Goal: Transaction & Acquisition: Purchase product/service

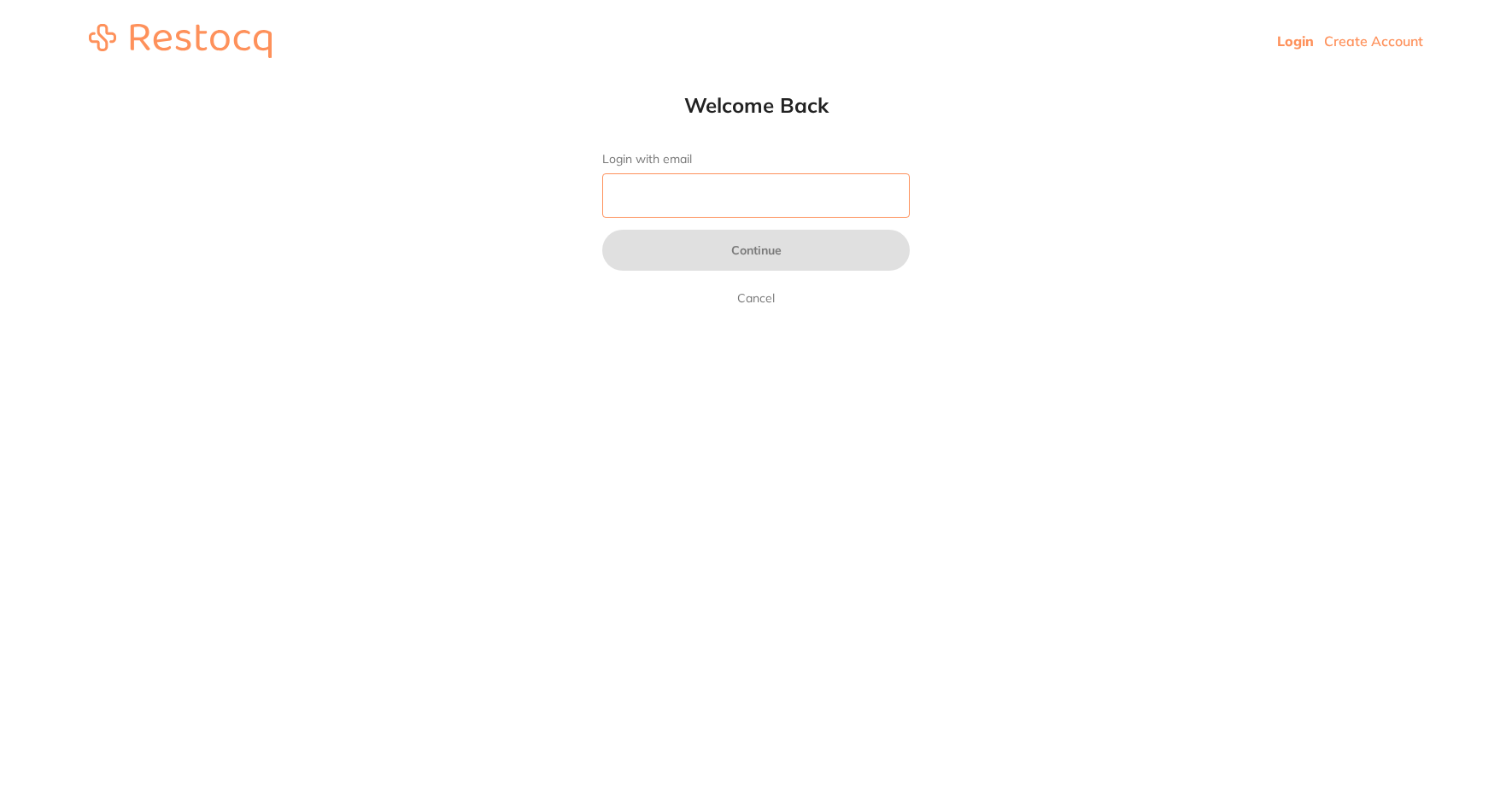
click at [743, 189] on input "Login with email" at bounding box center [756, 195] width 308 height 44
click at [730, 192] on input "Login with email" at bounding box center [756, 195] width 308 height 44
paste input "[EMAIL_ADDRESS][DOMAIN_NAME]"
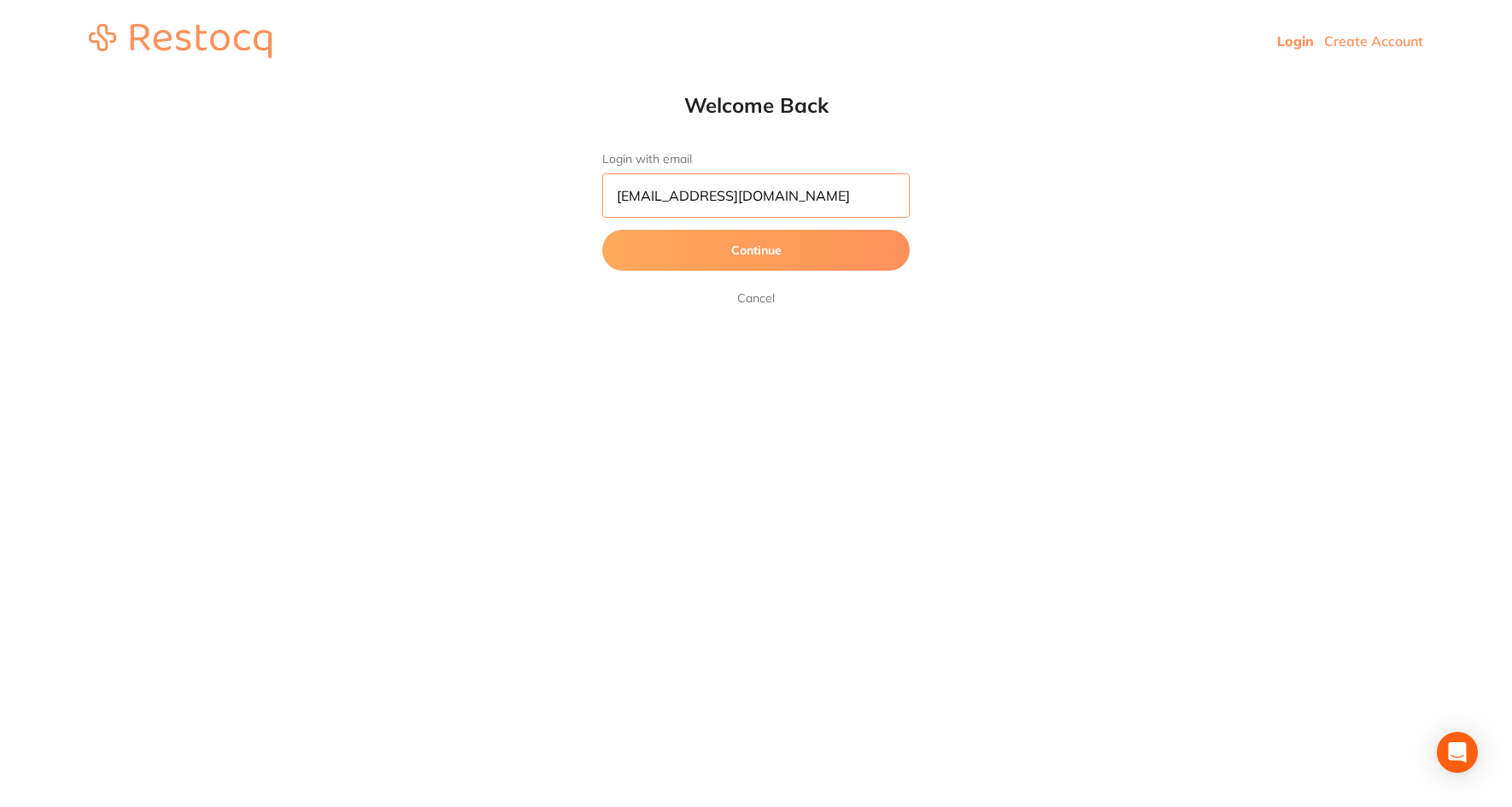
type input "[EMAIL_ADDRESS][DOMAIN_NAME]"
click at [740, 247] on button "Continue" at bounding box center [756, 249] width 308 height 41
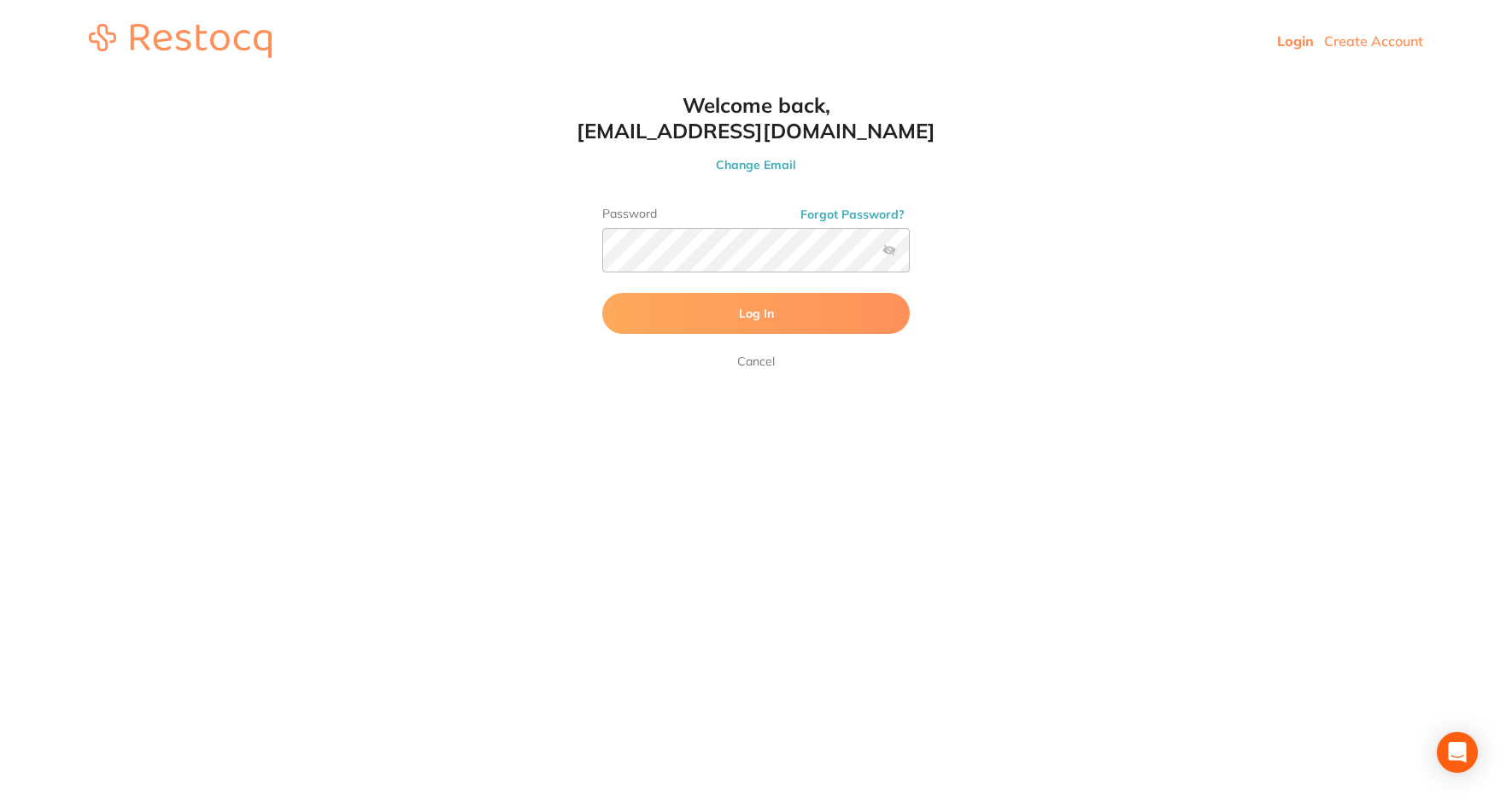
click at [885, 255] on label at bounding box center [890, 250] width 14 height 14
click at [910, 255] on input "checkbox" at bounding box center [910, 255] width 0 height 0
click at [860, 290] on form "Password Forgot Password? Log In Cancel" at bounding box center [756, 289] width 308 height 165
click at [840, 321] on button "Log In" at bounding box center [756, 313] width 308 height 41
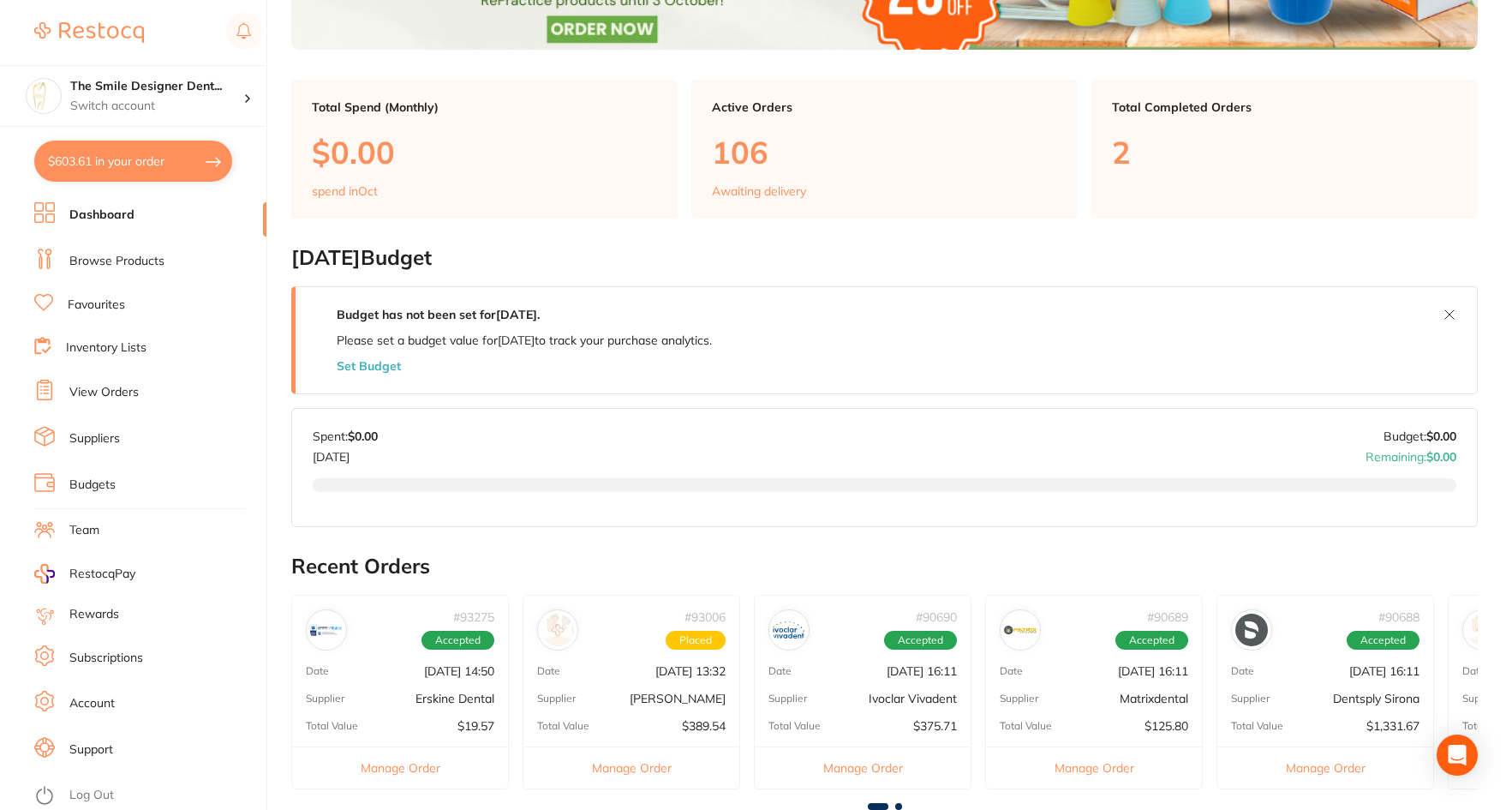
scroll to position [343, 0]
click at [144, 156] on button "$603.61 in your order" at bounding box center [132, 160] width 198 height 41
checkbox input "true"
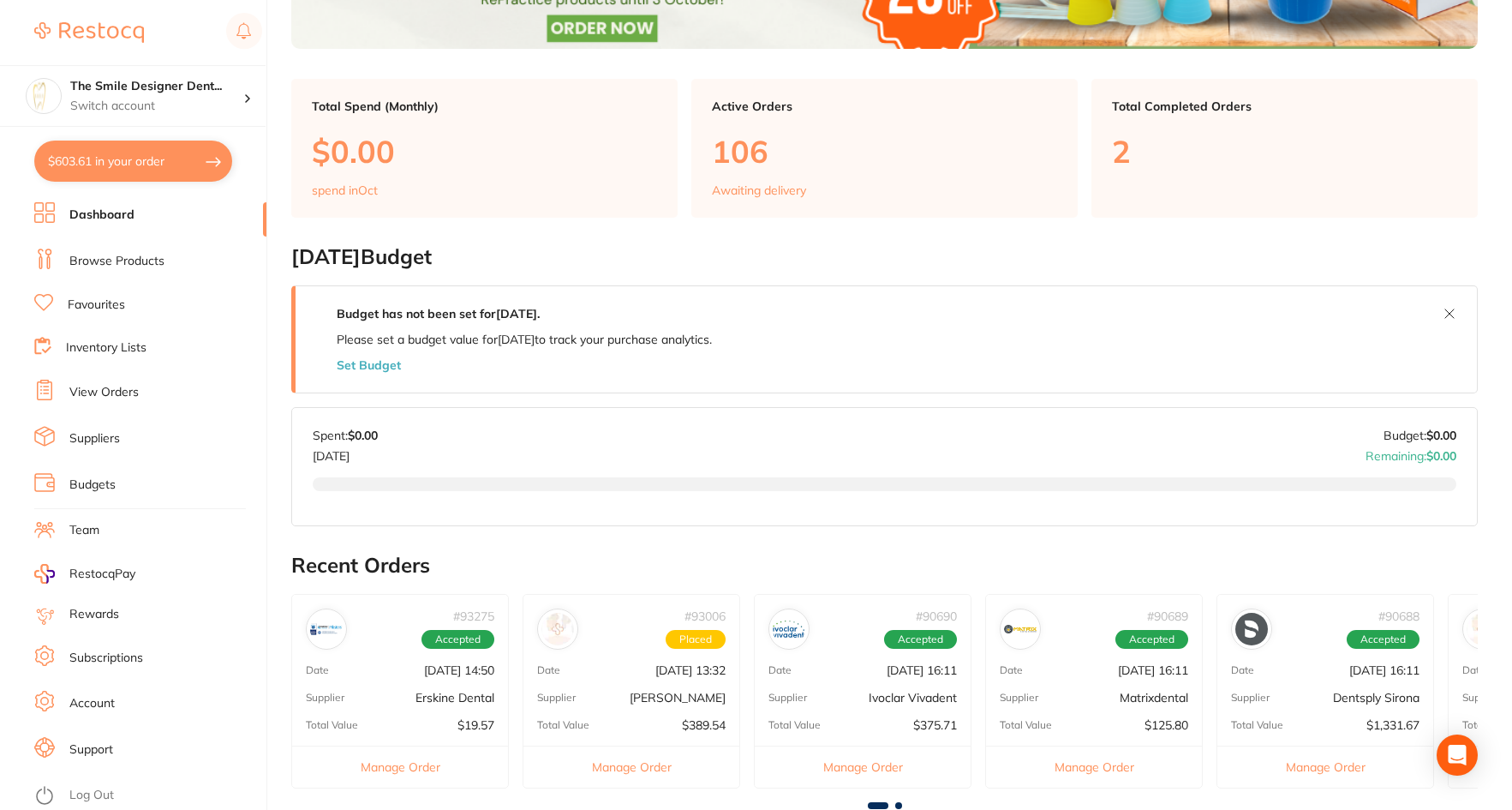
checkbox input "true"
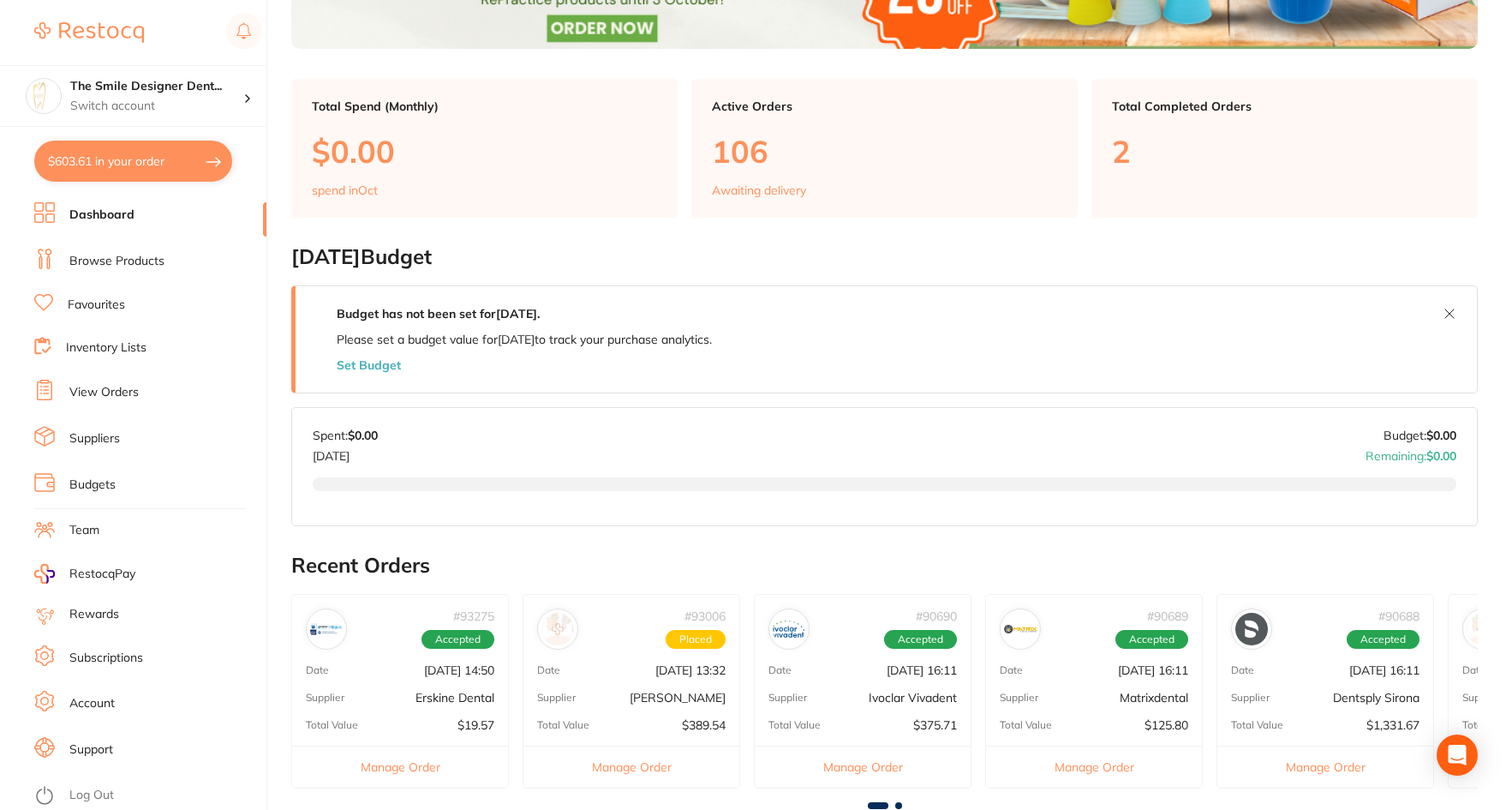
checkbox input "true"
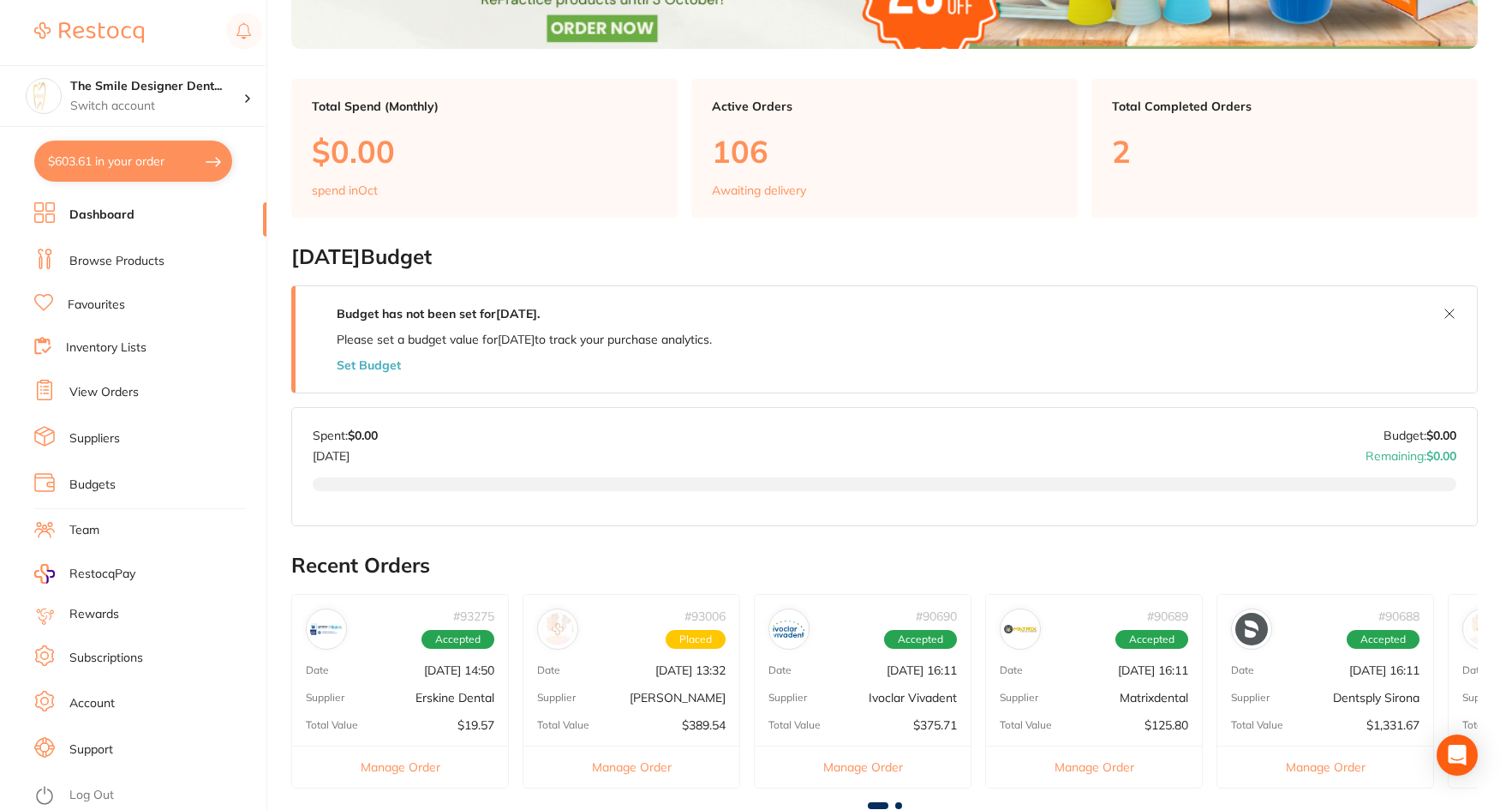
checkbox input "true"
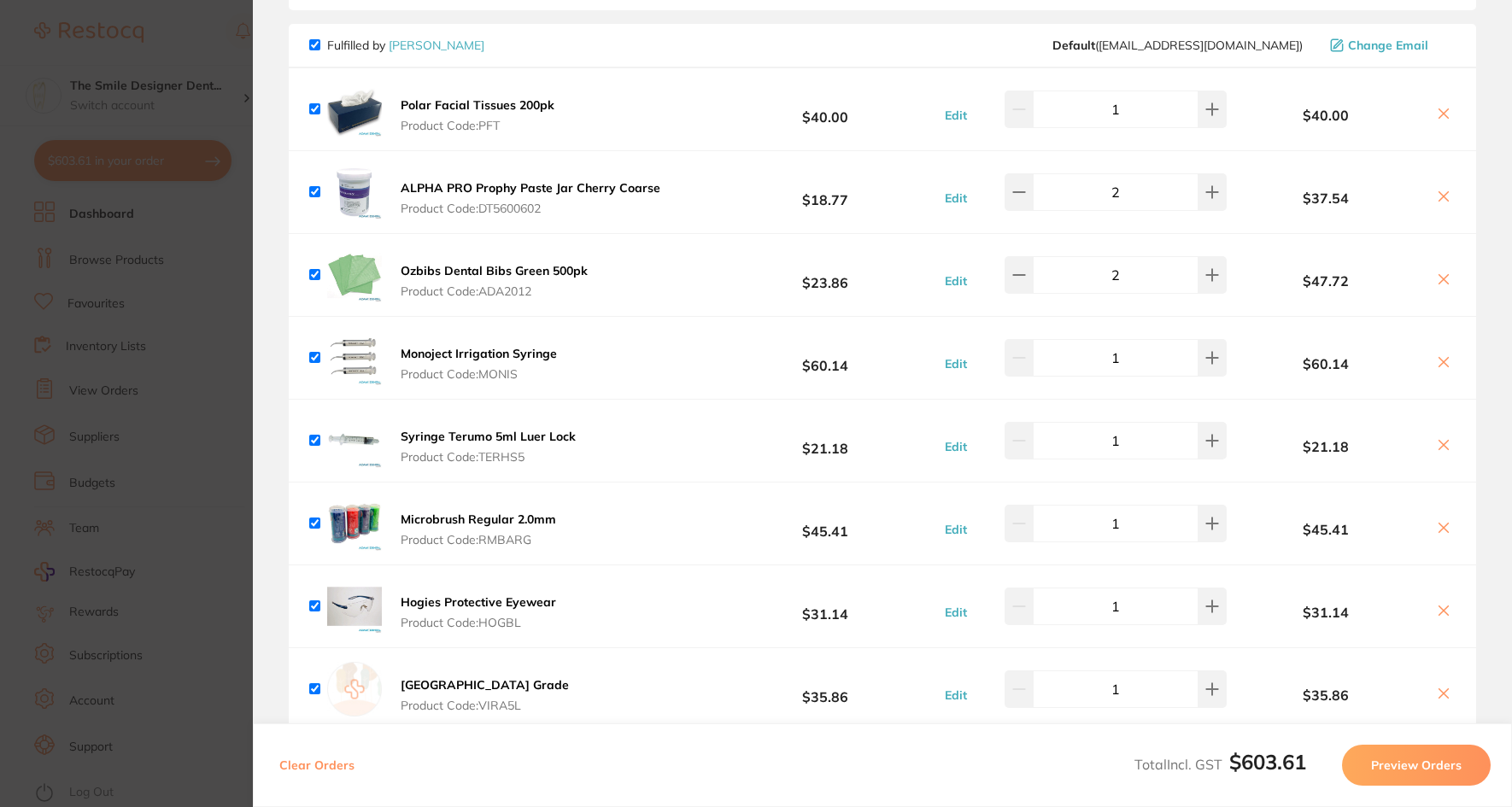
scroll to position [171, 0]
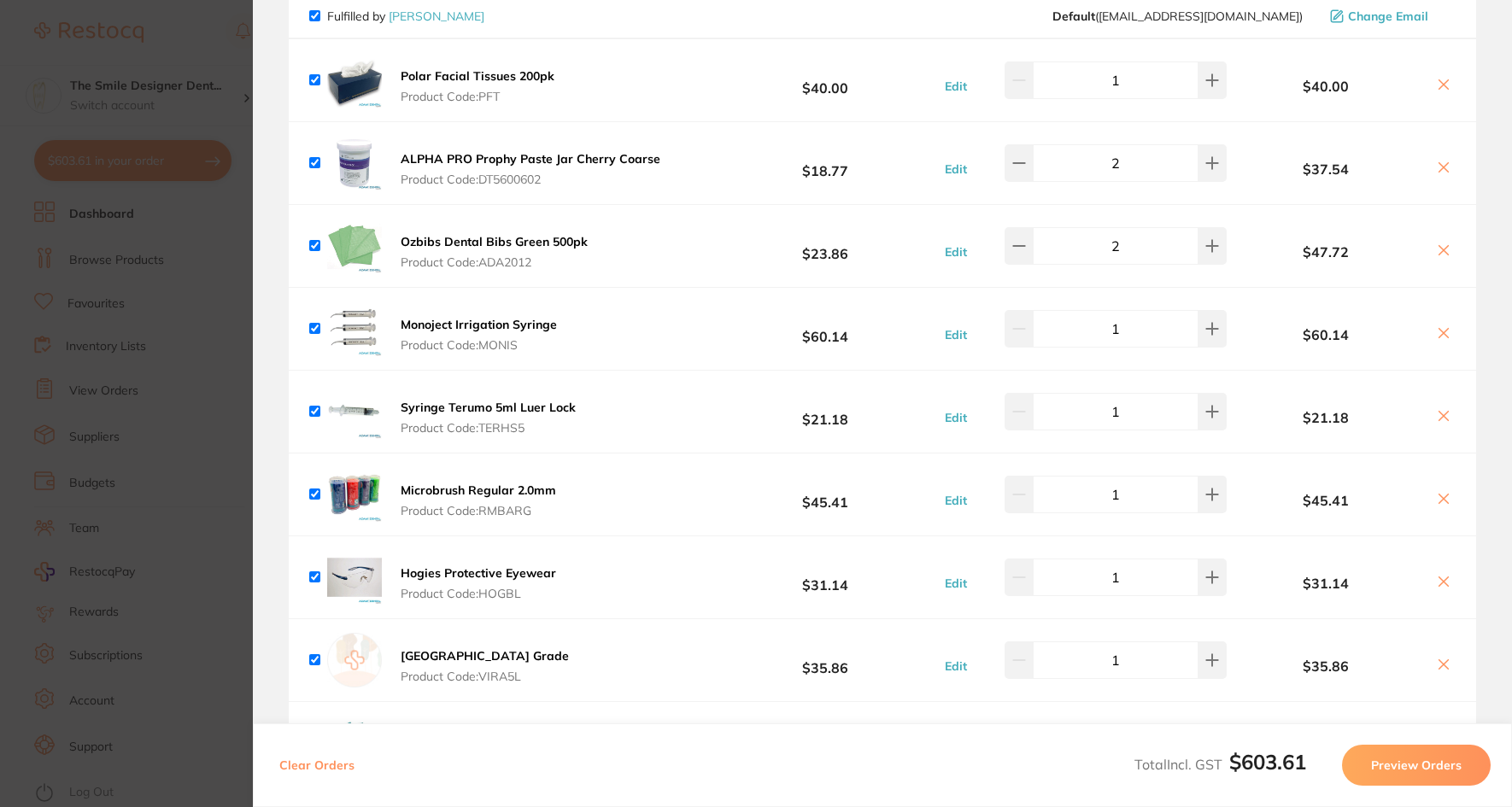
click at [468, 569] on b "Hogies Protective Eyewear" at bounding box center [478, 573] width 156 height 16
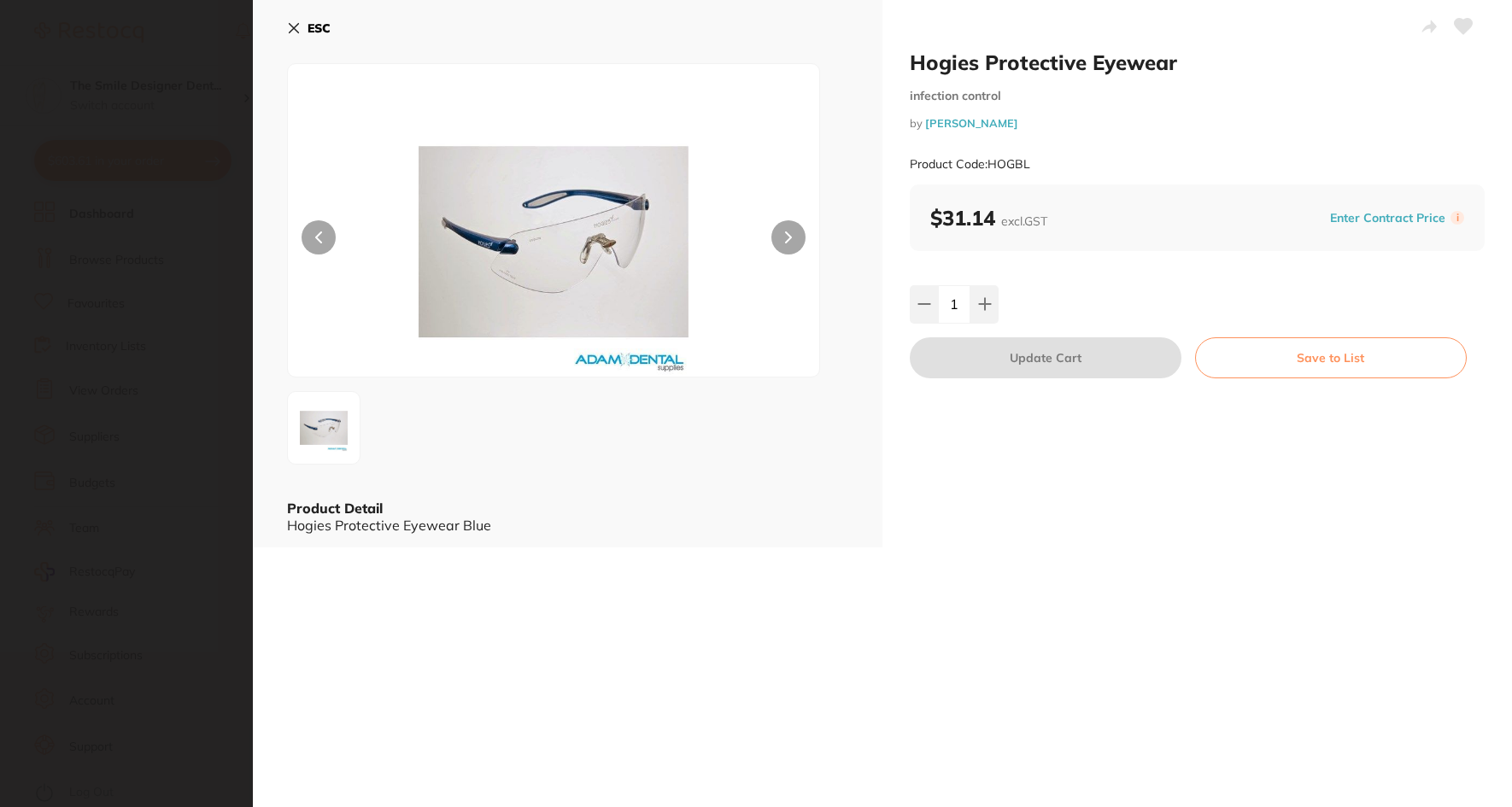
click at [310, 39] on button "ESC" at bounding box center [308, 28] width 43 height 29
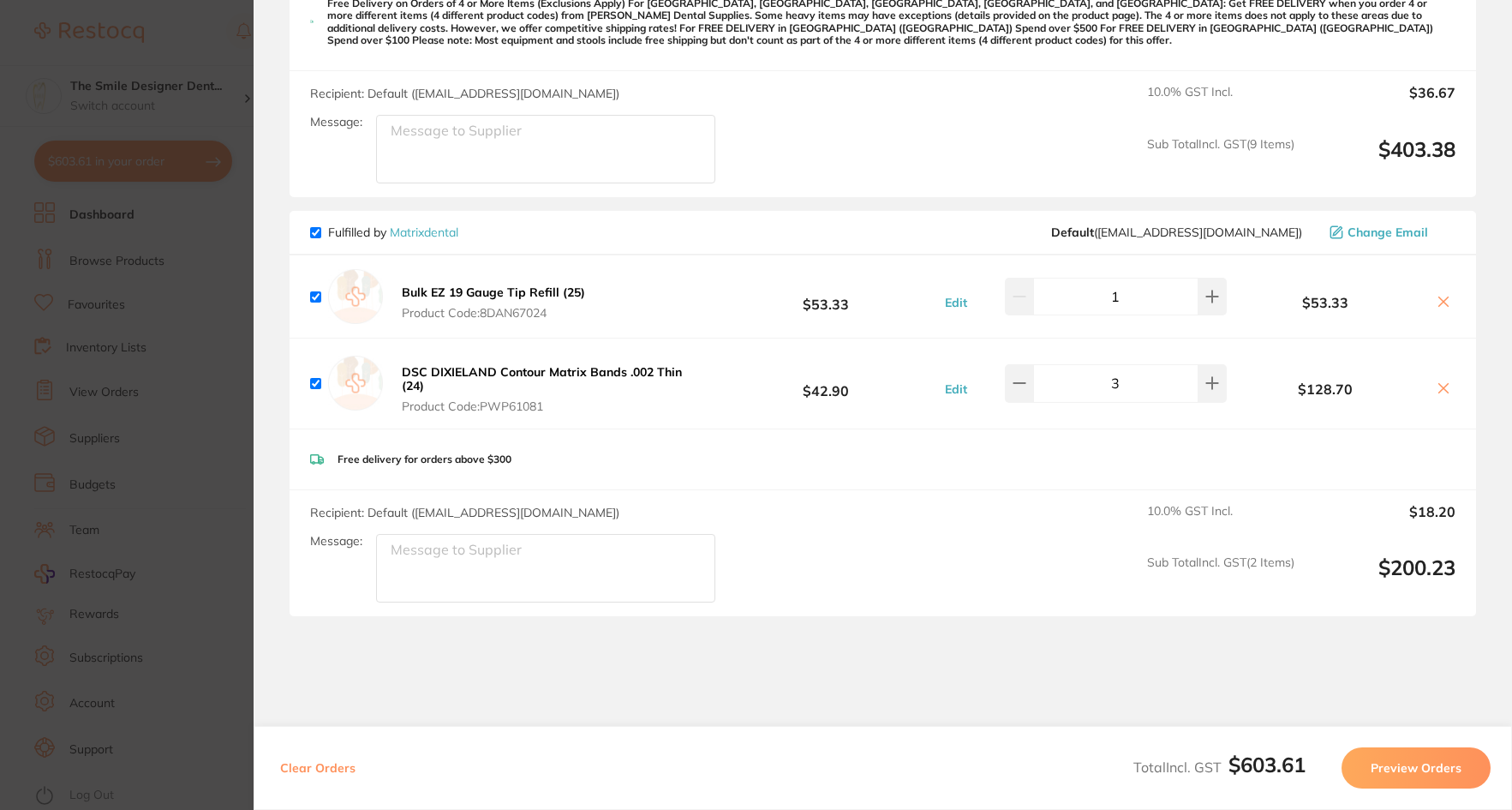
scroll to position [1029, 0]
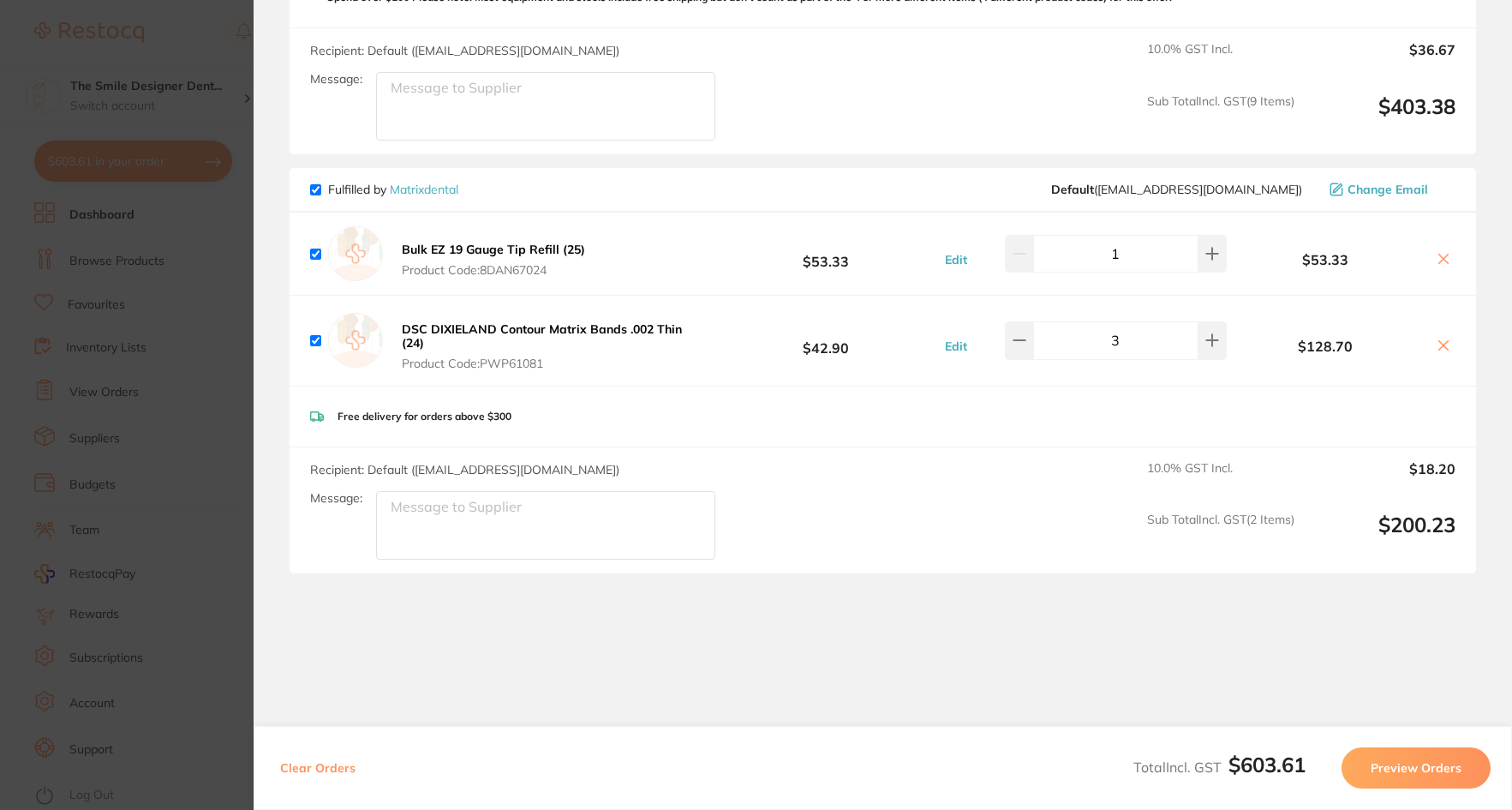
click at [166, 405] on section "Update RRP Set your pre negotiated price for this item. Item Agreed RRP (excl. …" at bounding box center [756, 405] width 1512 height 810
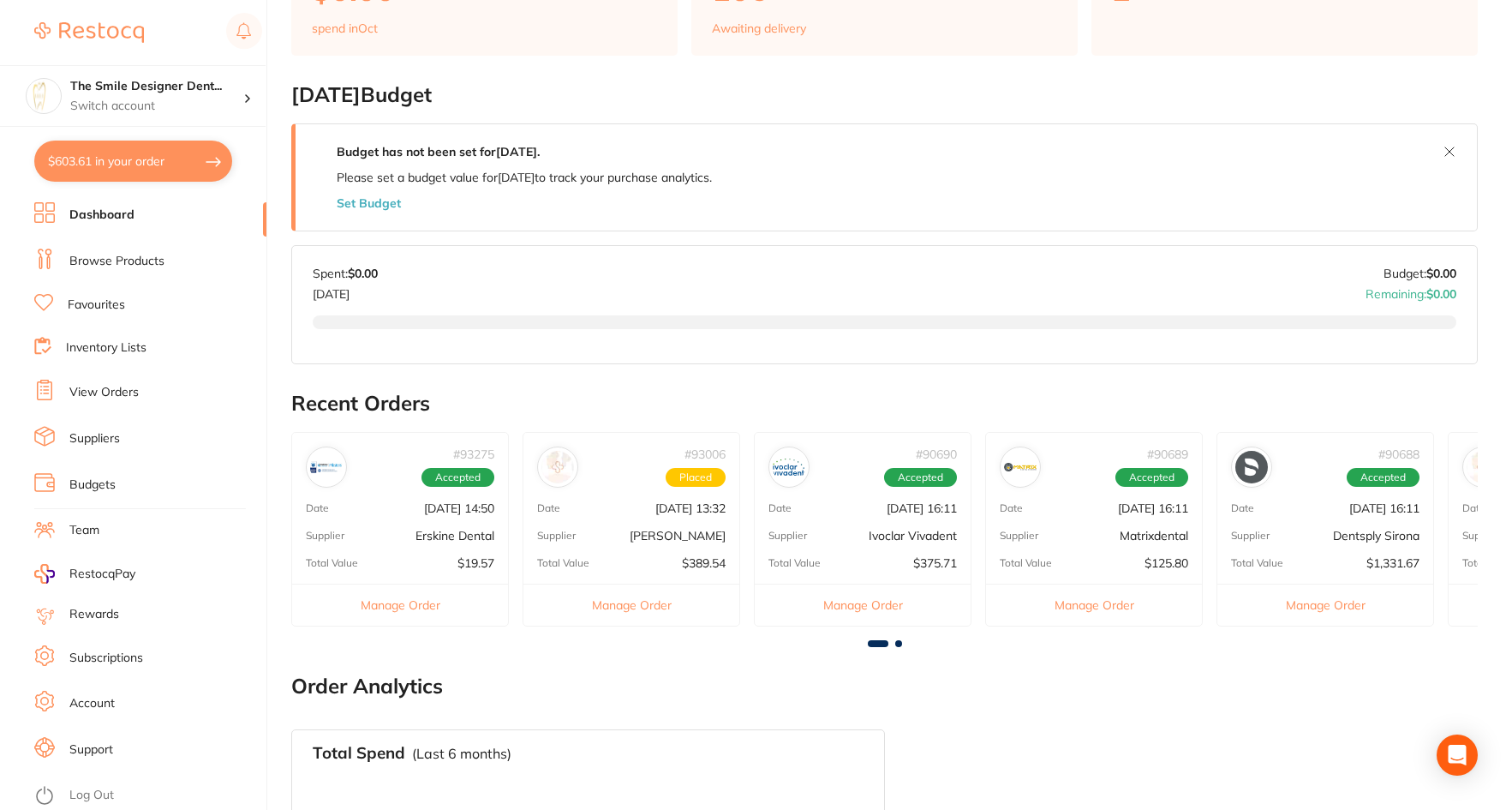
scroll to position [600, 0]
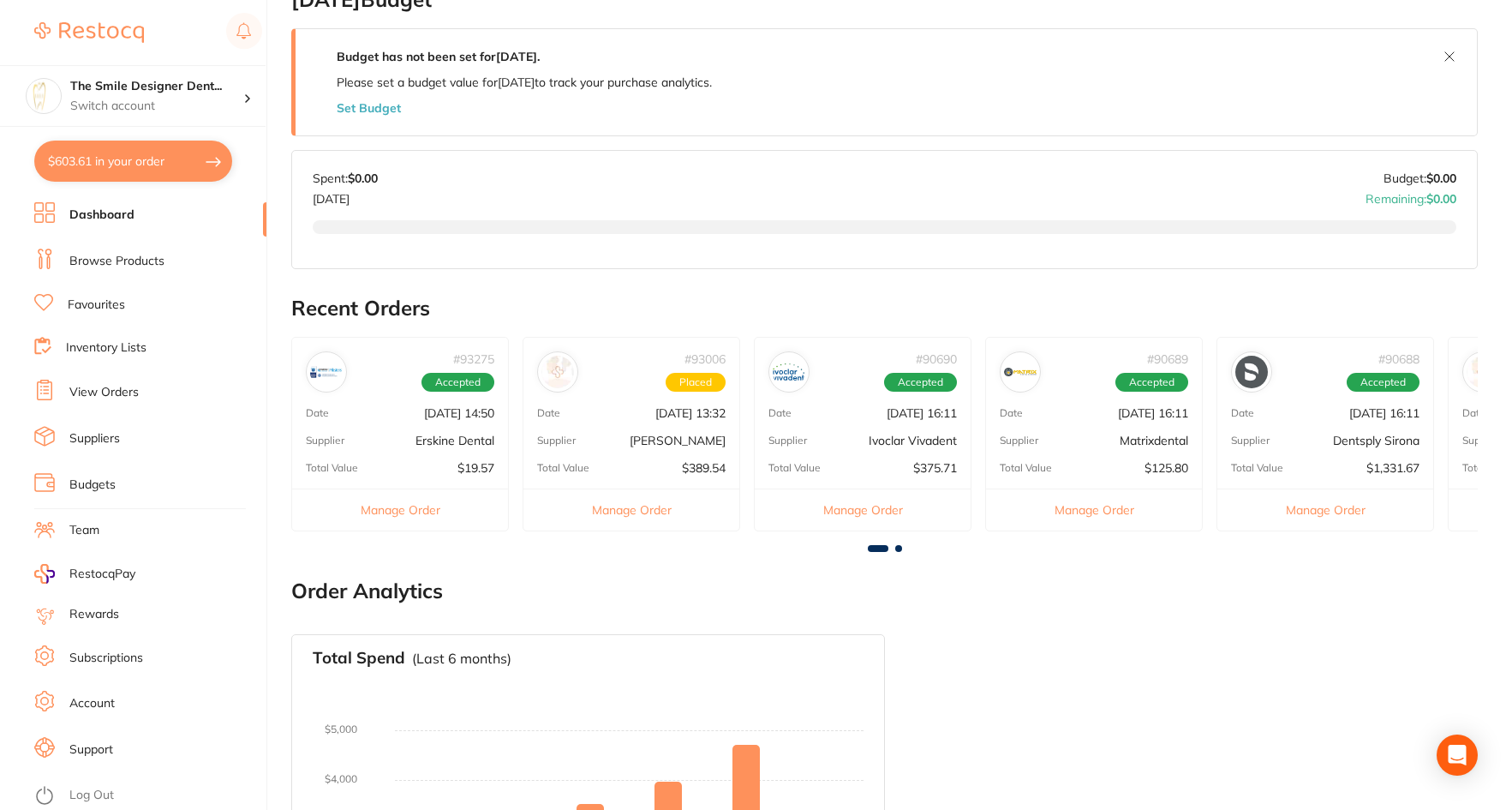
click at [158, 160] on button "$603.61 in your order" at bounding box center [132, 160] width 198 height 41
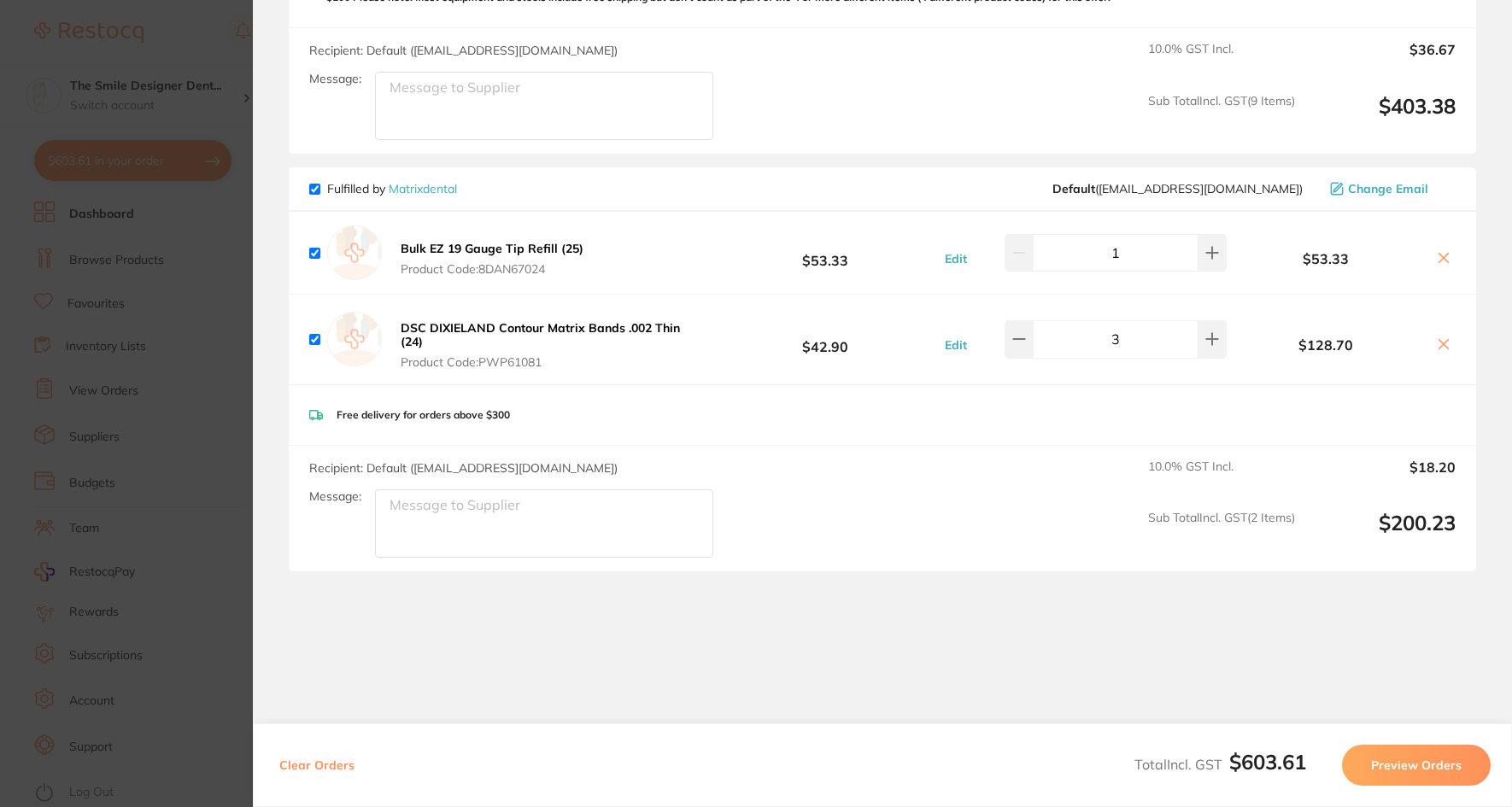
click at [133, 347] on section "Update RRP Set your pre negotiated price for this item. Item Agreed RRP (excl. …" at bounding box center [756, 403] width 1512 height 807
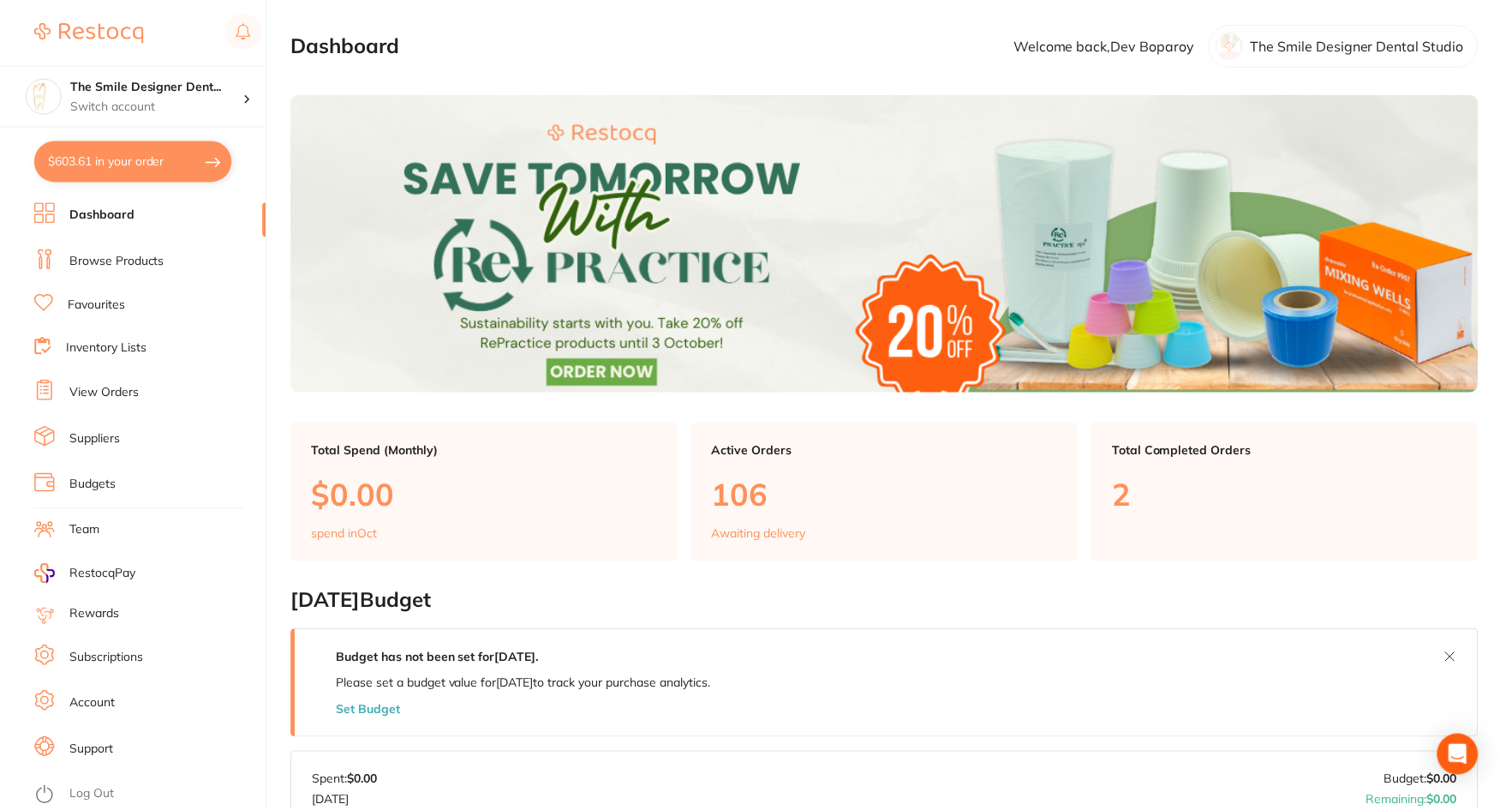
scroll to position [600, 0]
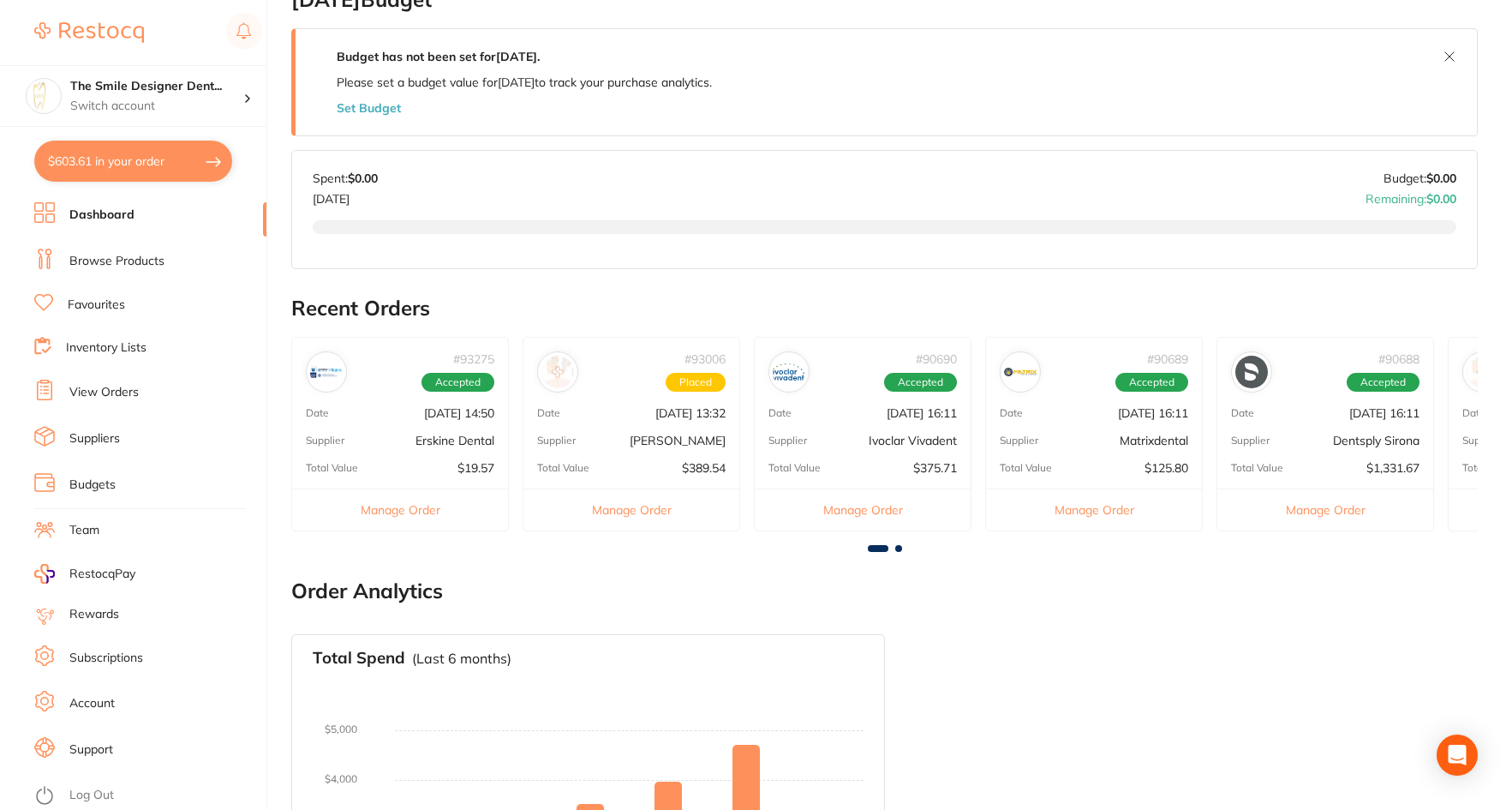
click at [88, 307] on link "Favourites" at bounding box center [97, 305] width 58 height 17
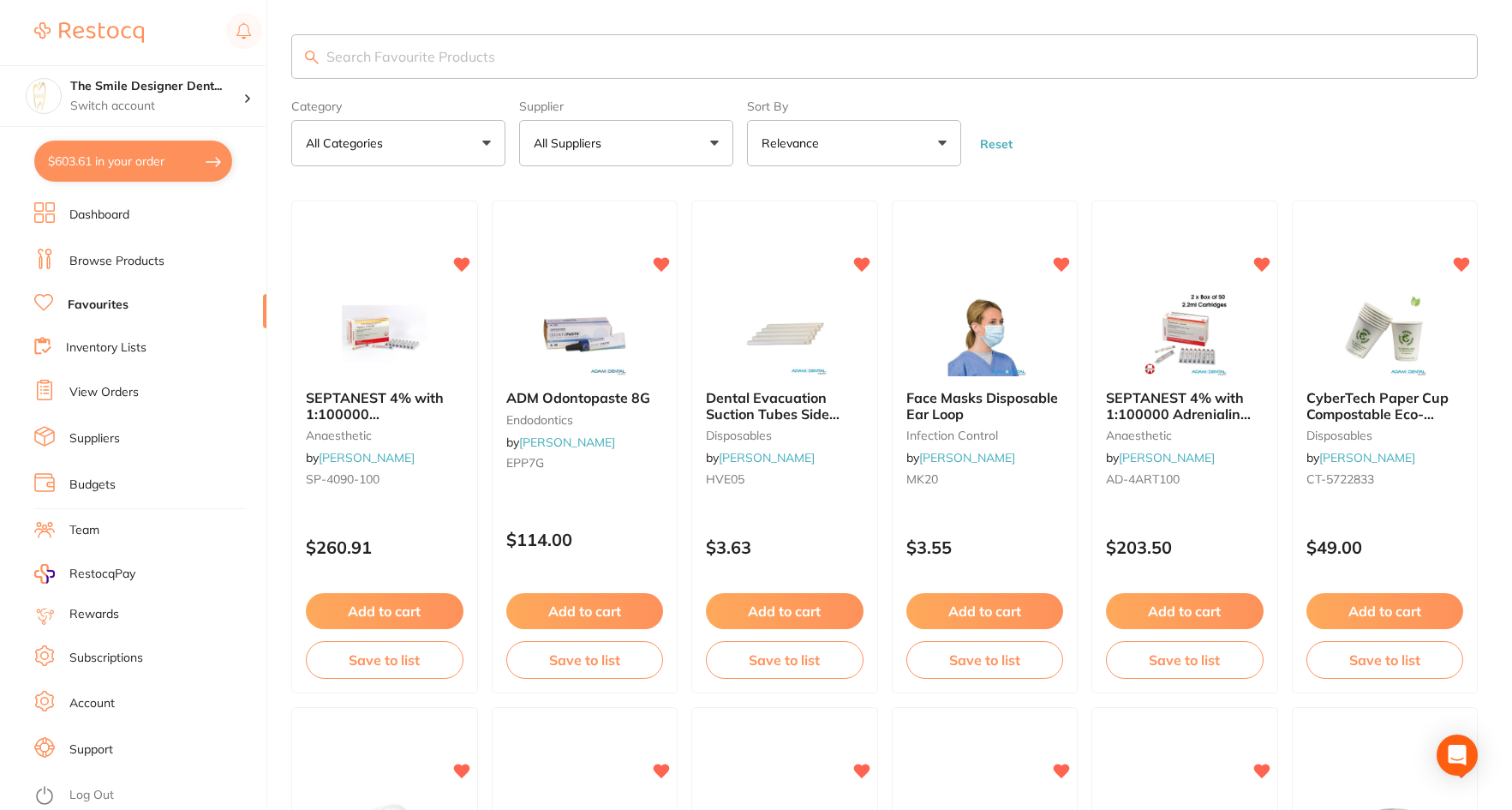
click at [136, 259] on link "Browse Products" at bounding box center [117, 262] width 95 height 17
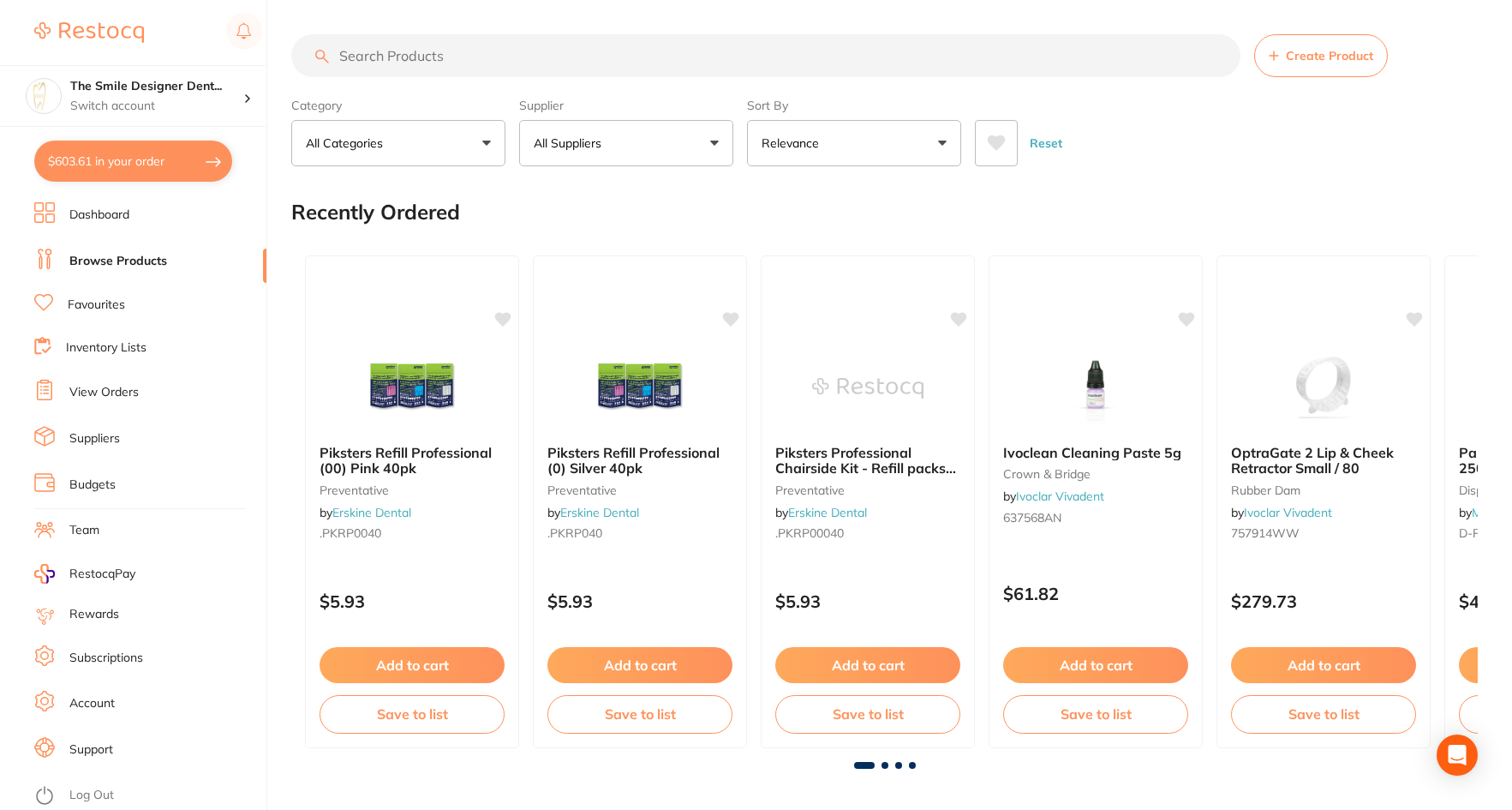
click at [119, 398] on link "View Orders" at bounding box center [105, 392] width 70 height 17
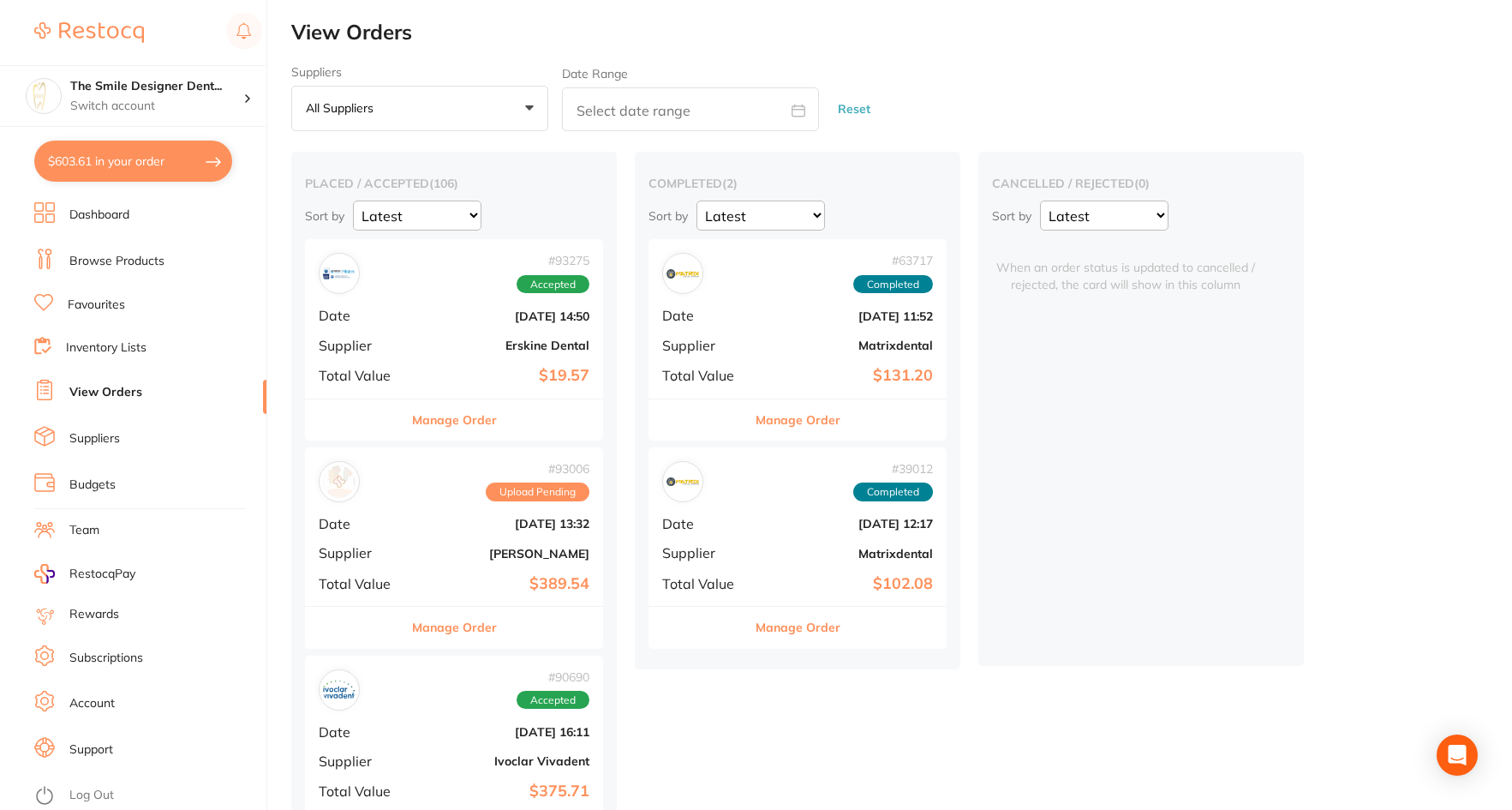
click at [821, 349] on b "Matrixdental" at bounding box center [847, 345] width 172 height 14
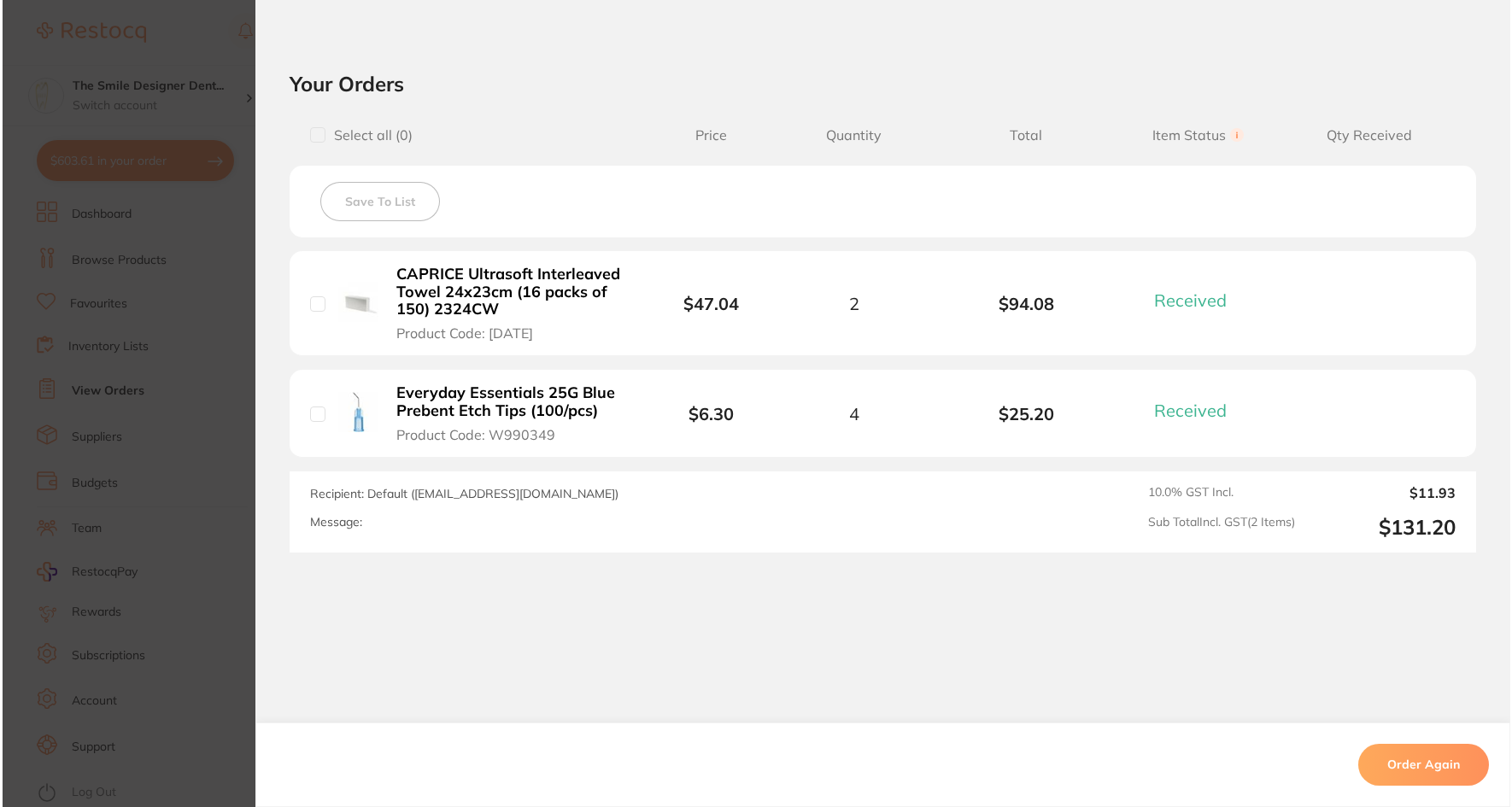
scroll to position [563, 0]
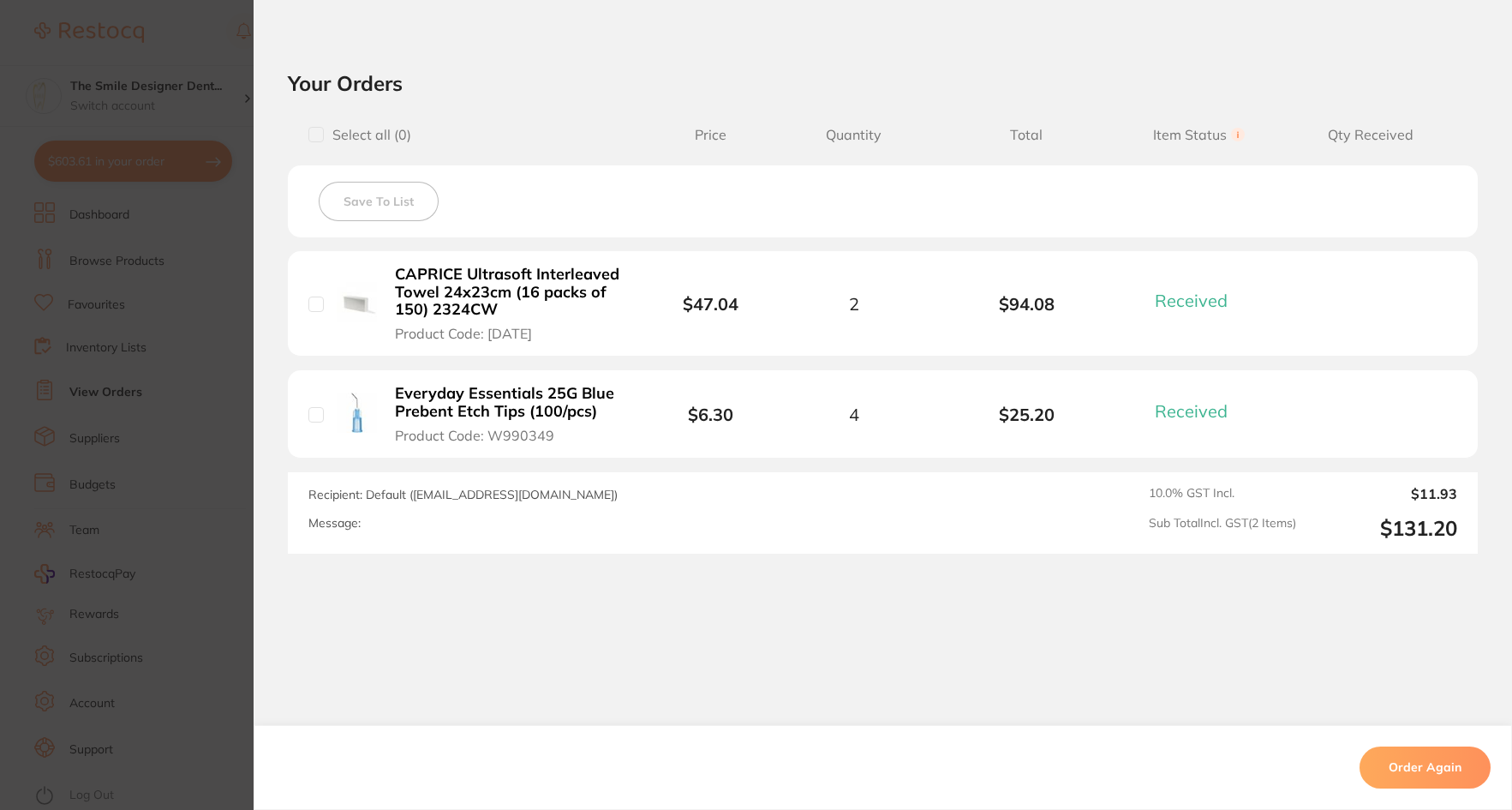
click at [492, 286] on b "CAPRICE Ultrasoft Interleaved Towel 24x23cm (16 packs of 150) 2324CW" at bounding box center [508, 292] width 227 height 53
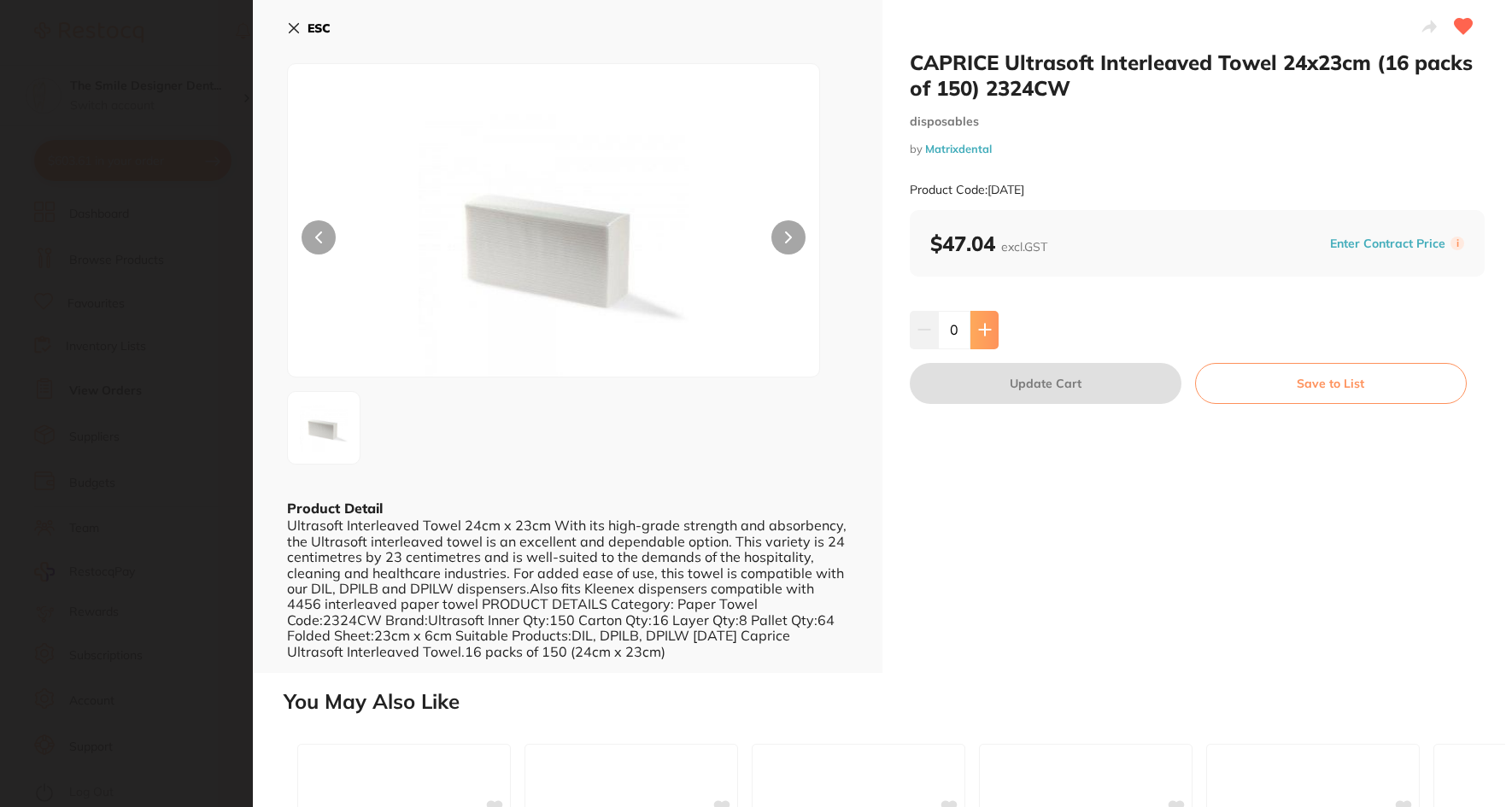
click at [981, 318] on button at bounding box center [985, 329] width 28 height 37
type input "1"
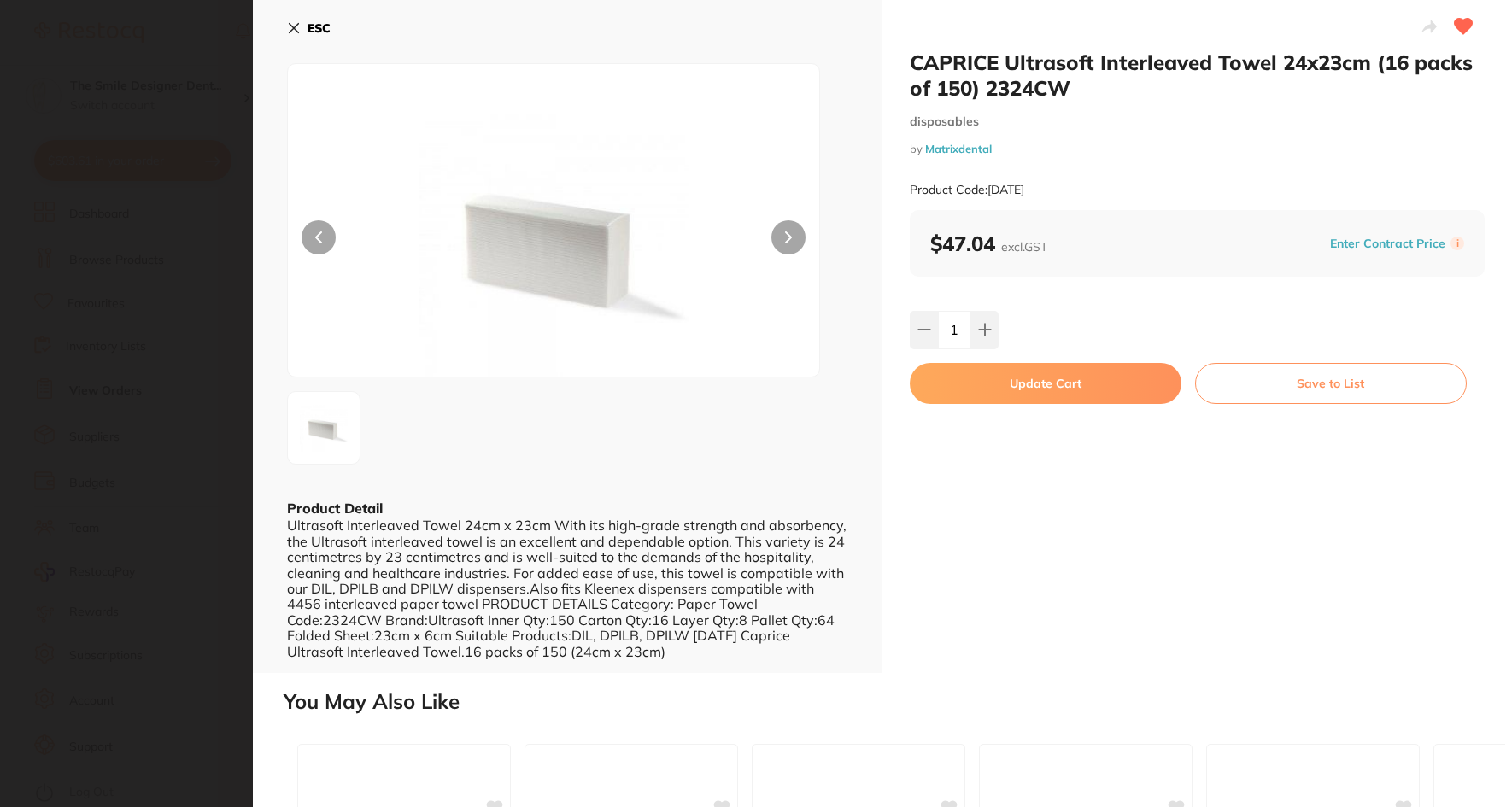
click at [1051, 385] on button "Update Cart" at bounding box center [1045, 383] width 272 height 41
checkbox input "false"
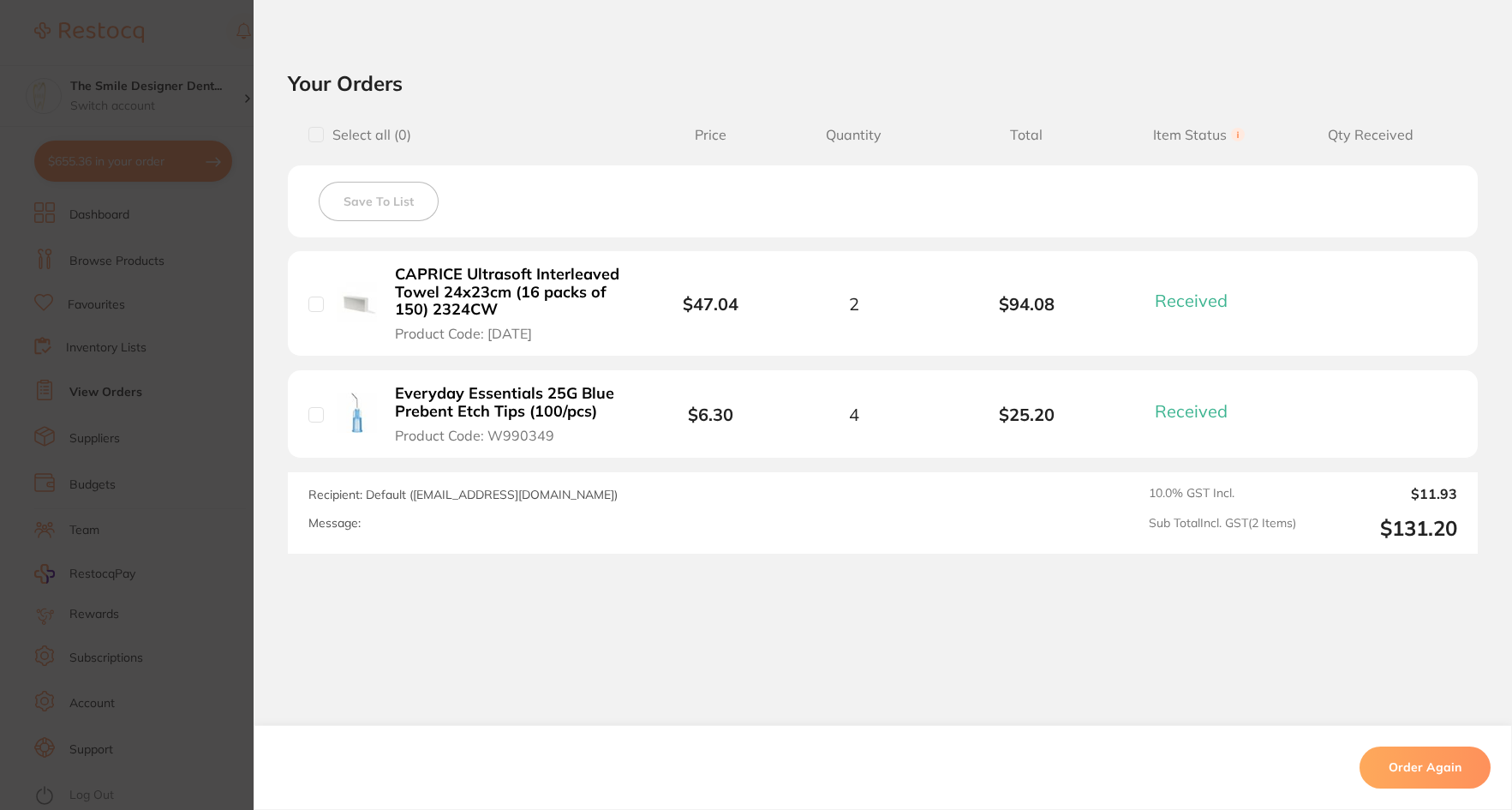
click at [560, 406] on b "Everyday Essentials 25G Blue Prebent Etch Tips (100/pcs)" at bounding box center [508, 402] width 227 height 35
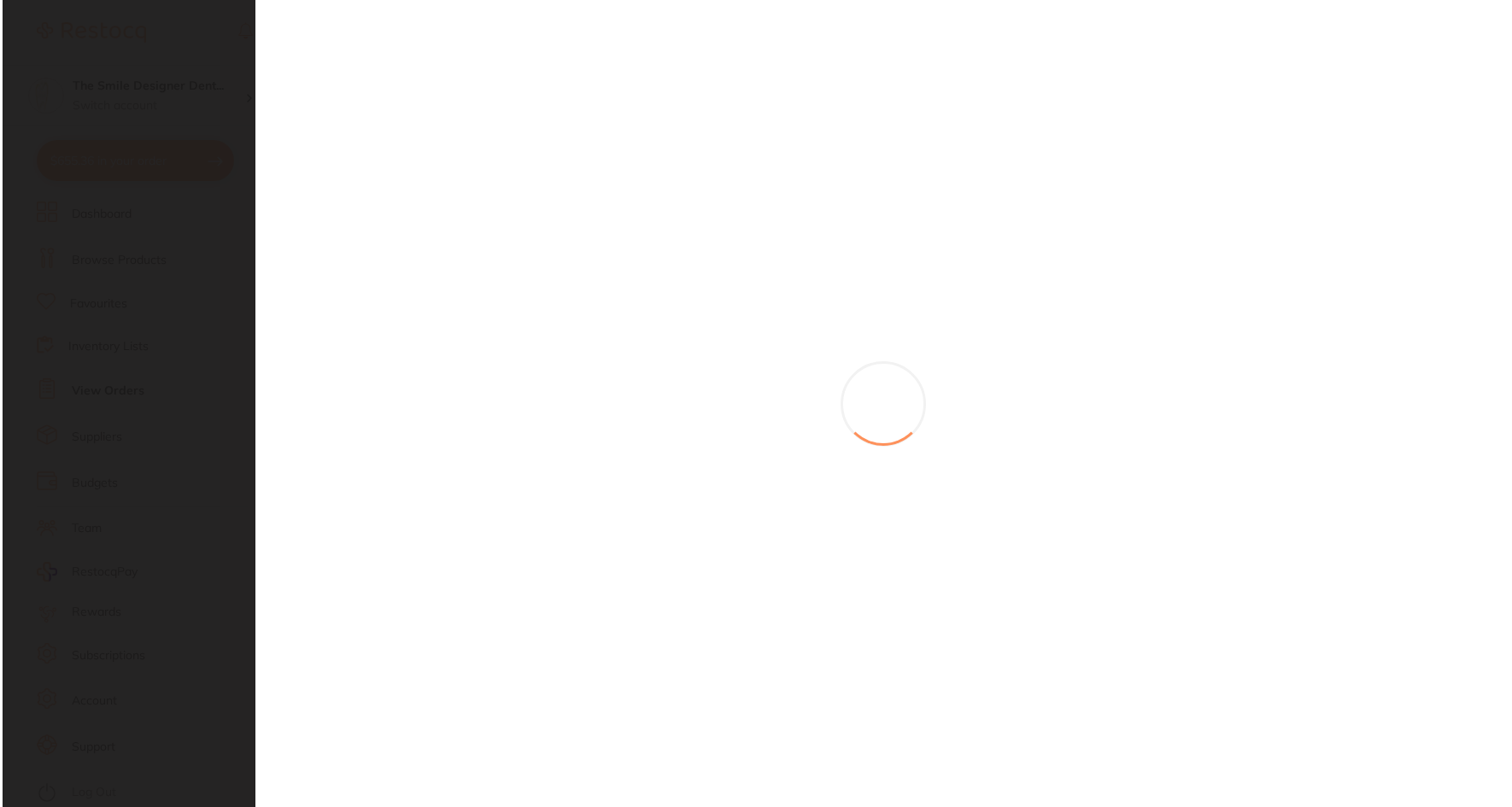
scroll to position [0, 0]
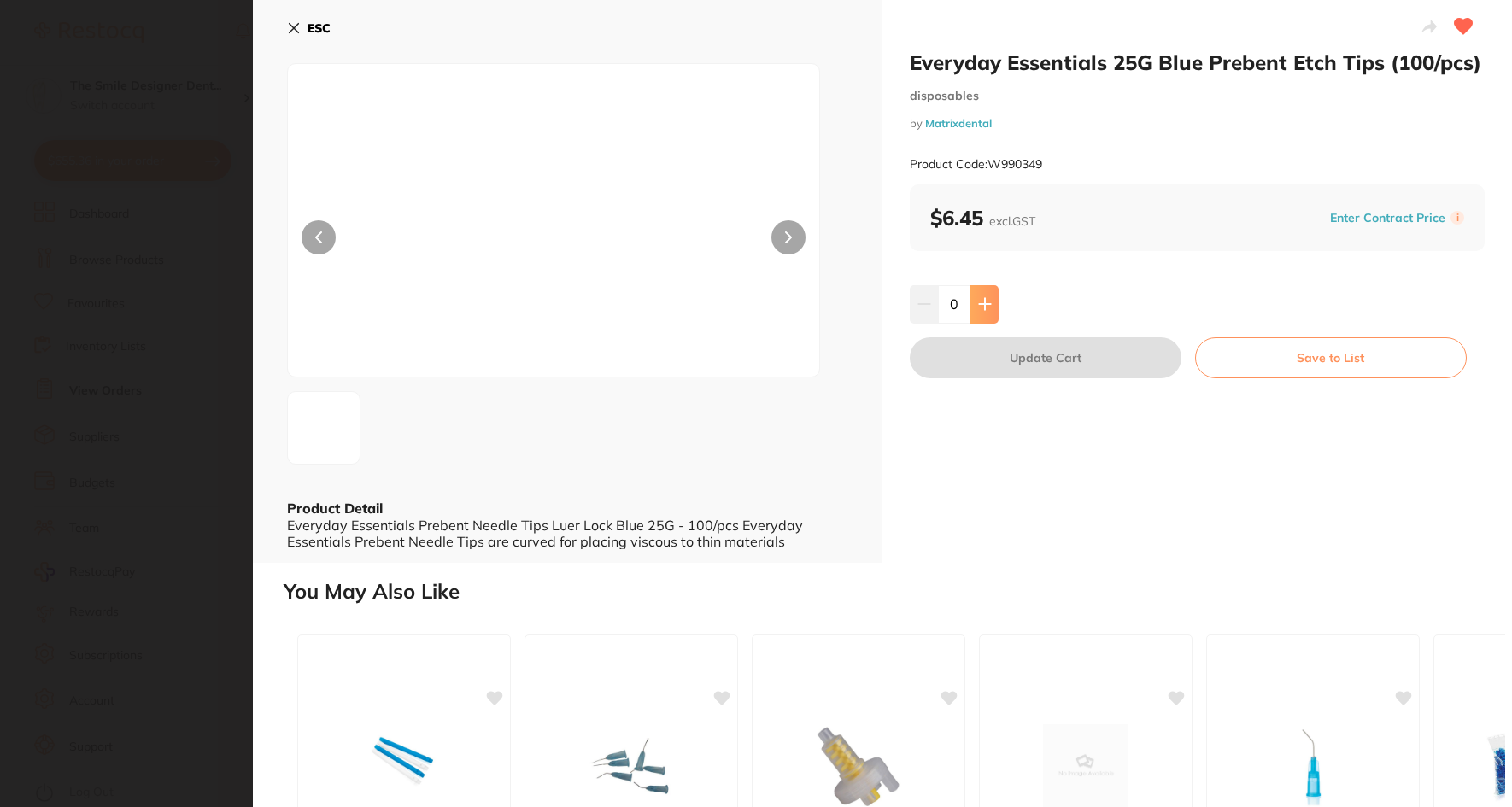
click at [990, 296] on button at bounding box center [985, 303] width 28 height 37
type input "2"
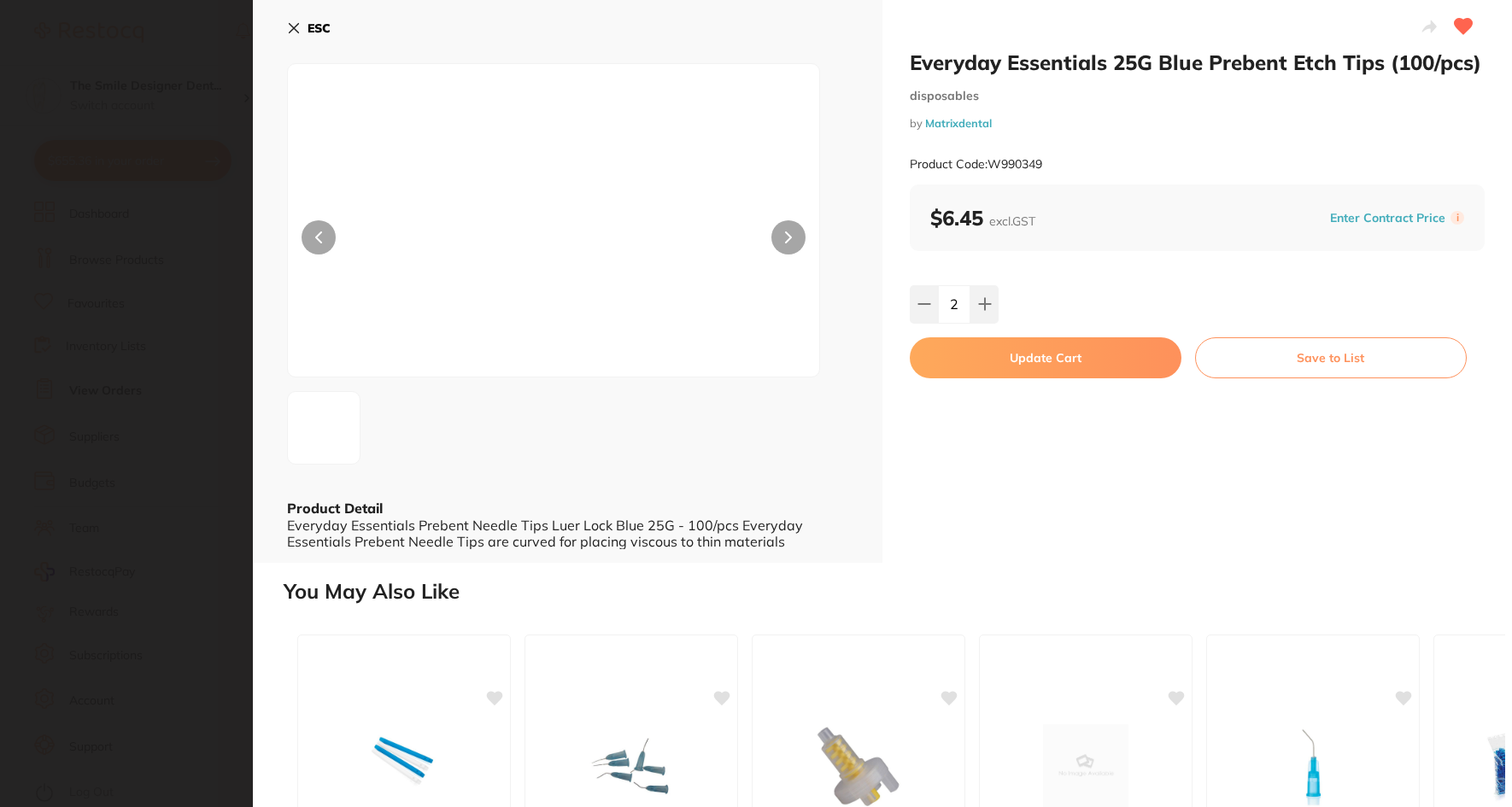
click at [1010, 359] on button "Update Cart" at bounding box center [1045, 357] width 272 height 41
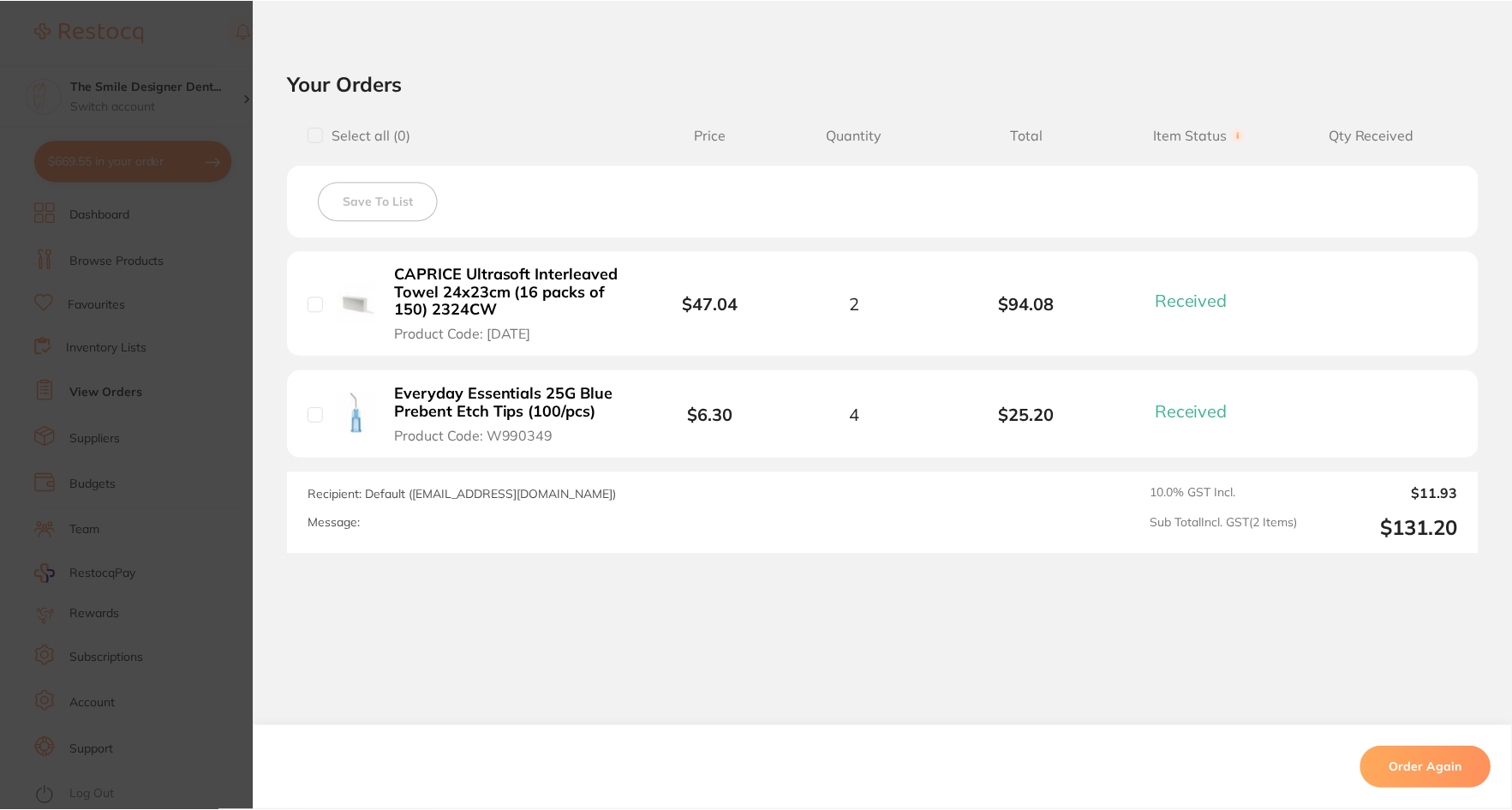
scroll to position [600, 0]
click at [207, 228] on section "Order ID: Restocq- 63717 Order Information 2 Received Completed Order Order Dat…" at bounding box center [756, 405] width 1512 height 810
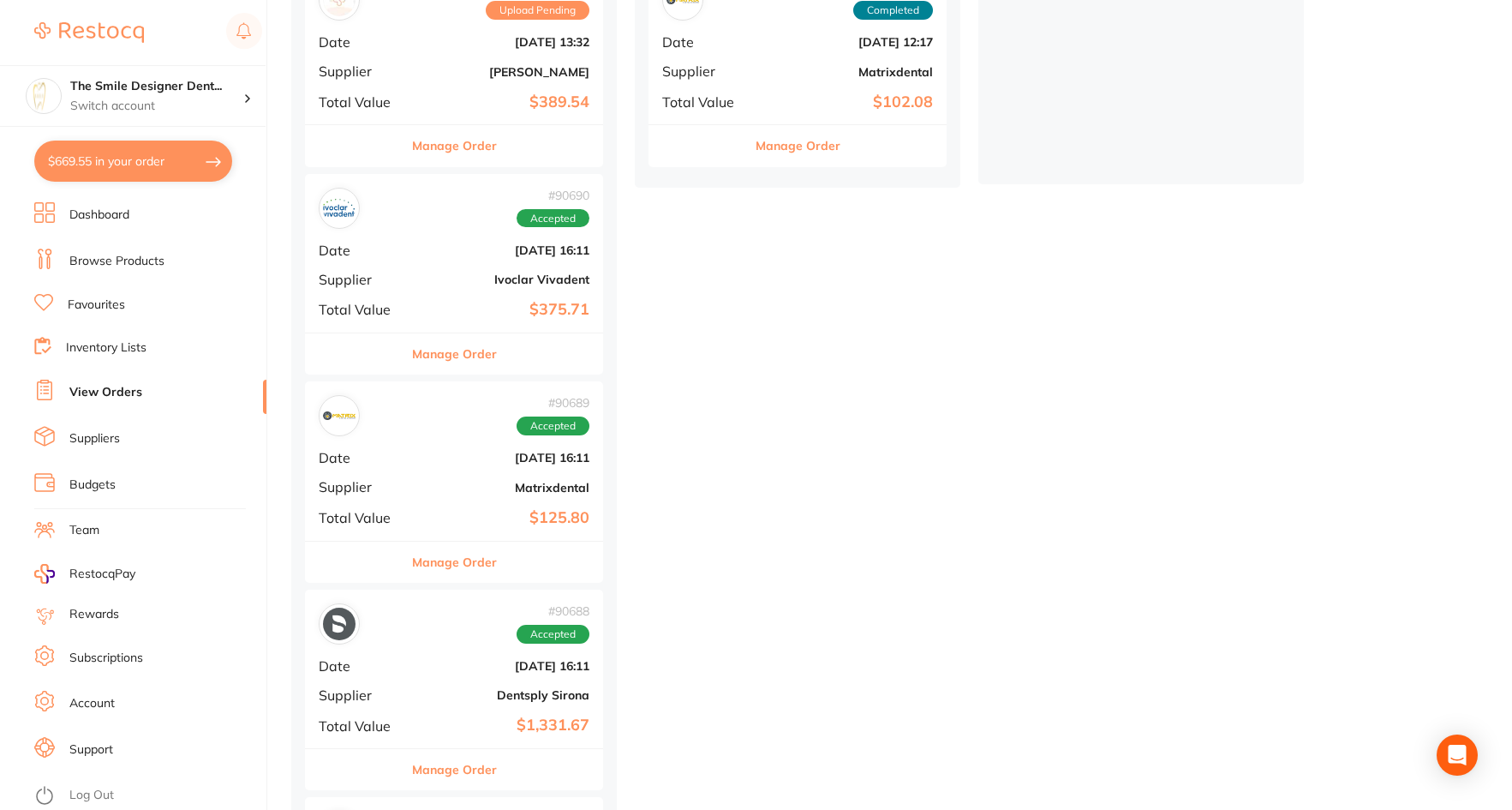
scroll to position [343, 0]
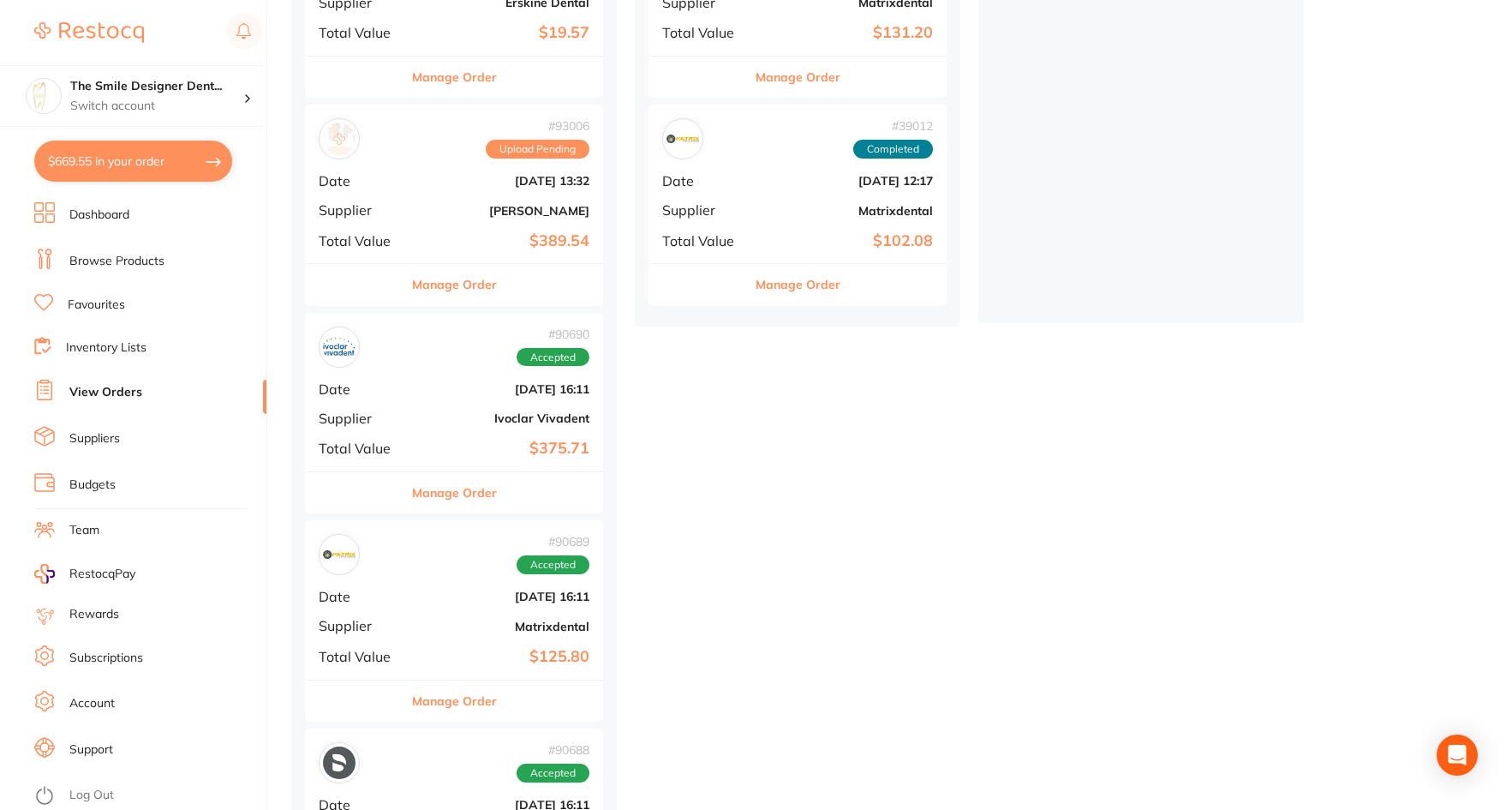
click at [462, 570] on div "# 90689 Accepted" at bounding box center [454, 555] width 271 height 41
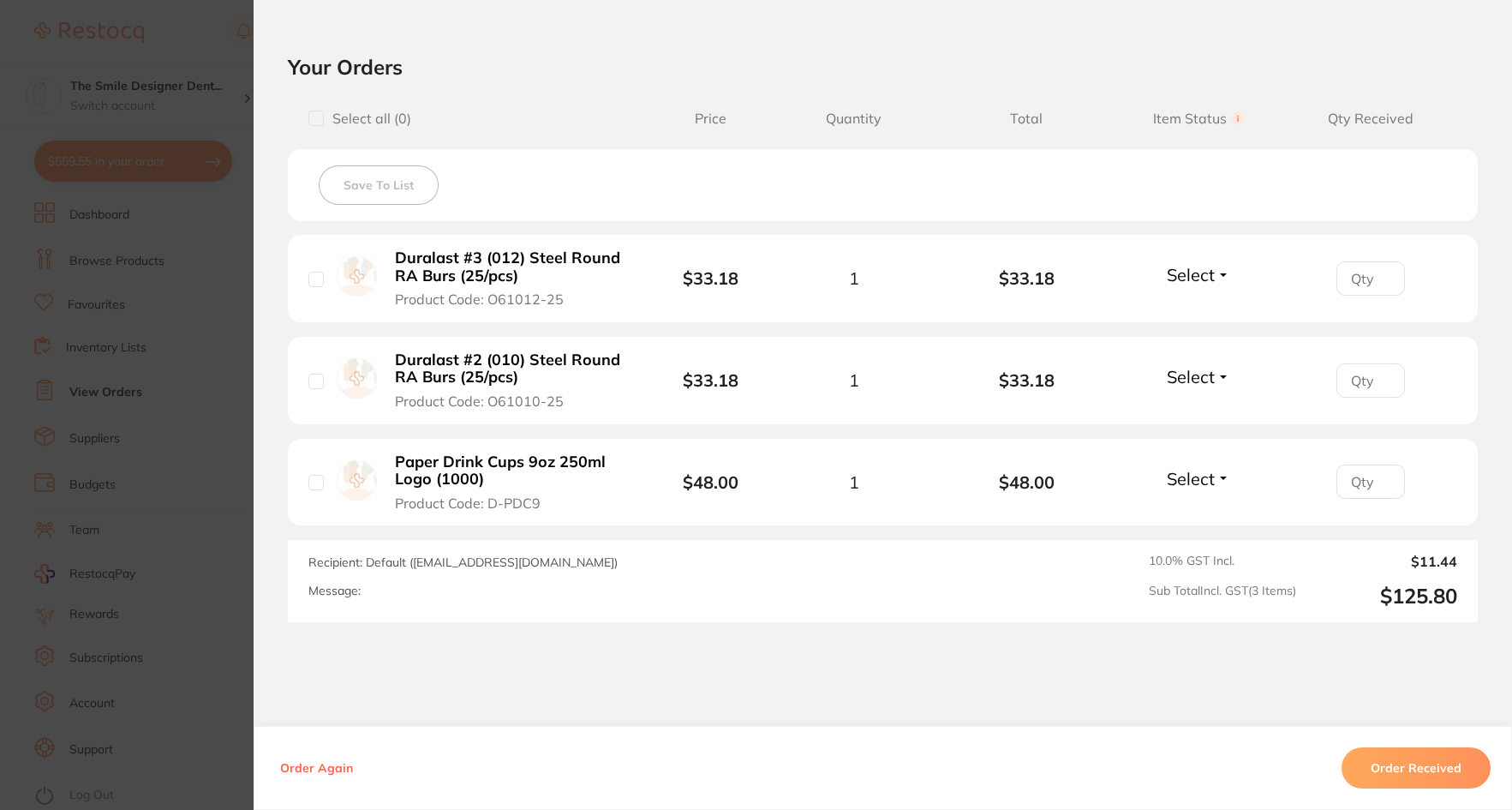
scroll to position [600, 0]
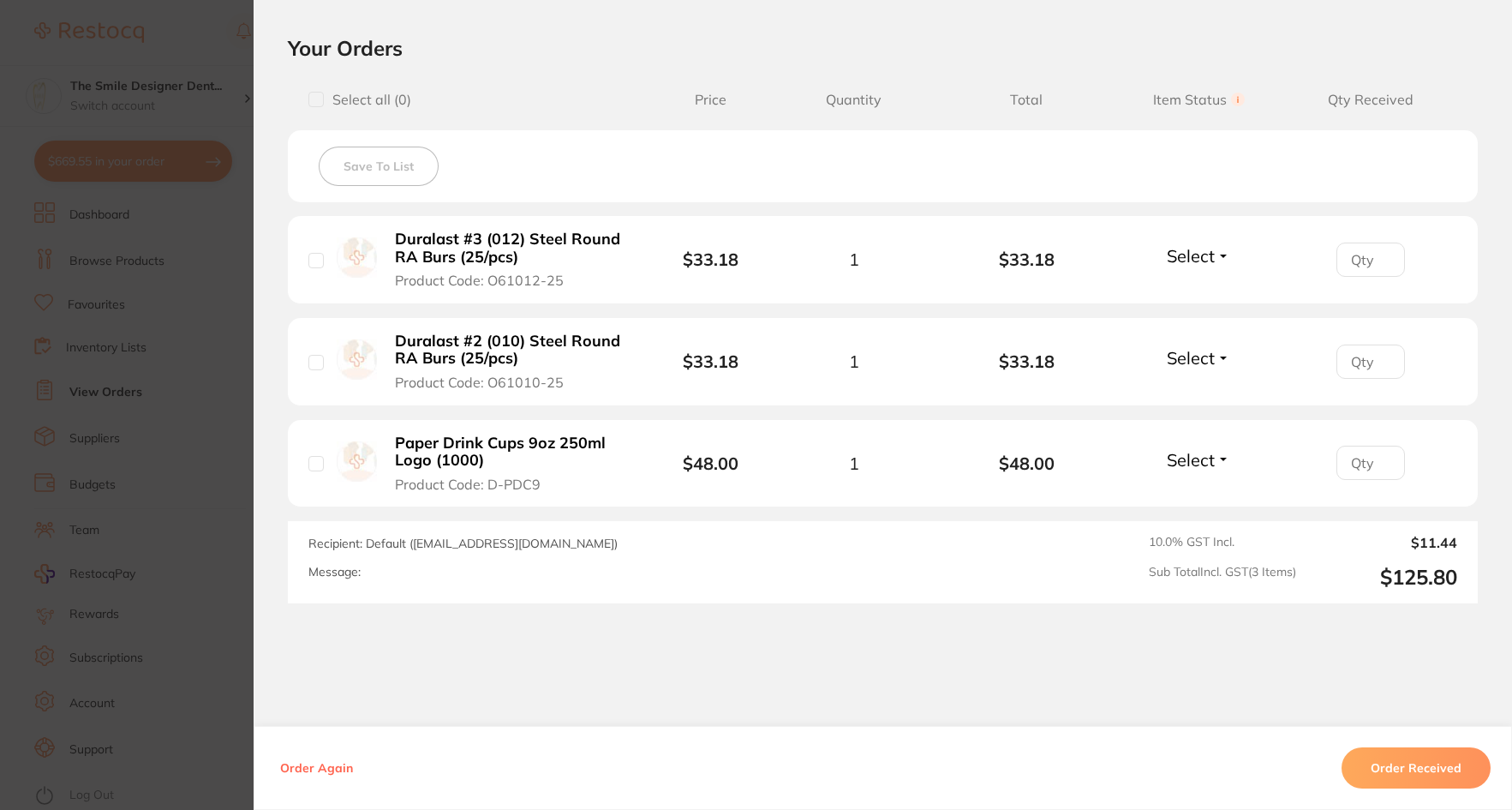
click at [187, 569] on section "Order ID: Restocq- 90689 Order Information Accepted Order Order Date Aug 19 202…" at bounding box center [756, 405] width 1512 height 810
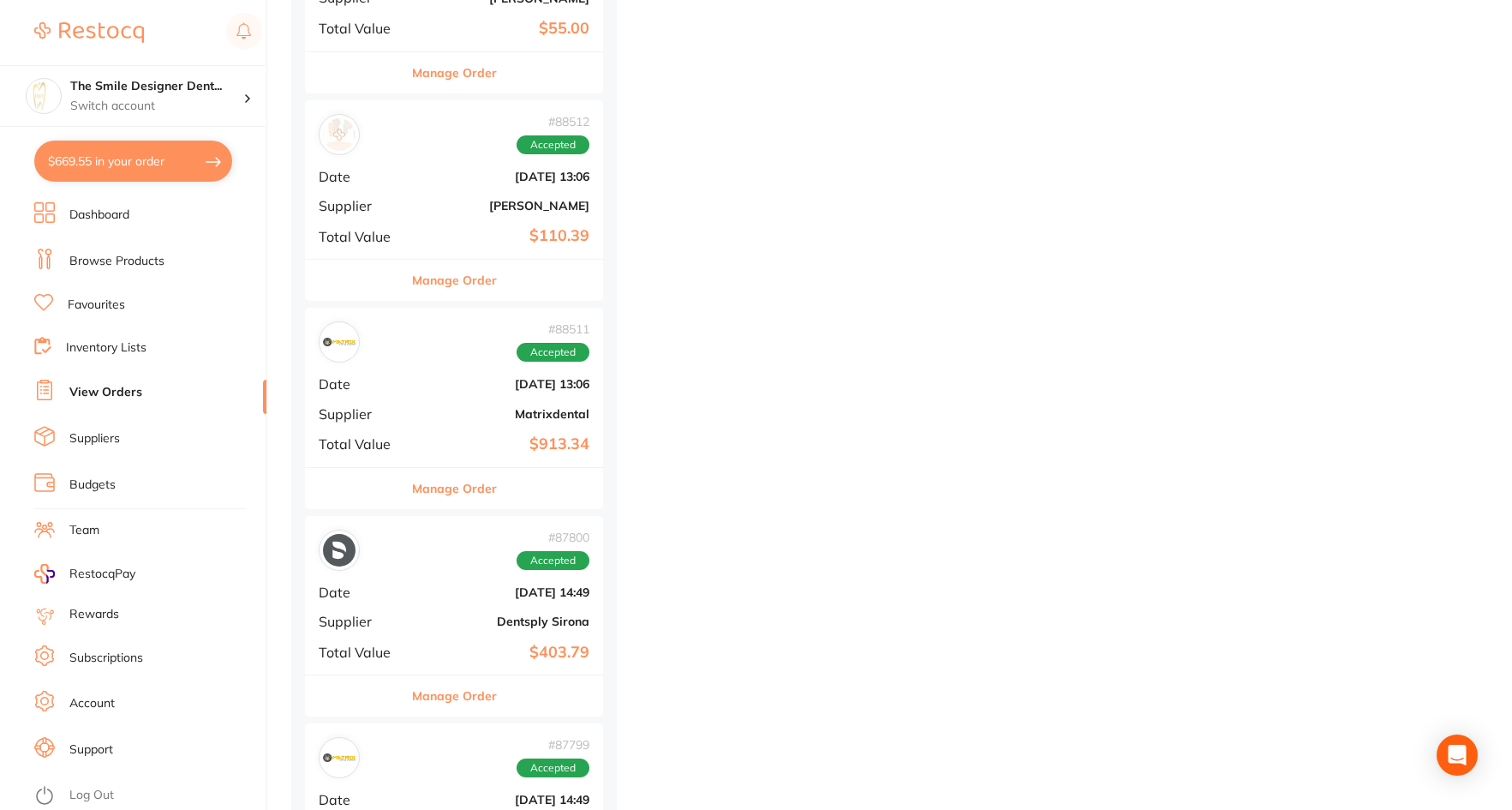
scroll to position [2572, 0]
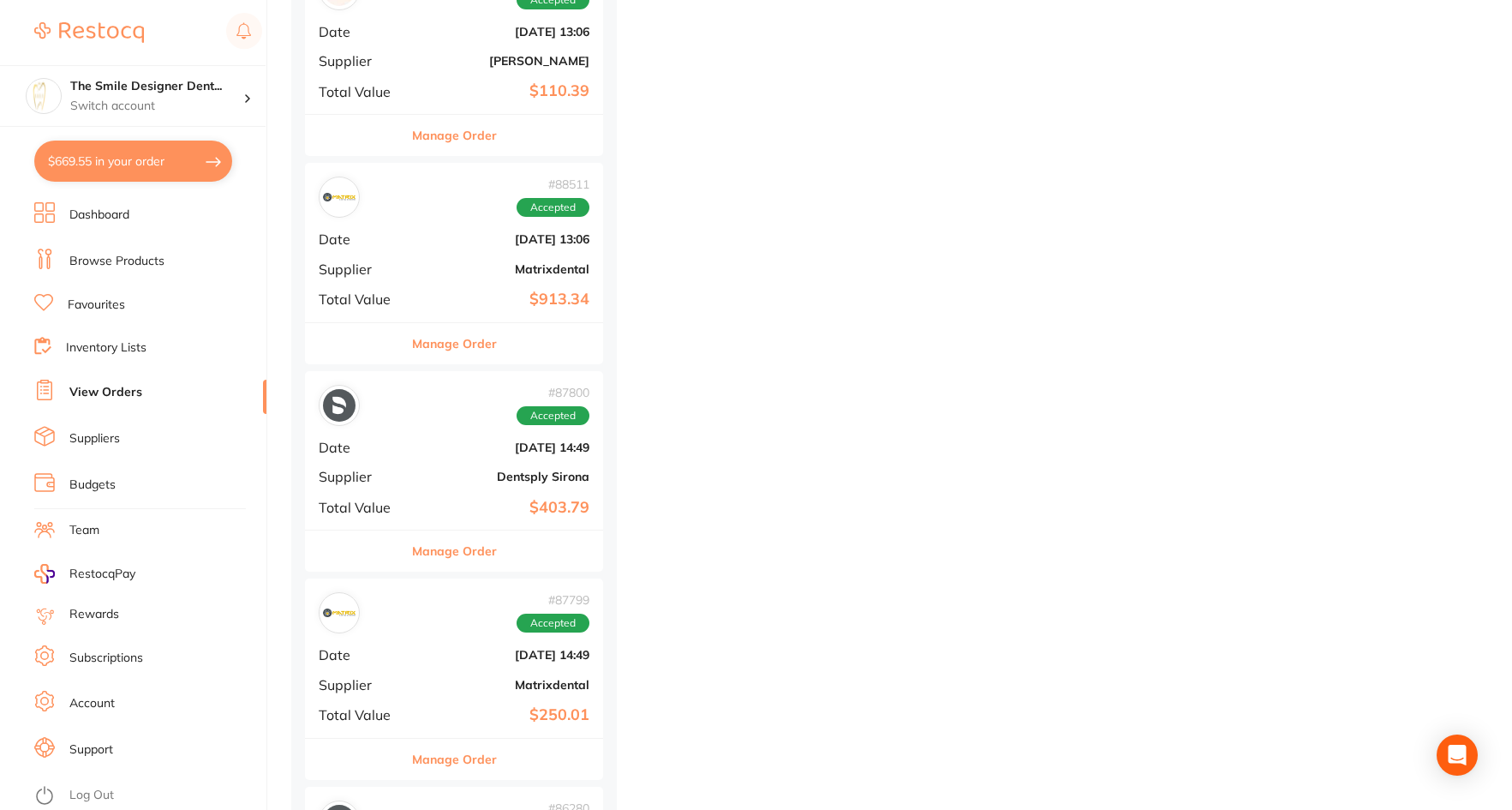
click at [442, 251] on div "# 88511 Accepted Date Aug 1 2025, 13:06 Supplier Matrixdental Total Value $913.…" at bounding box center [454, 242] width 298 height 159
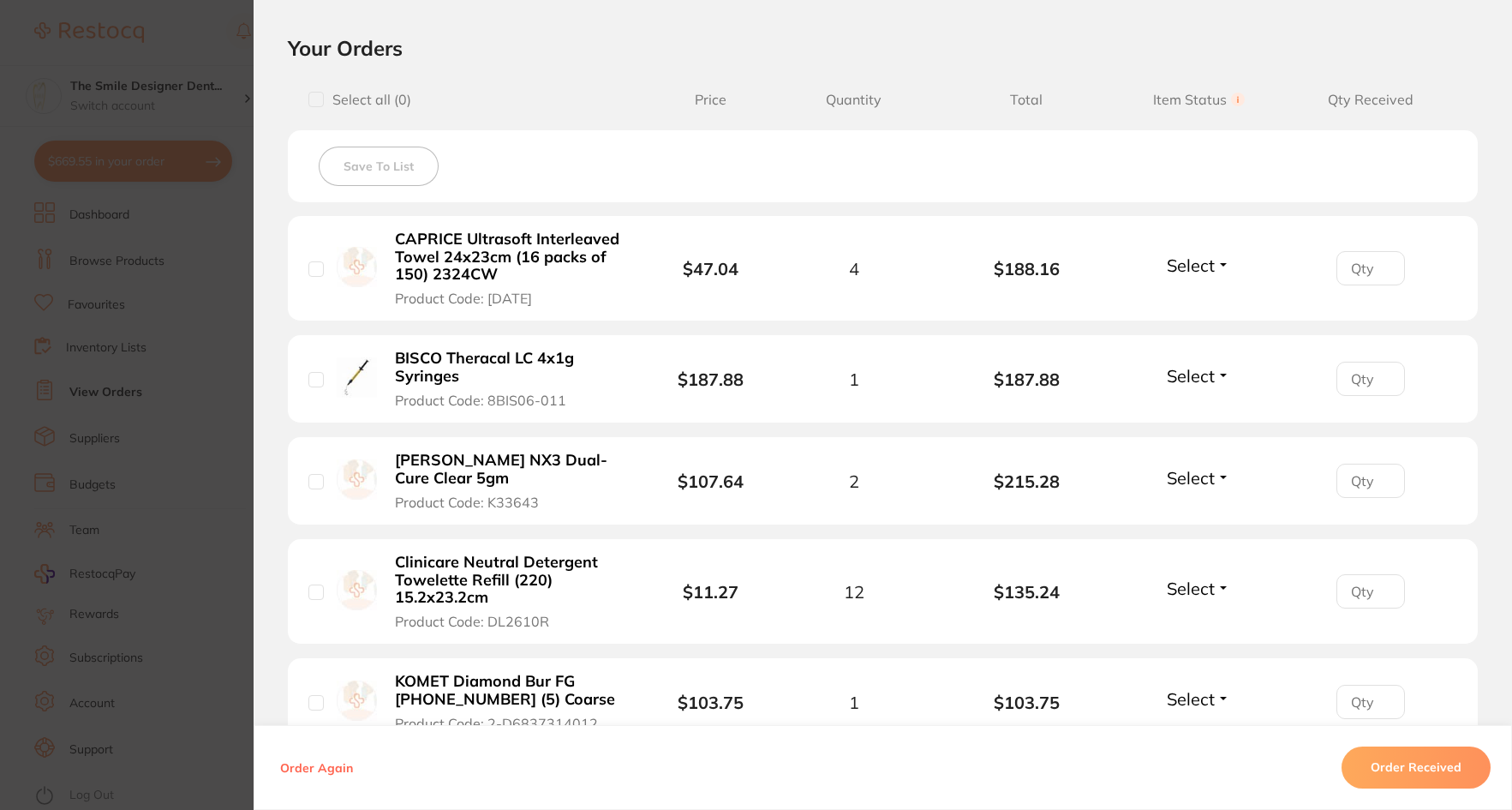
scroll to position [857, 0]
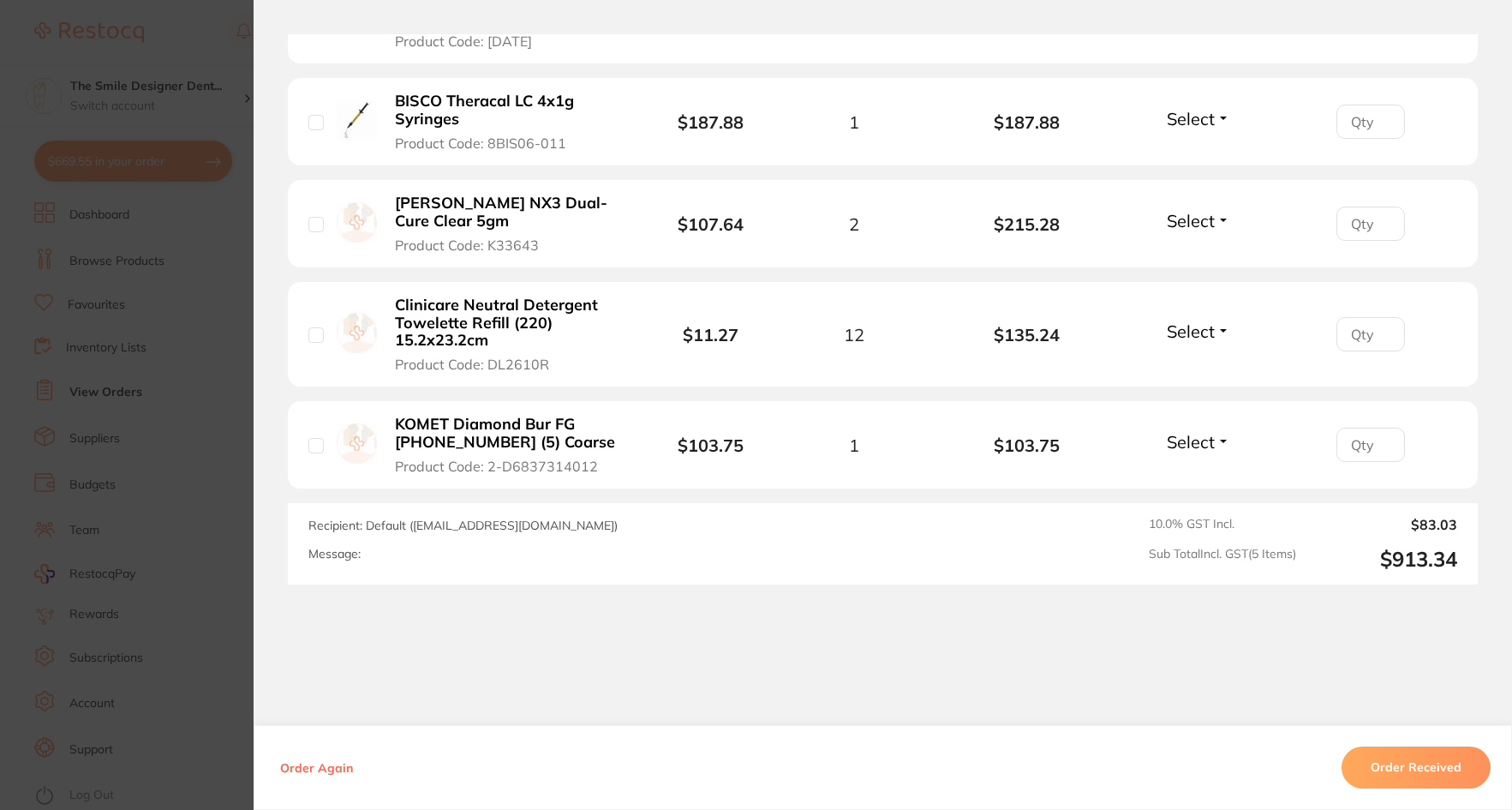
click at [172, 372] on section "Order ID: Restocq- 88511 Order Information Accepted Order Order Date Aug 1 2025…" at bounding box center [756, 405] width 1512 height 810
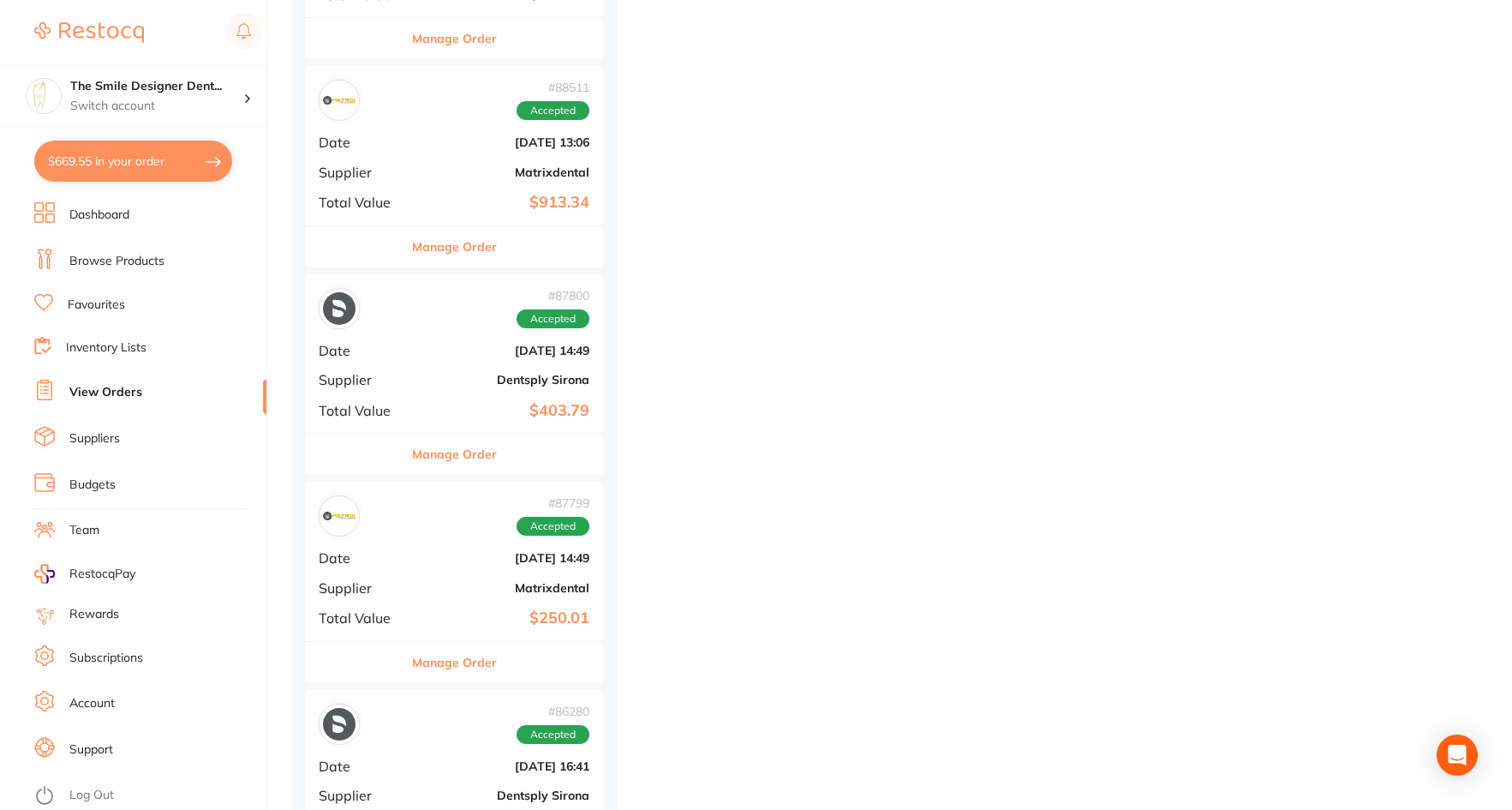
scroll to position [2829, 0]
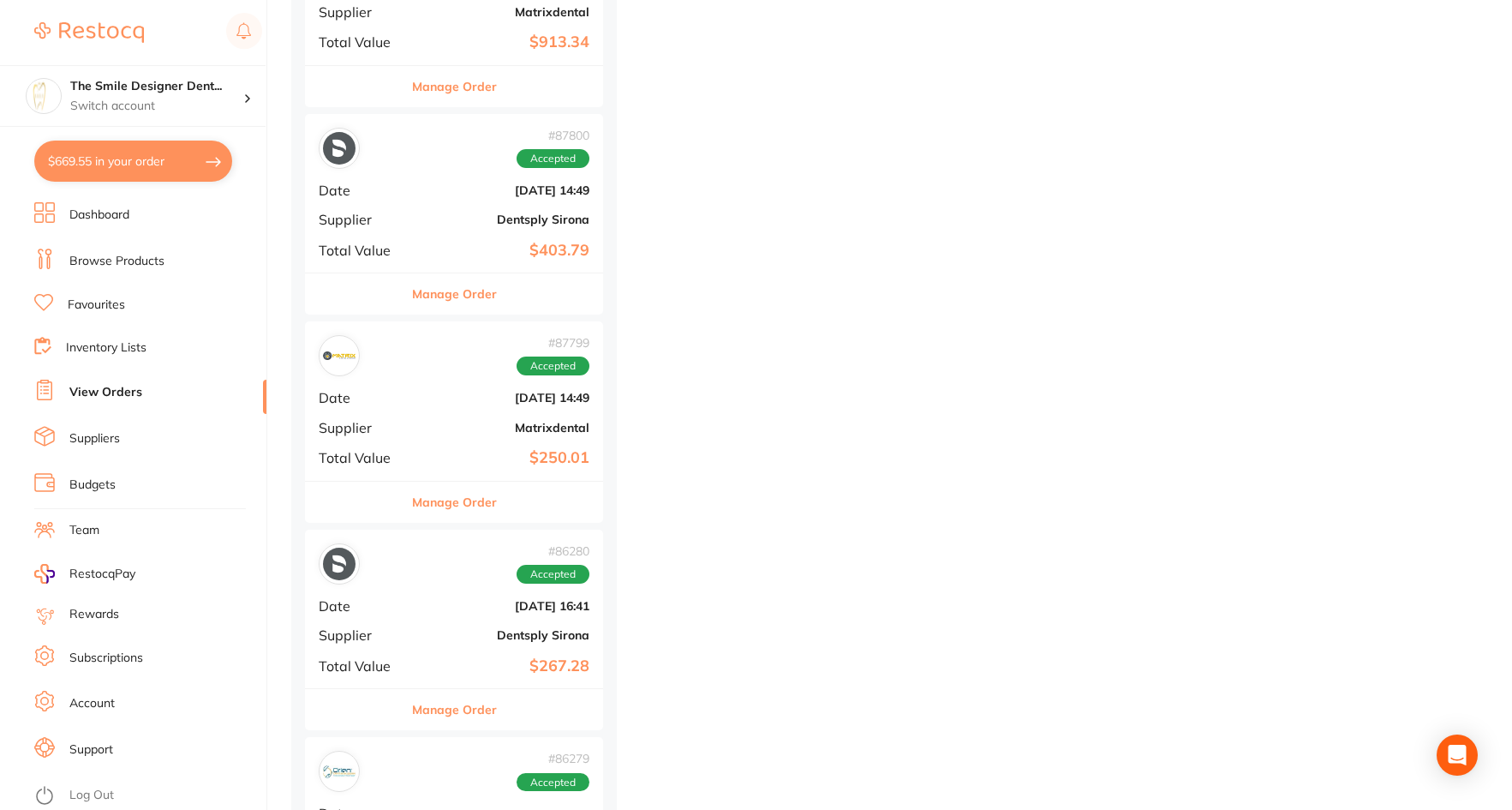
click at [453, 413] on div "# 87799 Accepted Date Jul 28 2025, 14:49 Supplier Matrixdental Total Value $250…" at bounding box center [454, 401] width 298 height 159
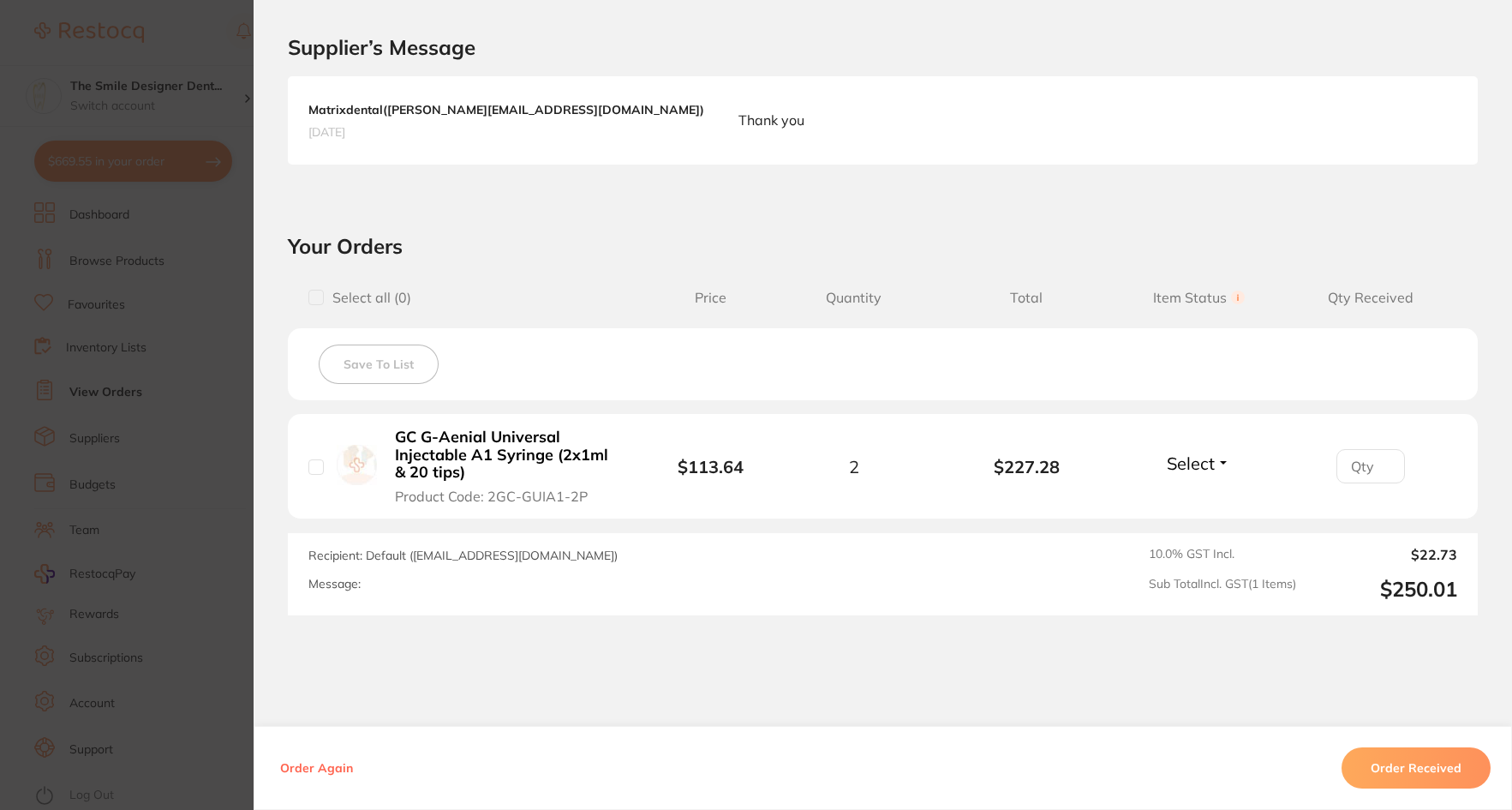
scroll to position [463, 0]
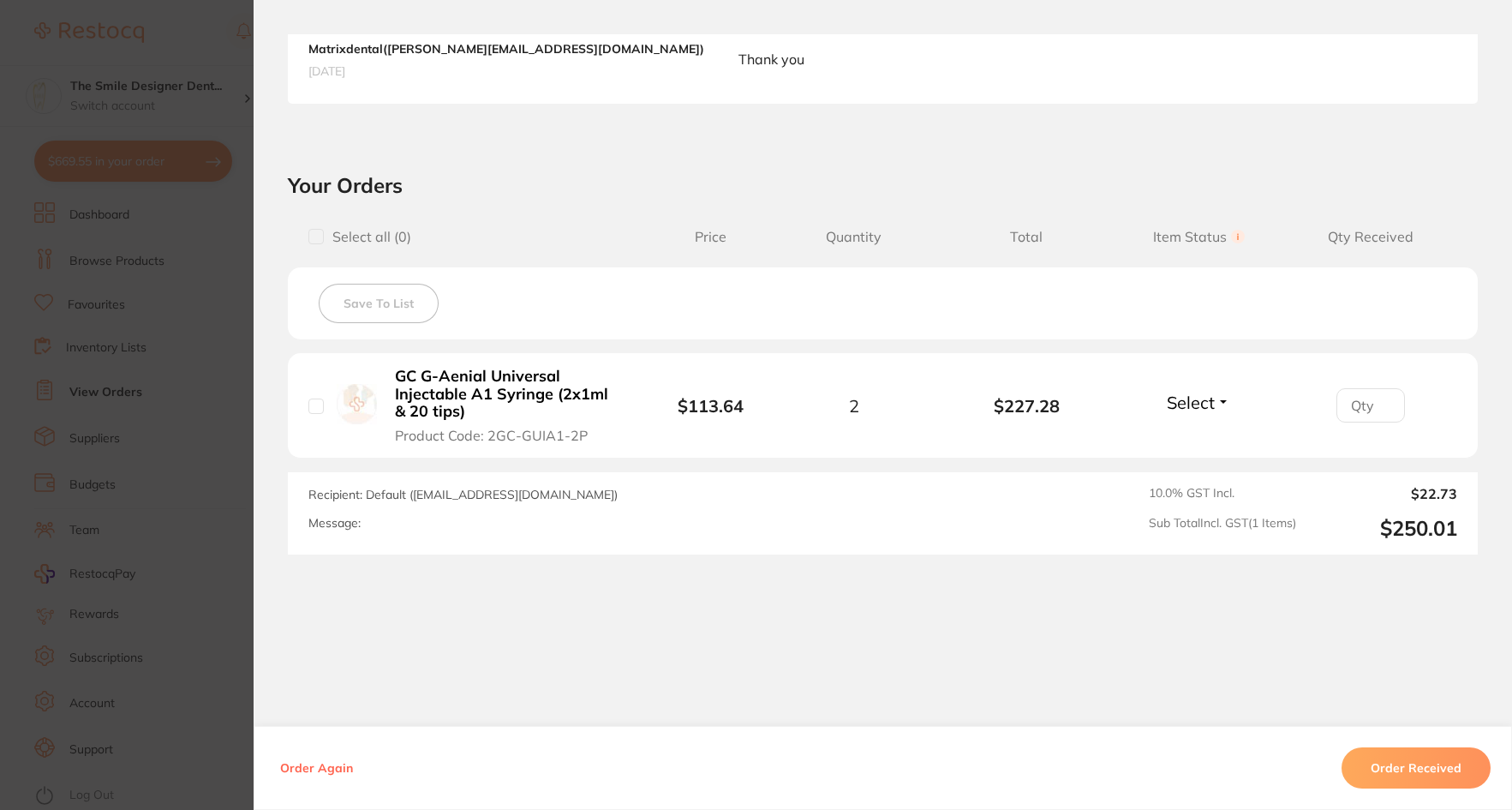
click at [149, 466] on section "Order ID: Restocq- 87799 Order Information Accepted Order Order Date Jul 28 202…" at bounding box center [756, 405] width 1512 height 810
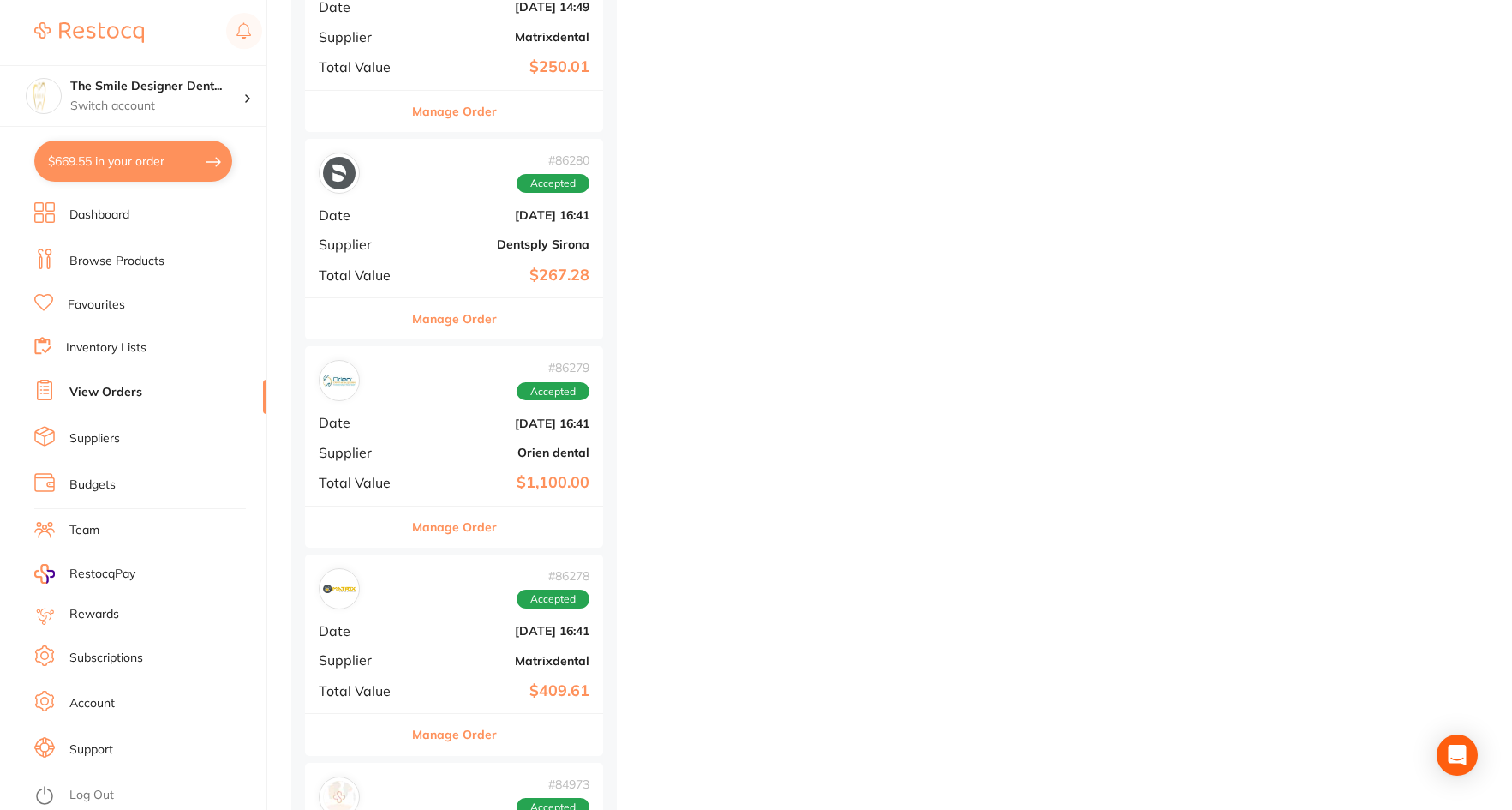
scroll to position [3429, 0]
click at [450, 413] on div "# 86278 Accepted Date Jul 10 2025, 16:41 Supplier Matrixdental Total Value $409…" at bounding box center [454, 425] width 298 height 159
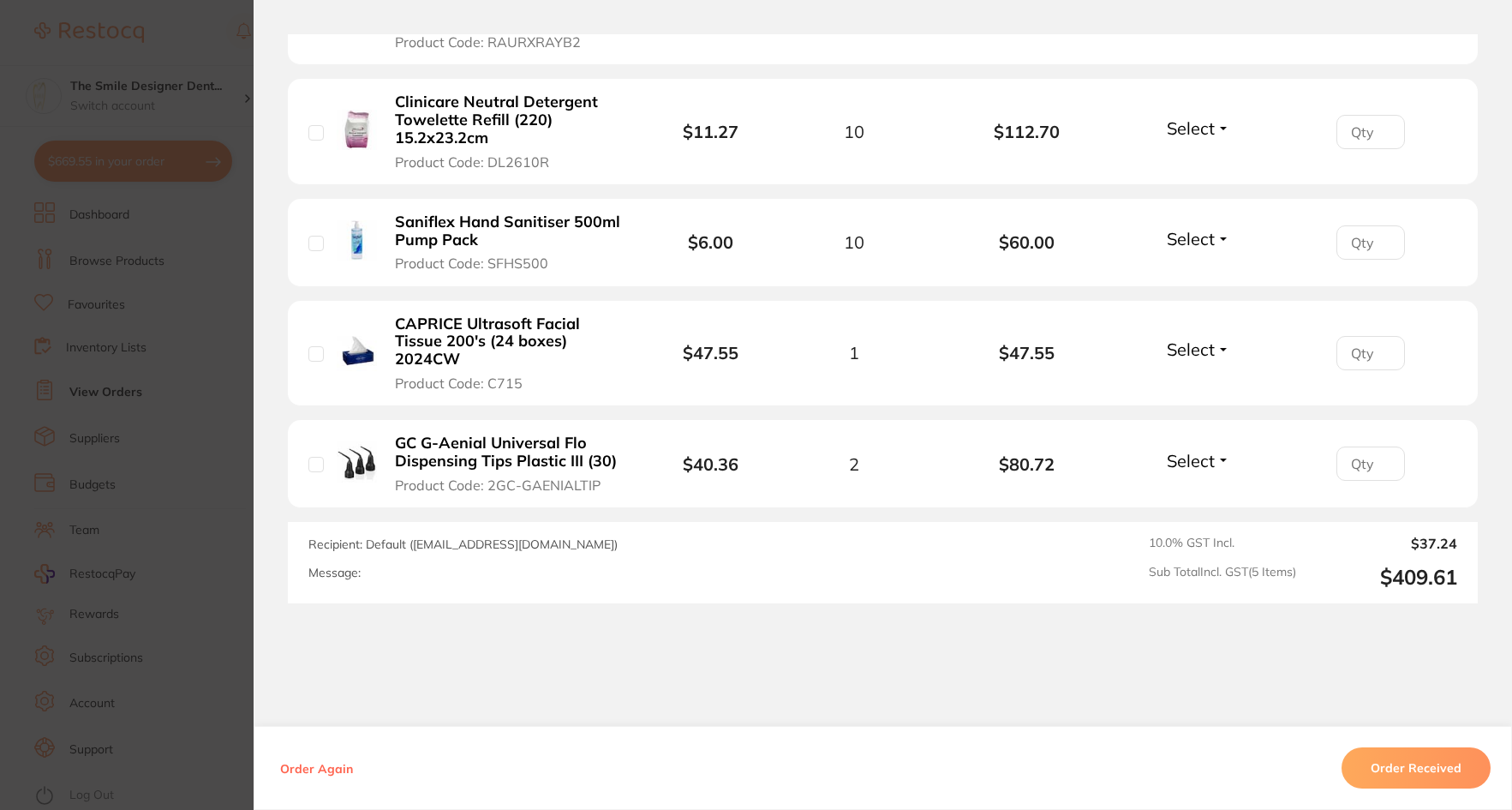
scroll to position [857, 0]
click at [507, 453] on b "GC G-Aenial Universal Flo Dispensing Tips Plastic III (30)" at bounding box center [508, 452] width 227 height 35
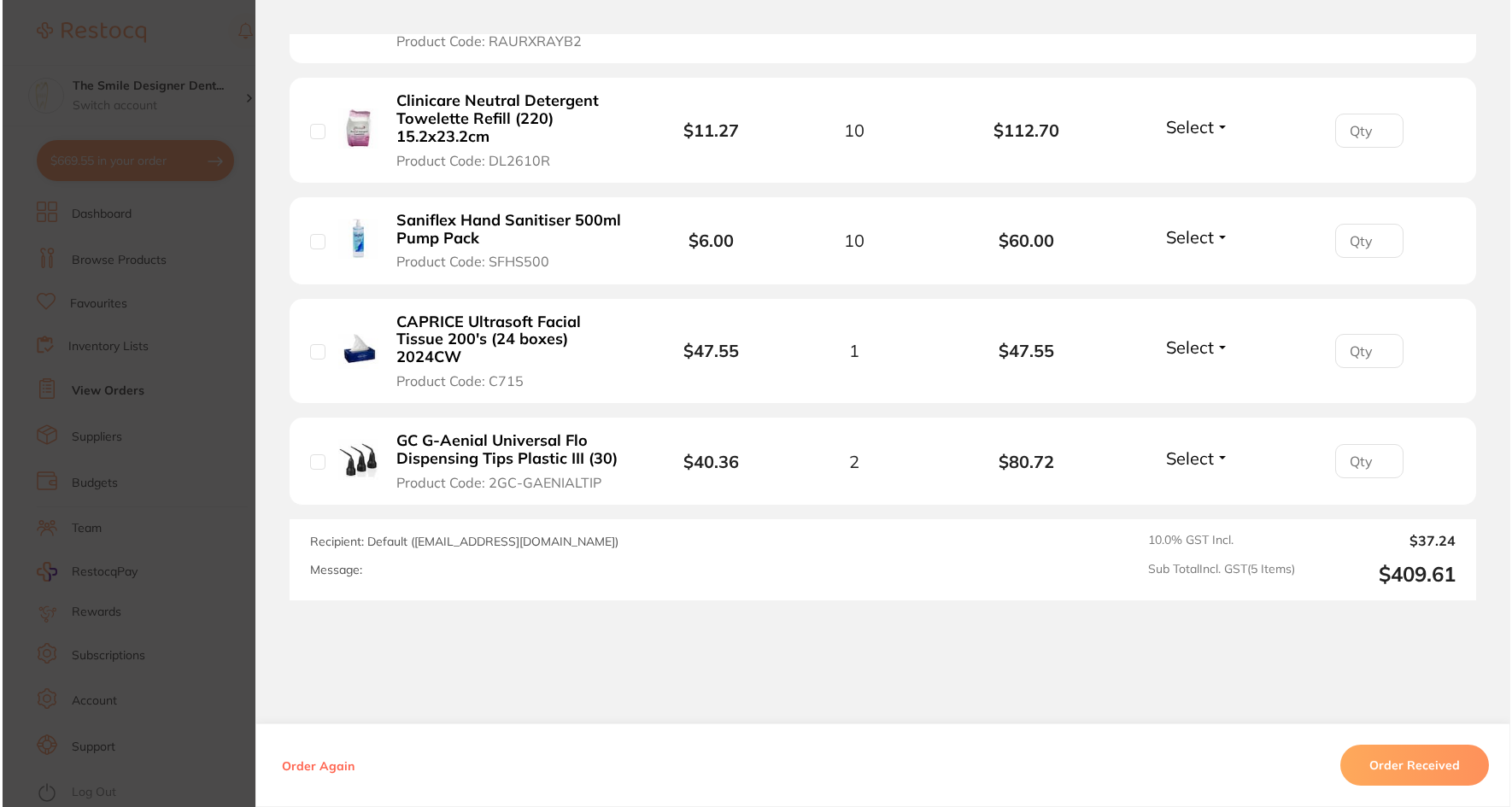
scroll to position [0, 0]
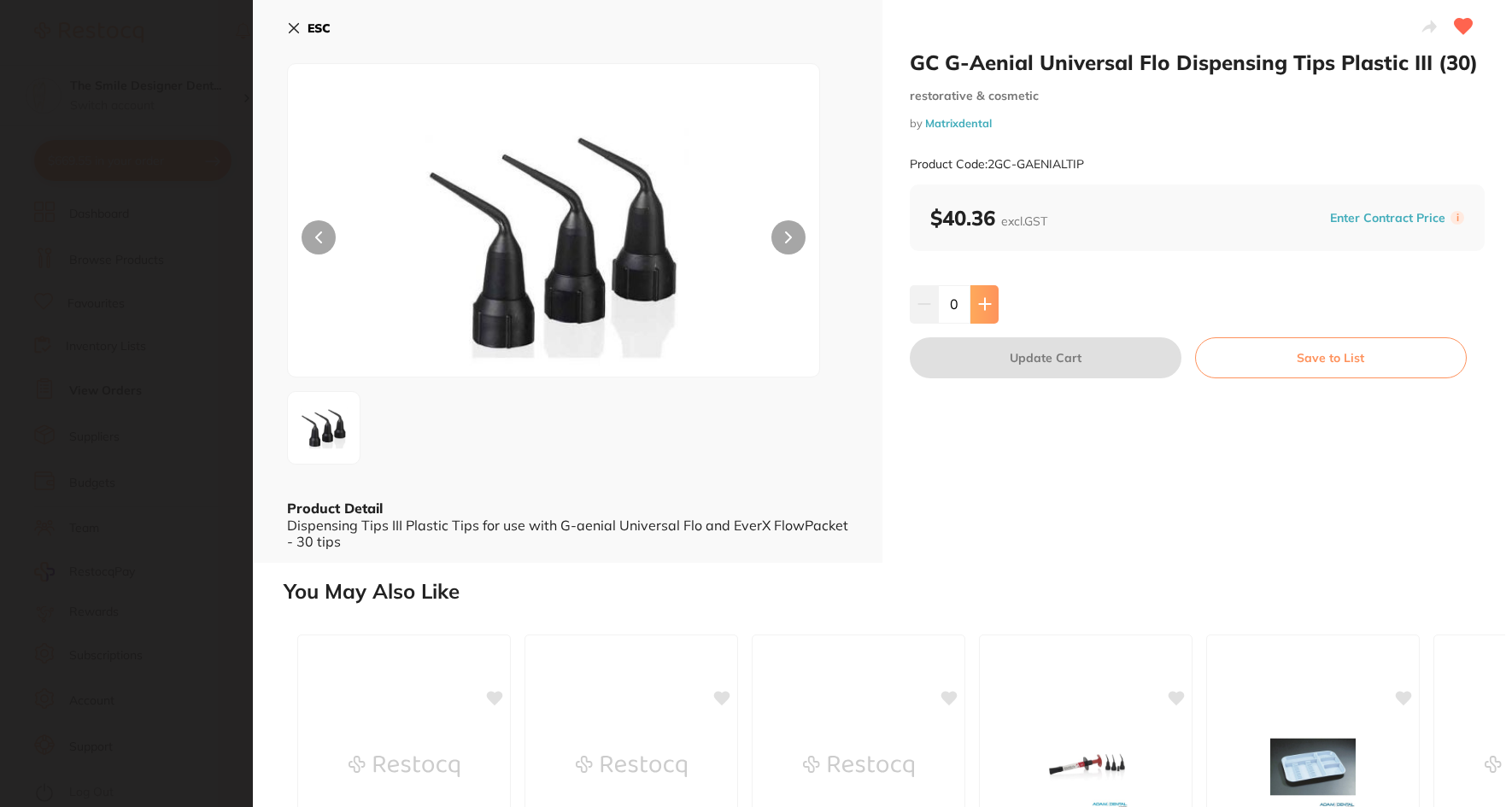
click at [987, 297] on icon at bounding box center [985, 304] width 14 height 14
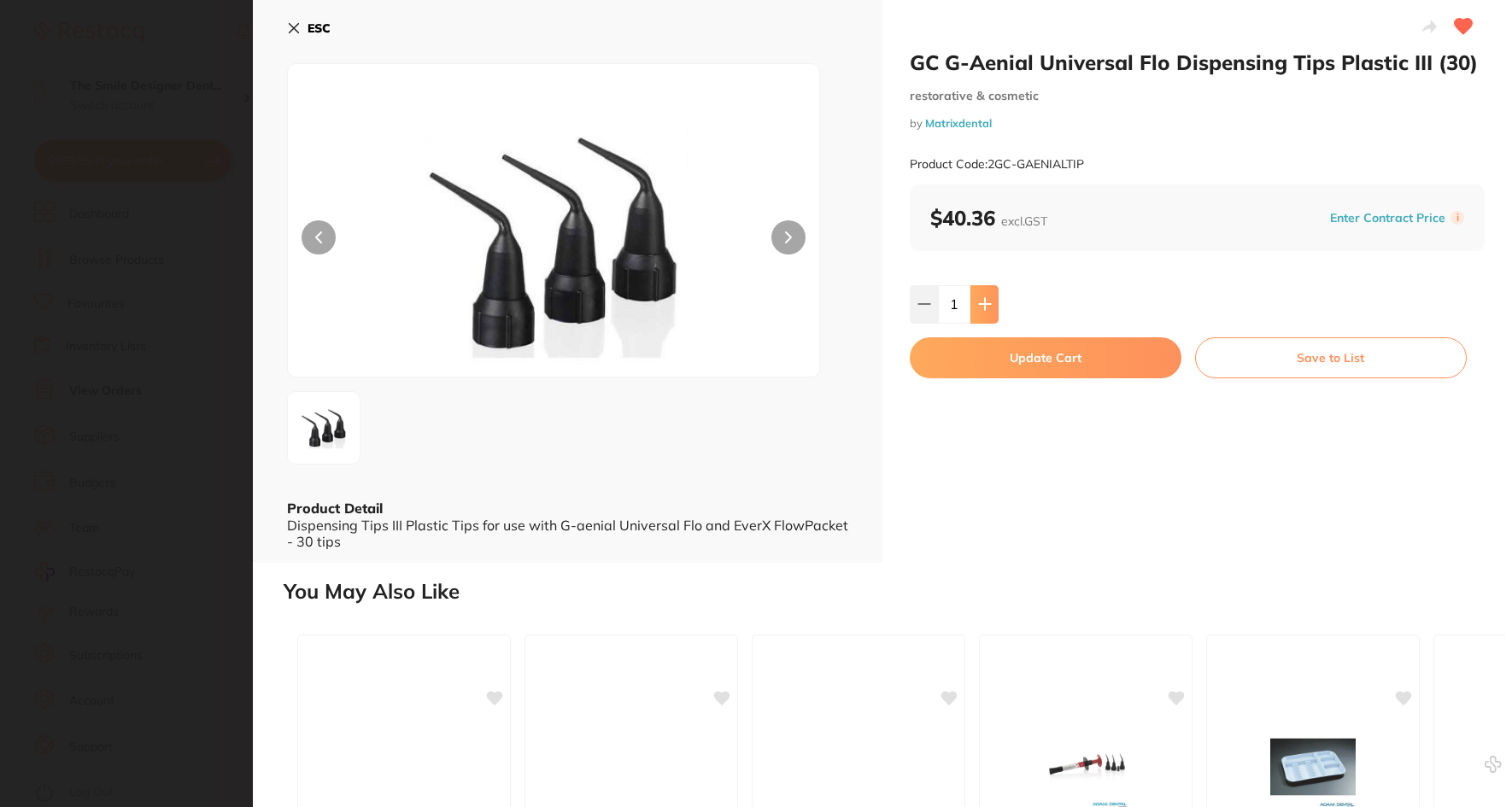
type input "1"
click at [1041, 367] on button "Update Cart" at bounding box center [1045, 357] width 272 height 41
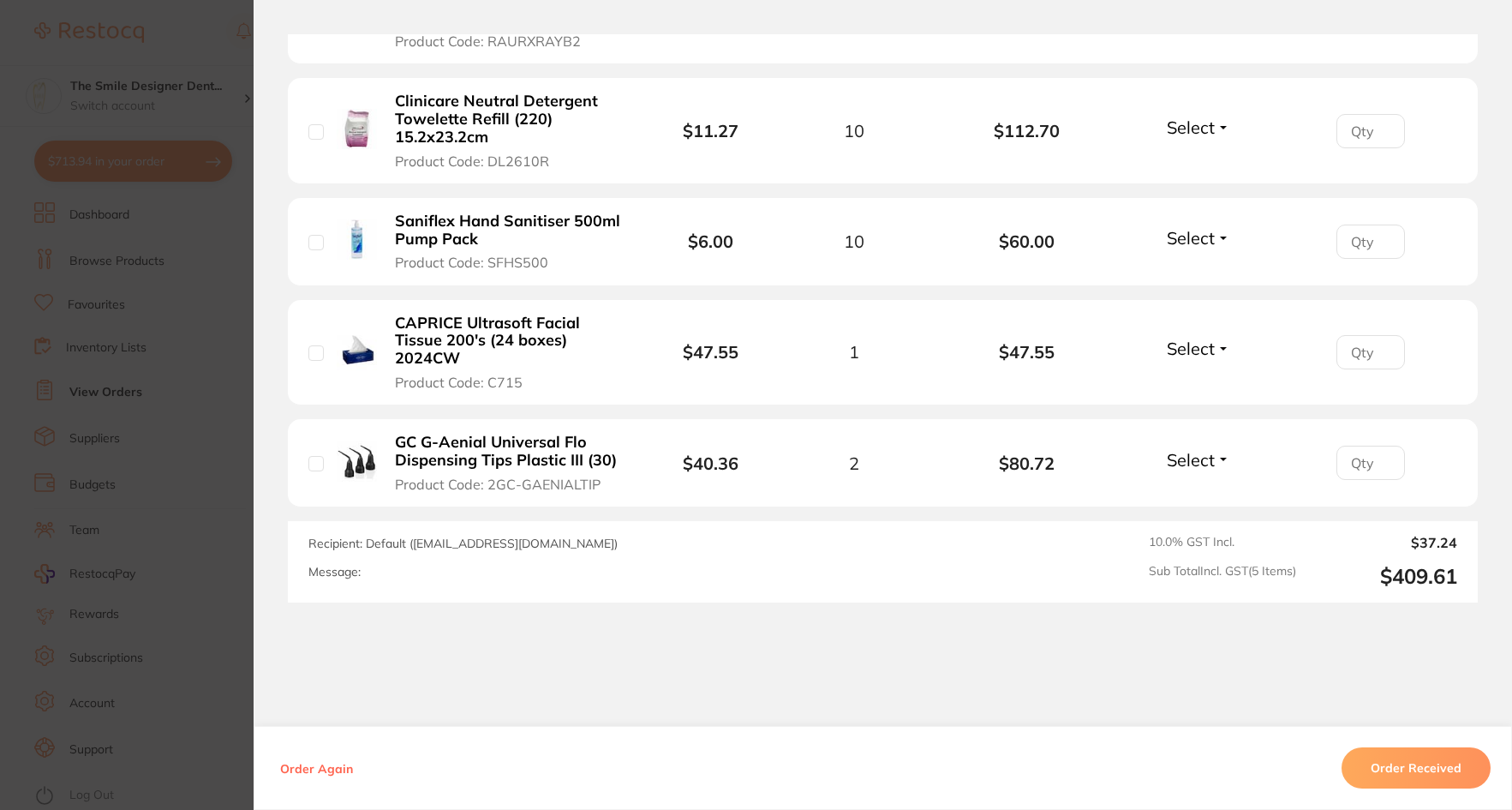
click at [167, 263] on section "Order ID: Restocq- 86278 Order Information Accepted Order Order Date Jul 10 202…" at bounding box center [756, 405] width 1512 height 810
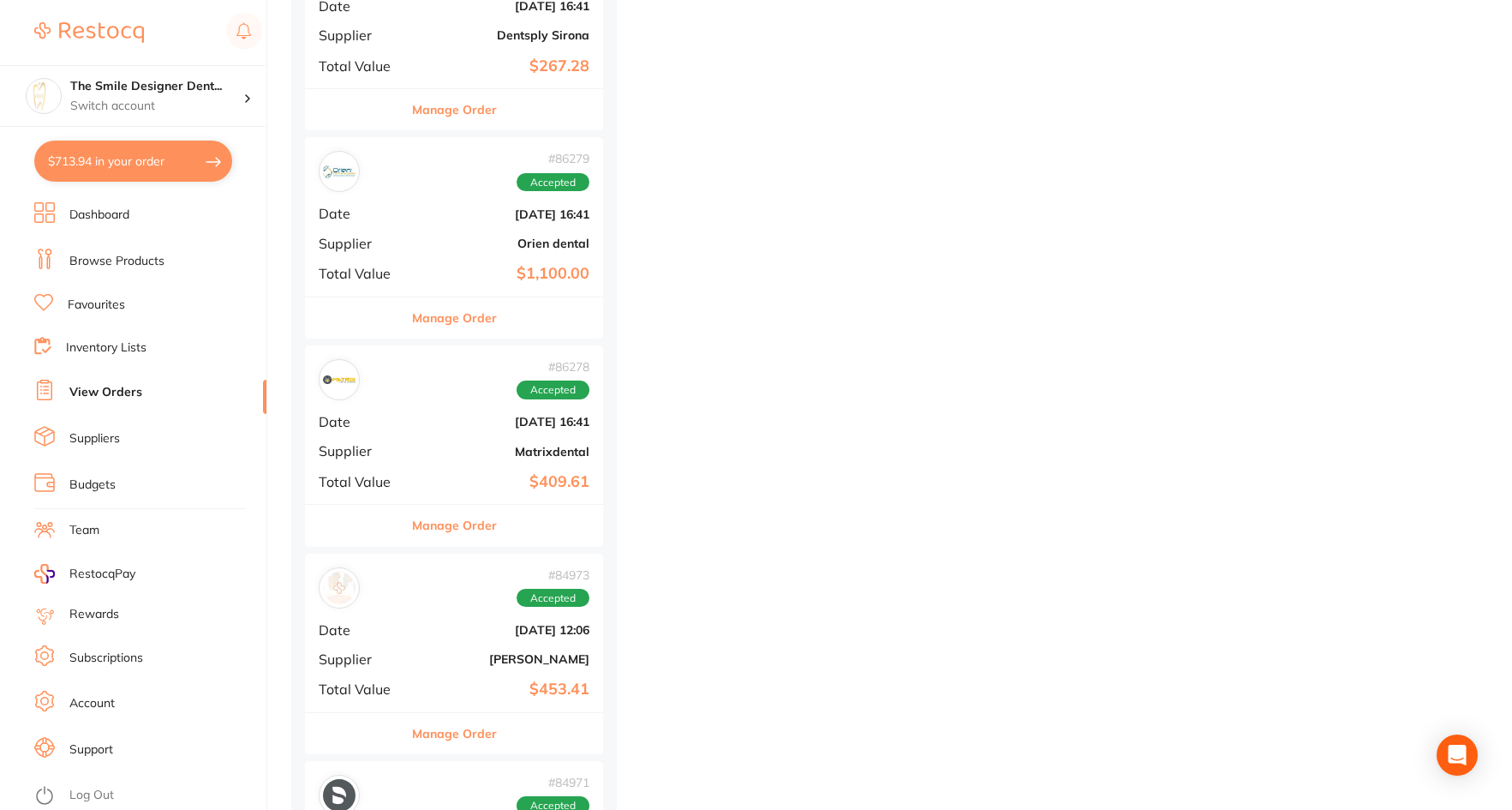
click at [182, 172] on button "$713.94 in your order" at bounding box center [132, 160] width 198 height 41
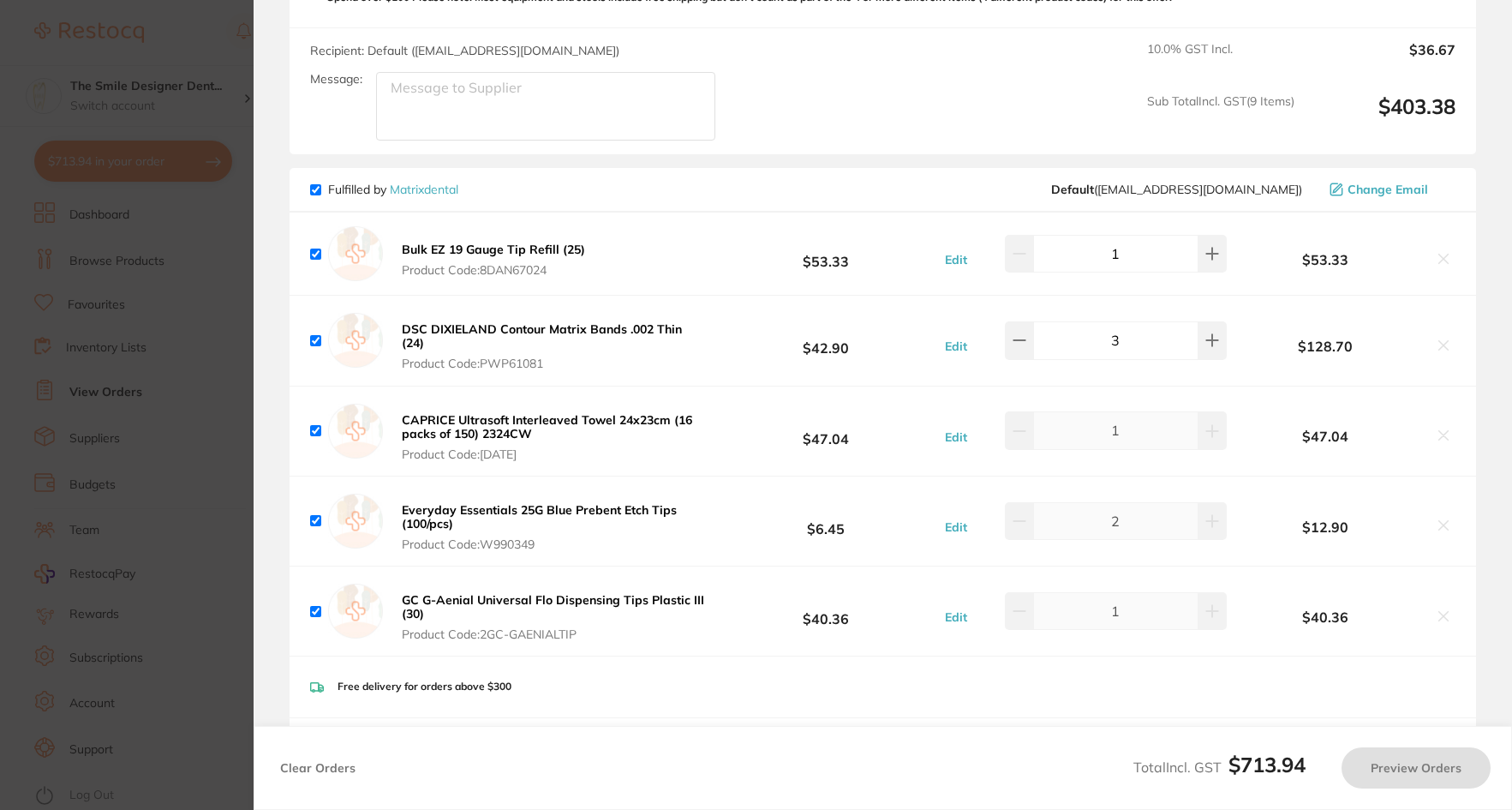
checkbox input "true"
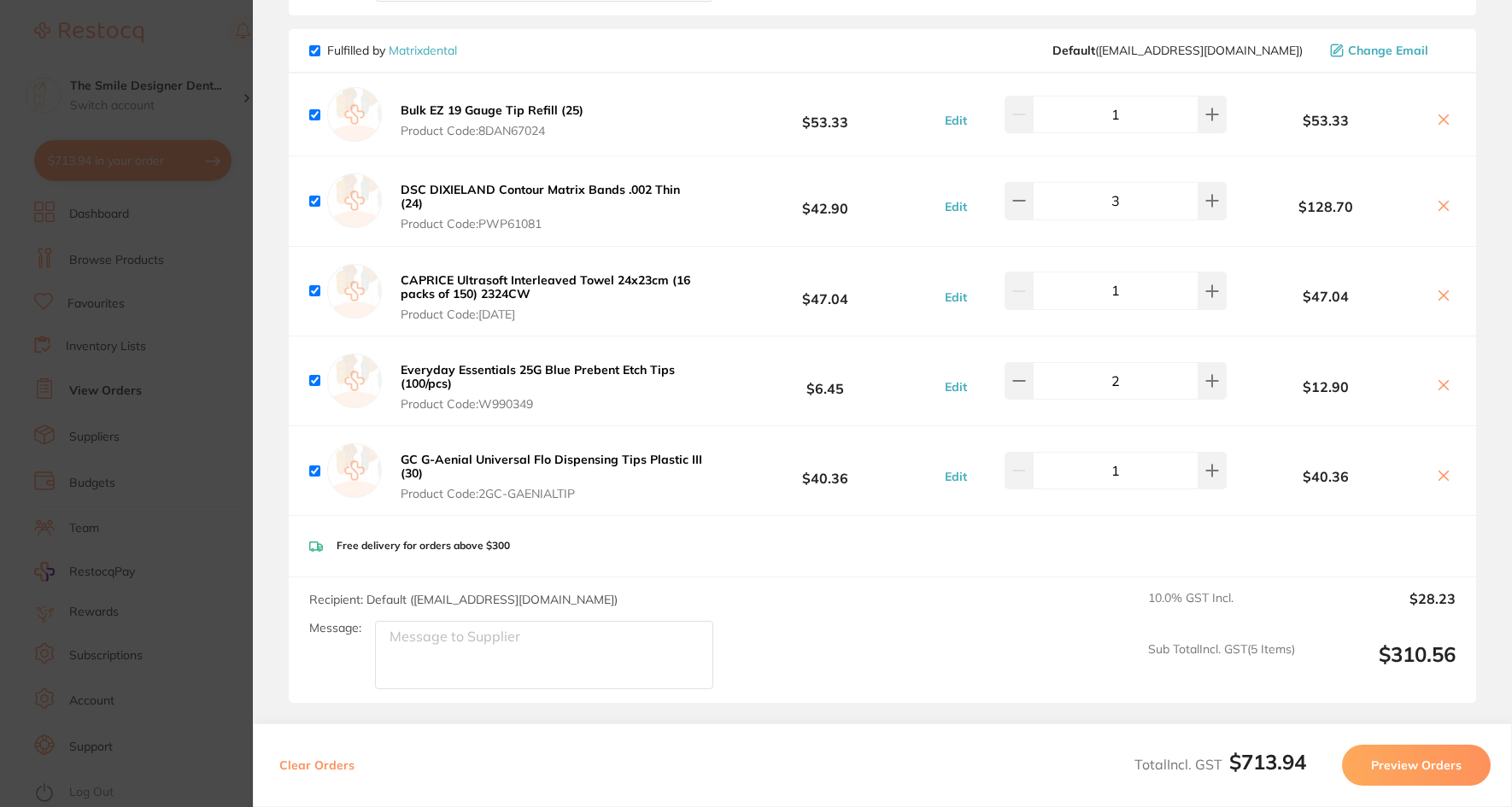
scroll to position [1166, 0]
click at [192, 227] on section "Update RRP Set your pre negotiated price for this item. Item Agreed RRP (excl. …" at bounding box center [756, 403] width 1512 height 807
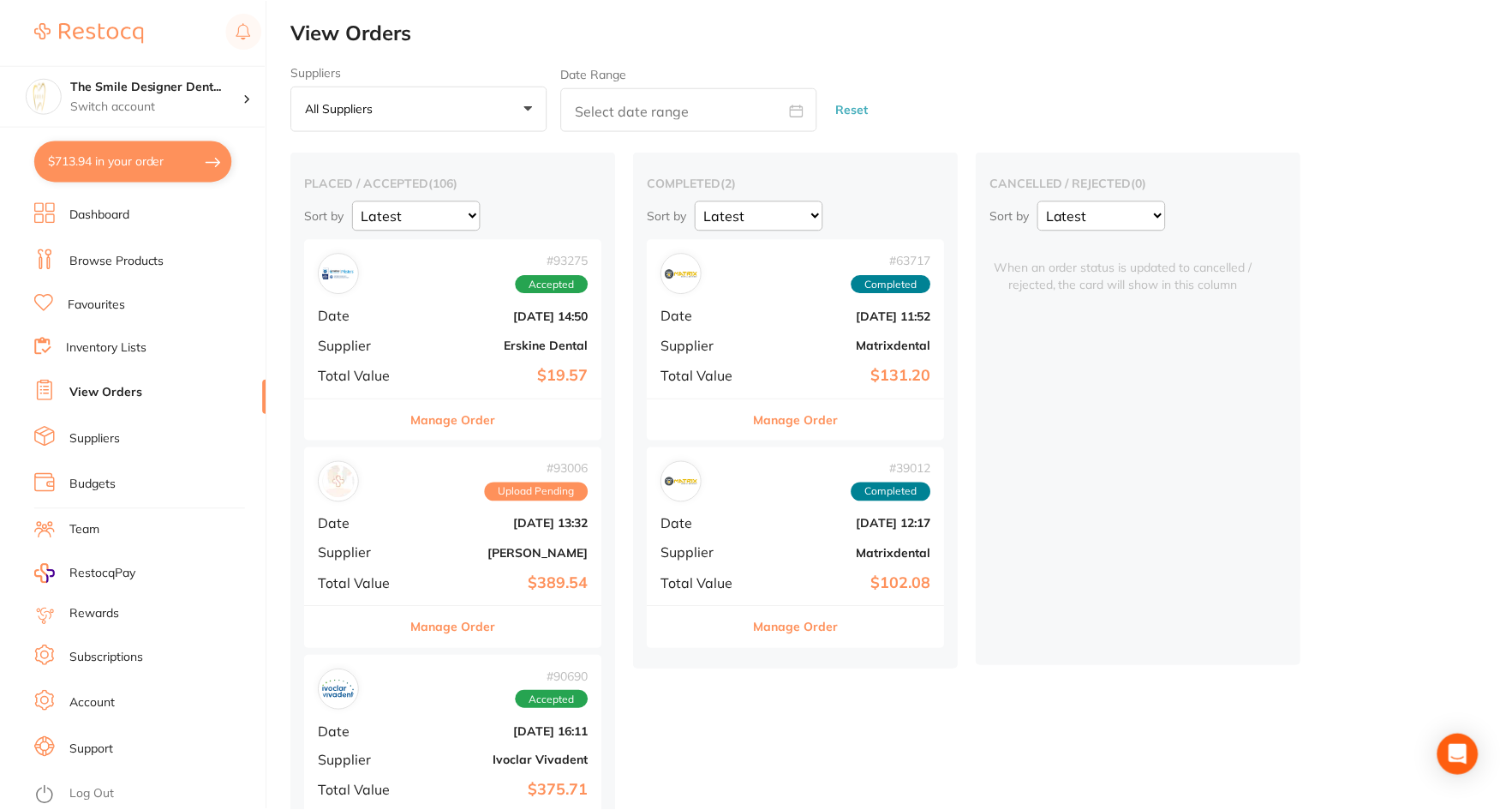
scroll to position [3429, 0]
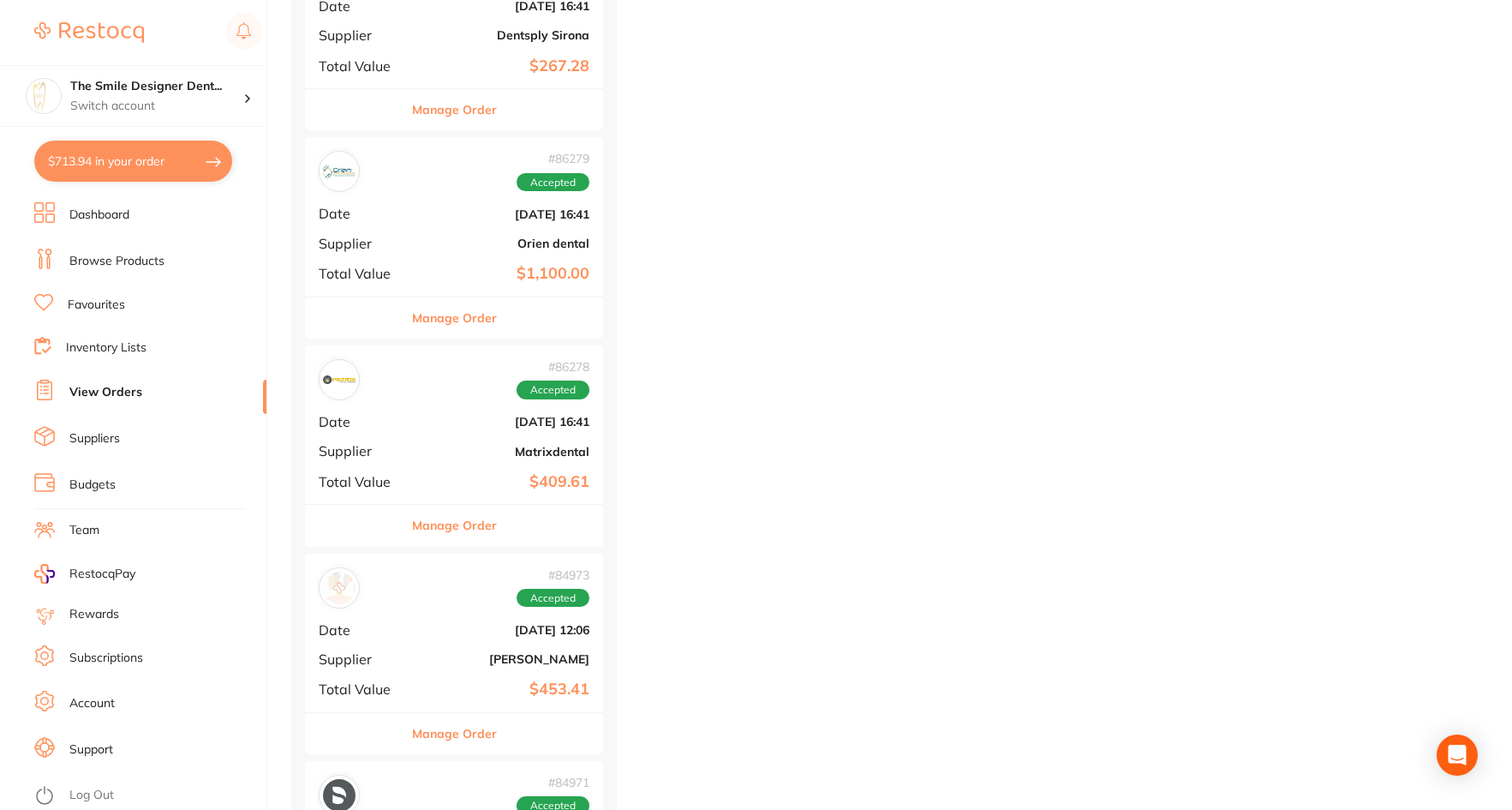
click at [119, 310] on link "Favourites" at bounding box center [97, 305] width 58 height 17
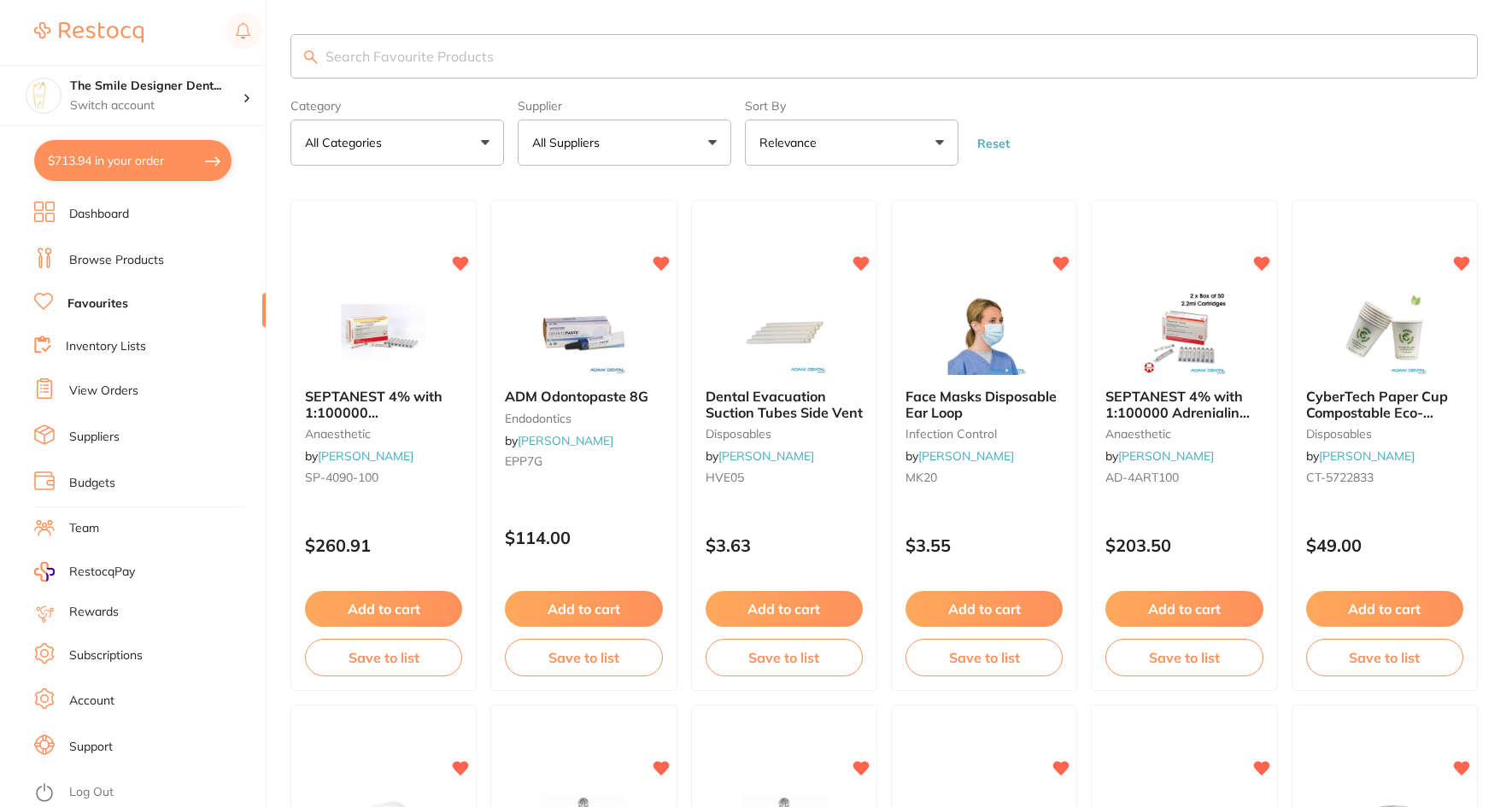
click at [489, 59] on input "search" at bounding box center [884, 56] width 1188 height 44
type input "nx3"
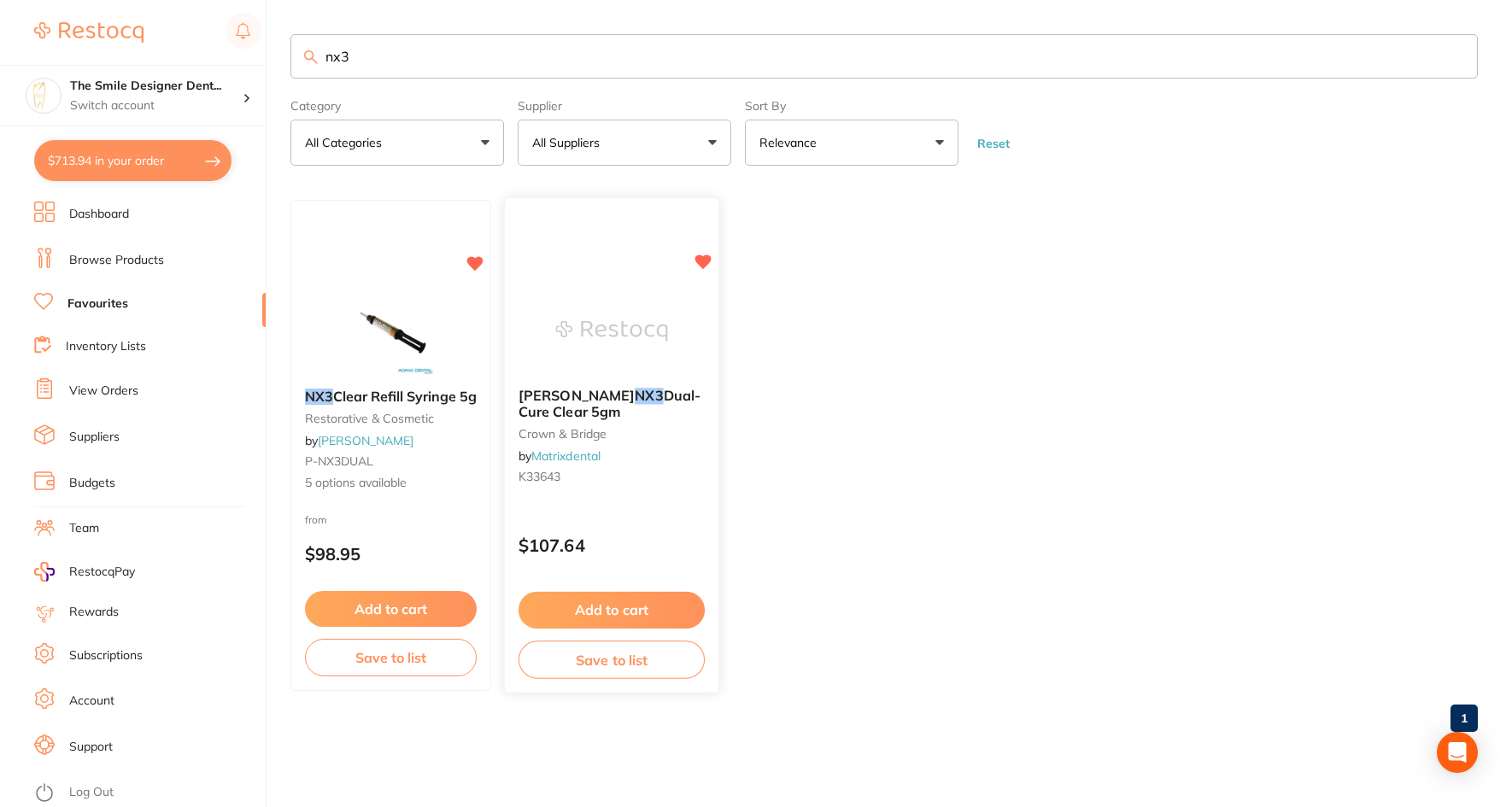
click at [627, 321] on img at bounding box center [611, 331] width 112 height 86
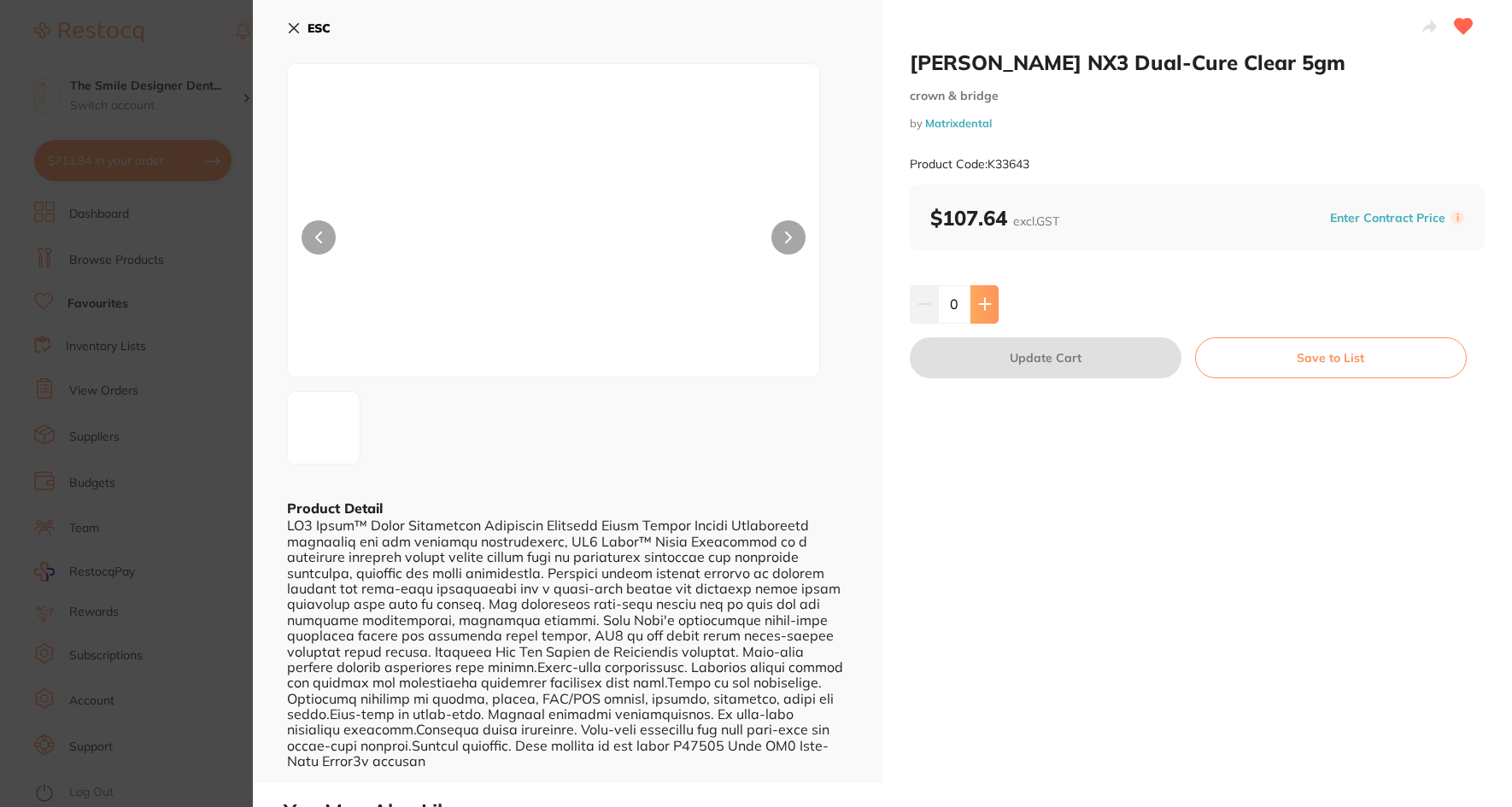
click at [979, 302] on icon at bounding box center [985, 304] width 14 height 14
type input "3"
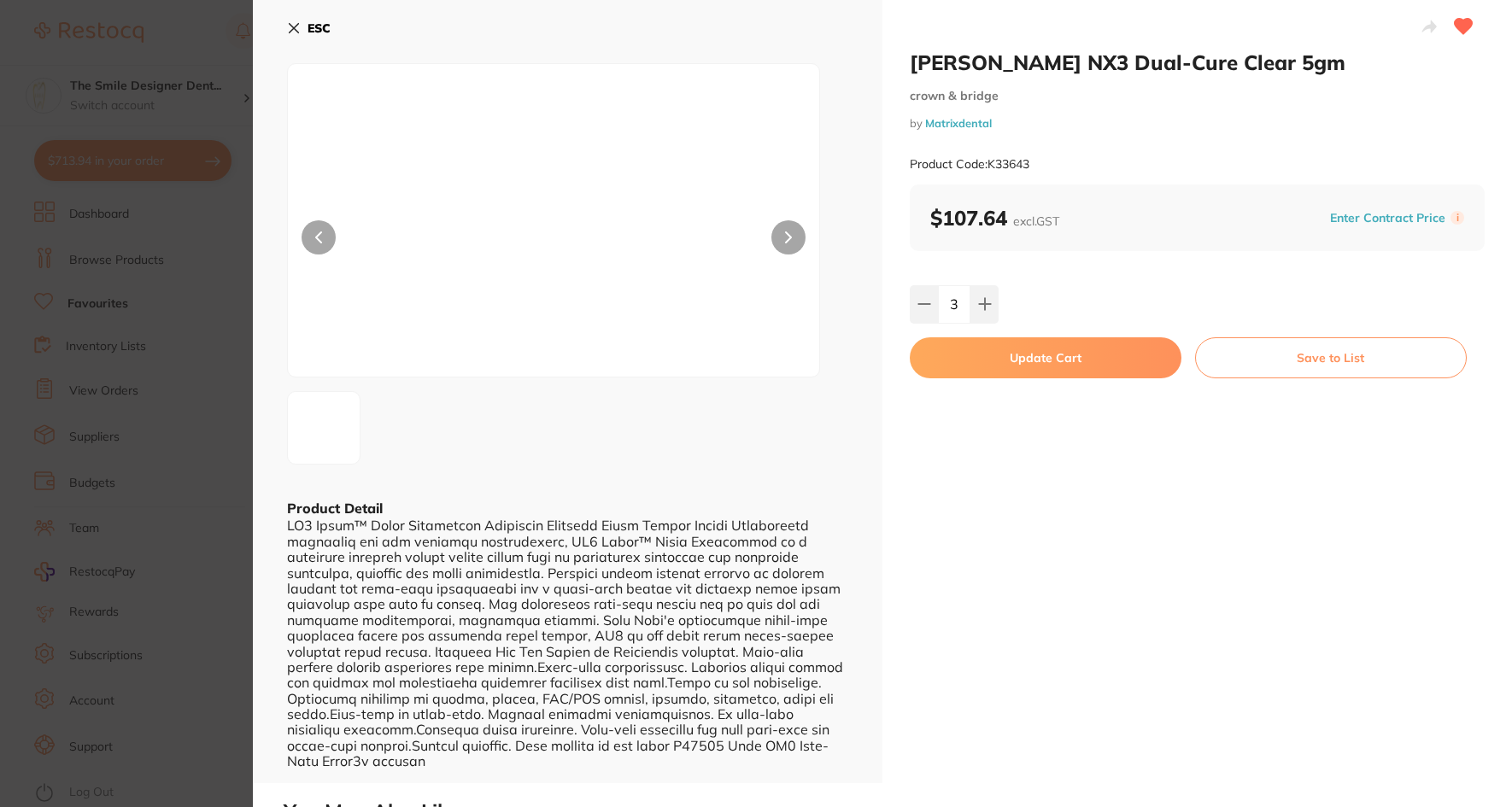
click at [1063, 352] on button "Update Cart" at bounding box center [1045, 357] width 272 height 41
checkbox input "false"
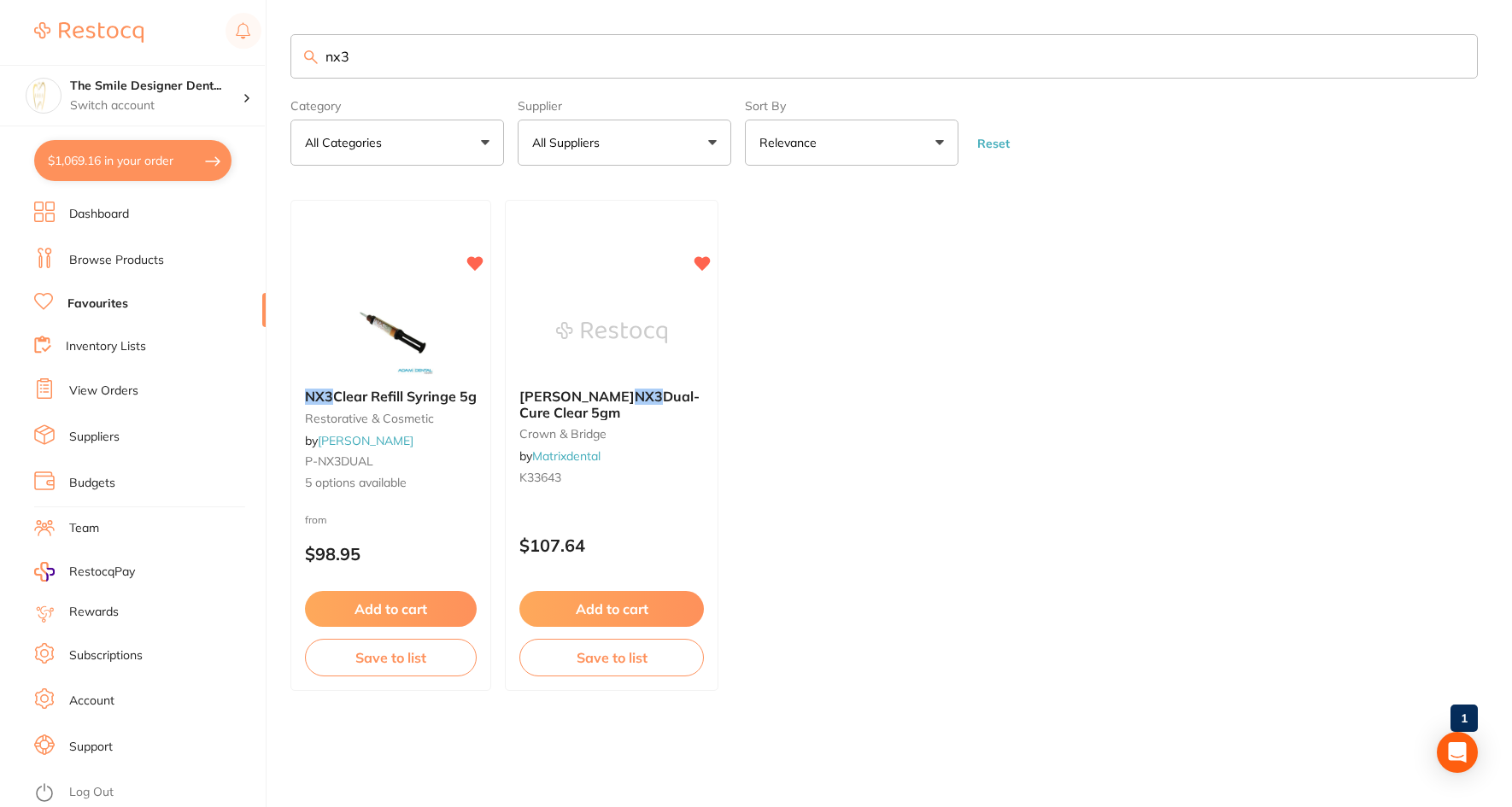
click at [117, 387] on link "View Orders" at bounding box center [104, 391] width 70 height 17
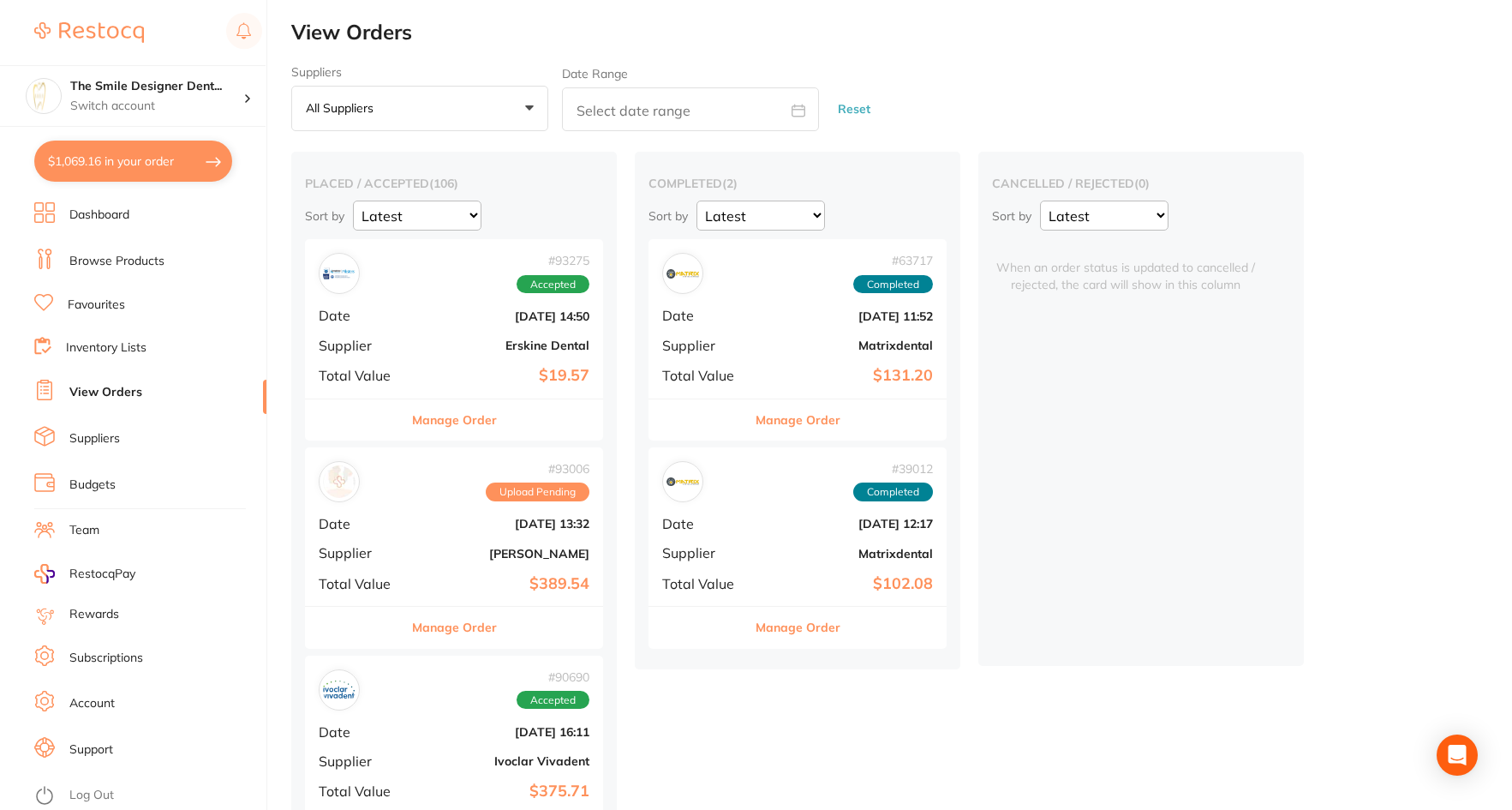
click at [792, 362] on div "# 63717 Completed Date Dec 6 2024, 11:52 Supplier Matrixdental Total Value $131…" at bounding box center [797, 318] width 298 height 159
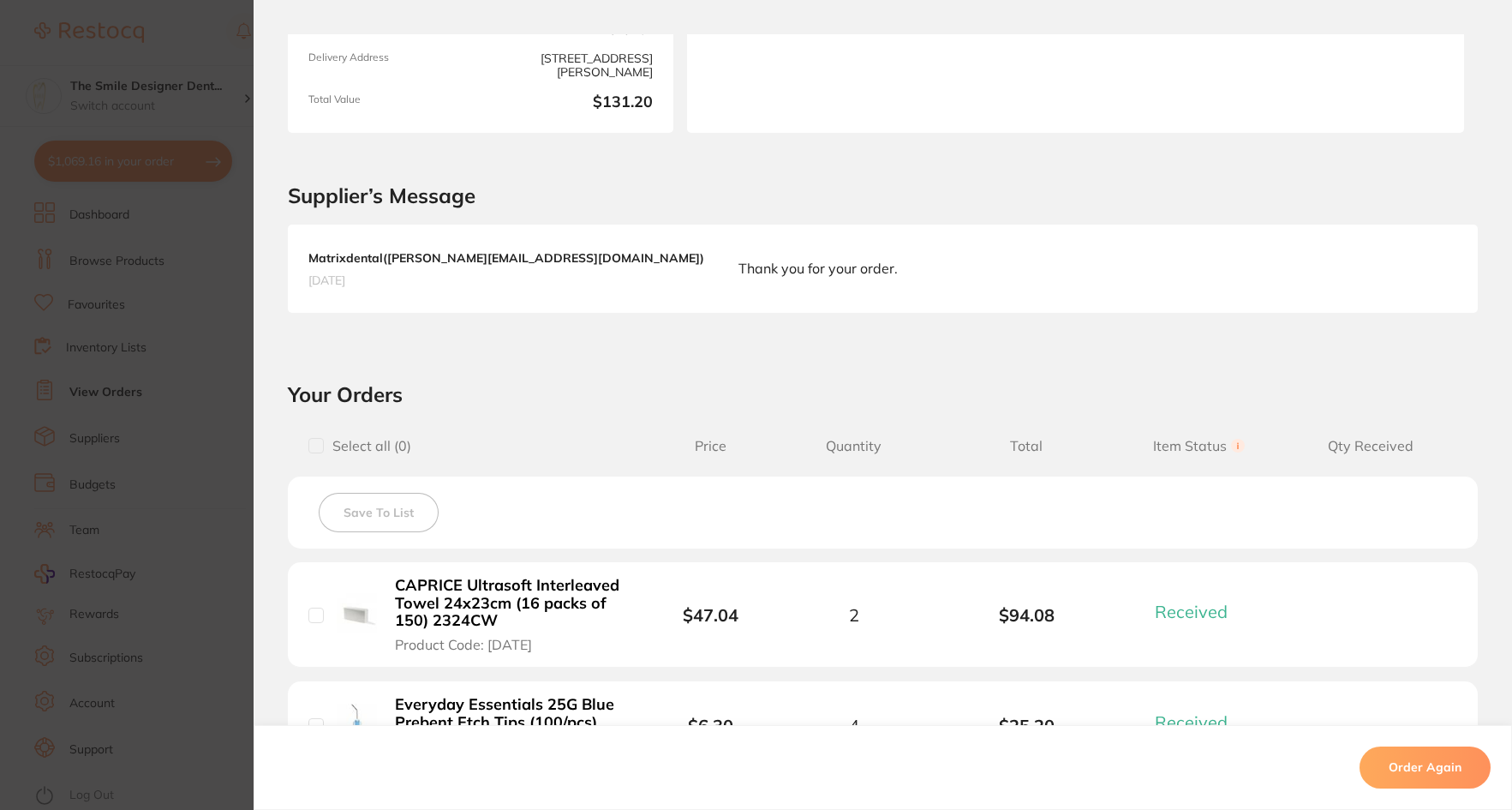
scroll to position [565, 0]
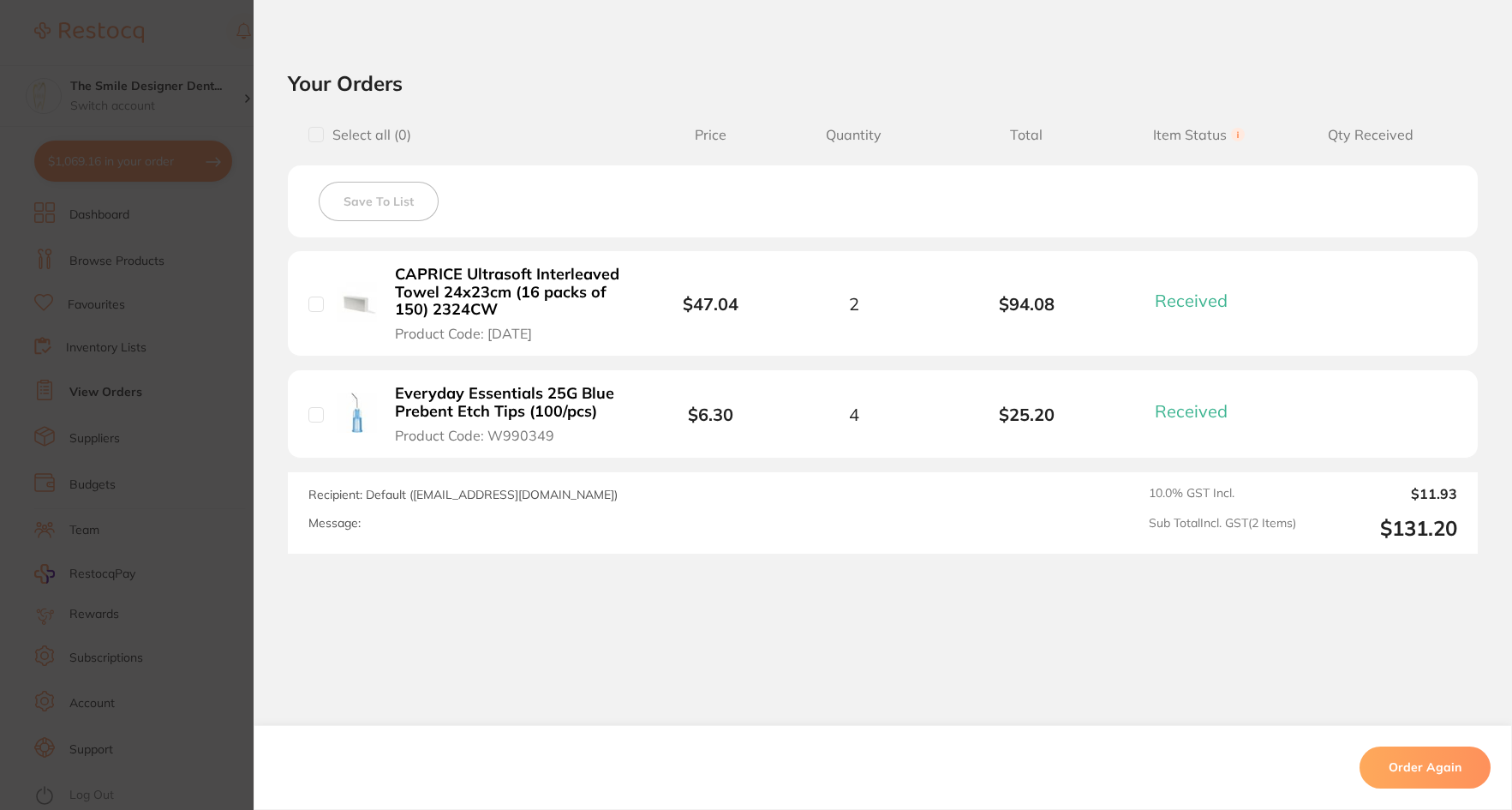
click at [166, 514] on section "Order ID: Restocq- 63717 Order Information 2 Received Completed Order Order Dat…" at bounding box center [756, 405] width 1512 height 810
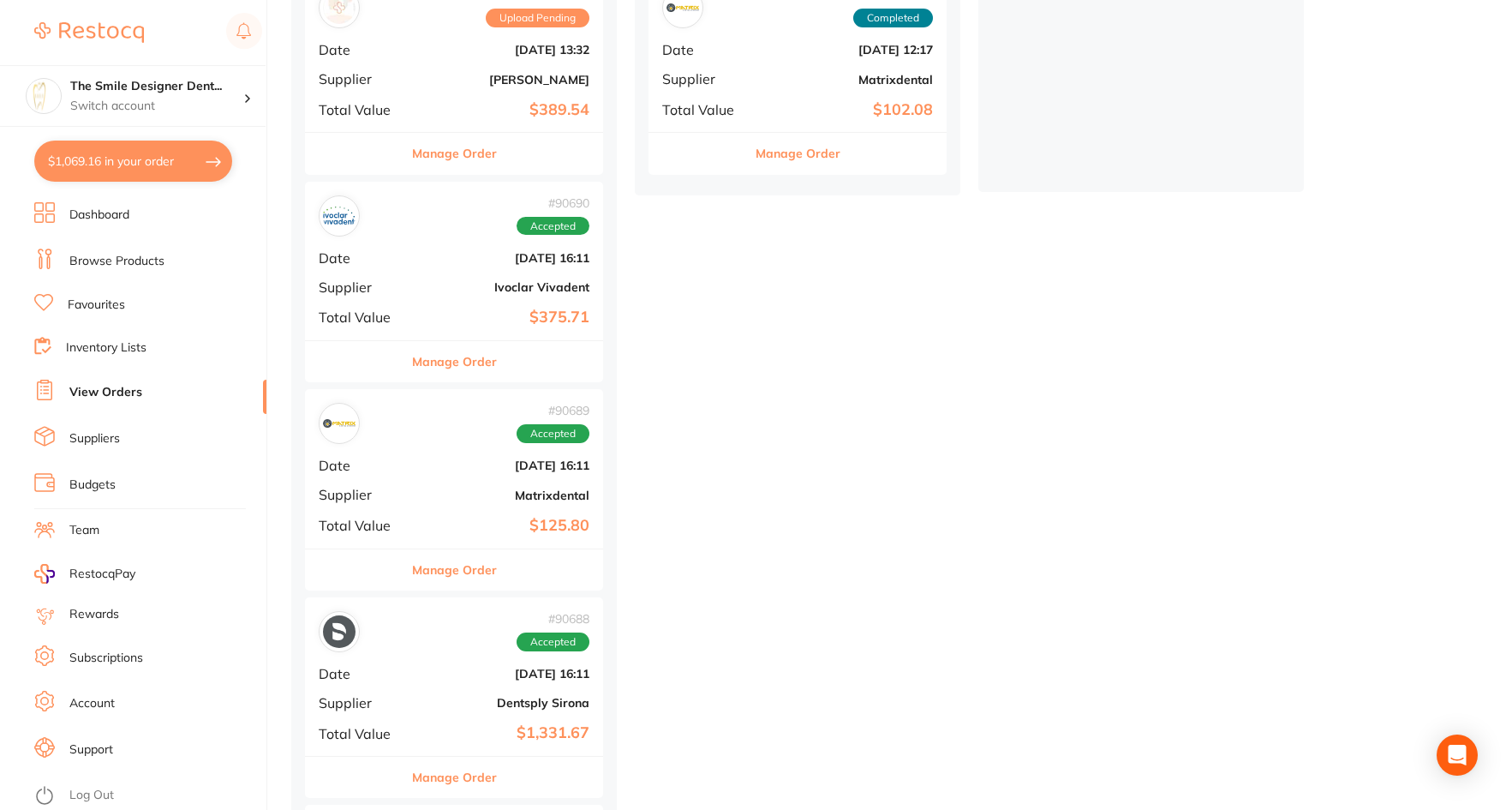
scroll to position [514, 0]
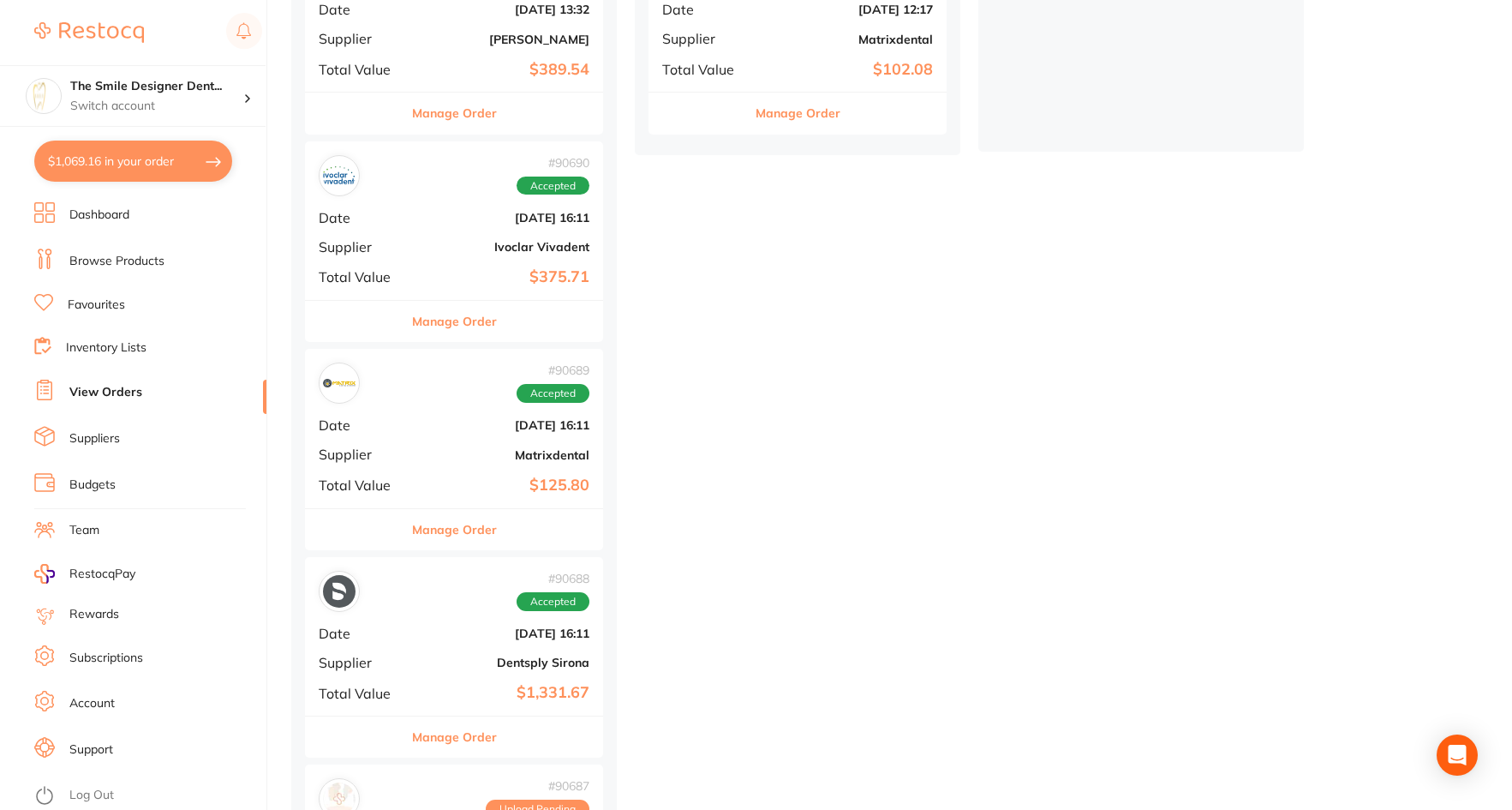
click at [408, 411] on div "# 90689 Accepted Date Aug 19 2025, 16:11 Supplier Matrixdental Total Value $125…" at bounding box center [454, 428] width 298 height 159
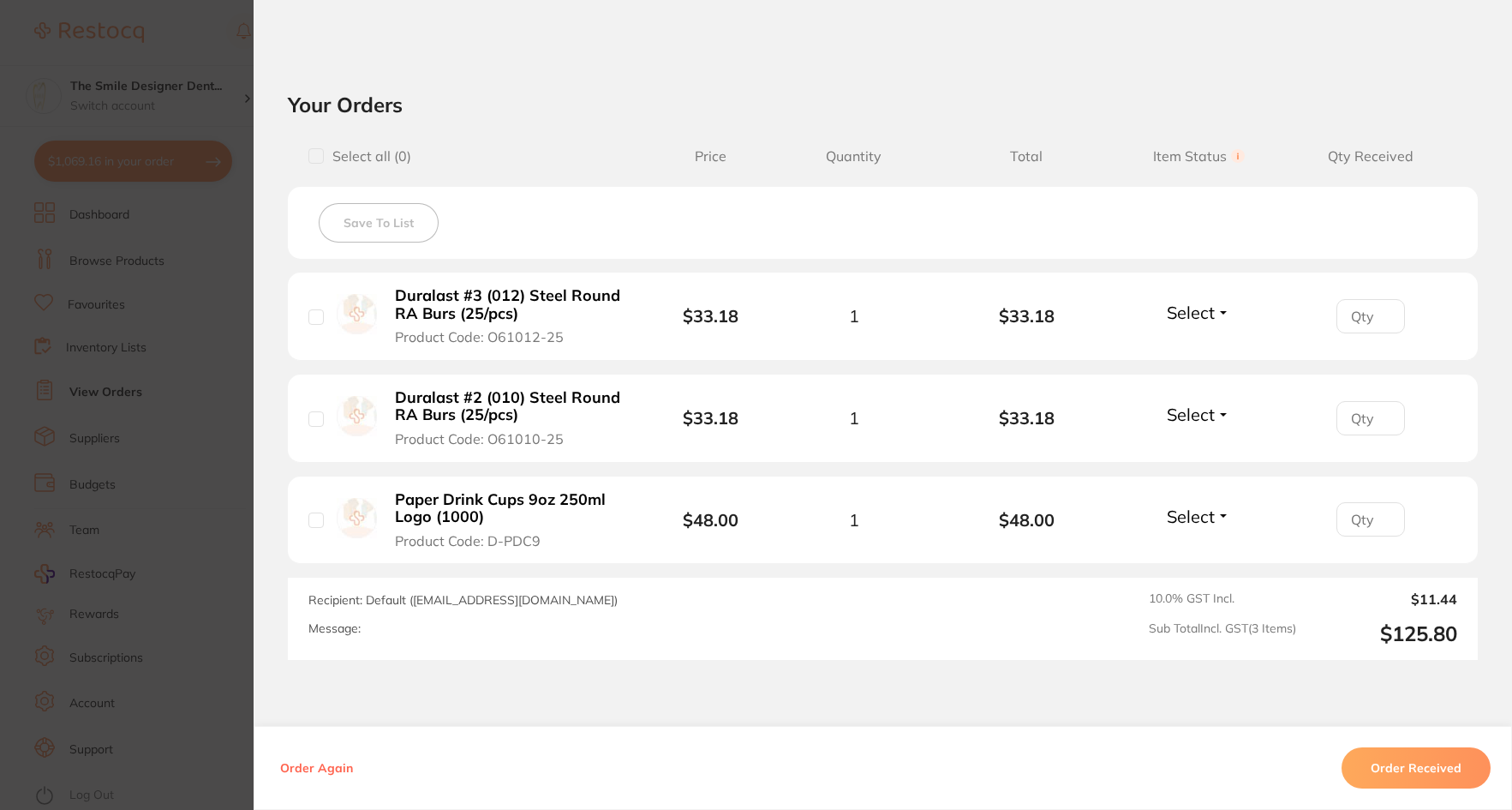
scroll to position [600, 0]
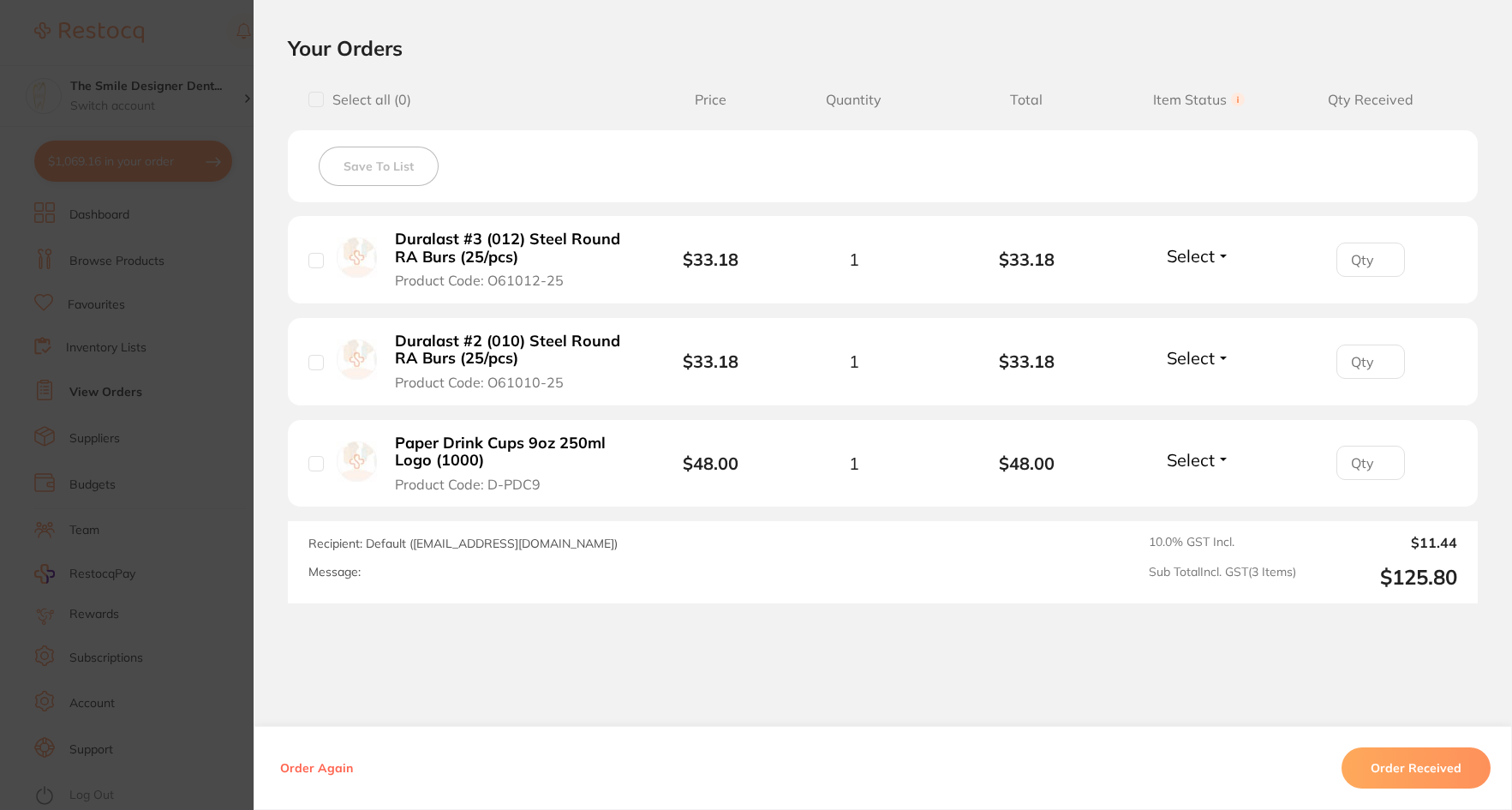
click at [217, 445] on section "Order ID: Restocq- 90689 Order Information Accepted Order Order Date Aug 19 202…" at bounding box center [756, 405] width 1512 height 810
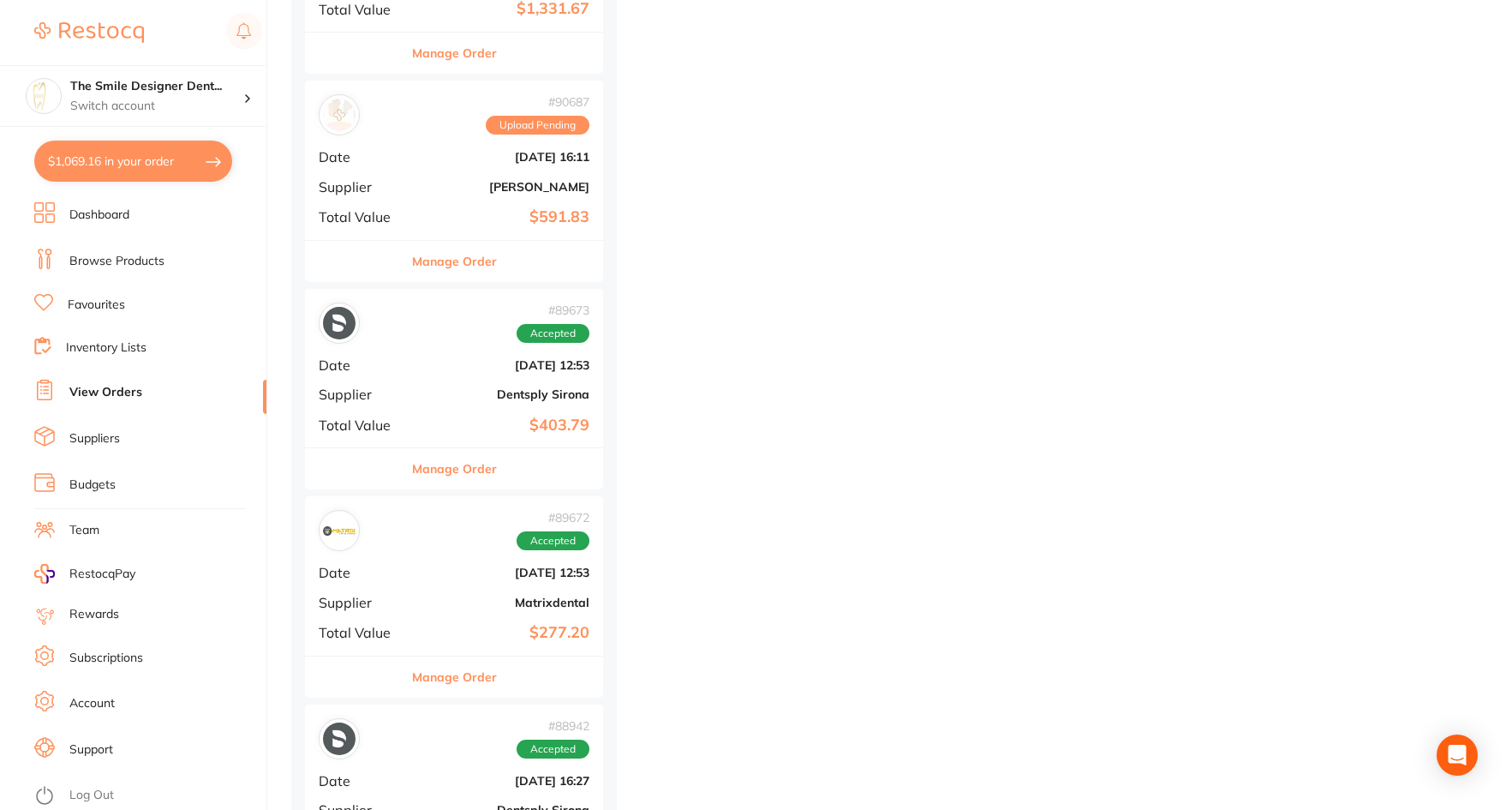
scroll to position [1286, 0]
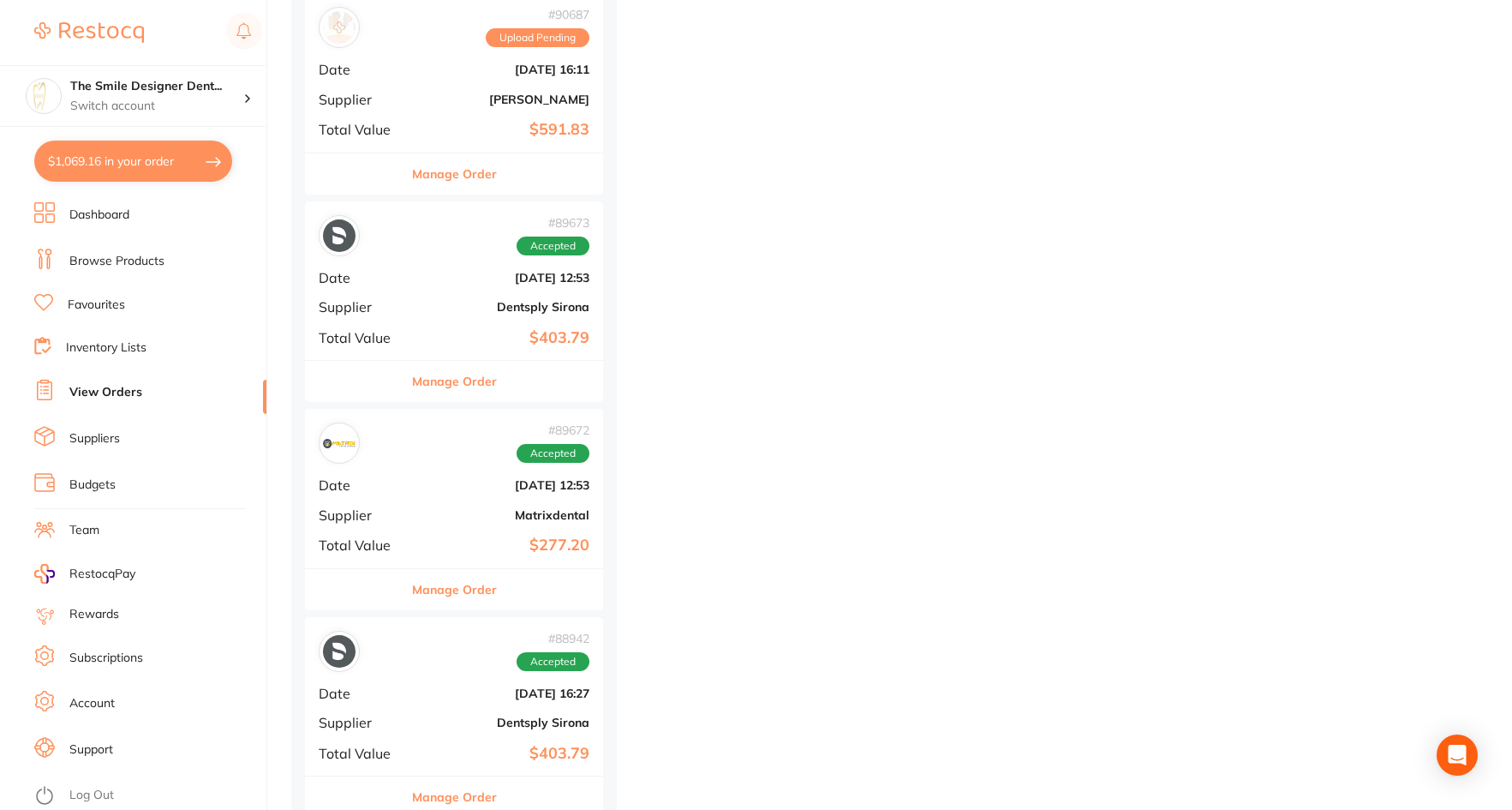
click at [423, 457] on div "# 89672 Accepted" at bounding box center [454, 443] width 271 height 41
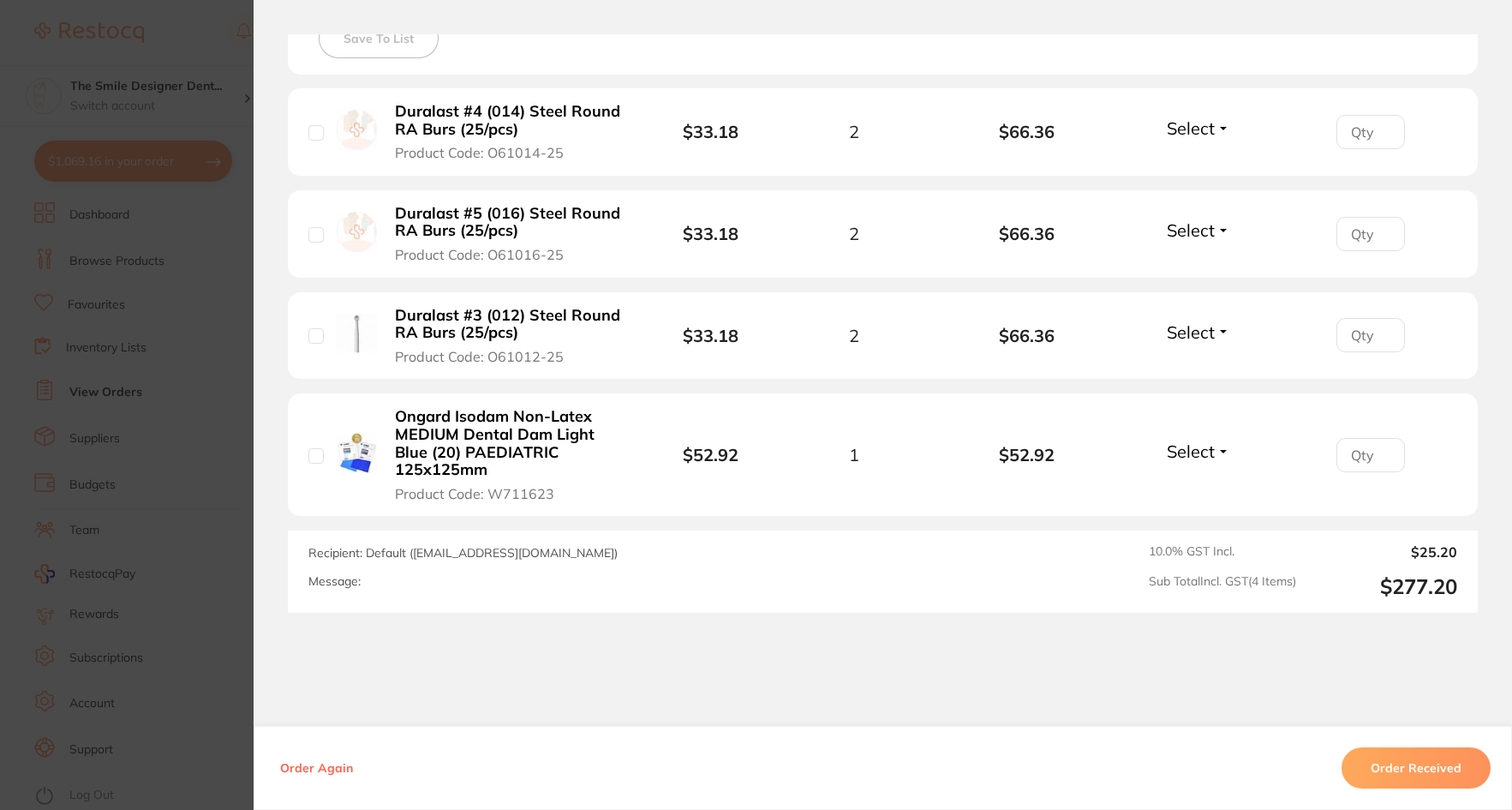
scroll to position [772, 0]
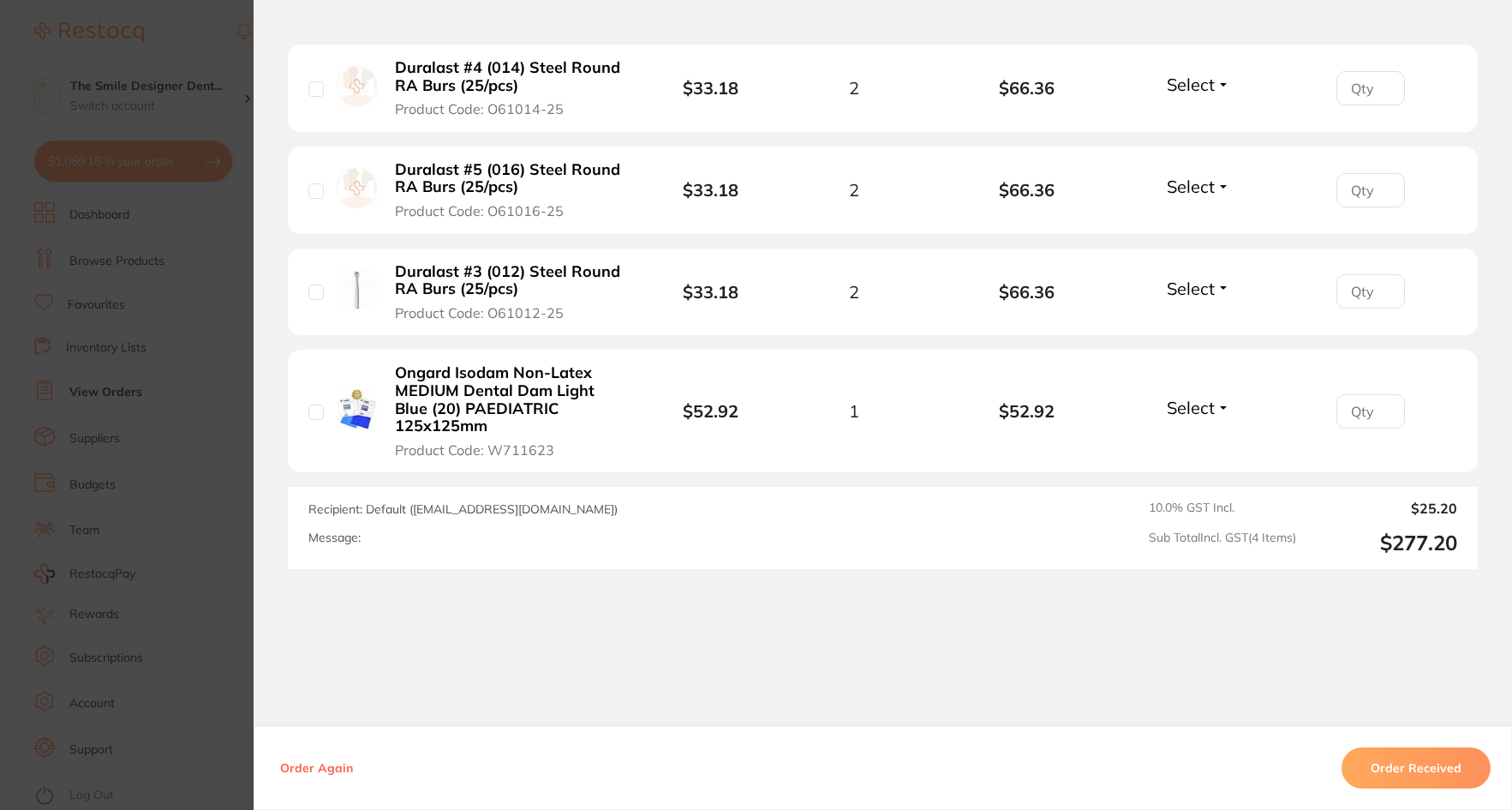
click at [188, 462] on section "Order ID: Restocq- 89672 Order Information Accepted Order Order Date Aug 8 2025…" at bounding box center [756, 405] width 1512 height 810
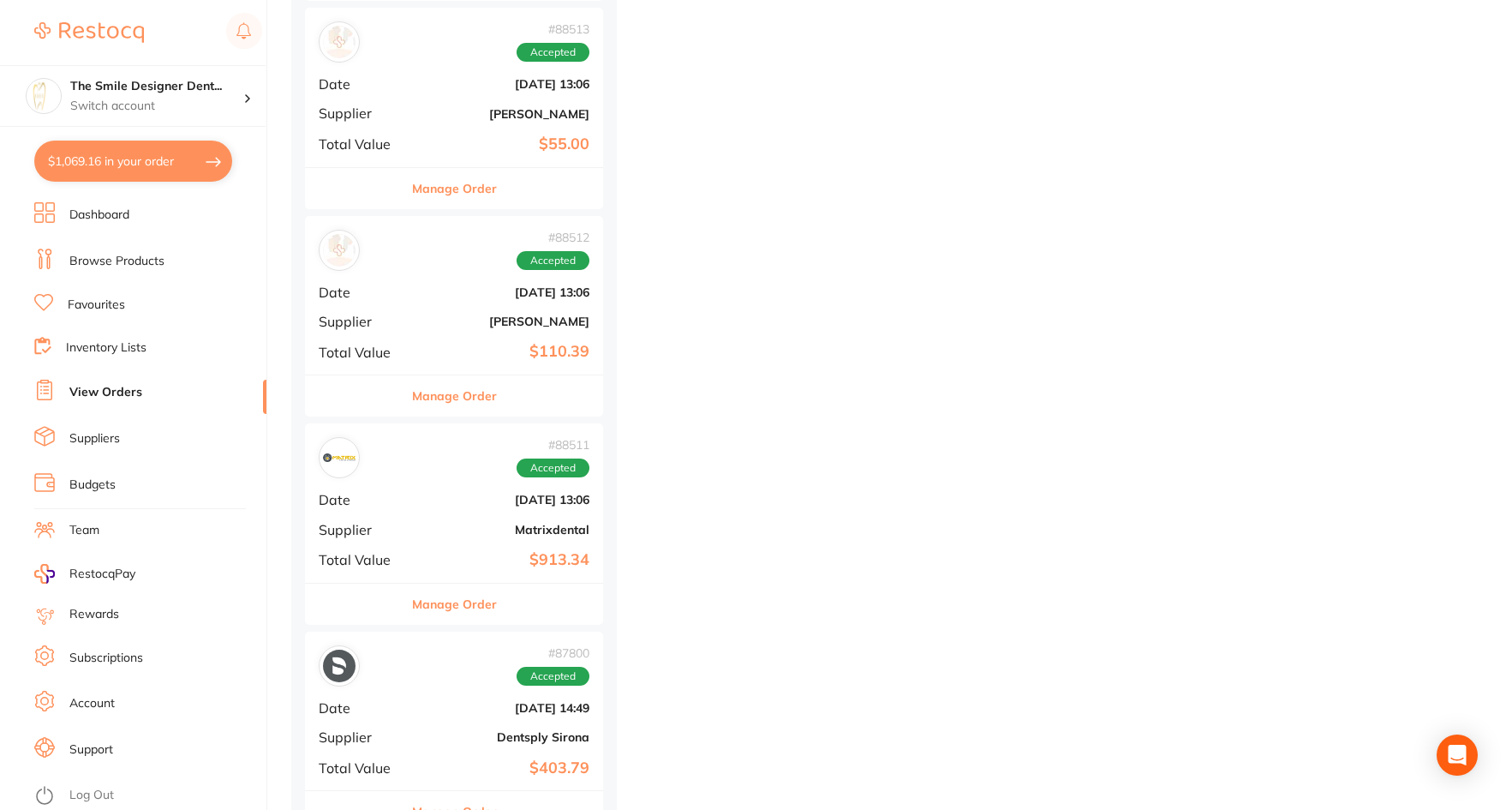
scroll to position [2315, 0]
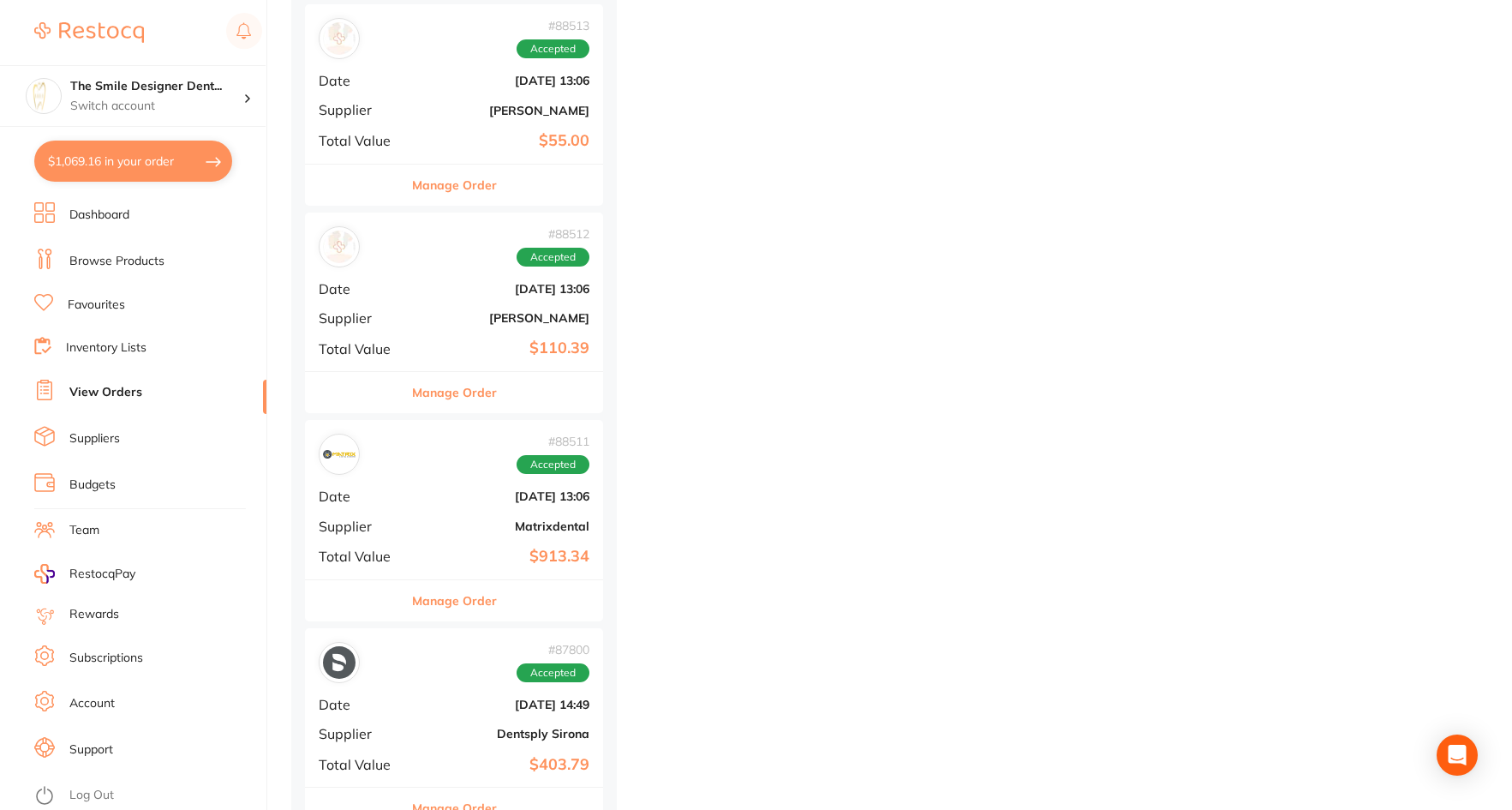
click at [435, 490] on b "[DATE] 13:06" at bounding box center [504, 496] width 172 height 14
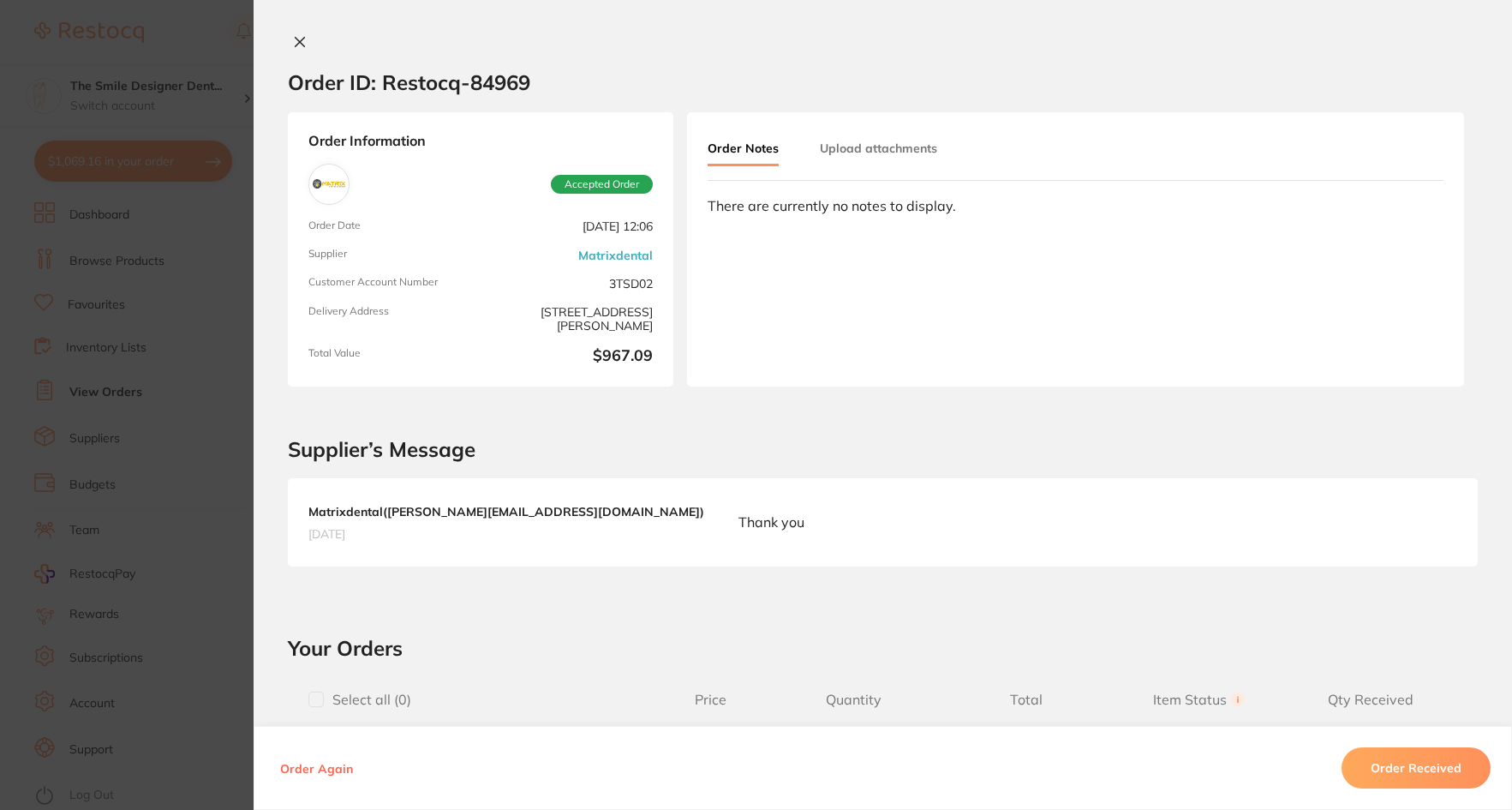
scroll to position [1170, 0]
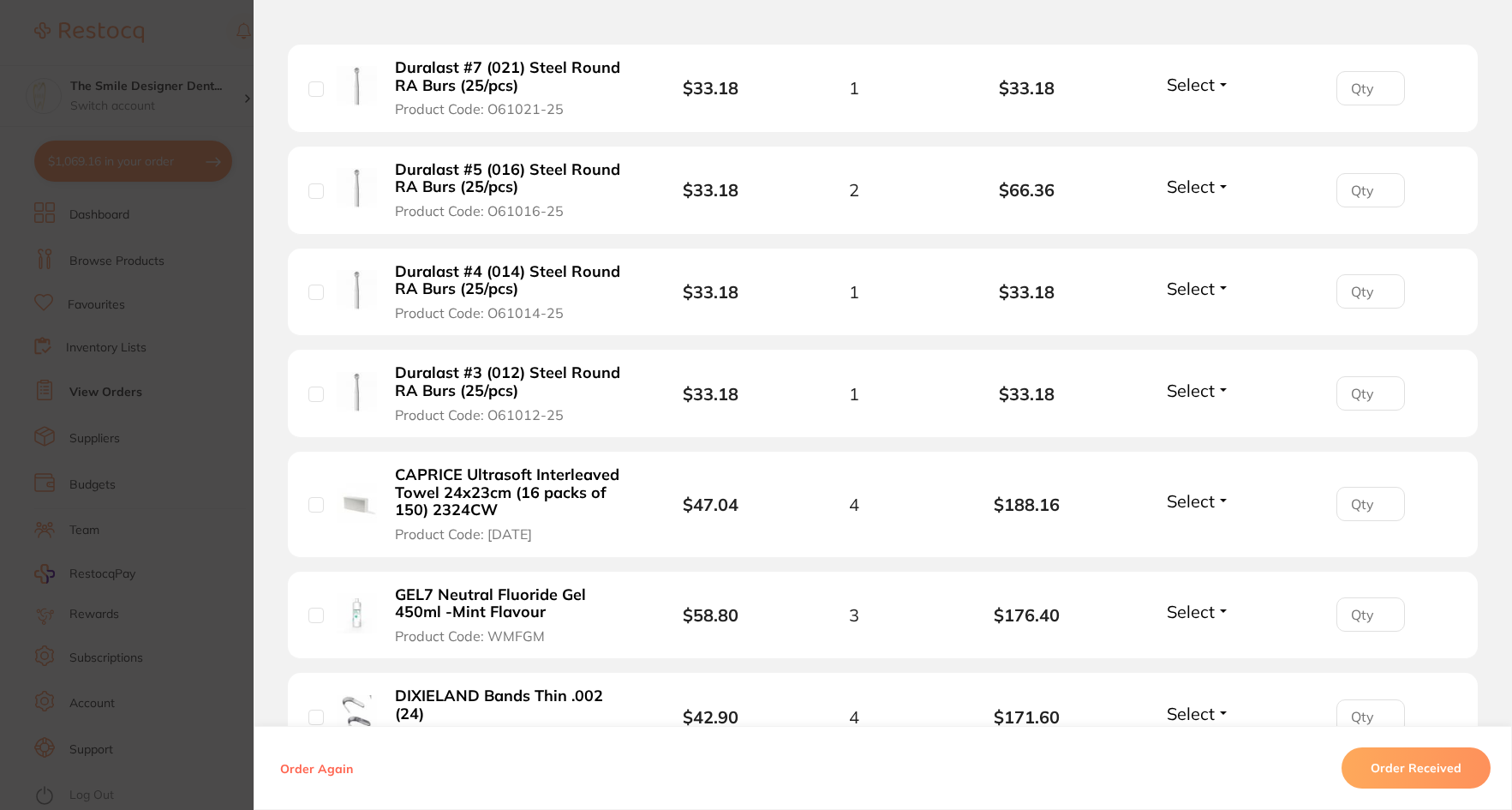
click at [453, 482] on b "CAPRICE Ultrasoft Interleaved Towel 24x23cm (16 packs of 150) 2324CW" at bounding box center [508, 493] width 227 height 53
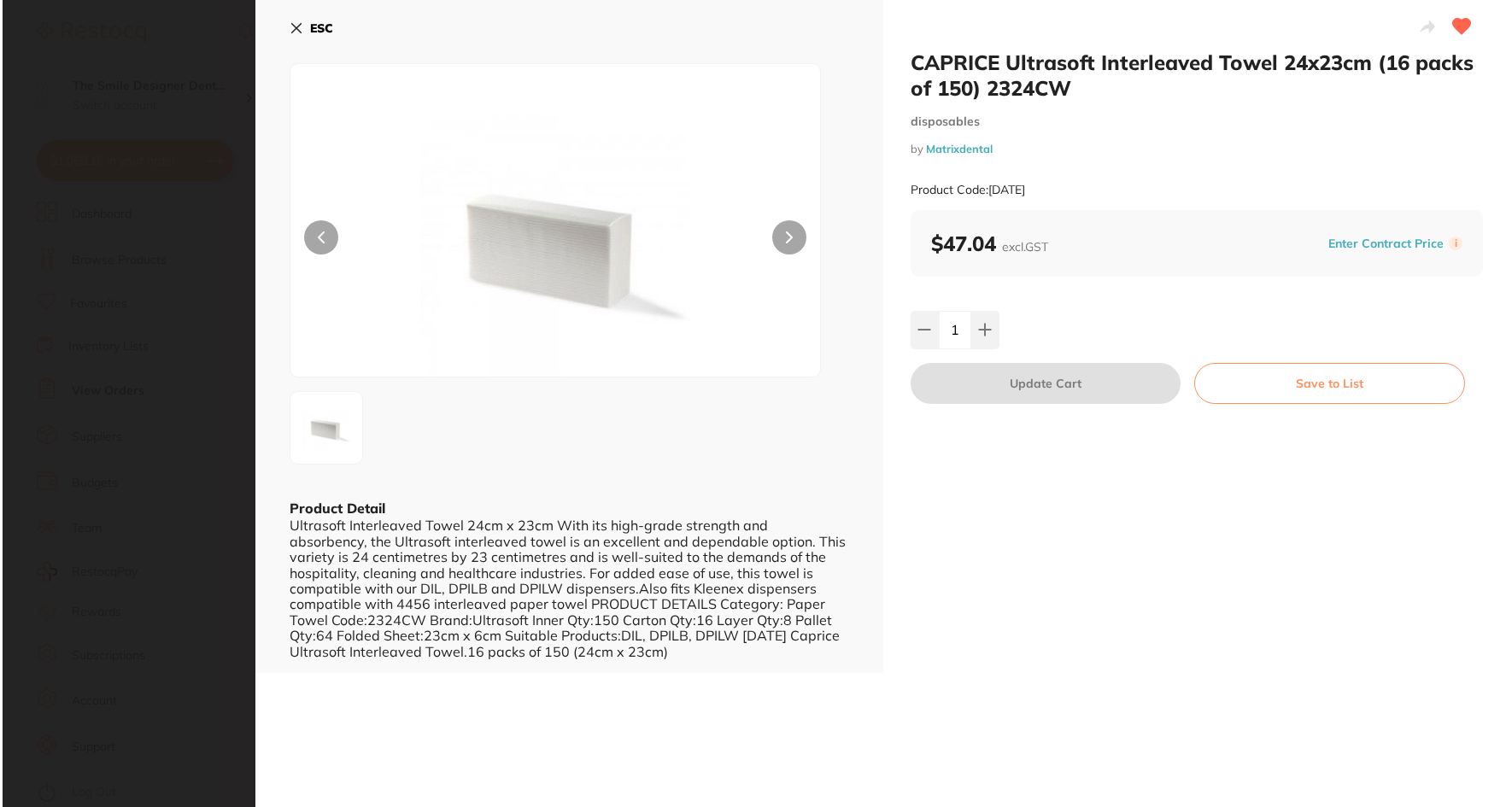
scroll to position [0, 0]
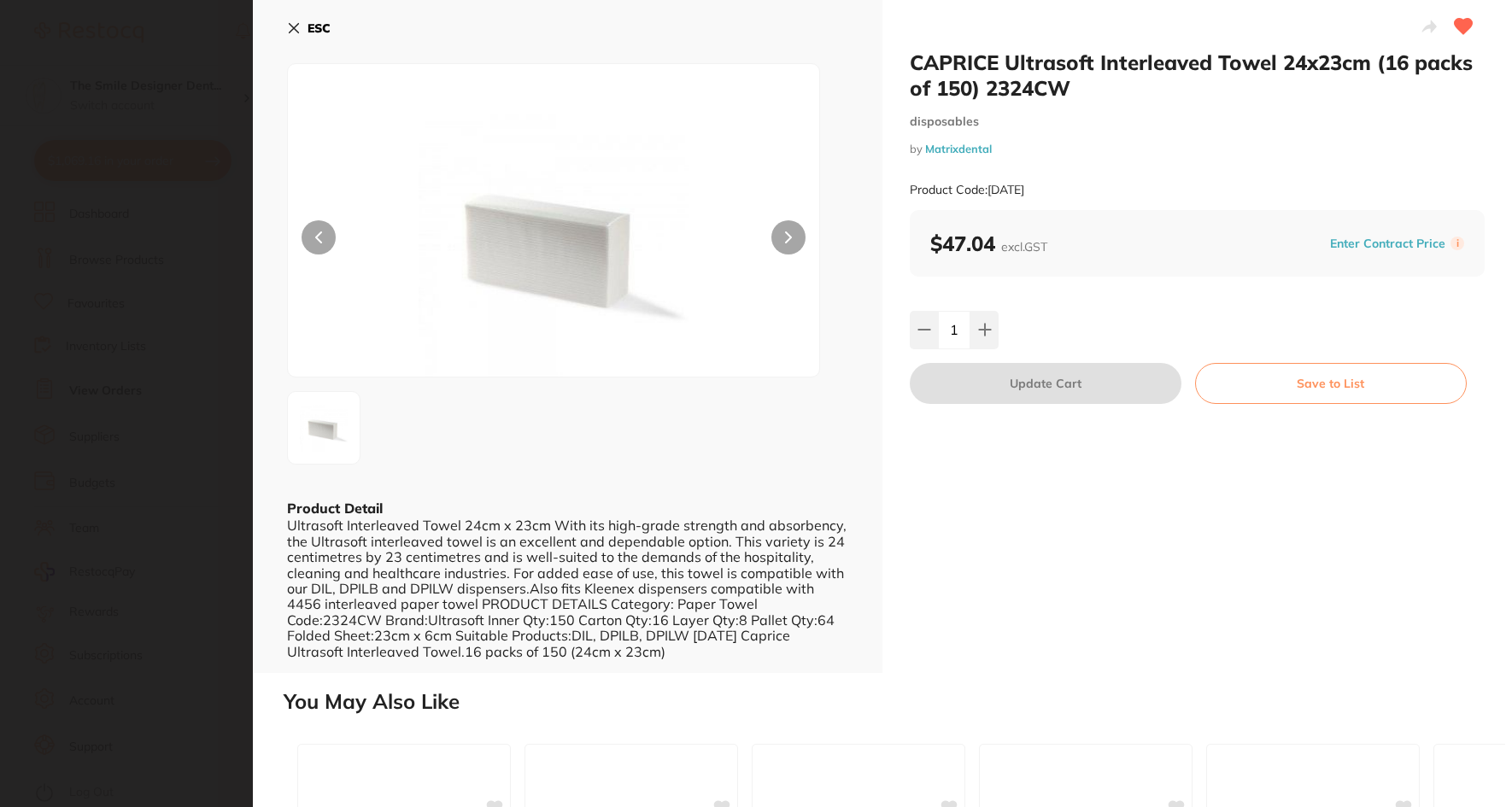
click at [97, 373] on section "CAPRICE Ultrasoft Interleaved Towel 24x23cm (16 packs of 150) 2324CW disposable…" at bounding box center [756, 403] width 1512 height 807
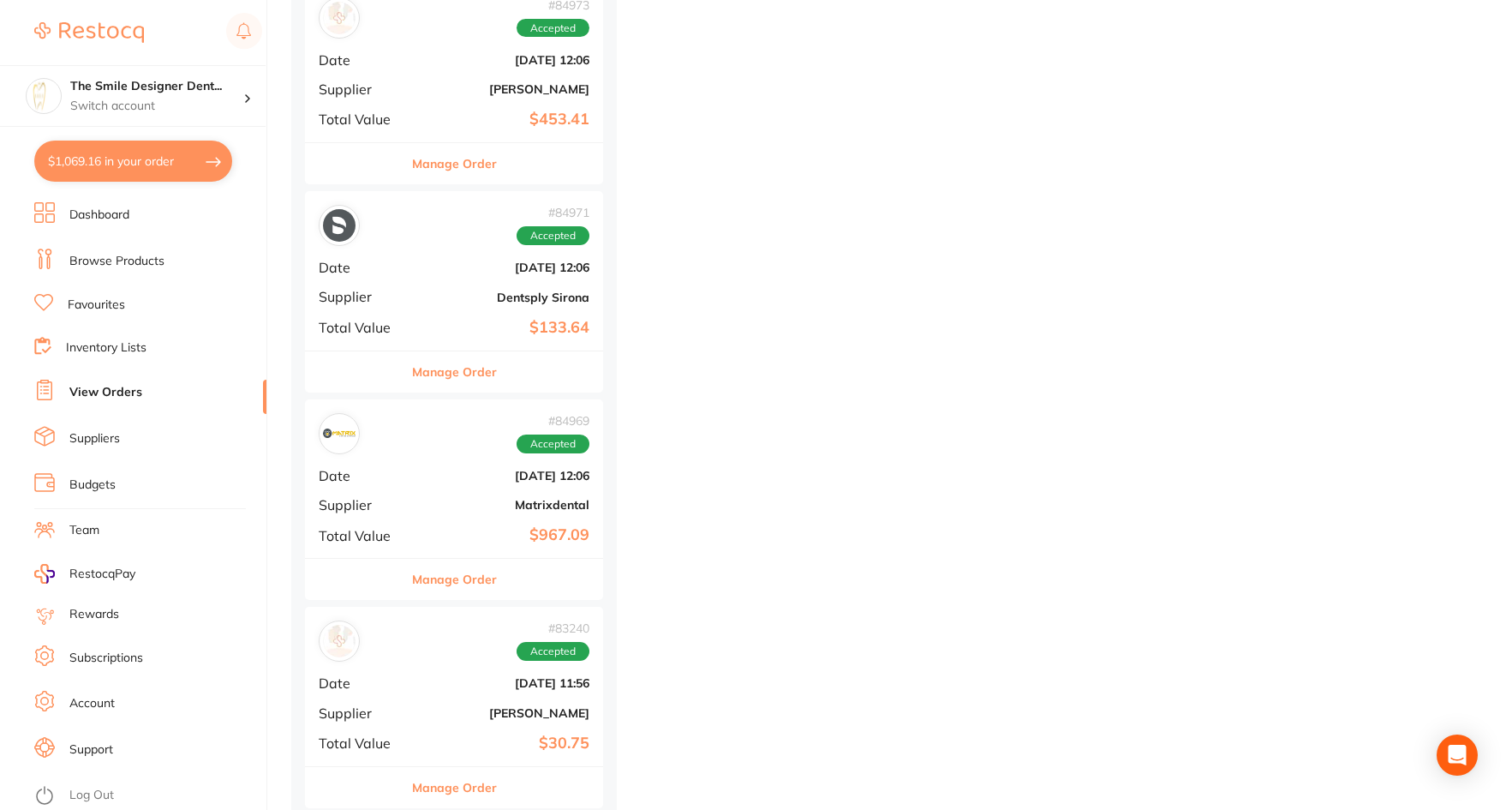
scroll to position [4029, 0]
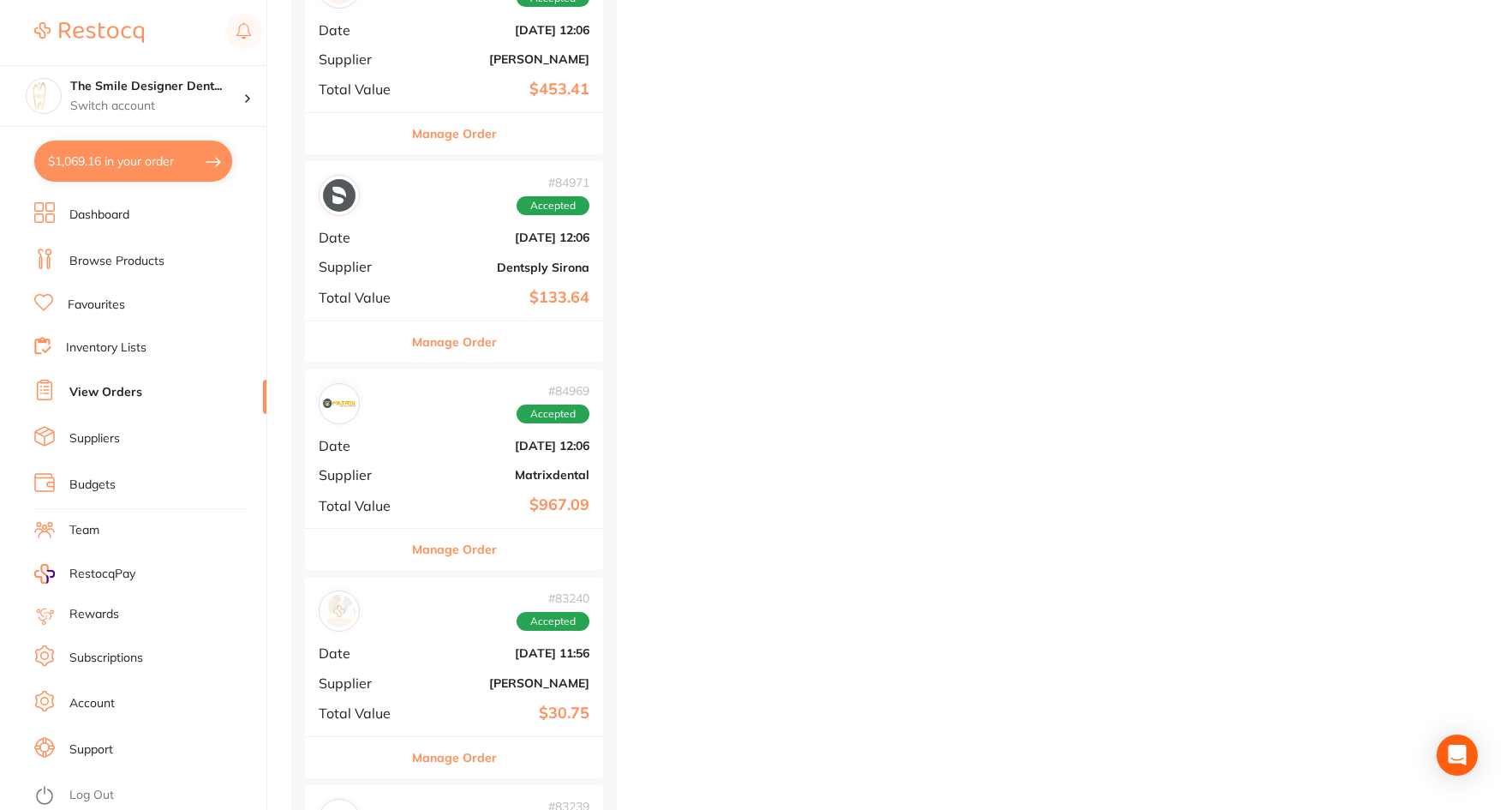
click at [428, 496] on b "$967.09" at bounding box center [504, 505] width 172 height 18
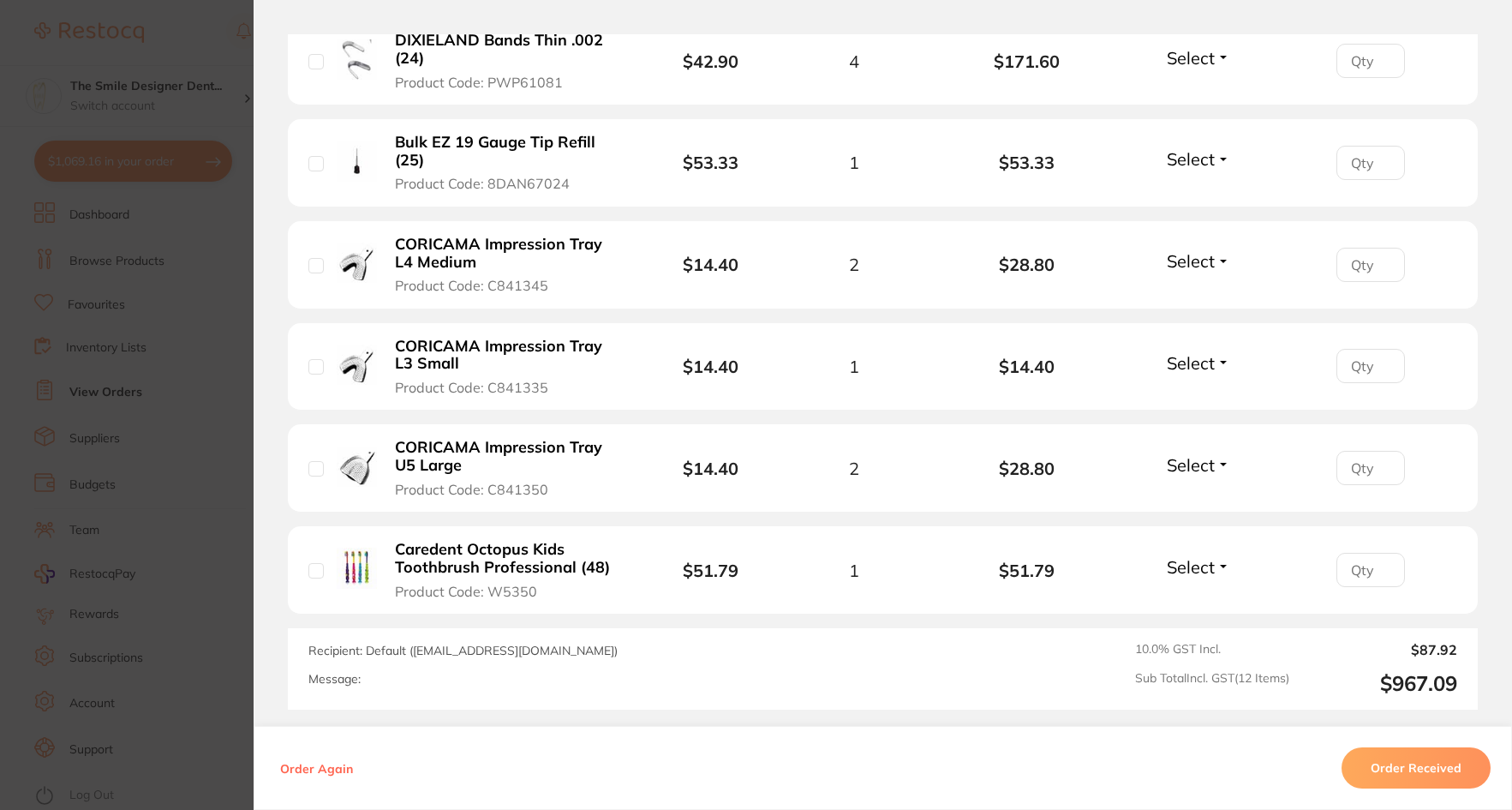
scroll to position [1458, 0]
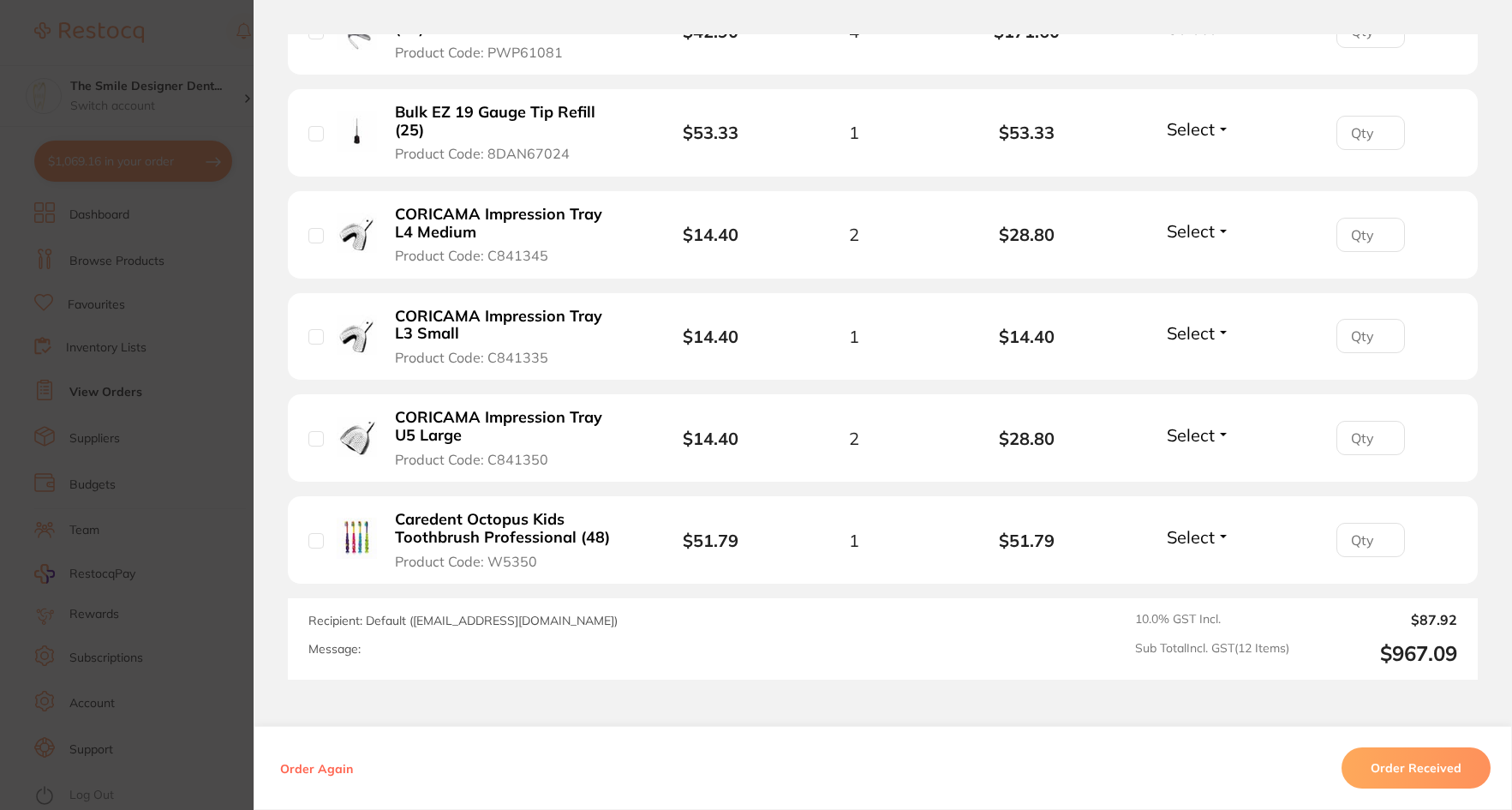
click at [498, 533] on b "Caredent Octopus Kids Toothbrush Professional (48)" at bounding box center [508, 528] width 227 height 35
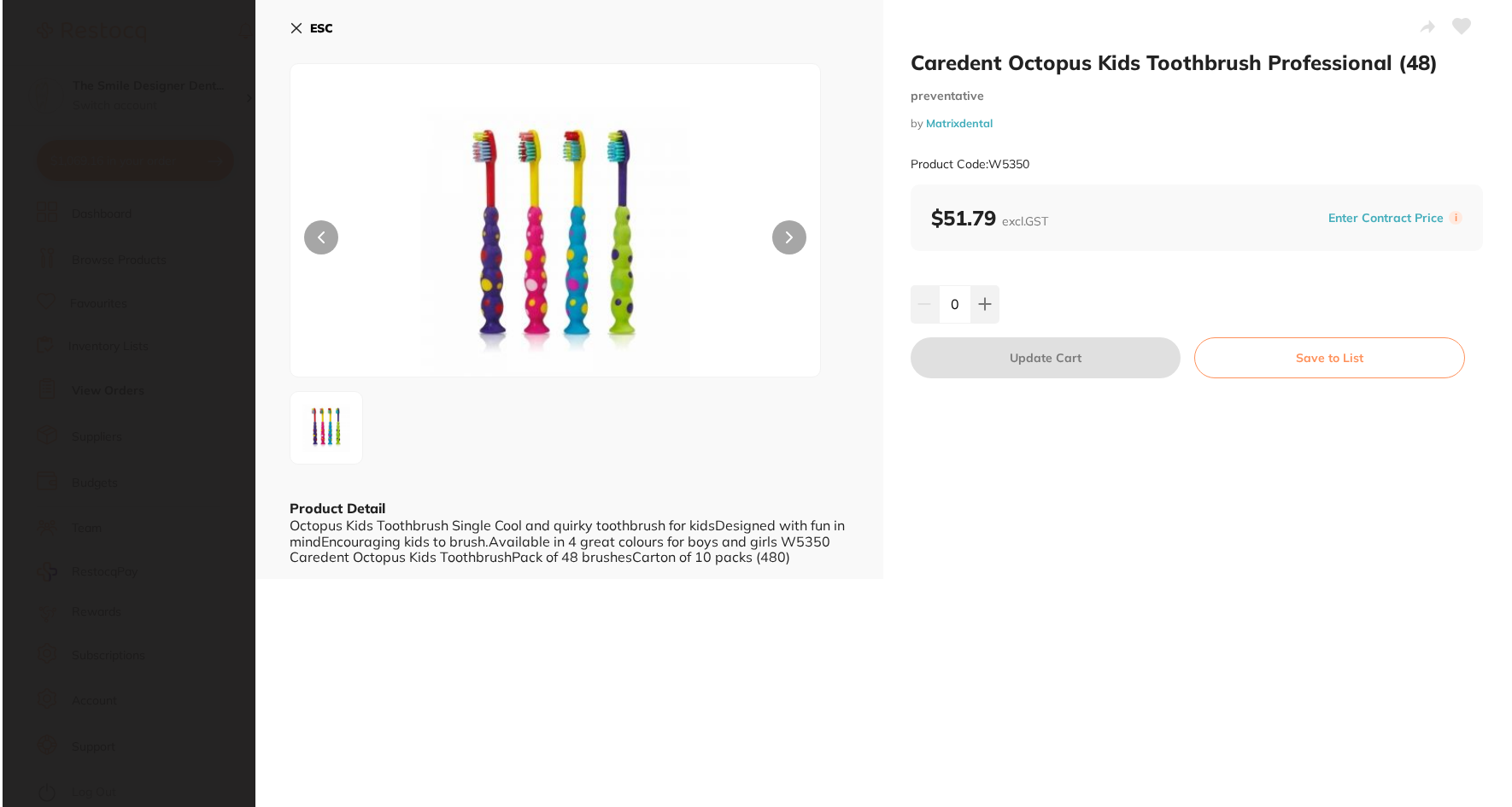
scroll to position [0, 0]
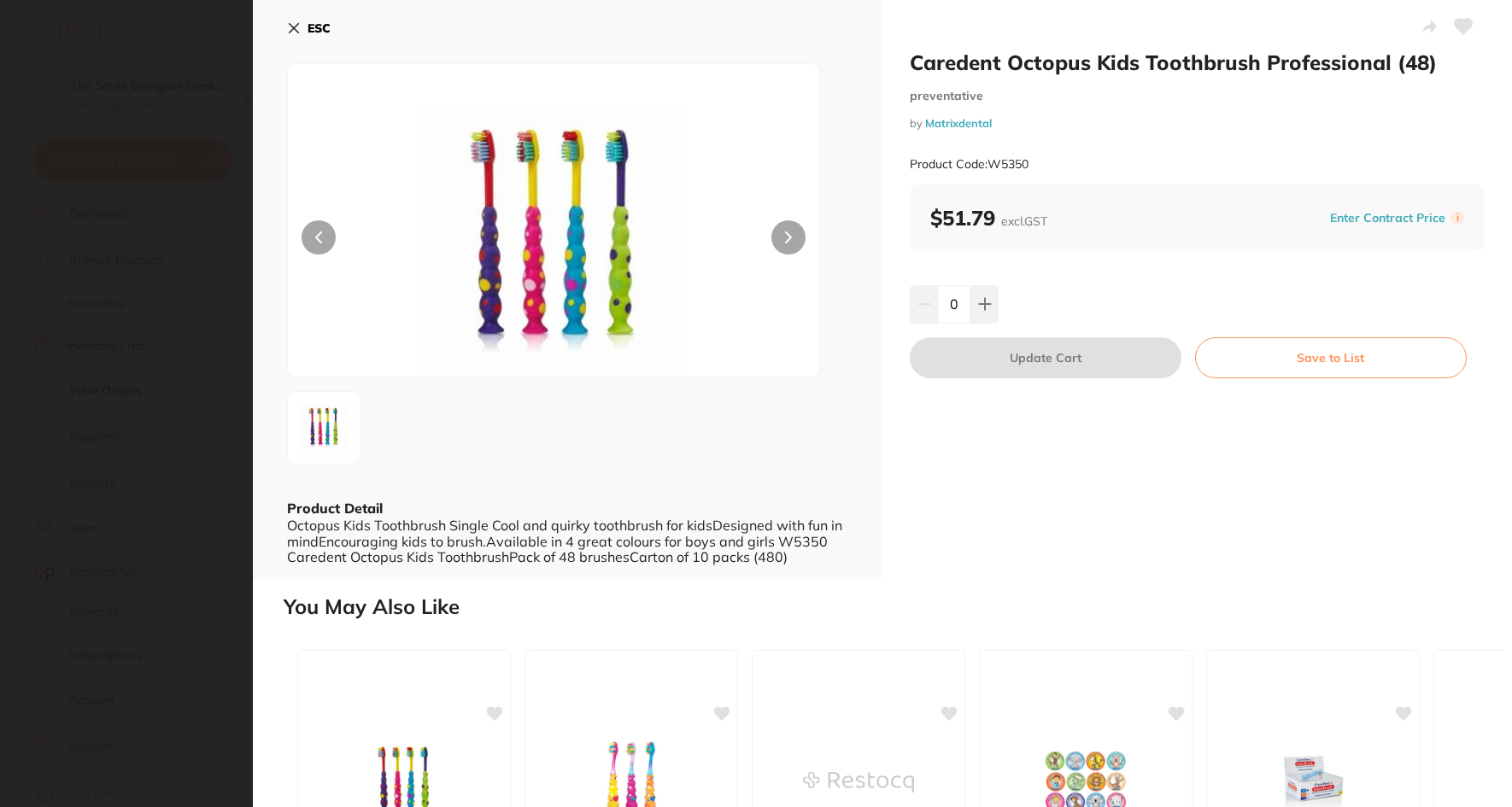
click at [1461, 29] on icon at bounding box center [1463, 27] width 18 height 16
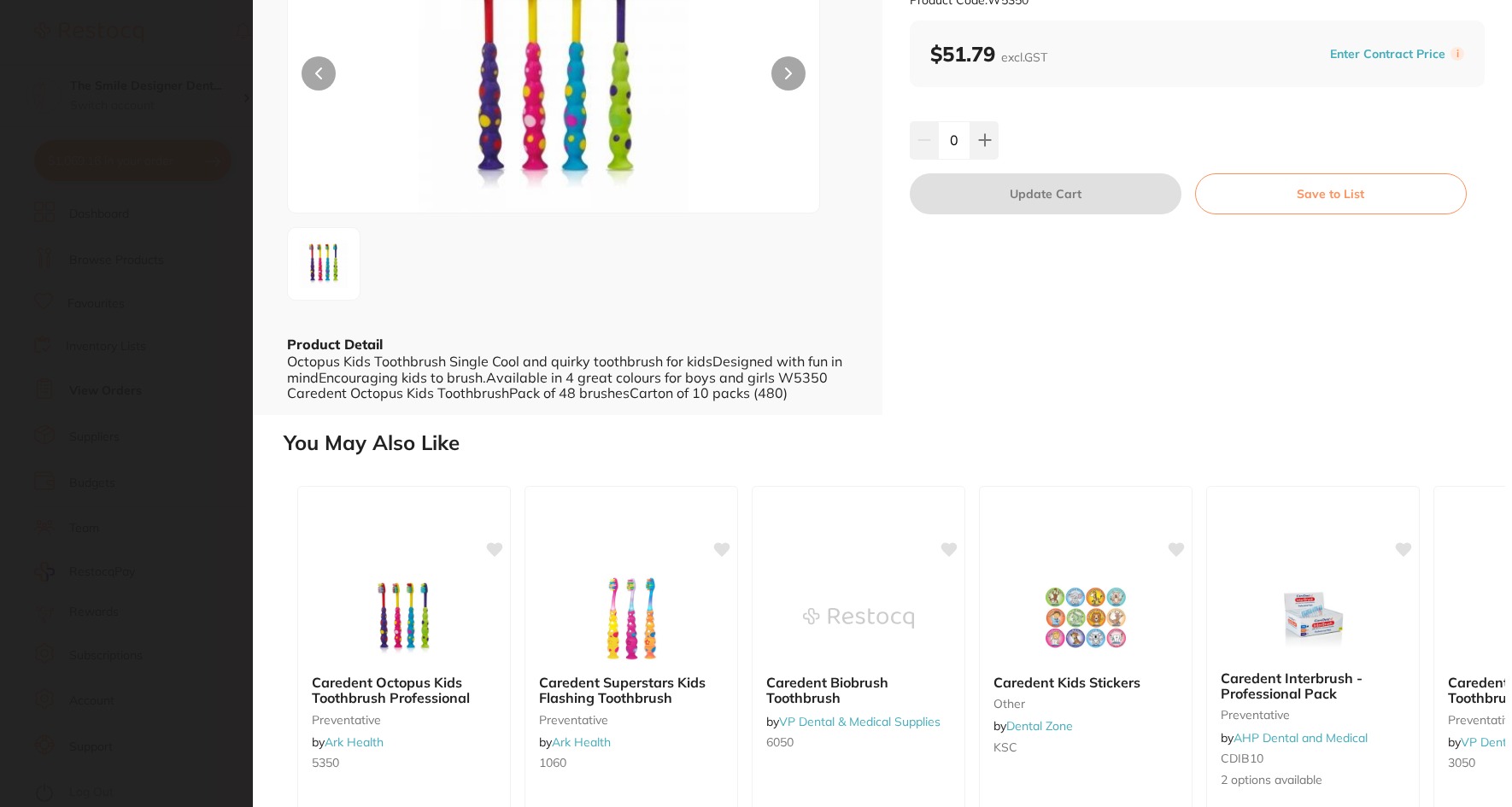
scroll to position [171, 0]
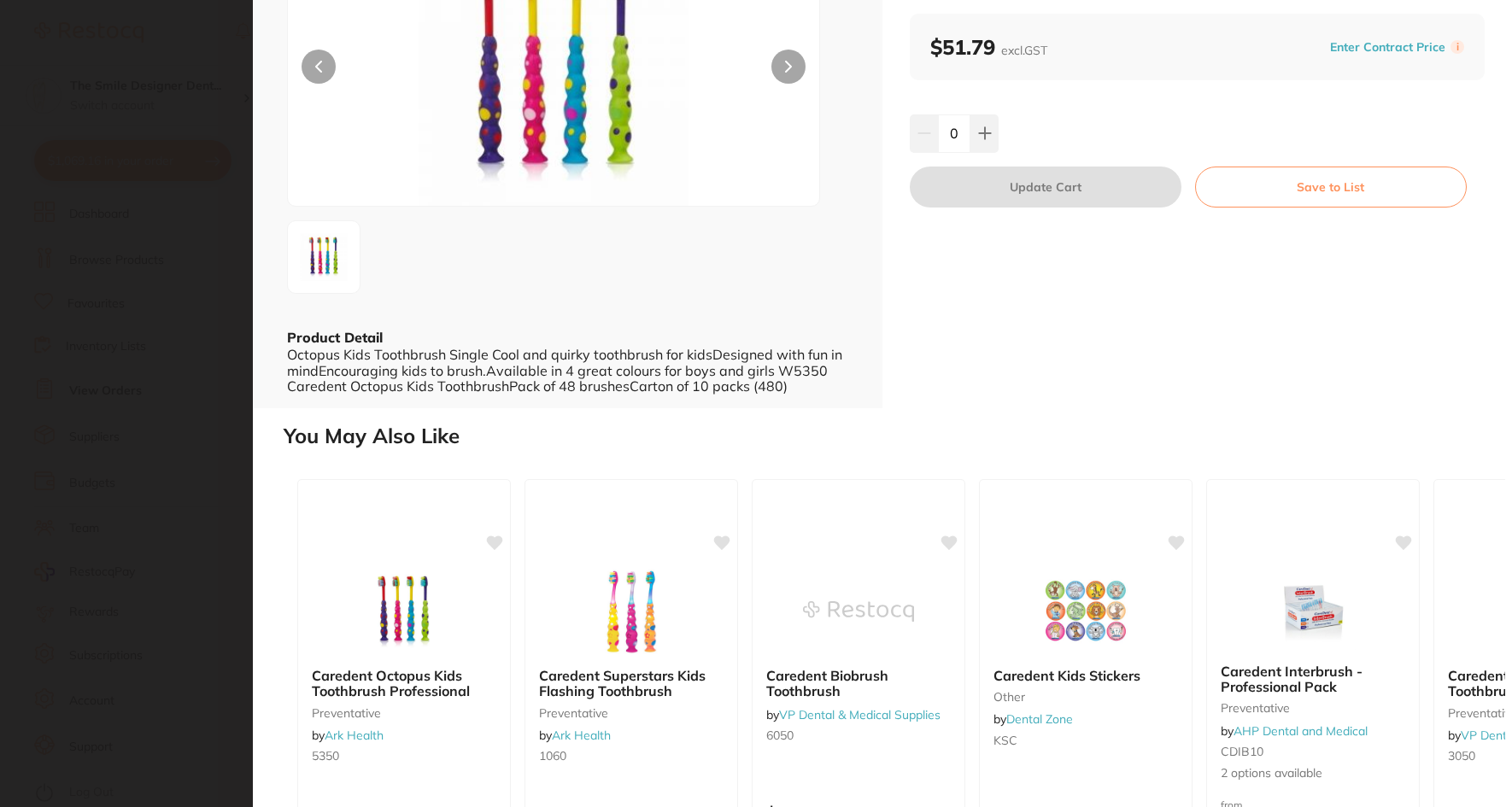
click at [122, 502] on section "Caredent Octopus Kids Toothbrush Professional (48) preventative by Matrixdental…" at bounding box center [756, 403] width 1512 height 807
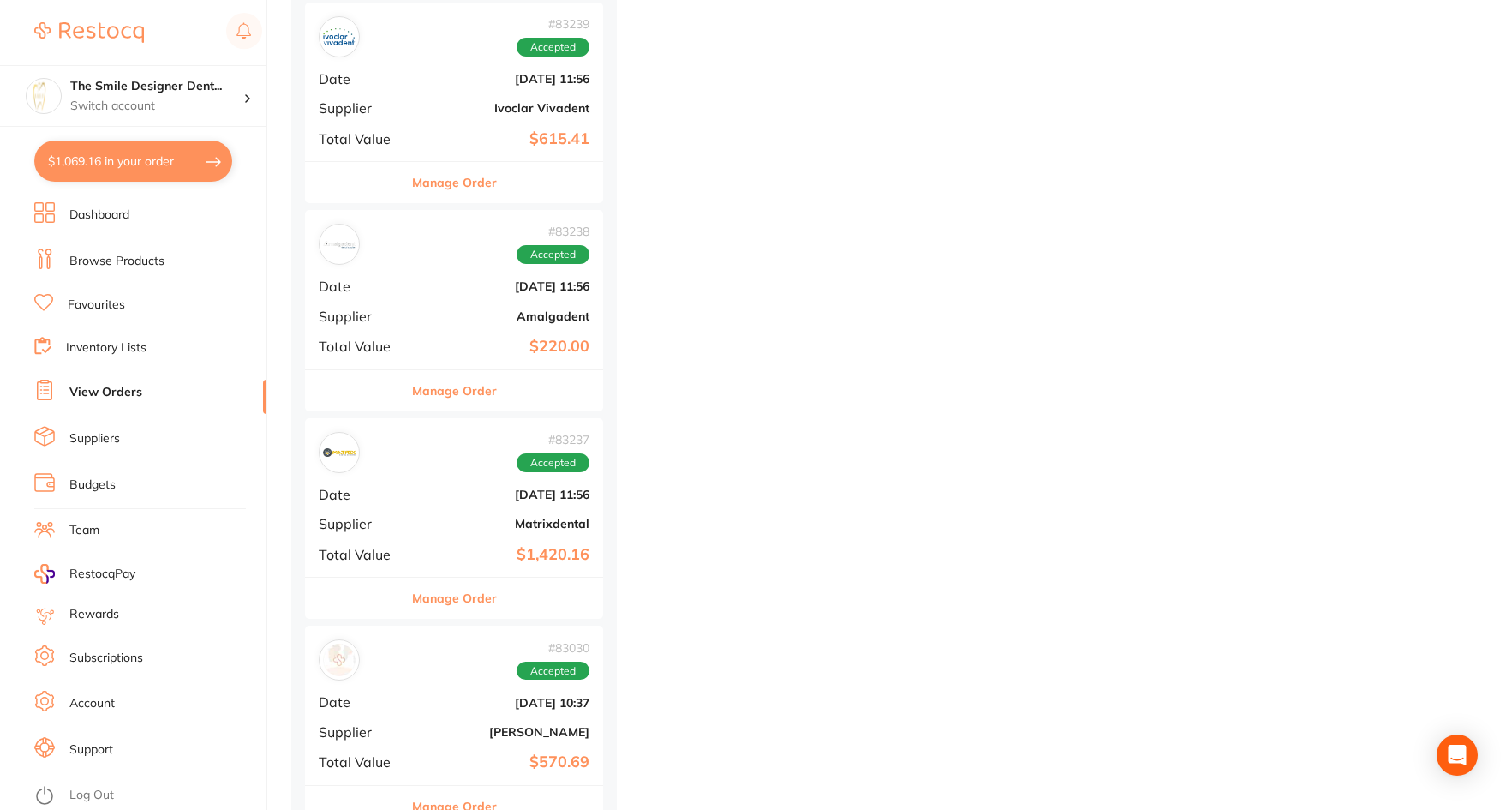
scroll to position [4972, 0]
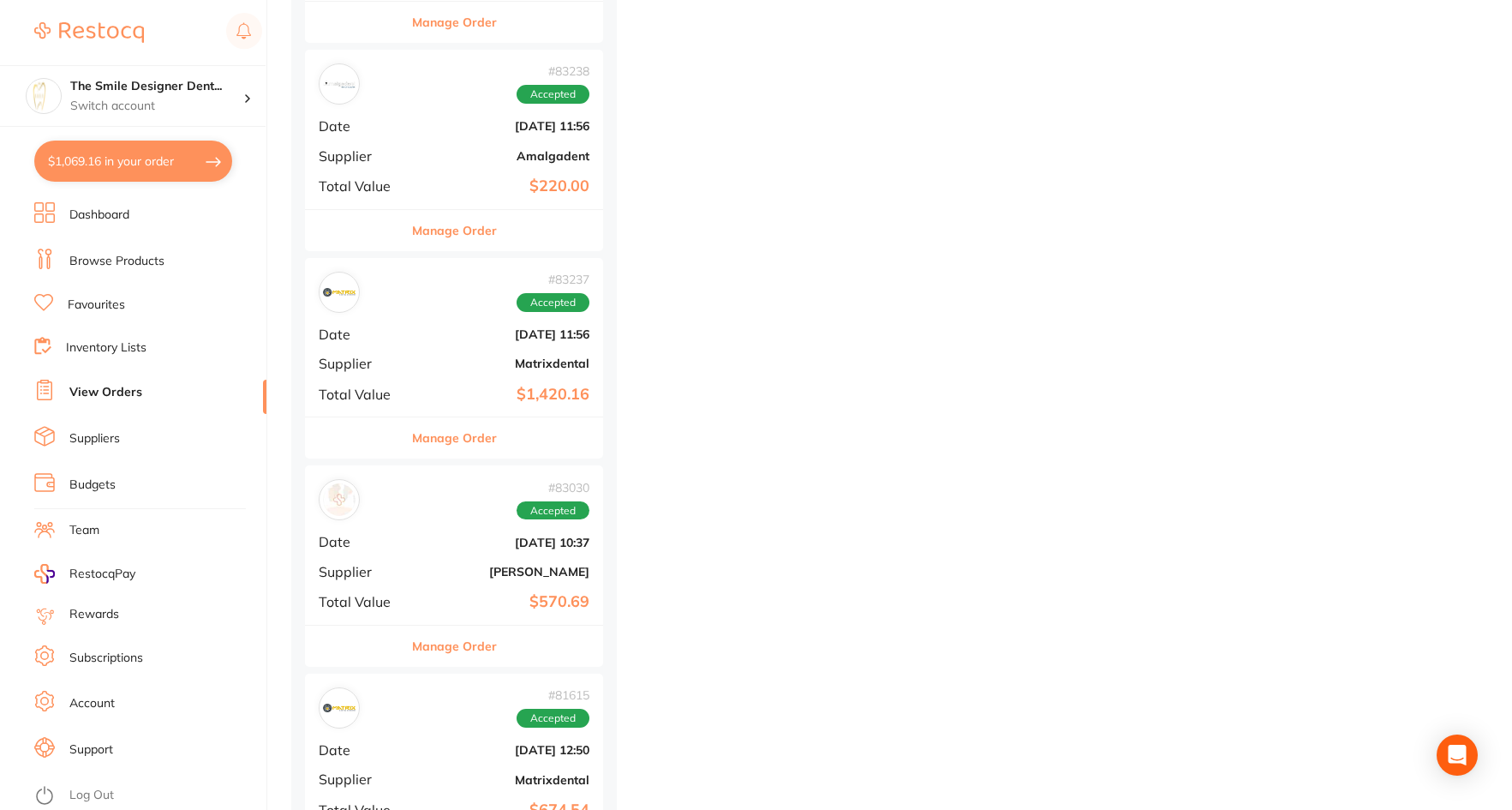
click at [483, 337] on b "[DATE] 11:56" at bounding box center [504, 335] width 172 height 14
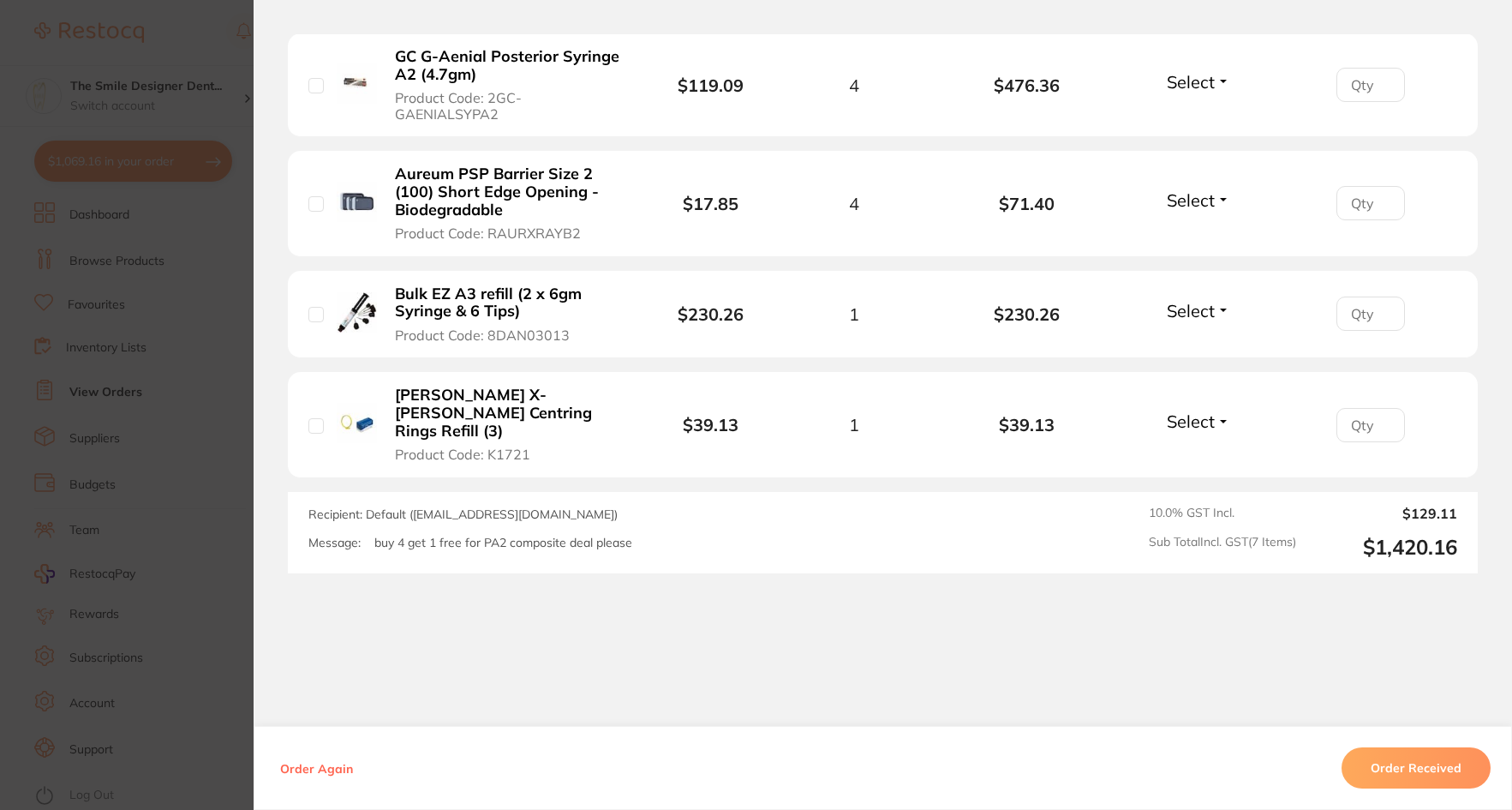
scroll to position [1106, 0]
click at [182, 402] on section "Order ID: Restocq- 83237 Order Information Accepted Order Order Date [DATE] 11:…" at bounding box center [756, 405] width 1512 height 810
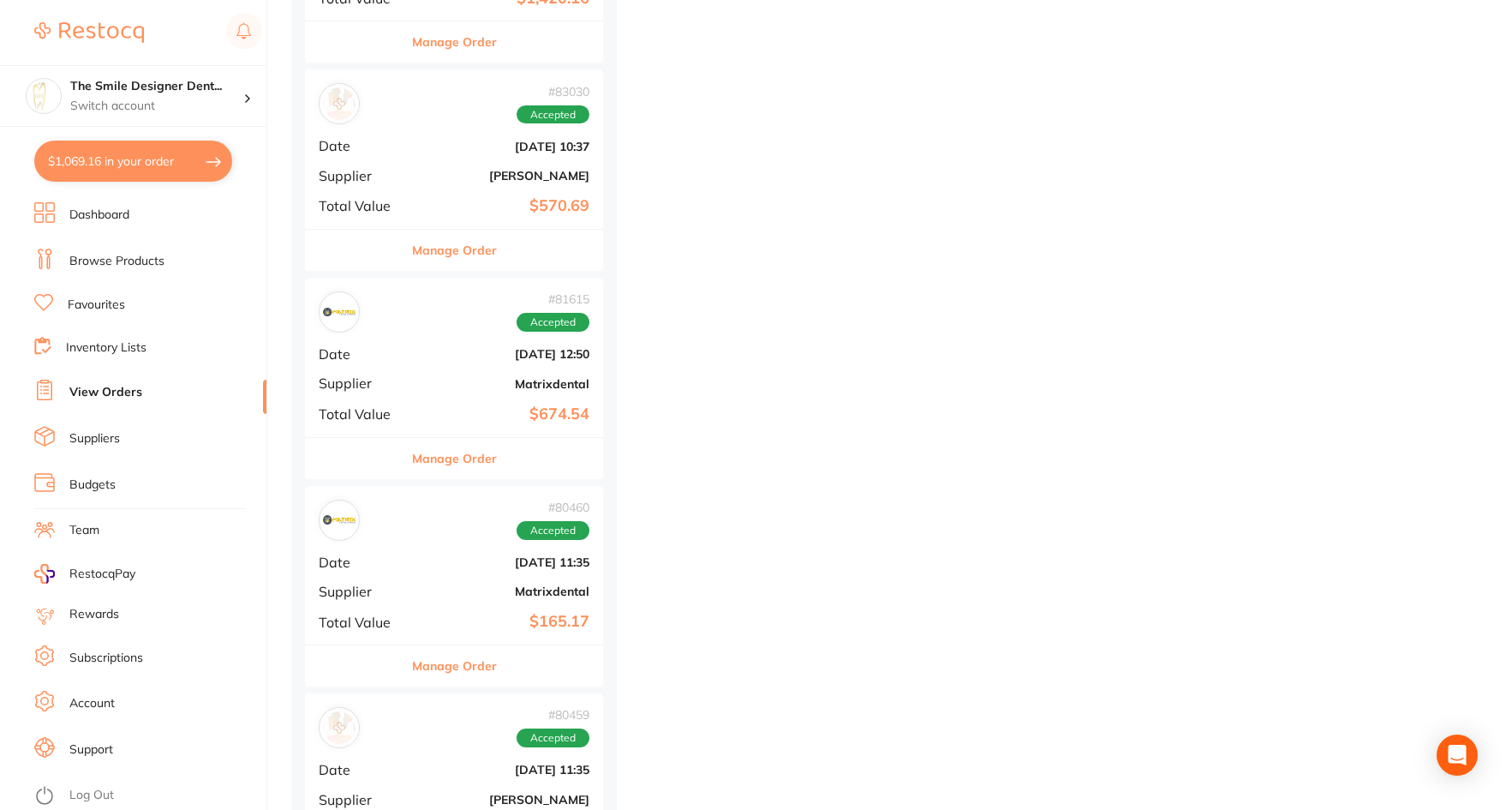
scroll to position [5401, 0]
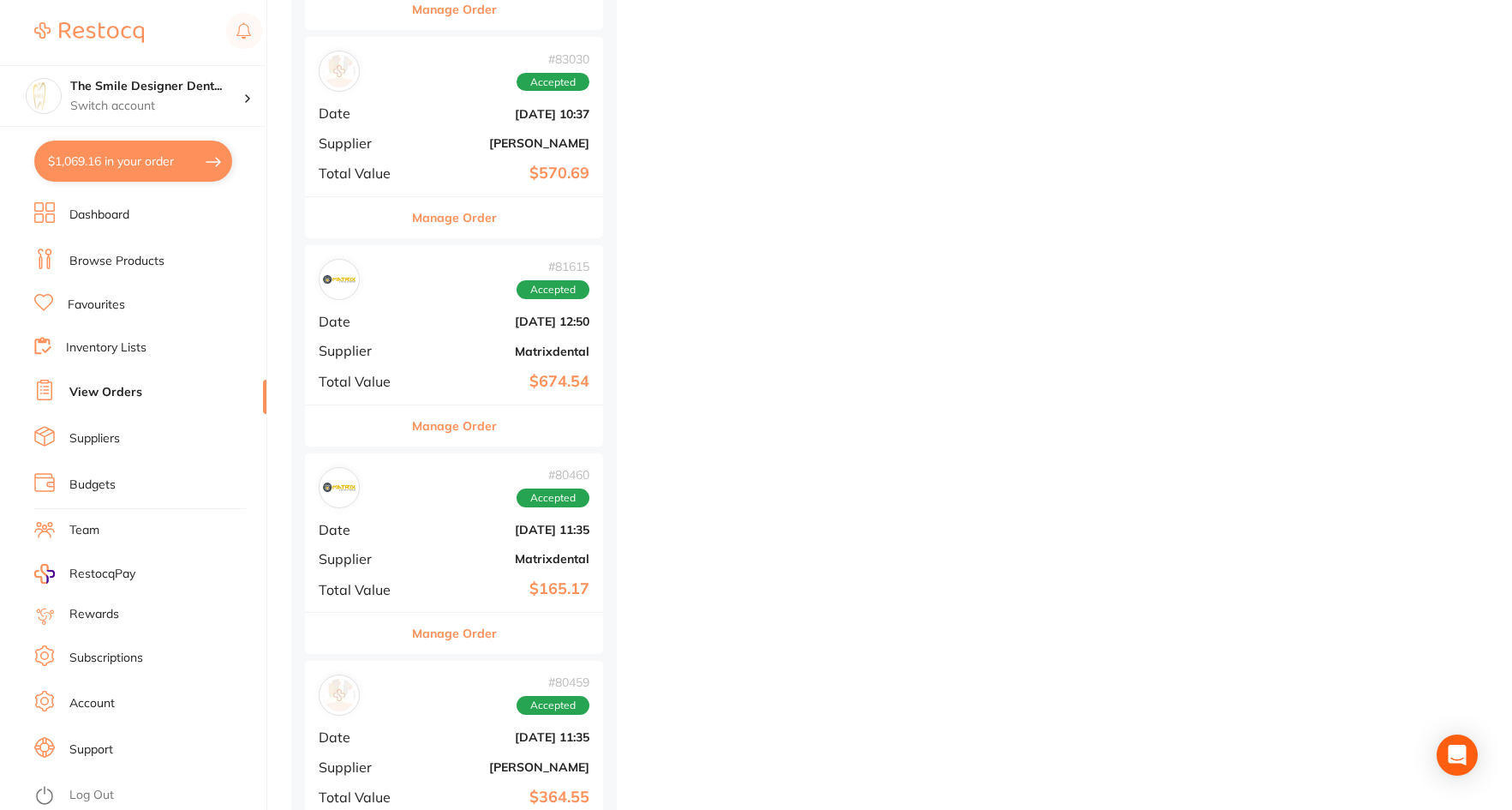
click at [412, 360] on div "# 81615 Accepted Date [DATE] 12:50 Supplier Matrixdental Total Value $674.54" at bounding box center [454, 324] width 298 height 159
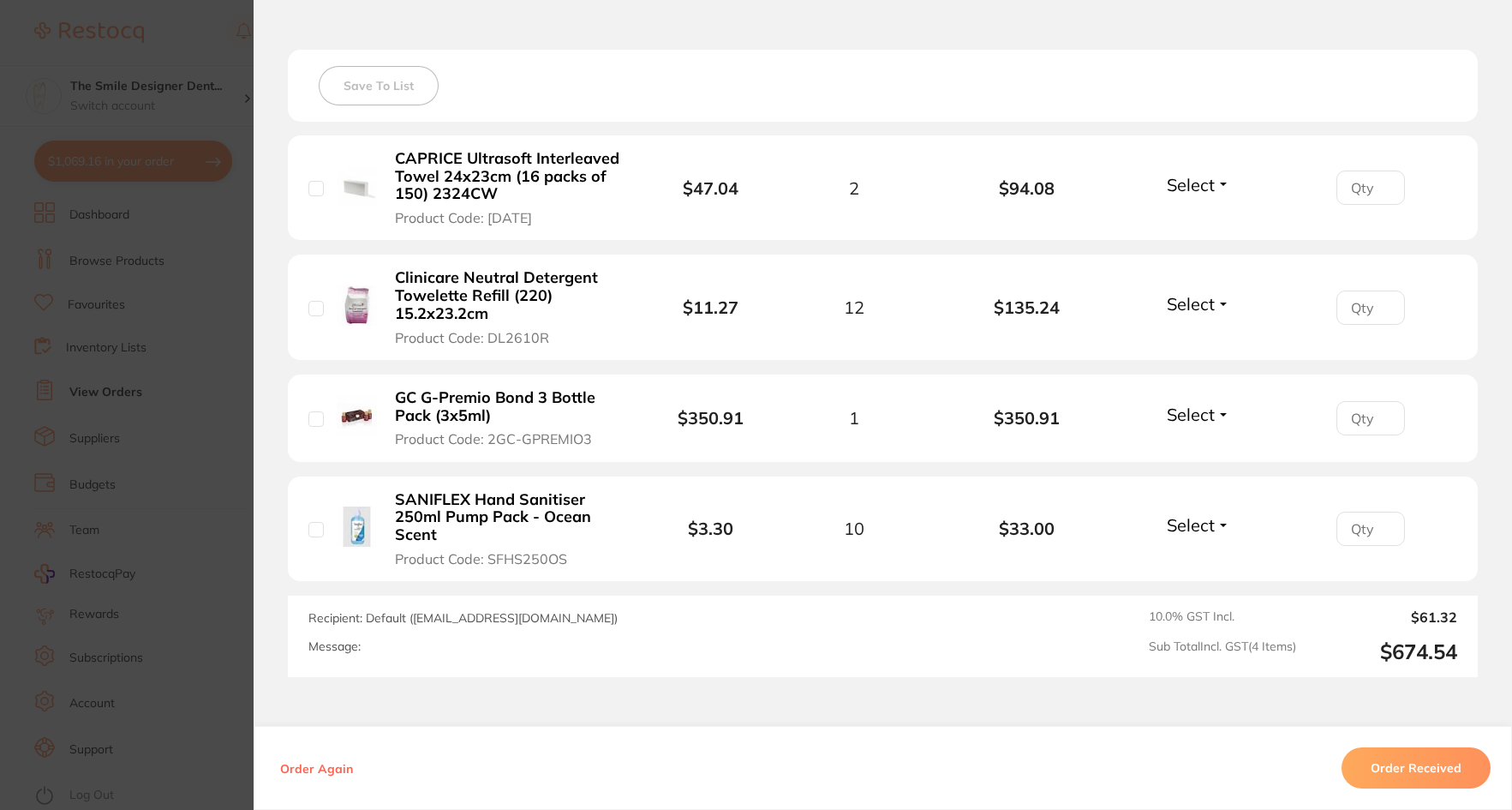
scroll to position [803, 0]
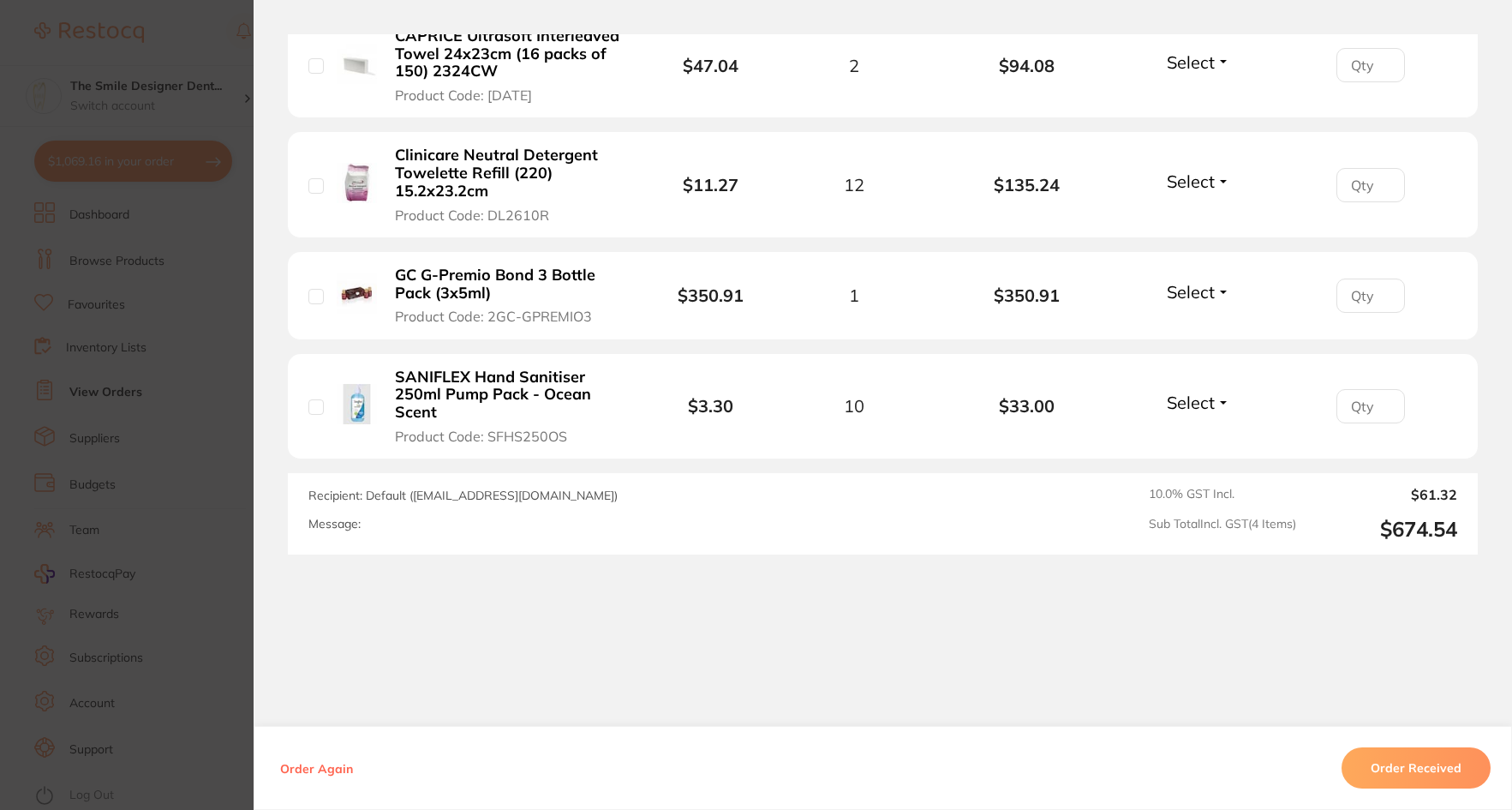
click at [219, 425] on section "Order ID: Restocq- 81615 Order Information Accepted Order Order Date [DATE] 12:…" at bounding box center [756, 405] width 1512 height 810
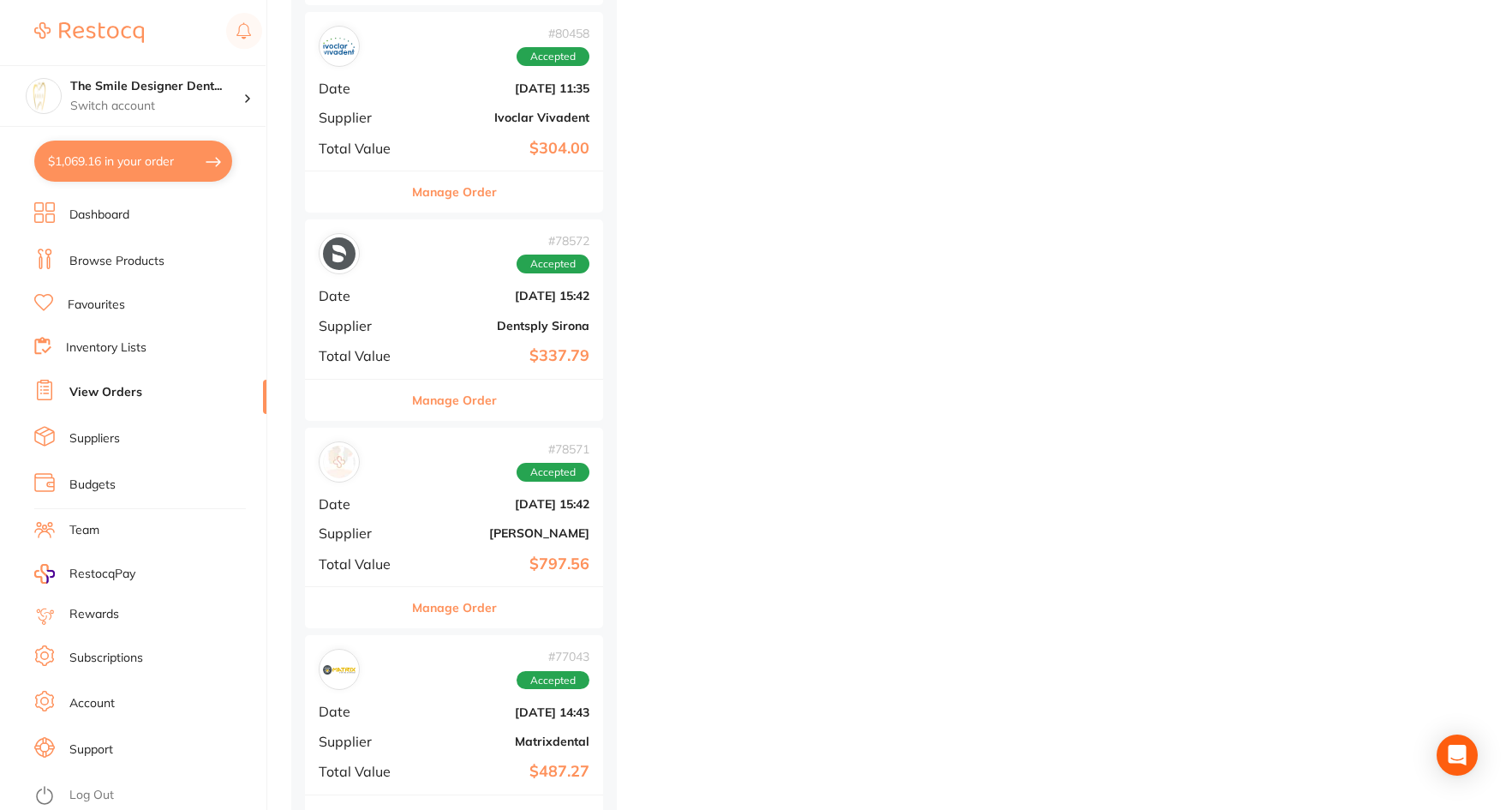
scroll to position [6516, 0]
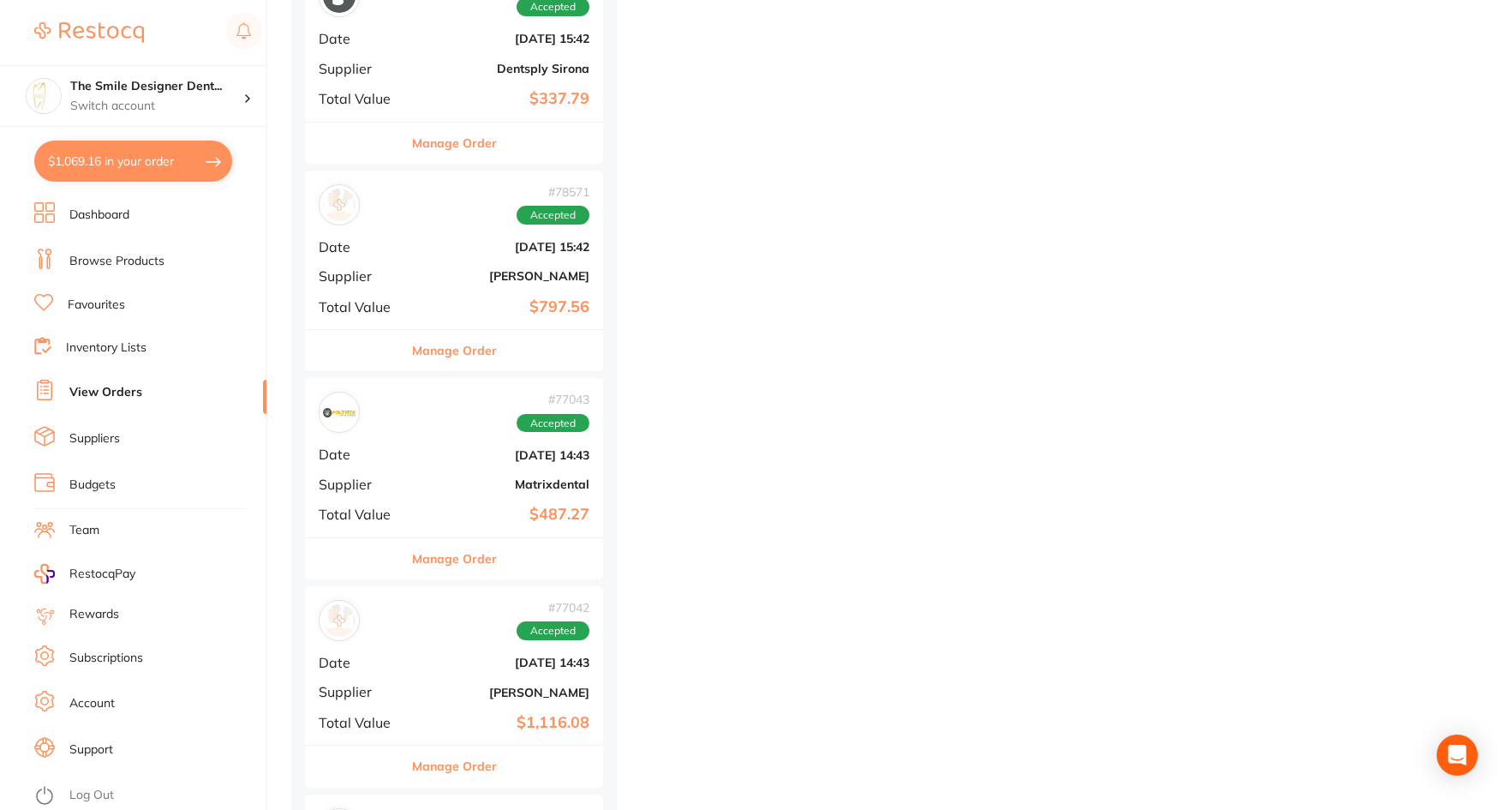
click at [493, 528] on div "# 77043 Accepted Date [DATE] 14:43 Supplier Matrixdental Total Value $487.27" at bounding box center [454, 458] width 298 height 159
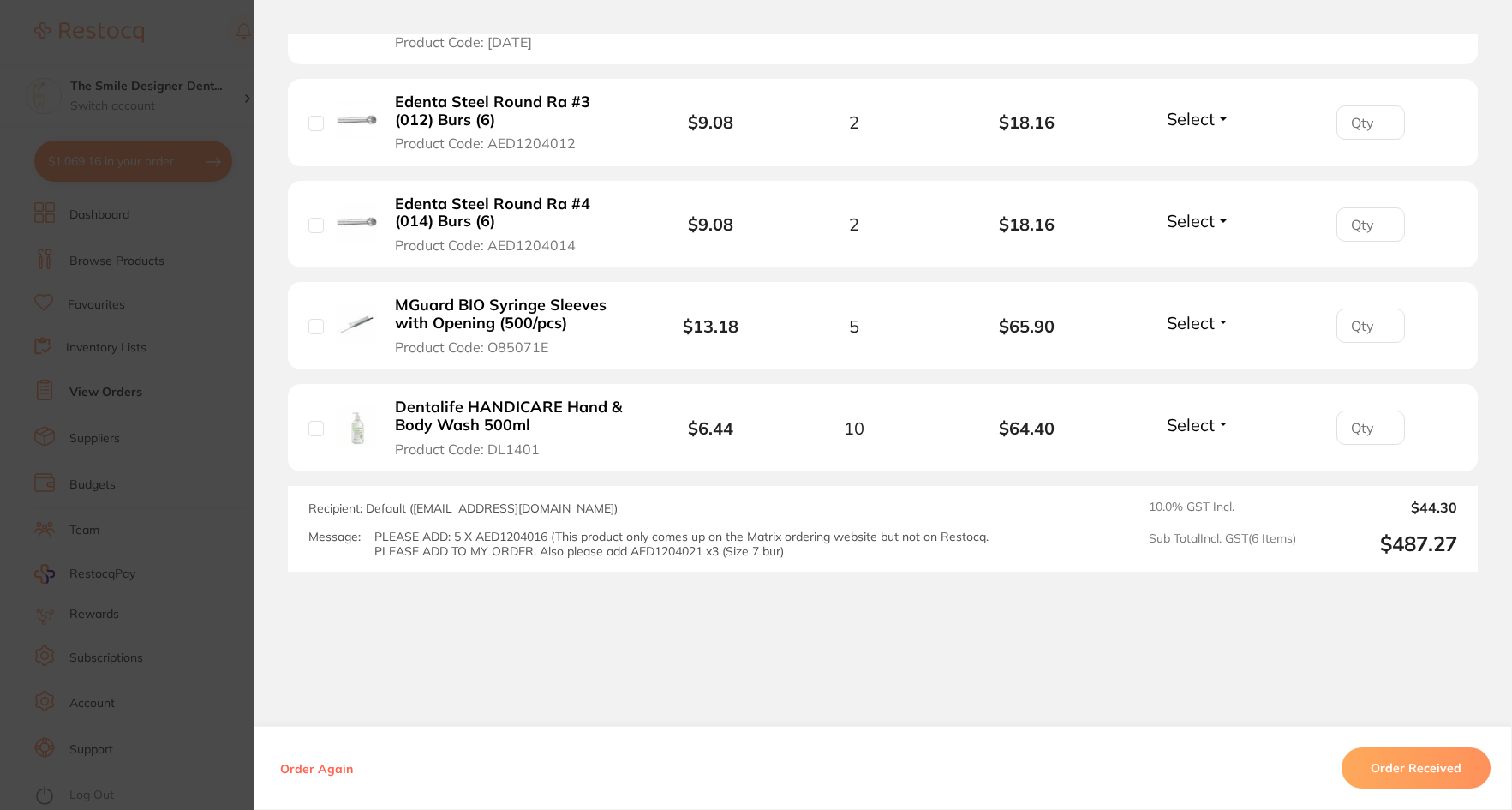
scroll to position [994, 0]
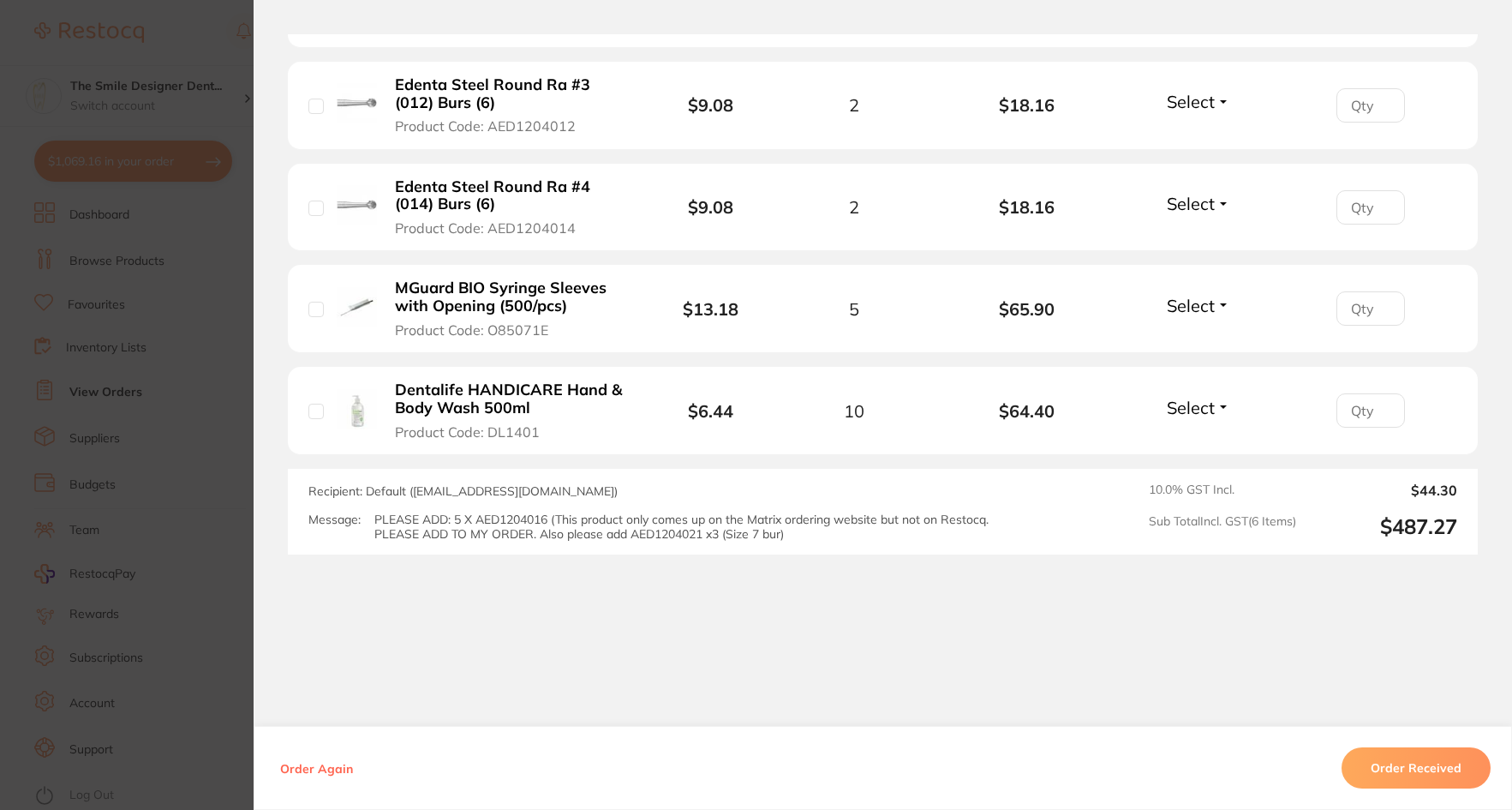
click at [151, 535] on section "Order ID: Restocq- 77043 Order Information Accepted Order Order Date [DATE] 14:…" at bounding box center [756, 405] width 1512 height 810
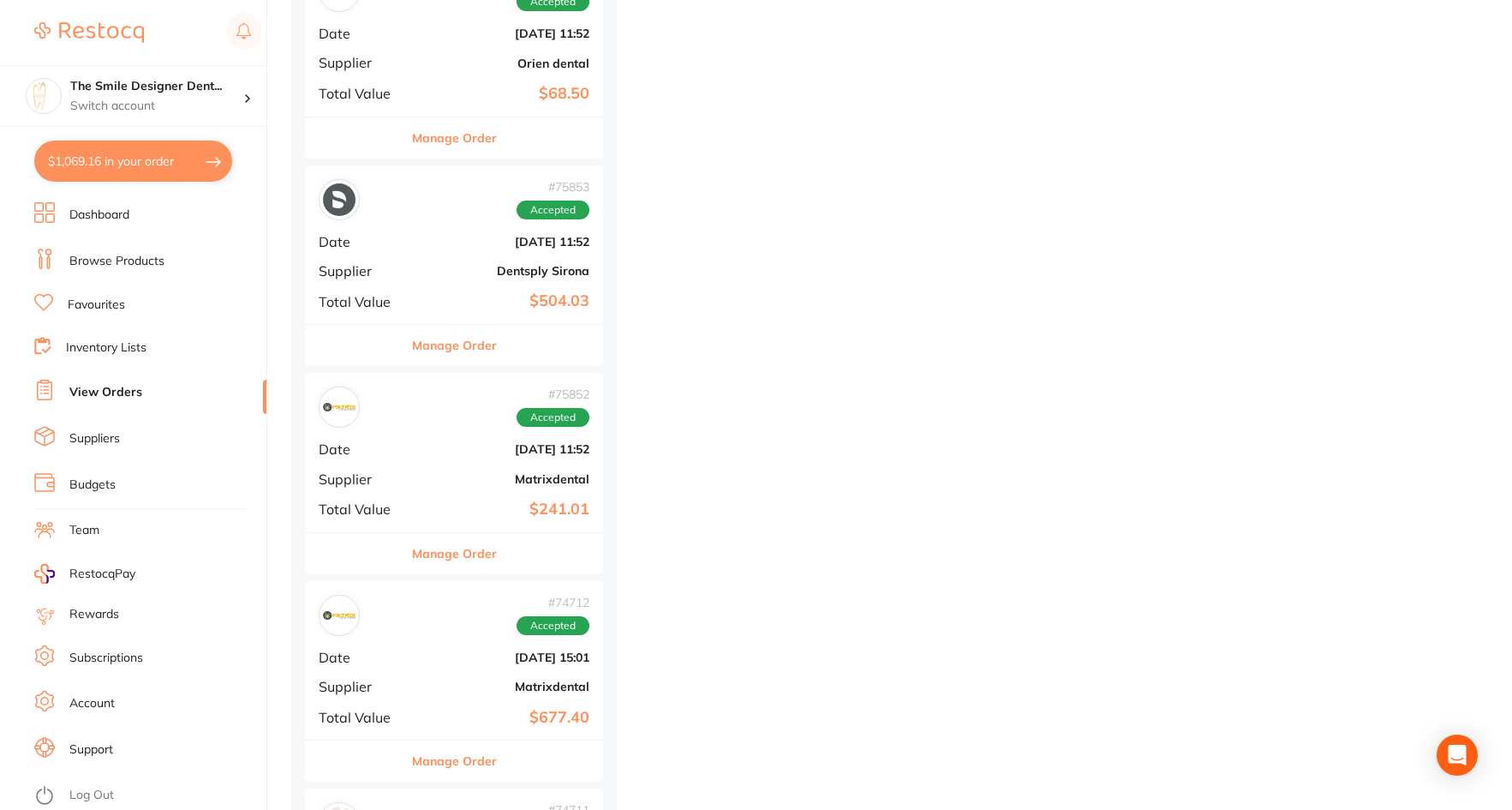
scroll to position [7630, 0]
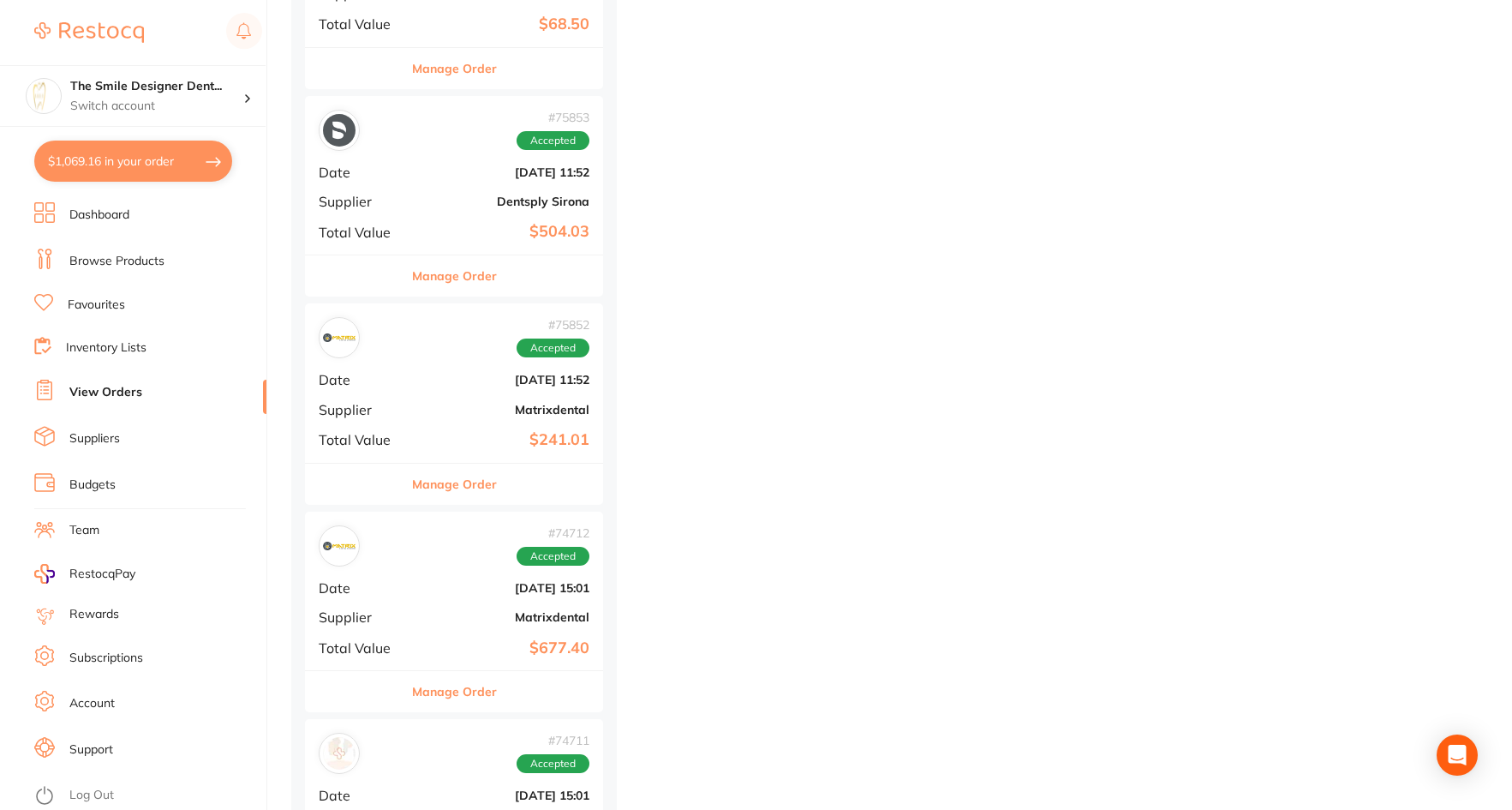
click at [444, 393] on div "# 75852 Accepted Date [DATE] 11:52 Supplier Matrixdental Total Value $241.01" at bounding box center [454, 383] width 298 height 159
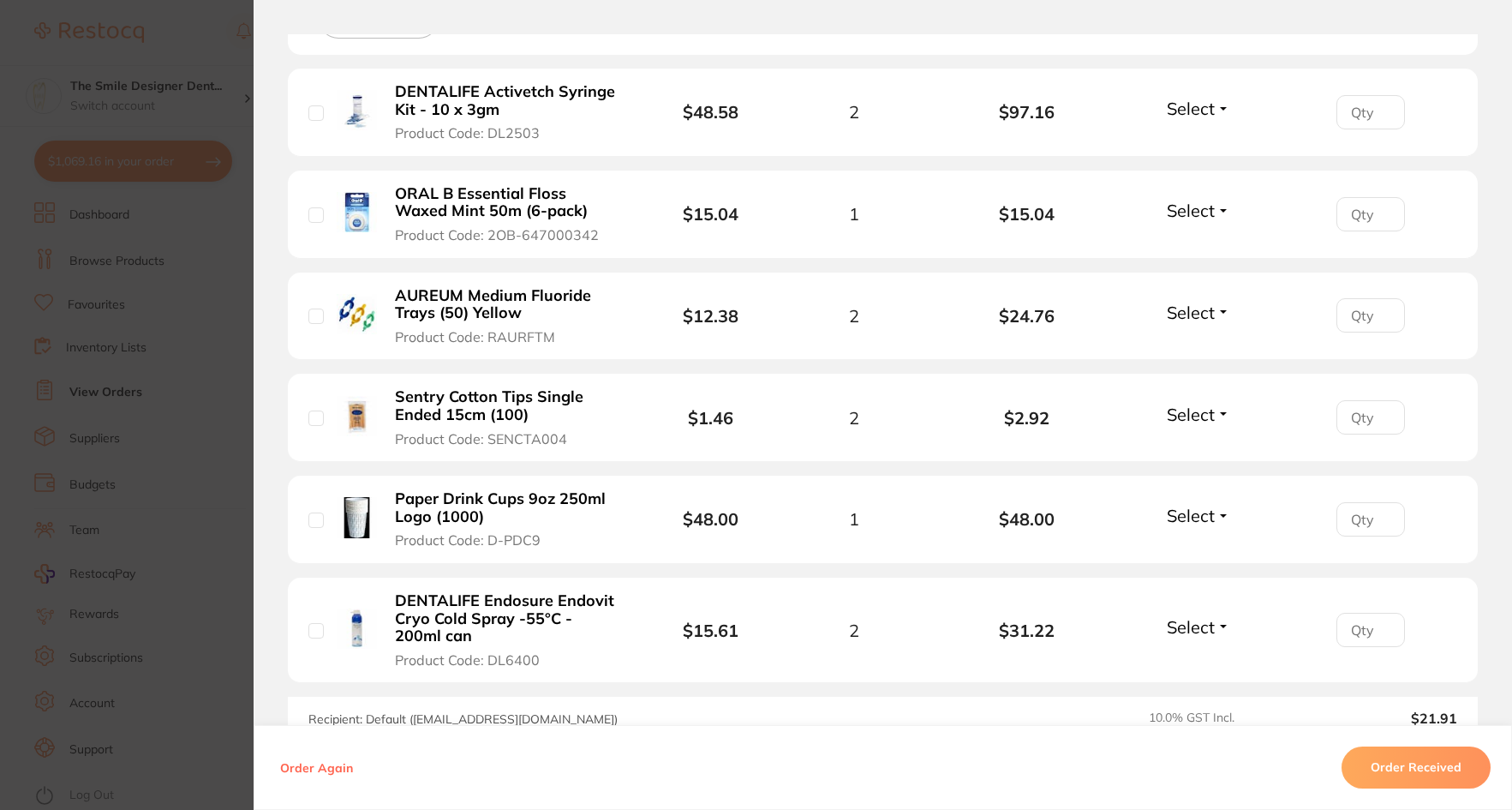
scroll to position [857, 0]
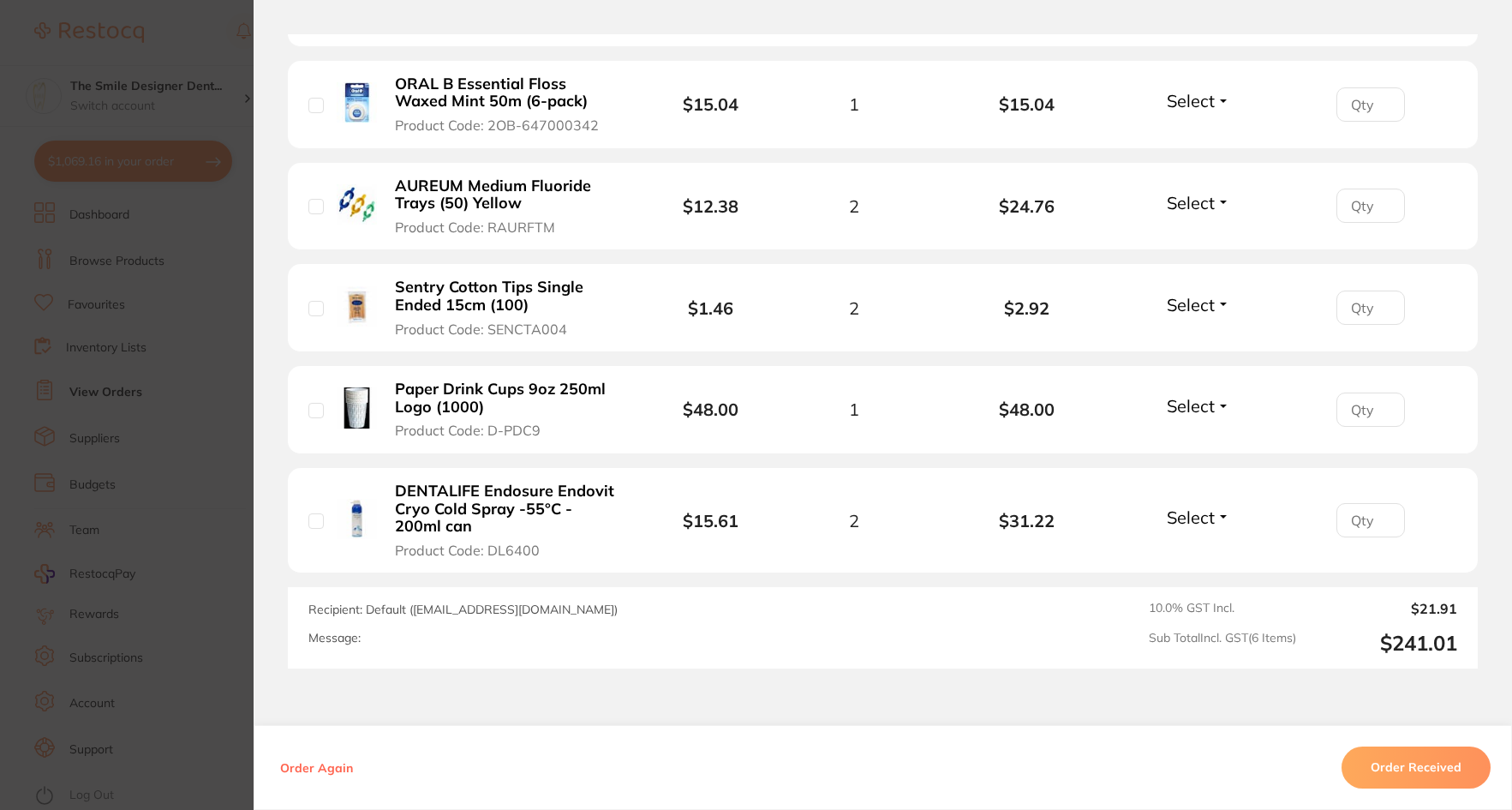
click at [161, 534] on section "Order ID: Restocq- 75852 Order Information Accepted Order Order Date [DATE] 11:…" at bounding box center [756, 405] width 1512 height 810
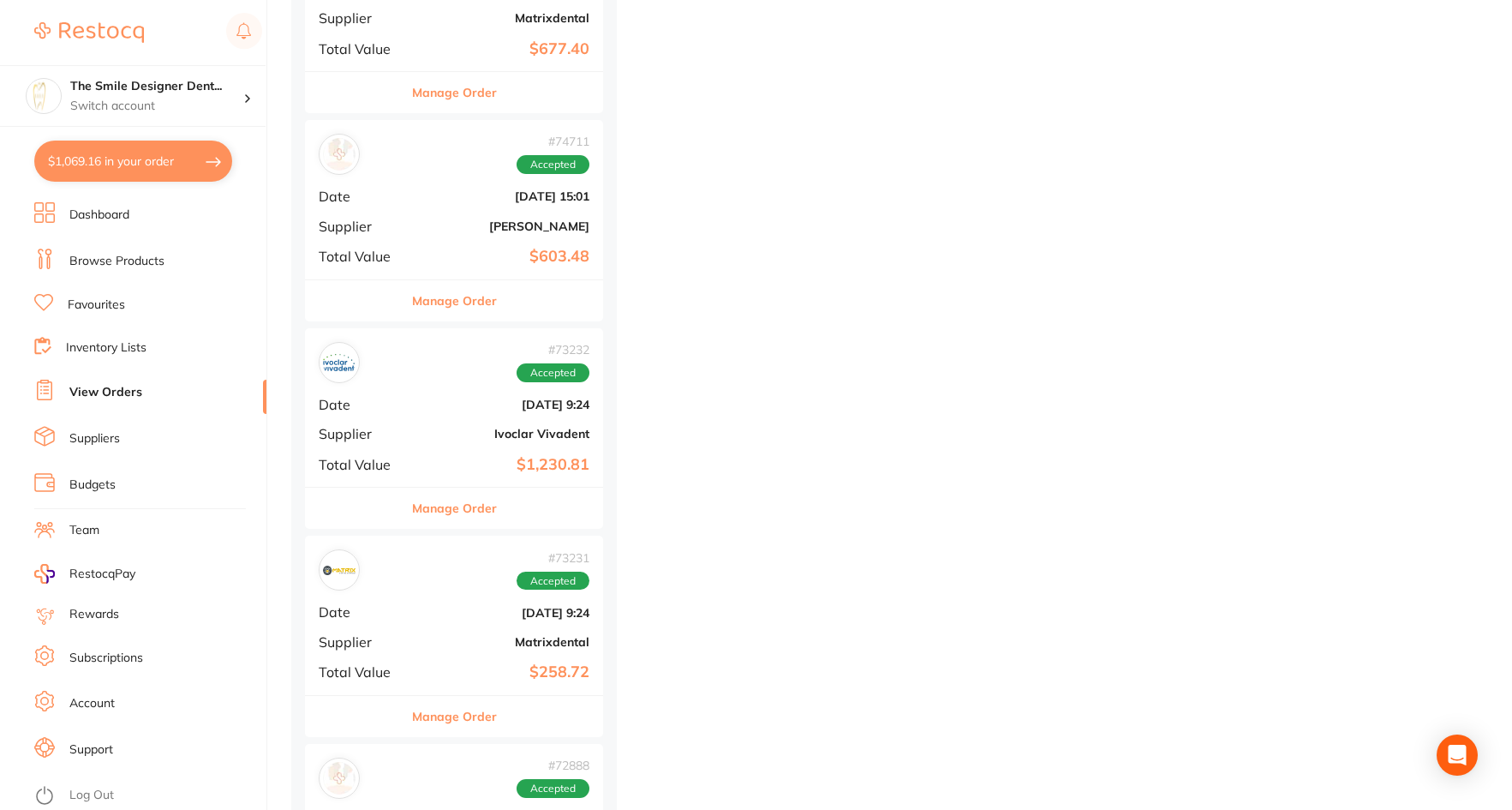
scroll to position [8230, 0]
click at [393, 582] on div "# 73231 Accepted" at bounding box center [454, 568] width 271 height 41
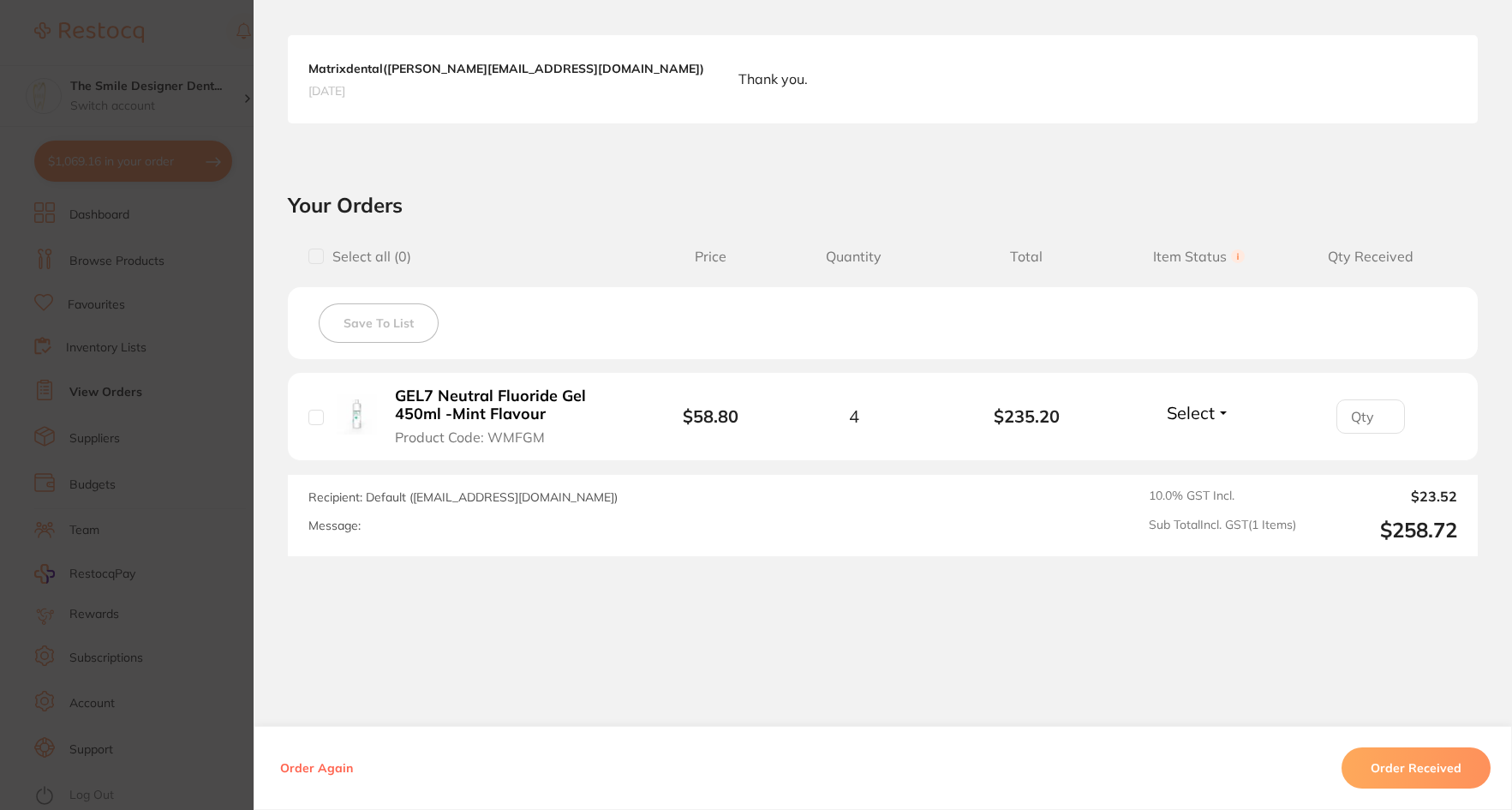
scroll to position [445, 0]
click at [217, 607] on section "Order ID: Restocq- 73231 Order Information Accepted Order Order Date [DATE] 9:2…" at bounding box center [756, 405] width 1512 height 810
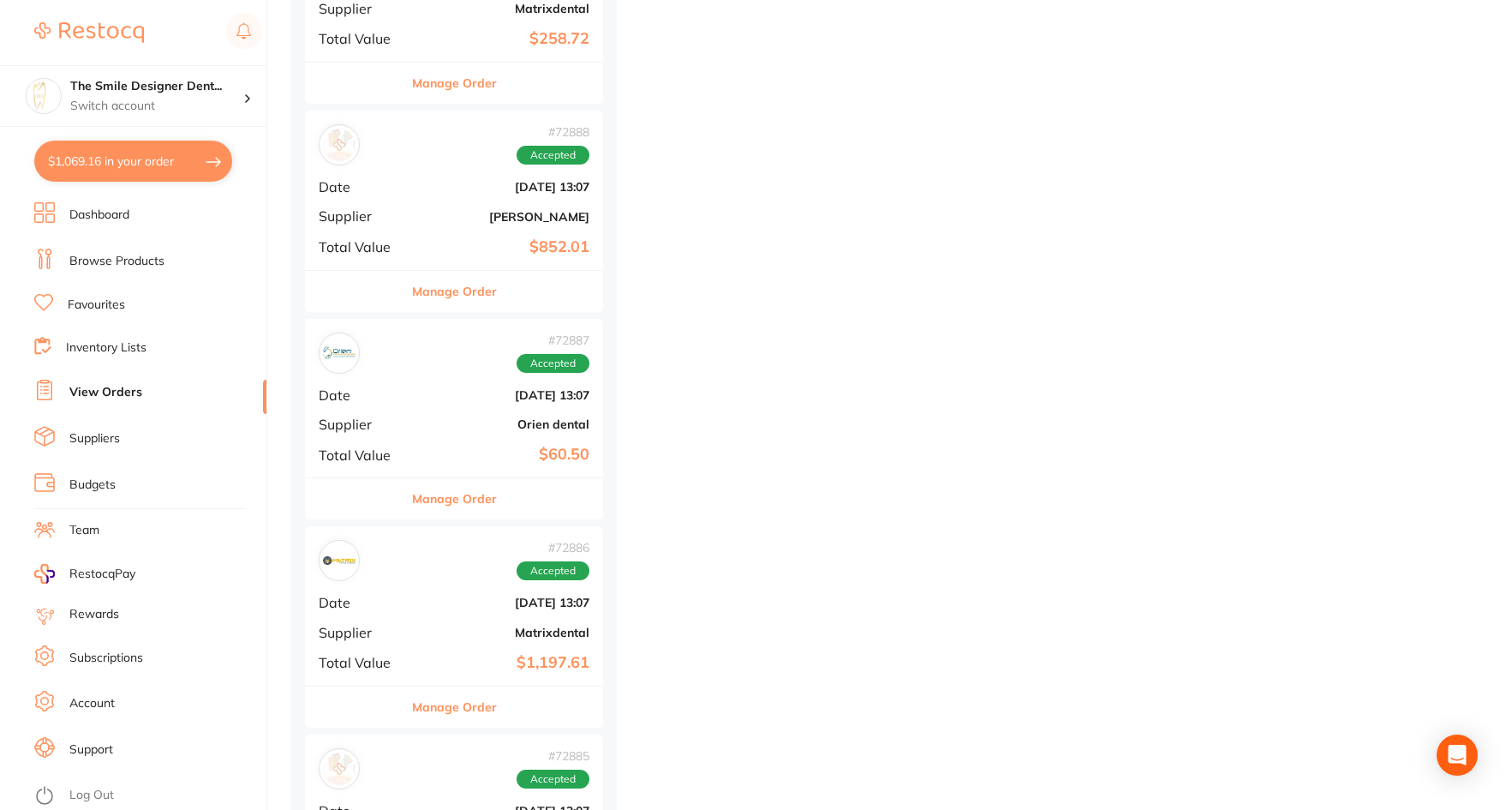
scroll to position [8916, 0]
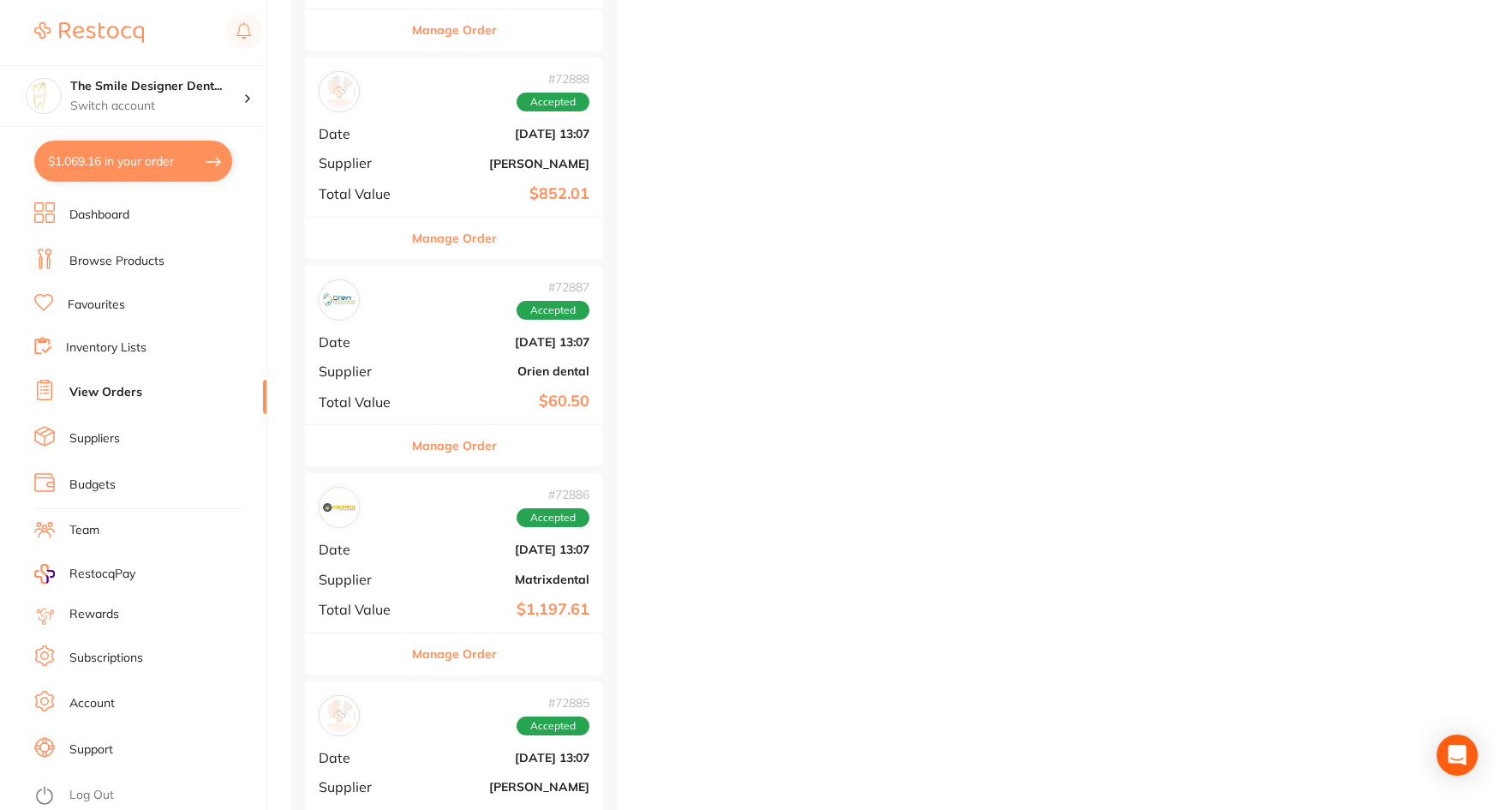
click at [400, 582] on span "Supplier" at bounding box center [362, 580] width 85 height 16
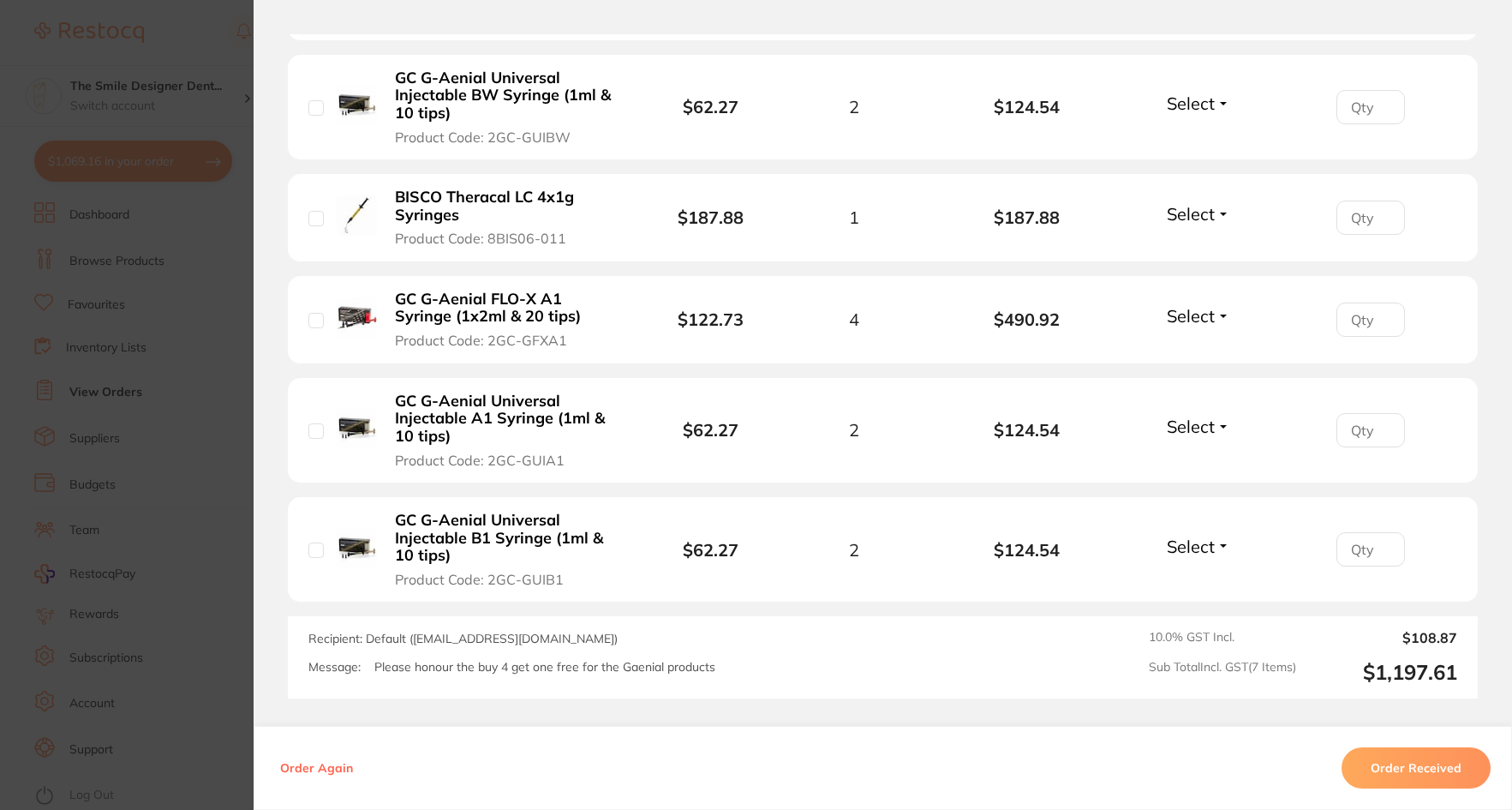
scroll to position [1029, 0]
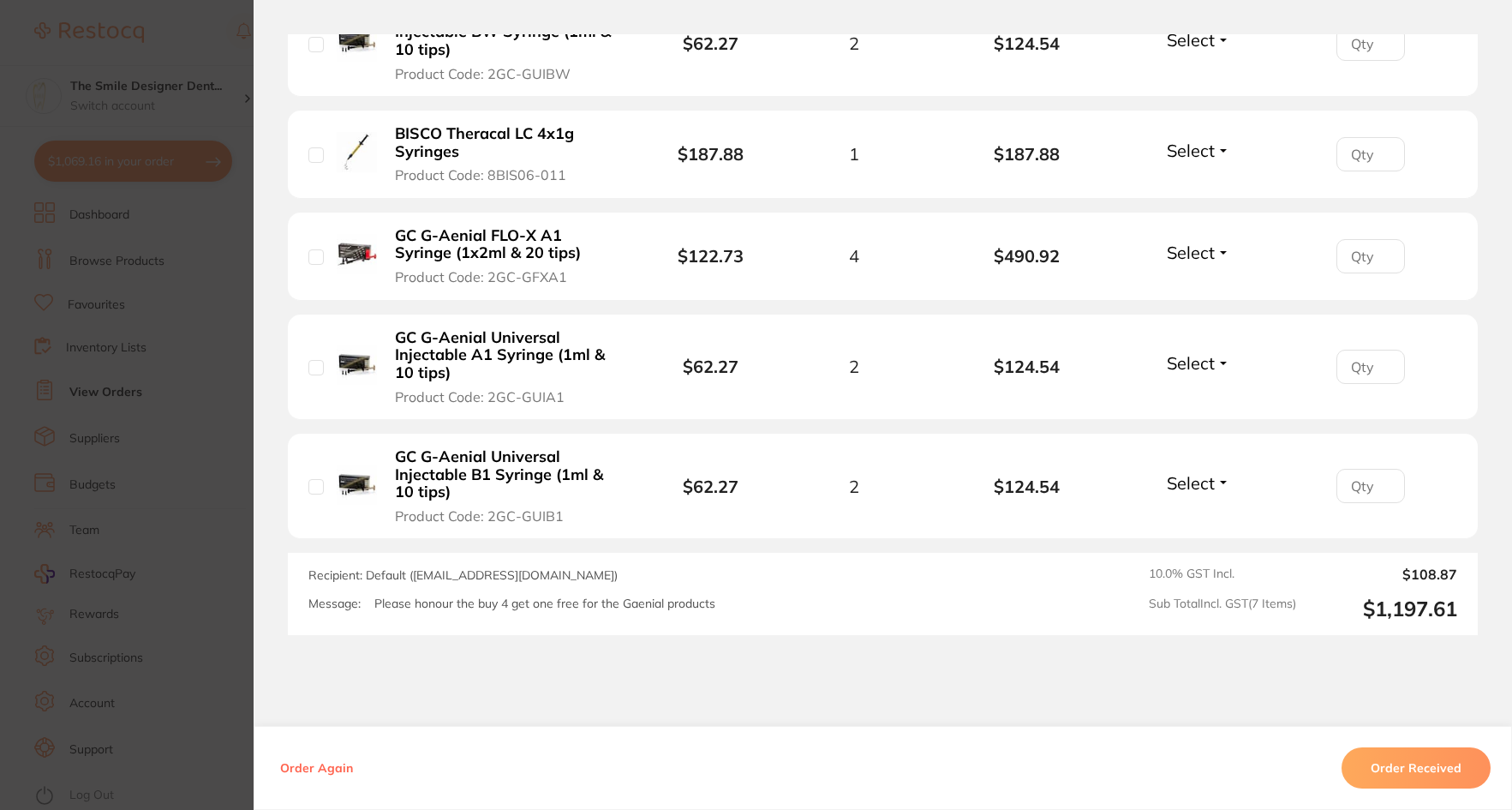
click at [233, 582] on section "Order ID: Restocq- 72886 Order Information Accepted Order Order Date [DATE] 13:…" at bounding box center [756, 405] width 1512 height 810
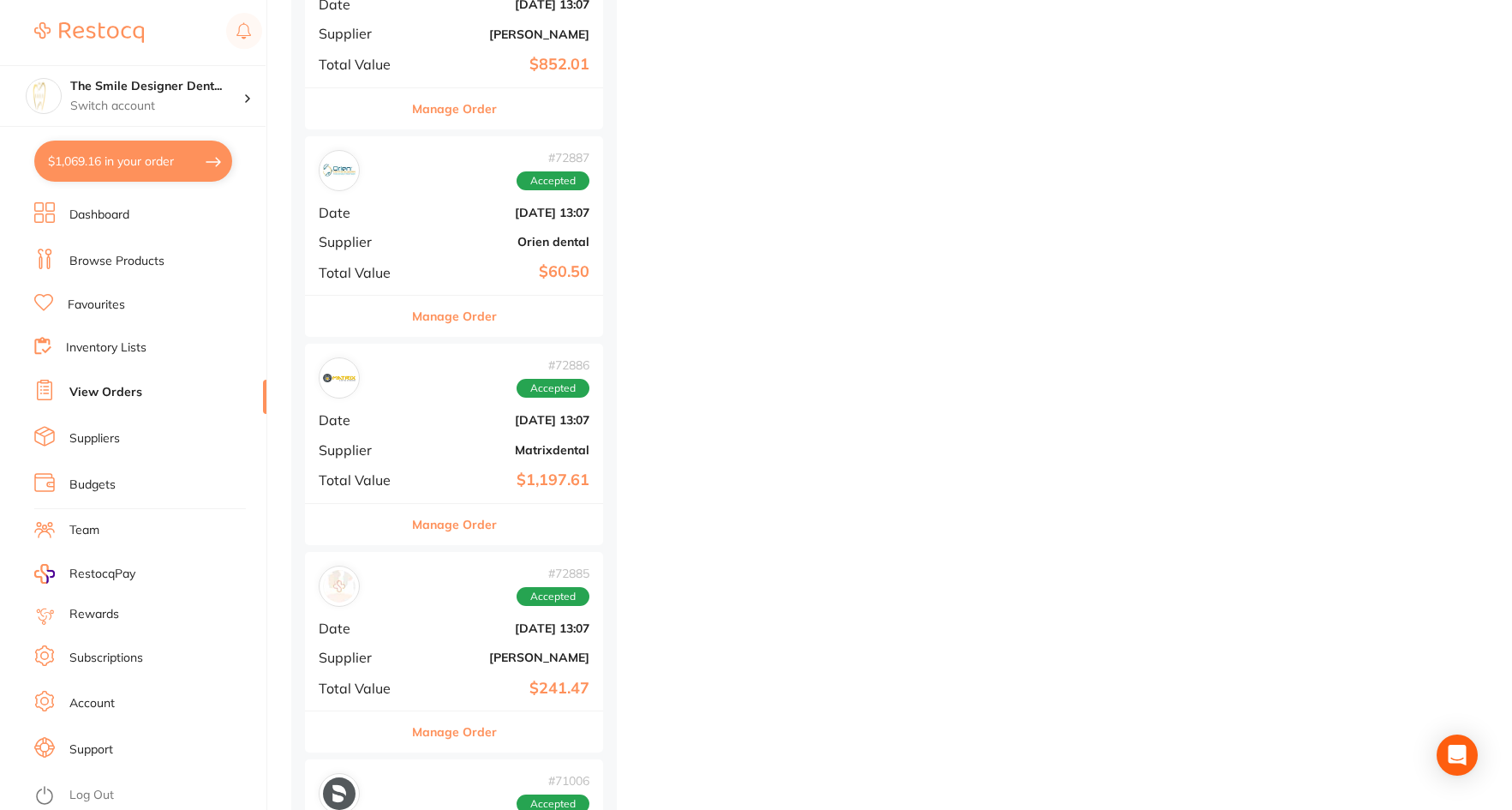
scroll to position [9601, 0]
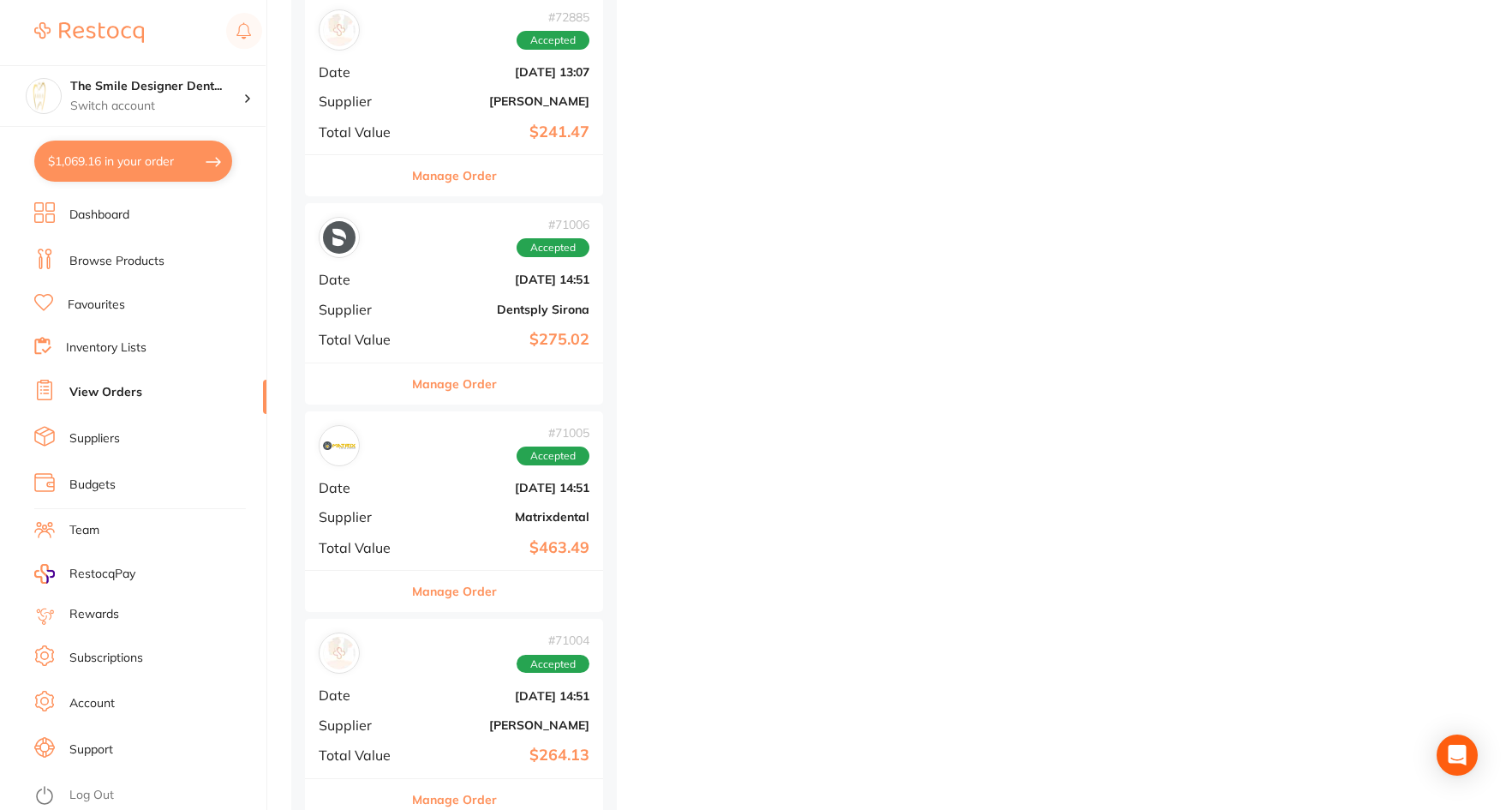
click at [359, 529] on div "# 71005 Accepted Date [DATE] 14:51 Supplier Matrixdental Total Value $463.49" at bounding box center [454, 491] width 298 height 159
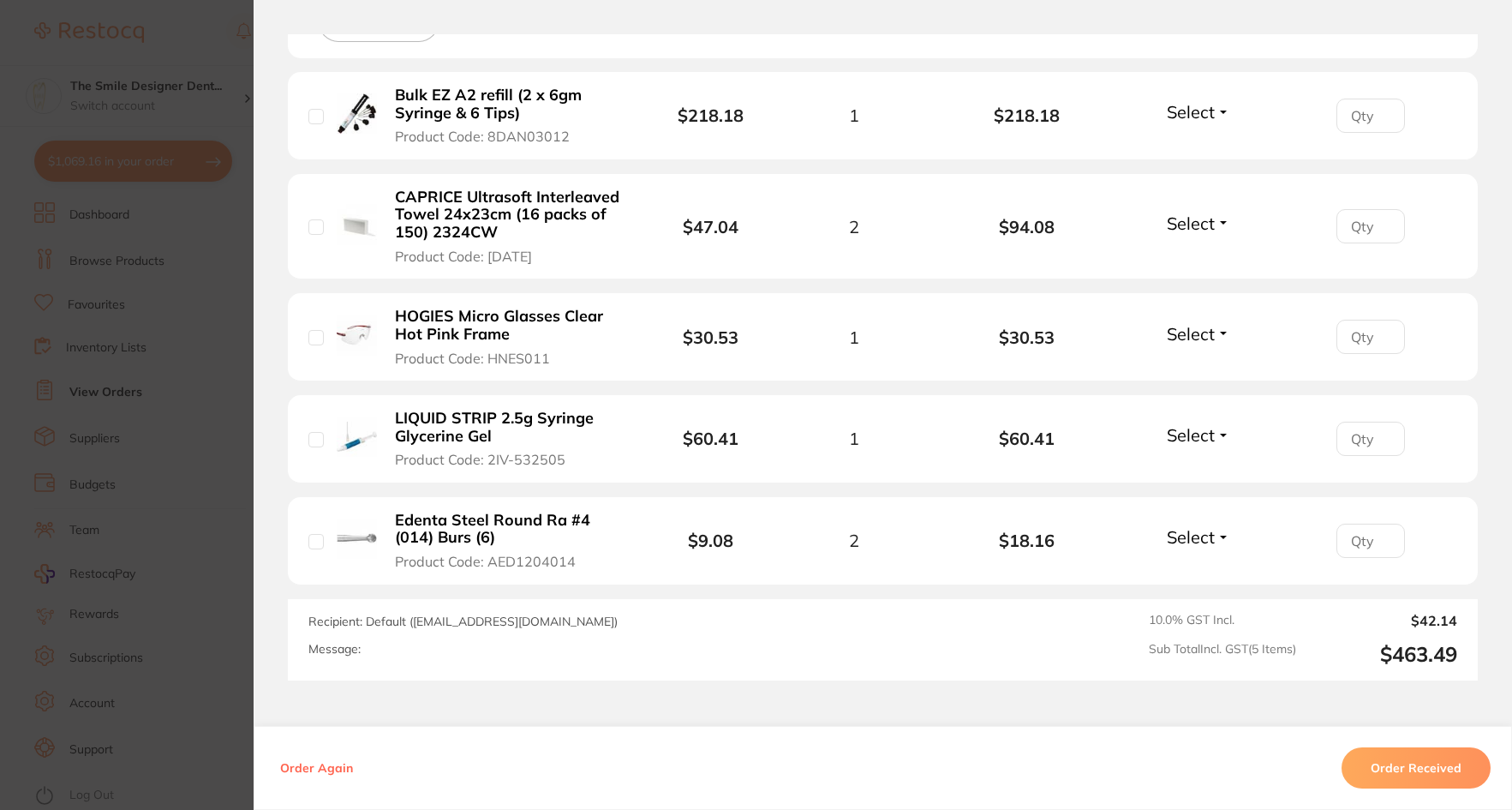
scroll to position [772, 0]
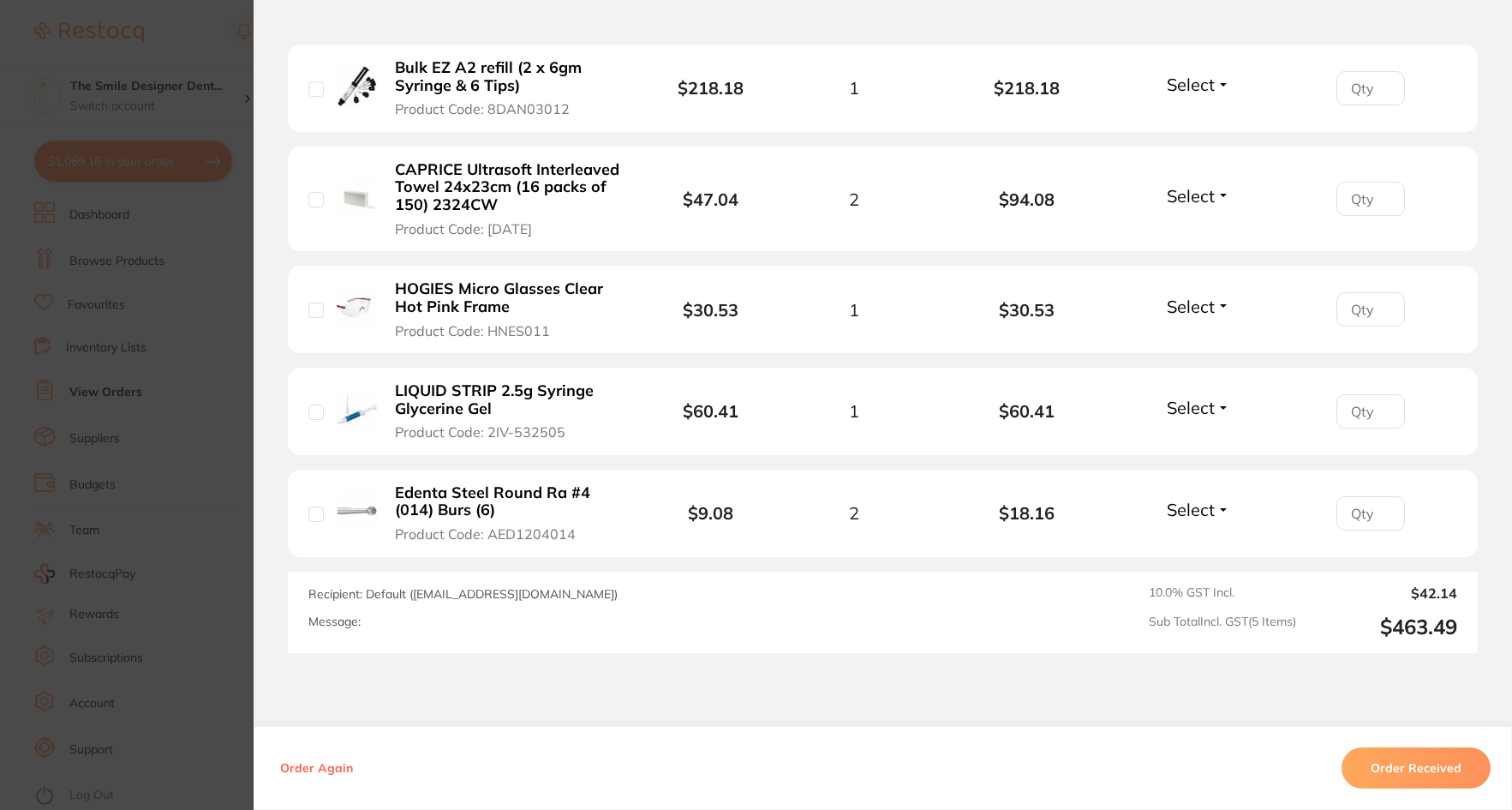
click at [227, 537] on section "Order ID: Restocq- 71005 Order Information Accepted Order Order Date [DATE] 14:…" at bounding box center [756, 405] width 1512 height 810
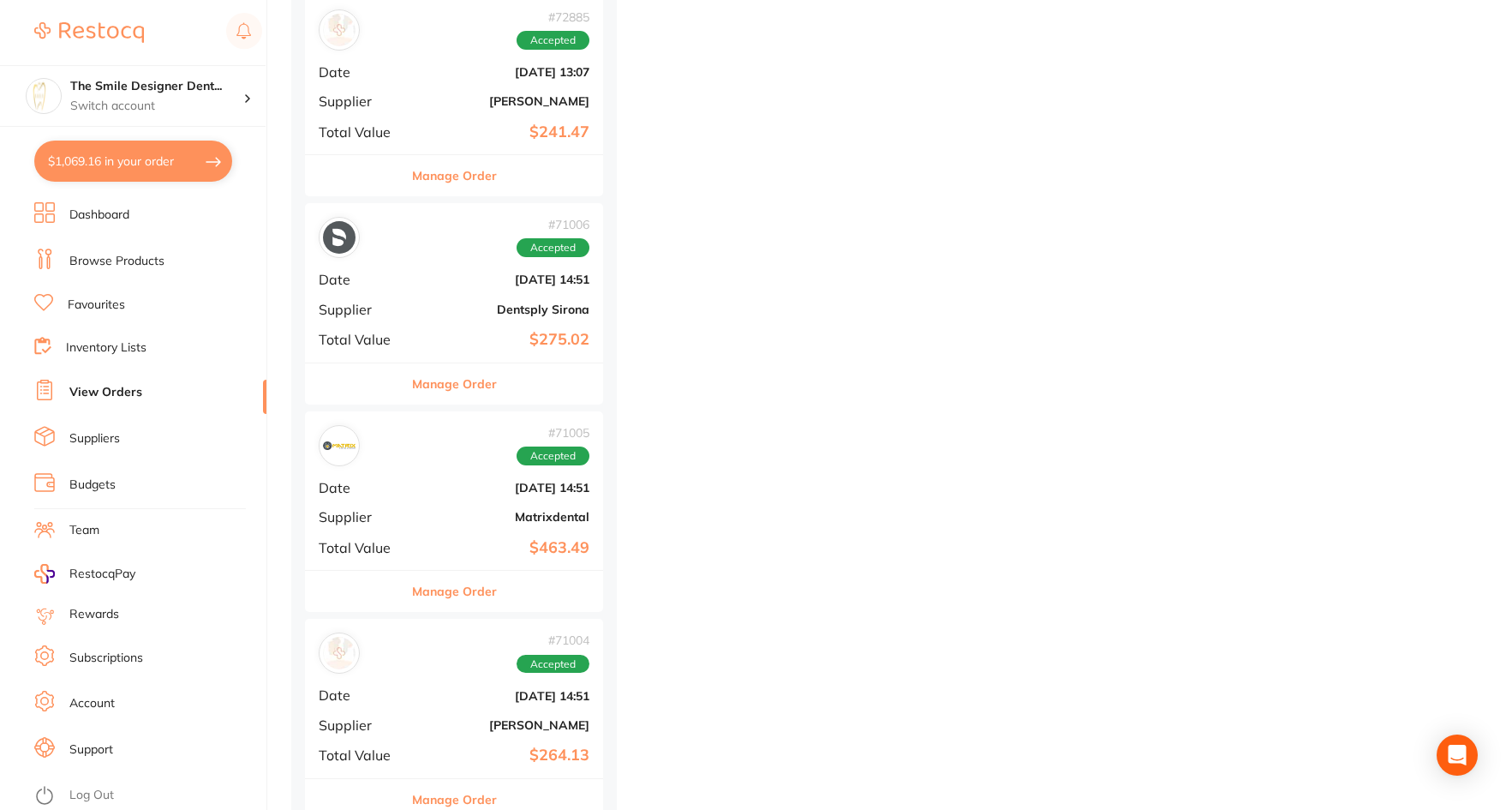
click at [161, 170] on button "$1,069.16 in your order" at bounding box center [132, 160] width 198 height 41
checkbox input "true"
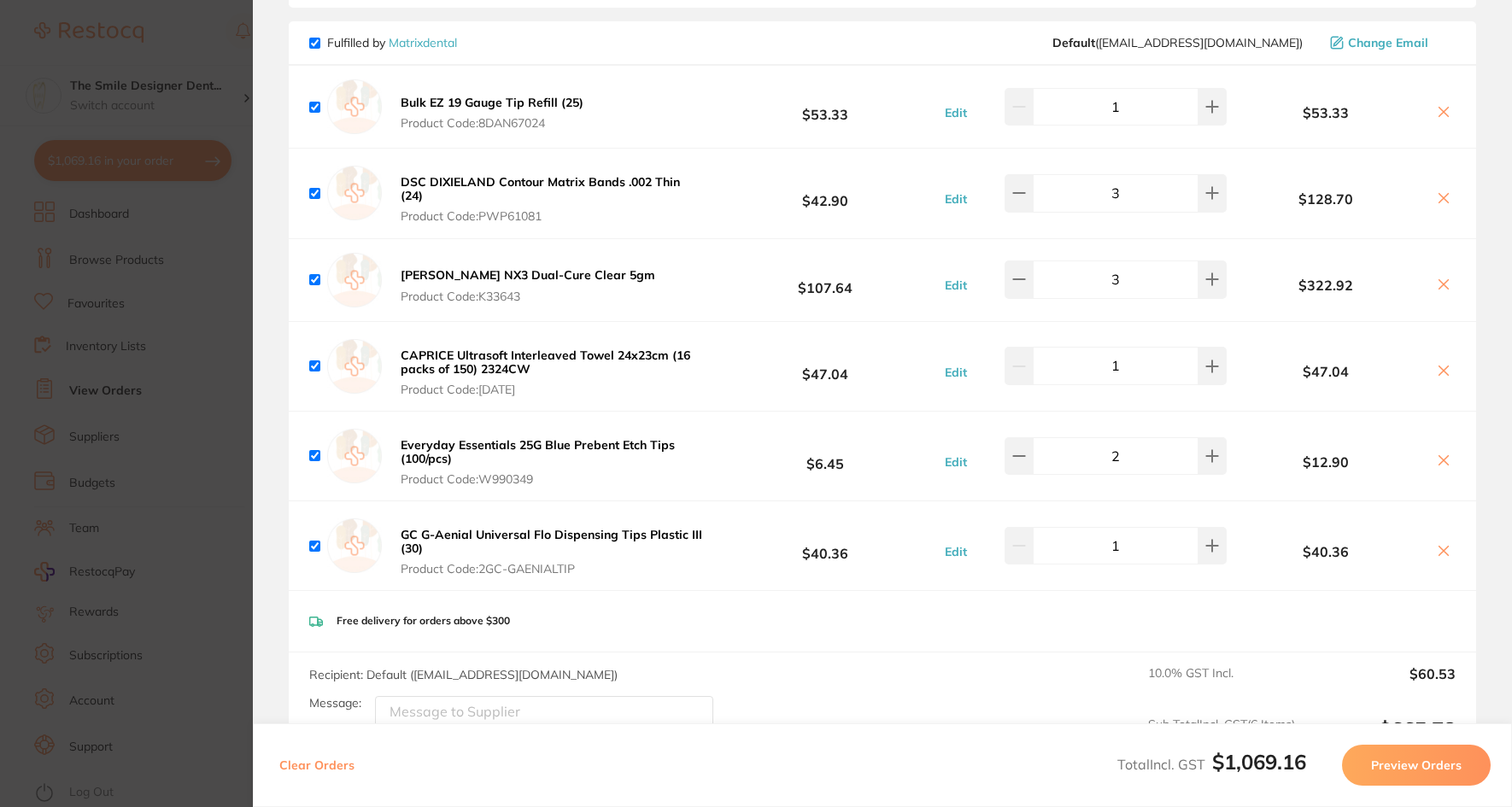
scroll to position [1163, 0]
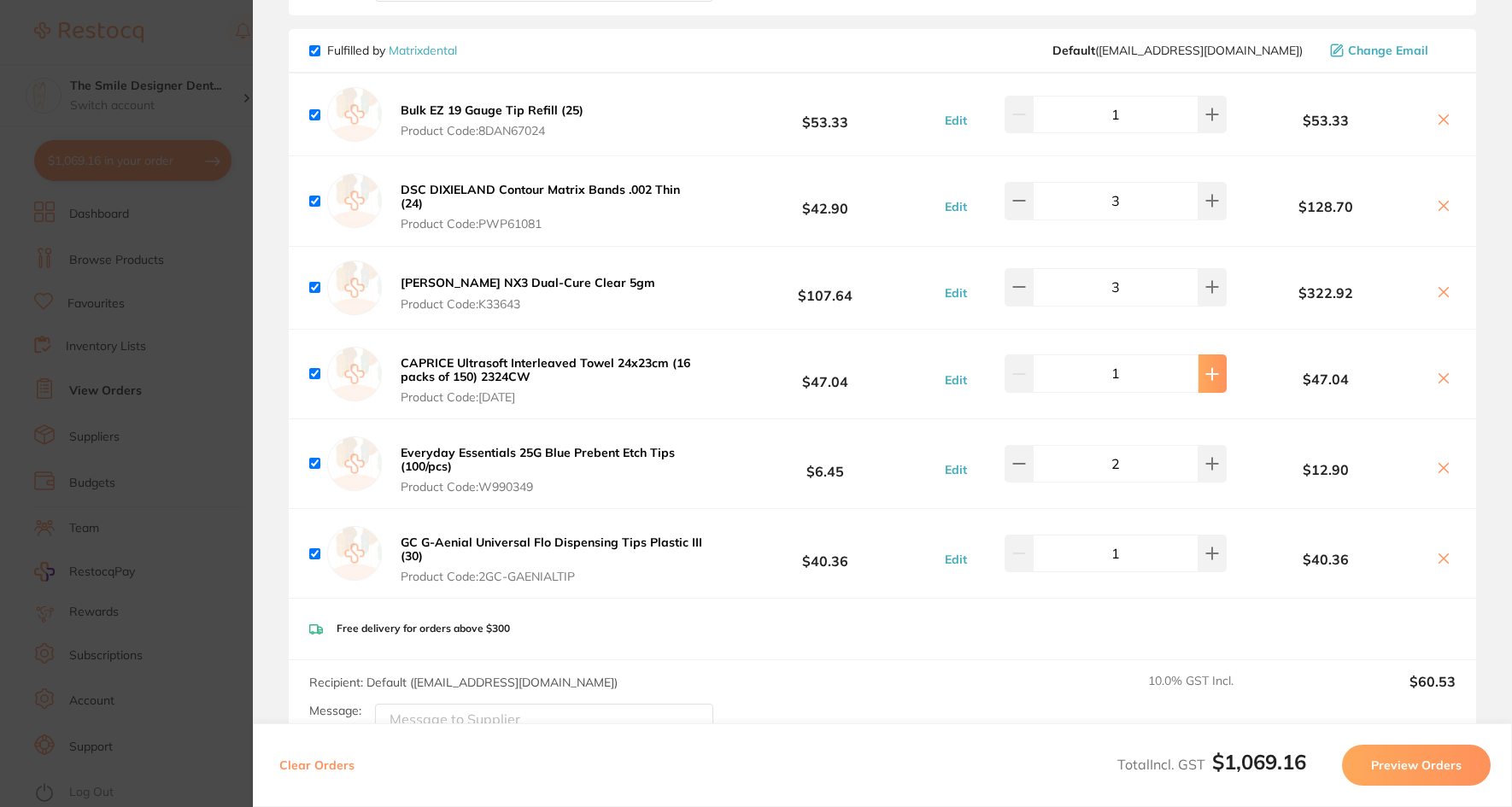
click at [1211, 378] on icon at bounding box center [1212, 374] width 14 height 14
type input "2"
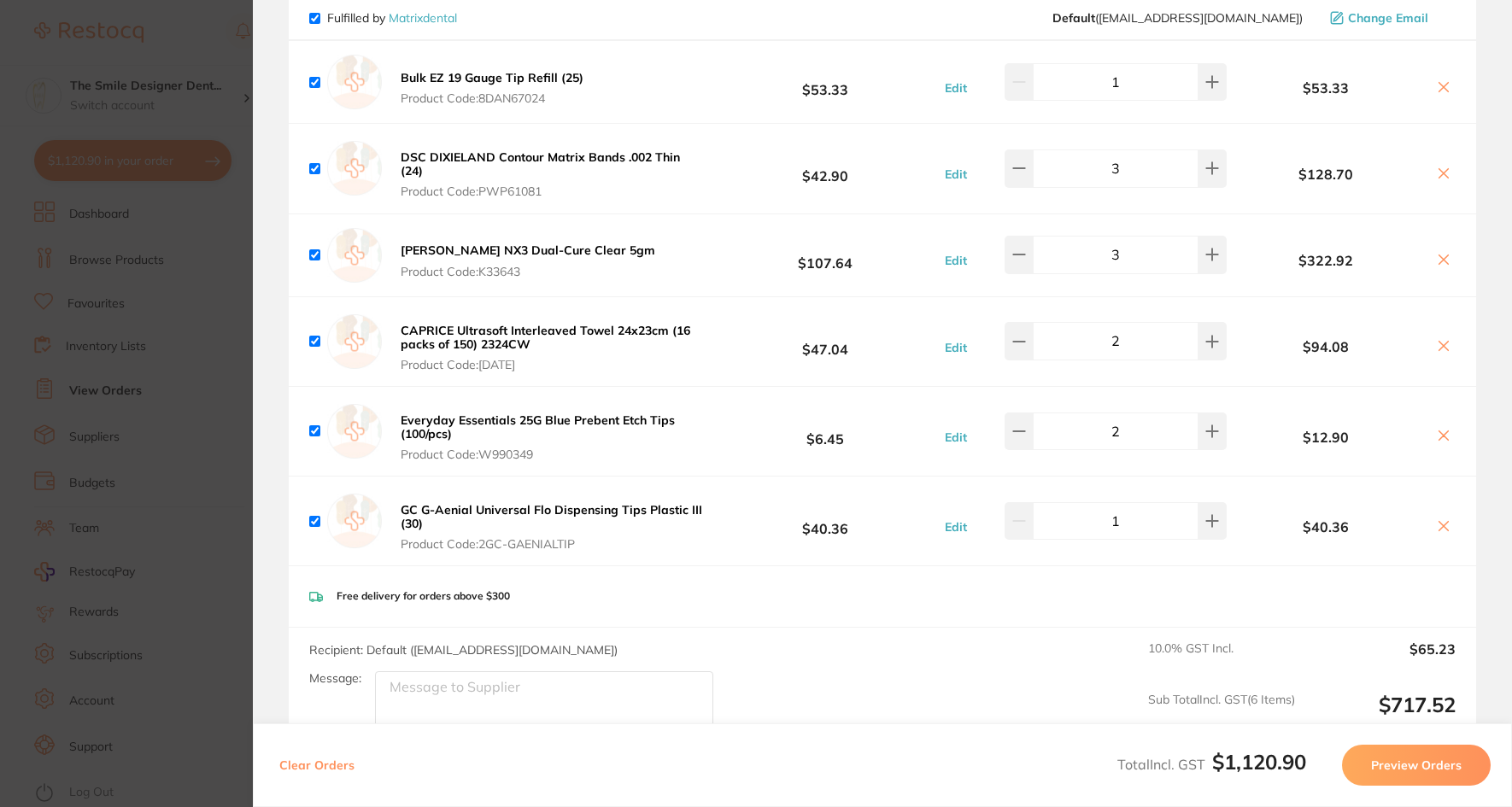
scroll to position [1281, 0]
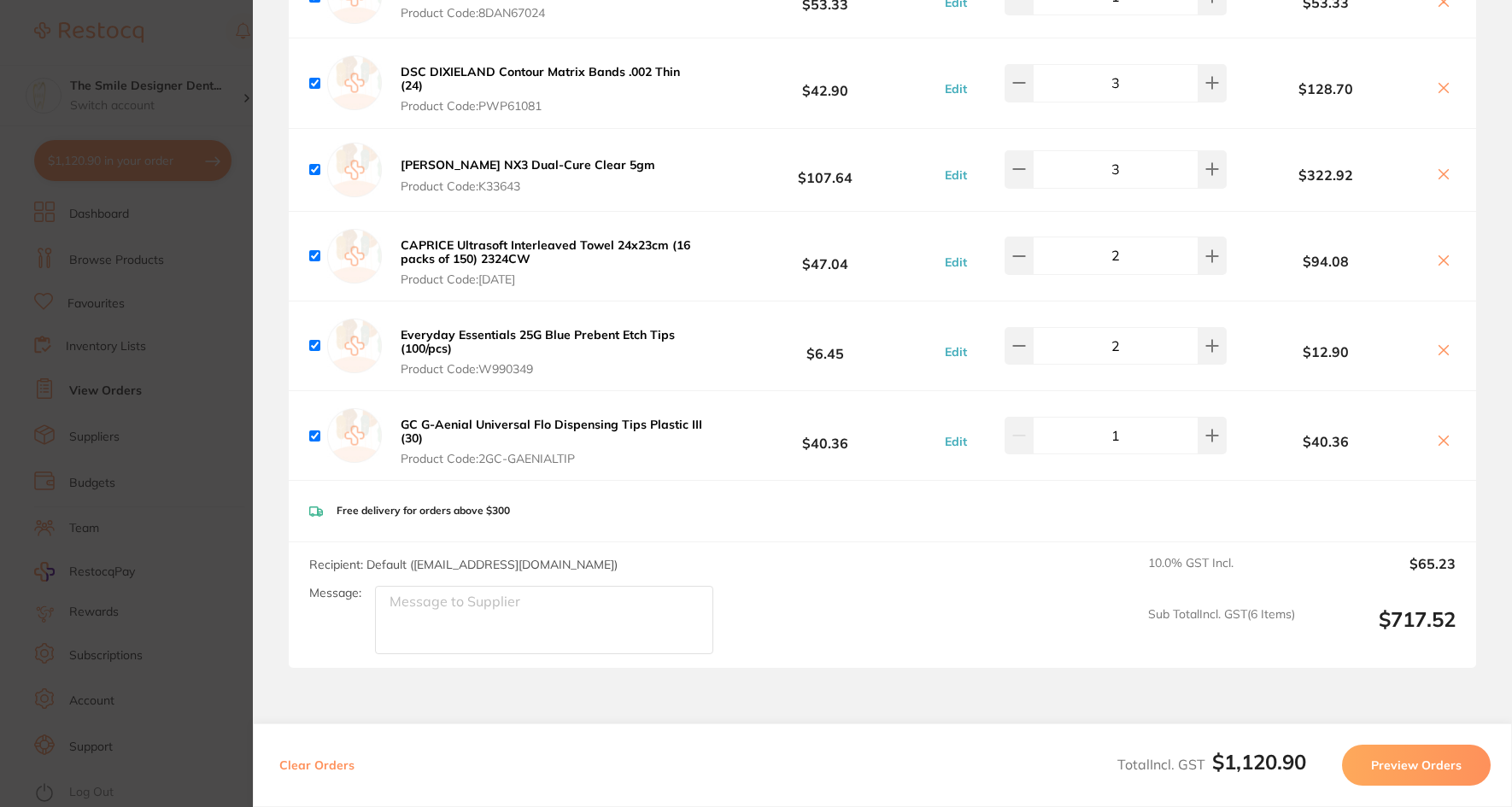
click at [119, 546] on section "Update RRP Set your pre negotiated price for this item. Item Agreed RRP (excl. …" at bounding box center [756, 403] width 1512 height 807
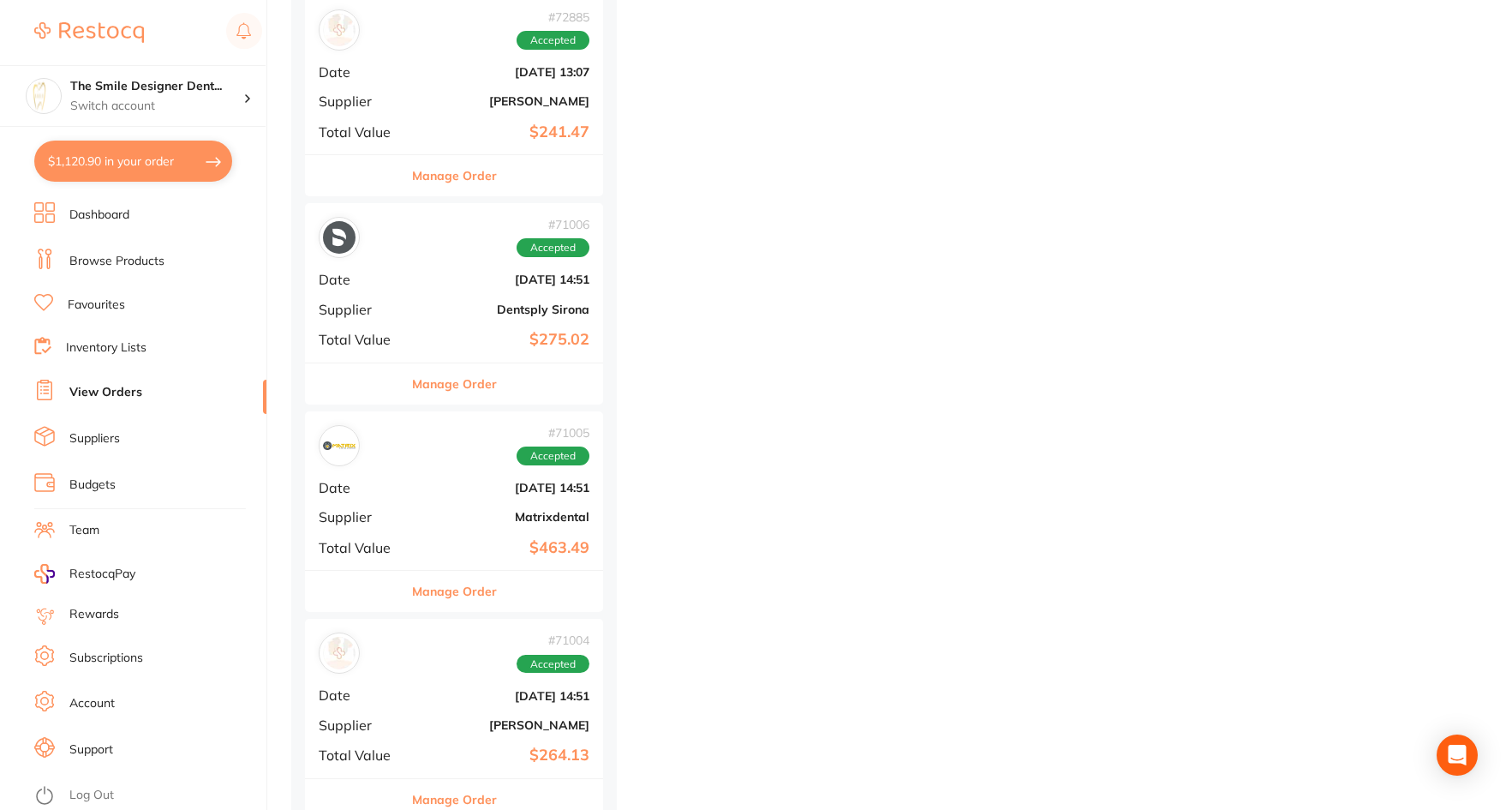
click at [111, 260] on link "Browse Products" at bounding box center [117, 262] width 95 height 17
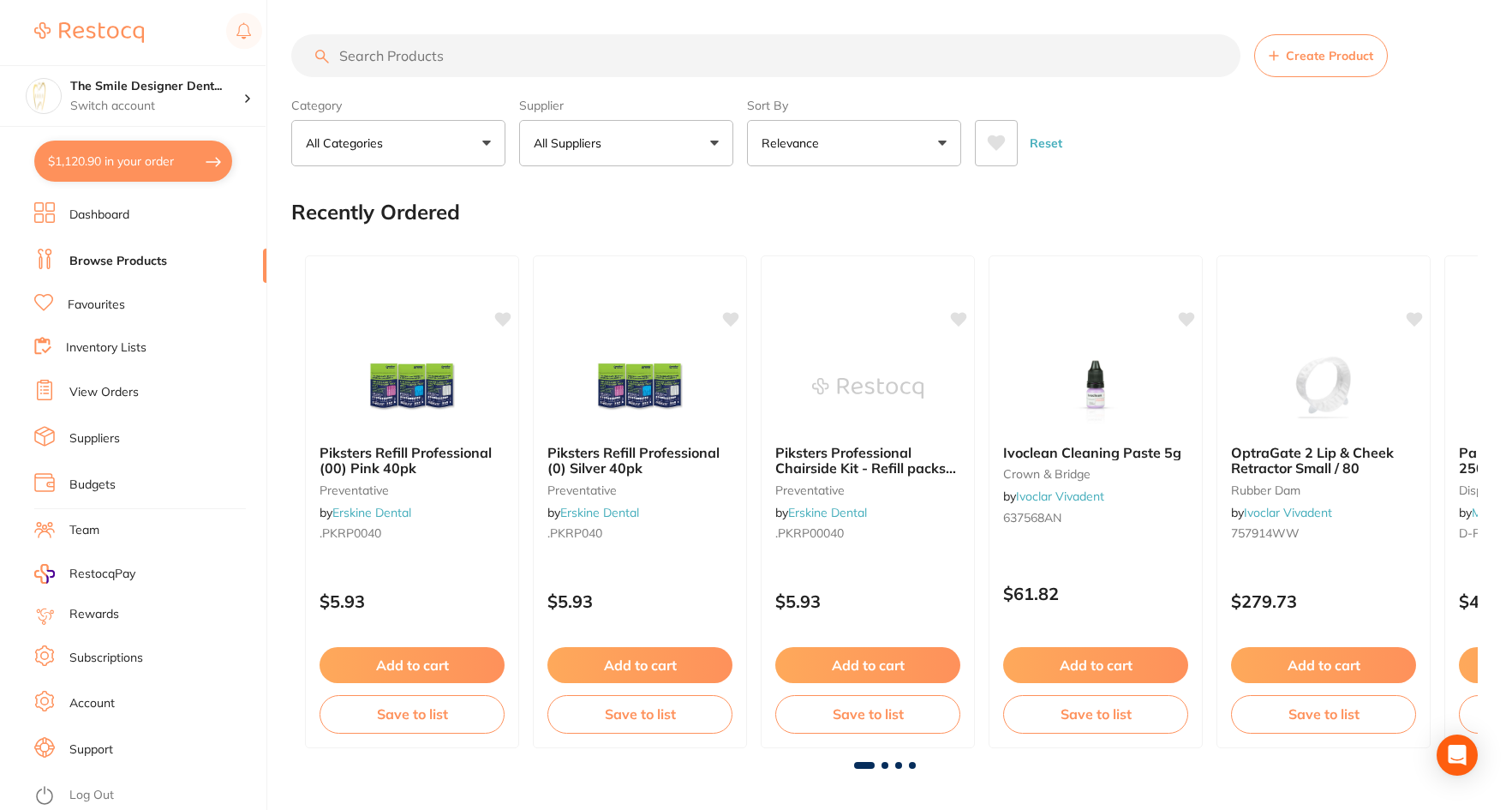
click at [461, 59] on input "search" at bounding box center [765, 55] width 949 height 43
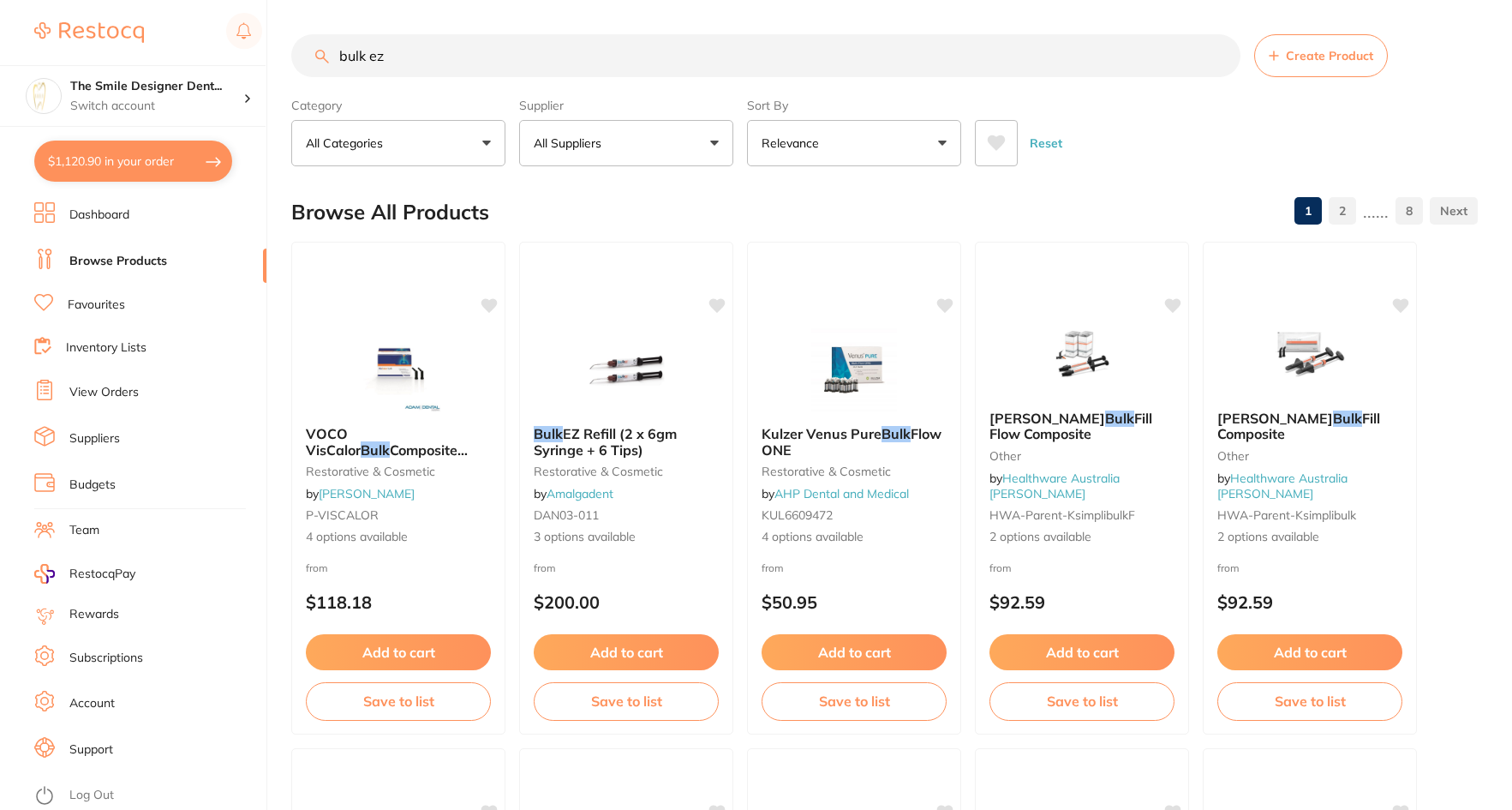
type input "bulk ez"
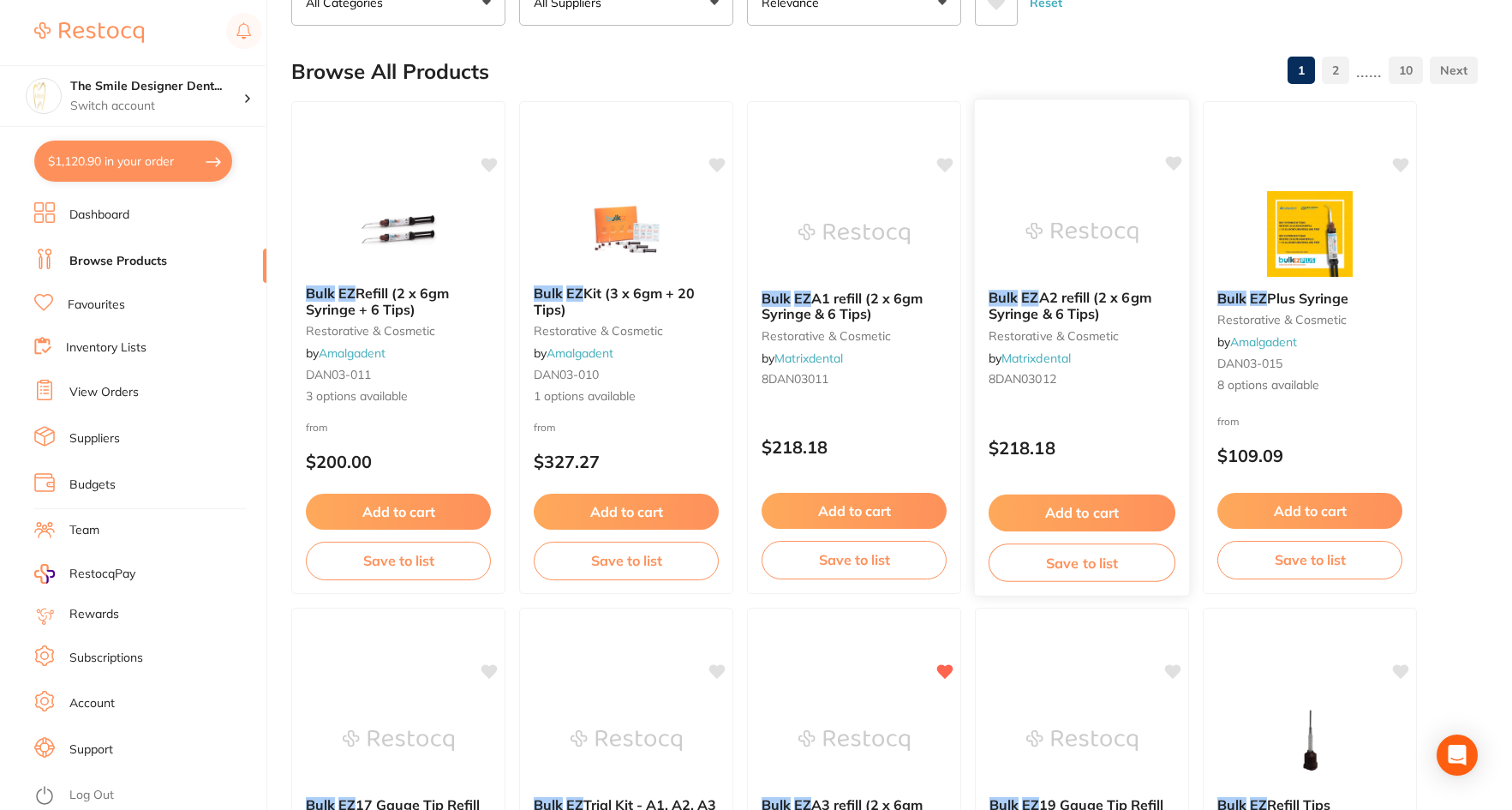
scroll to position [172, 0]
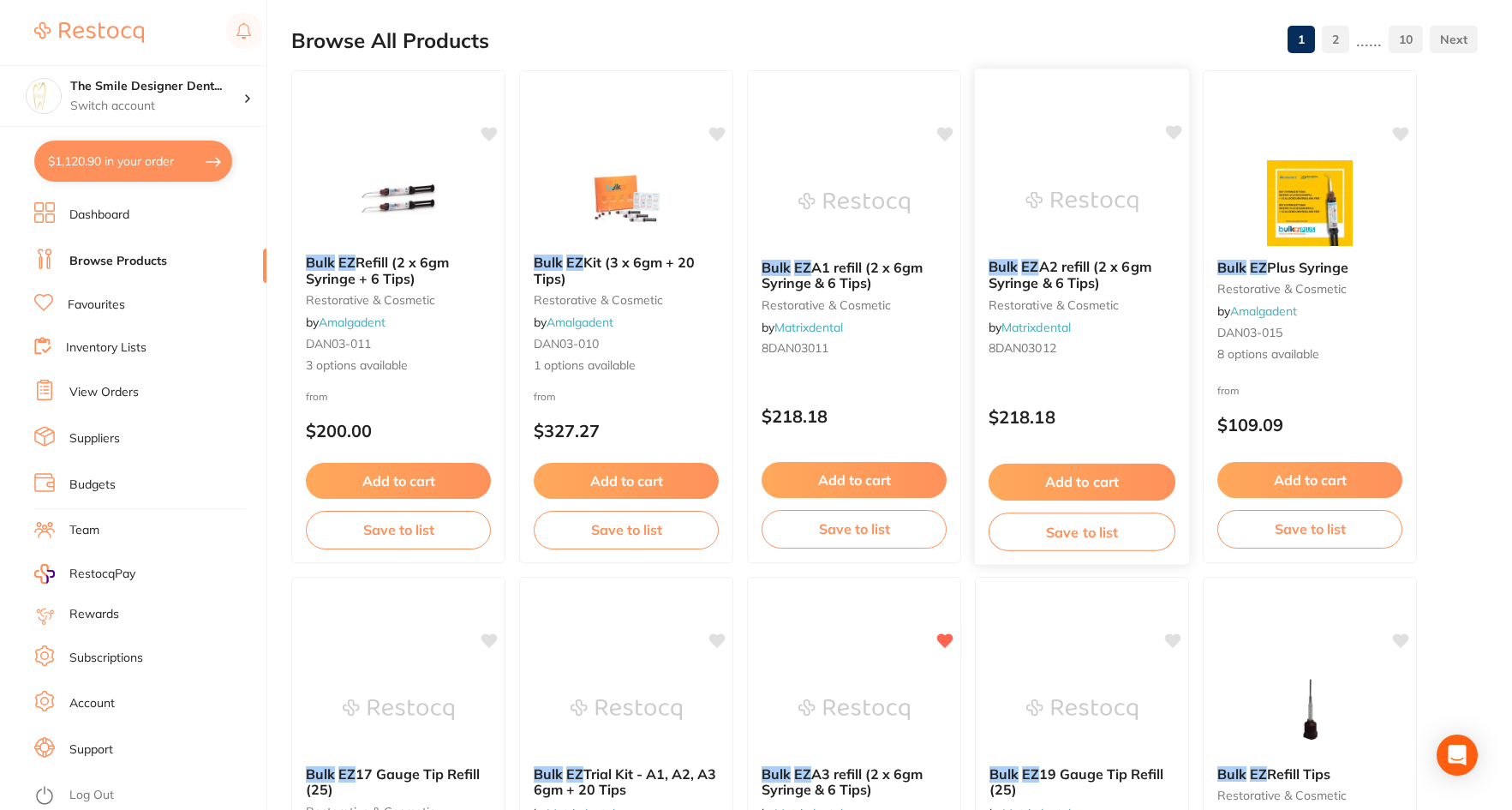
click at [1090, 481] on button "Add to cart" at bounding box center [1082, 482] width 186 height 37
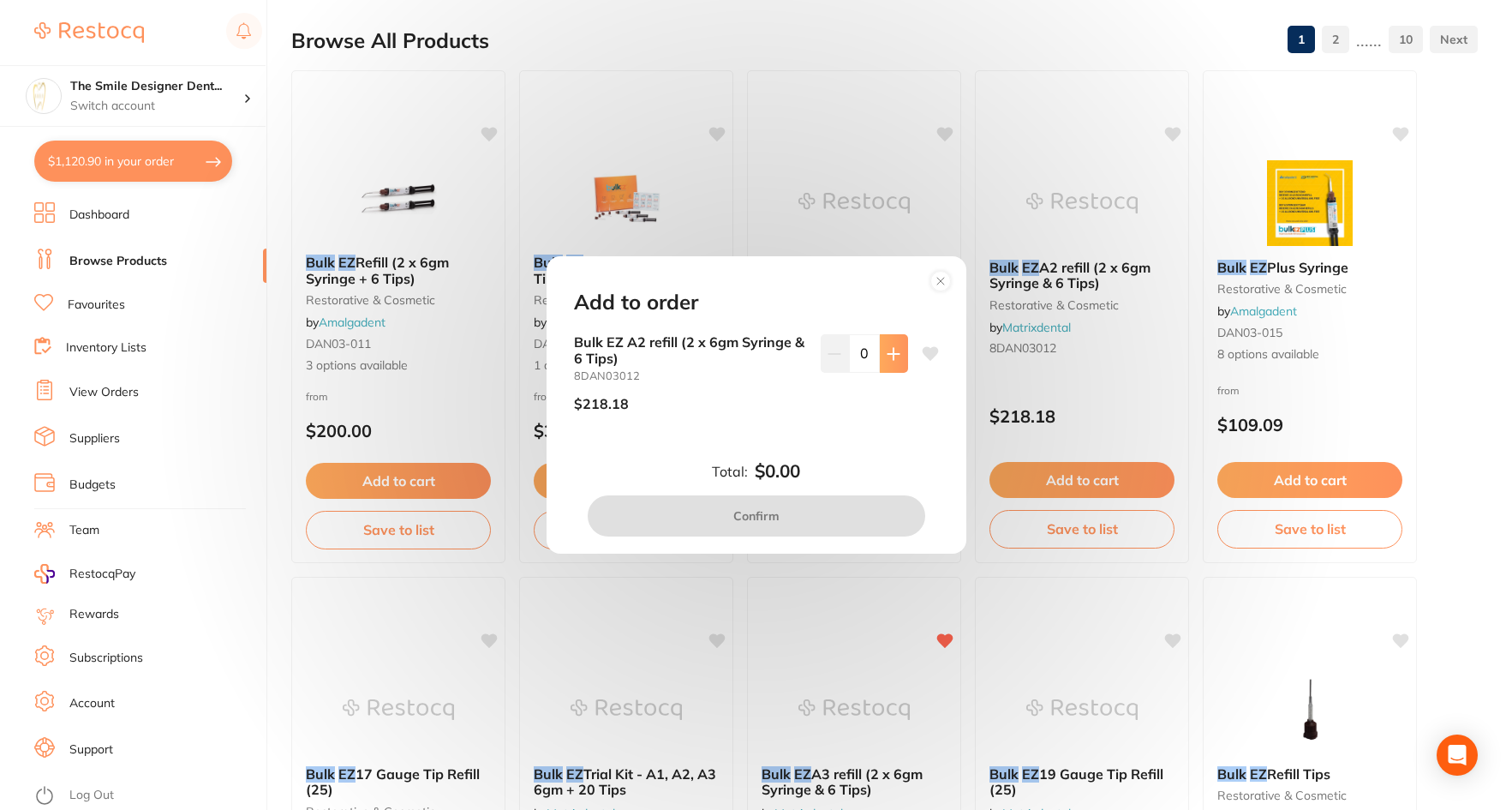
click at [893, 351] on icon at bounding box center [894, 354] width 14 height 14
type input "1"
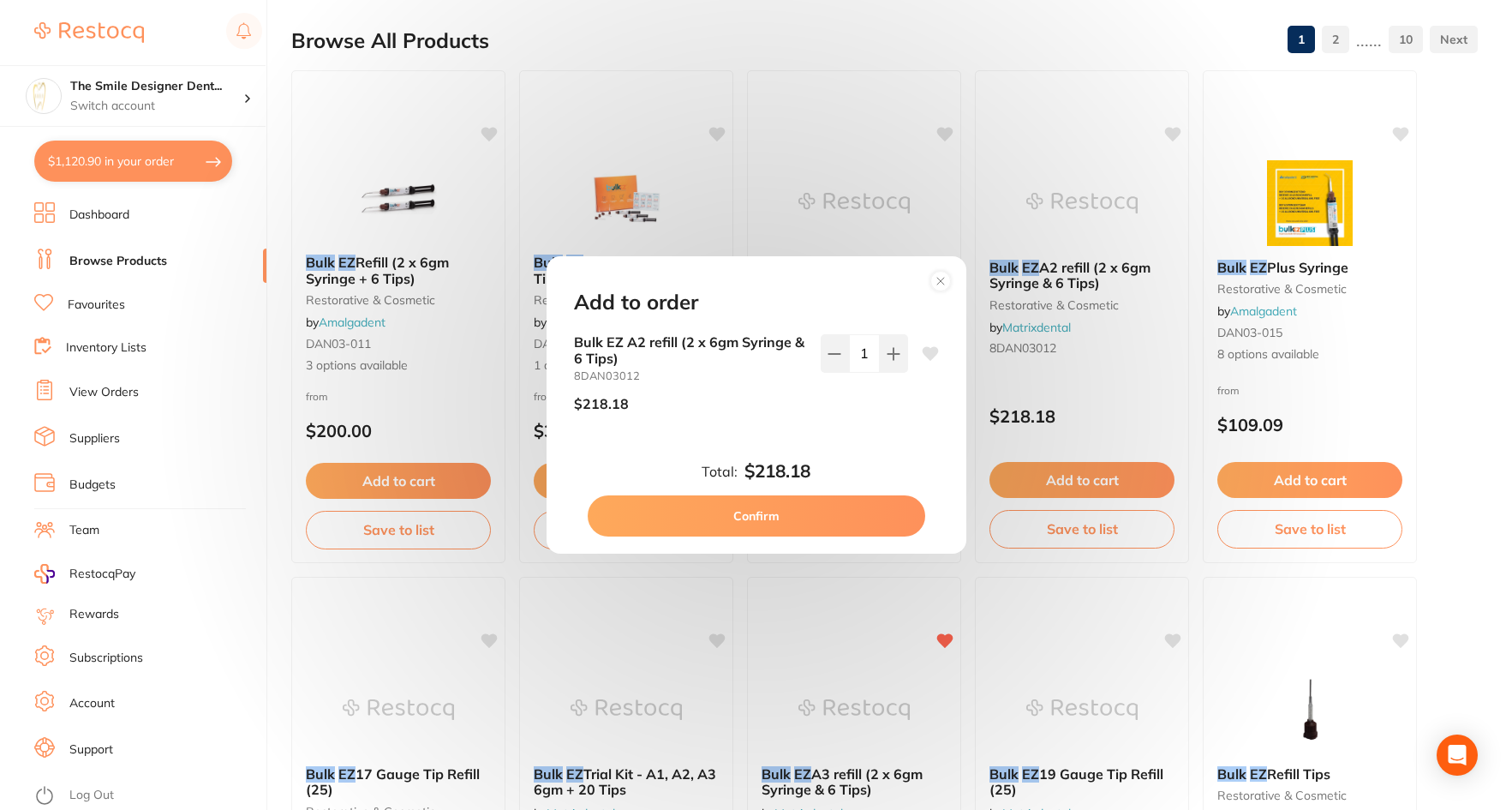
click at [843, 504] on button "Confirm" at bounding box center [756, 515] width 337 height 41
checkbox input "false"
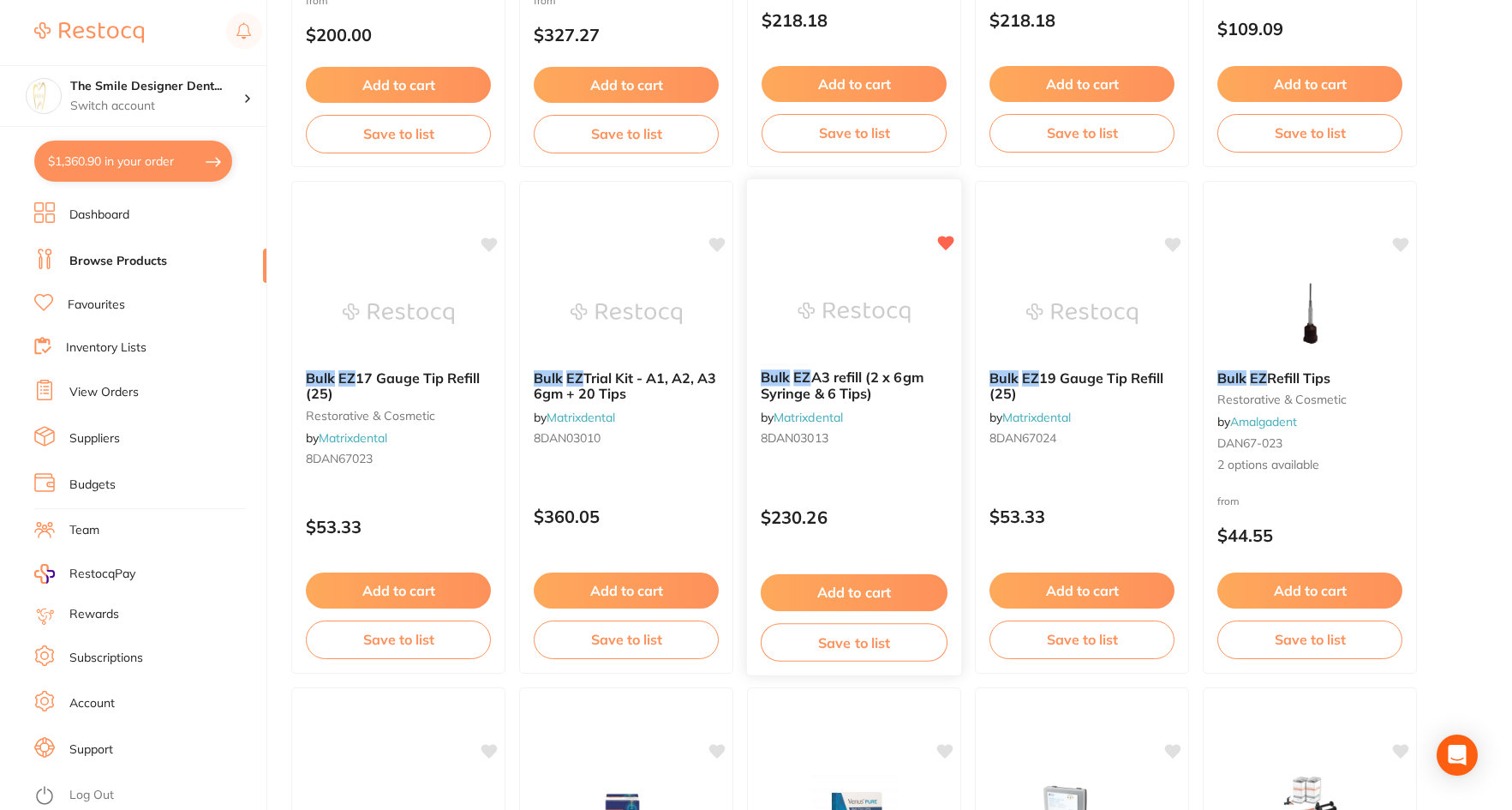
scroll to position [600, 0]
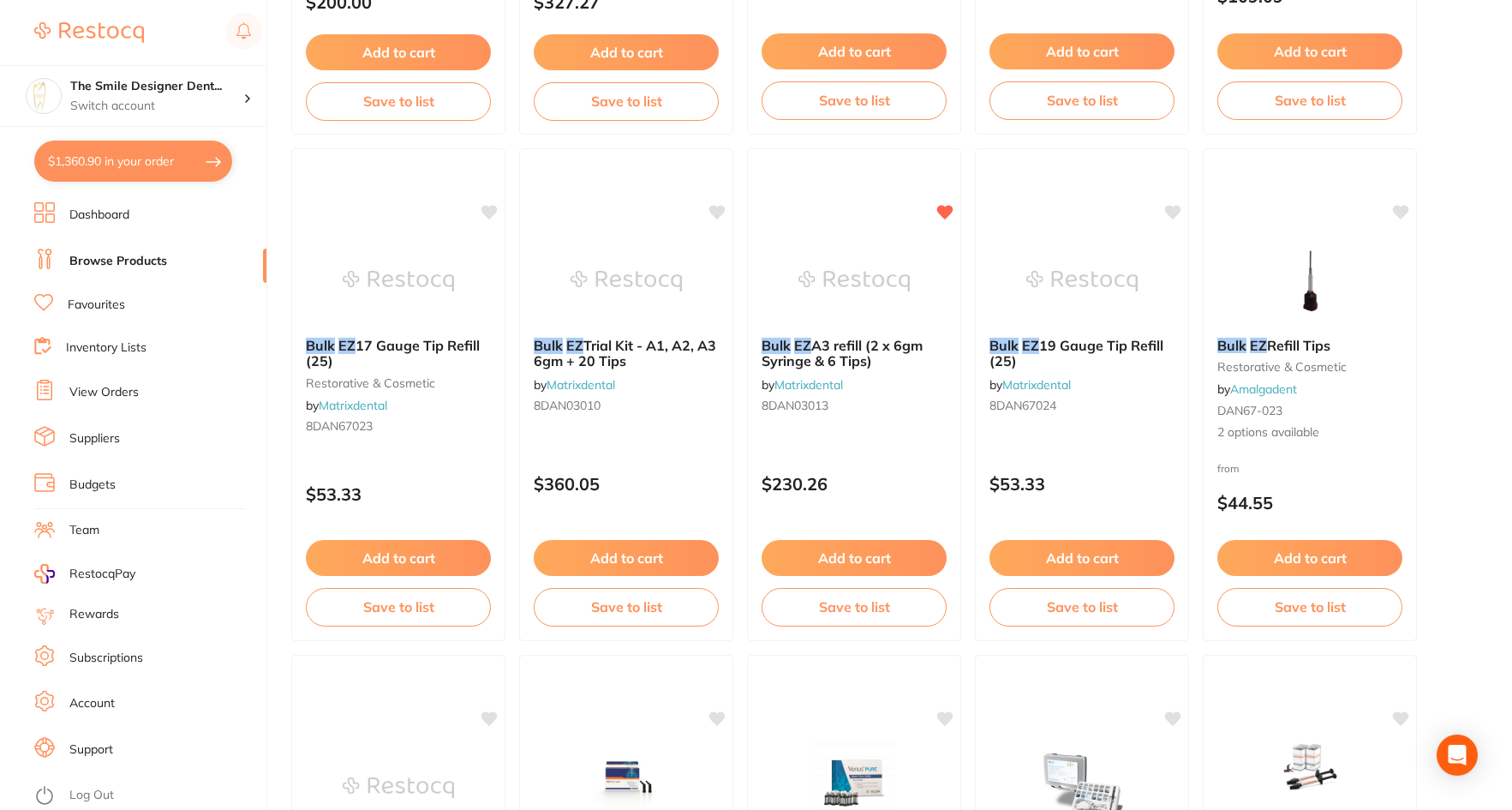
click at [149, 160] on button "$1,360.90 in your order" at bounding box center [132, 160] width 198 height 41
checkbox input "true"
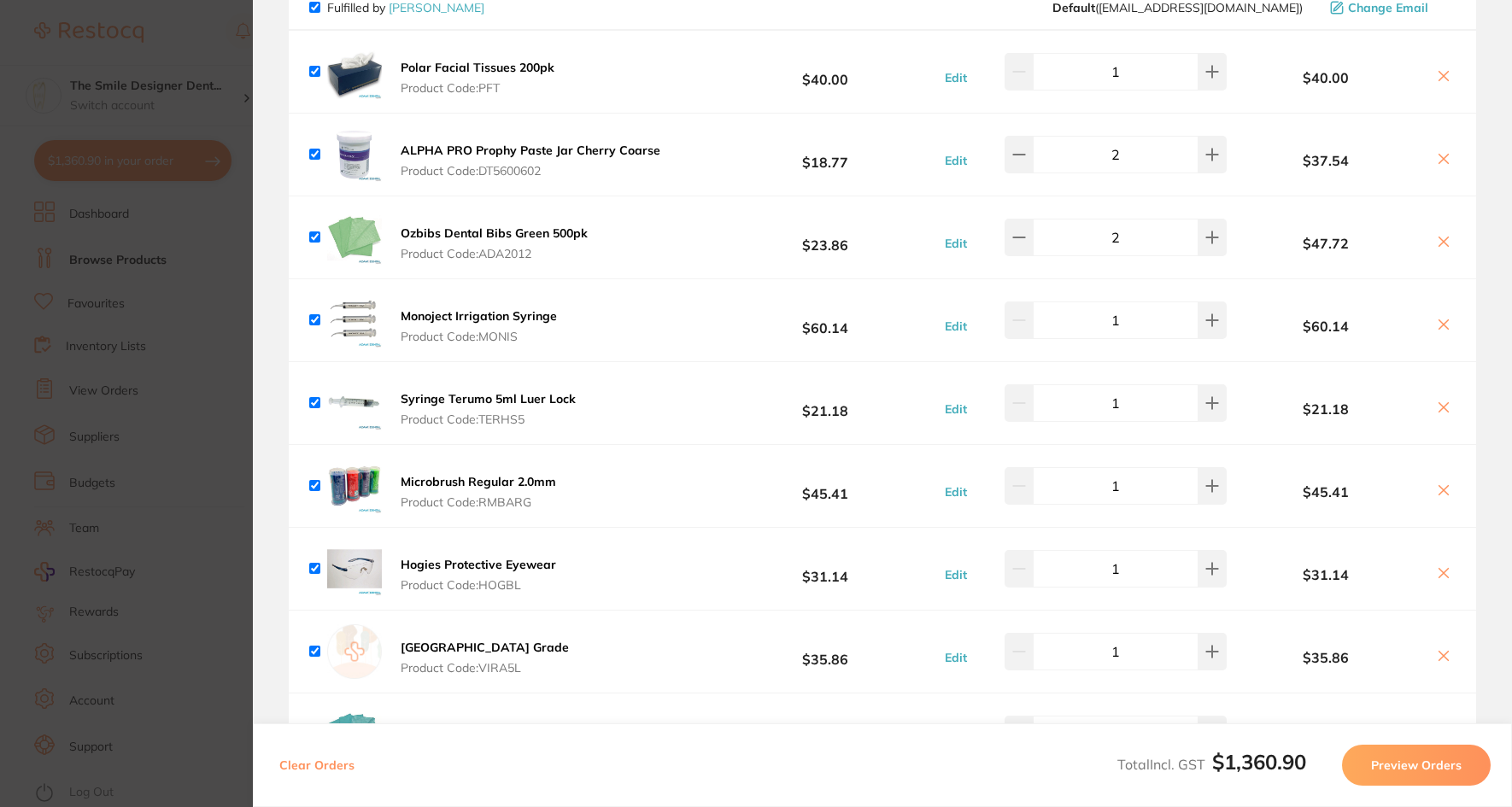
scroll to position [171, 0]
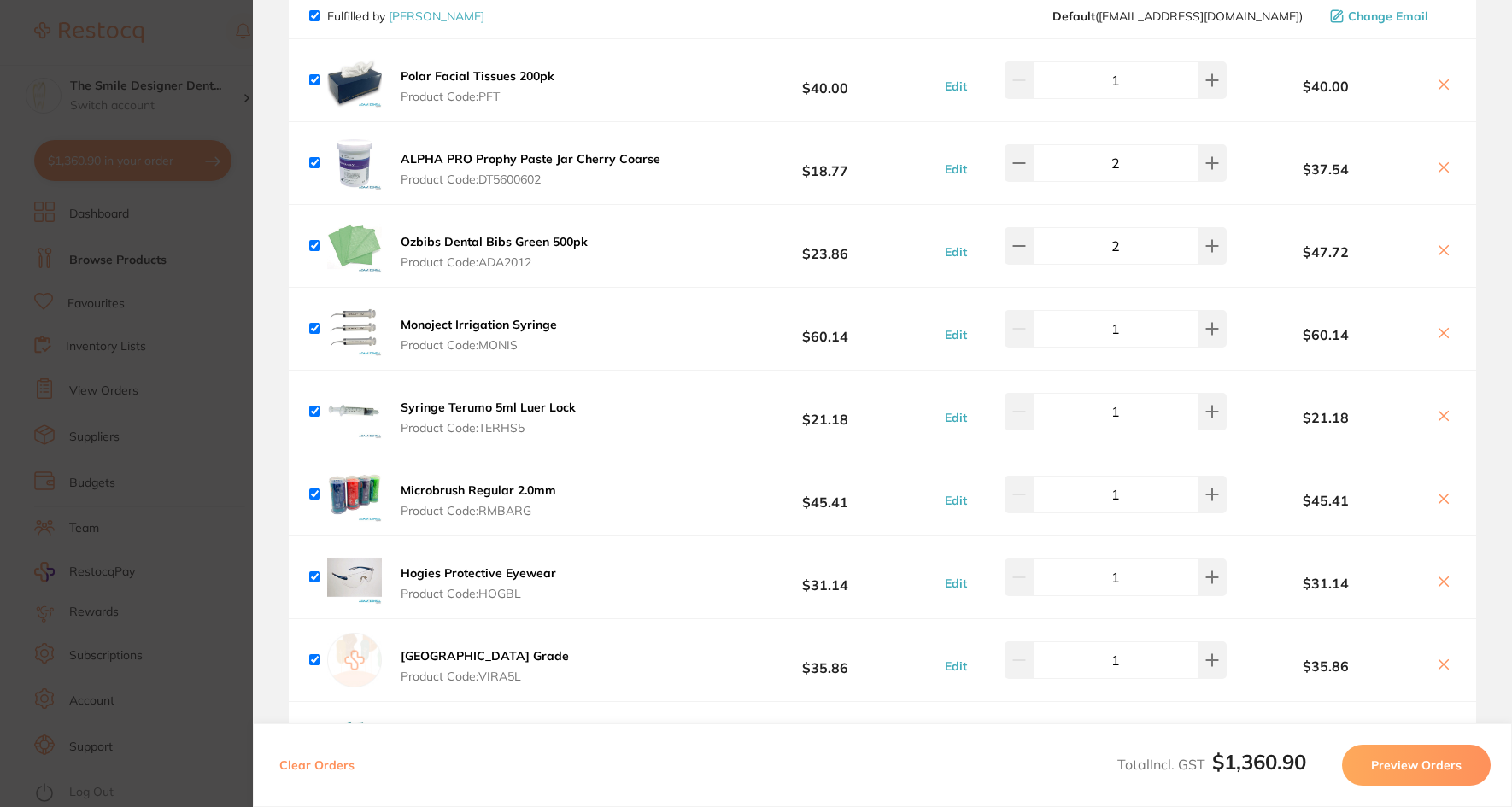
click at [86, 361] on section "Update RRP Set your pre negotiated price for this item. Item Agreed RRP (excl. …" at bounding box center [756, 403] width 1512 height 807
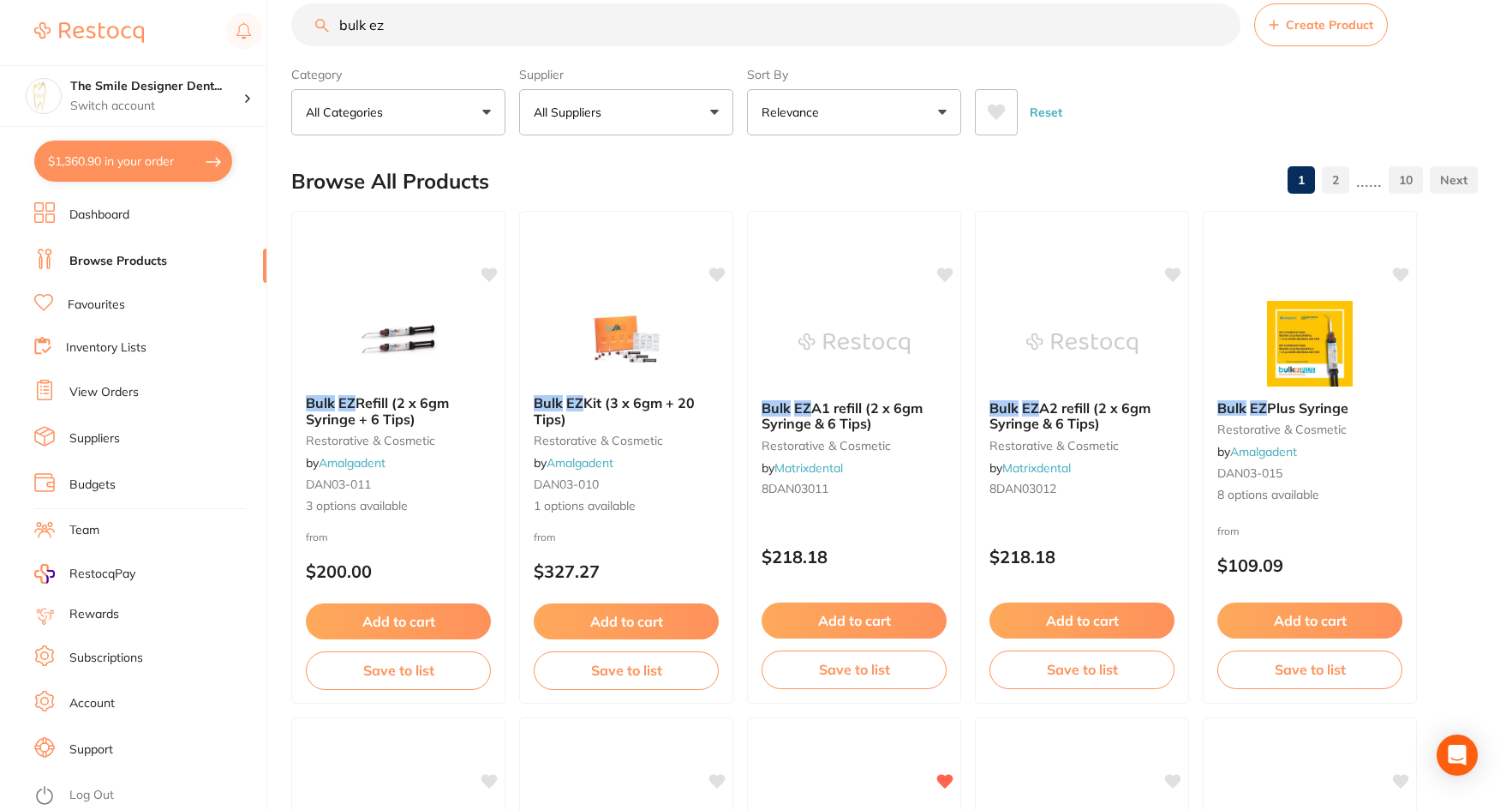
scroll to position [0, 0]
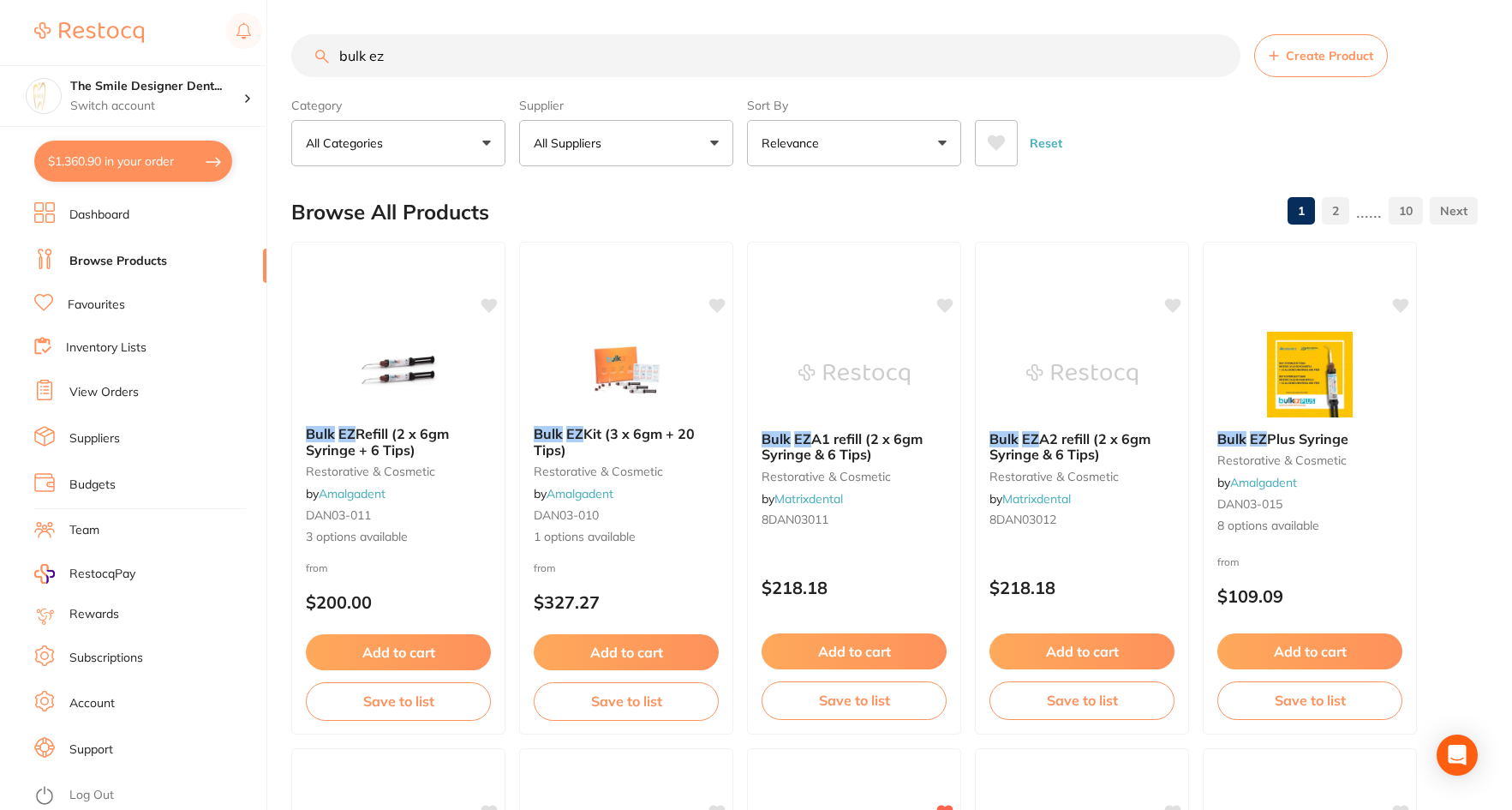
drag, startPoint x: 429, startPoint y: 58, endPoint x: 124, endPoint y: 50, distance: 305.1
click at [132, 46] on div "$1,360.90 The Smile Designer Dent... Switch account The Smile Designer Dental S…" at bounding box center [756, 405] width 1512 height 810
type input "etch"
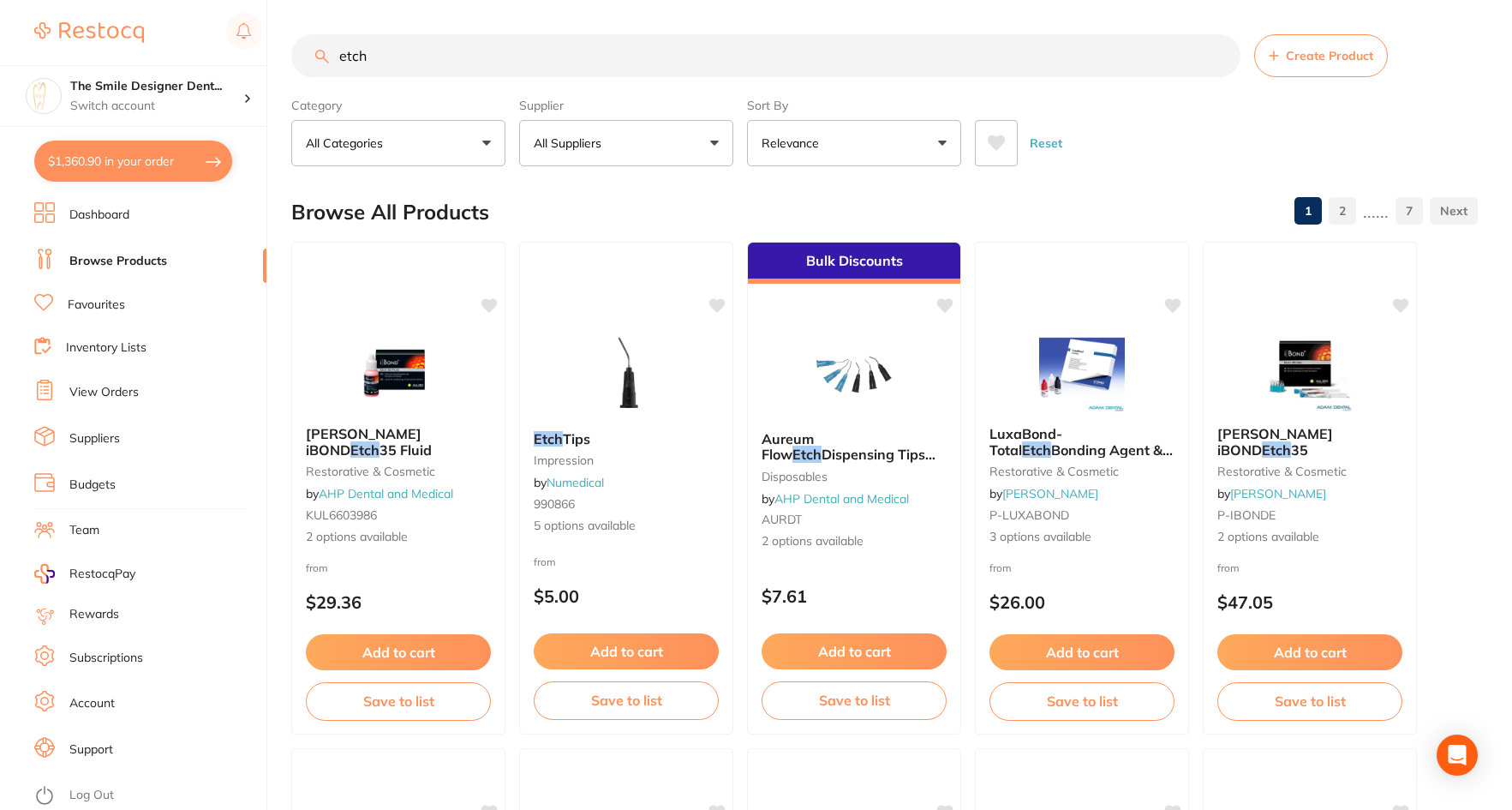
click at [116, 300] on link "Favourites" at bounding box center [97, 305] width 58 height 17
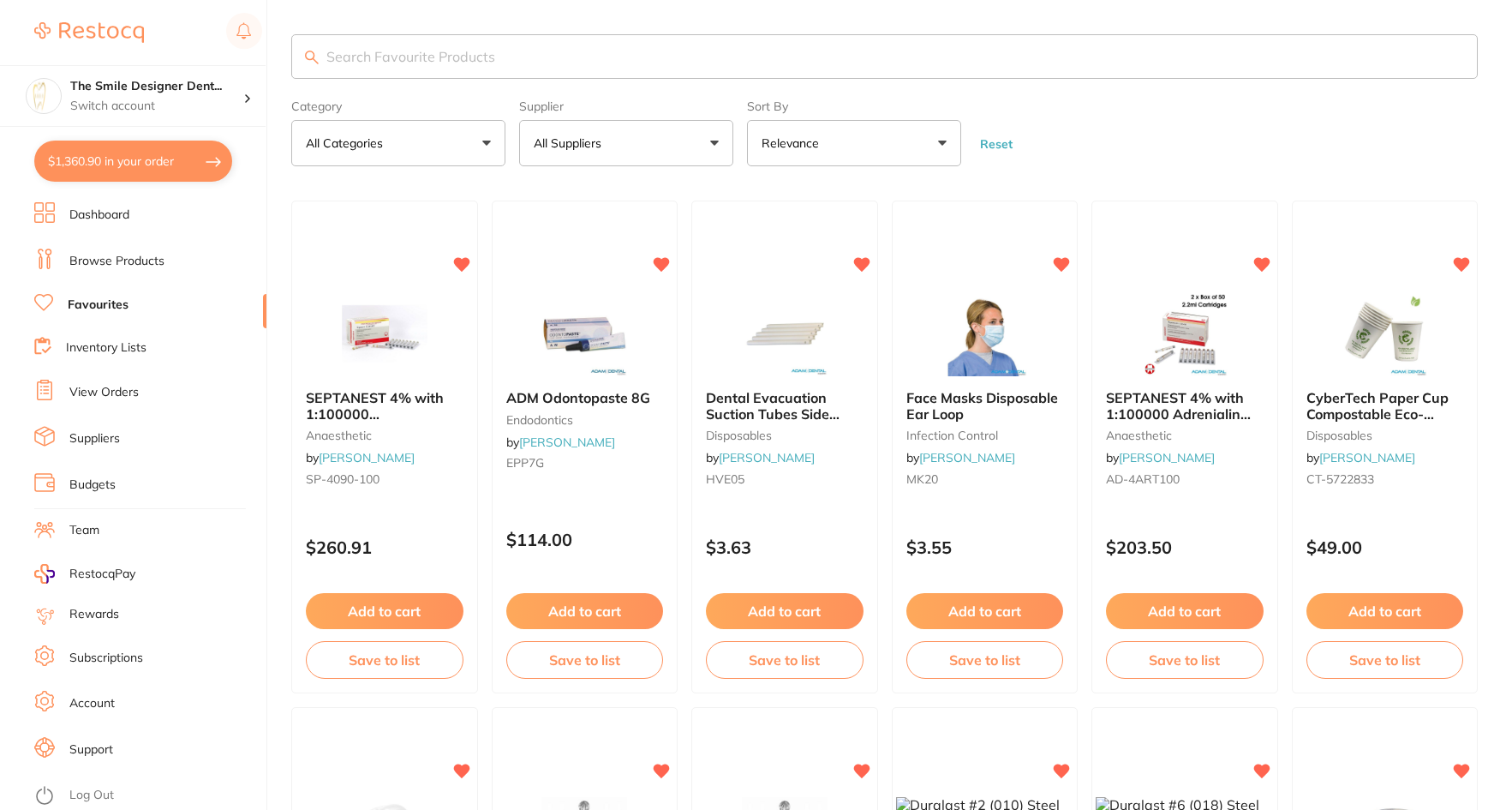
click at [503, 68] on input "search" at bounding box center [885, 56] width 1187 height 44
type input "etch"
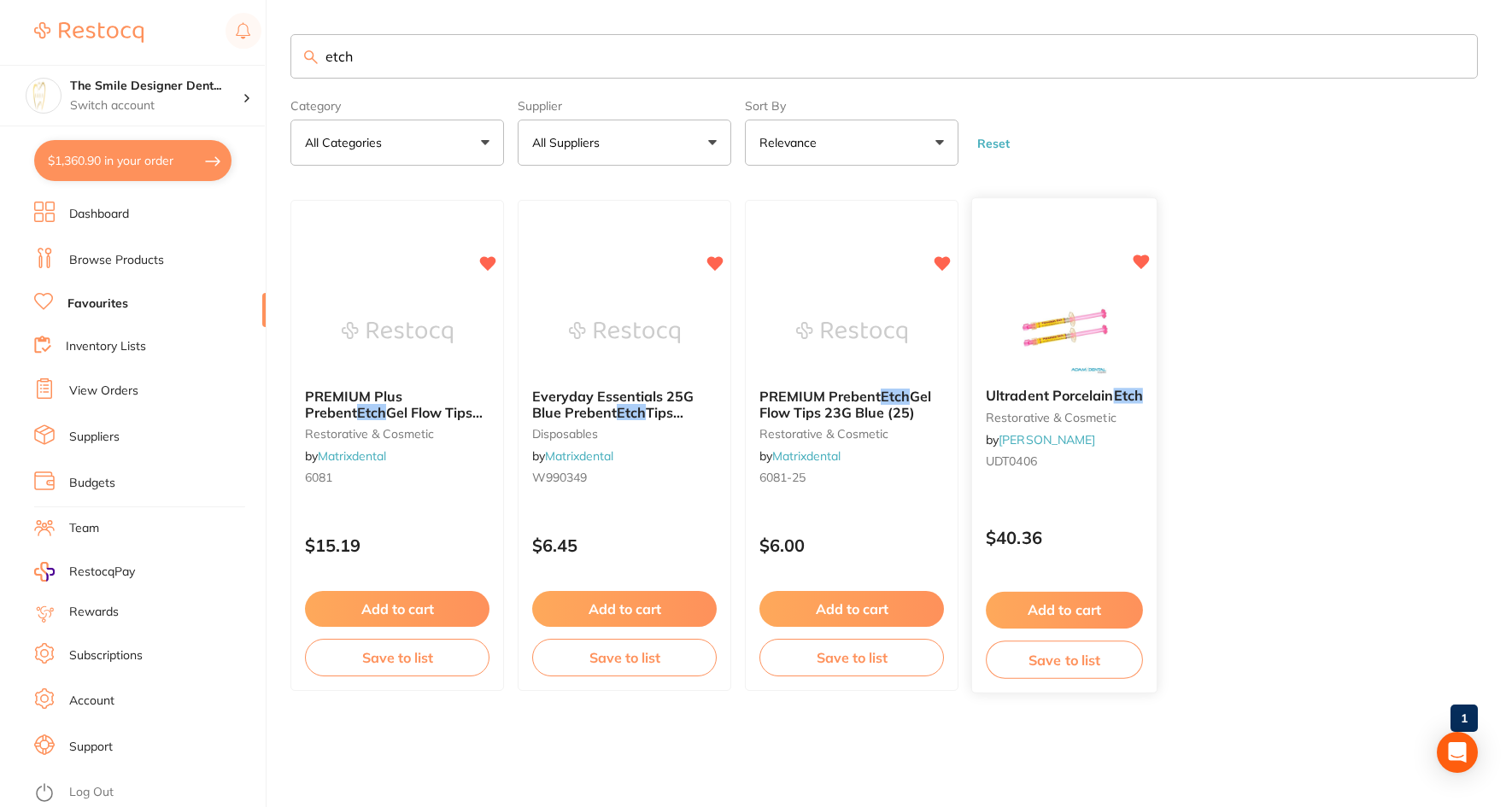
click at [1104, 606] on button "Add to cart" at bounding box center [1064, 610] width 157 height 36
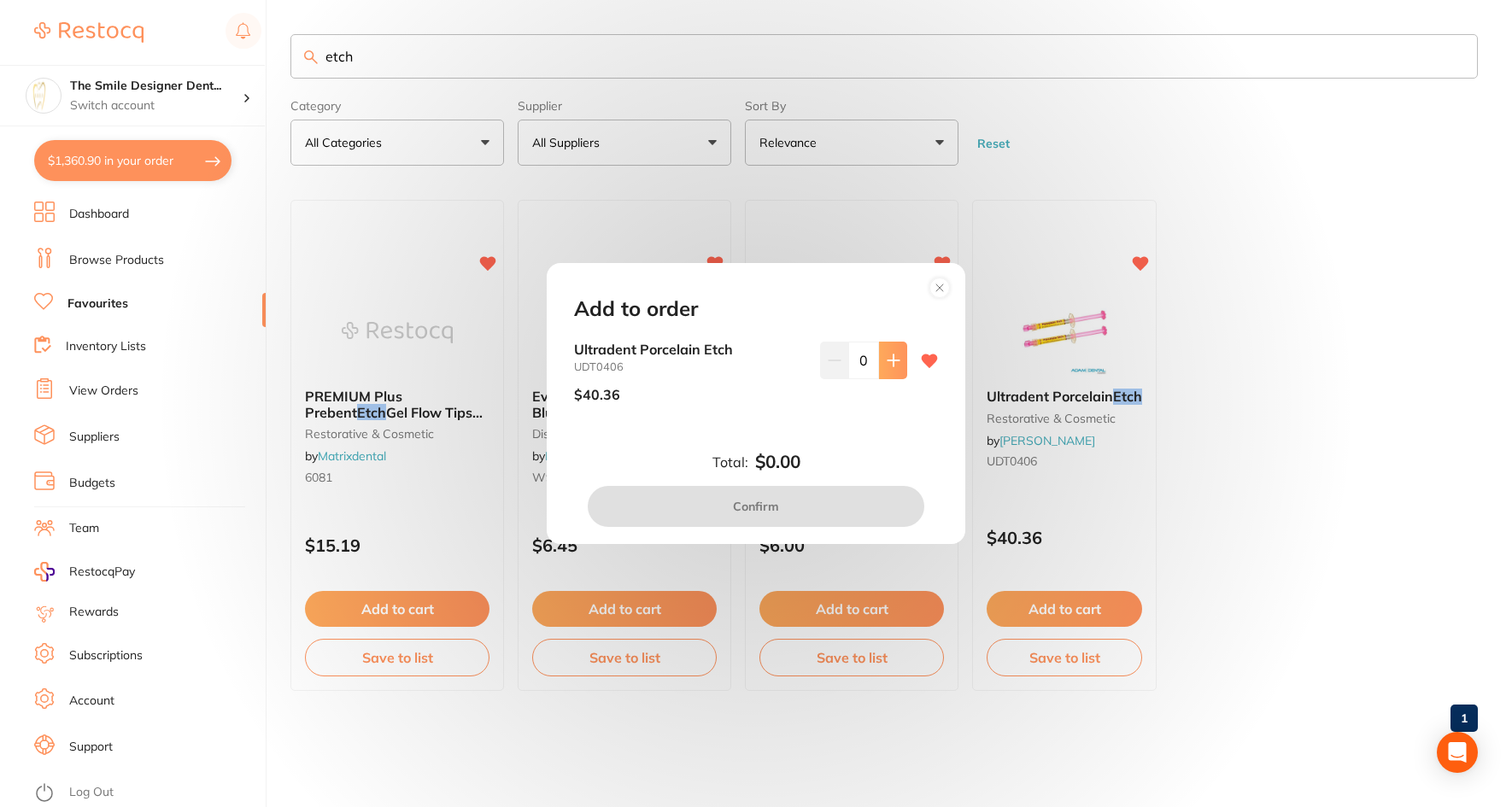
click at [887, 356] on icon at bounding box center [894, 361] width 14 height 14
type input "1"
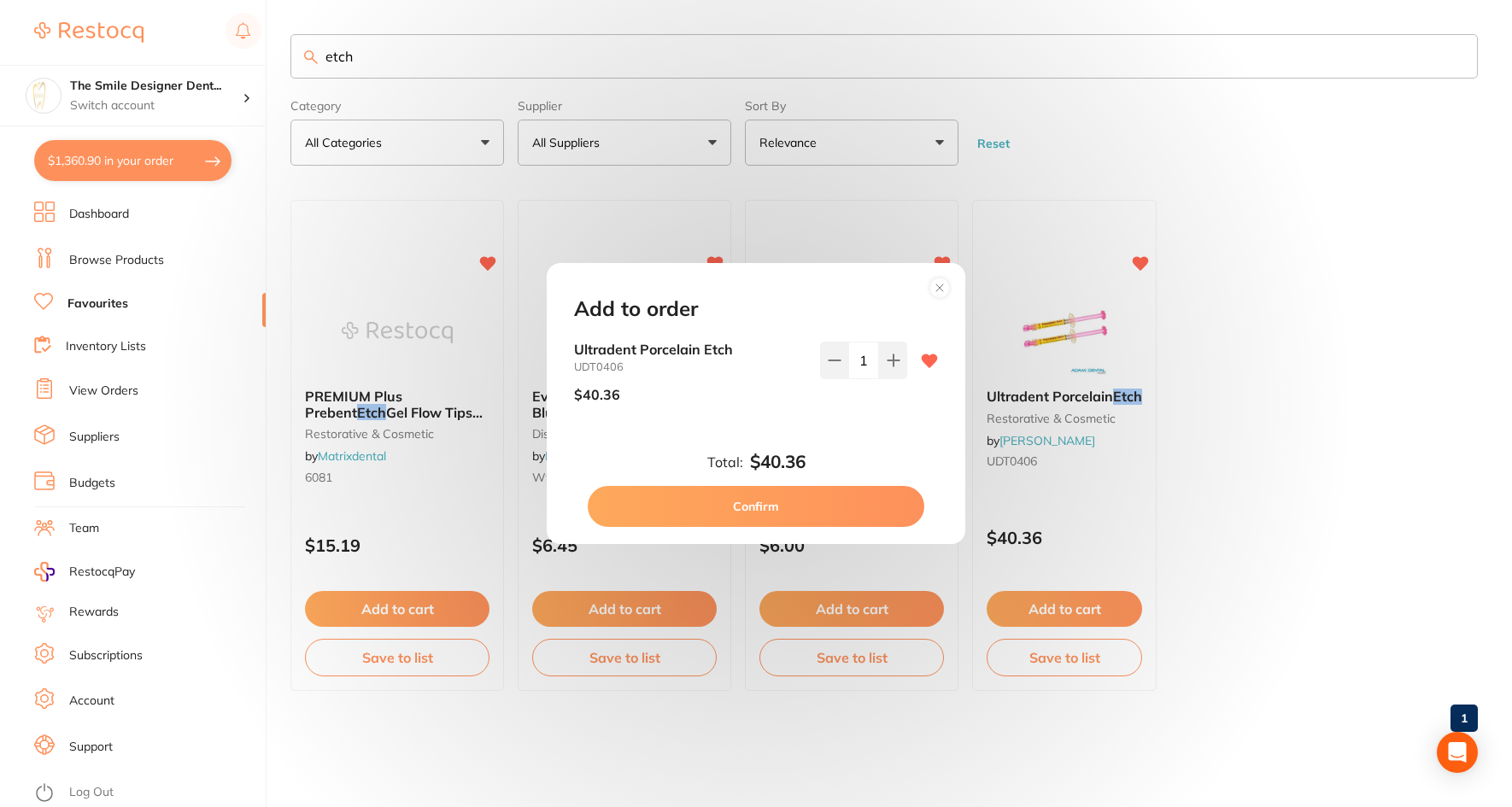
click at [854, 512] on button "Confirm" at bounding box center [755, 506] width 336 height 41
checkbox input "false"
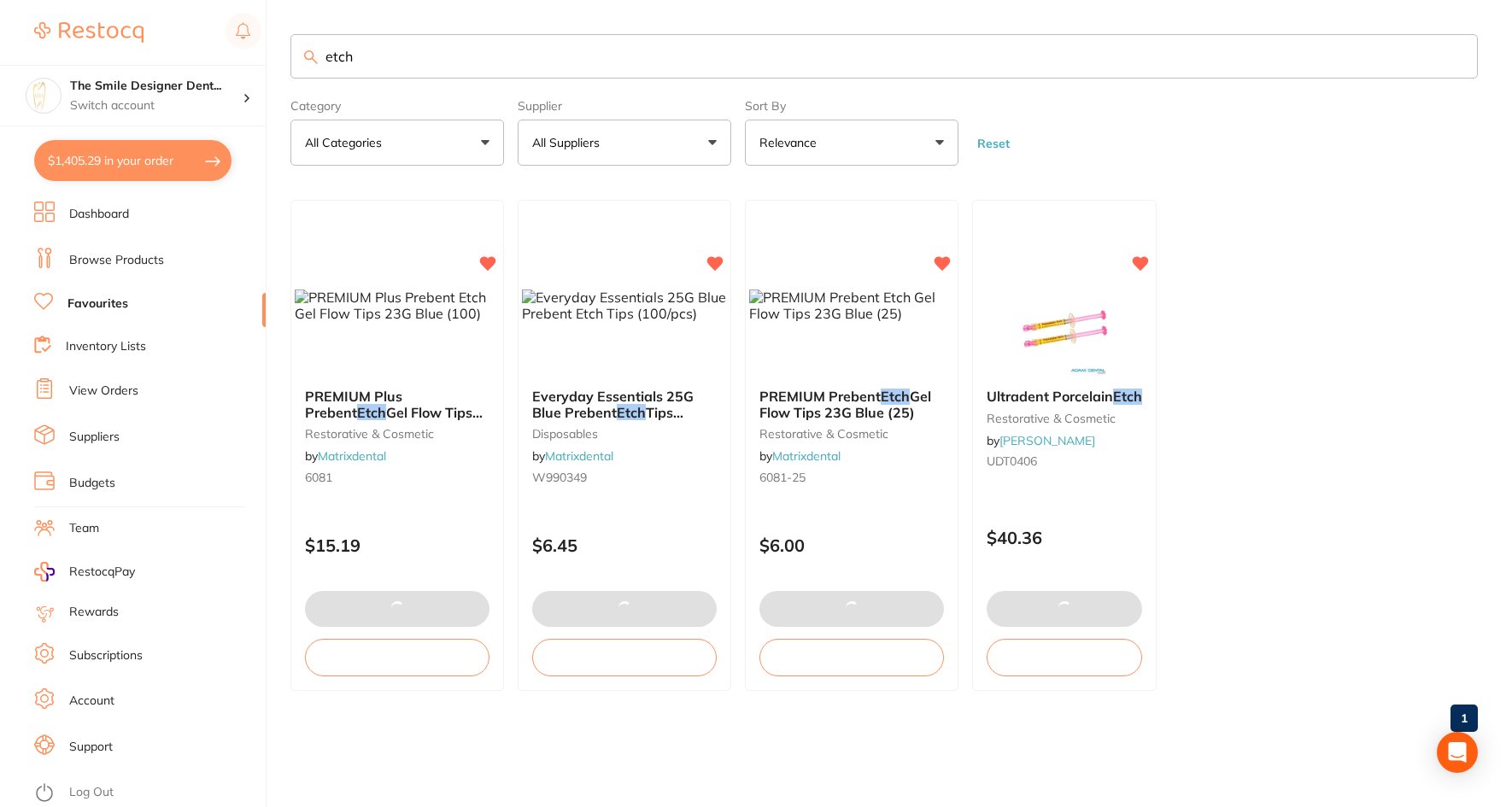
drag, startPoint x: 269, startPoint y: 60, endPoint x: 150, endPoint y: 60, distance: 119.0
click at [150, 60] on div "$1,405.29 The Smile Designer Dent... Switch account The Smile Designer Dental S…" at bounding box center [756, 403] width 1512 height 807
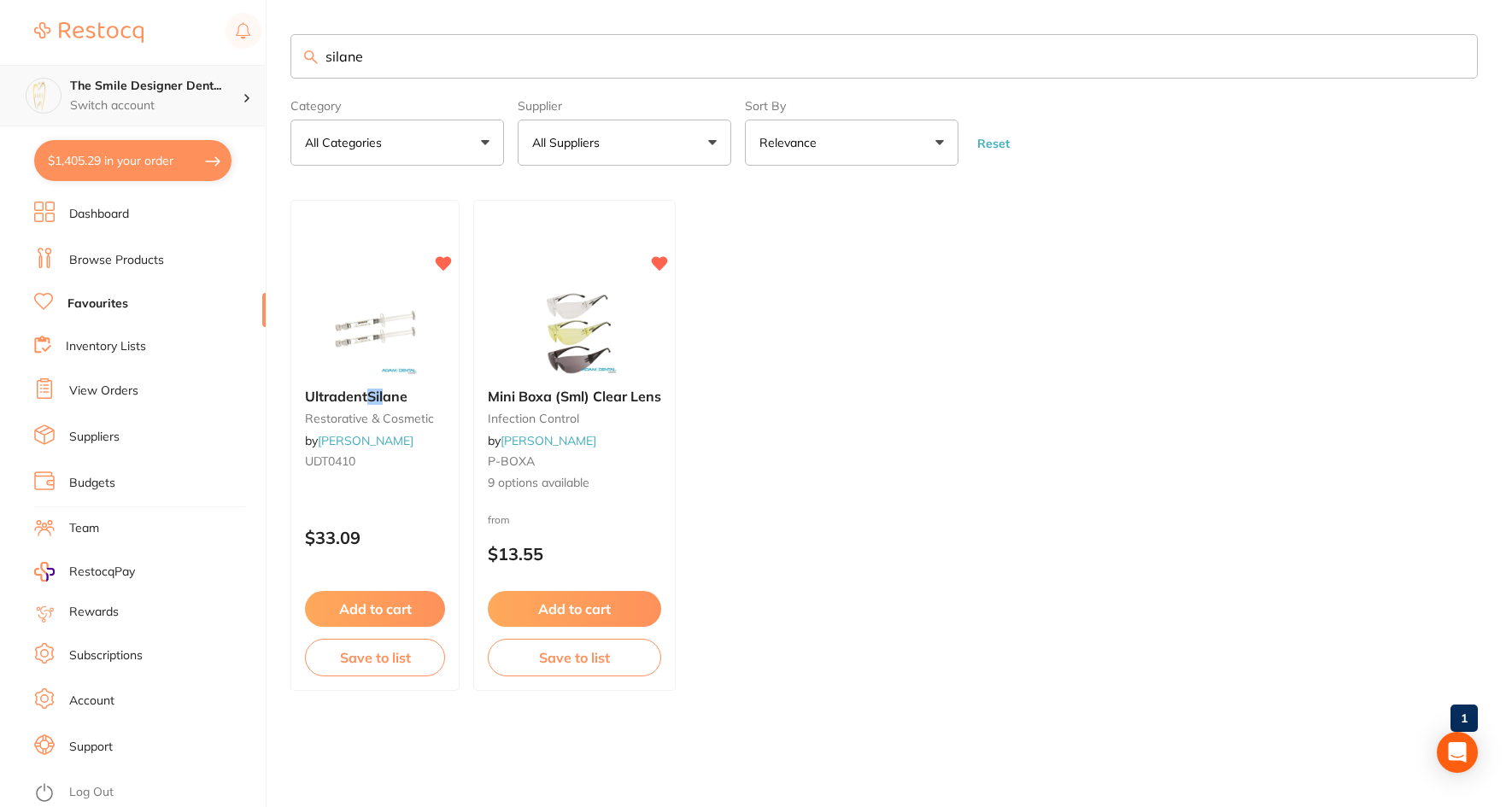
type input "silane"
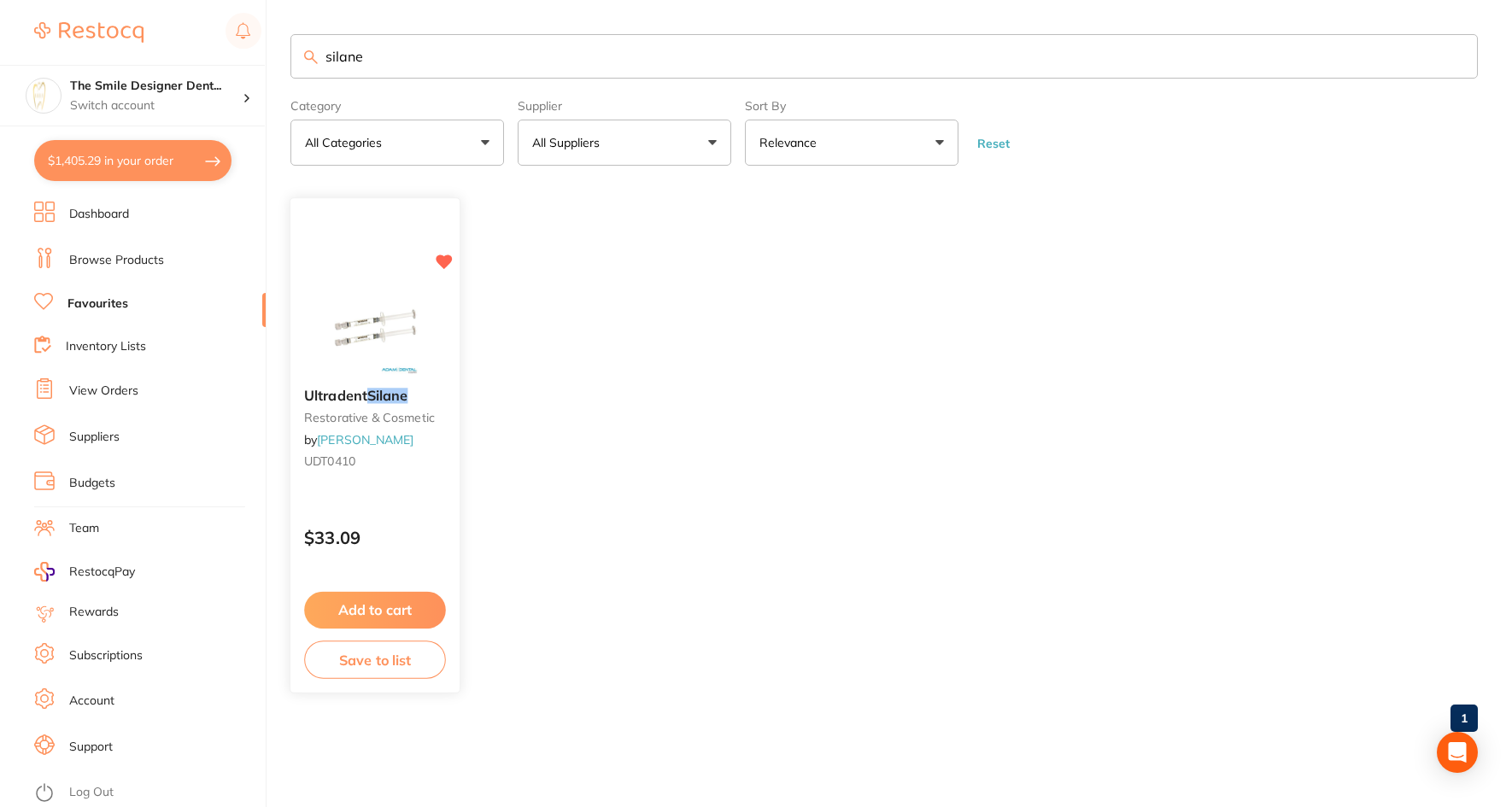
click at [407, 314] on img at bounding box center [375, 331] width 112 height 86
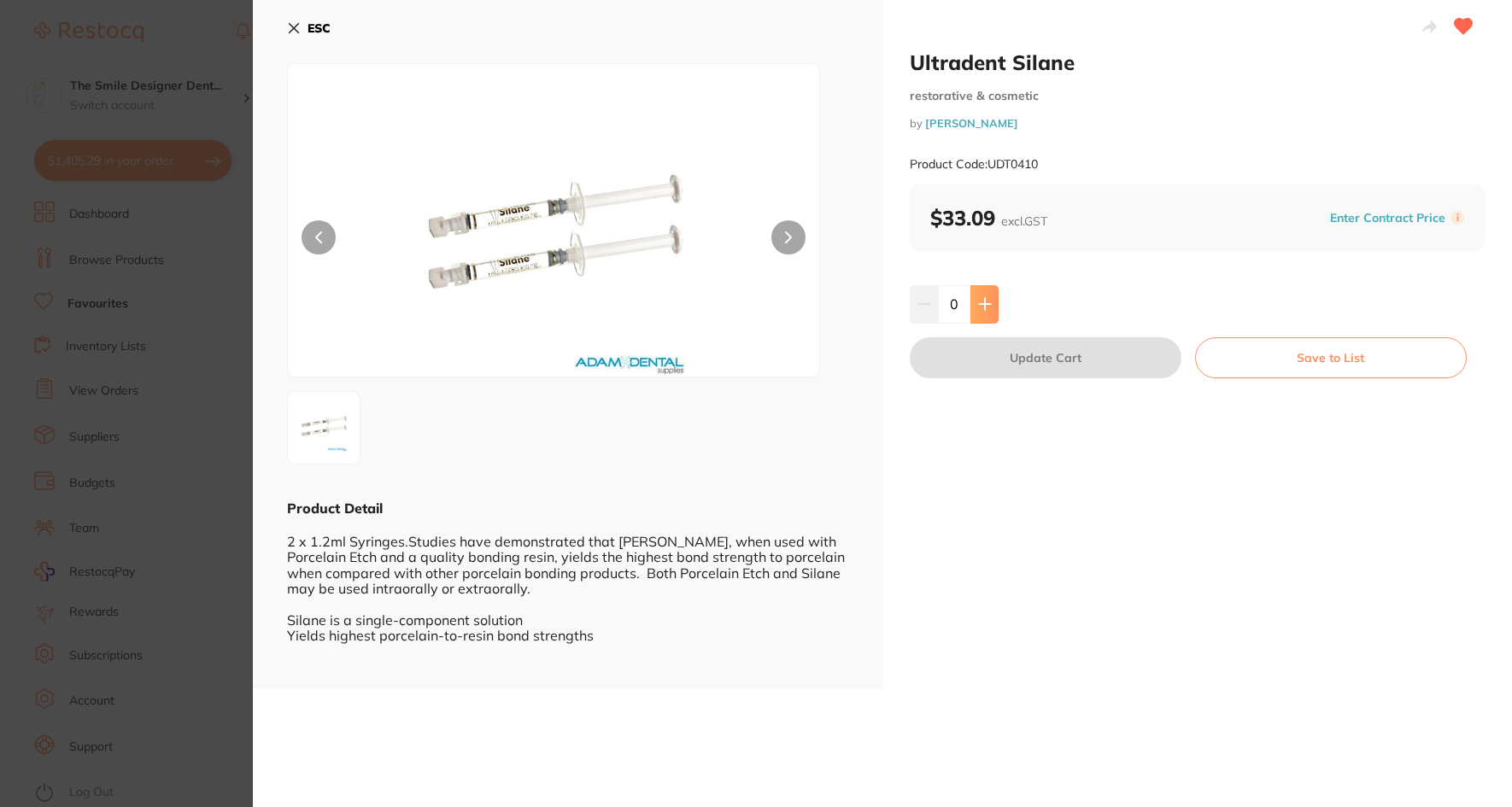
click at [991, 314] on button at bounding box center [985, 303] width 28 height 37
type input "1"
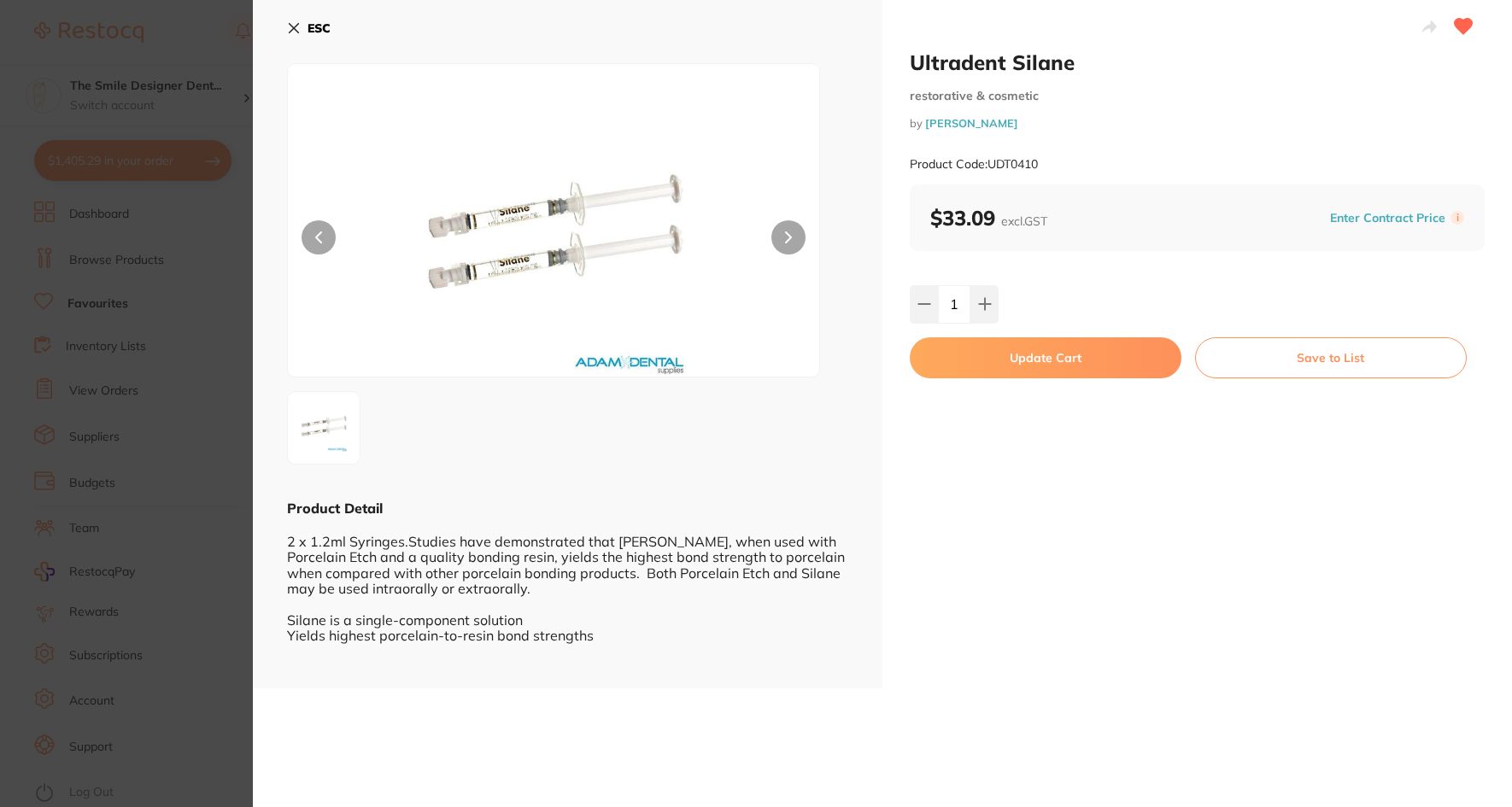
click at [1004, 349] on button "Update Cart" at bounding box center [1045, 357] width 272 height 41
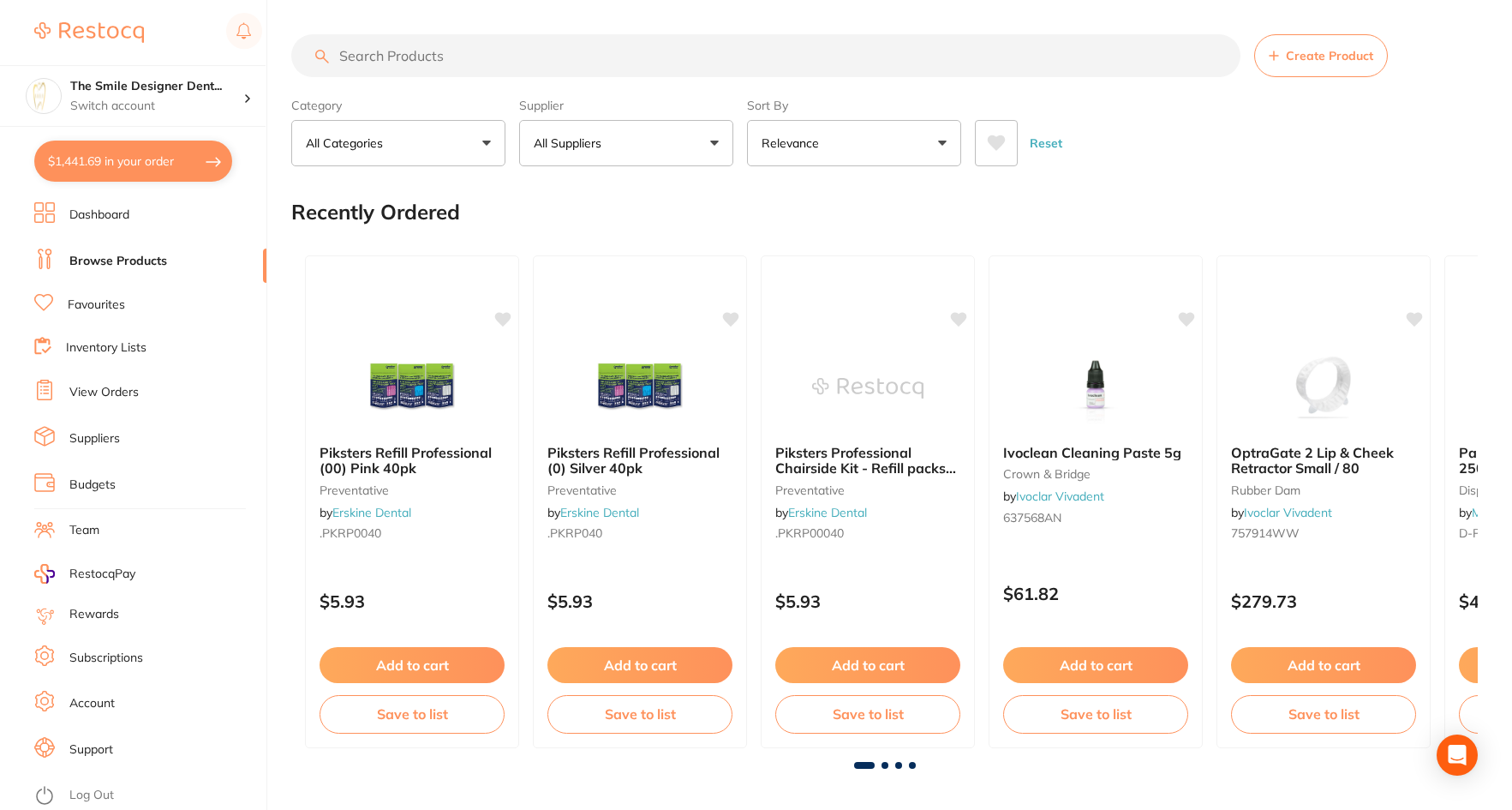
click at [404, 34] on input "search" at bounding box center [765, 55] width 949 height 43
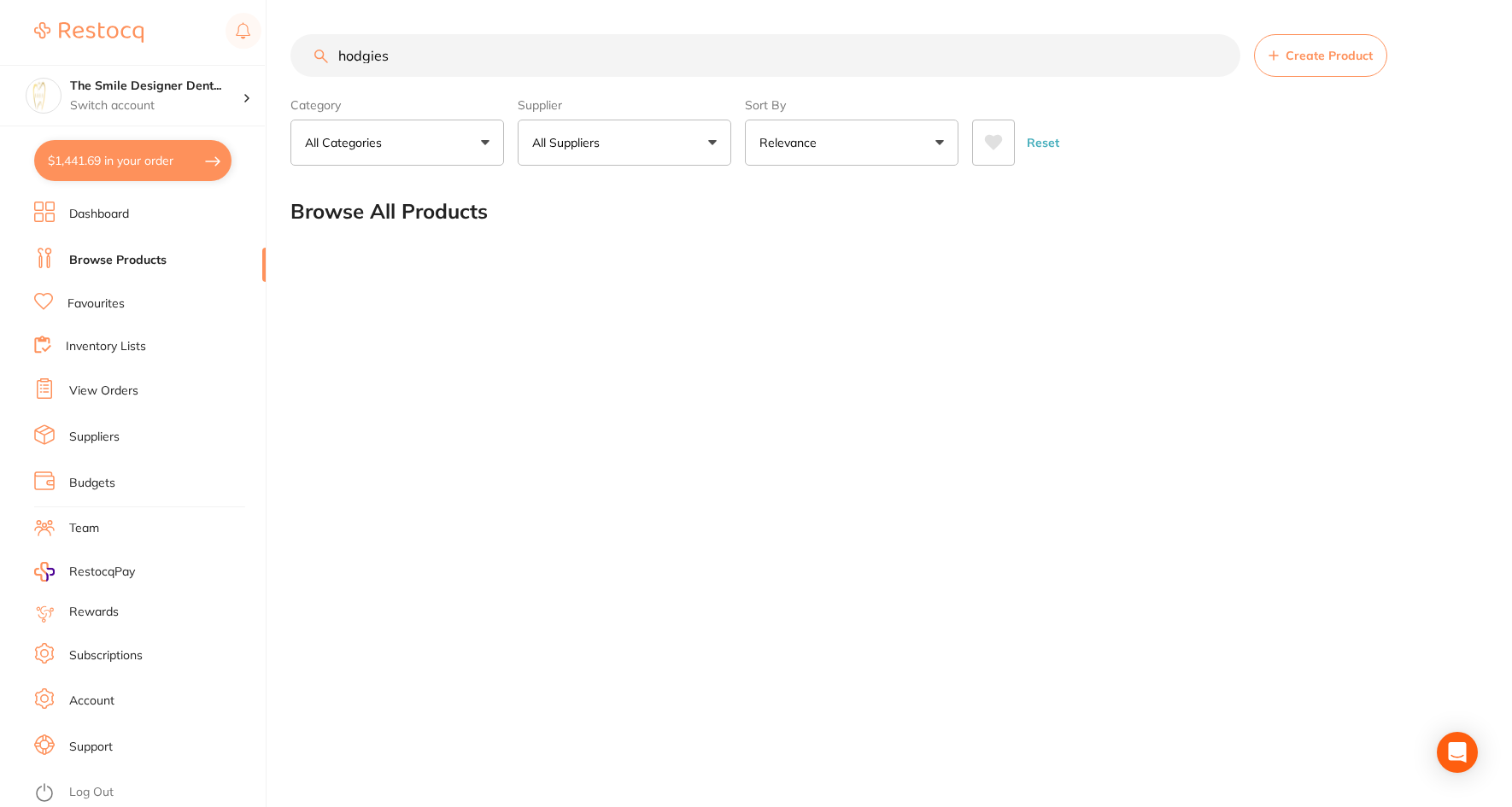
type input "hodgies"
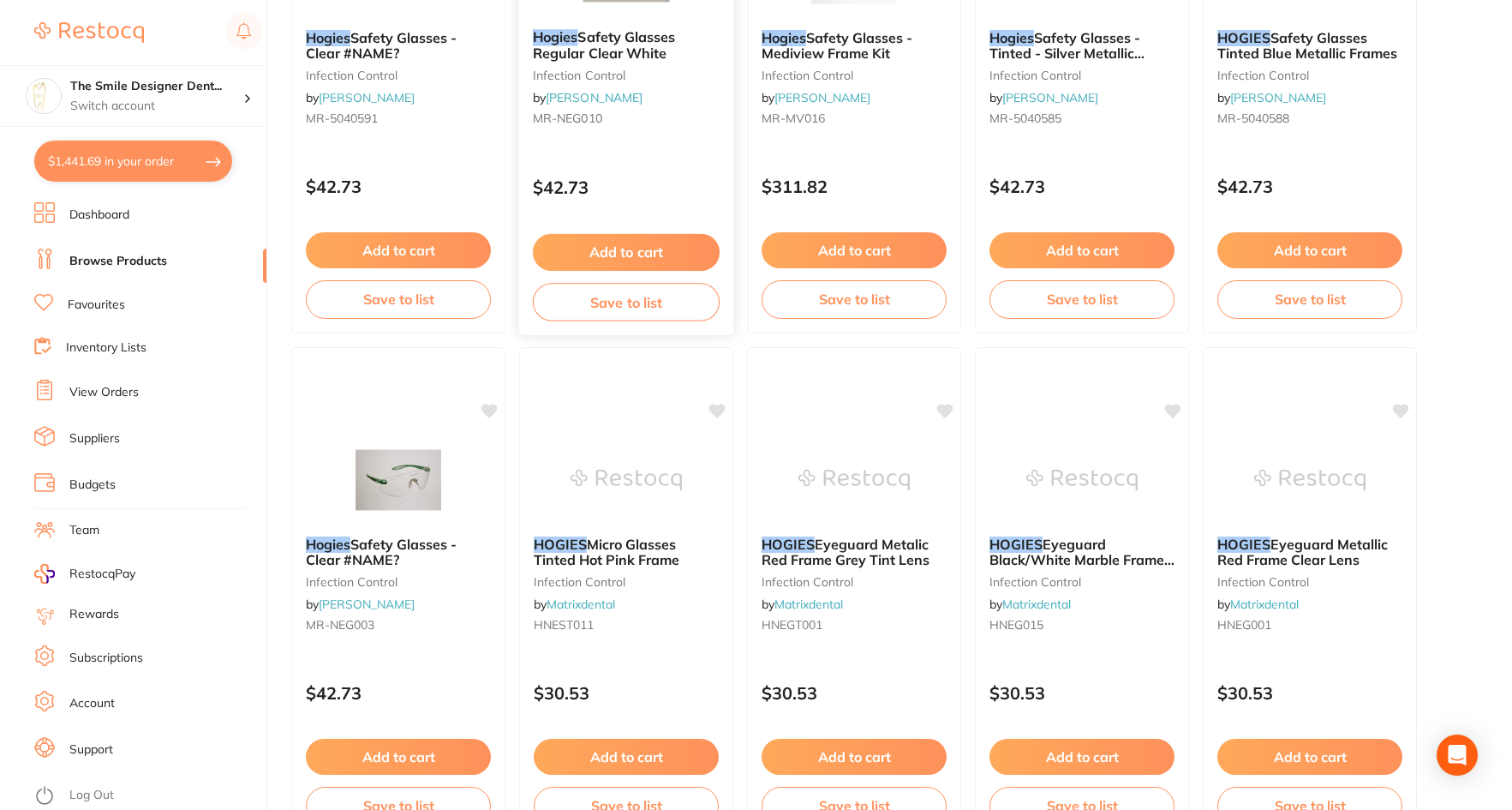
scroll to position [943, 0]
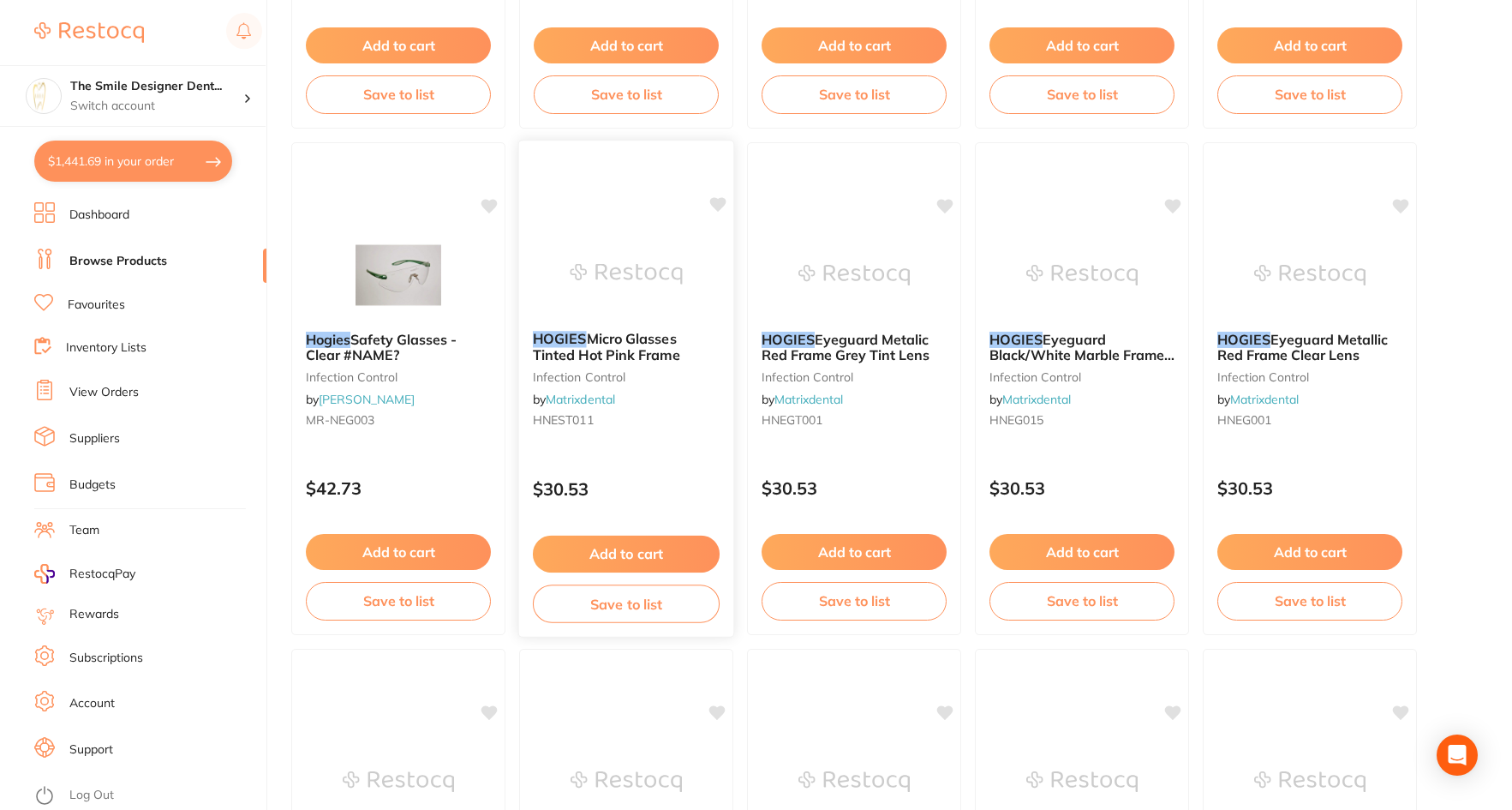
scroll to position [1114, 0]
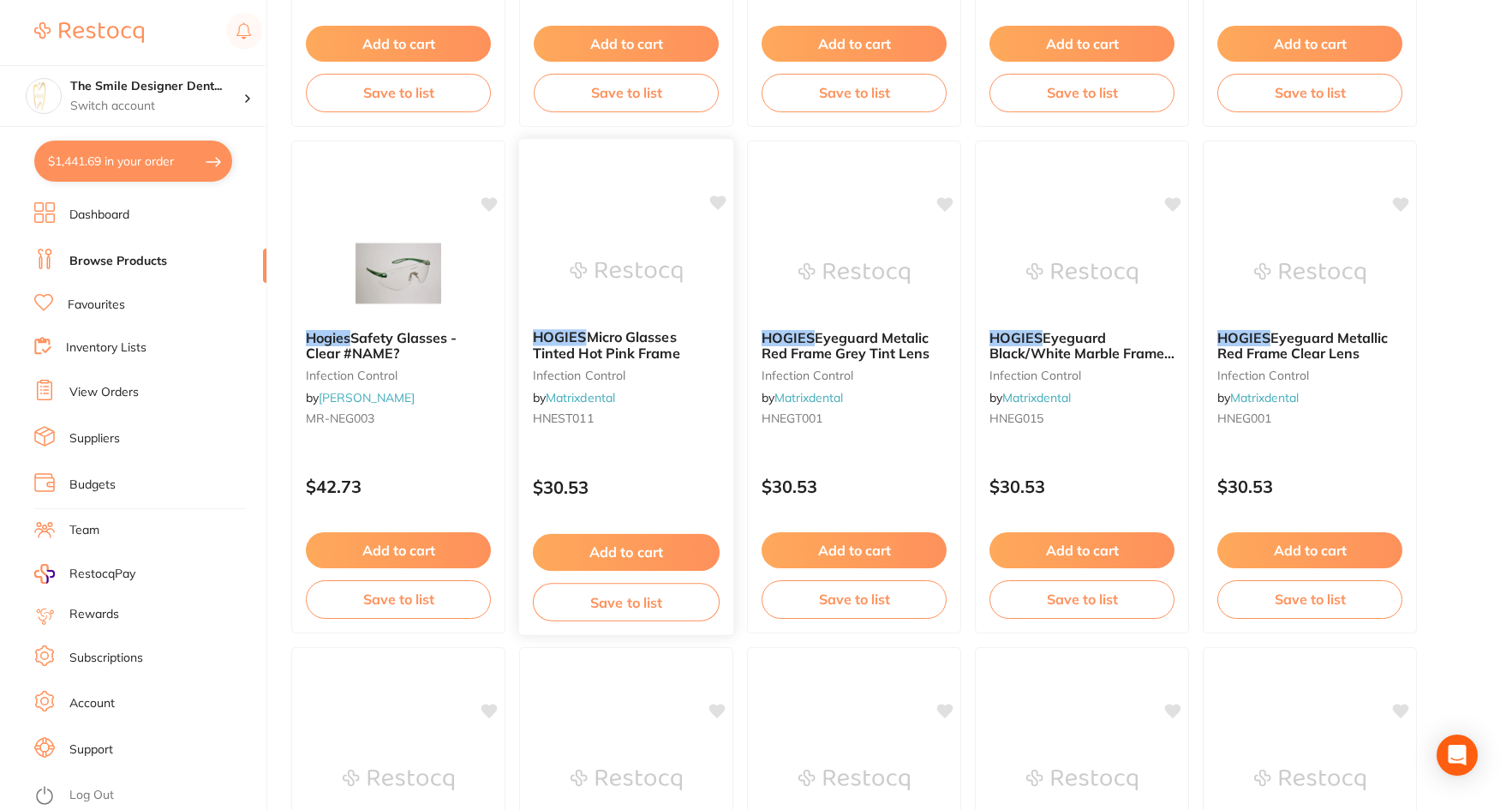
click at [615, 230] on img at bounding box center [626, 272] width 112 height 86
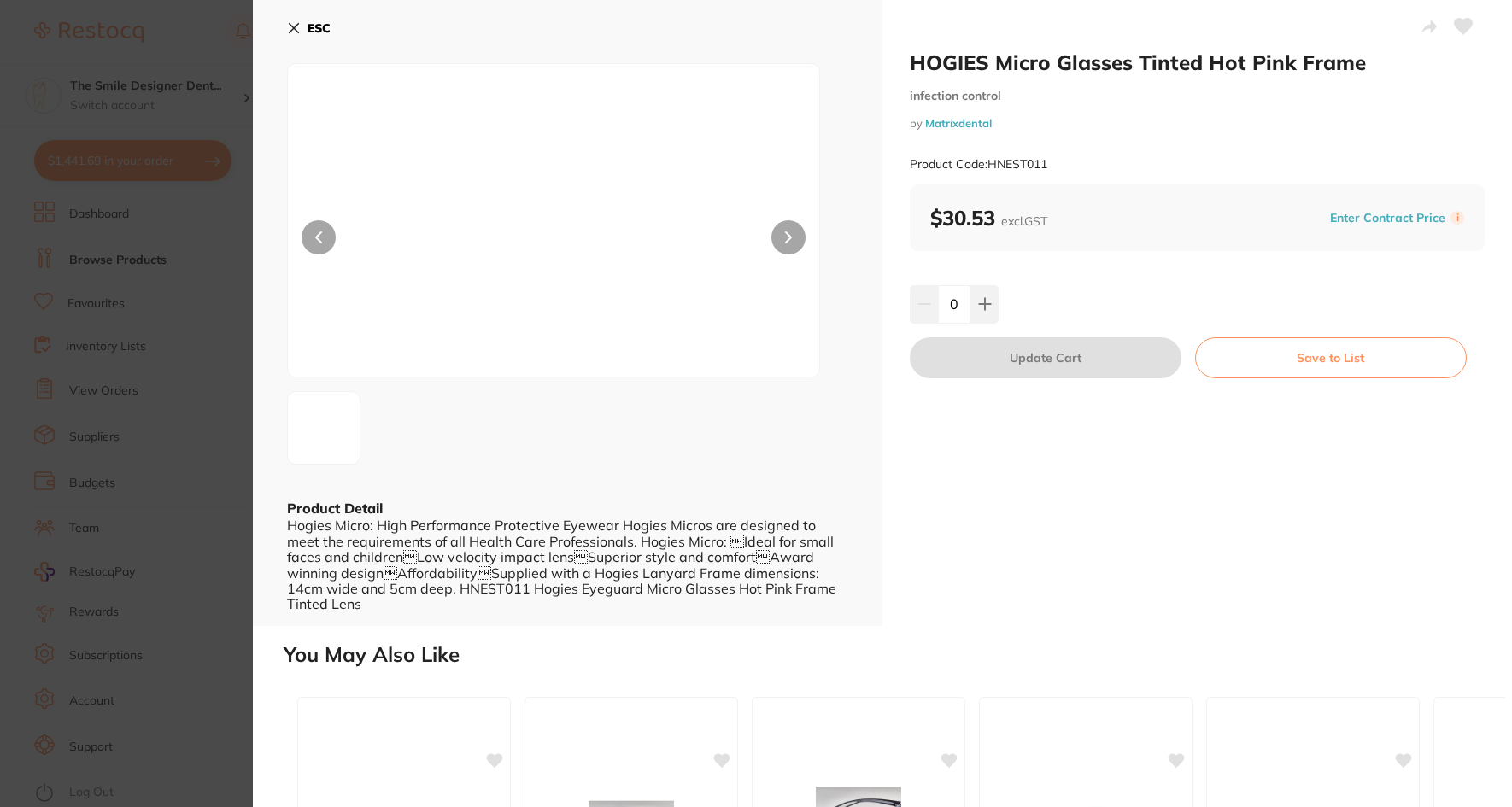
click at [100, 327] on section "HOGIES Micro Glasses Tinted Hot Pink Frame infection control by Matrixdental Pr…" at bounding box center [756, 403] width 1512 height 807
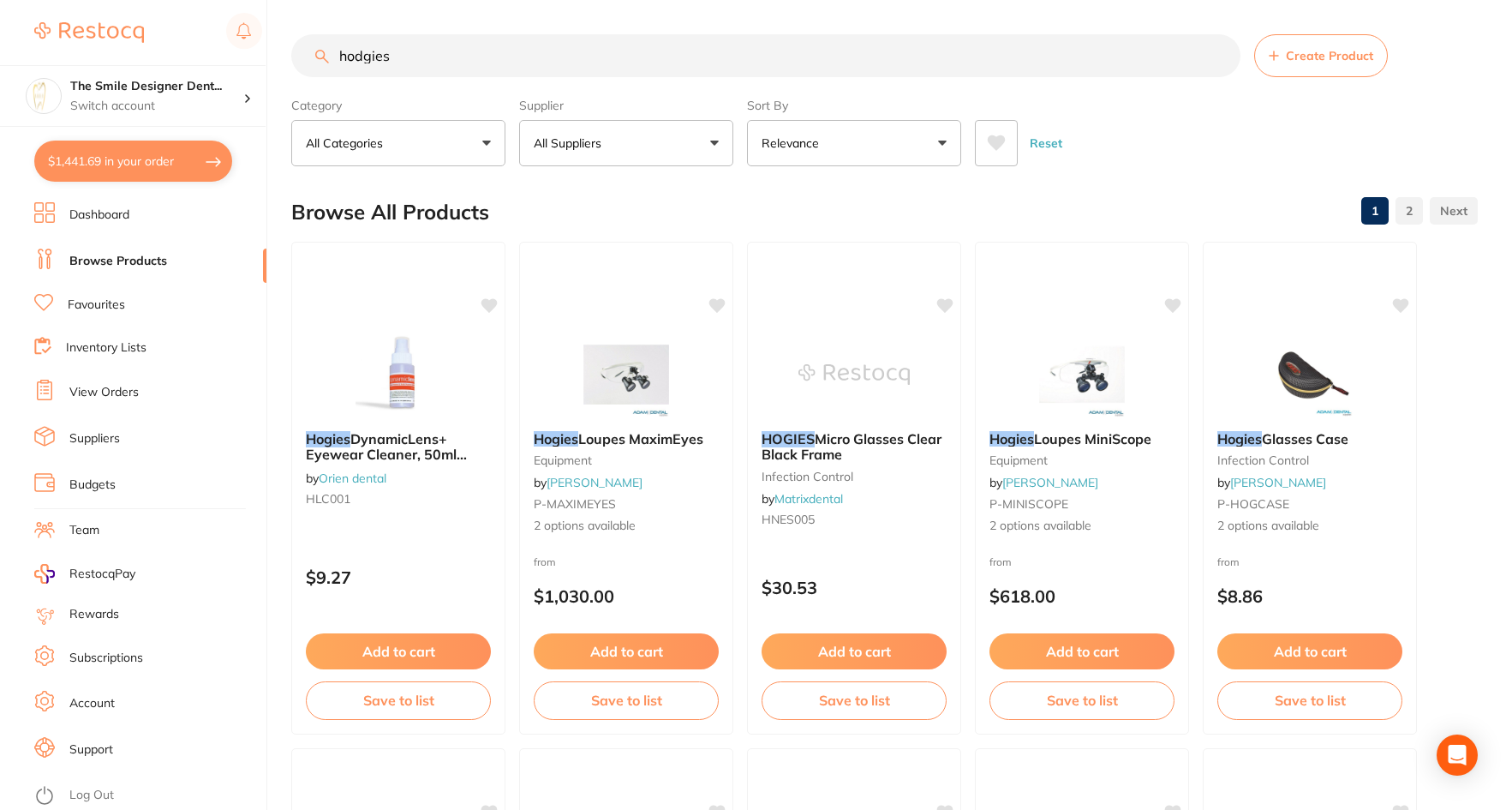
click at [487, 132] on button "All Categories" at bounding box center [398, 143] width 214 height 46
click at [622, 136] on button "All Suppliers" at bounding box center [627, 143] width 214 height 46
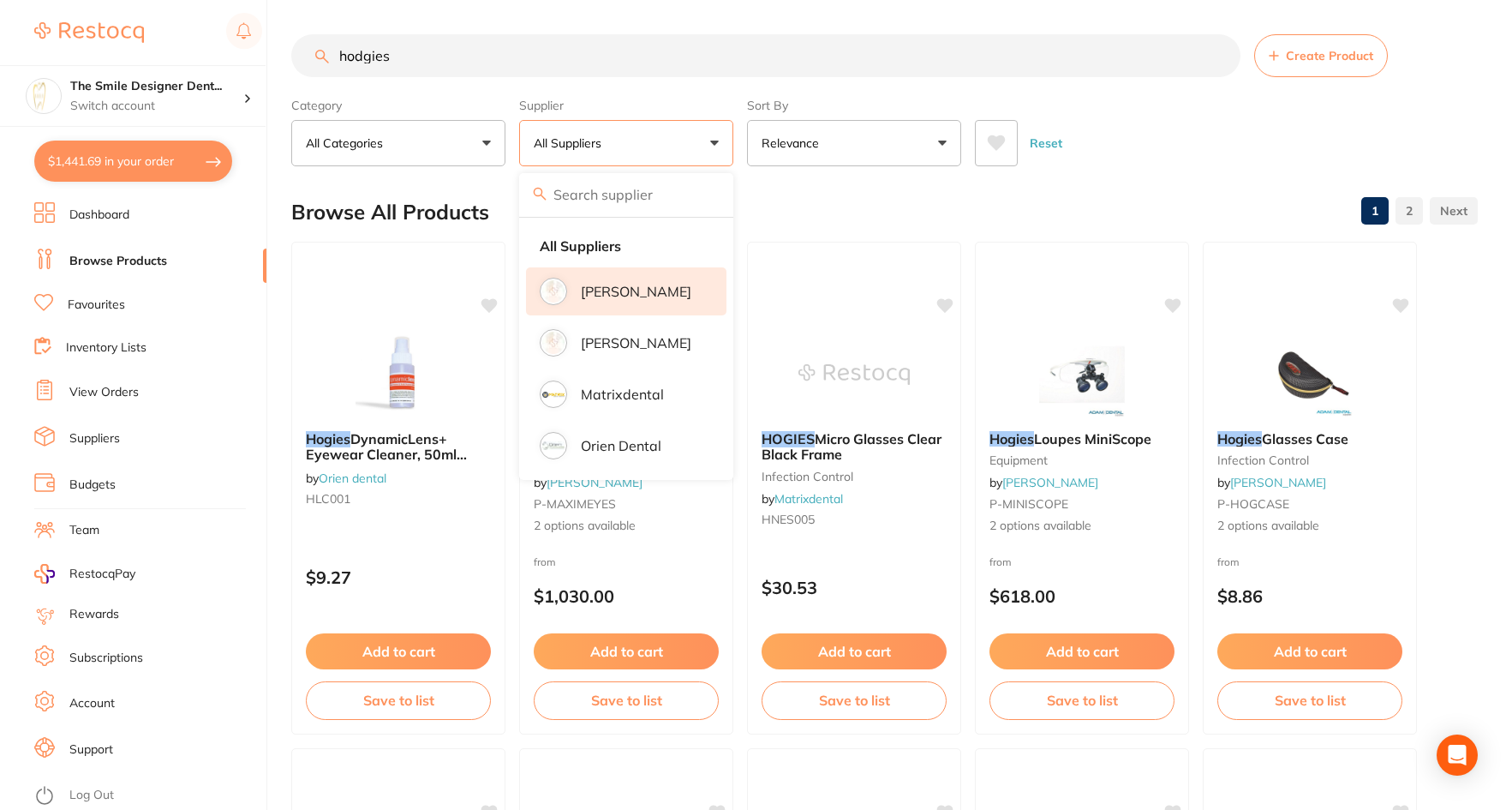
click at [642, 300] on li "[PERSON_NAME]" at bounding box center [627, 291] width 200 height 48
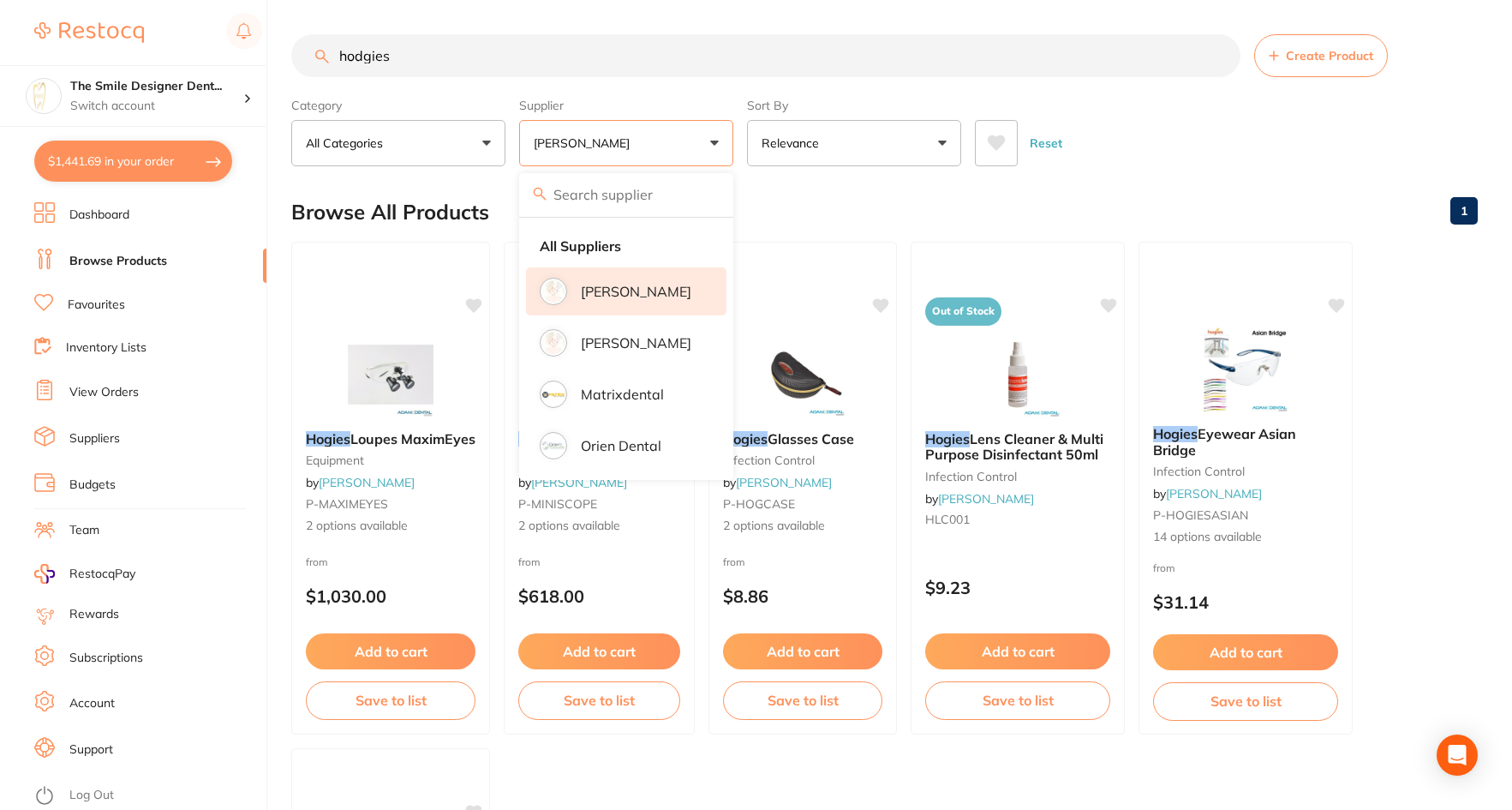
click at [1258, 170] on main "hodgies Create Product Category All Categories All Categories equipment infecti…" at bounding box center [901, 665] width 1221 height 1331
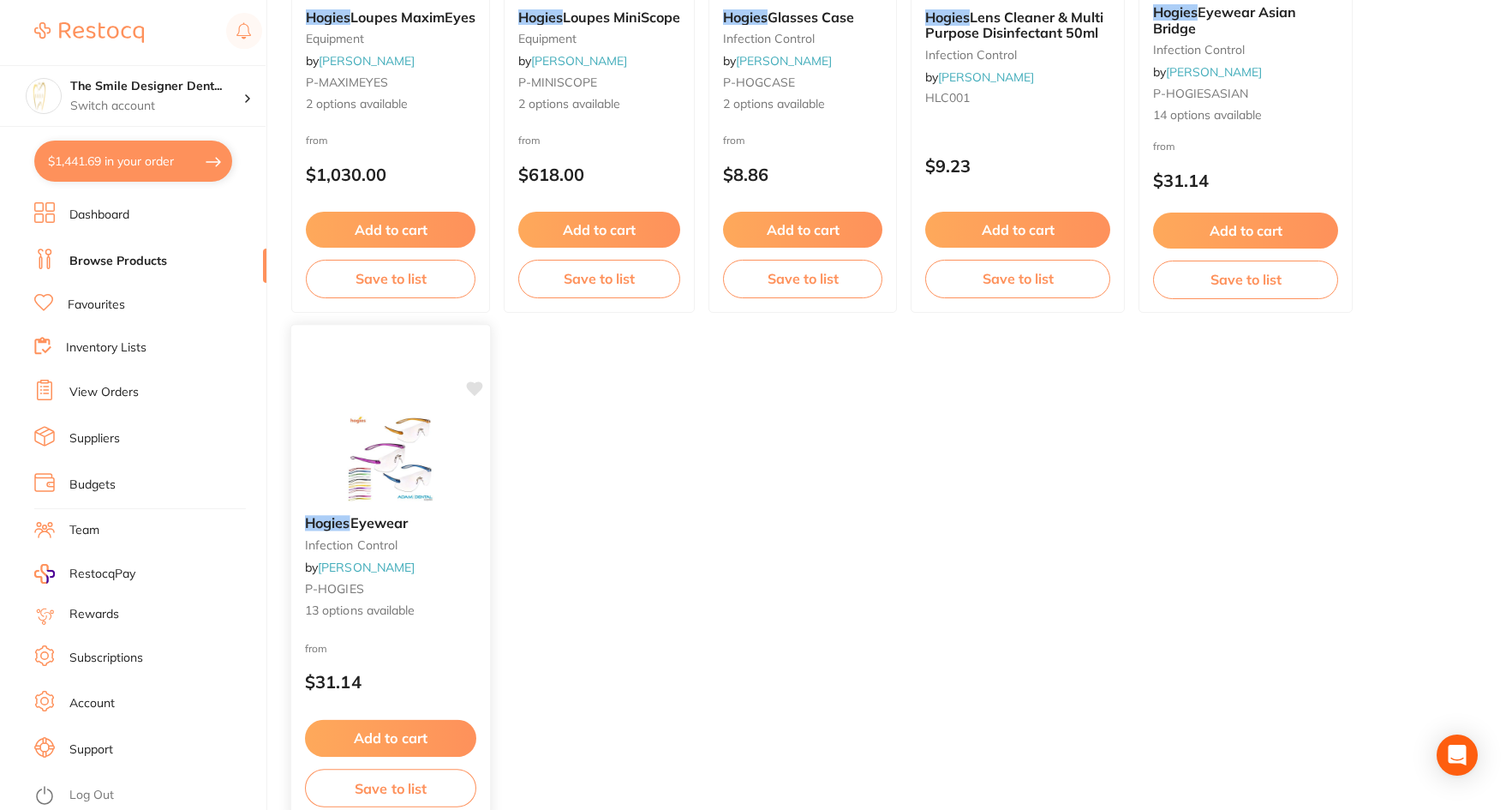
scroll to position [429, 0]
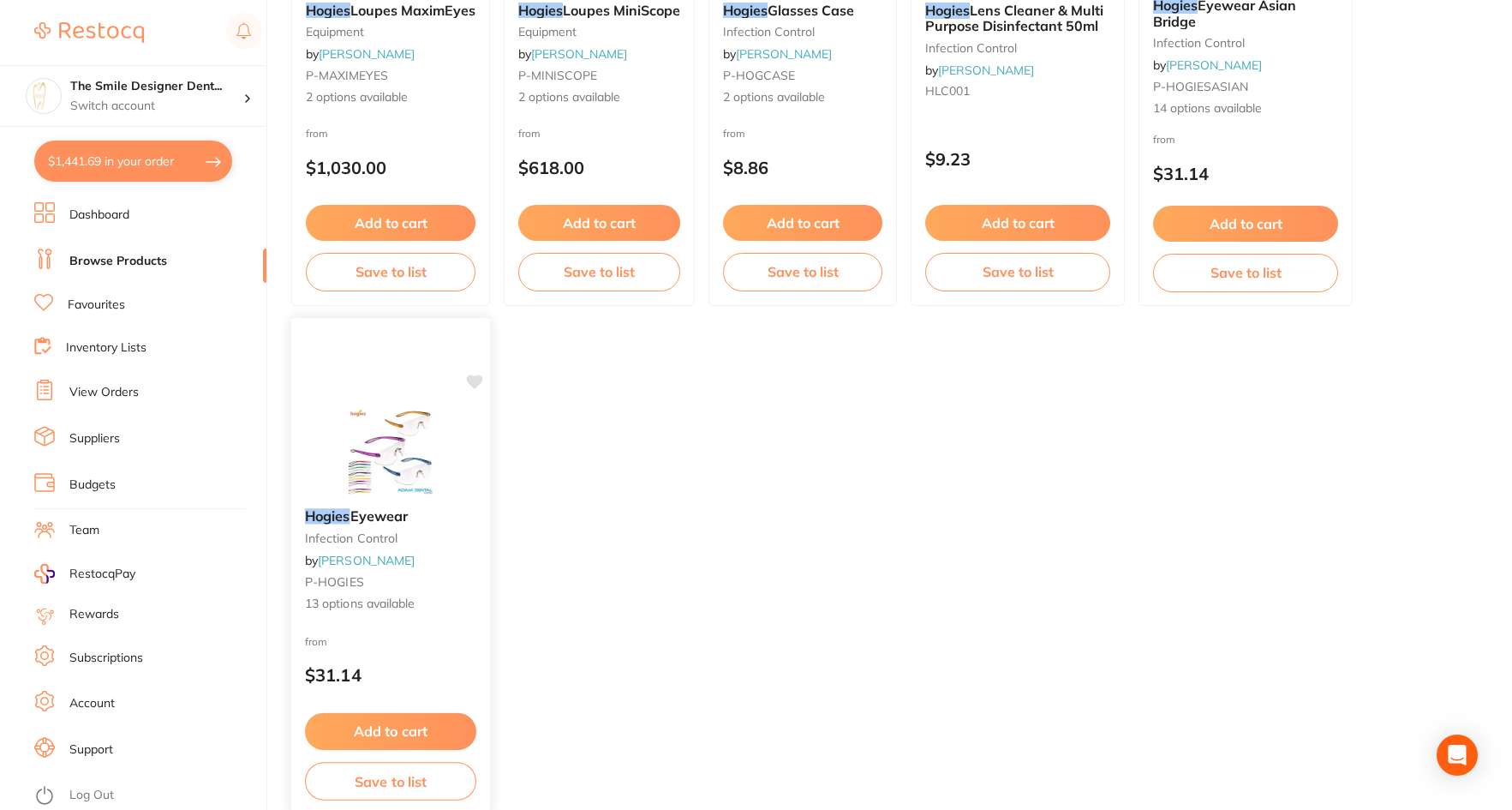
click at [434, 424] on img at bounding box center [390, 451] width 112 height 86
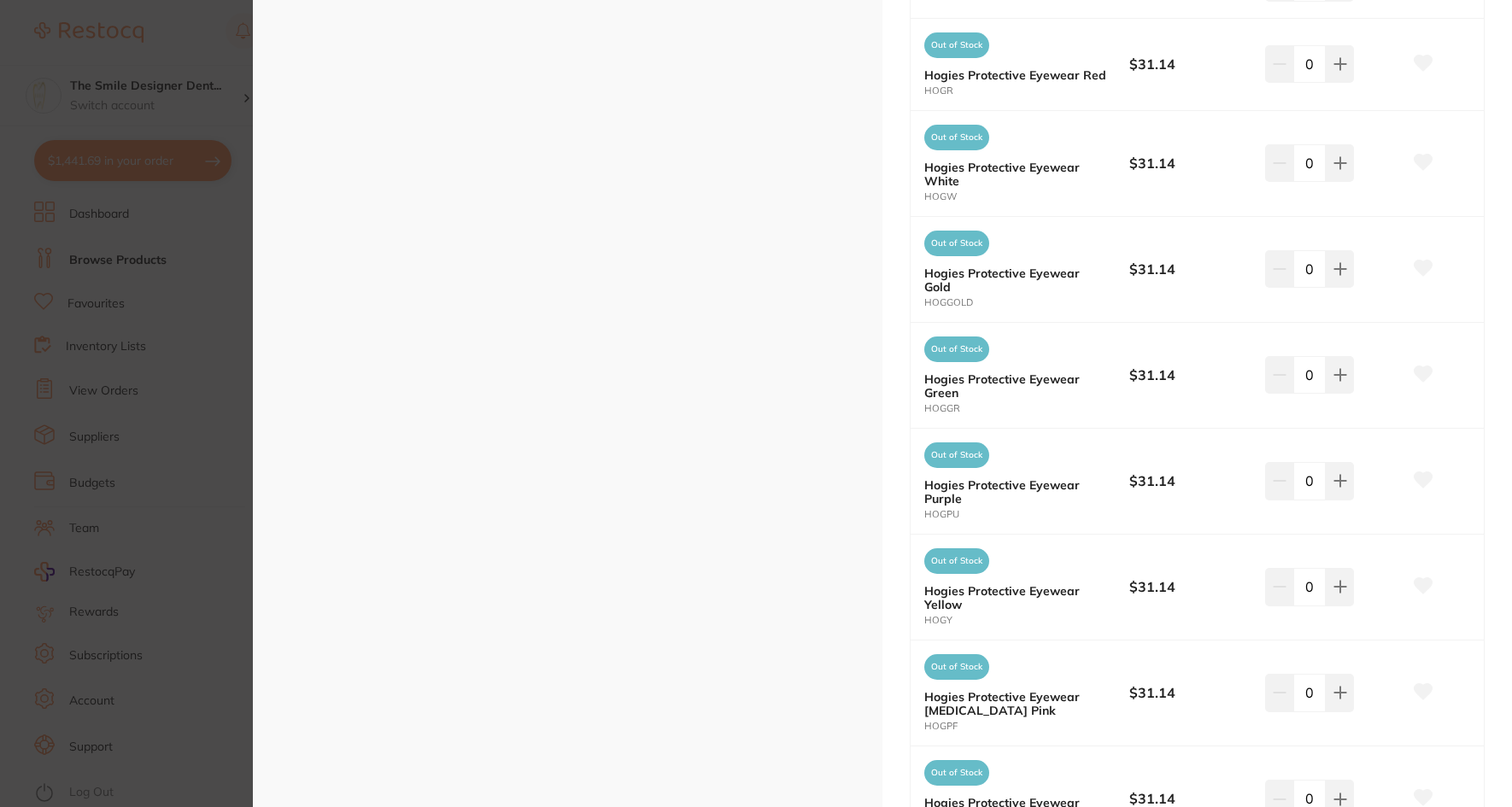
scroll to position [1022, 0]
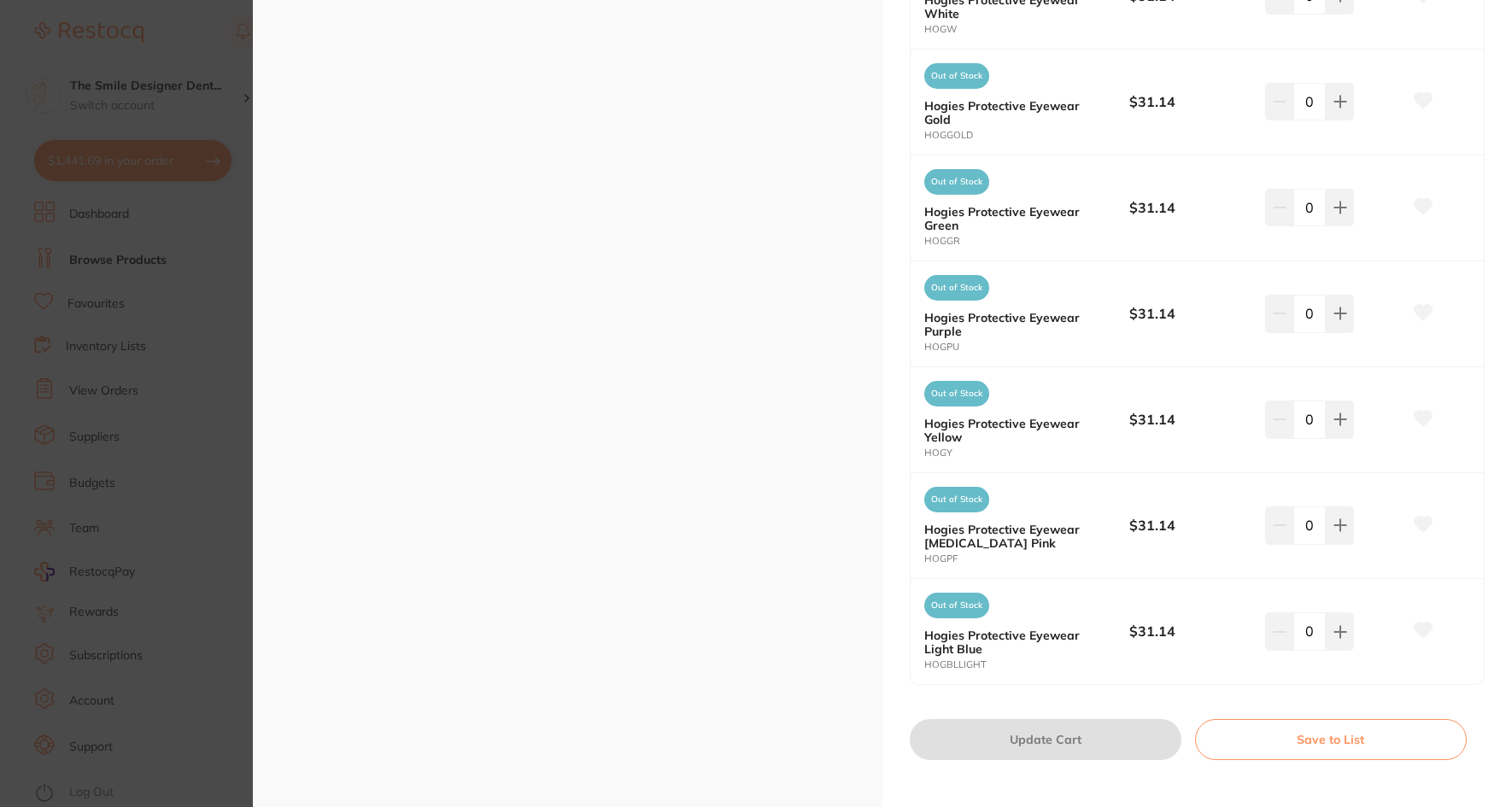
click at [104, 475] on section "Hogies Eyewear infection control by Adam Dental Product Code: P-HOGIES ESC + 23…" at bounding box center [756, 403] width 1512 height 807
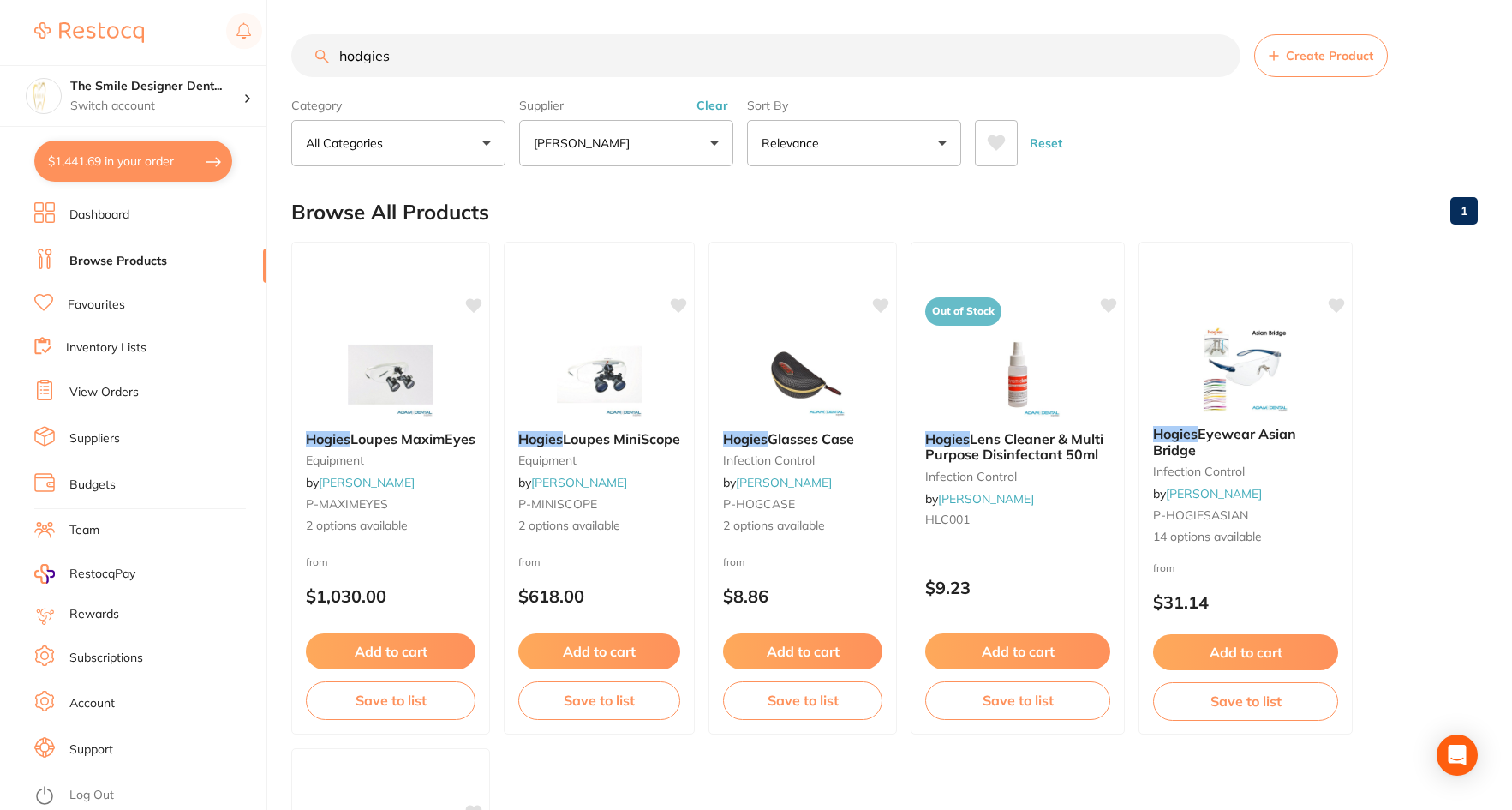
click at [132, 170] on button "$1,441.69 in your order" at bounding box center [132, 160] width 198 height 41
checkbox input "true"
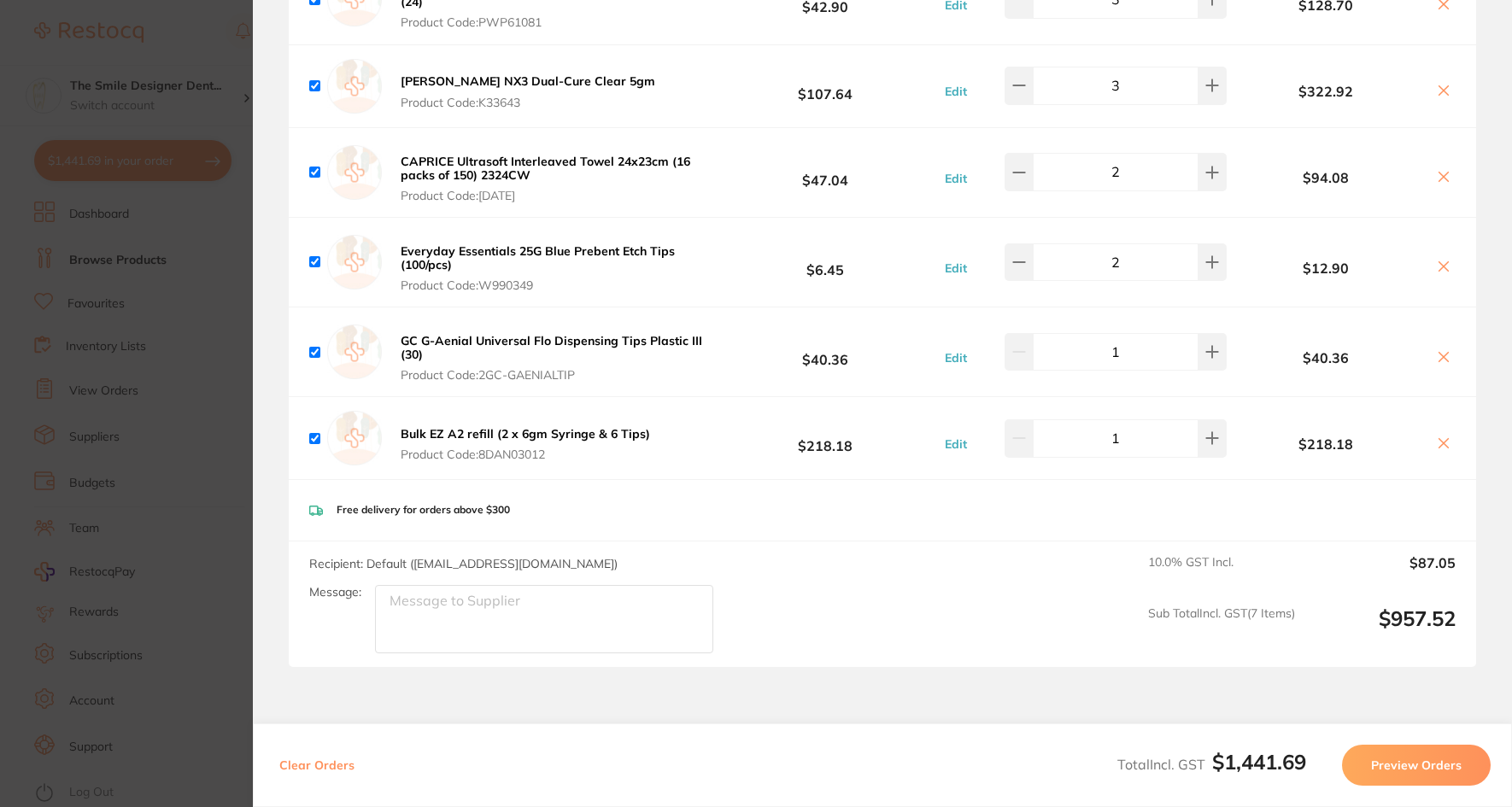
scroll to position [1538, 0]
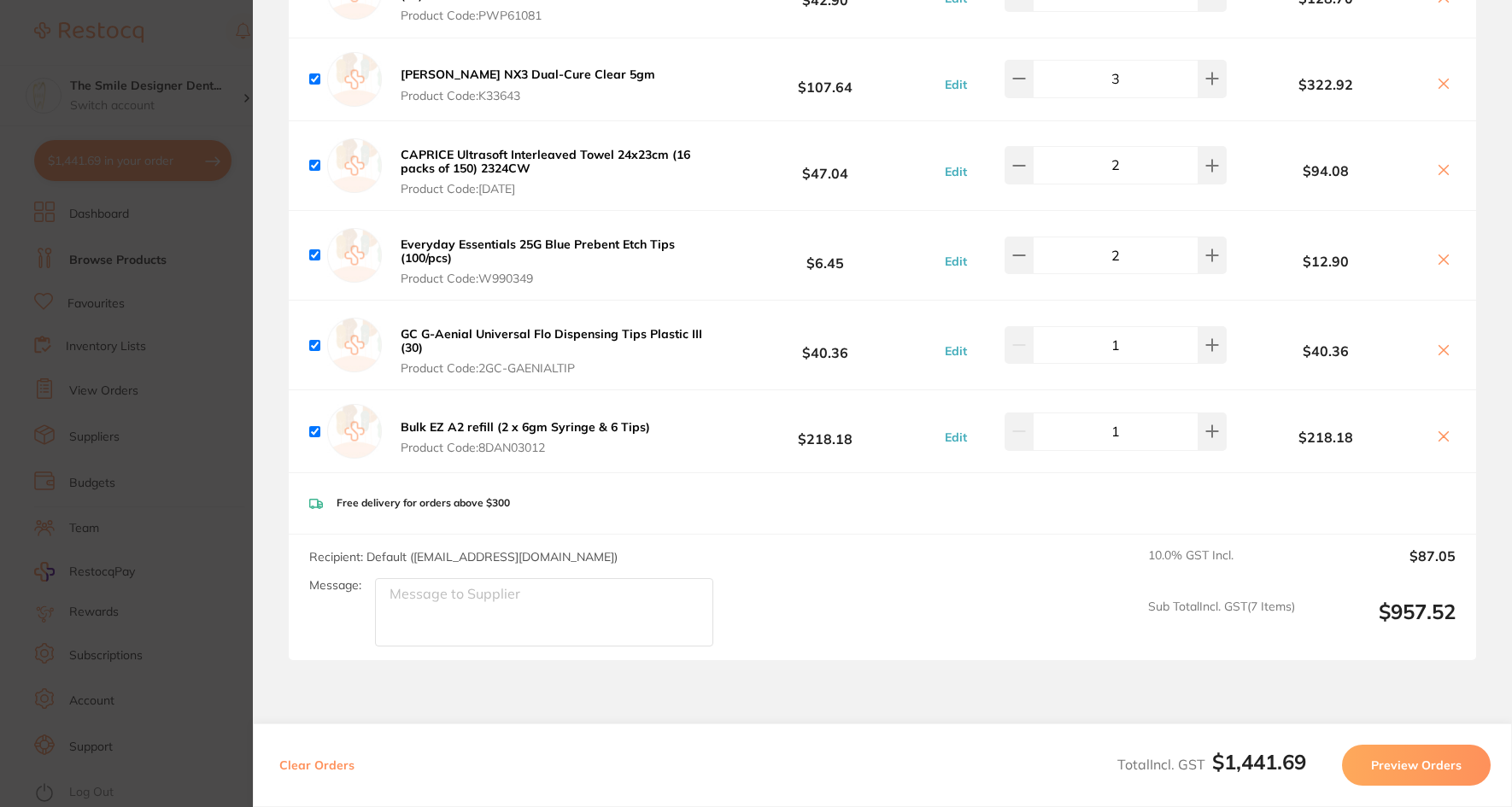
click at [175, 330] on section "Update RRP Set your pre negotiated price for this item. Item Agreed RRP (excl. …" at bounding box center [756, 403] width 1512 height 807
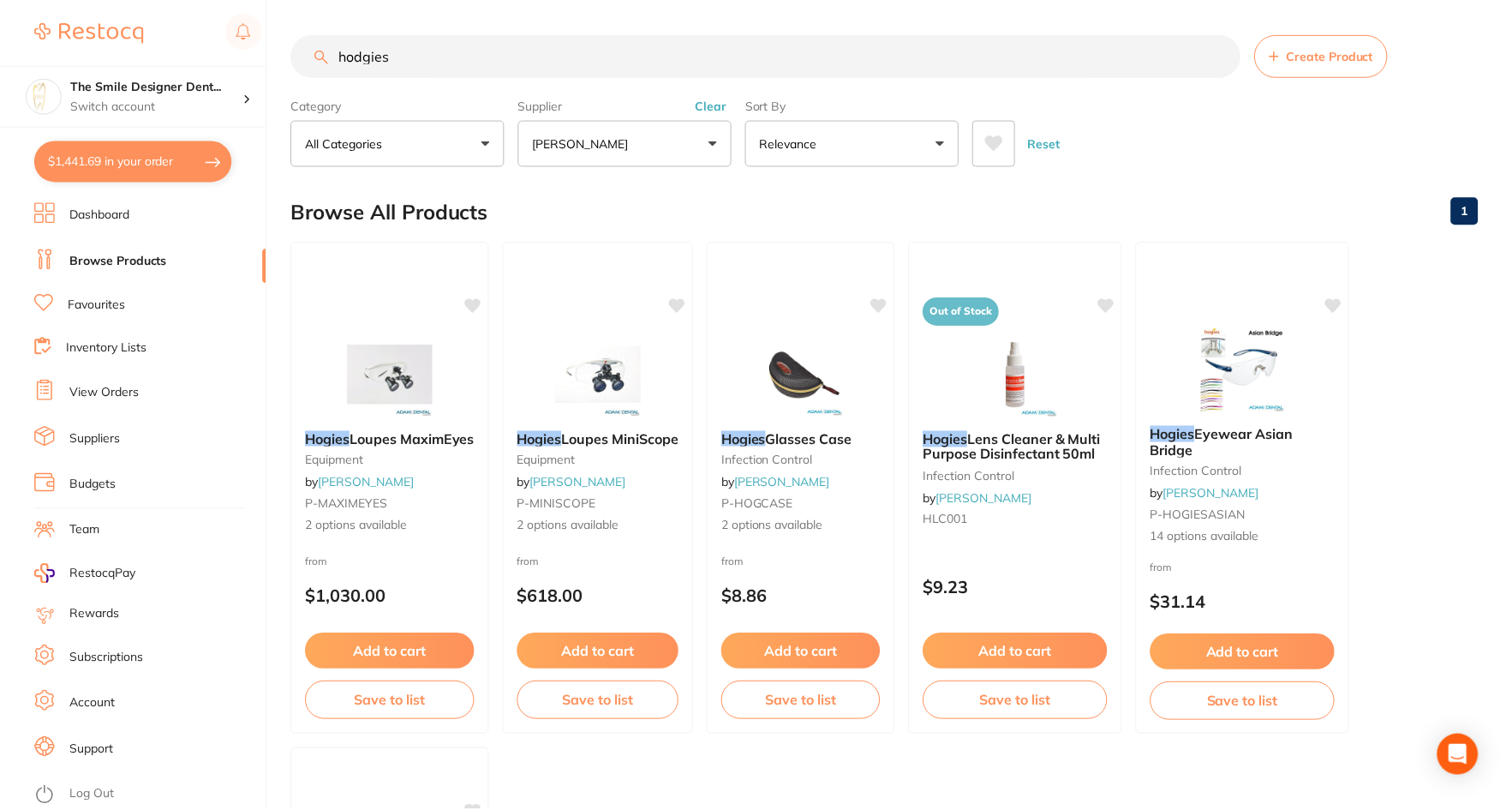
scroll to position [3, 0]
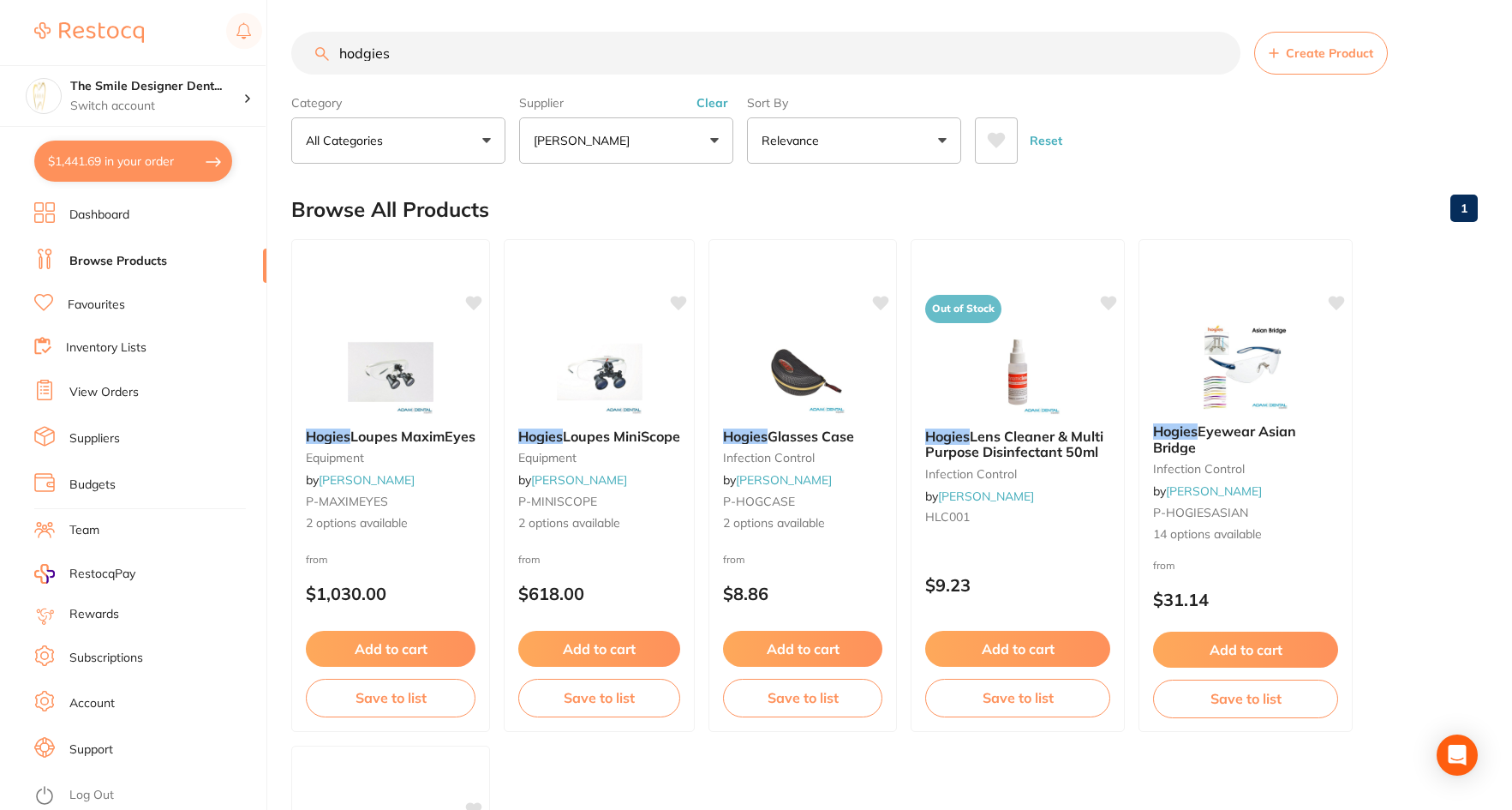
click at [139, 253] on link "Browse Products" at bounding box center [119, 262] width 98 height 17
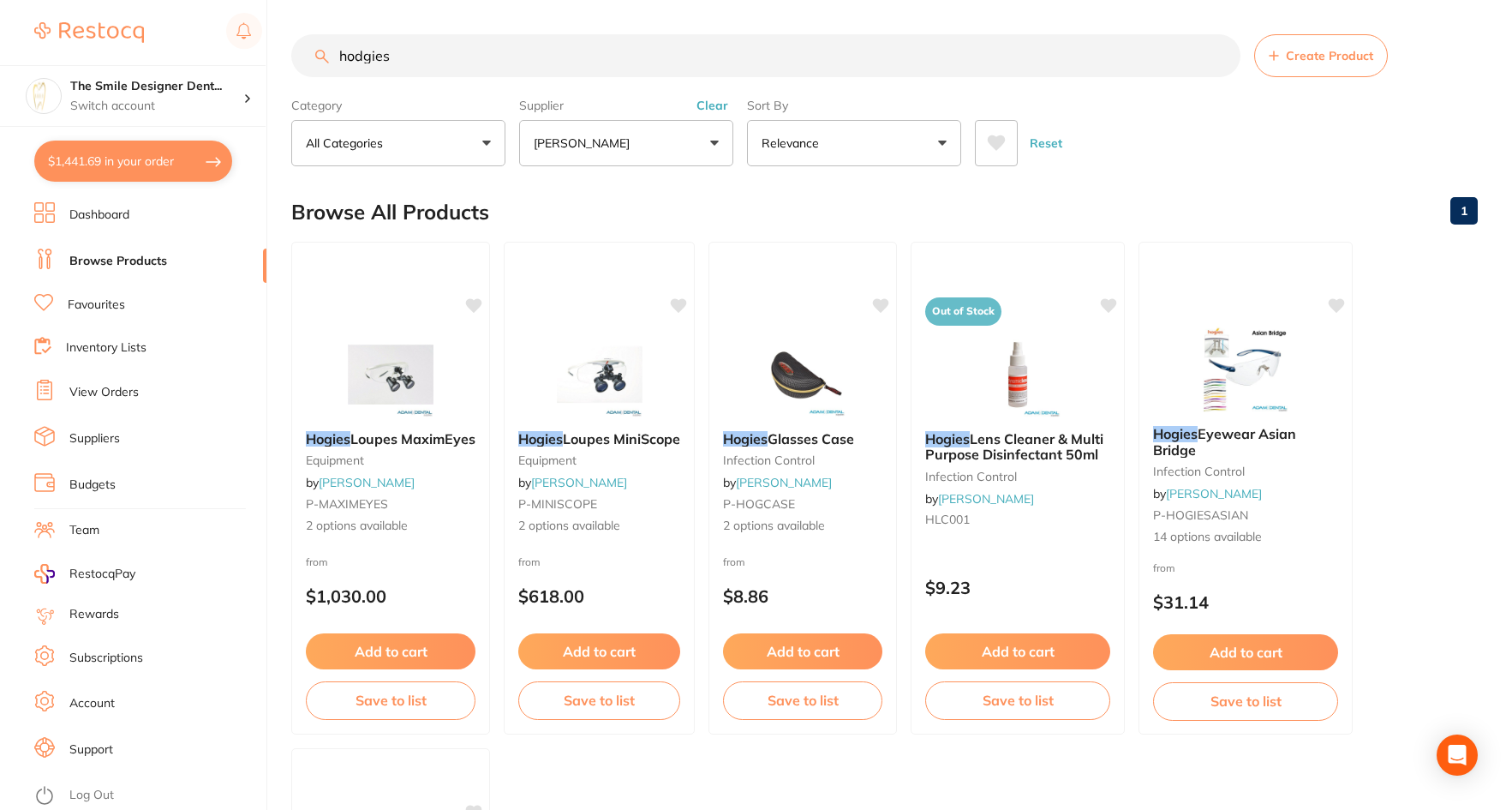
click at [115, 305] on link "Favourites" at bounding box center [97, 305] width 58 height 17
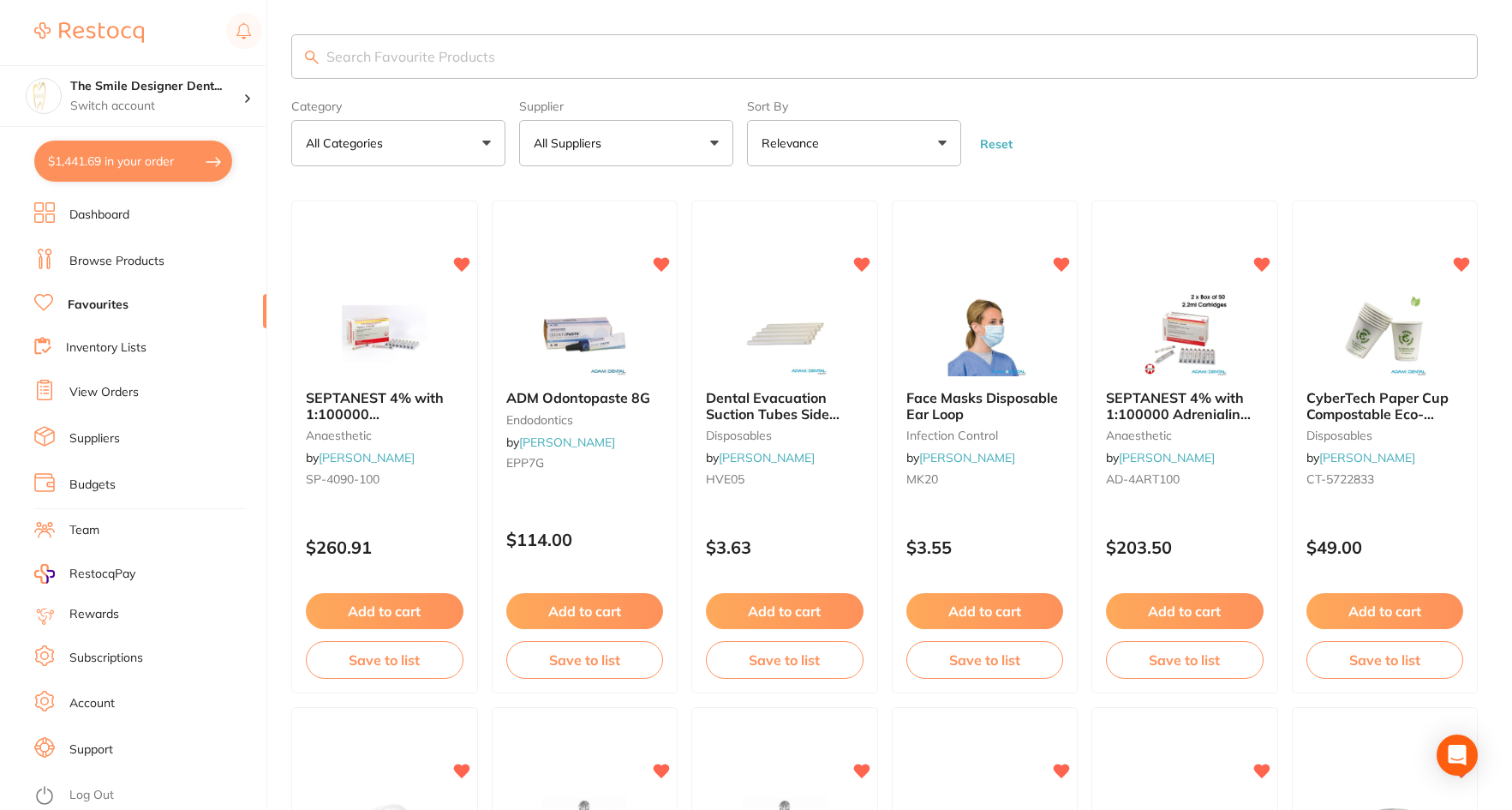
click at [417, 56] on input "search" at bounding box center [885, 56] width 1187 height 44
type input "disc"
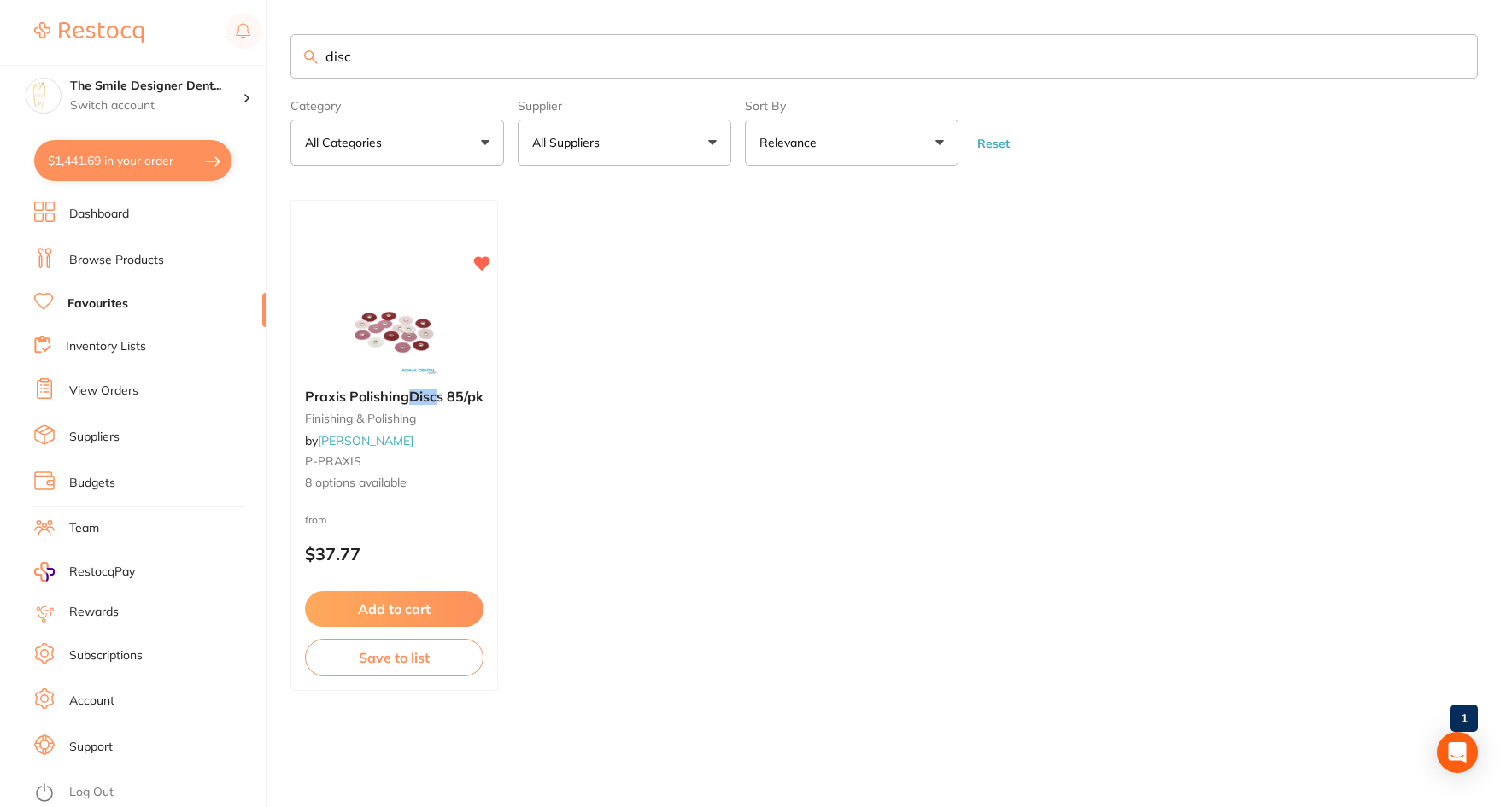
click at [128, 263] on link "Browse Products" at bounding box center [116, 261] width 95 height 17
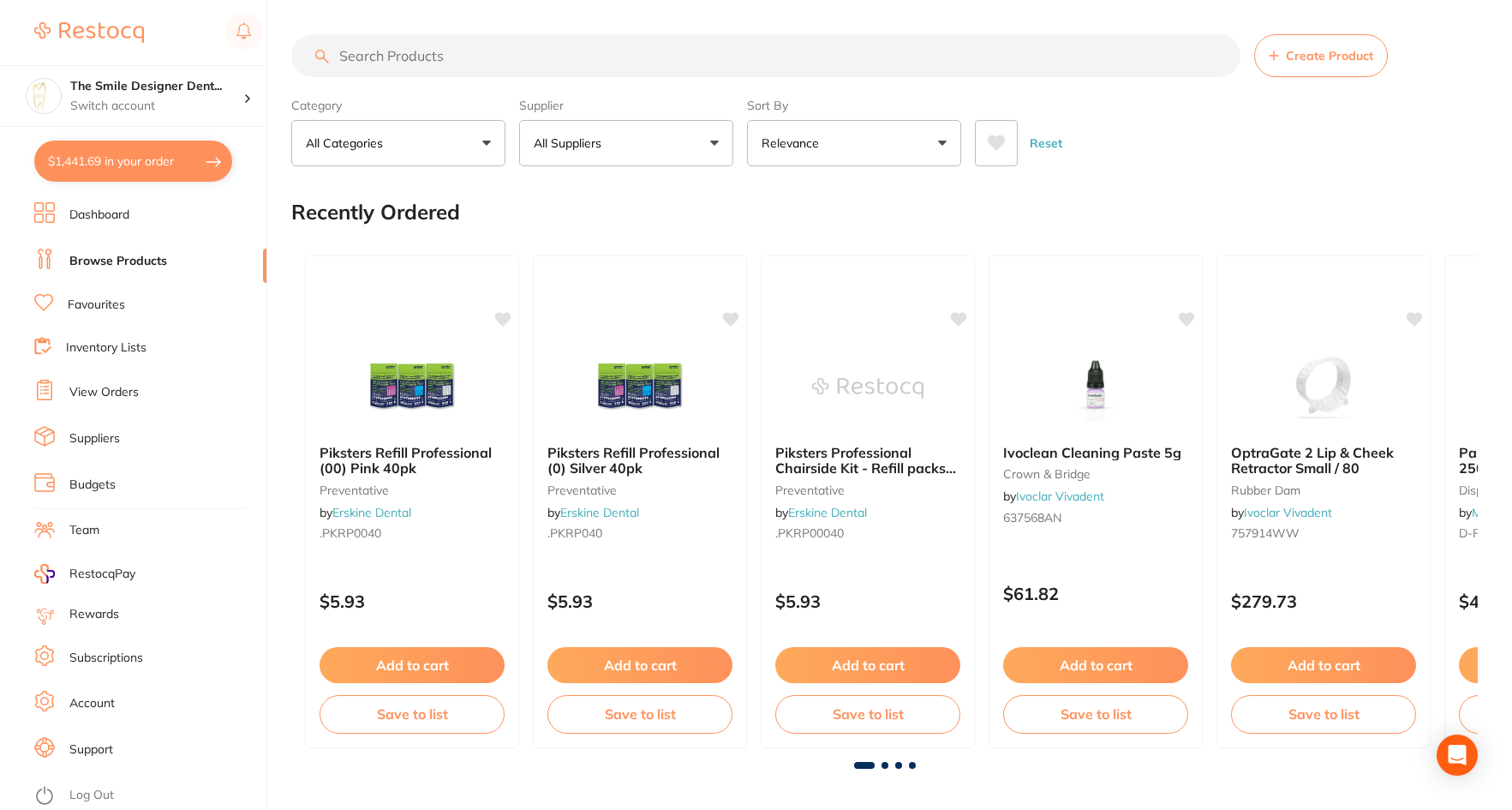
click at [487, 57] on input "search" at bounding box center [765, 55] width 949 height 43
click at [475, 59] on input "search" at bounding box center [765, 55] width 949 height 43
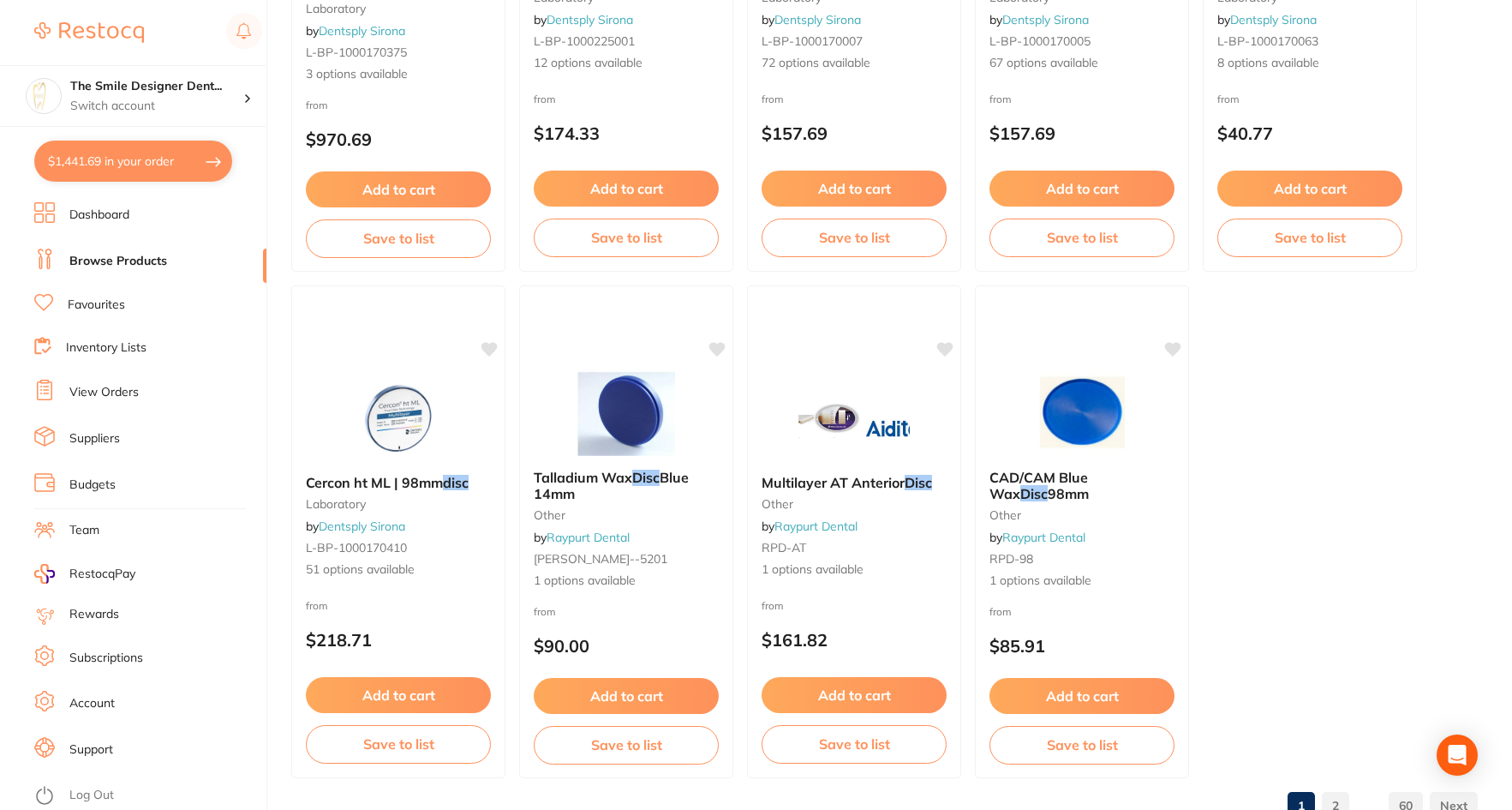
scroll to position [5081, 0]
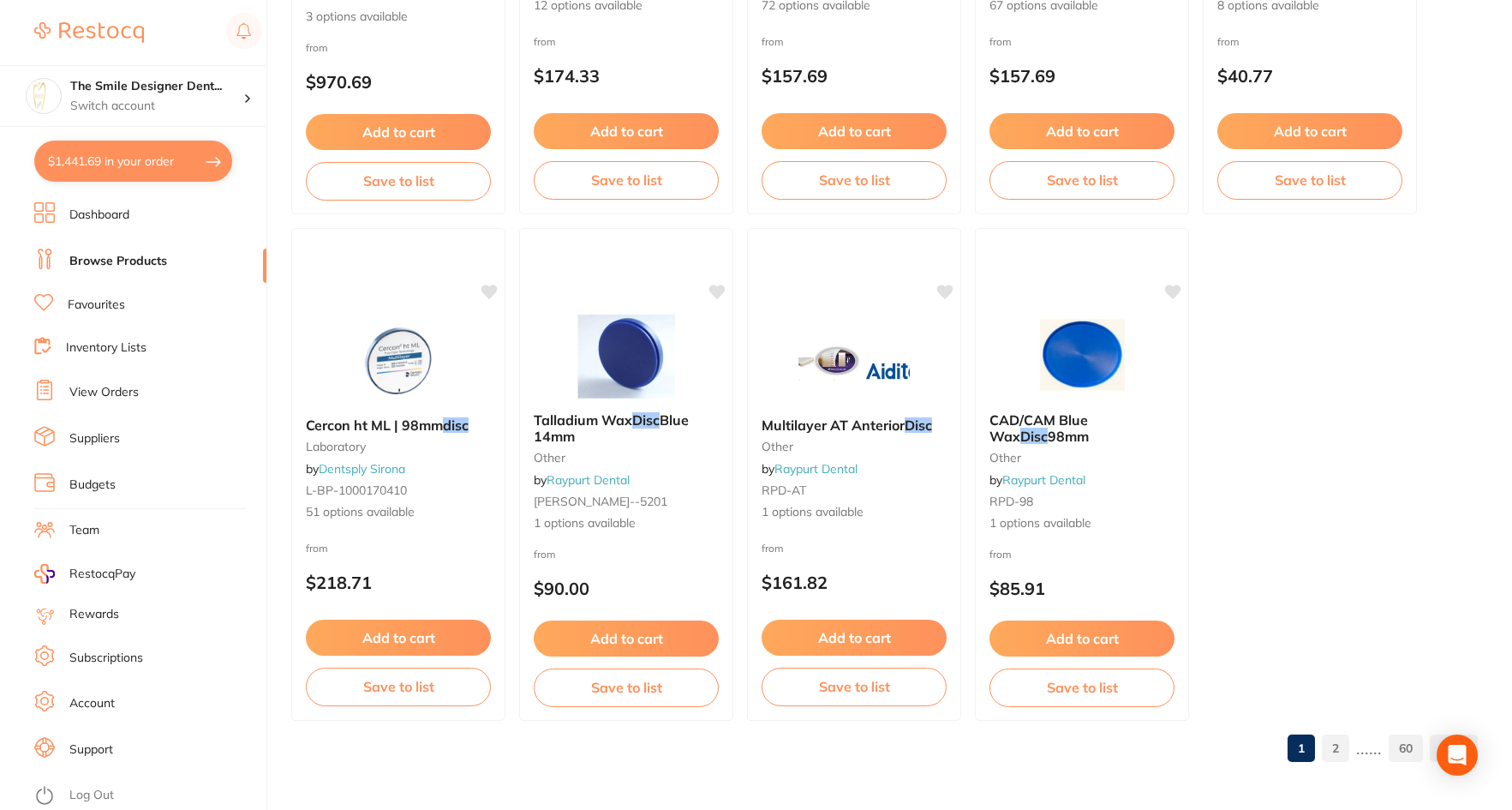
click at [1339, 751] on link "2" at bounding box center [1335, 748] width 27 height 34
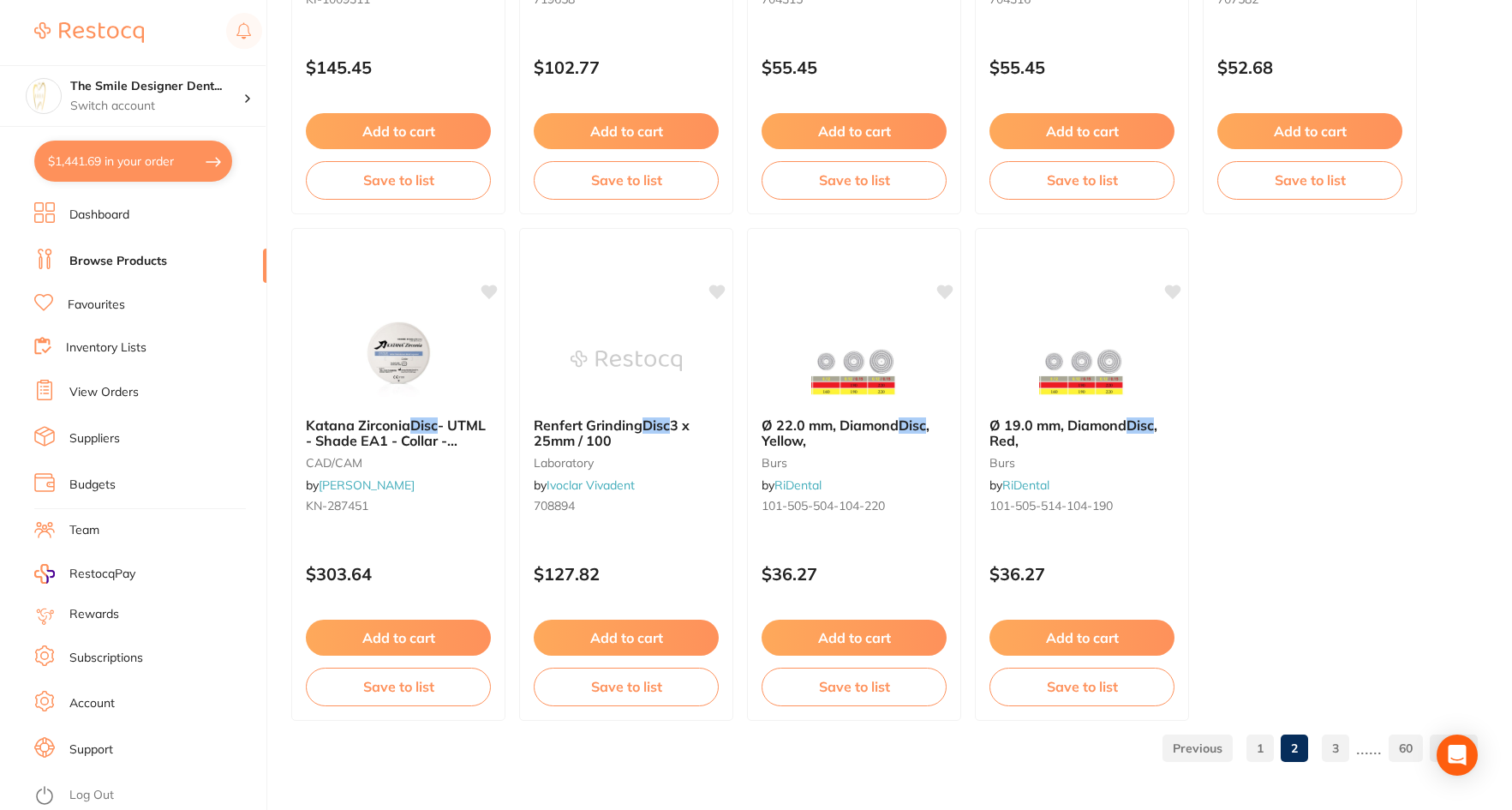
click at [1360, 747] on p "......" at bounding box center [1368, 748] width 25 height 20
click at [1347, 748] on link "3" at bounding box center [1335, 748] width 27 height 34
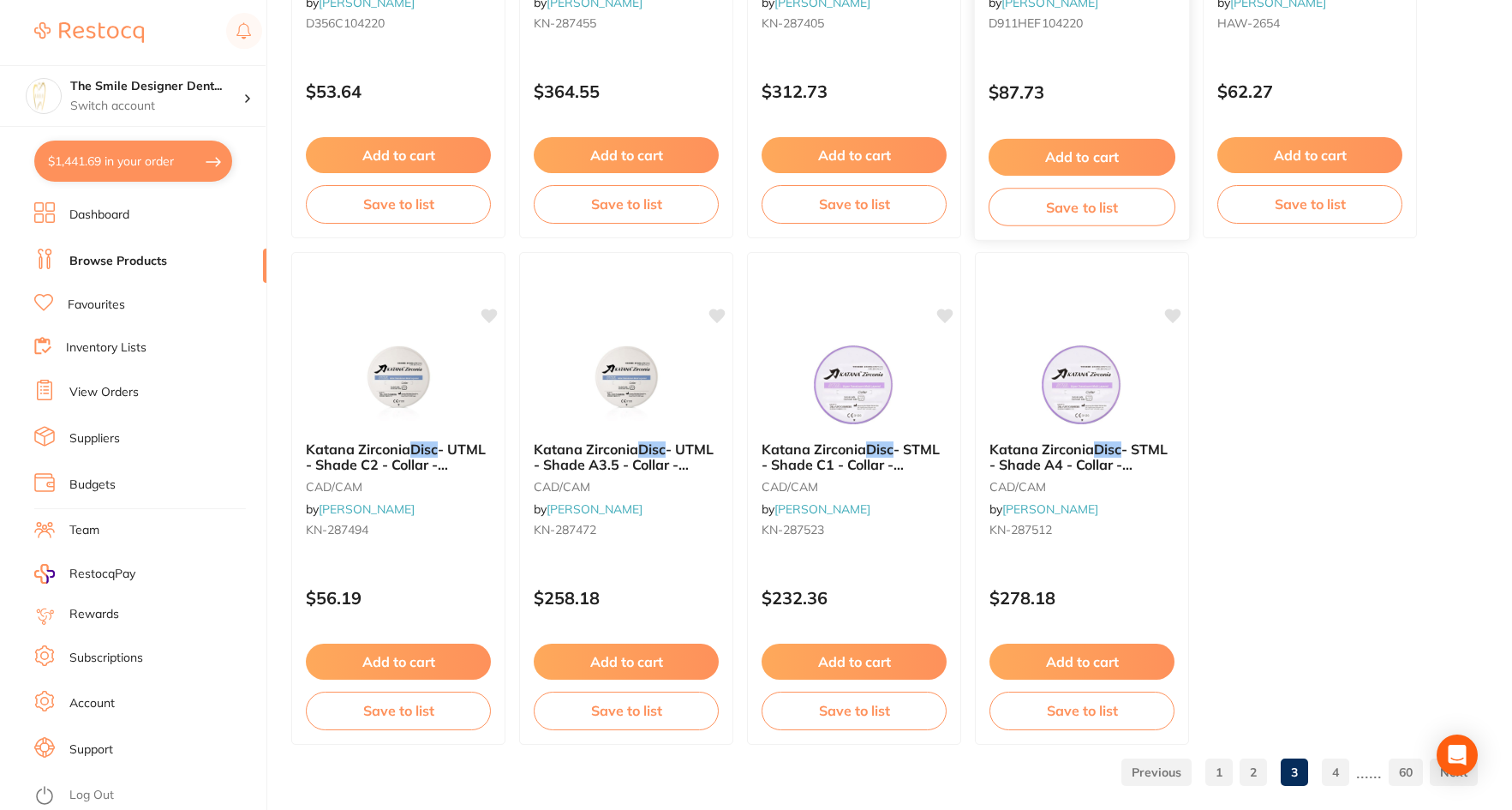
scroll to position [5058, 0]
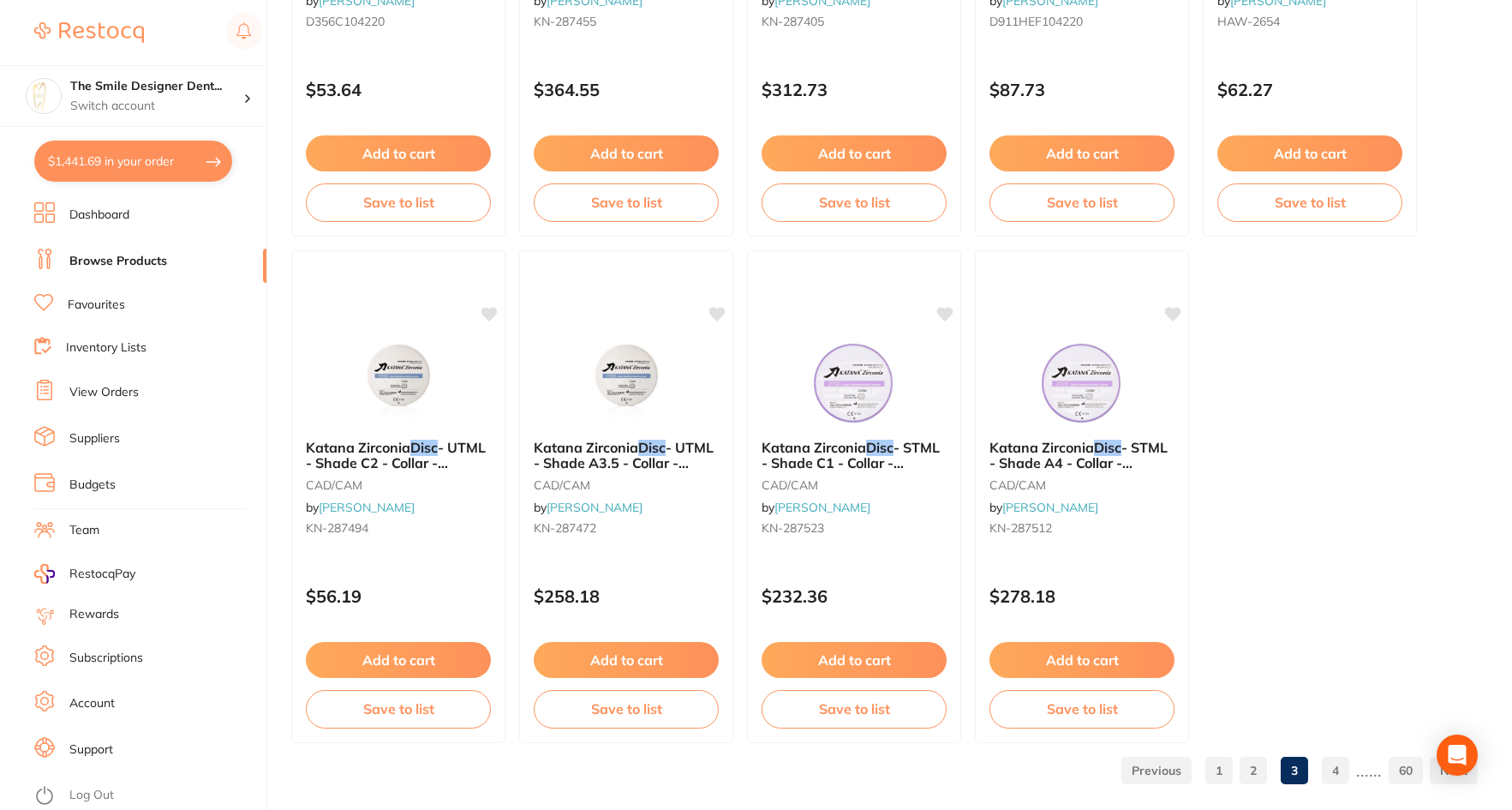
click at [1348, 771] on link "4" at bounding box center [1335, 770] width 27 height 34
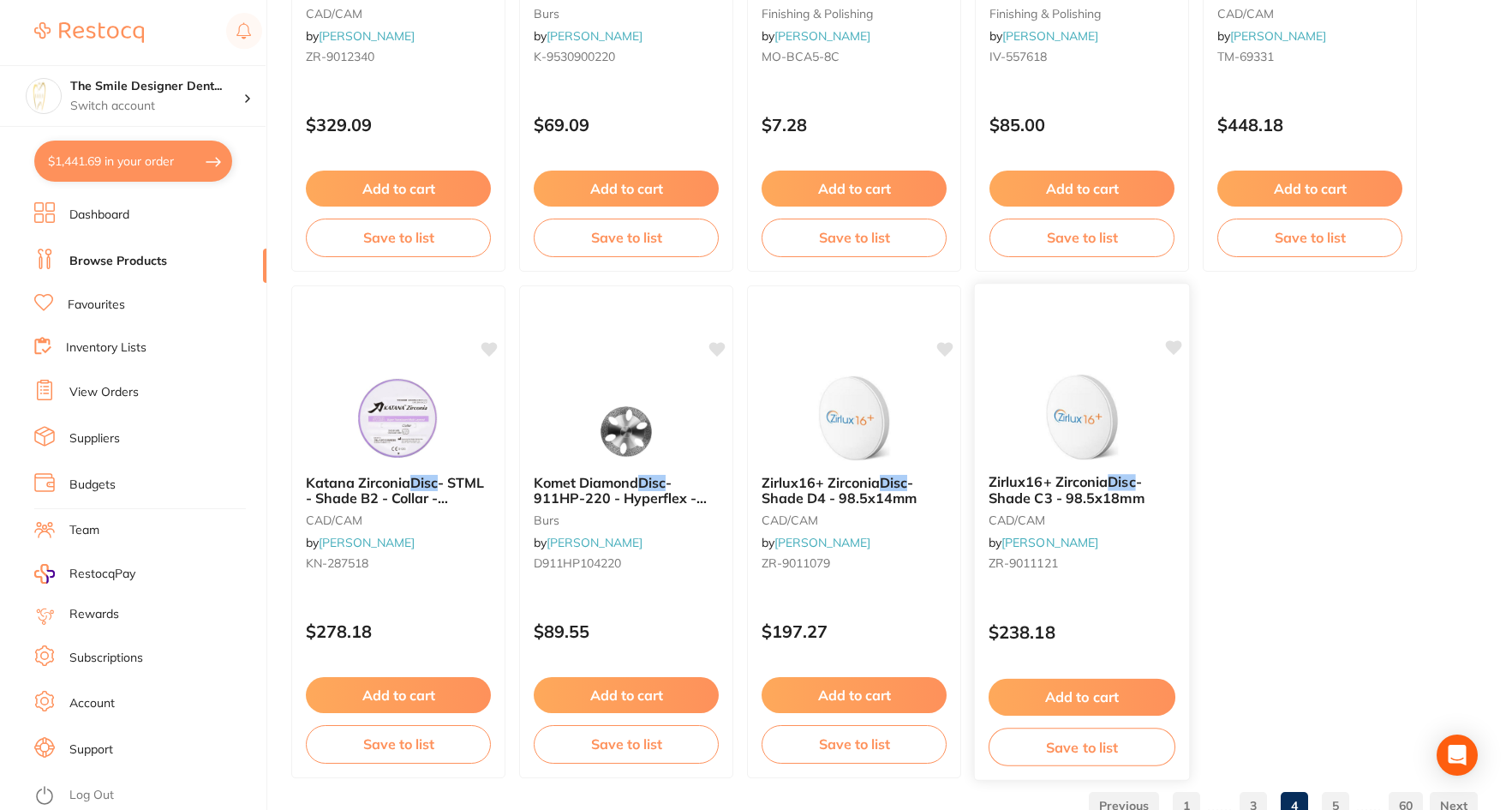
scroll to position [5081, 0]
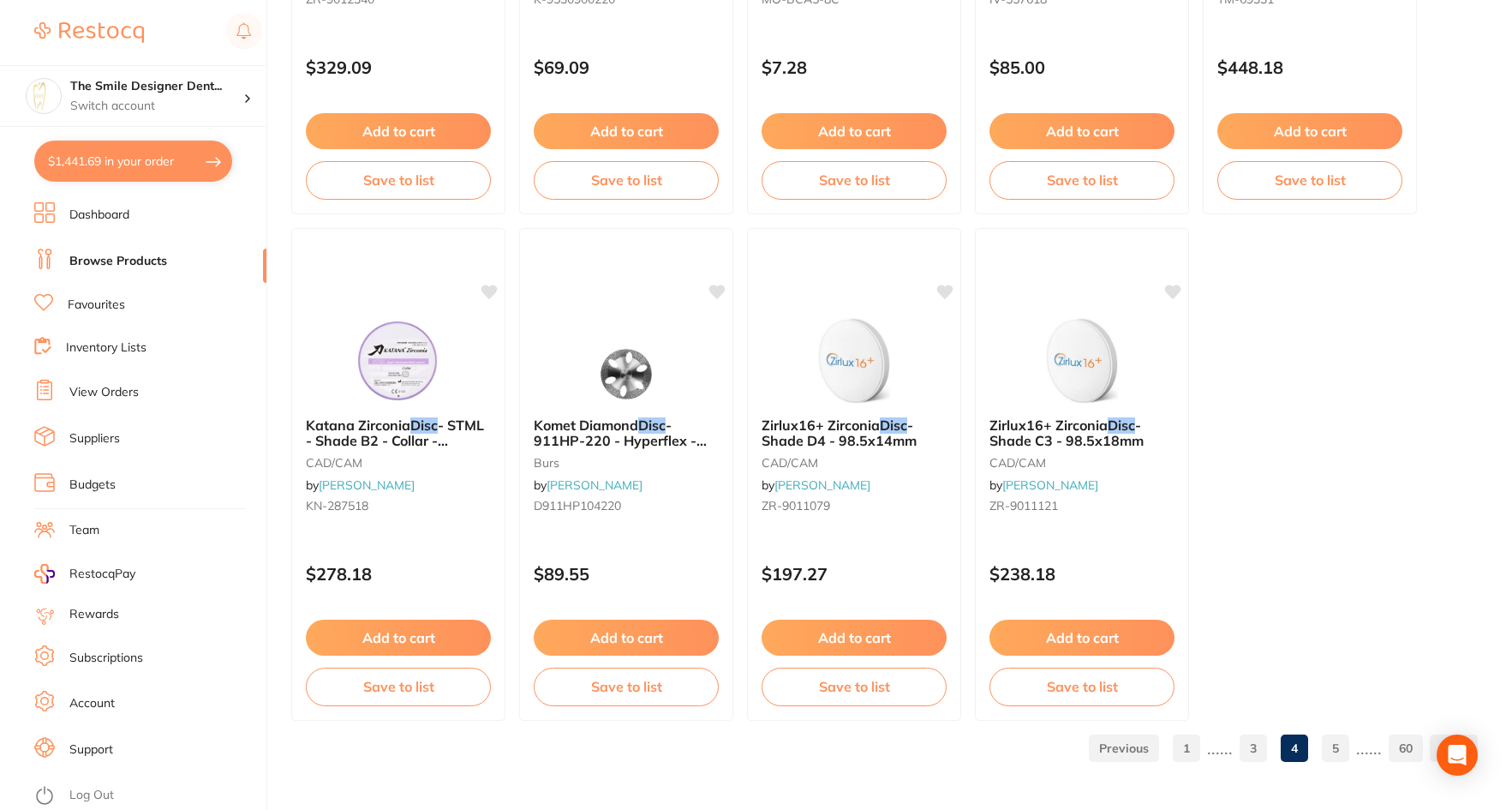
click at [1336, 746] on link "5" at bounding box center [1335, 748] width 27 height 34
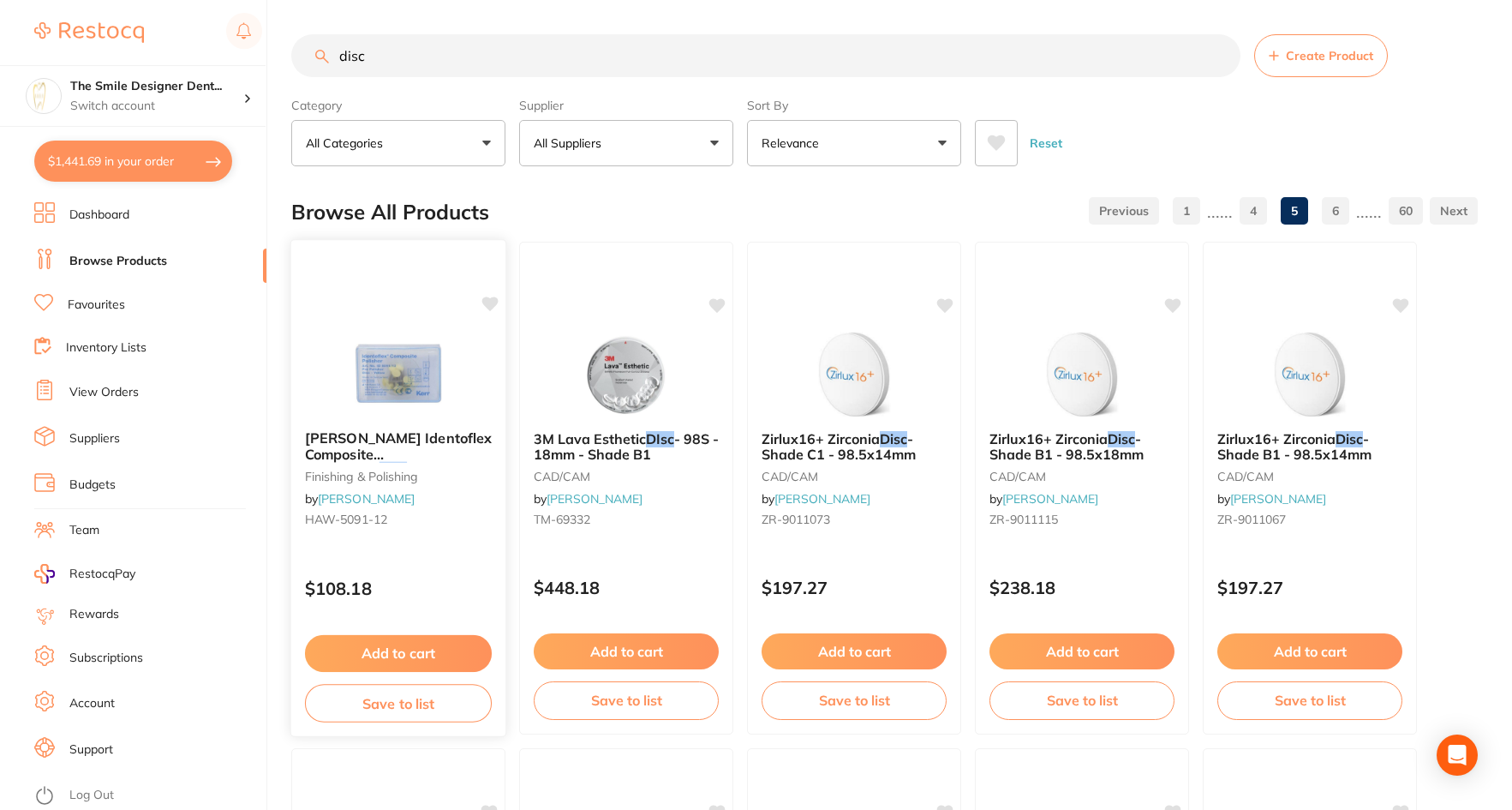
click at [361, 443] on span "HAWE Identoflex Composite Prepolisher" at bounding box center [398, 454] width 186 height 49
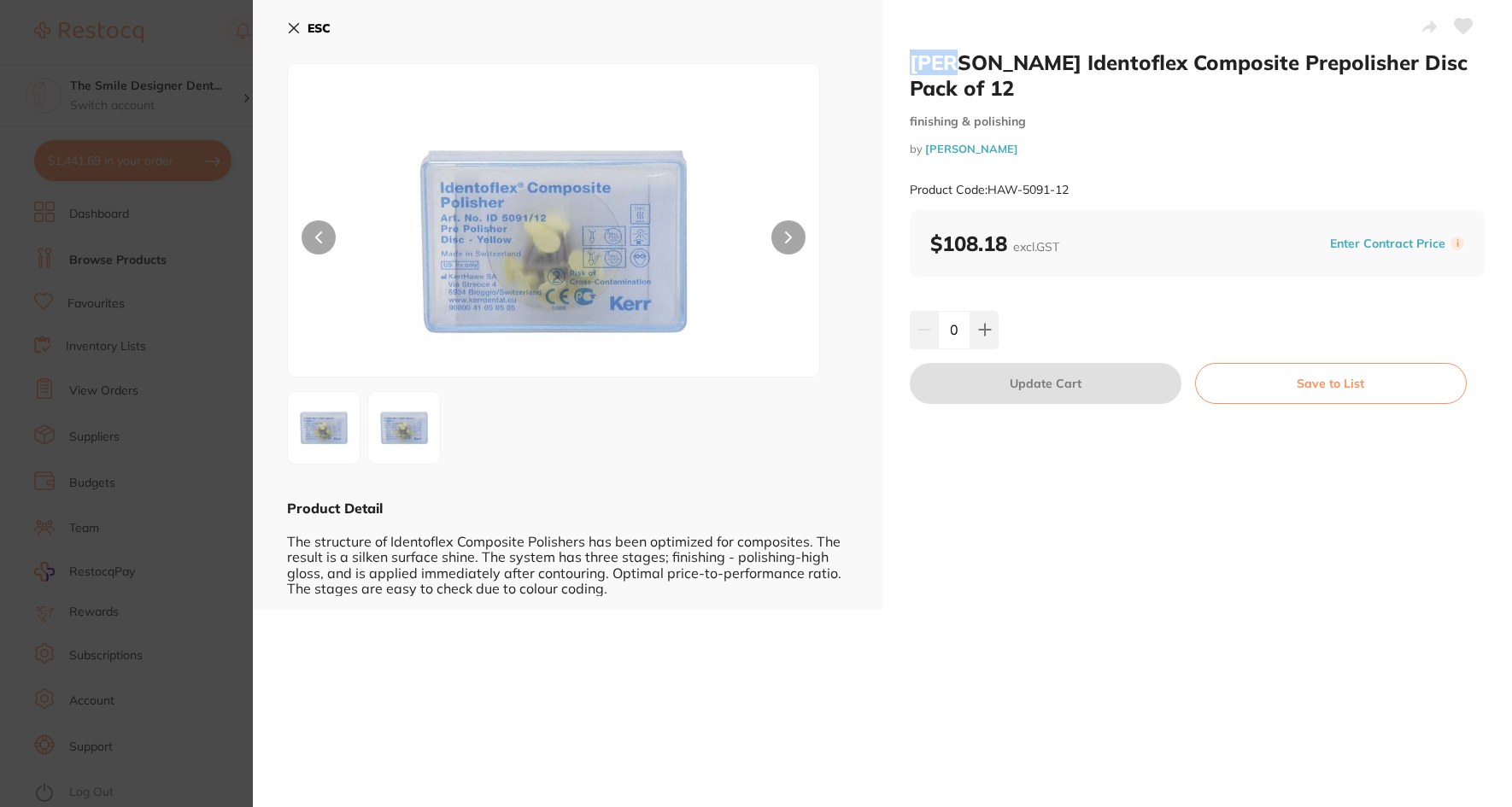
drag, startPoint x: 906, startPoint y: 62, endPoint x: 972, endPoint y: 60, distance: 66.0
click at [972, 60] on div "HAWE Identoflex Composite Prepolisher Disc Pack of 12 finishing & polishing by …" at bounding box center [1197, 305] width 630 height 610
copy h2 "HAWE"
click at [217, 322] on section "HAWE Identoflex Composite Prepolisher Disc Pack of 12 finishing & polishing by …" at bounding box center [756, 403] width 1512 height 807
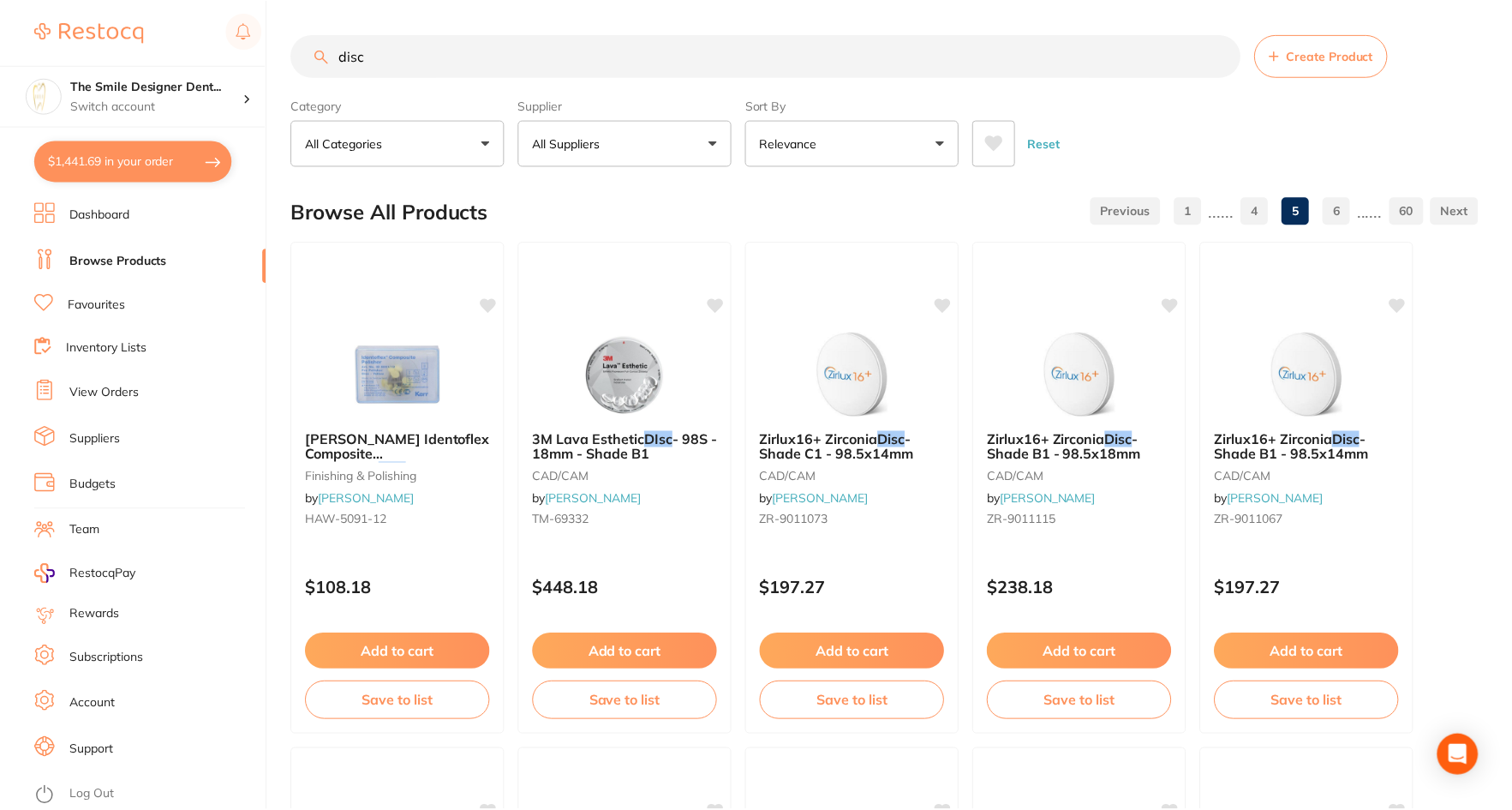
scroll to position [5081, 0]
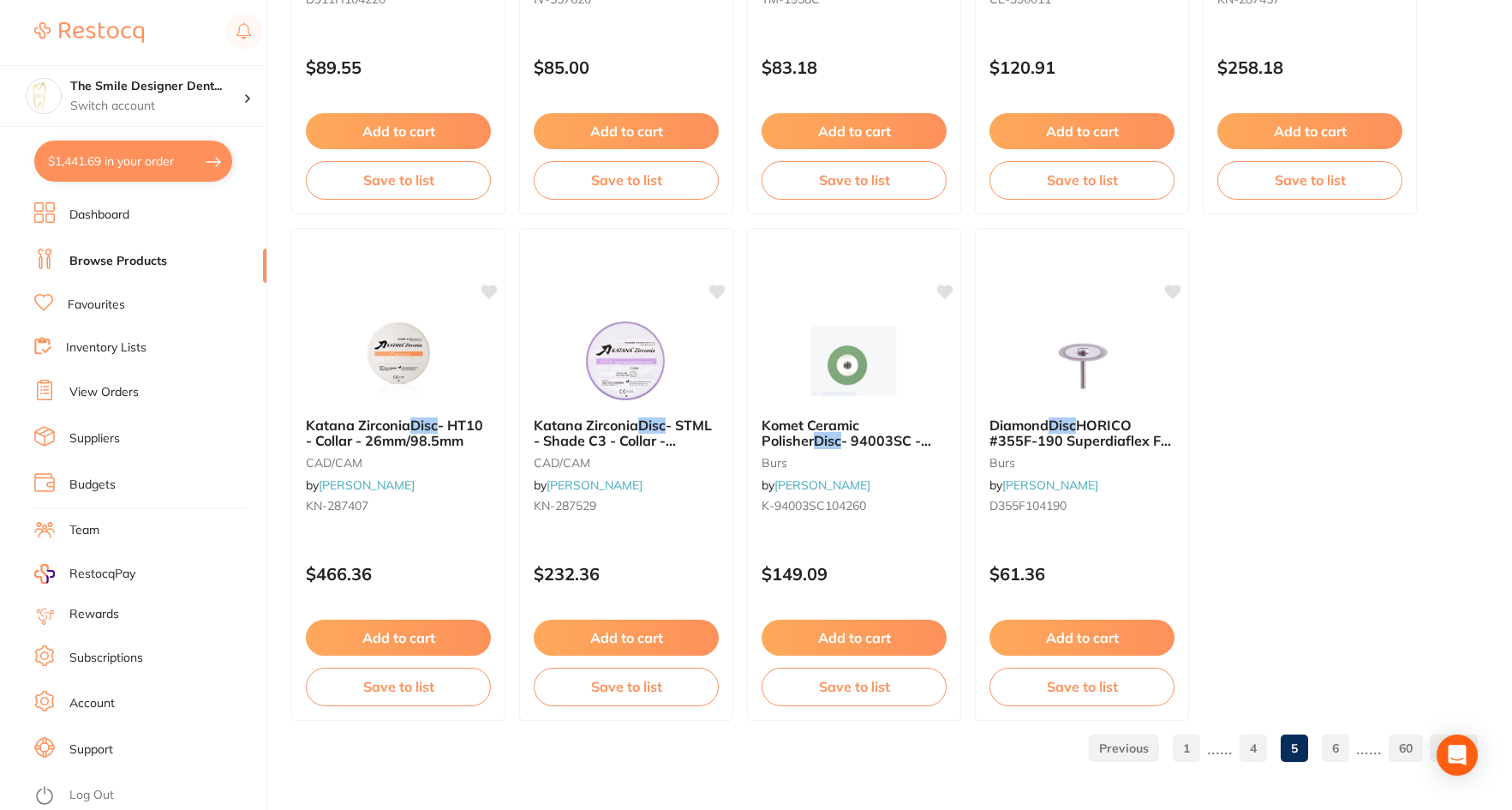
click at [1344, 752] on link "6" at bounding box center [1335, 748] width 27 height 34
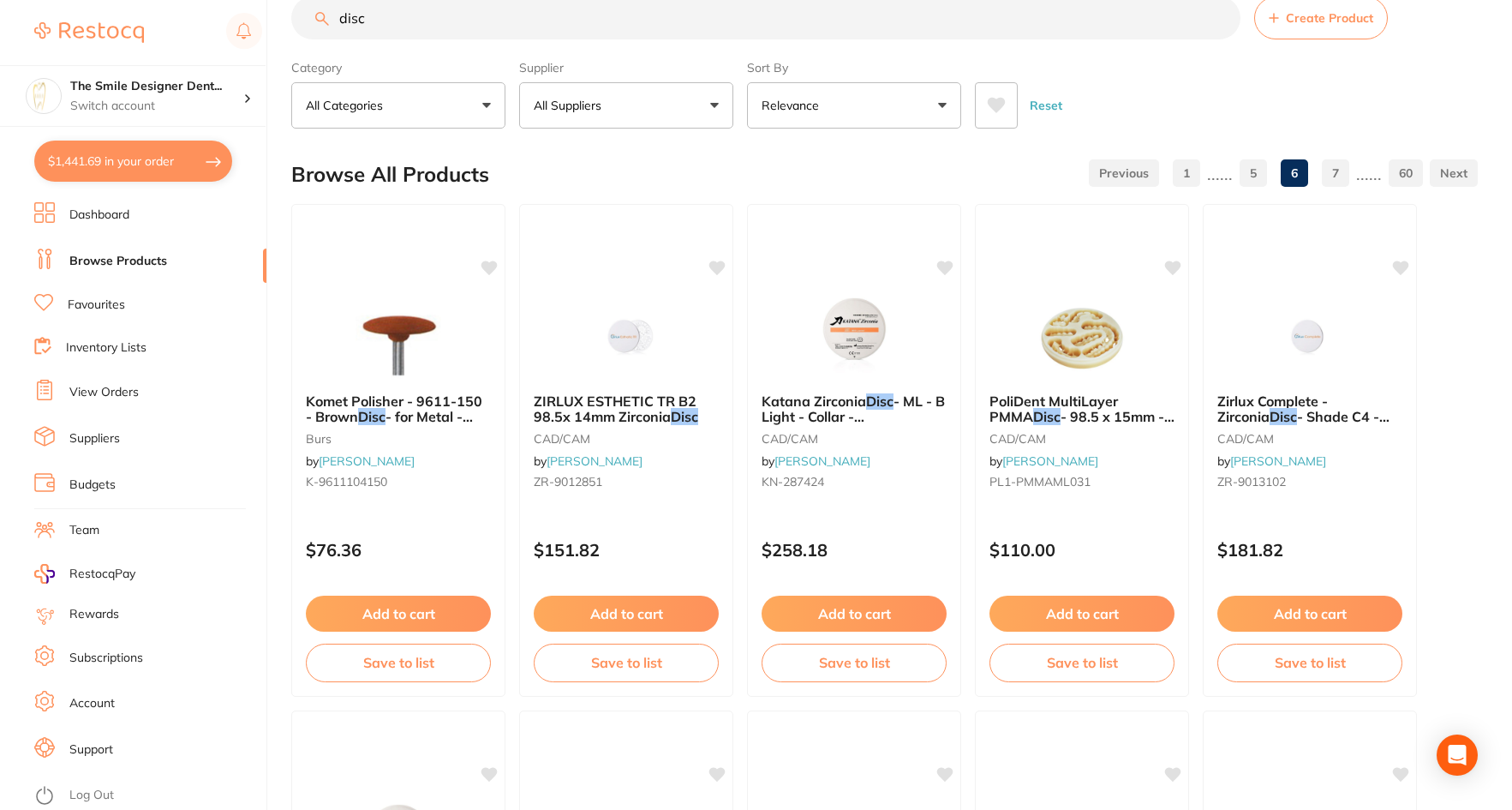
scroll to position [0, 0]
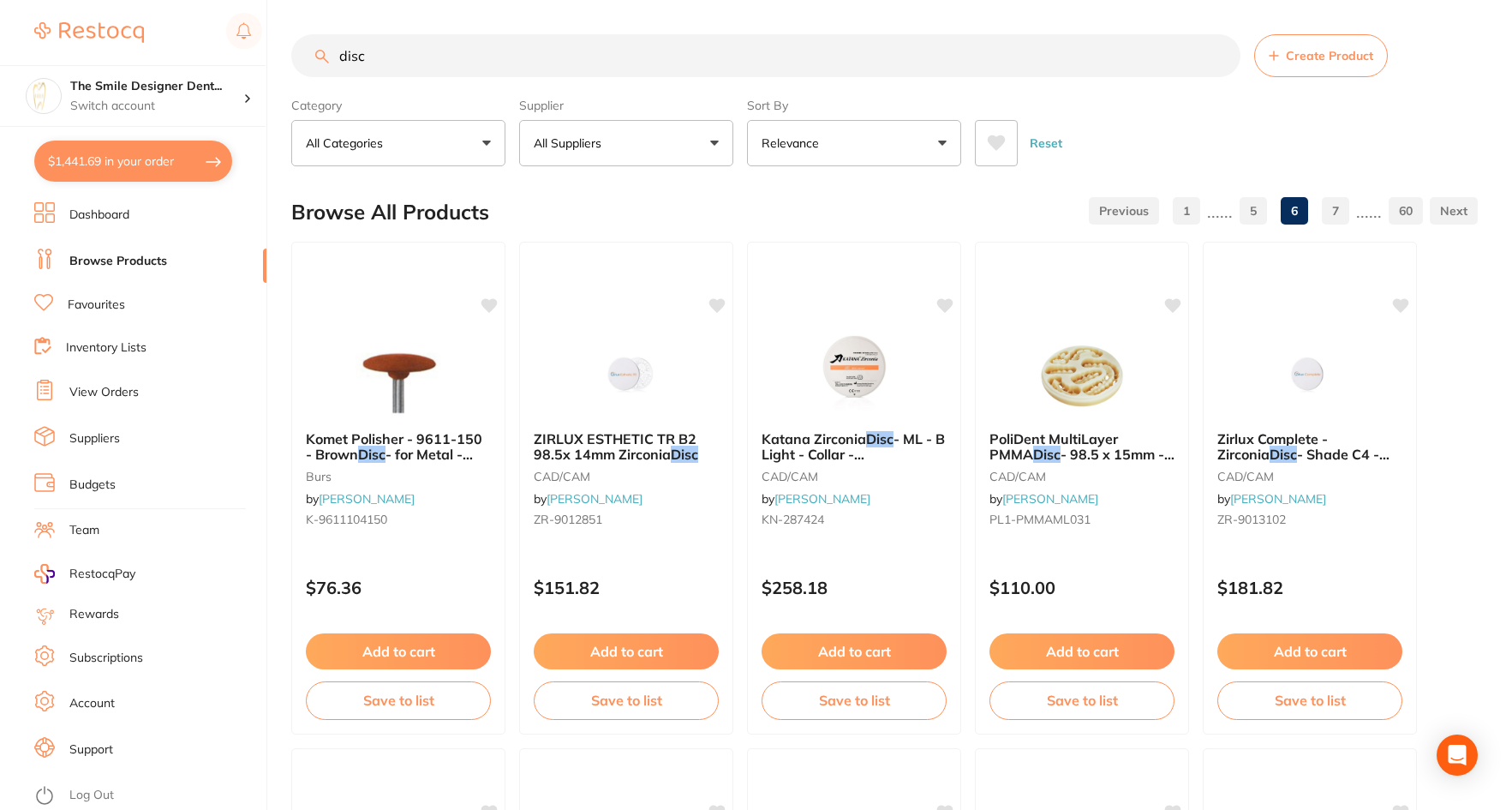
drag, startPoint x: 305, startPoint y: 59, endPoint x: 186, endPoint y: 49, distance: 119.4
click at [172, 63] on div "$1,441.69 The Smile Designer Dent... Switch account The Smile Designer Dental S…" at bounding box center [756, 405] width 1512 height 810
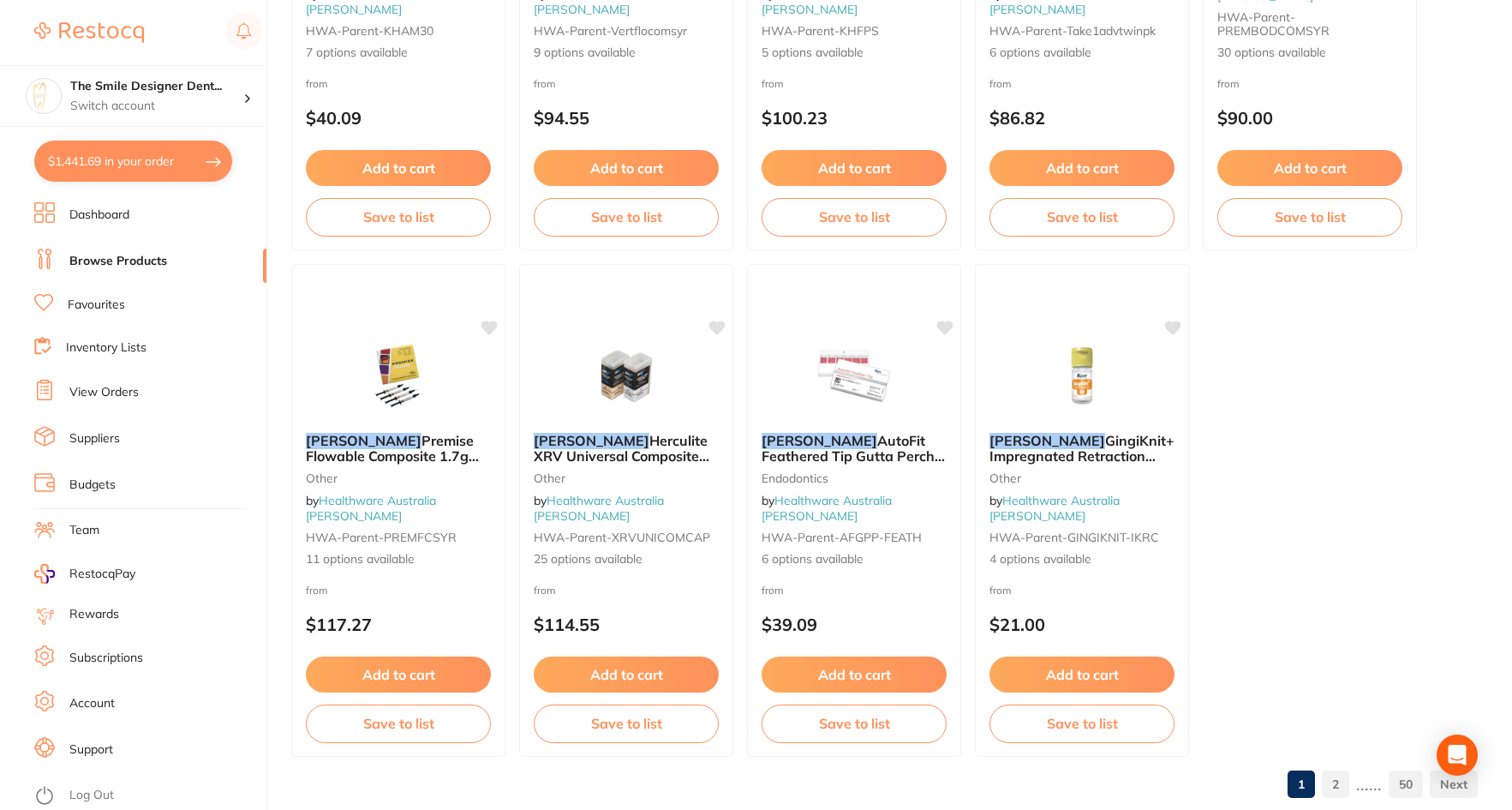
scroll to position [5081, 0]
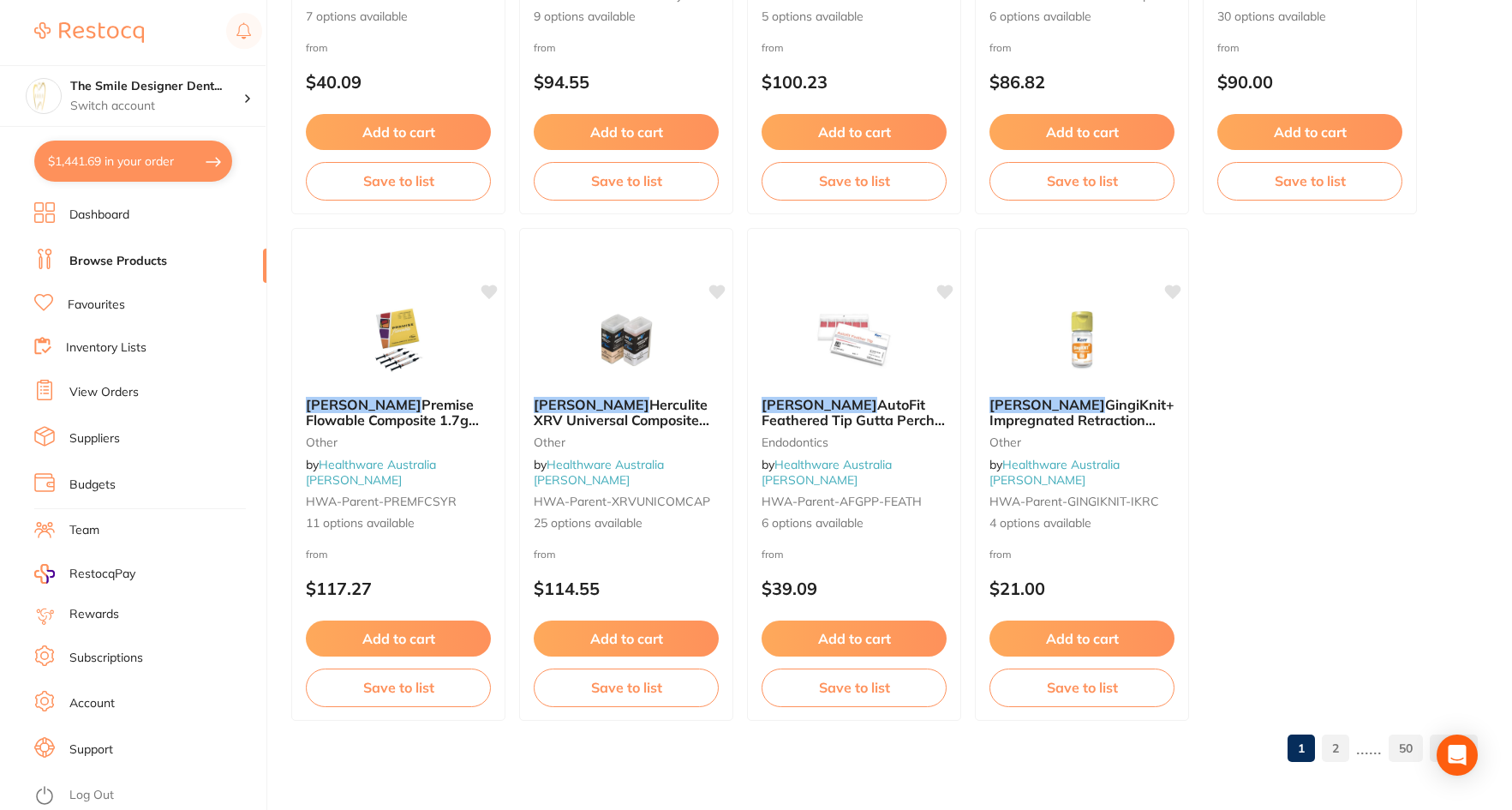
click at [1343, 748] on link "2" at bounding box center [1335, 748] width 27 height 34
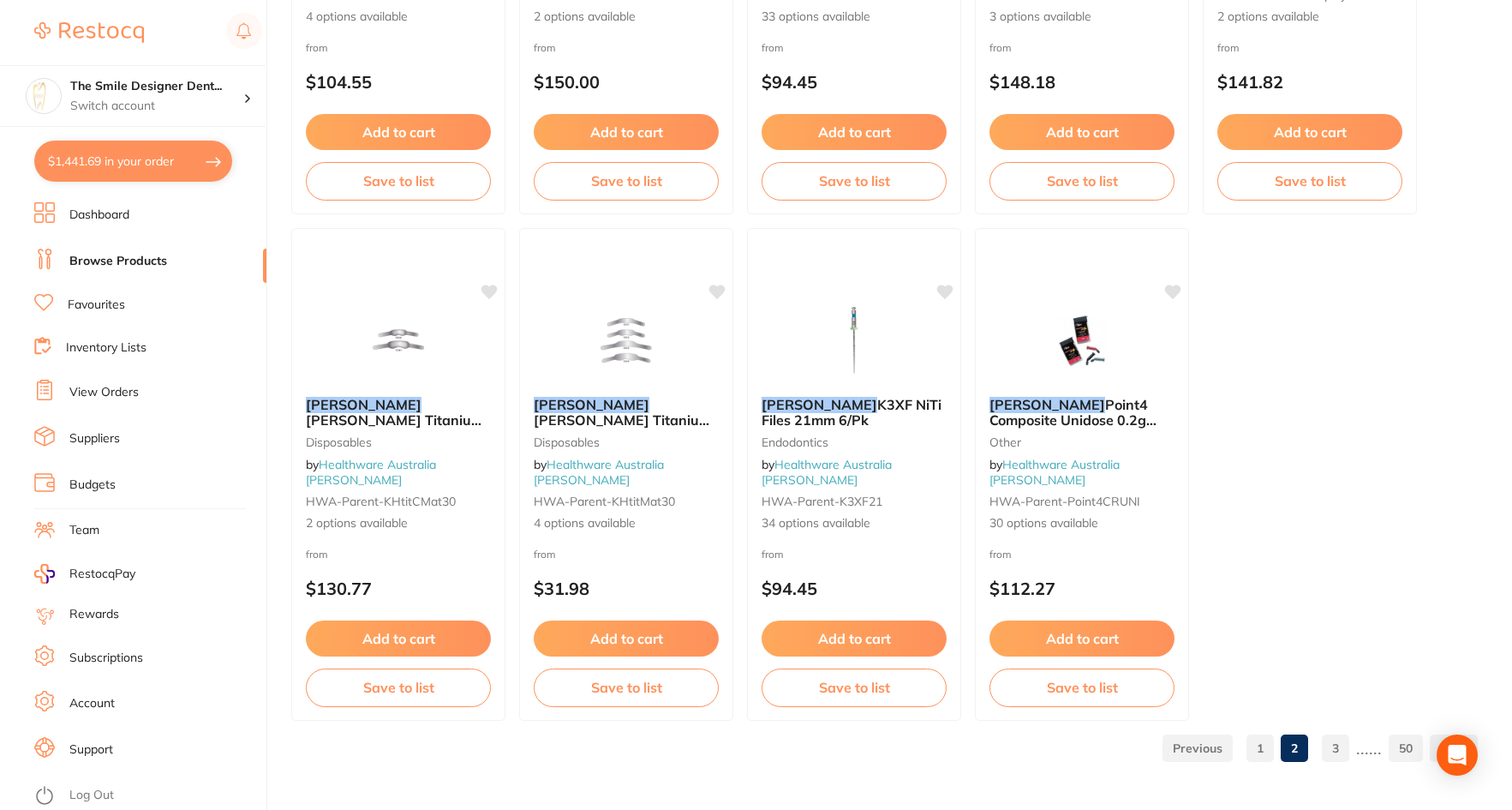
click at [1339, 750] on link "3" at bounding box center [1335, 748] width 27 height 34
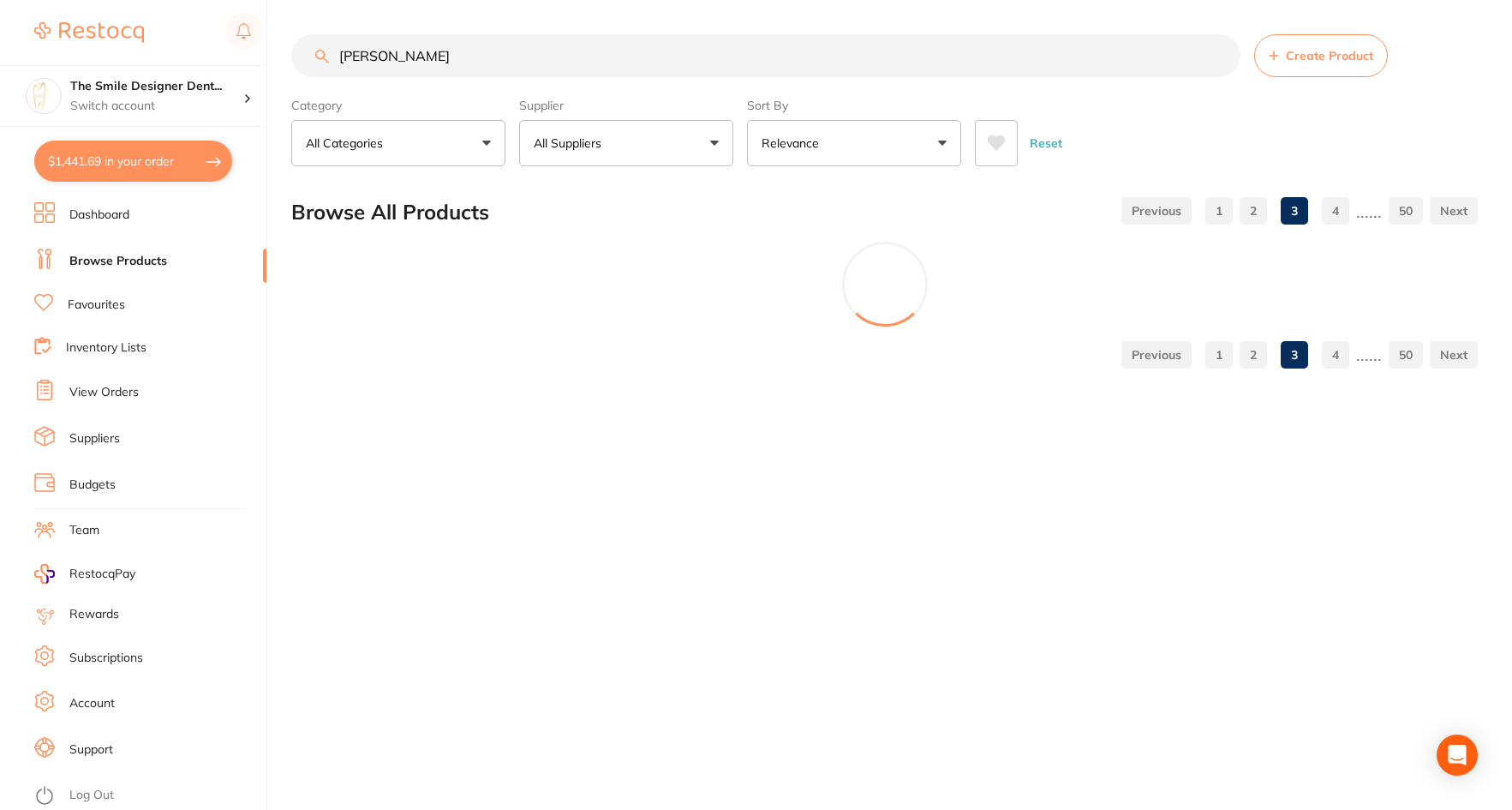
scroll to position [0, 0]
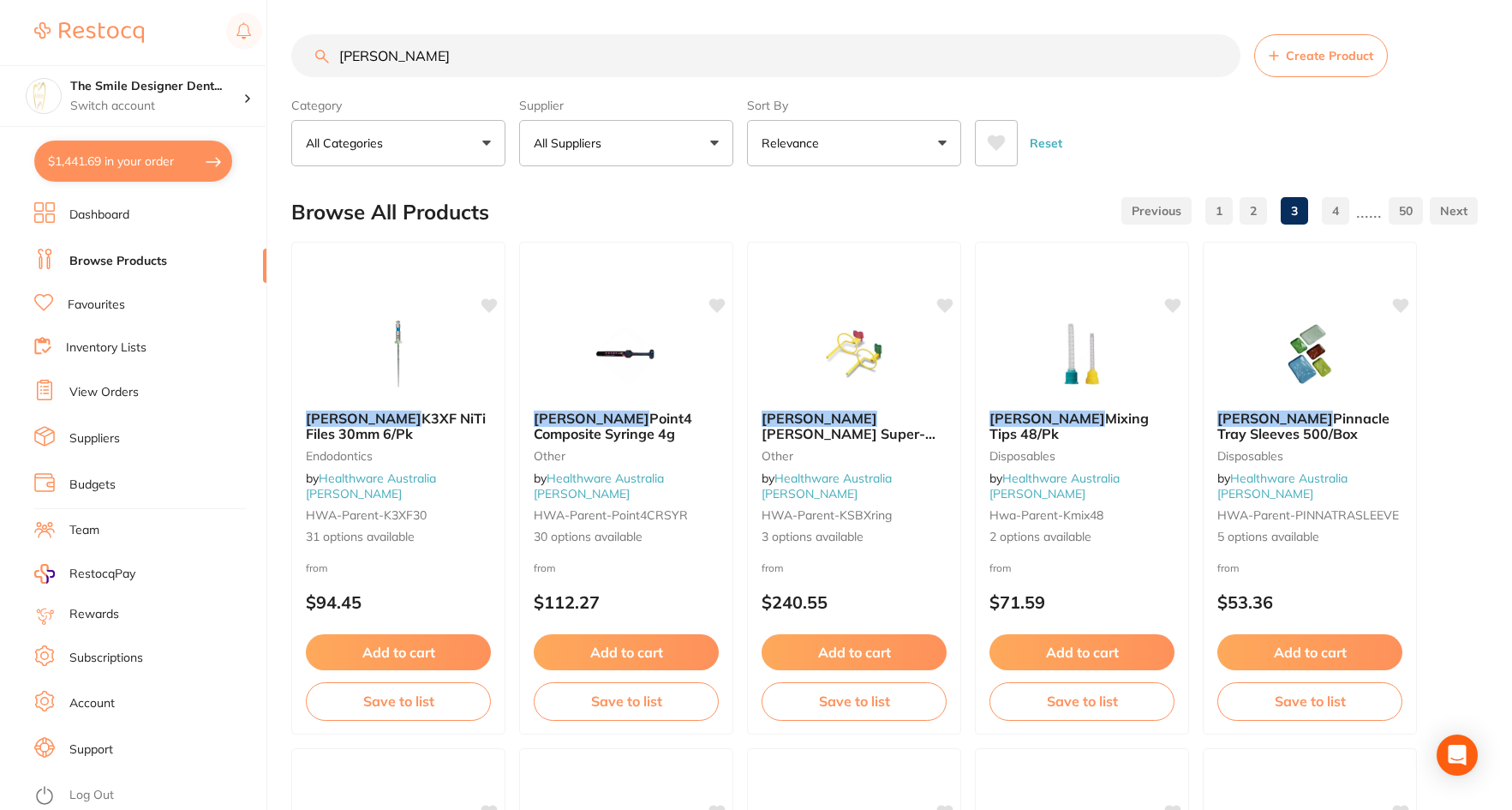
click at [567, 106] on label "Supplier" at bounding box center [627, 106] width 214 height 16
click at [598, 69] on input "kerr" at bounding box center [765, 55] width 949 height 43
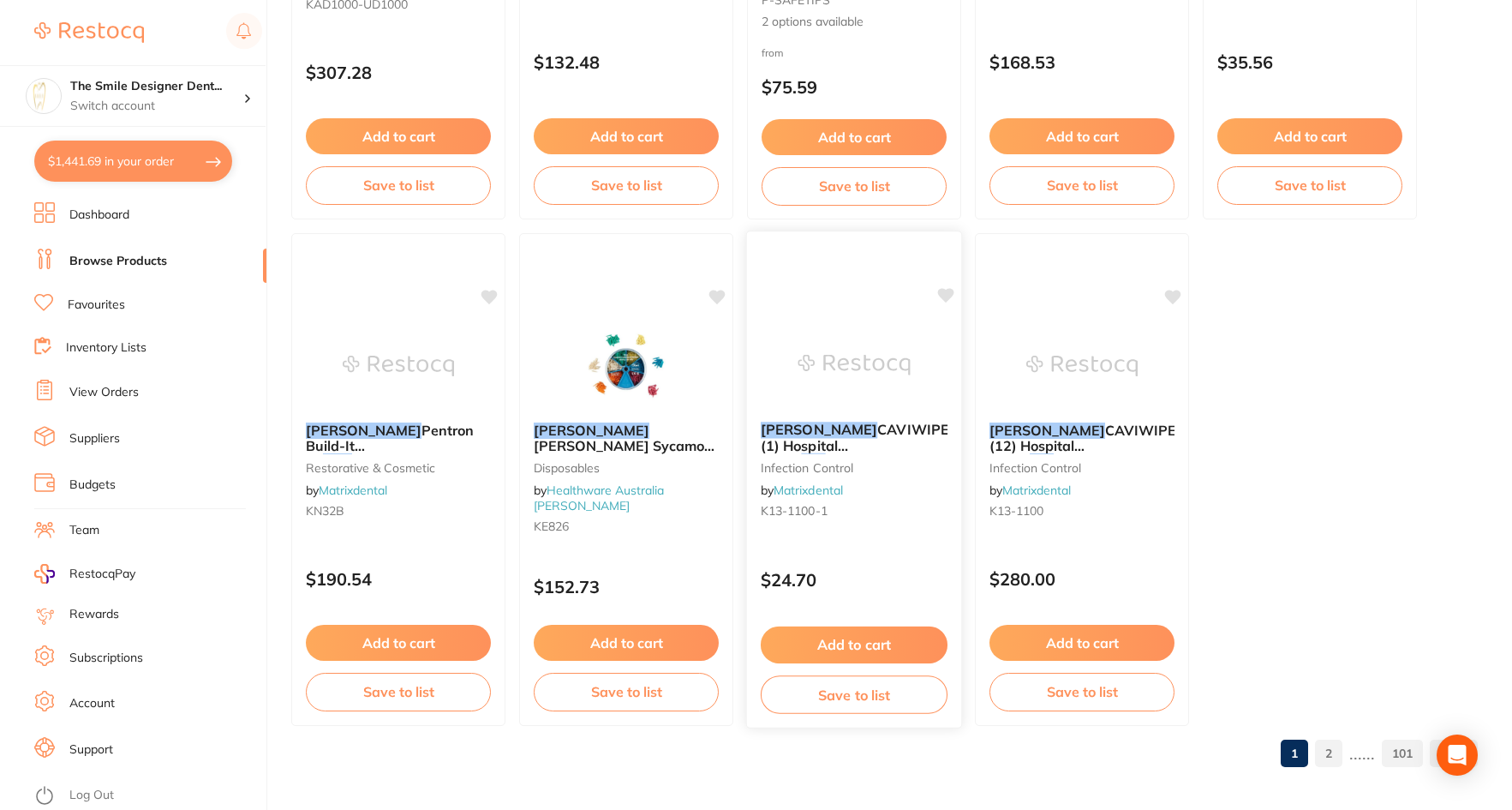
scroll to position [5081, 0]
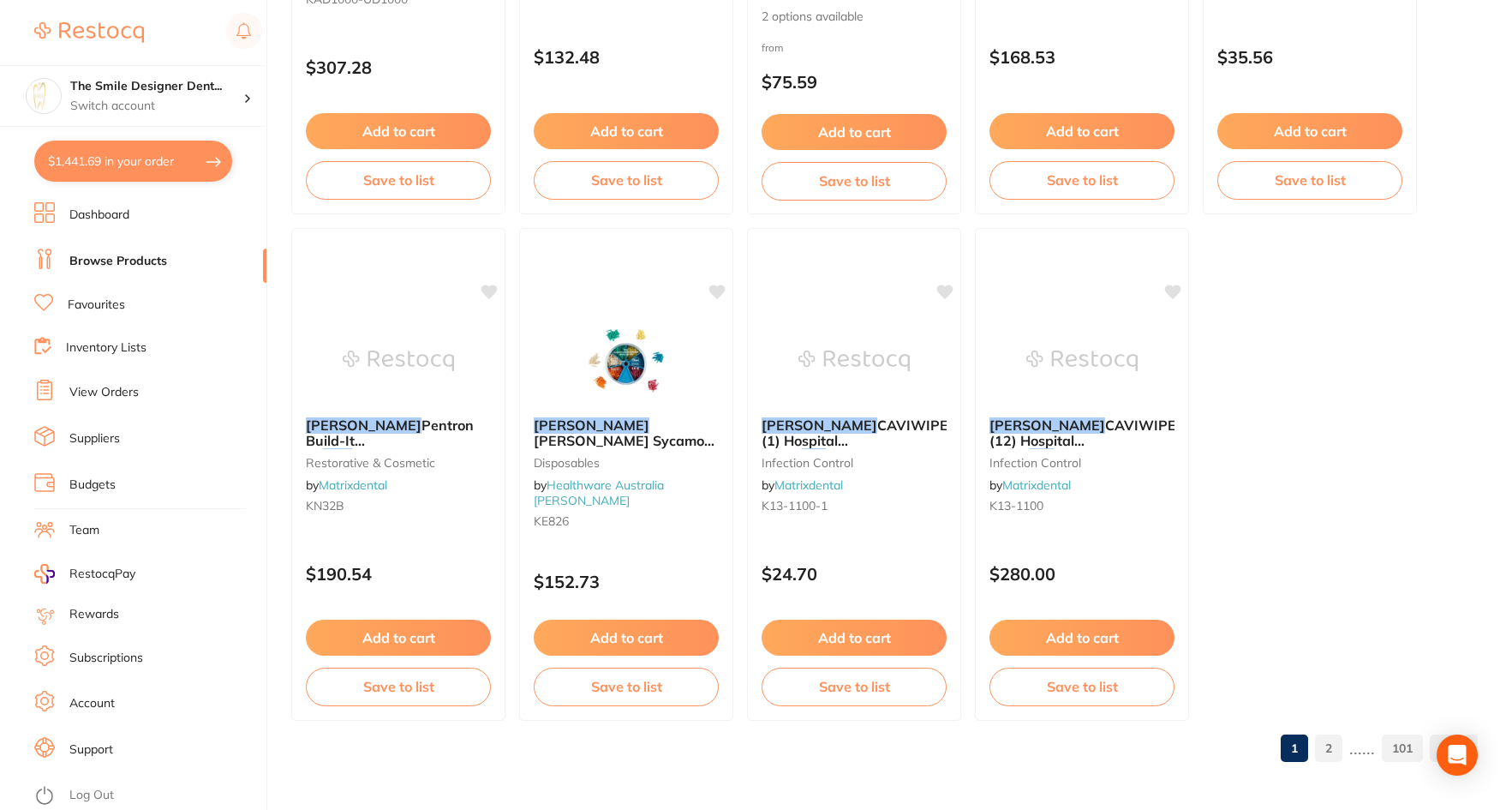
click at [1331, 752] on link "2" at bounding box center [1328, 748] width 27 height 34
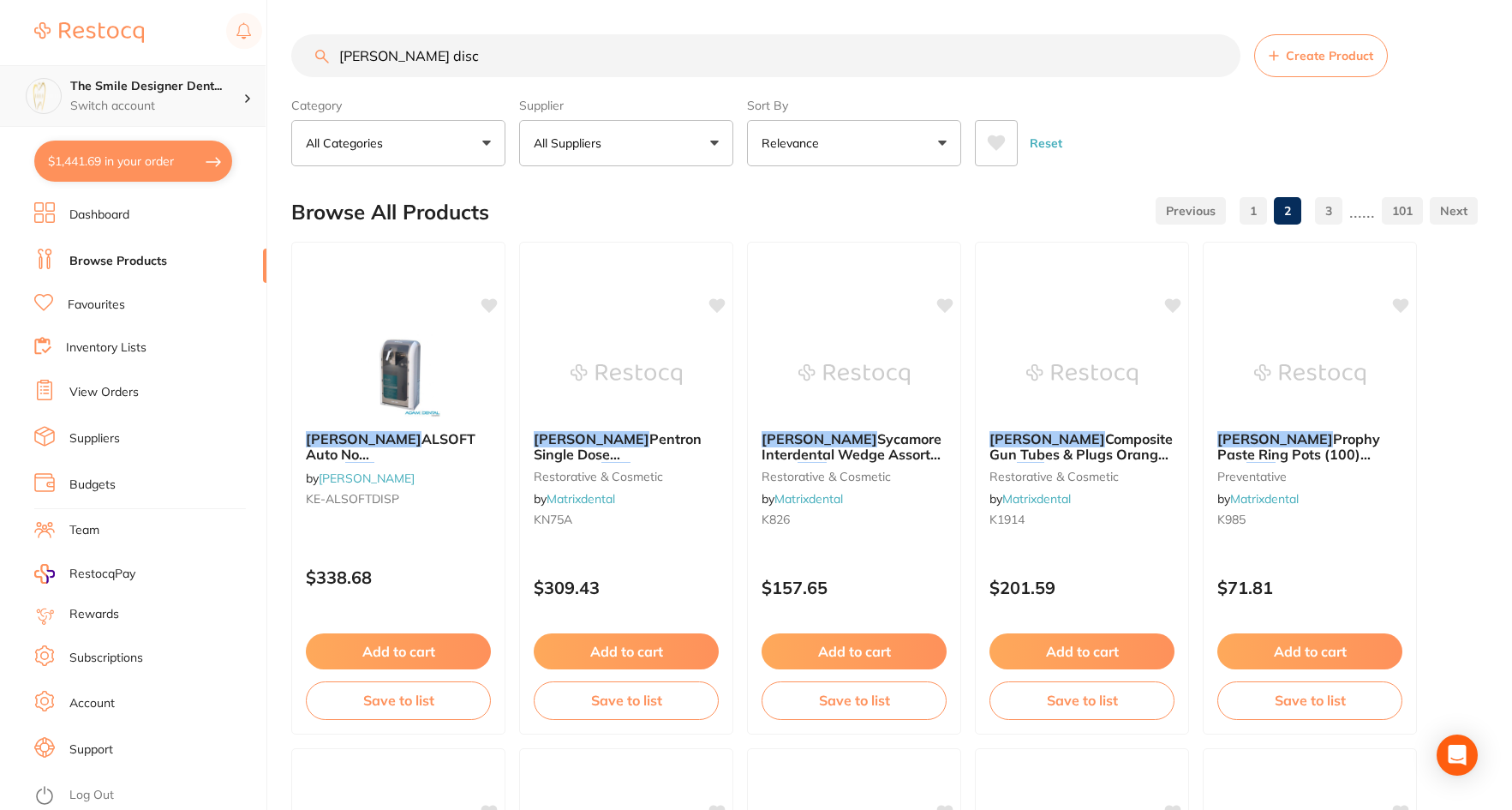
scroll to position [1, 0]
drag, startPoint x: 436, startPoint y: 60, endPoint x: 145, endPoint y: 71, distance: 291.2
click at [145, 71] on div "$1,441.69 The Smile Designer Dent... Switch account The Smile Designer Dental S…" at bounding box center [756, 405] width 1512 height 810
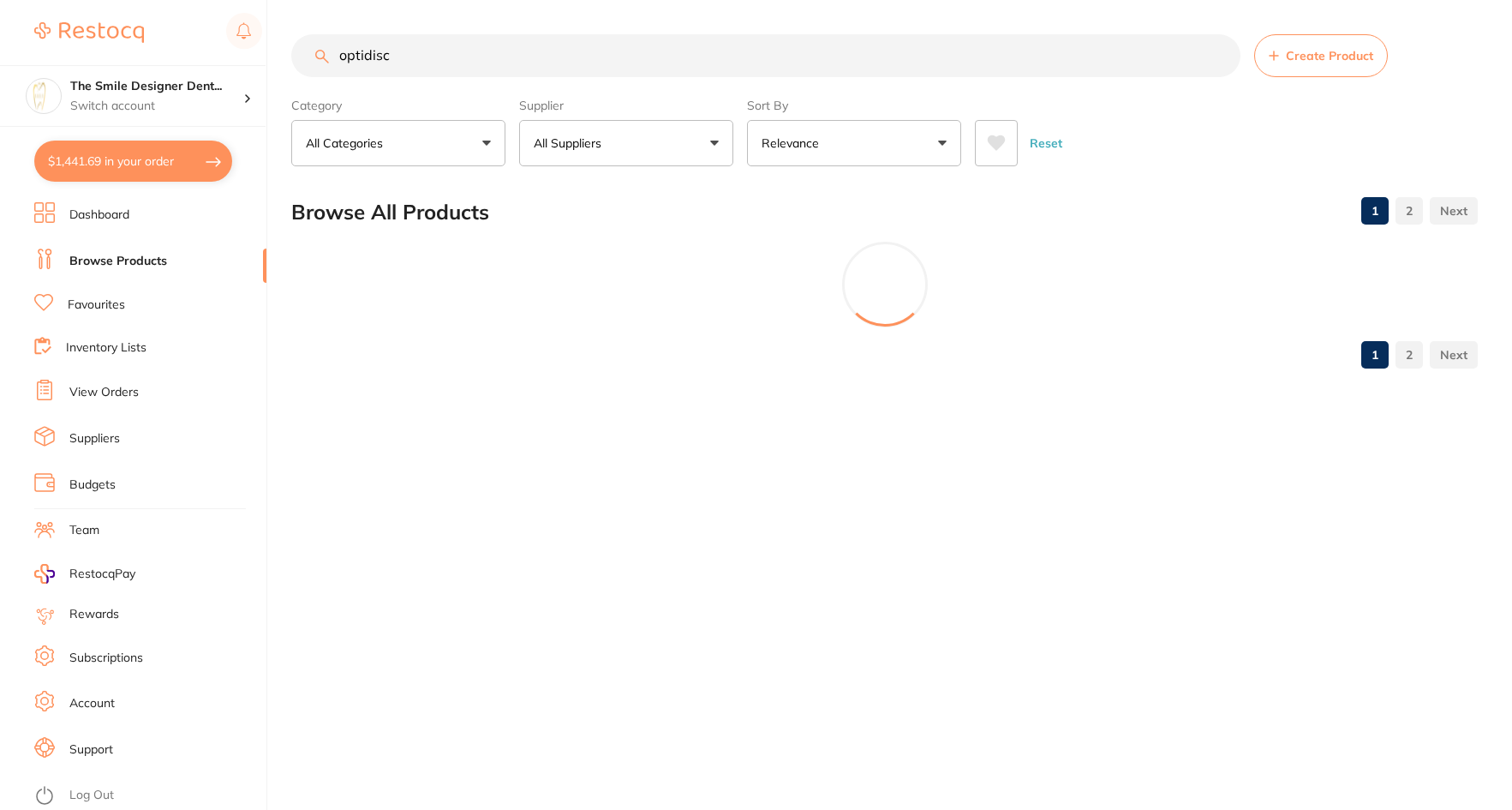
type input "optidisc"
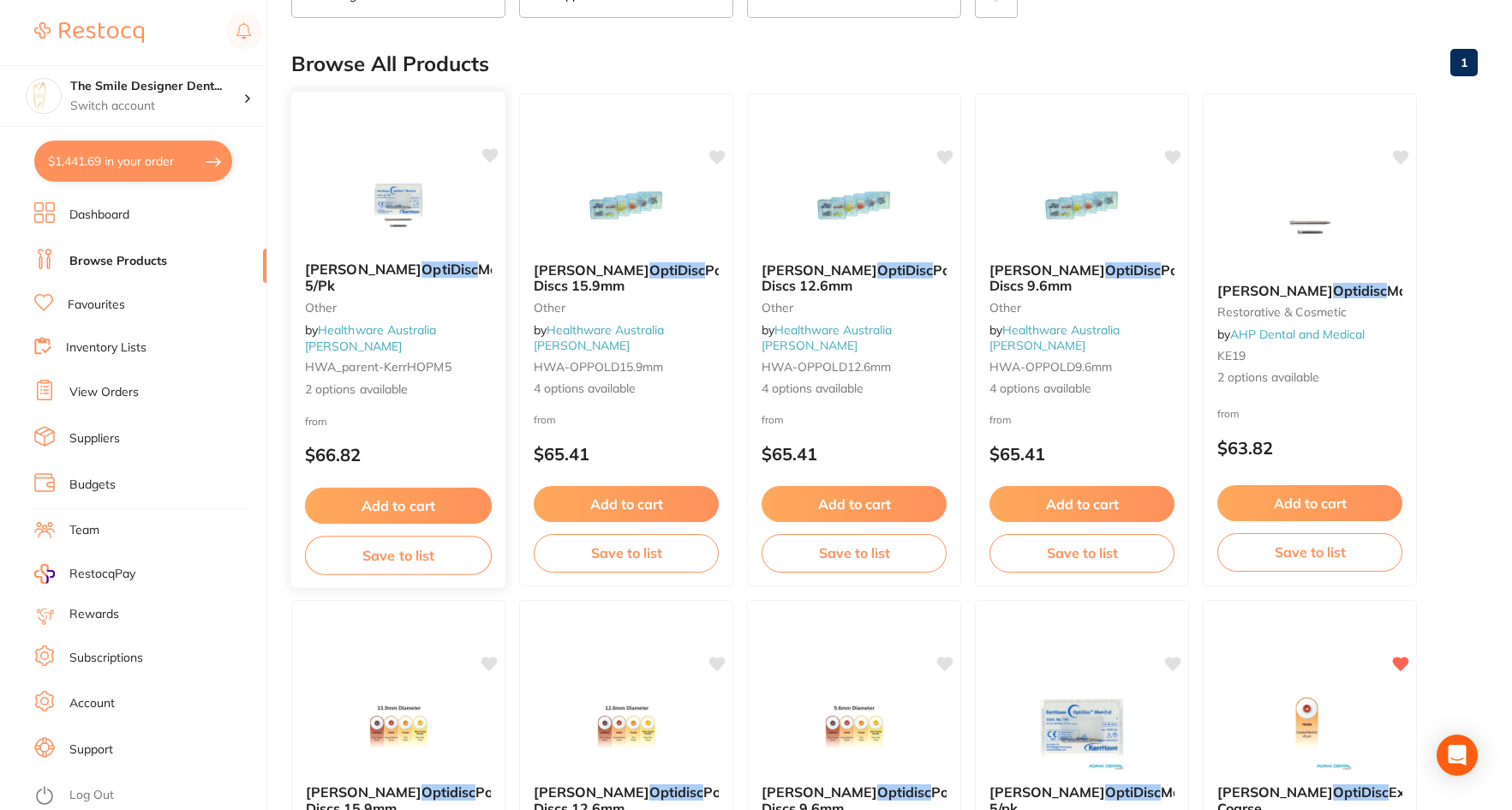
scroll to position [172, 0]
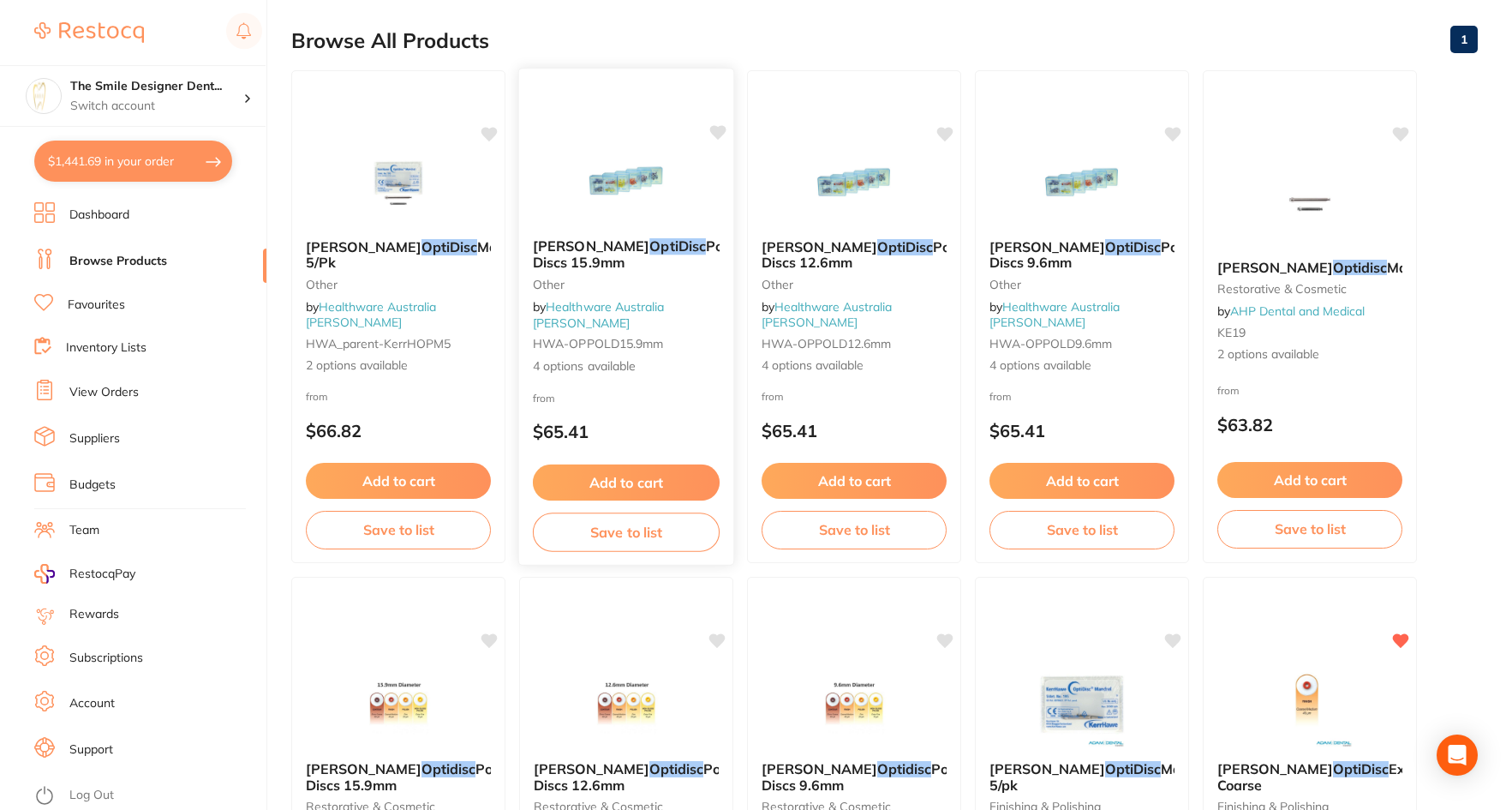
click at [649, 255] on em "OptiDisc" at bounding box center [677, 246] width 57 height 17
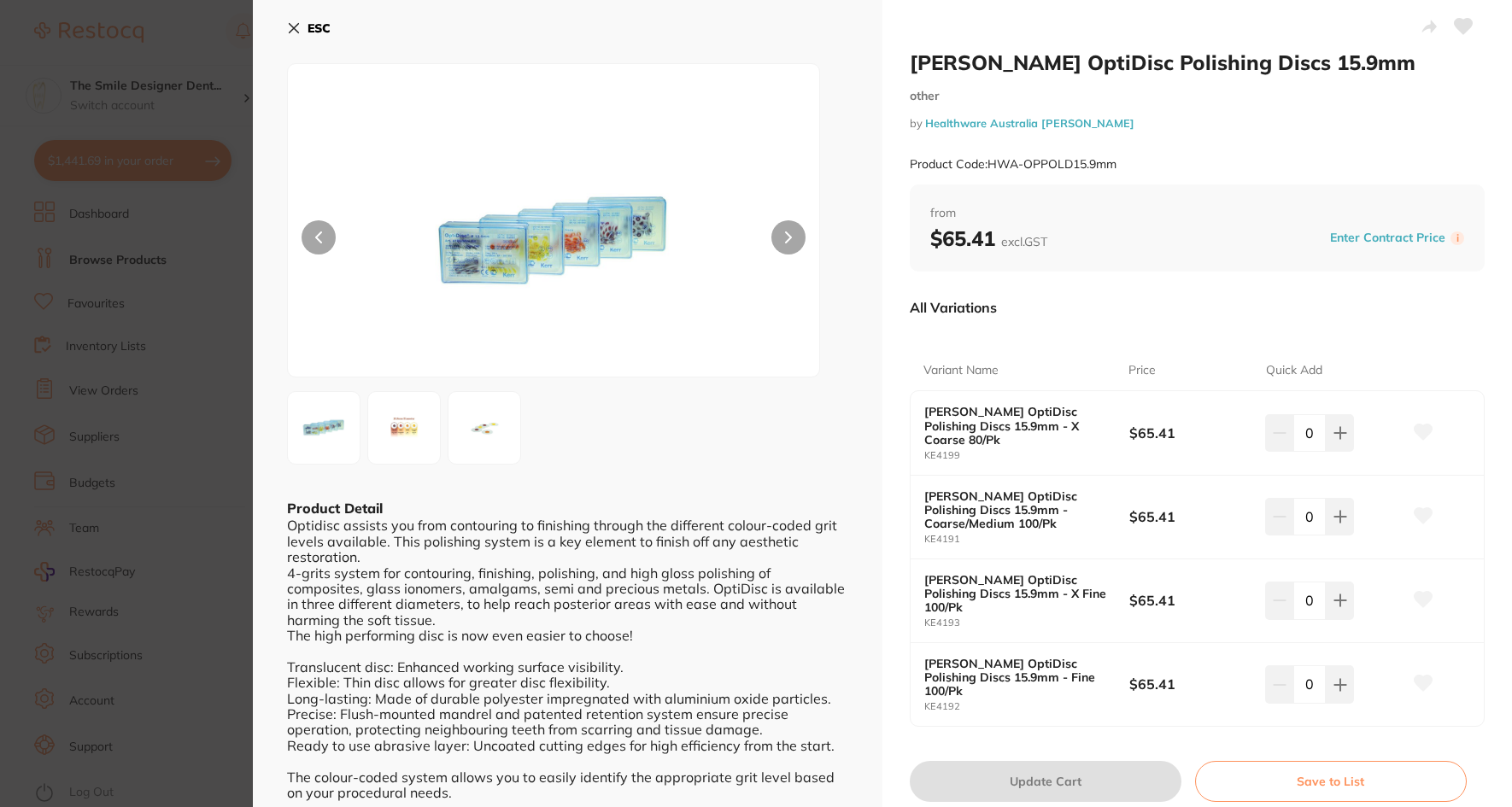
click at [422, 438] on img at bounding box center [404, 427] width 62 height 62
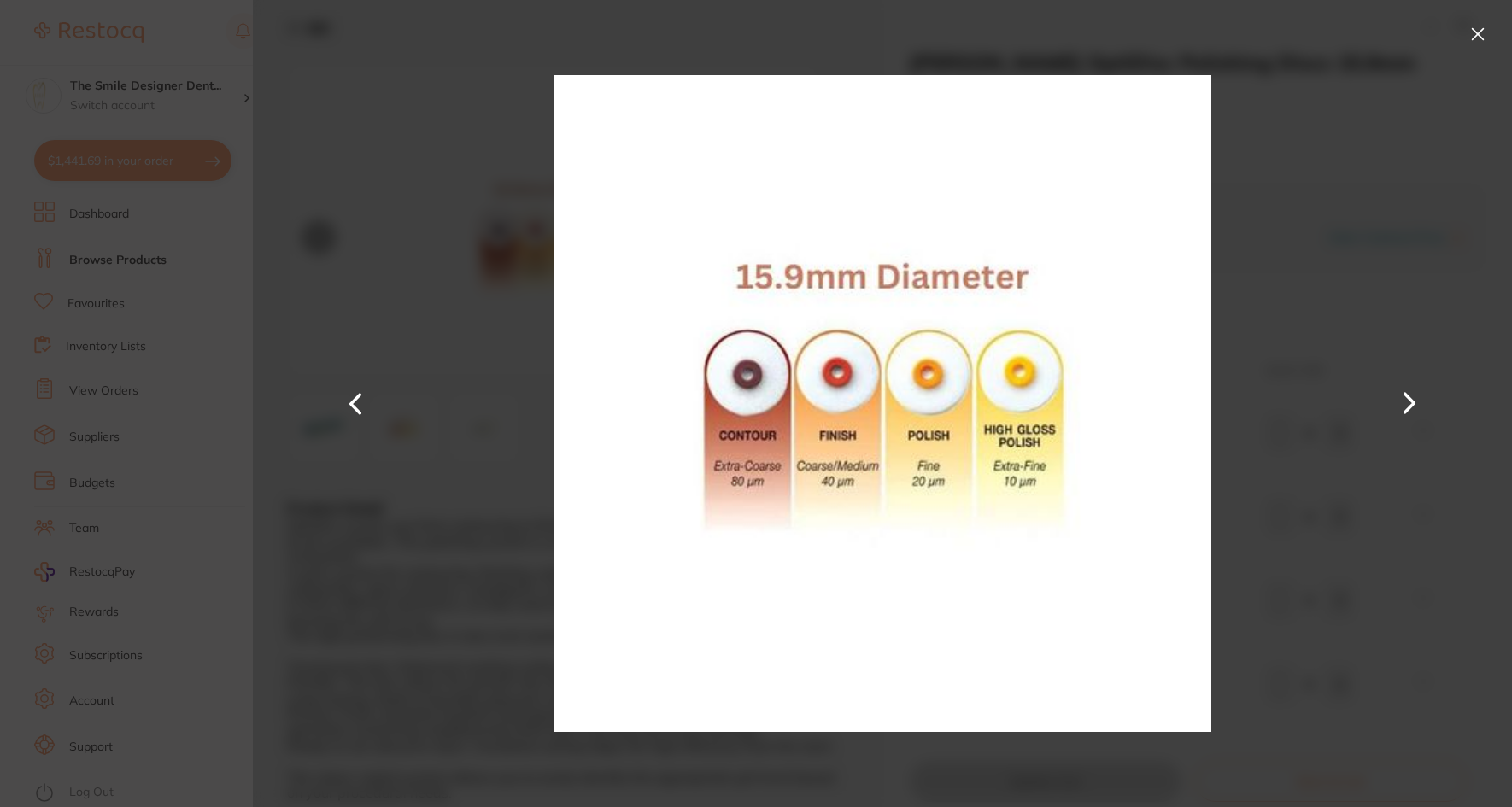
click at [124, 507] on section "Kerr Hawe OptiDisc Polishing Discs 15.9mm other by Healthware Australia Ridley …" at bounding box center [756, 403] width 1512 height 807
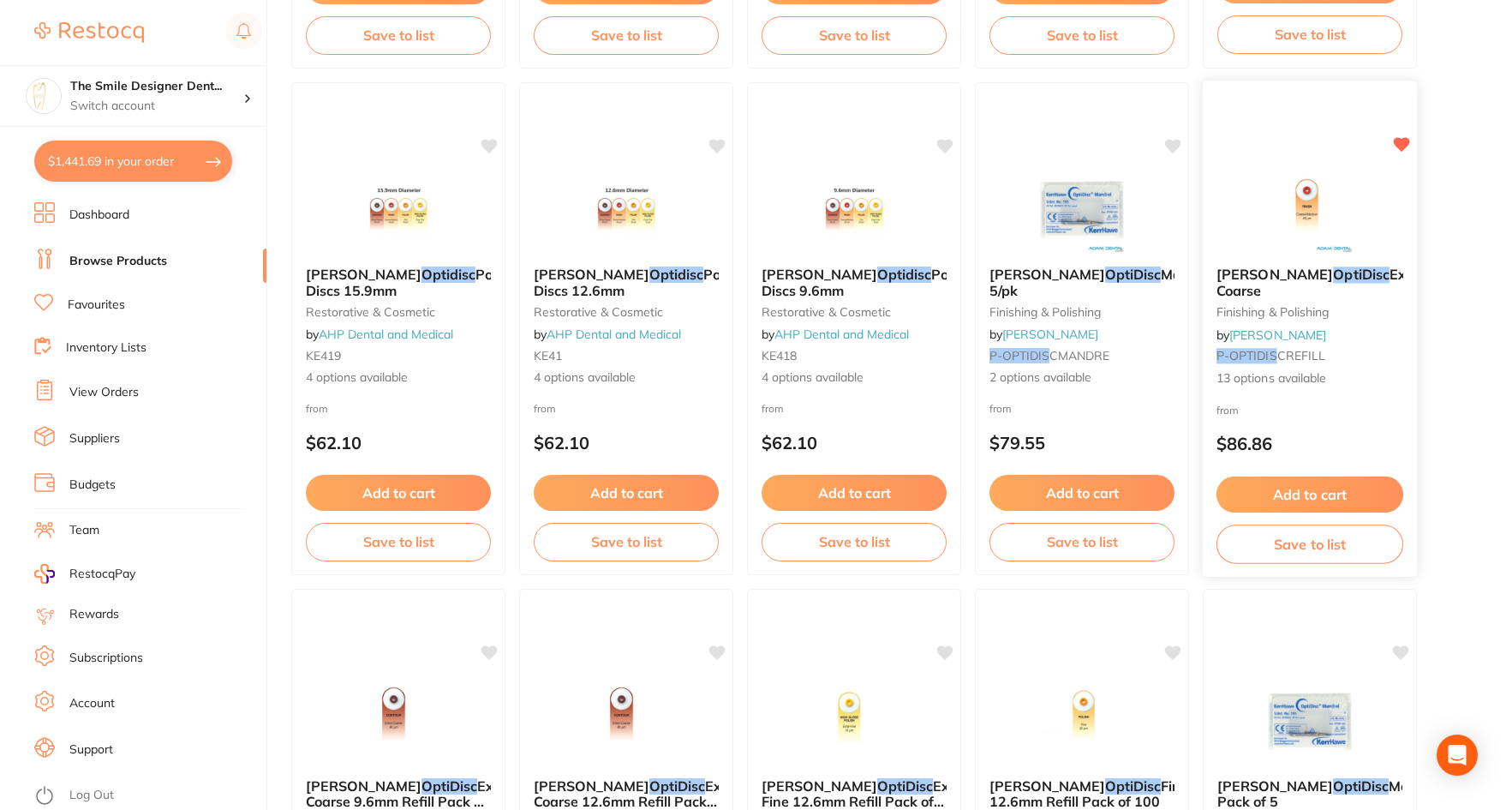
scroll to position [772, 0]
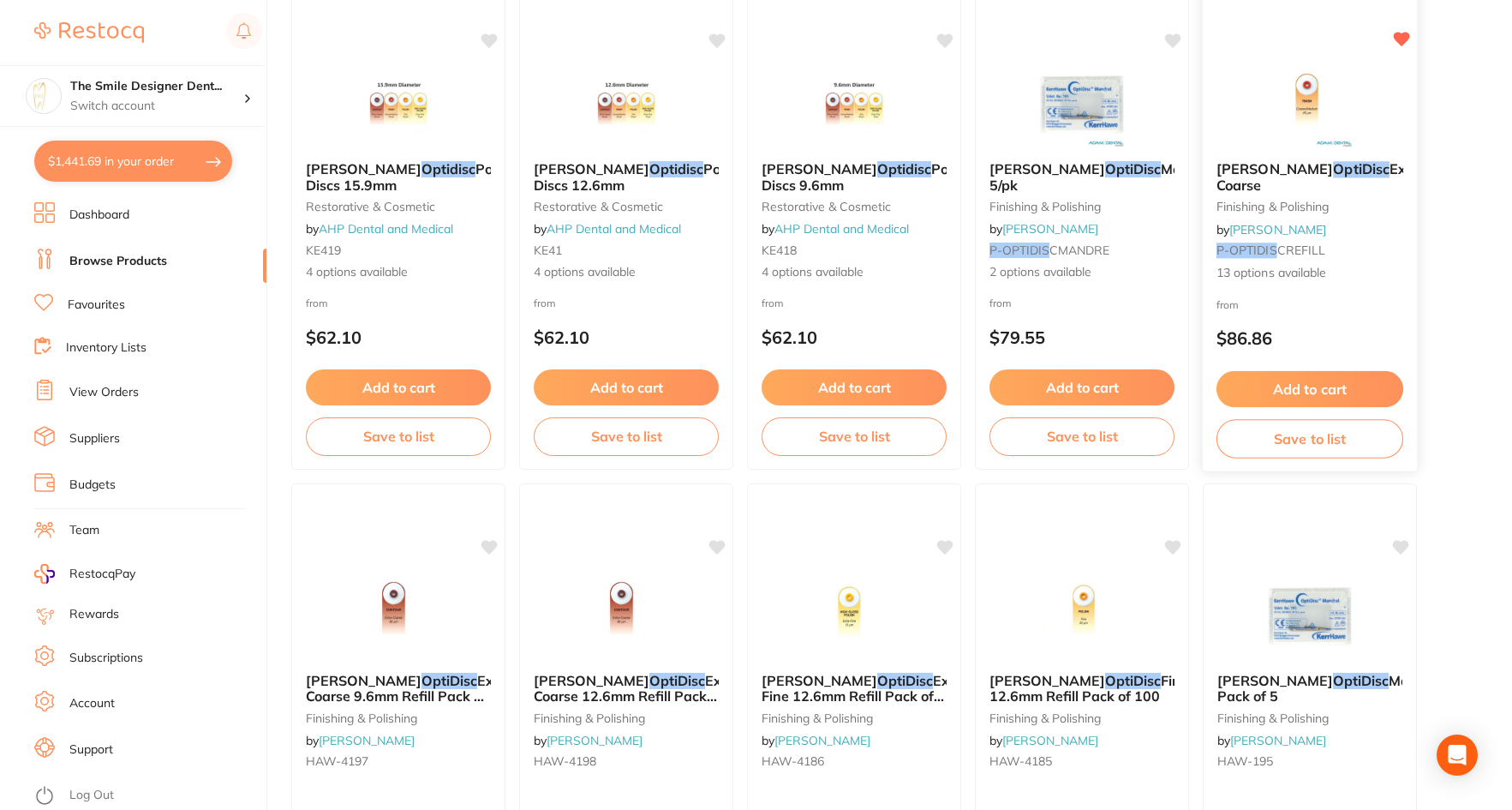
click at [1338, 301] on div "from $86.86" at bounding box center [1310, 325] width 214 height 62
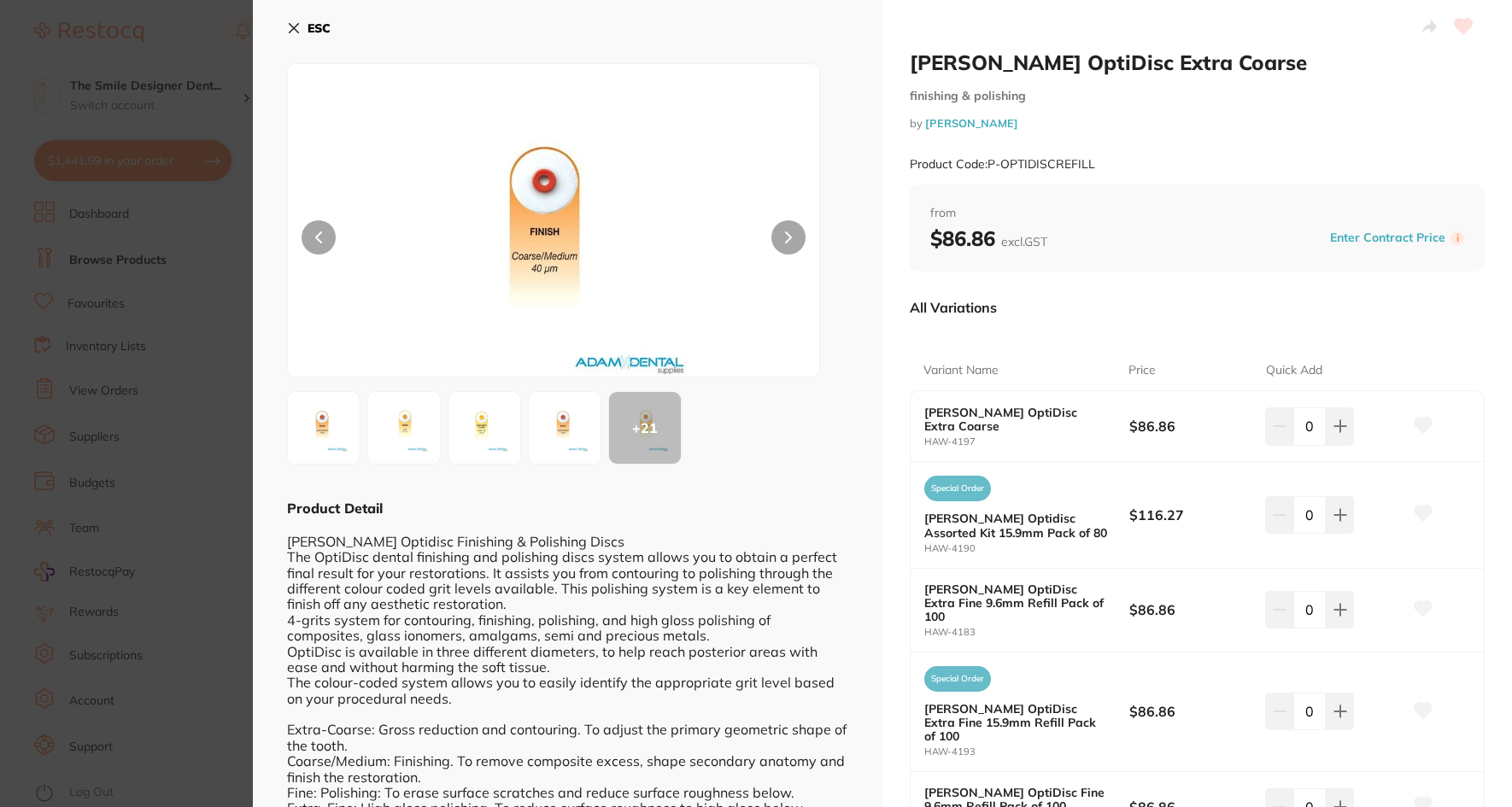
click at [550, 426] on img at bounding box center [565, 427] width 62 height 62
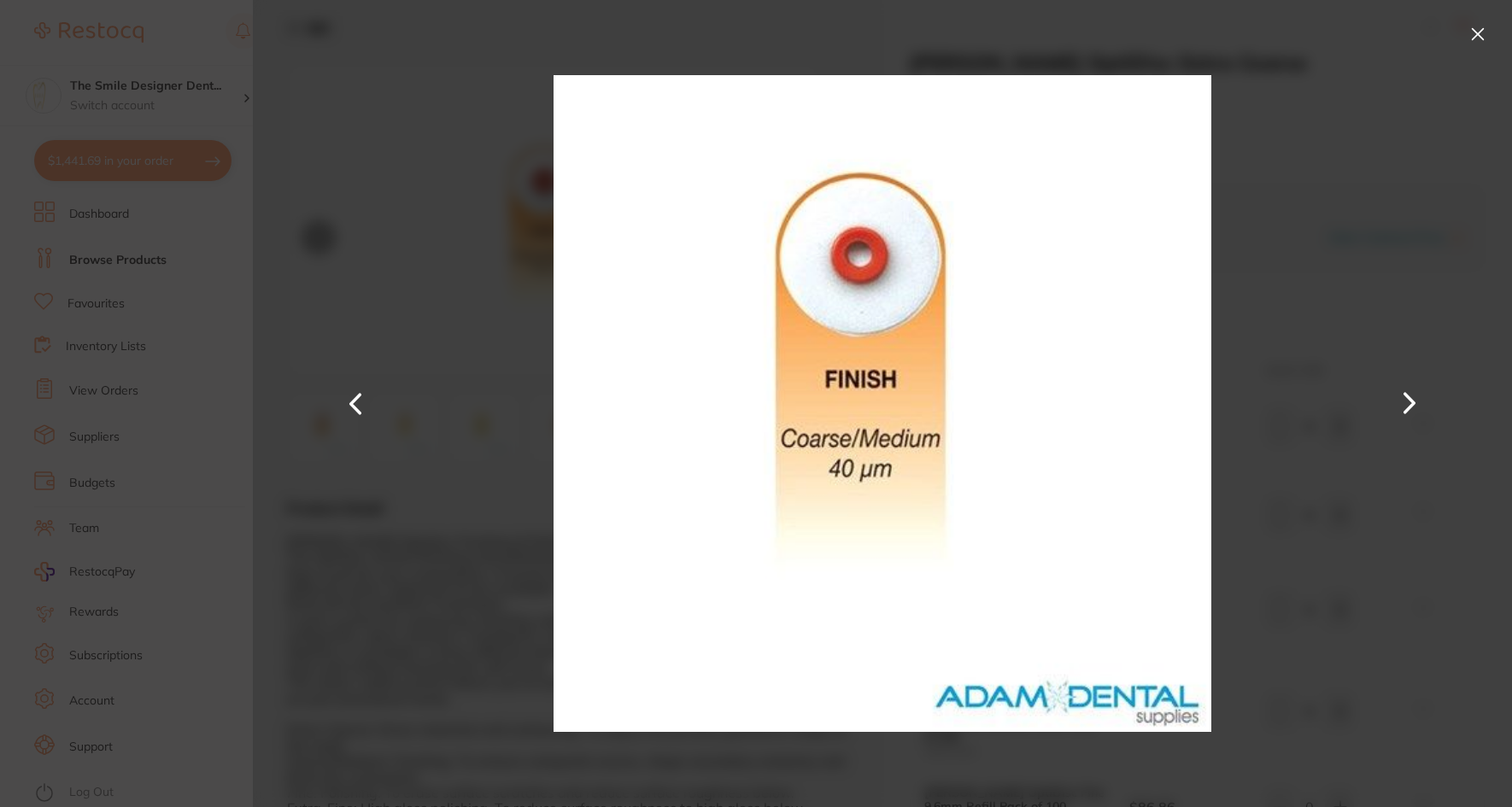
click at [347, 420] on button at bounding box center [355, 403] width 41 height 404
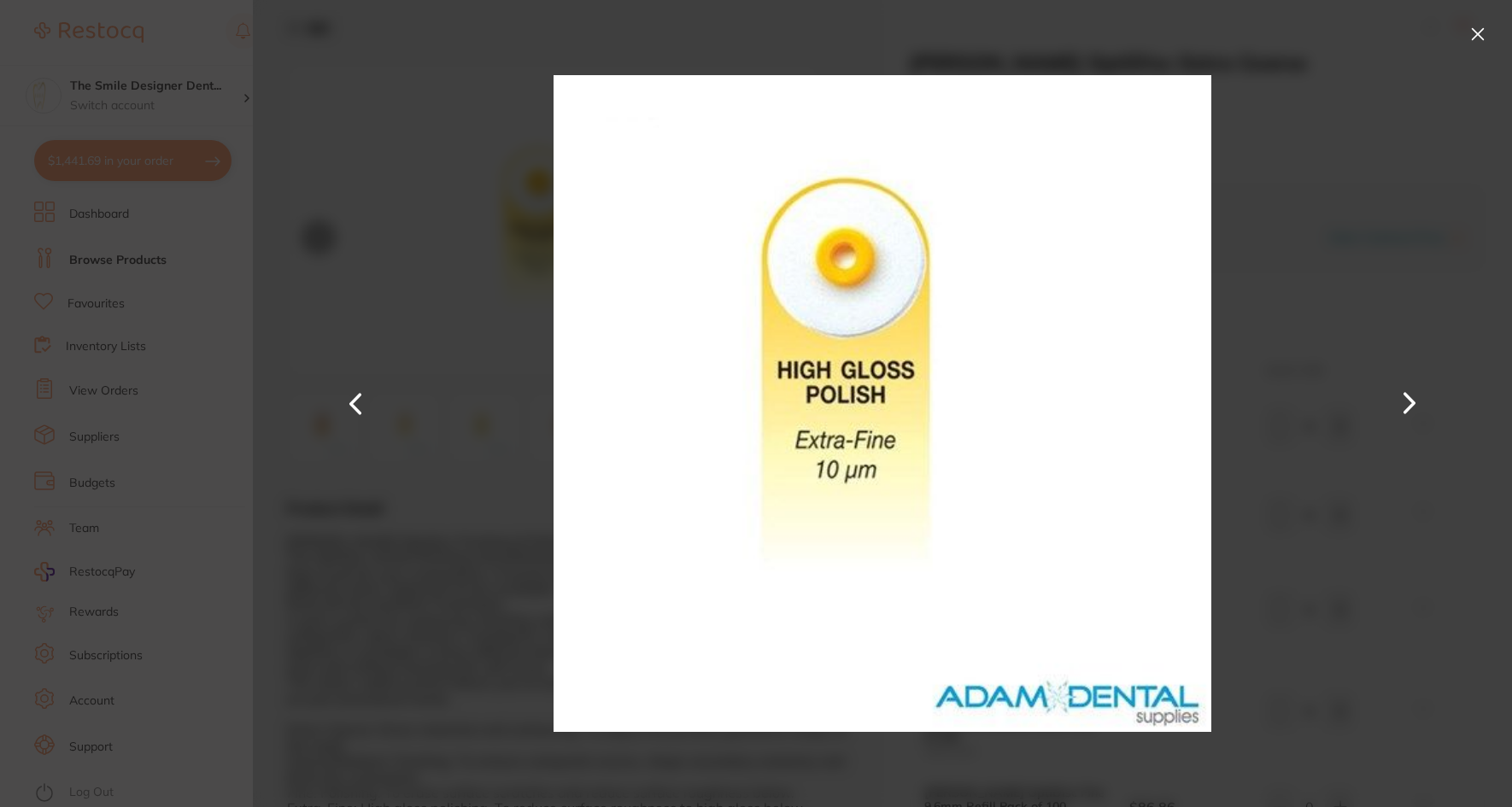
click at [348, 420] on button at bounding box center [355, 403] width 41 height 404
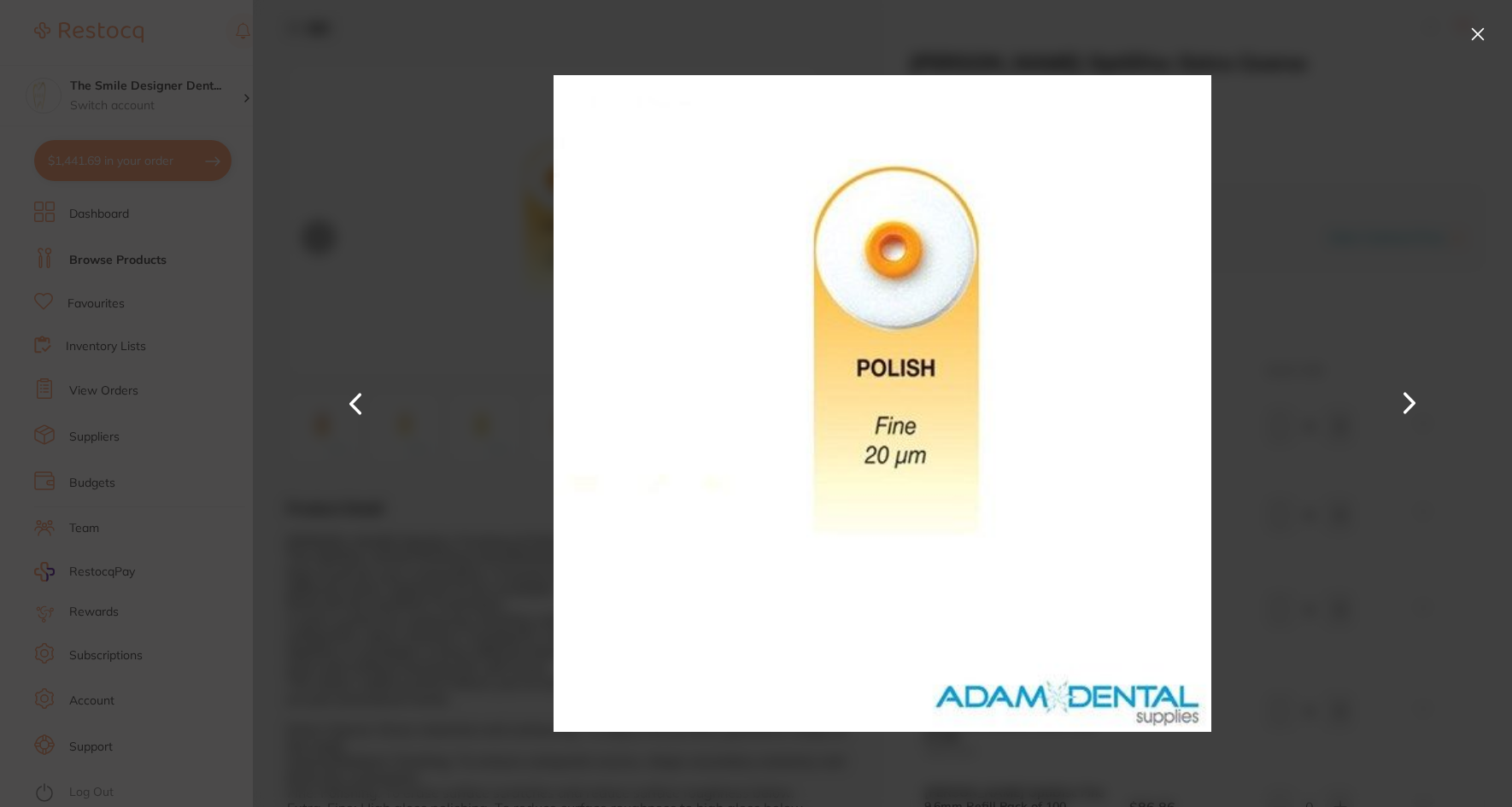
click at [335, 420] on button at bounding box center [355, 403] width 41 height 404
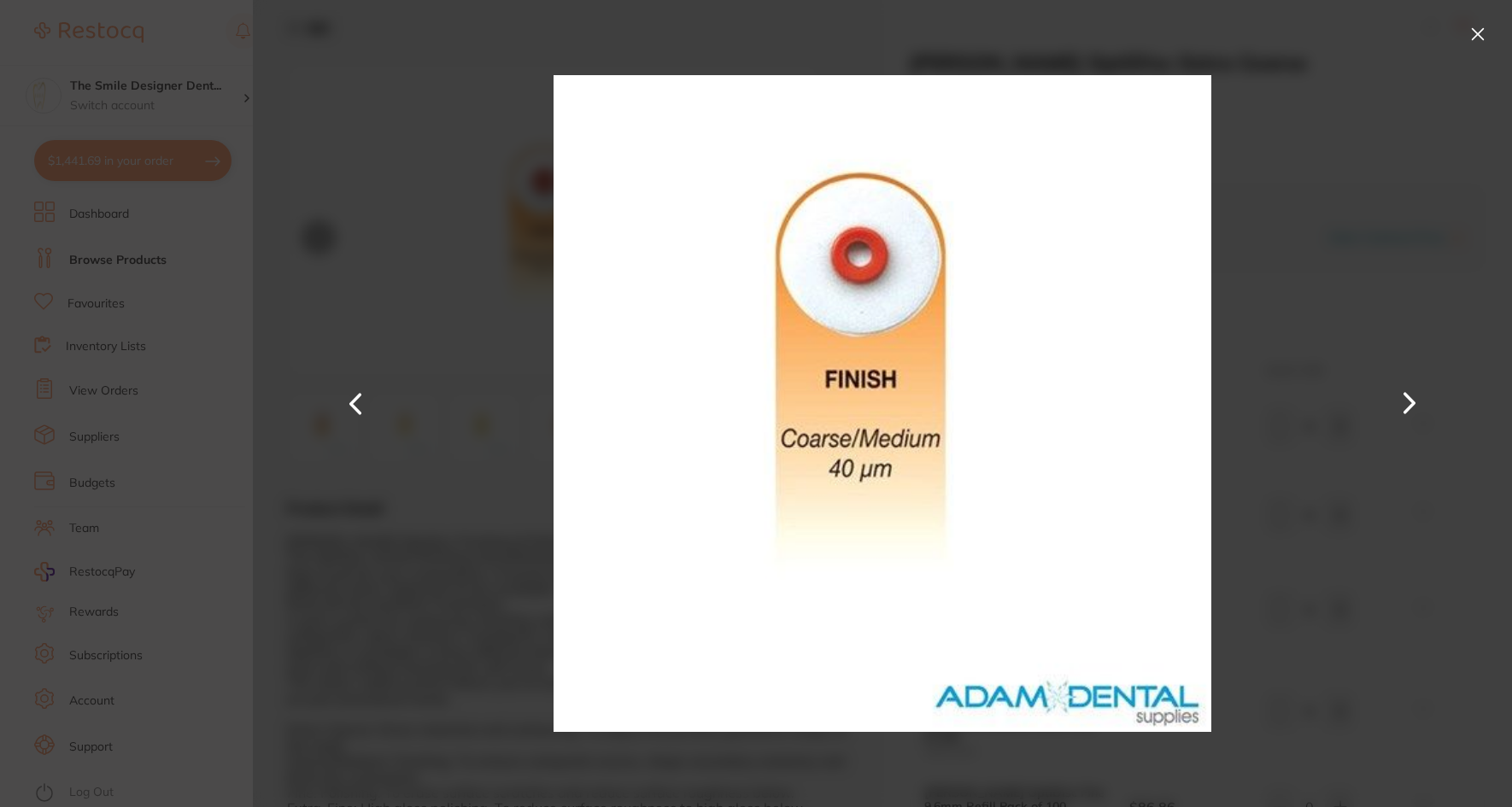
click at [335, 420] on button at bounding box center [355, 403] width 41 height 404
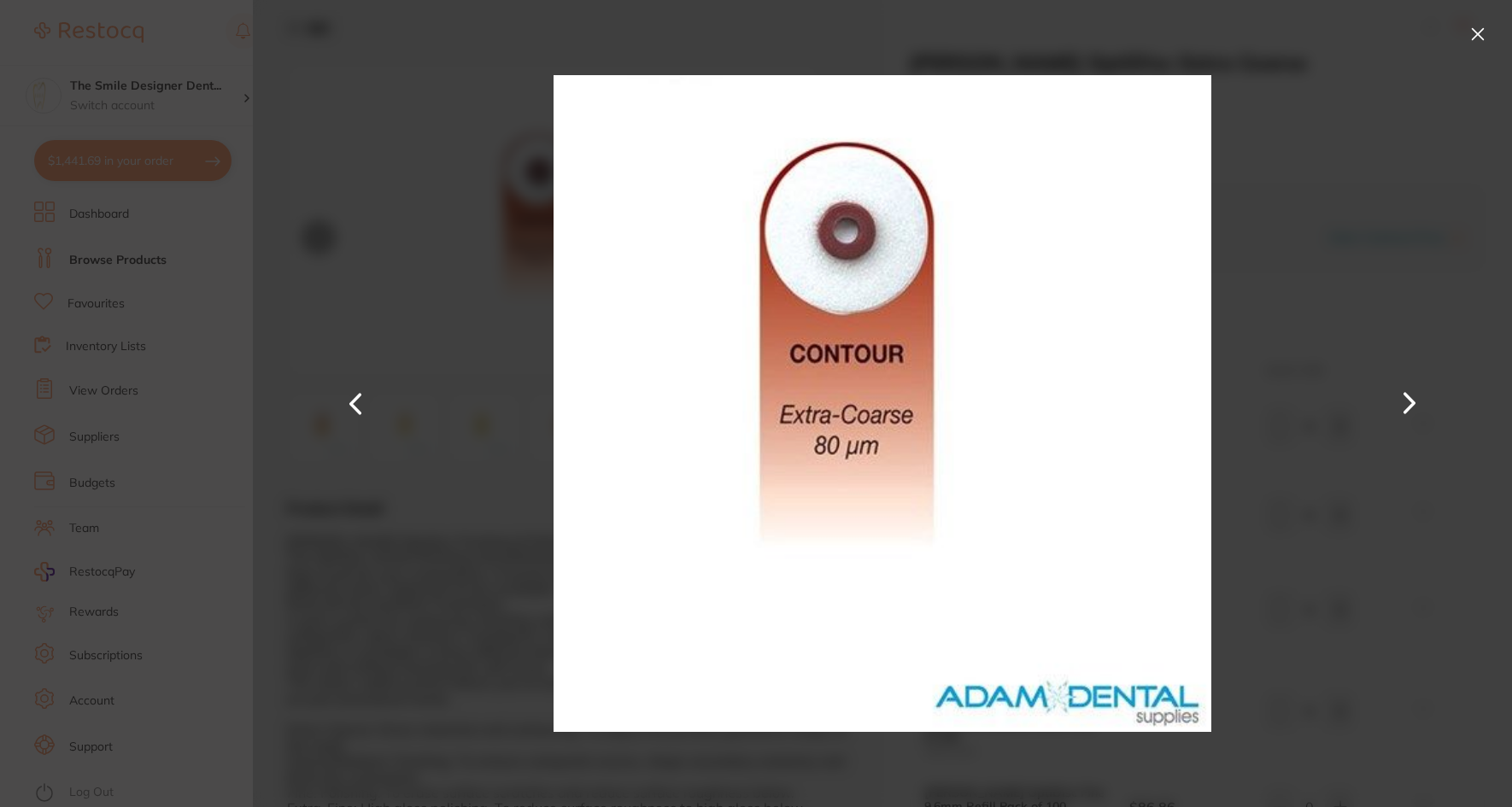
click at [153, 406] on section "HAWE OptiDisc Extra Coarse finishing & polishing by Adam Dental Product Code: P…" at bounding box center [756, 403] width 1512 height 807
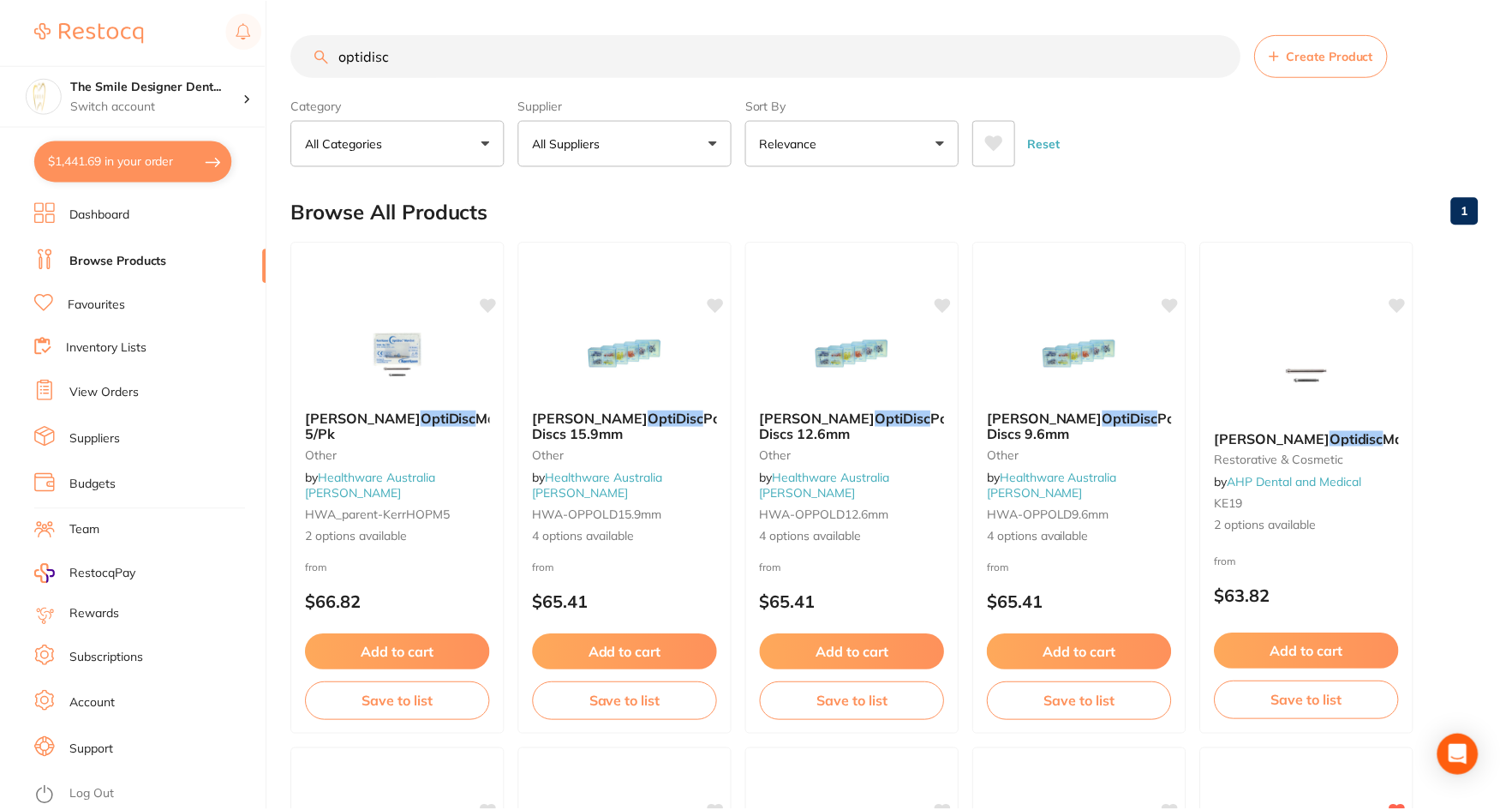
scroll to position [772, 0]
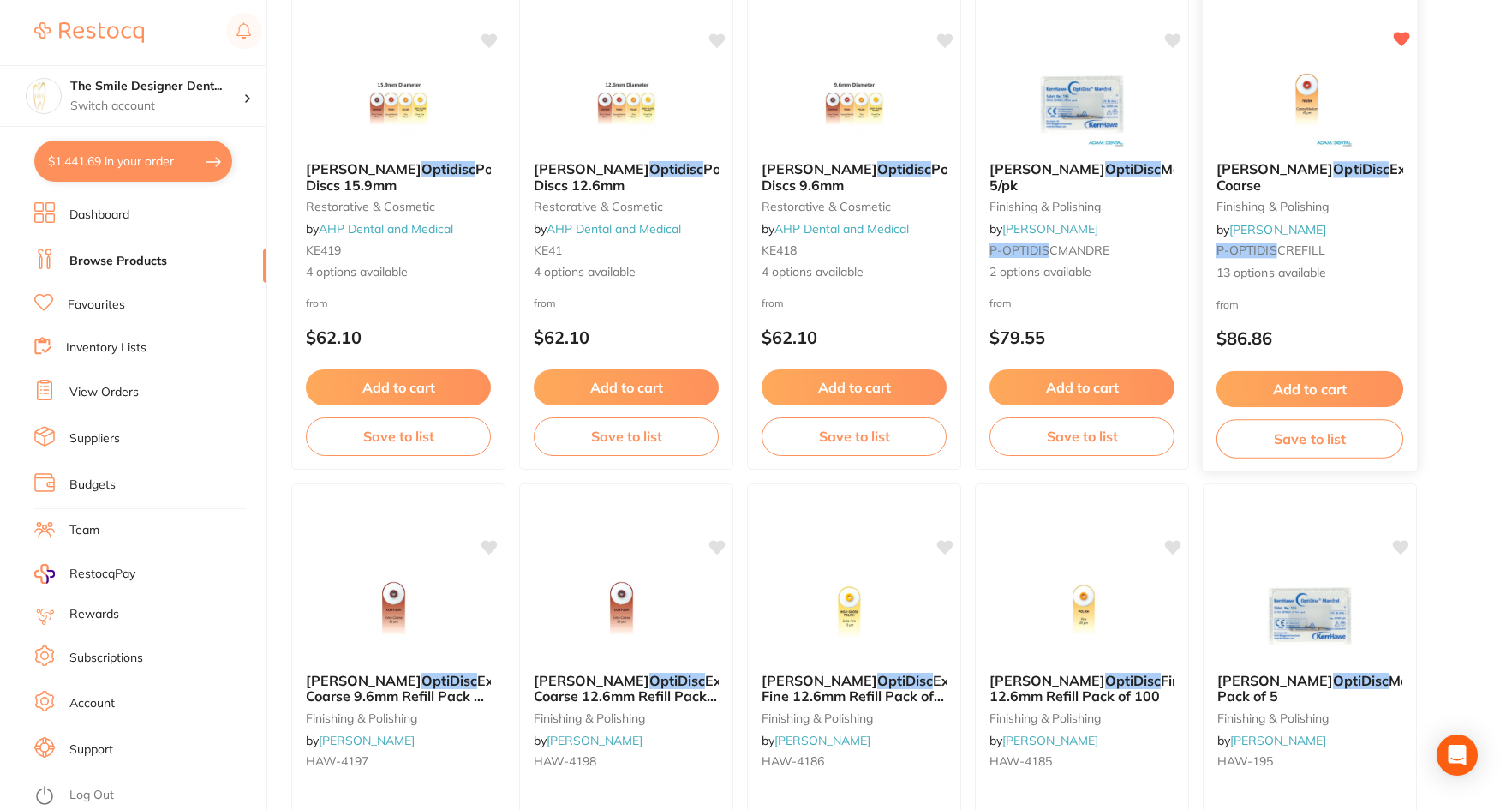
click at [1356, 121] on img at bounding box center [1309, 104] width 112 height 86
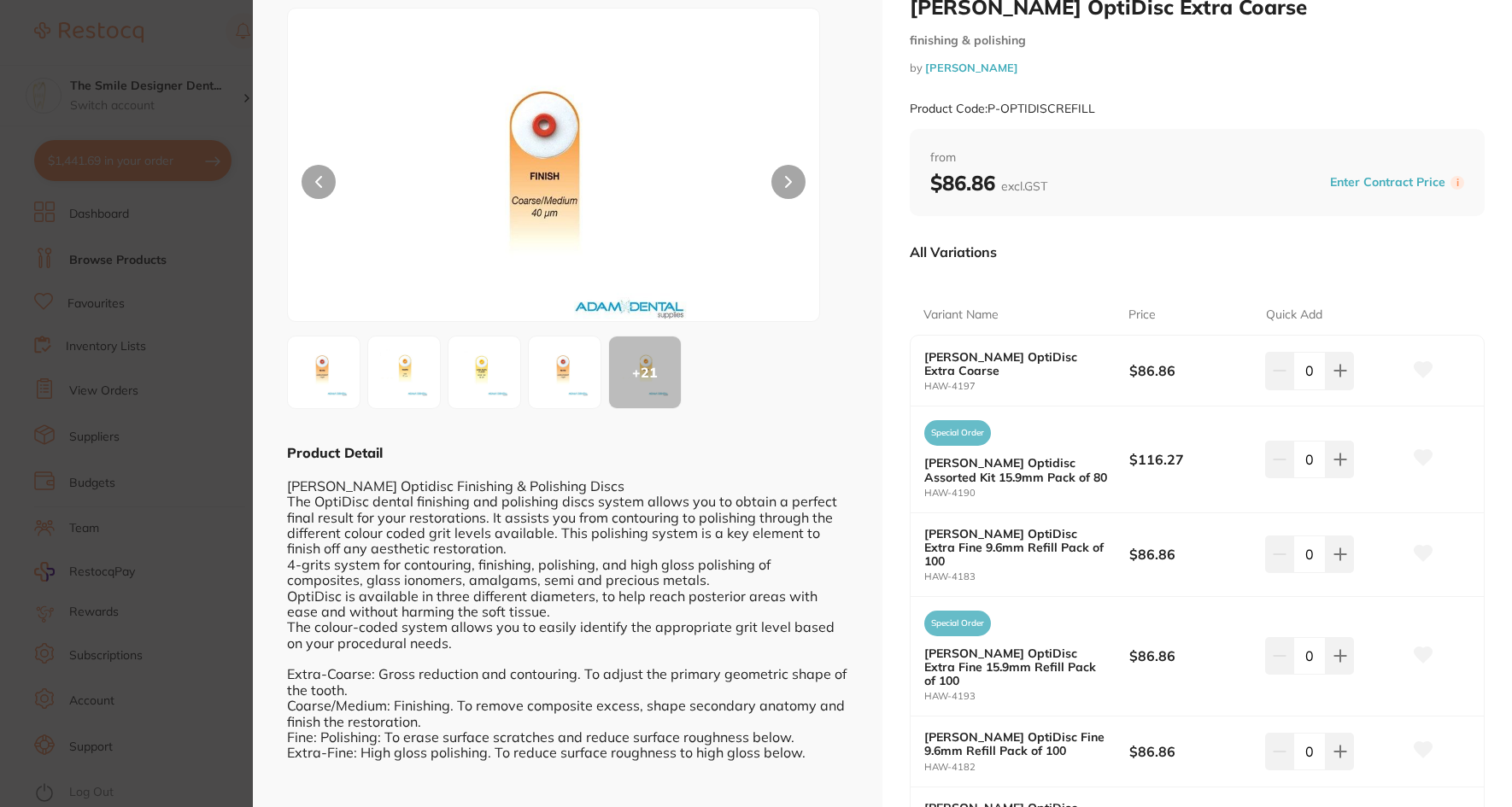
scroll to position [85, 0]
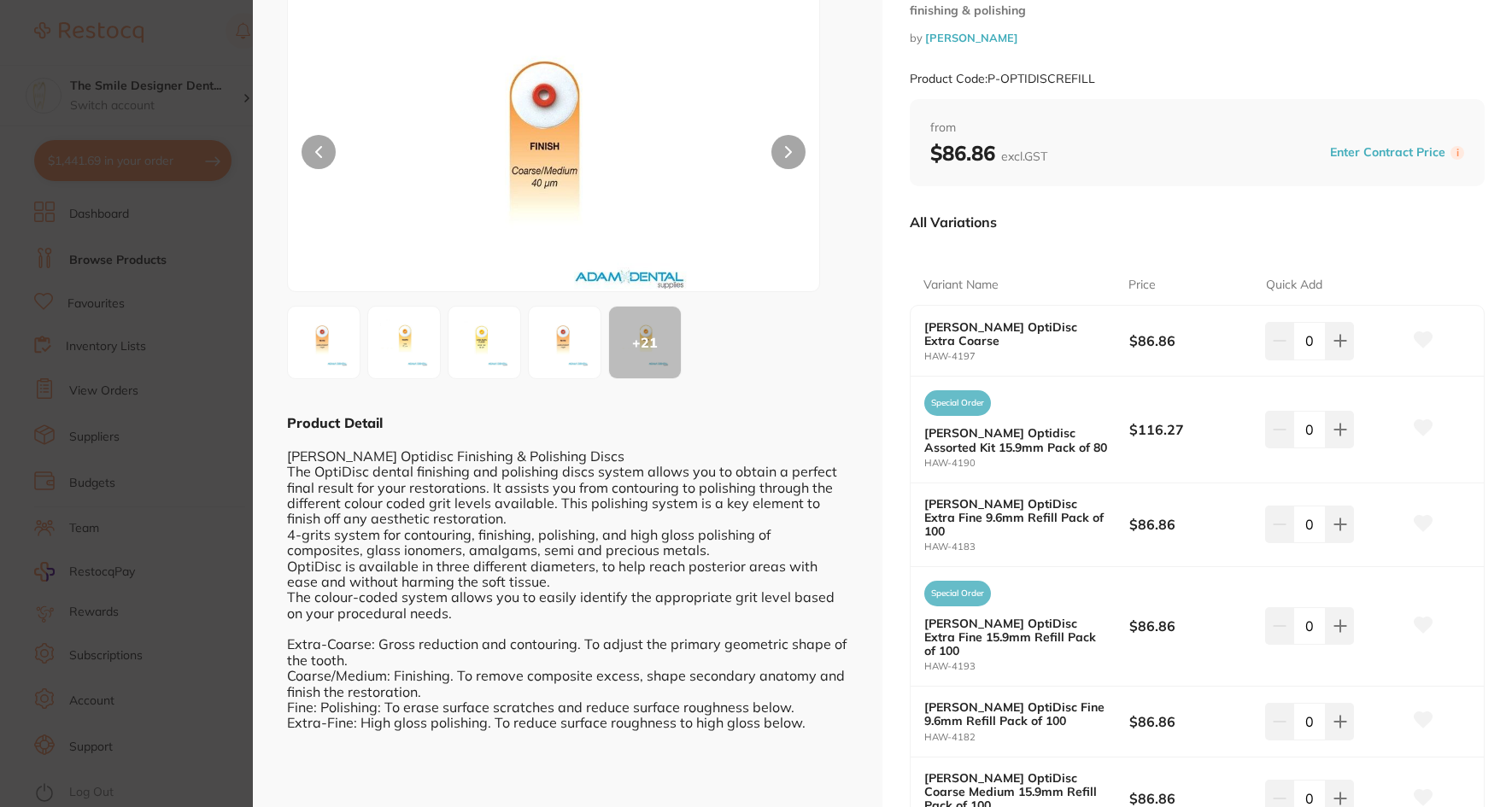
click at [595, 337] on button at bounding box center [565, 342] width 74 height 74
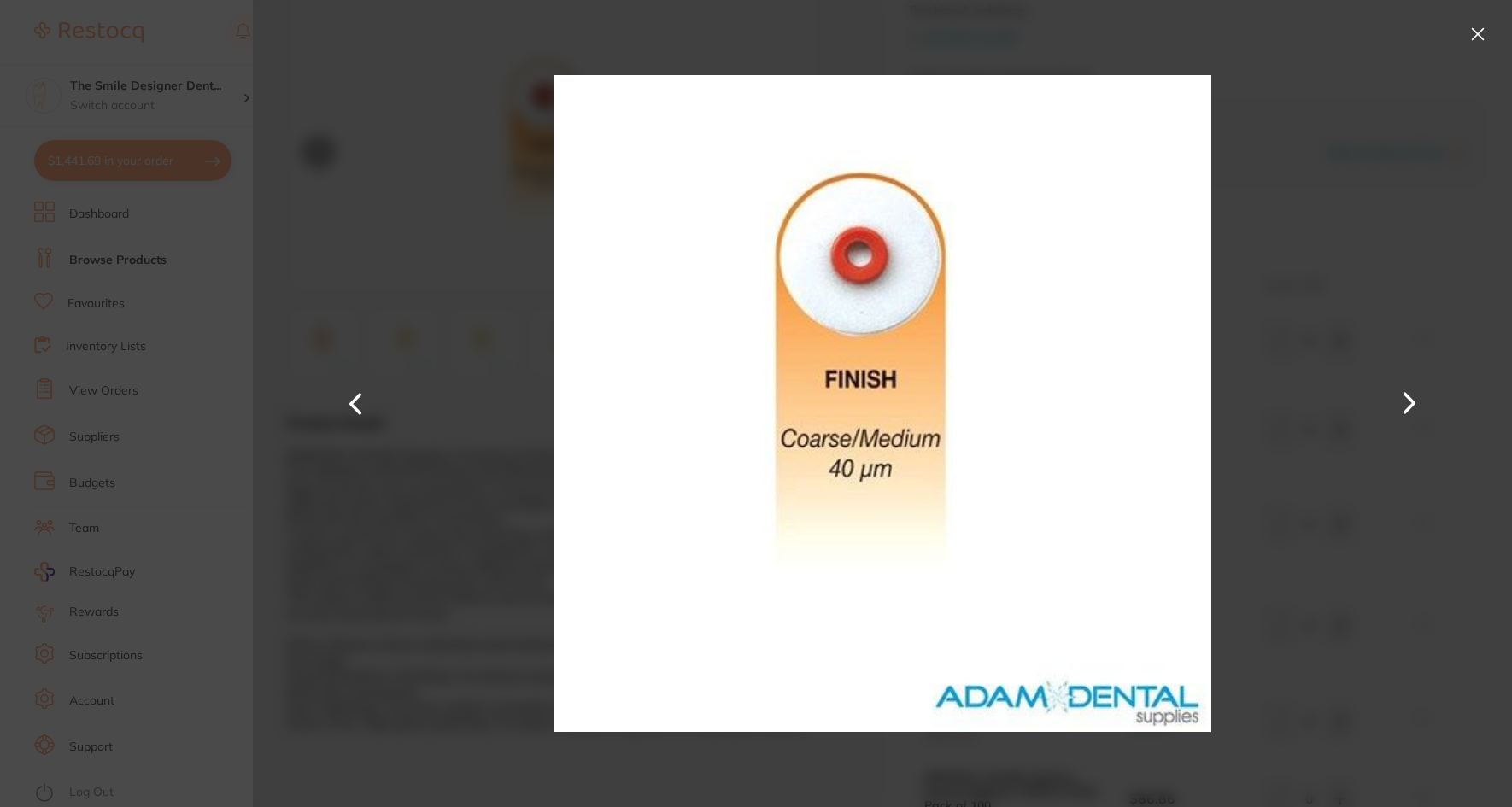
click at [363, 406] on button at bounding box center [355, 403] width 41 height 404
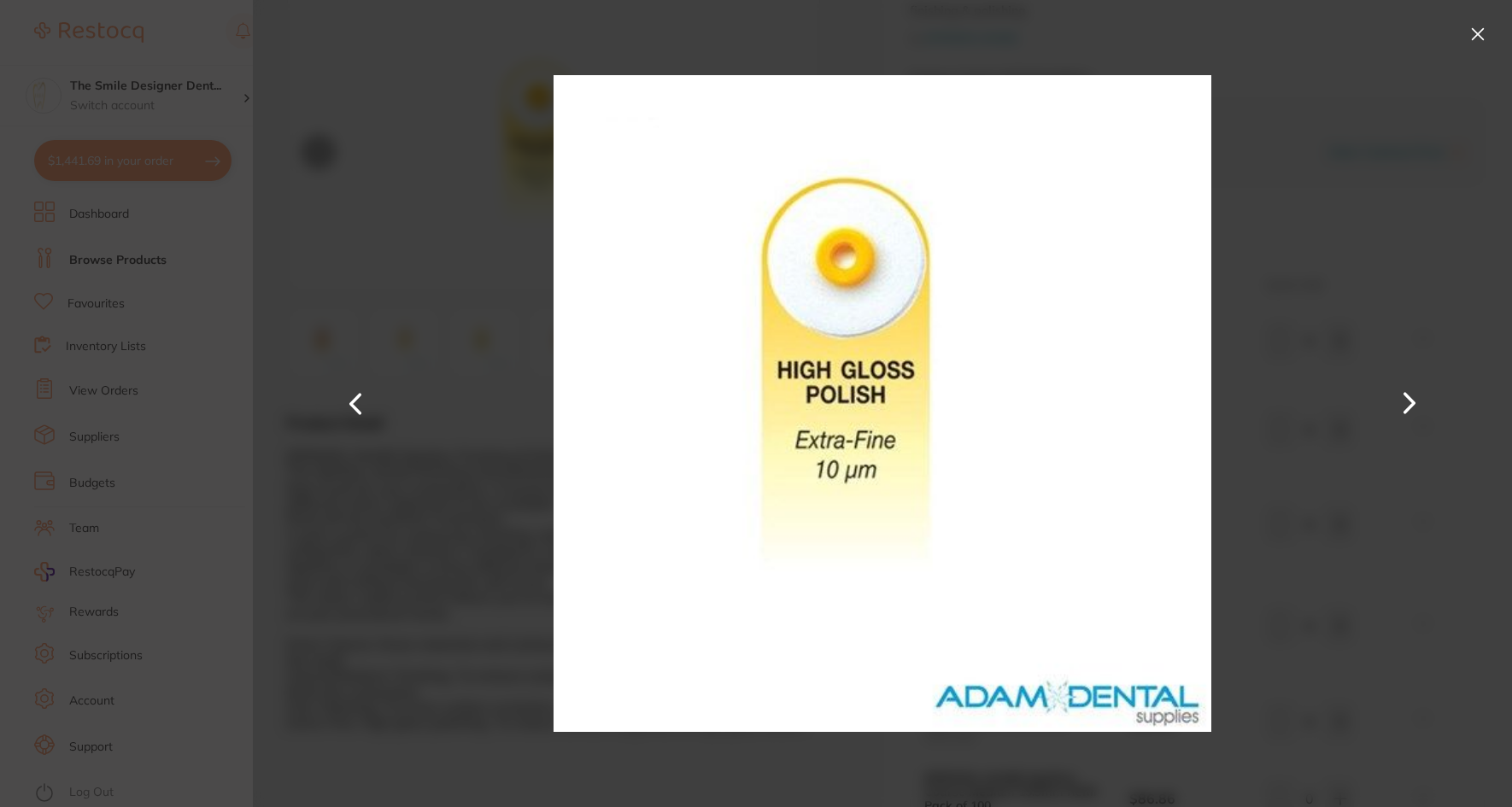
click at [363, 405] on button at bounding box center [355, 403] width 41 height 404
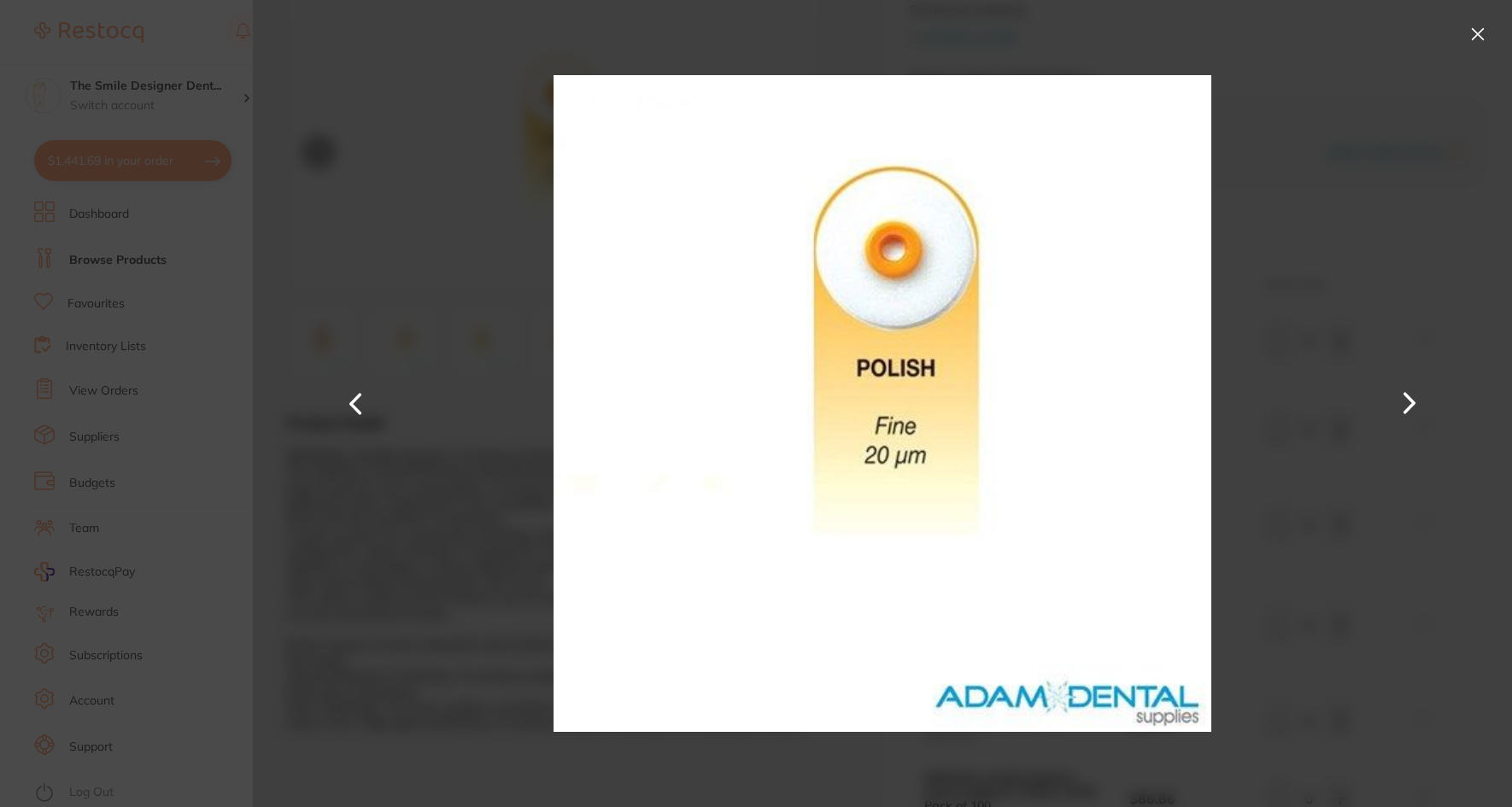
click at [365, 405] on button at bounding box center [355, 403] width 41 height 404
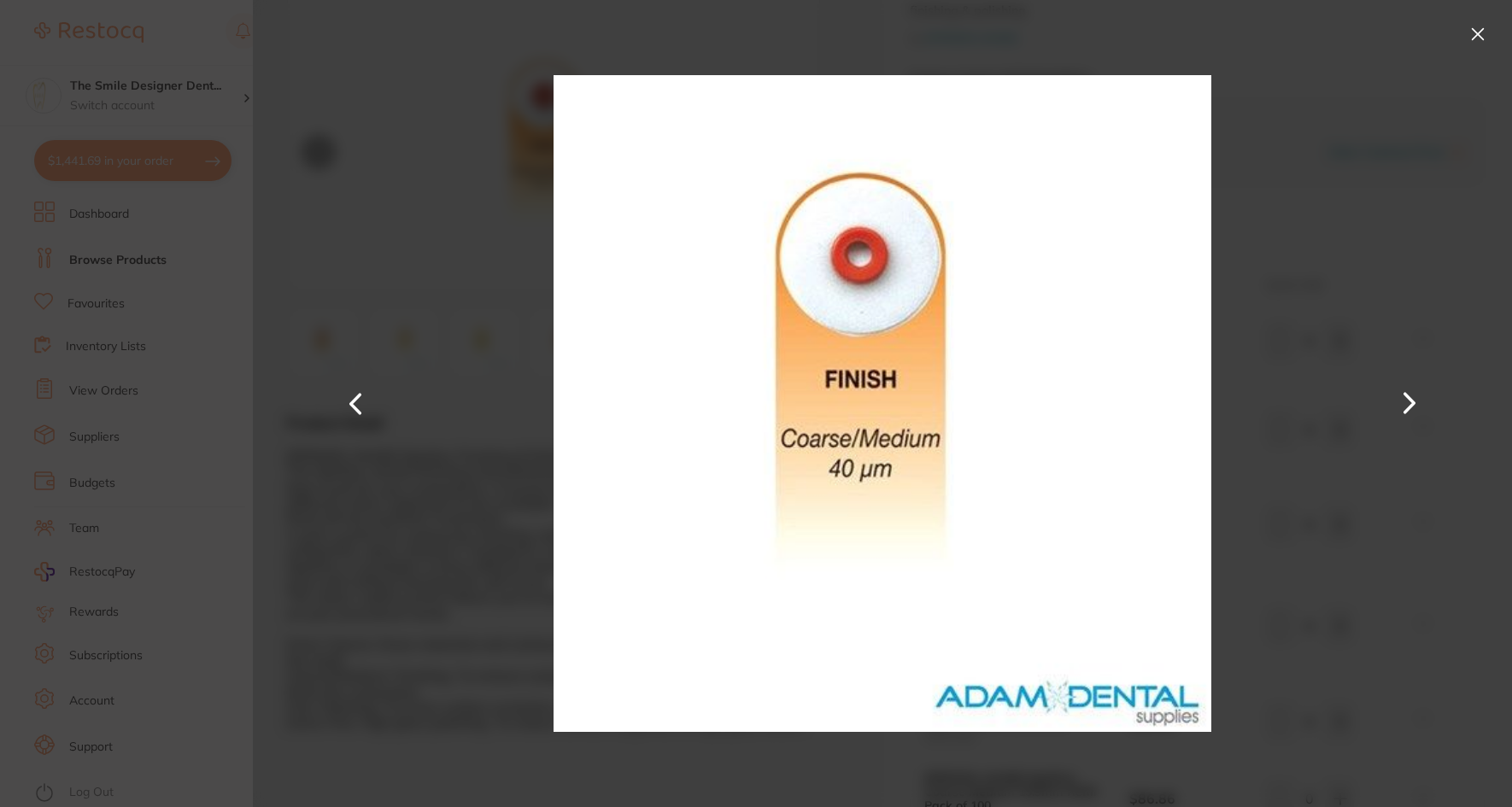
click at [368, 403] on button at bounding box center [355, 403] width 41 height 404
click at [1389, 407] on button at bounding box center [1409, 403] width 41 height 404
click at [354, 413] on button at bounding box center [355, 403] width 41 height 404
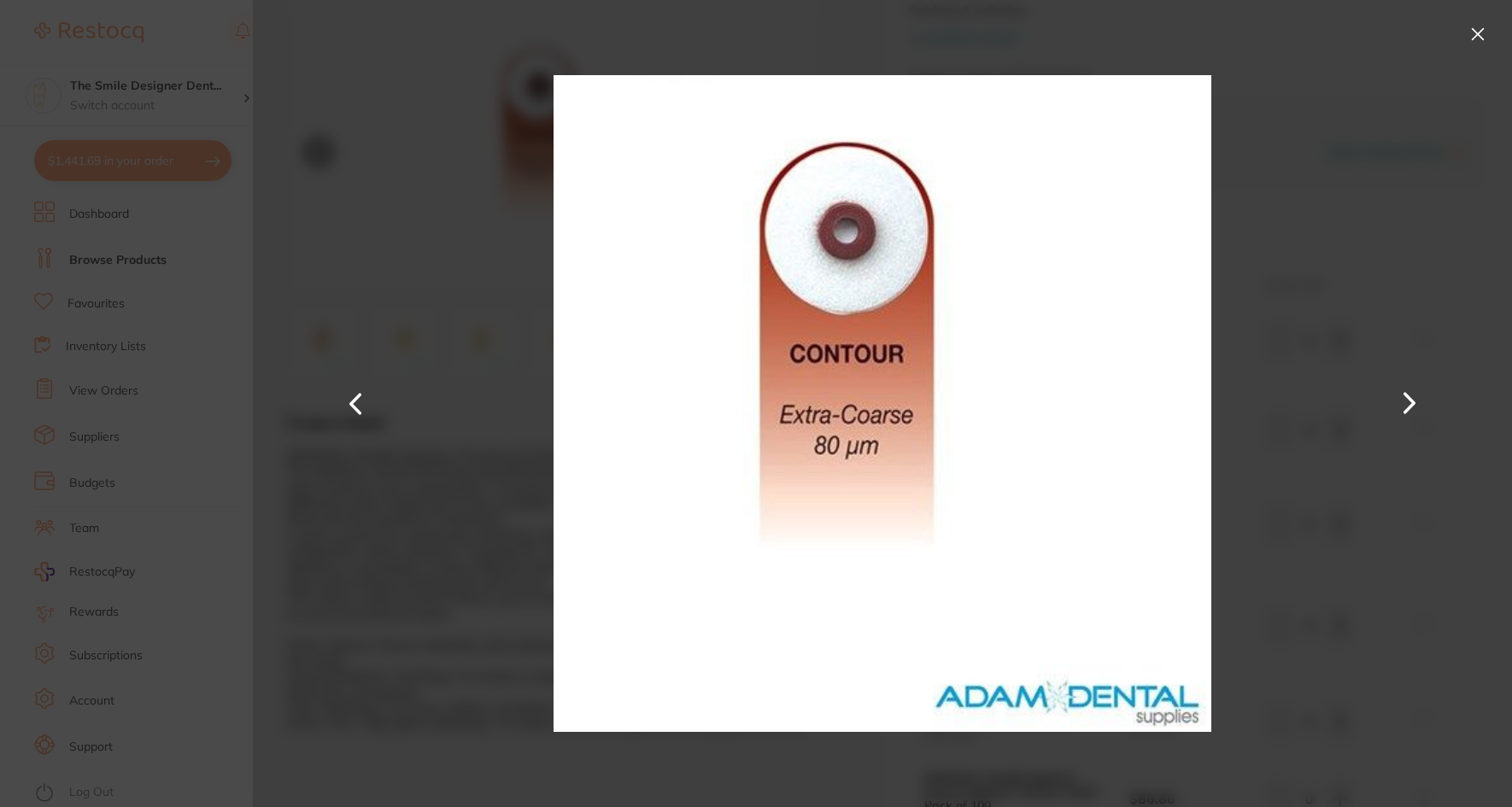
click at [1407, 407] on button at bounding box center [1409, 403] width 41 height 404
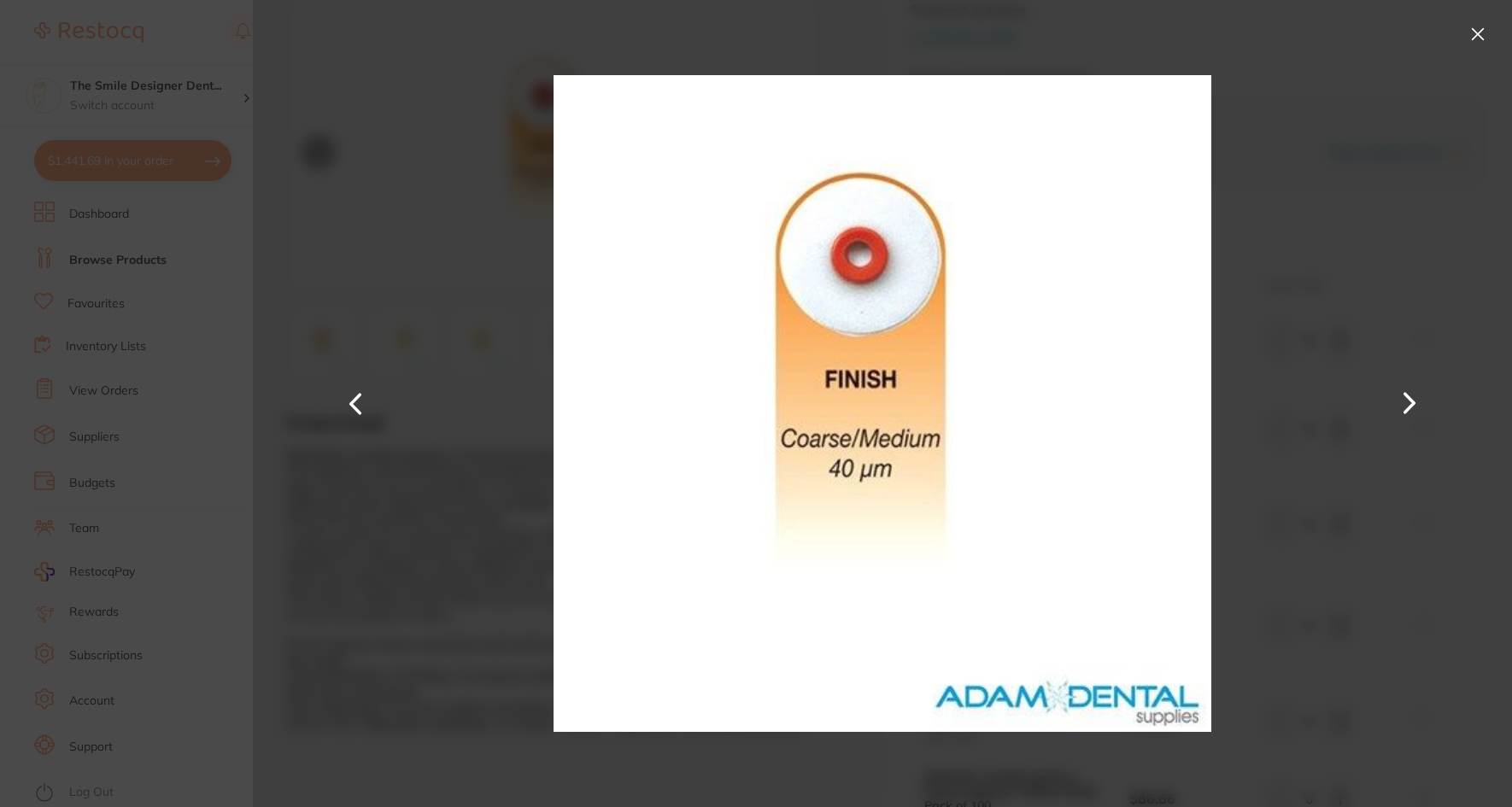
click at [1476, 32] on button at bounding box center [1477, 34] width 27 height 27
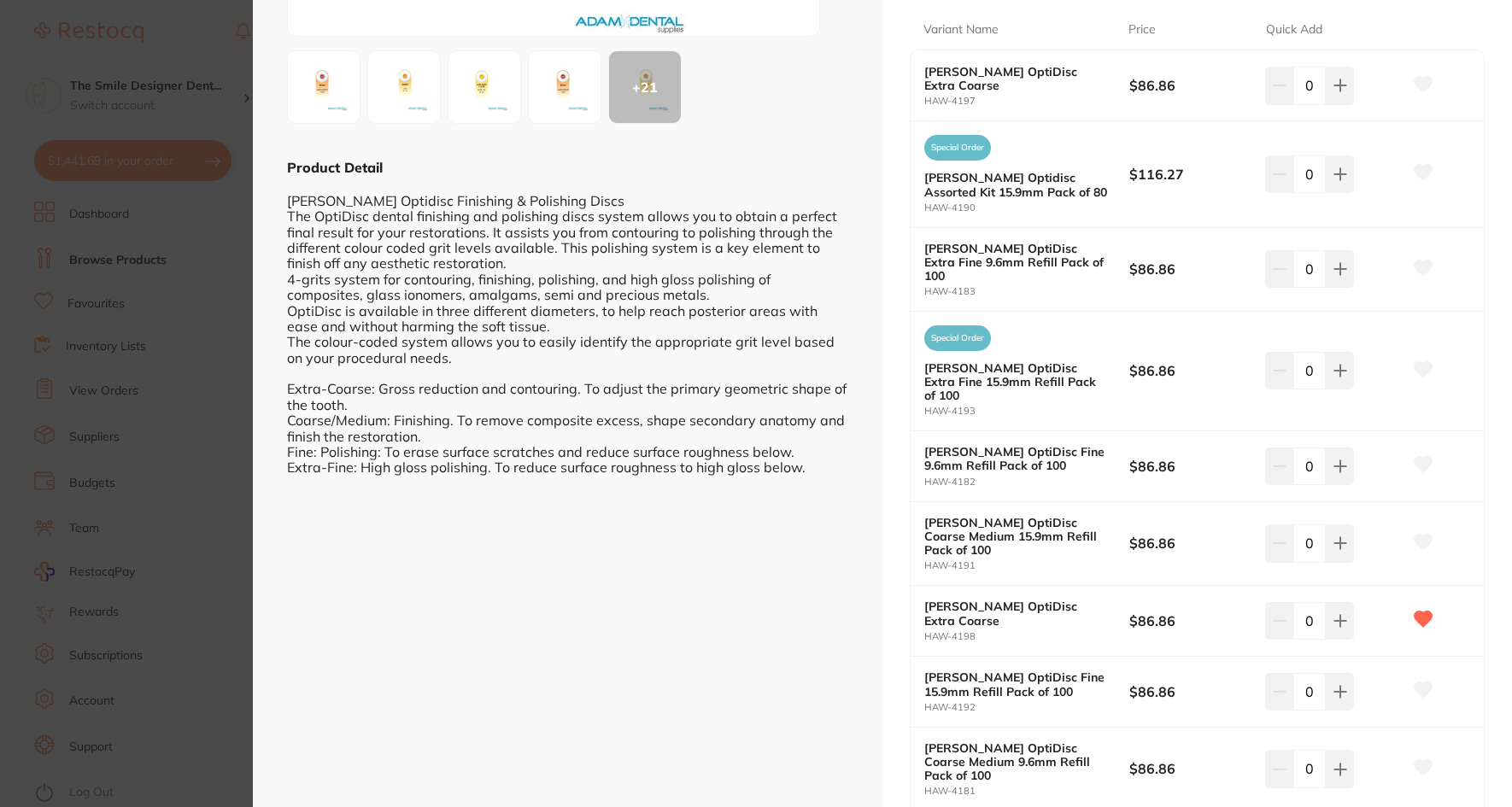
scroll to position [341, 0]
click at [574, 88] on img at bounding box center [565, 86] width 62 height 62
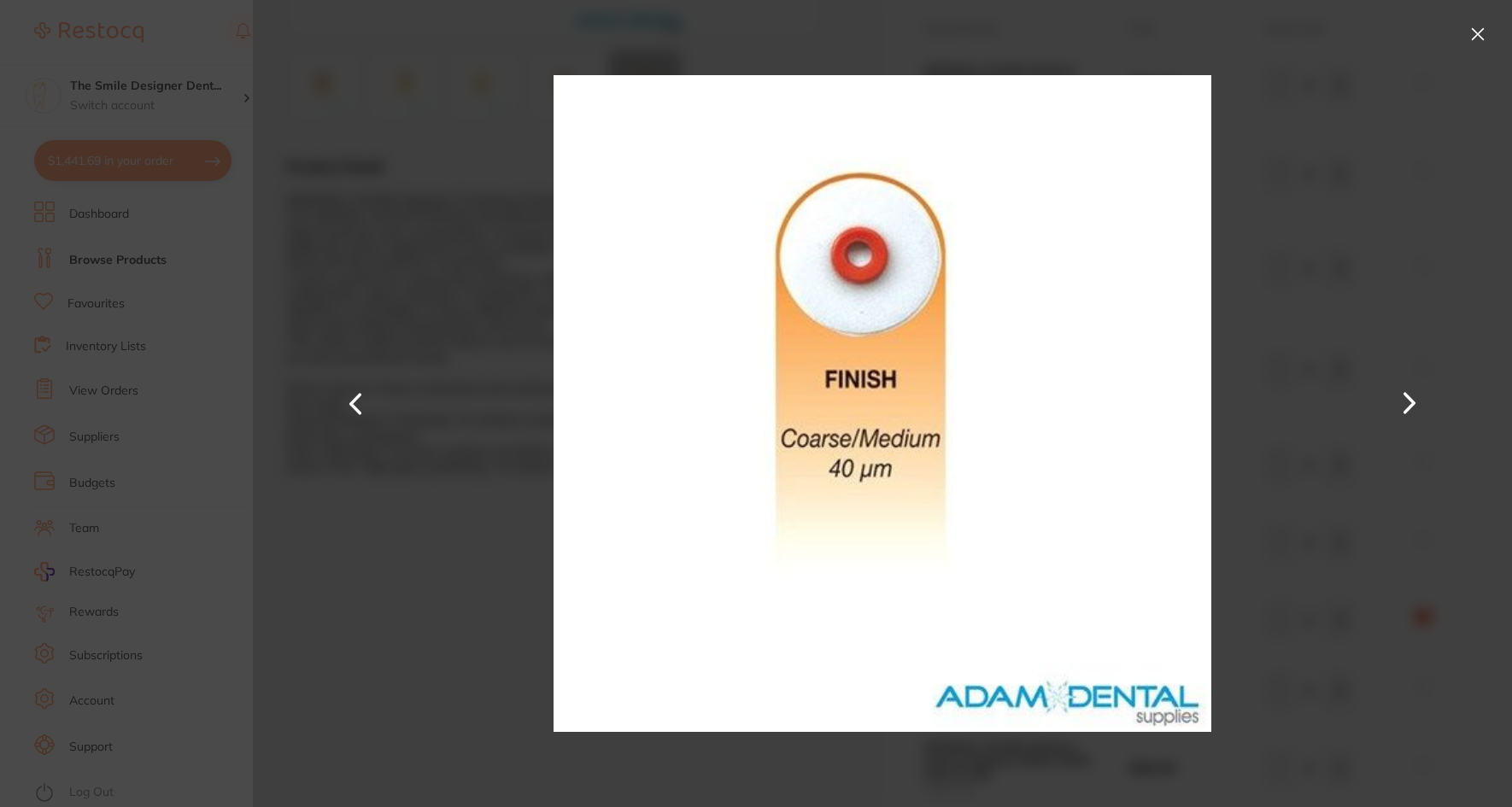
click at [1404, 392] on button at bounding box center [1409, 403] width 41 height 404
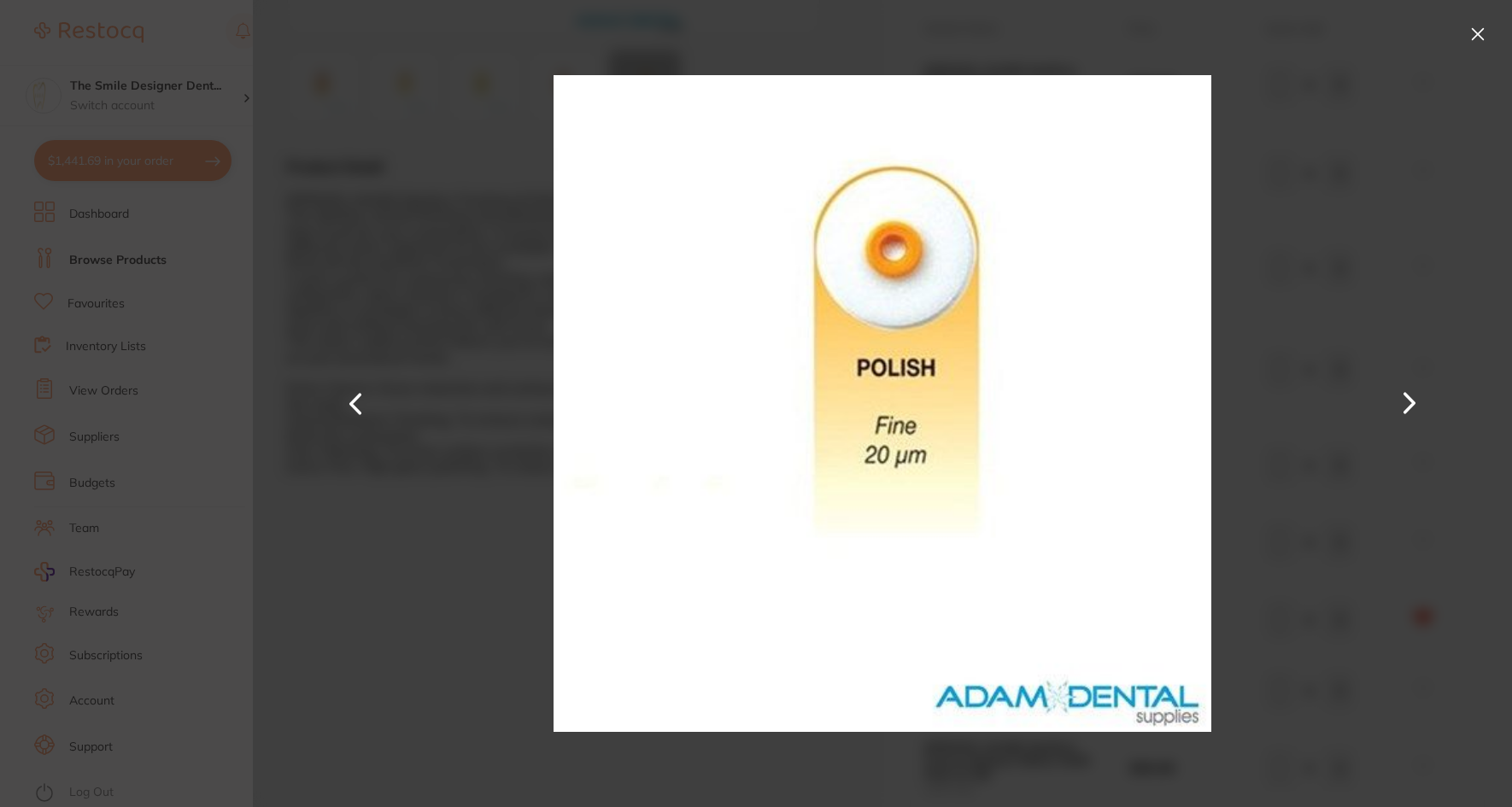
click at [1409, 399] on button at bounding box center [1409, 403] width 41 height 404
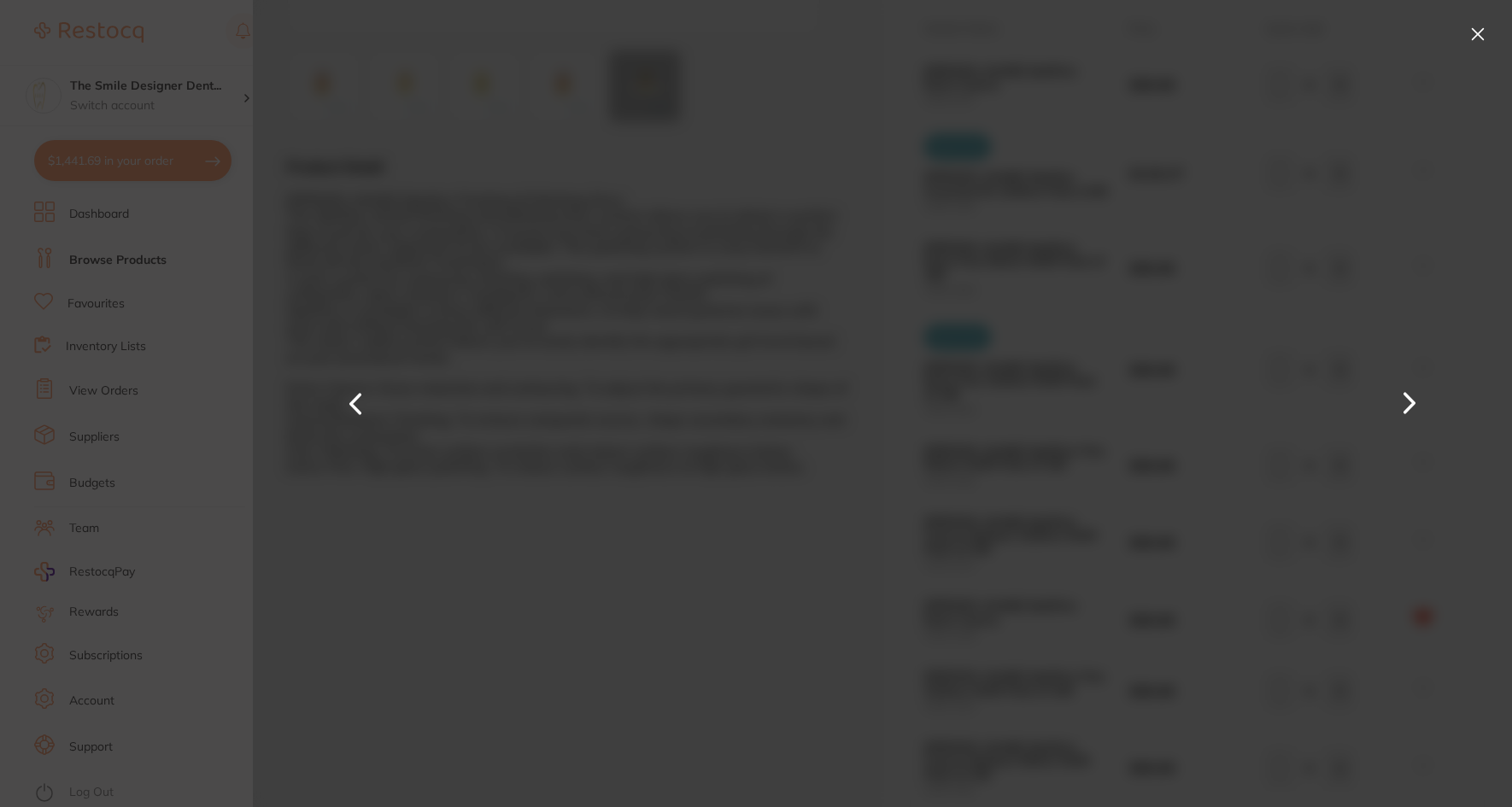
click at [1409, 399] on button at bounding box center [1409, 403] width 41 height 404
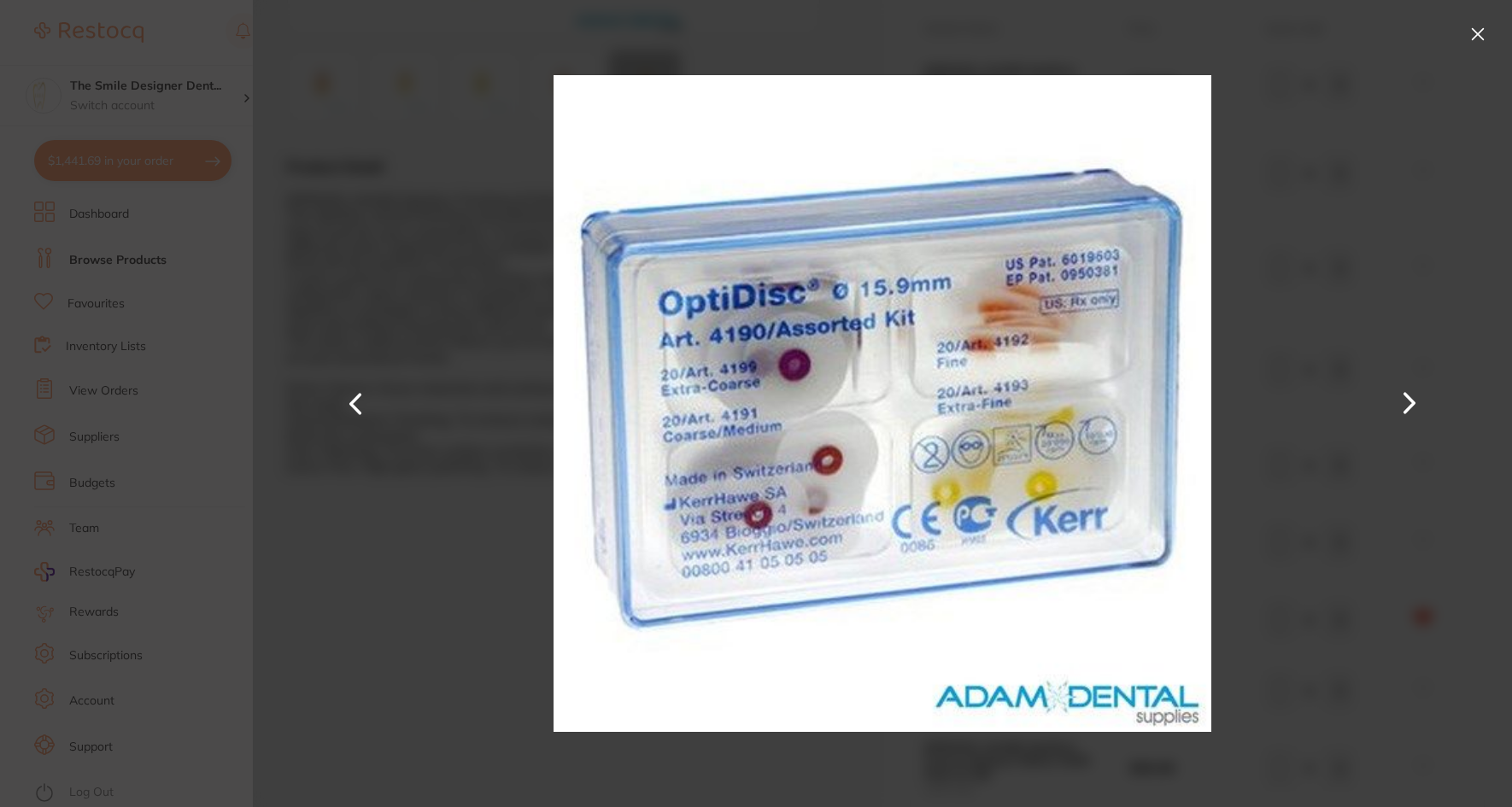
click at [1409, 399] on button at bounding box center [1409, 403] width 41 height 404
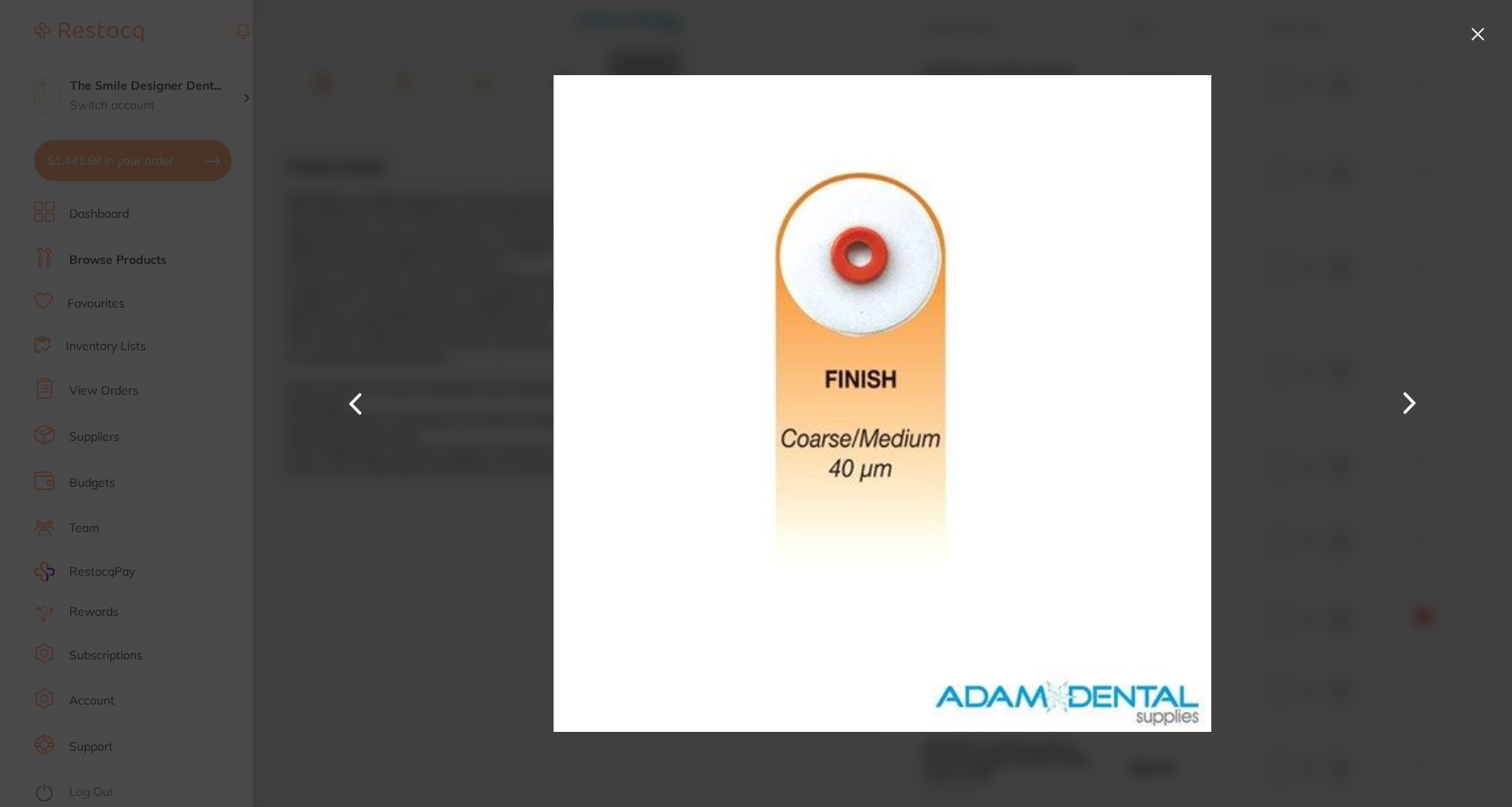
click at [205, 442] on section "HAWE OptiDisc Extra Coarse finishing & polishing by Adam Dental Product Code: P…" at bounding box center [756, 403] width 1512 height 807
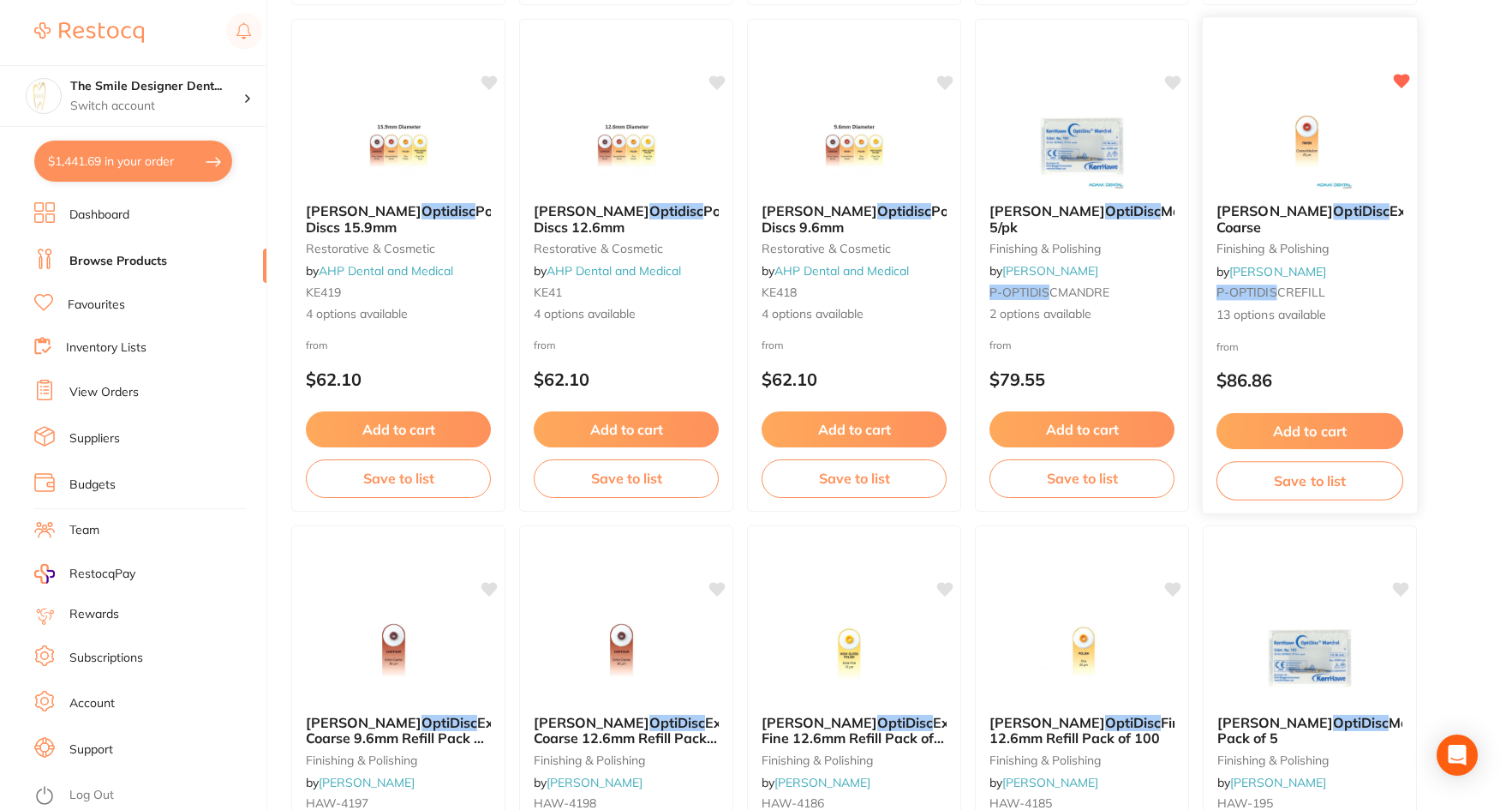
scroll to position [686, 0]
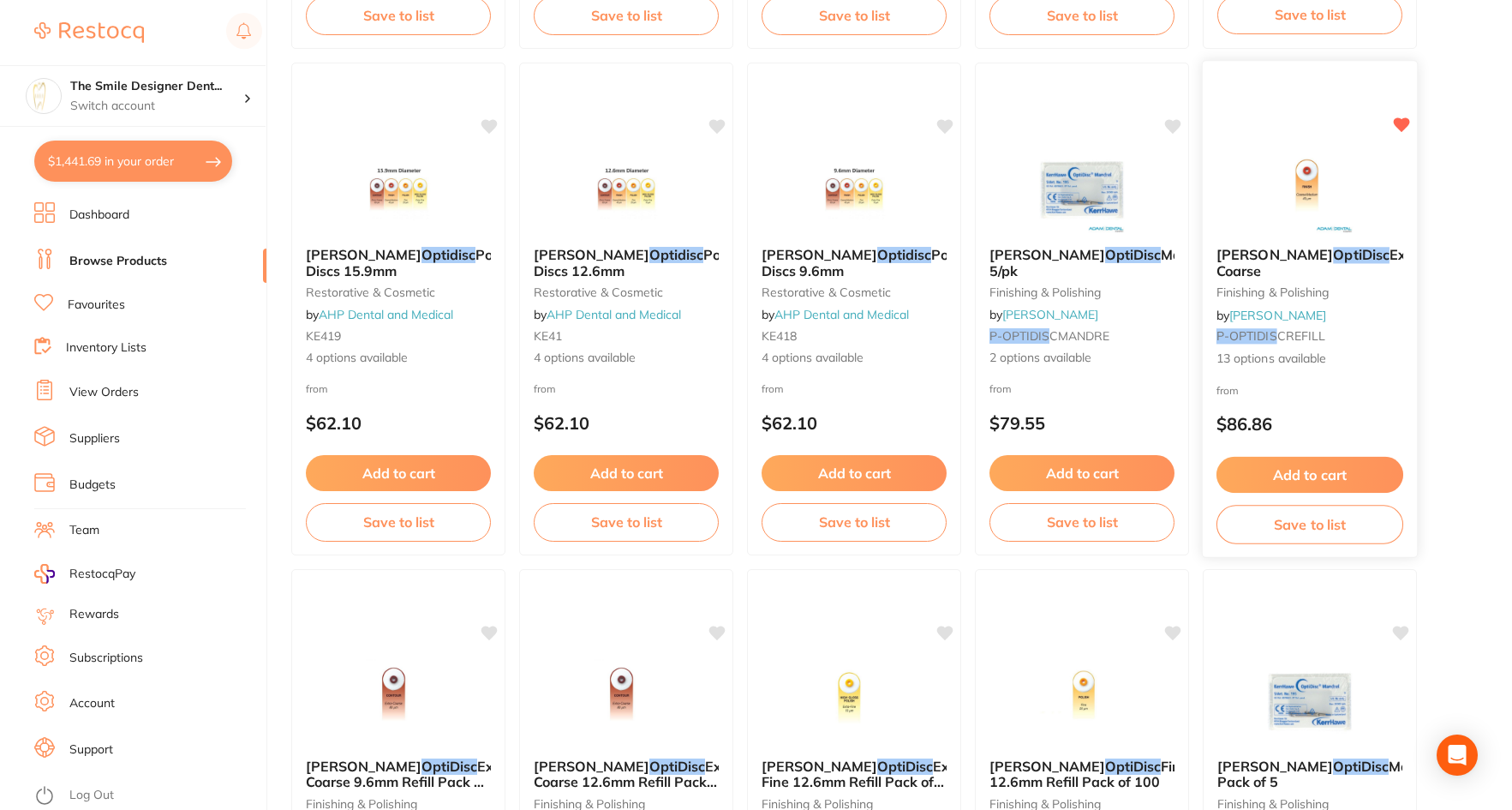
click at [1328, 216] on img at bounding box center [1309, 189] width 112 height 86
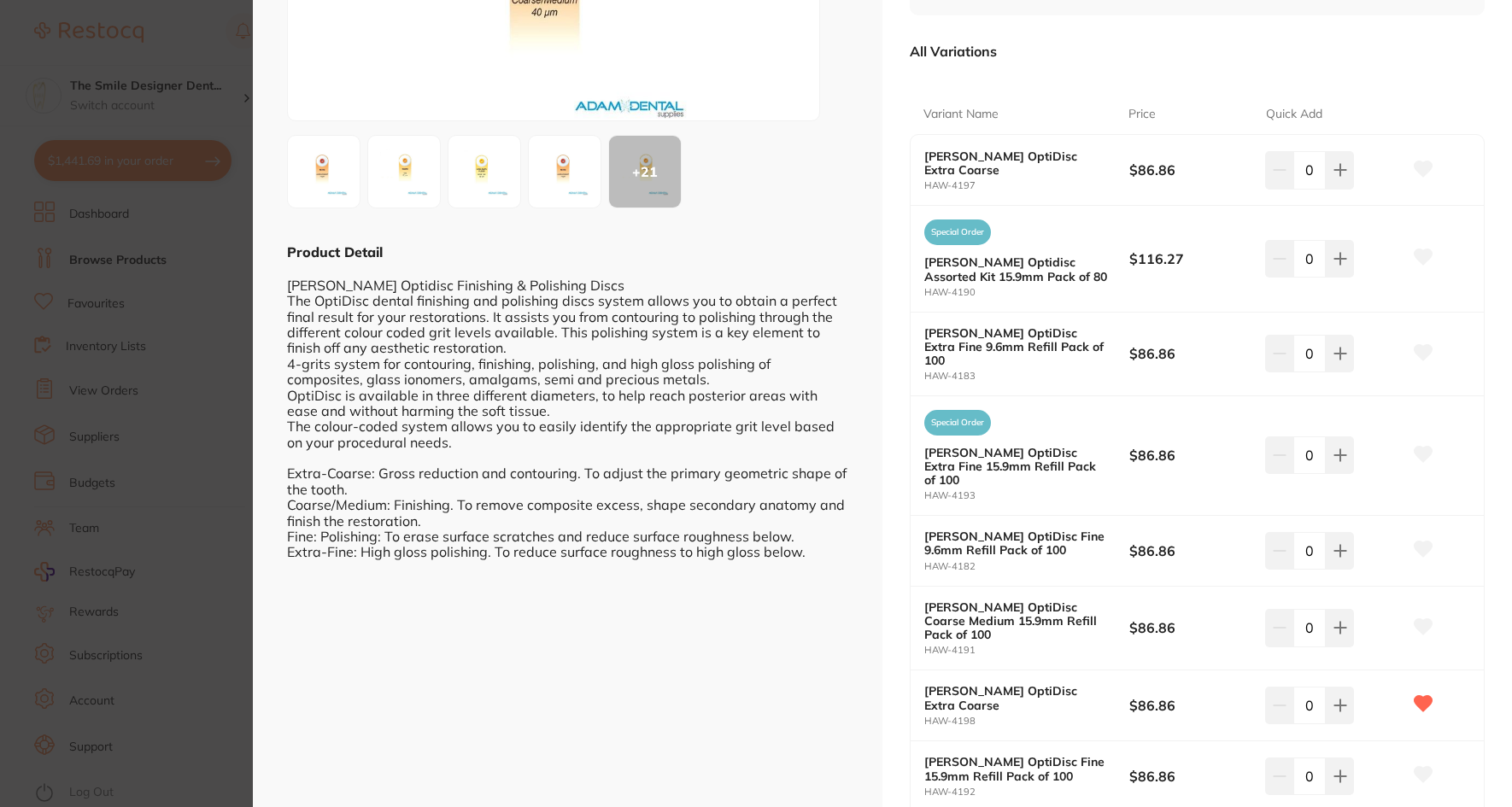
scroll to position [341, 0]
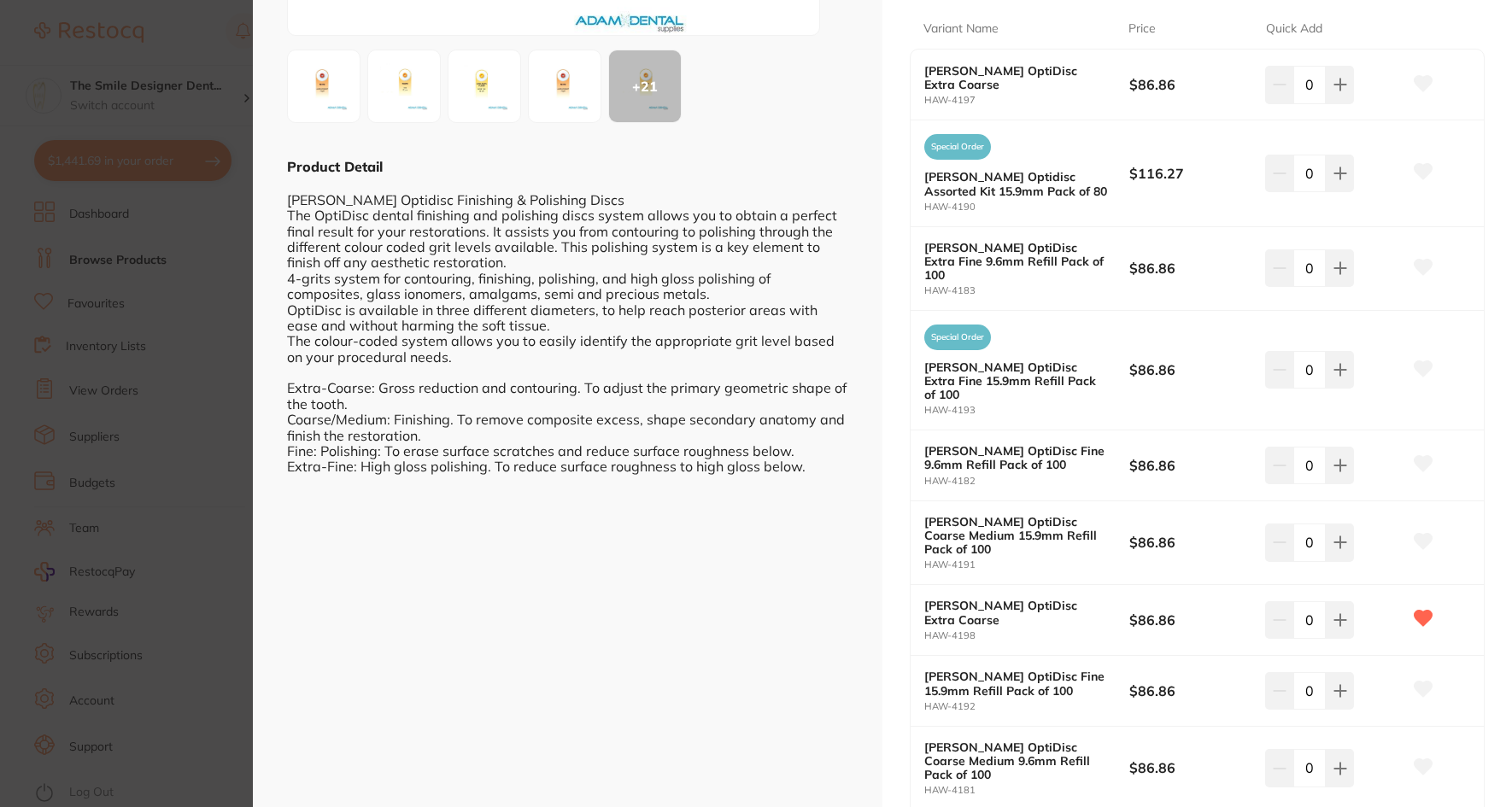
click at [659, 81] on div "+ 21" at bounding box center [645, 86] width 72 height 72
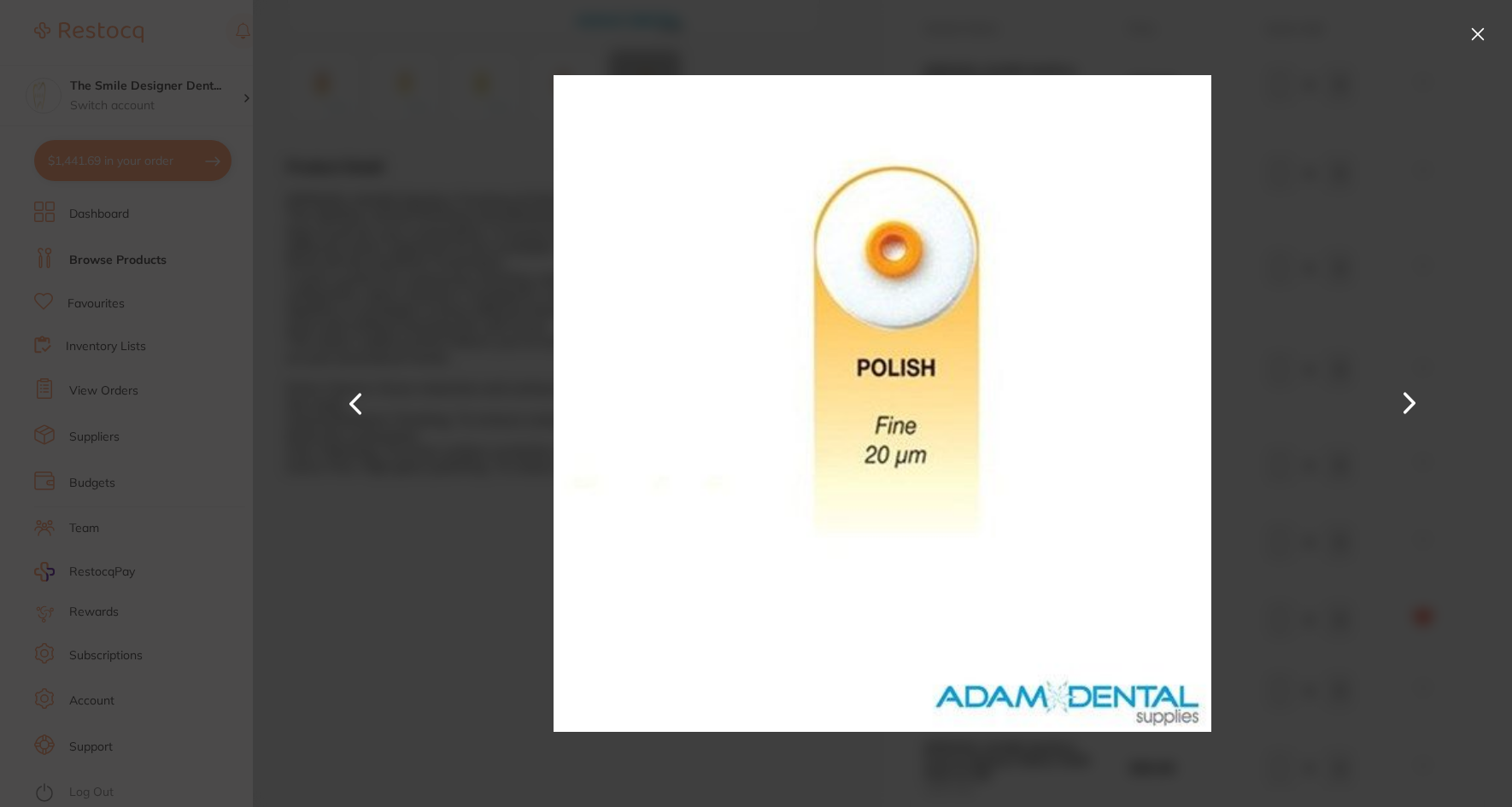
click at [1403, 406] on button at bounding box center [1409, 403] width 41 height 404
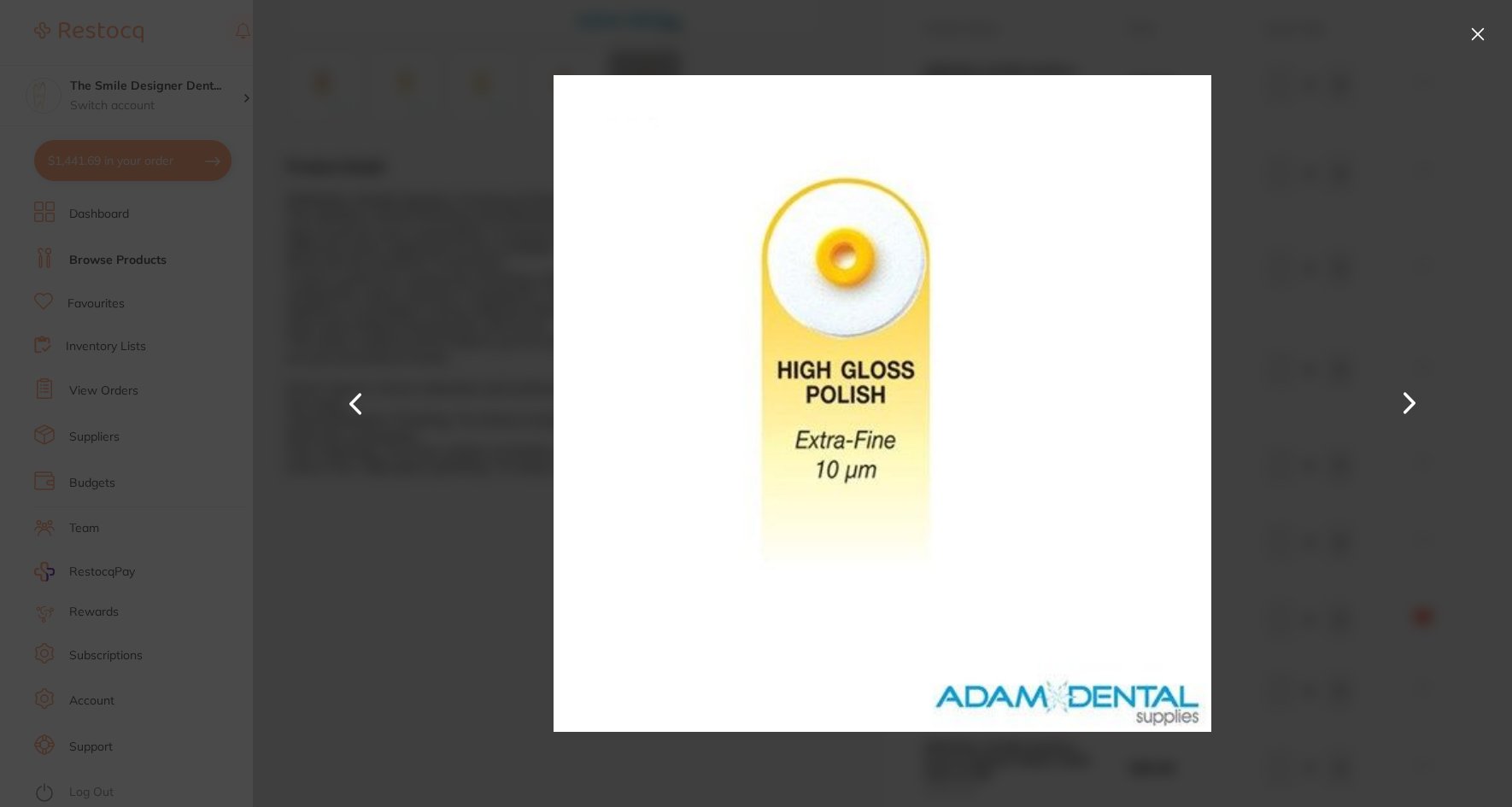
click at [1403, 406] on button at bounding box center [1409, 403] width 41 height 404
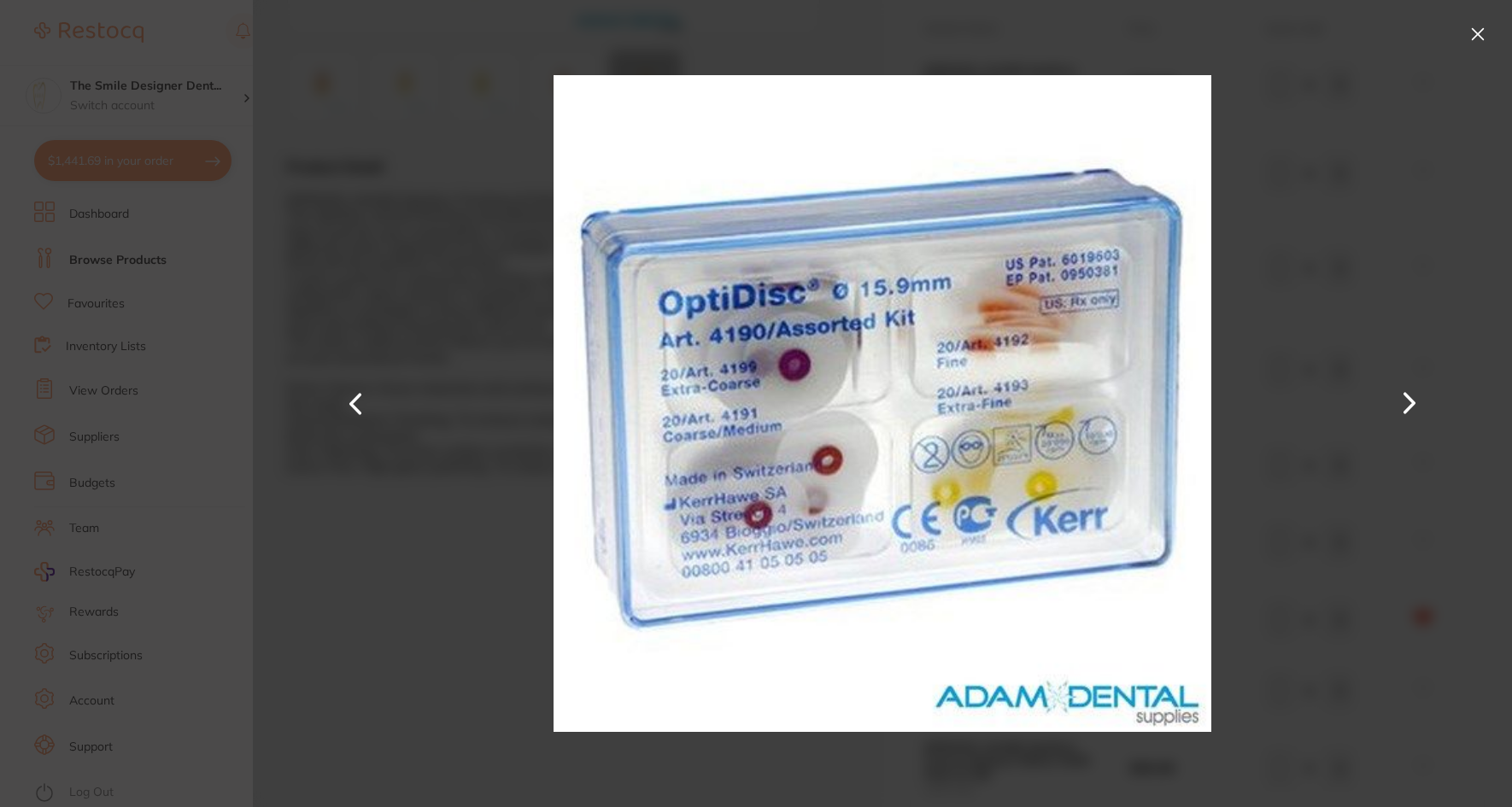
click at [1403, 406] on button at bounding box center [1409, 403] width 41 height 404
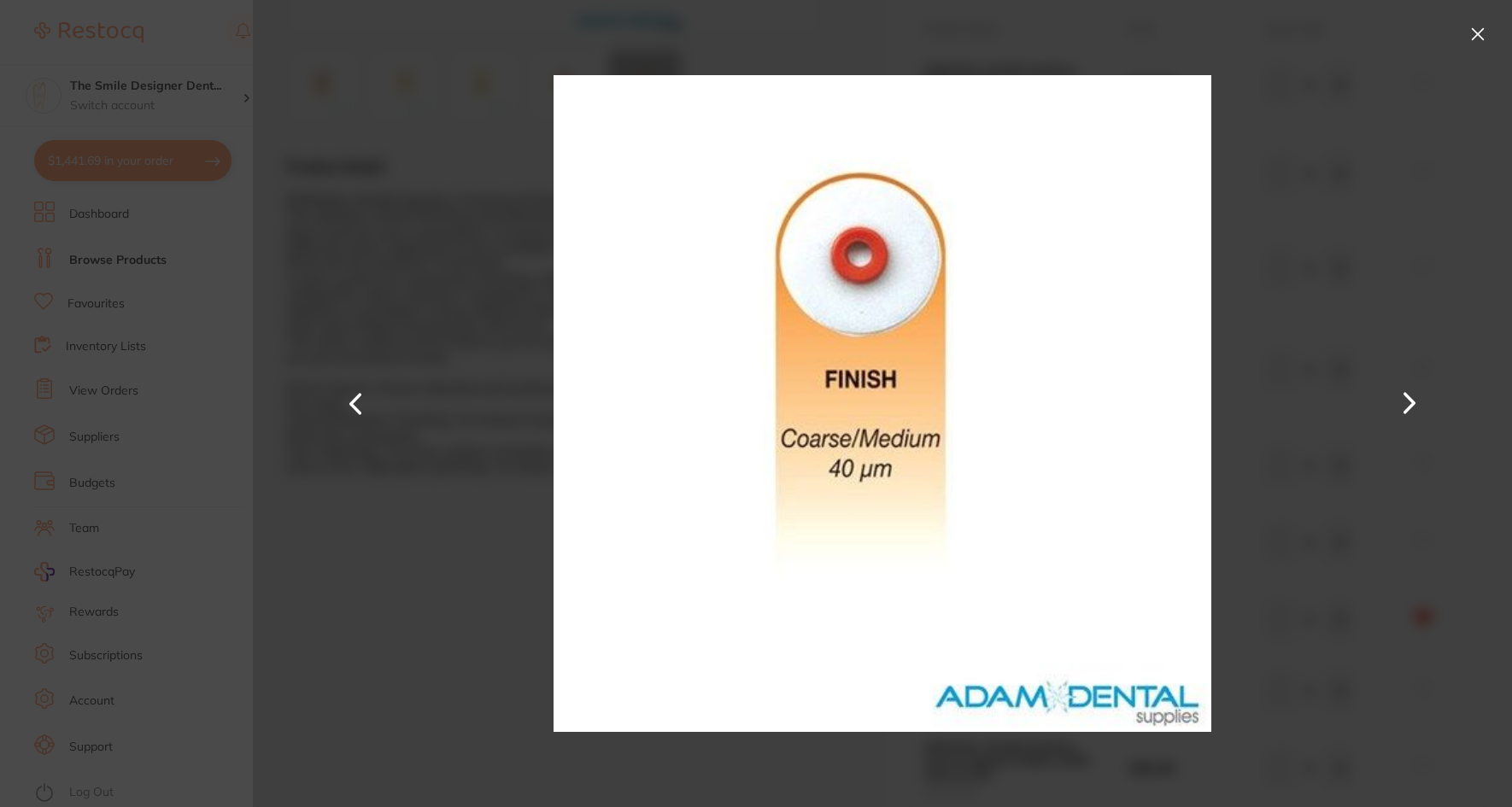
click at [1475, 46] on button at bounding box center [1477, 34] width 27 height 27
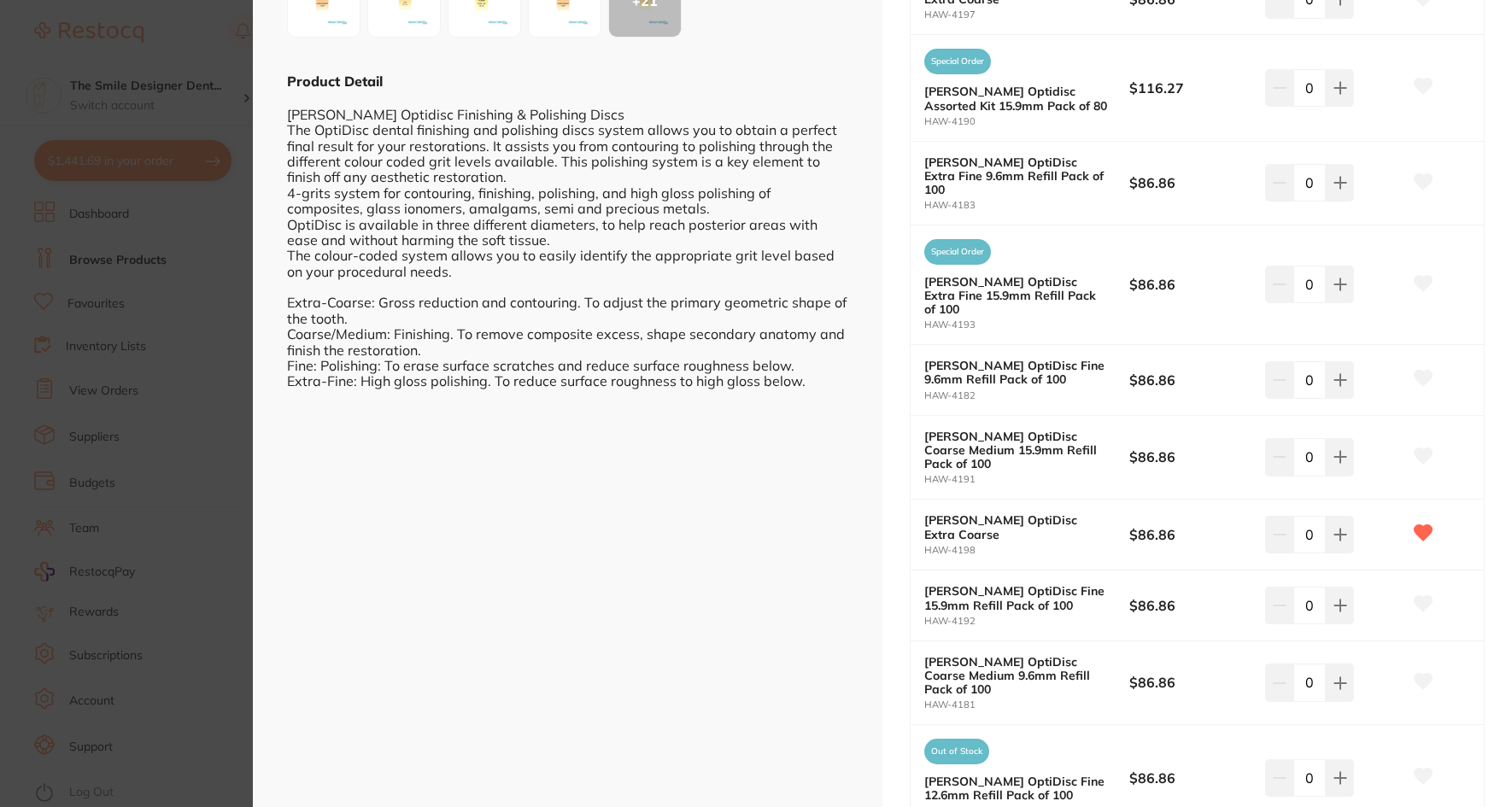
scroll to position [513, 0]
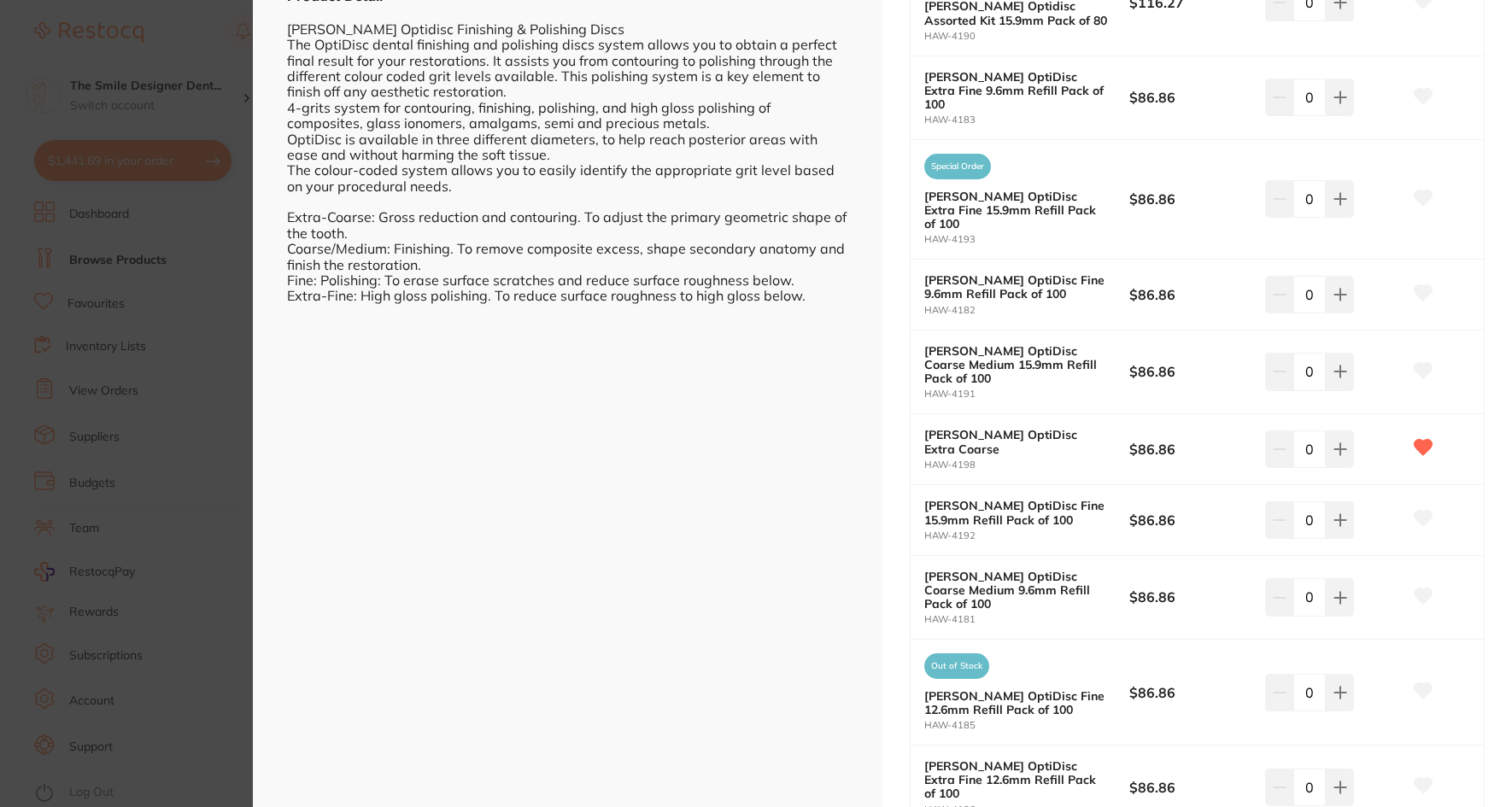
click at [1226, 587] on b "$86.86" at bounding box center [1191, 597] width 123 height 19
click at [1417, 588] on icon at bounding box center [1423, 596] width 18 height 16
click at [1319, 579] on input "0" at bounding box center [1310, 597] width 32 height 37
click at [1334, 591] on icon at bounding box center [1341, 598] width 14 height 14
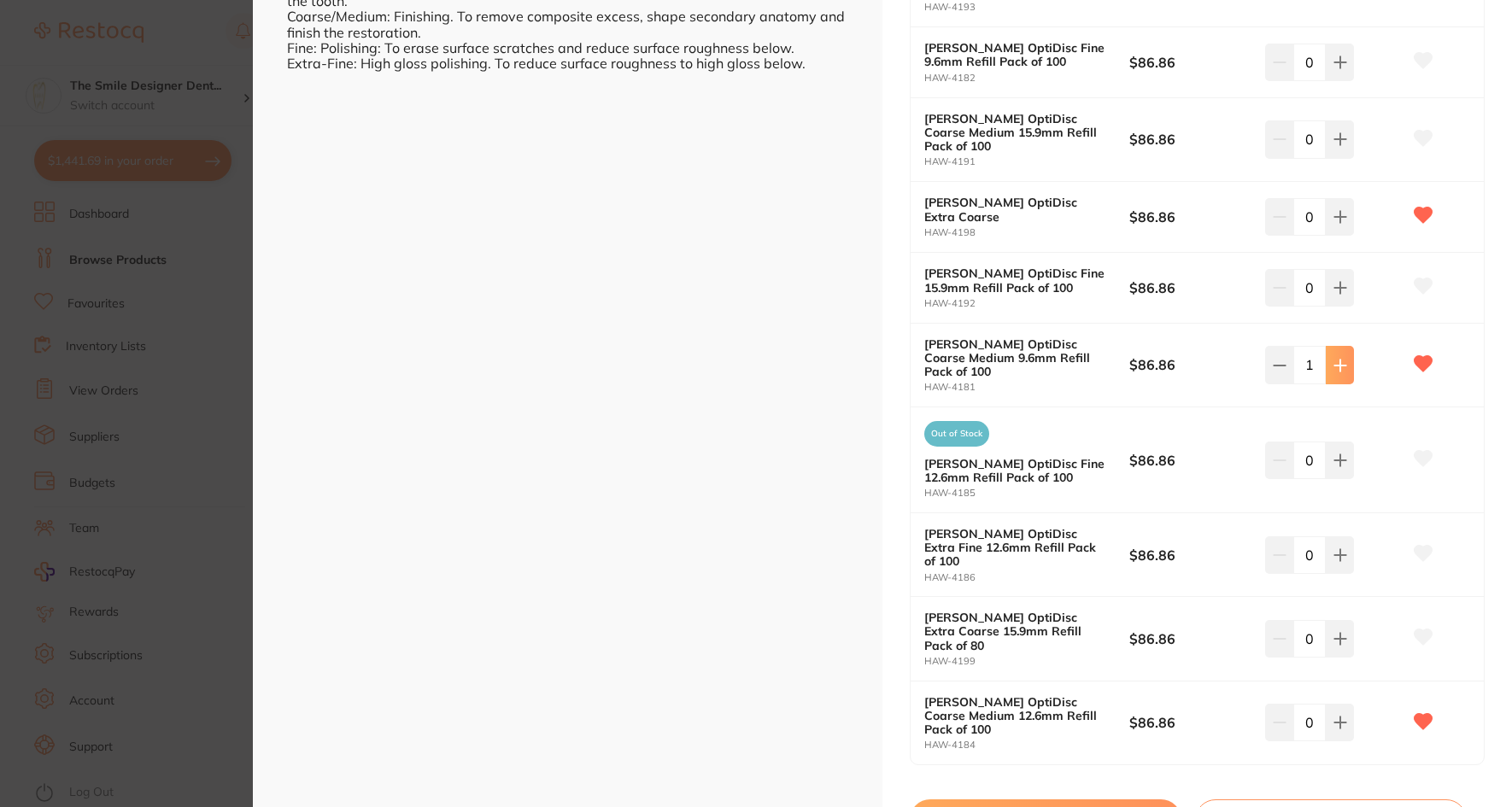
scroll to position [747, 0]
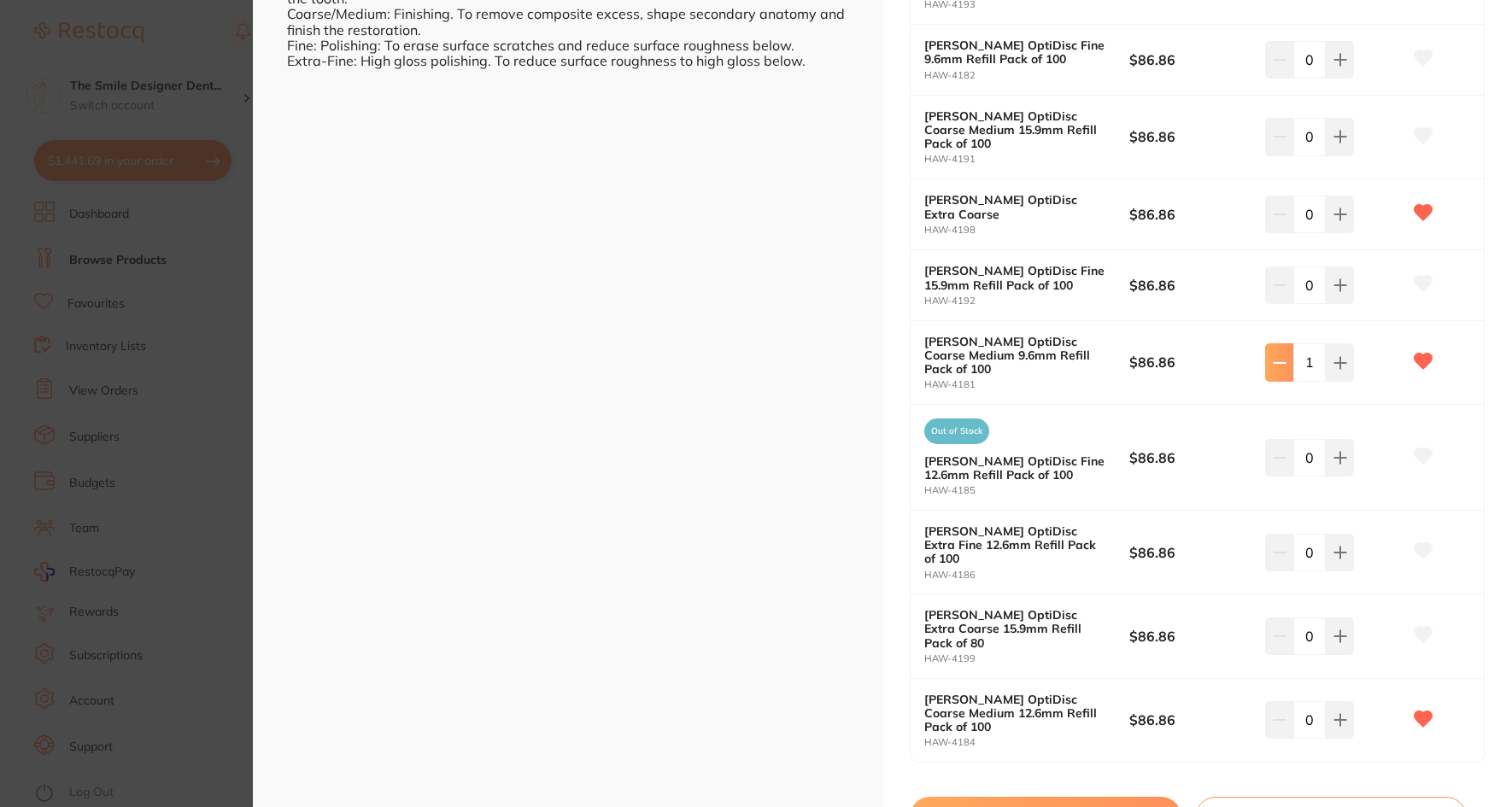
click at [1273, 356] on icon at bounding box center [1280, 363] width 14 height 14
type input "0"
click at [1334, 713] on icon at bounding box center [1341, 720] width 14 height 14
type input "1"
click at [1091, 797] on button "Update Cart" at bounding box center [1045, 817] width 272 height 41
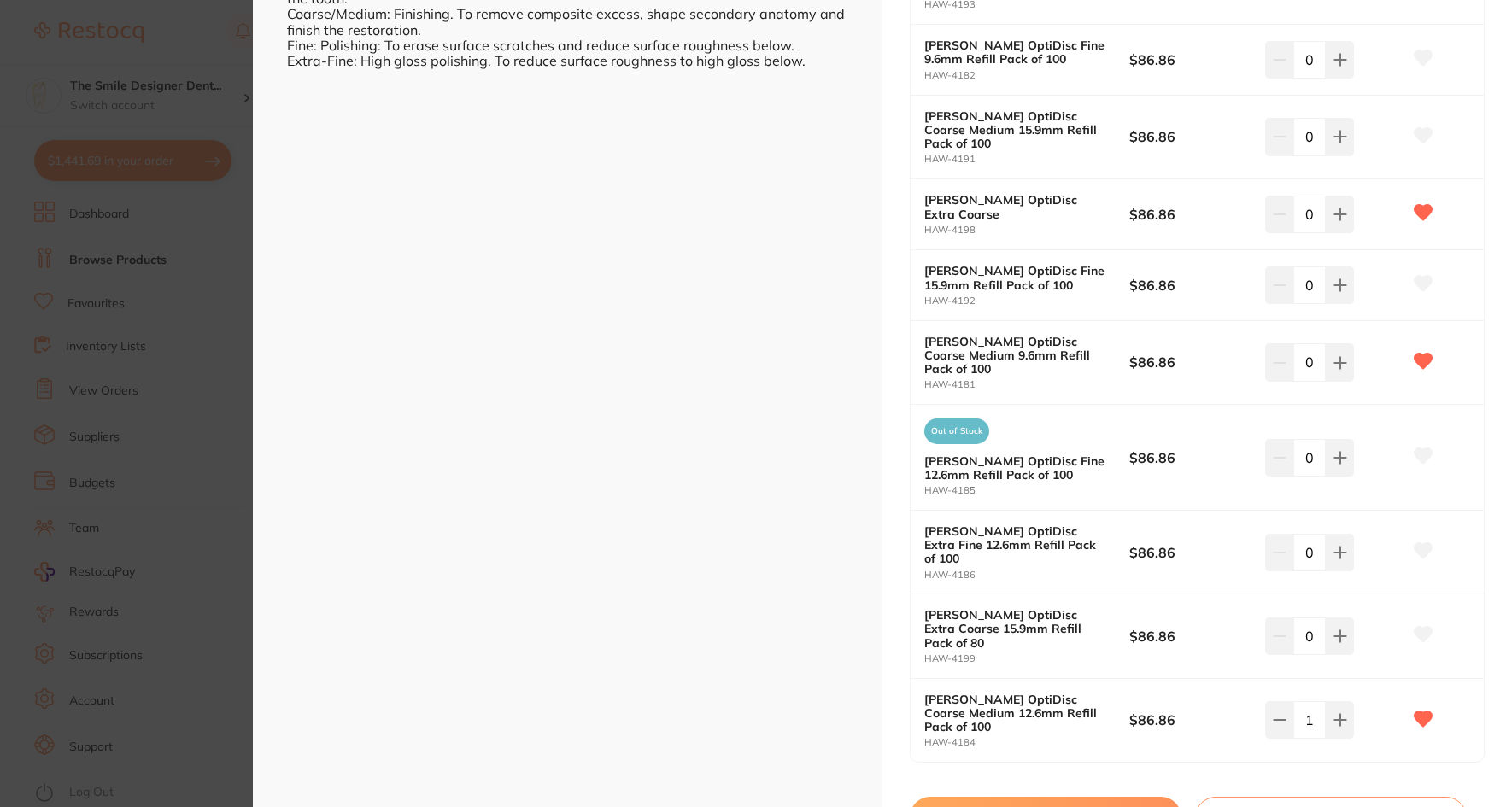
checkbox input "false"
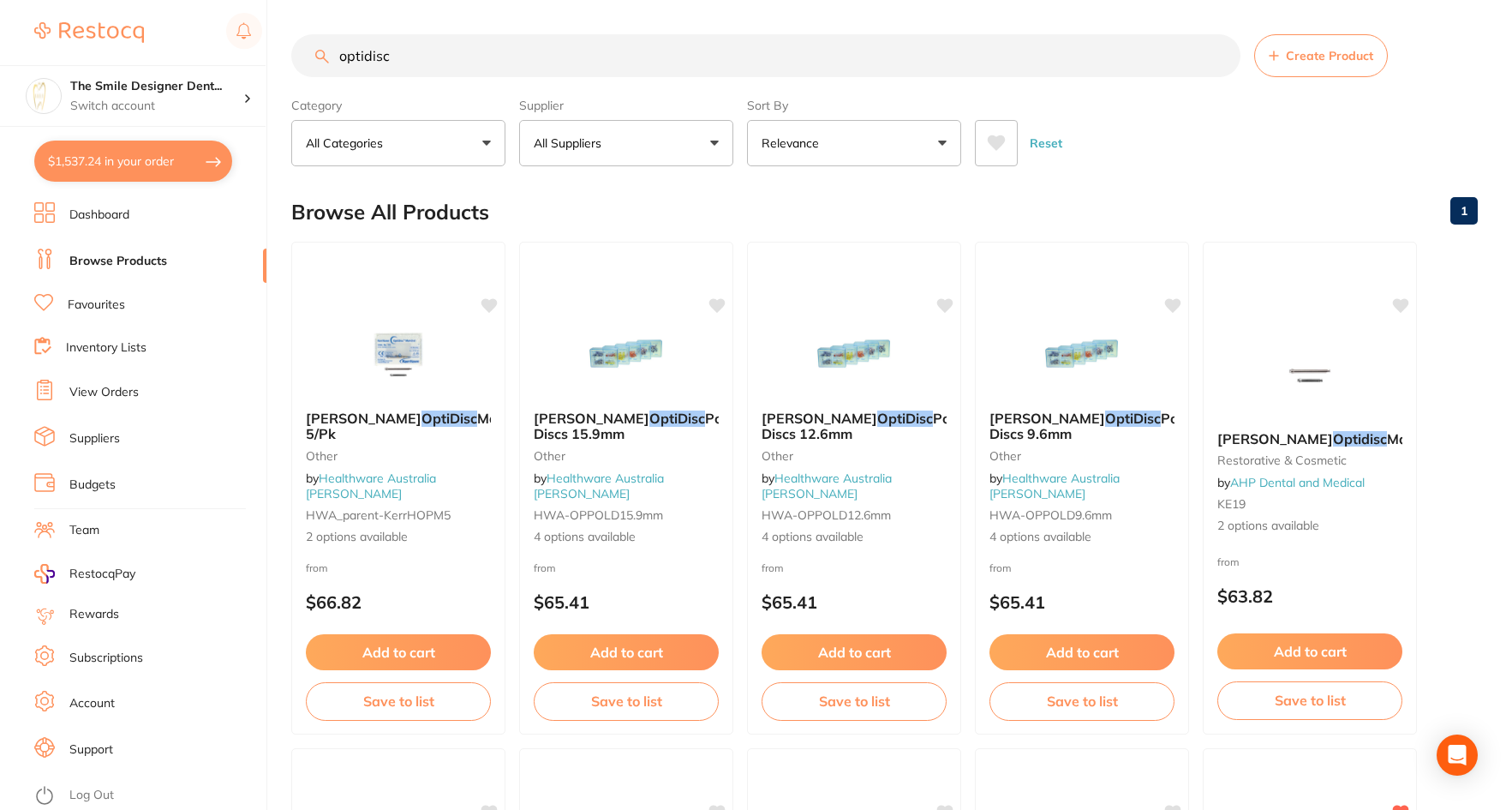
click at [99, 168] on button "$1,537.24 in your order" at bounding box center [132, 160] width 198 height 41
checkbox input "true"
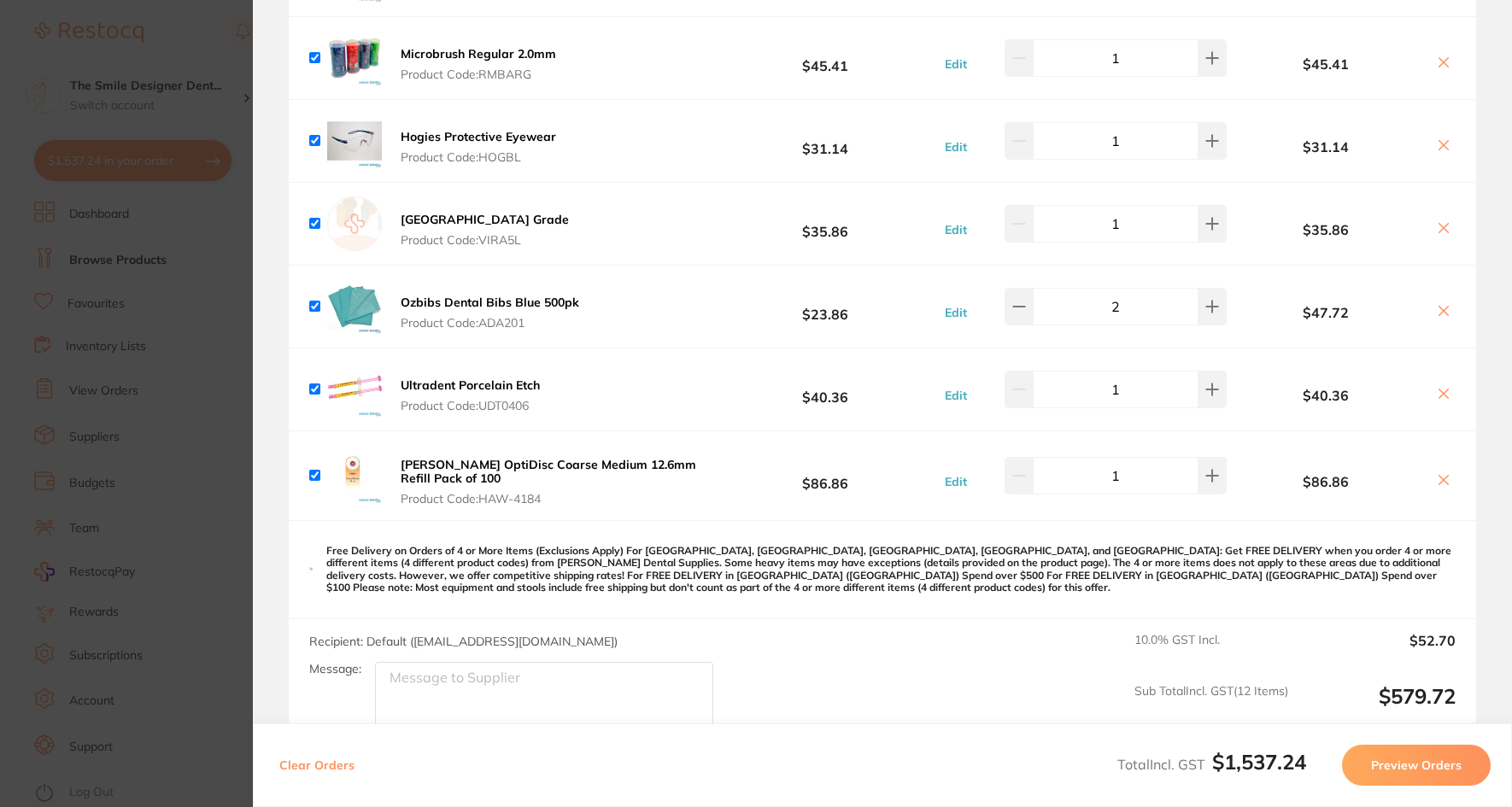
scroll to position [688, 0]
click at [424, 465] on b "HAWE OptiDisc Coarse Medium 12.6mm Refill Pack of 100" at bounding box center [548, 473] width 295 height 29
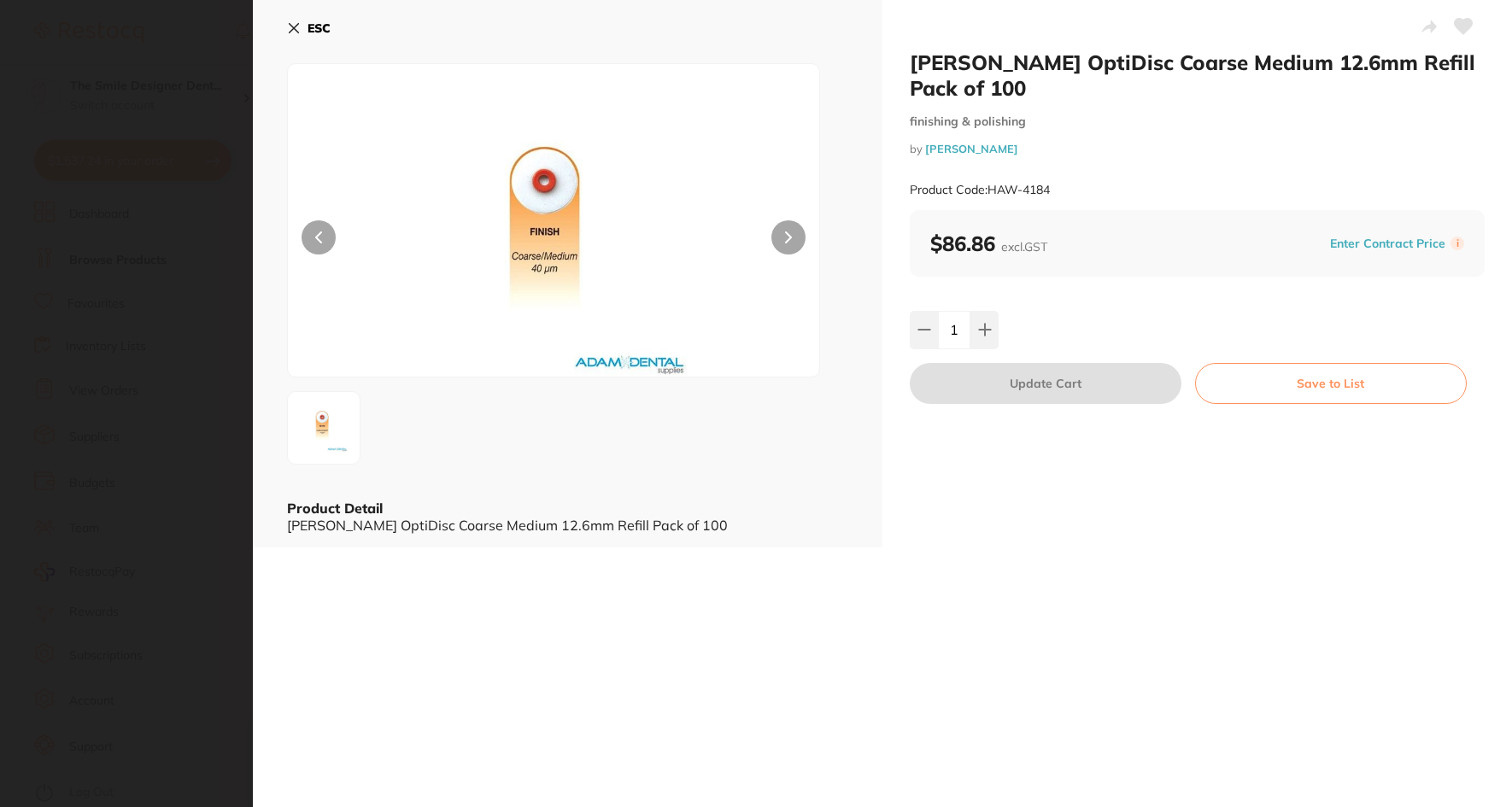
click at [217, 483] on section "HAWE OptiDisc Coarse Medium 12.6mm Refill Pack of 100 finishing & polishing by …" at bounding box center [756, 403] width 1512 height 807
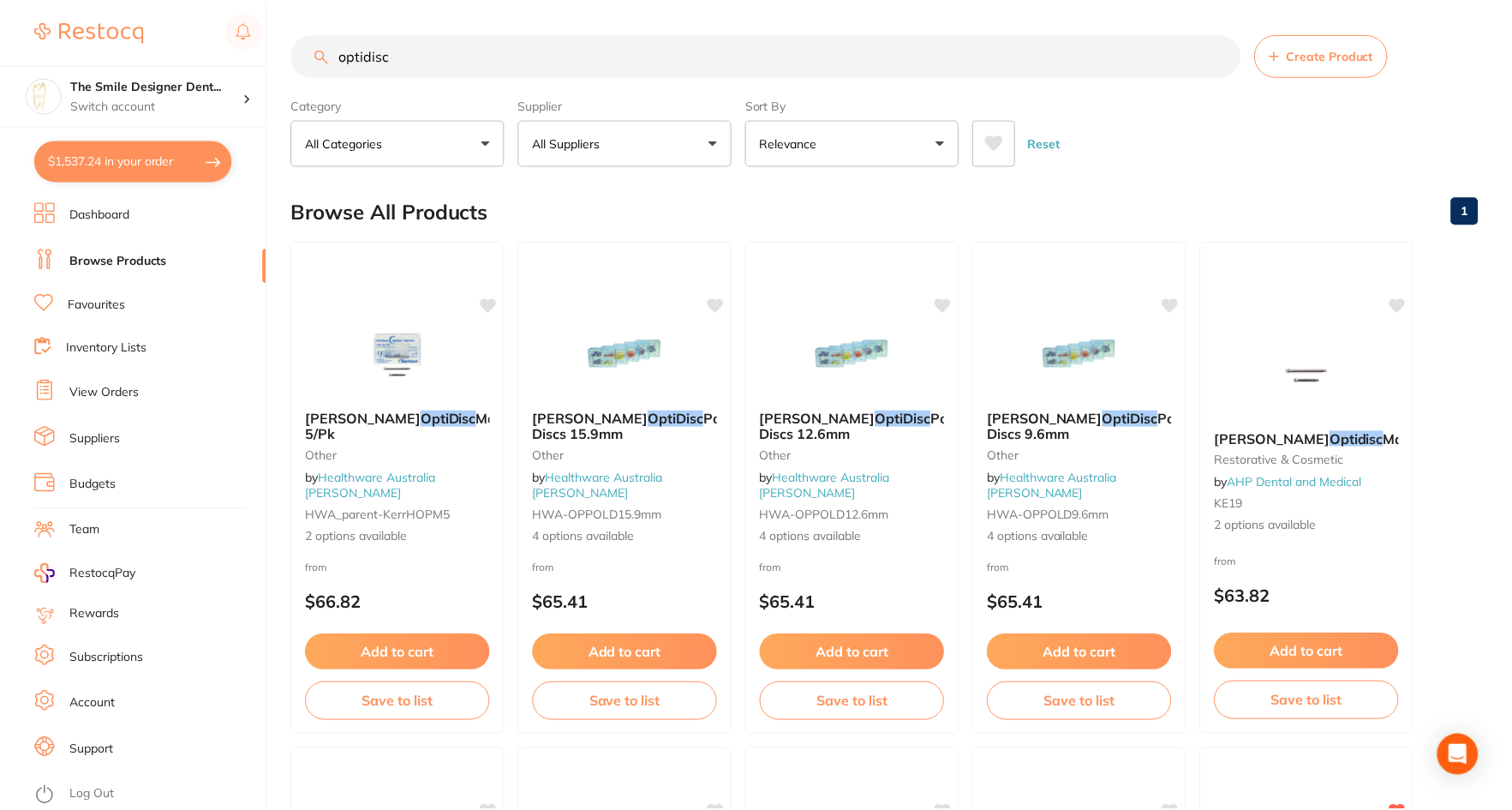
scroll to position [4, 0]
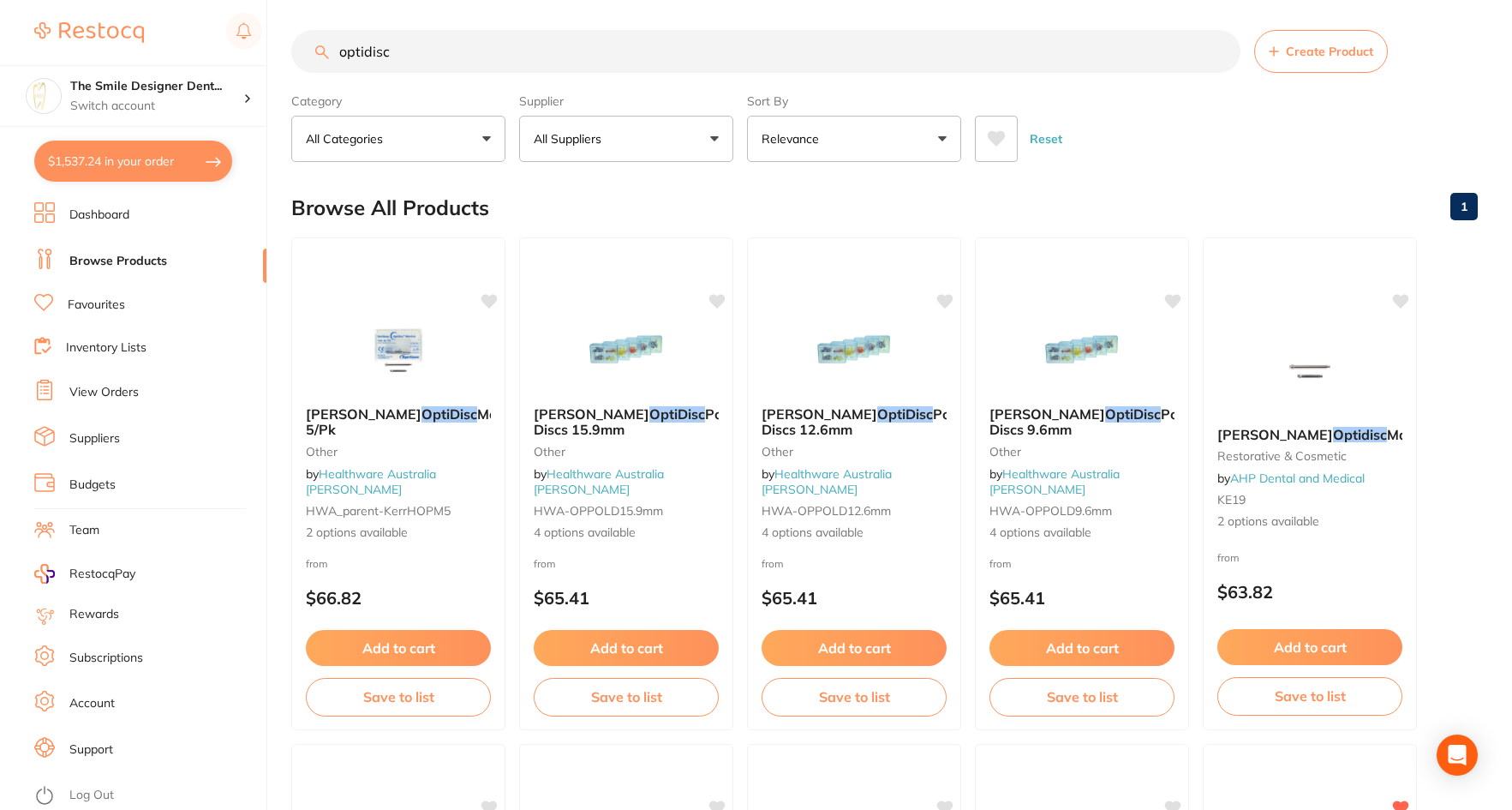
click at [121, 160] on button "$1,537.24 in your order" at bounding box center [132, 160] width 198 height 41
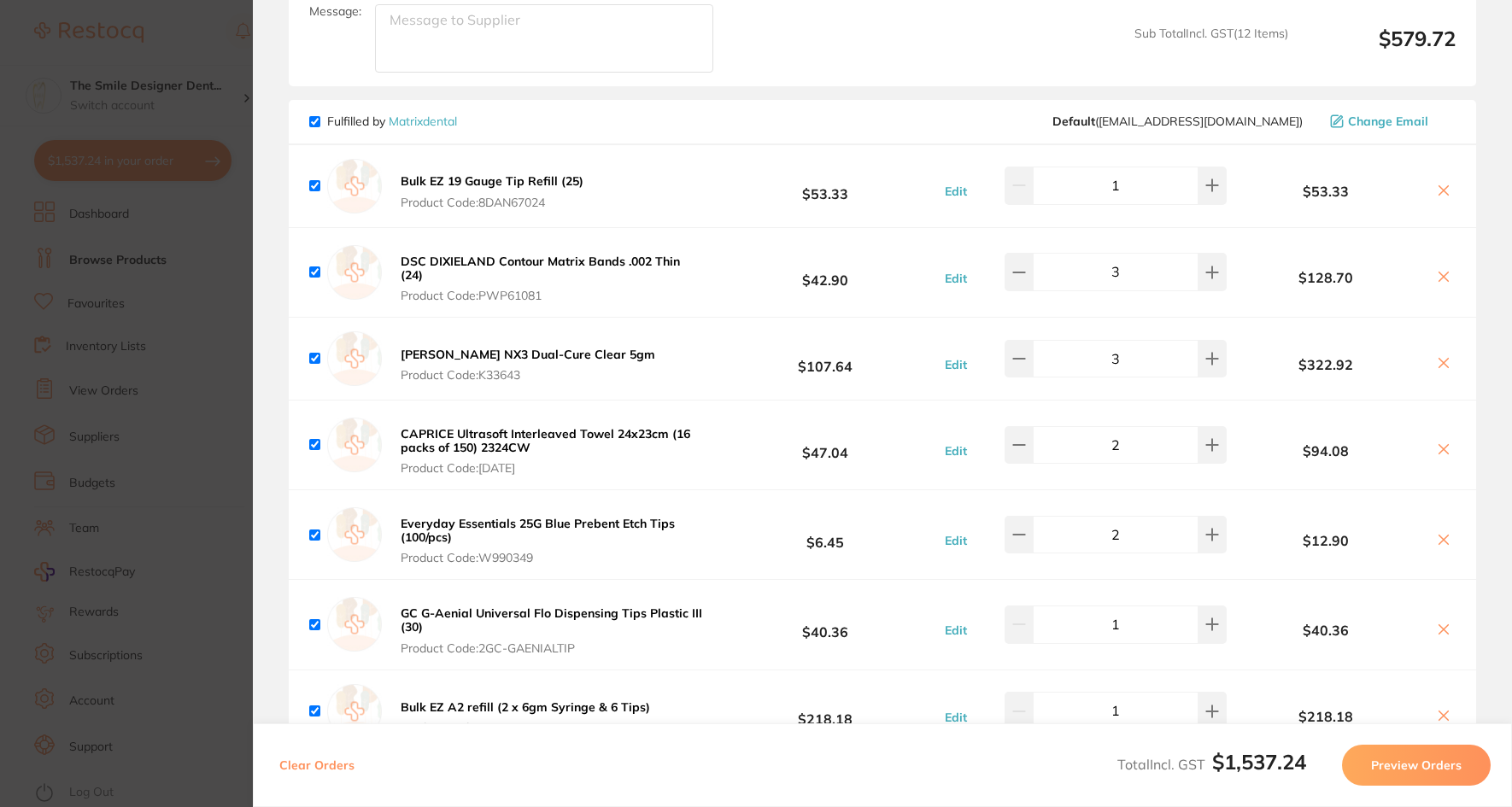
scroll to position [1452, 0]
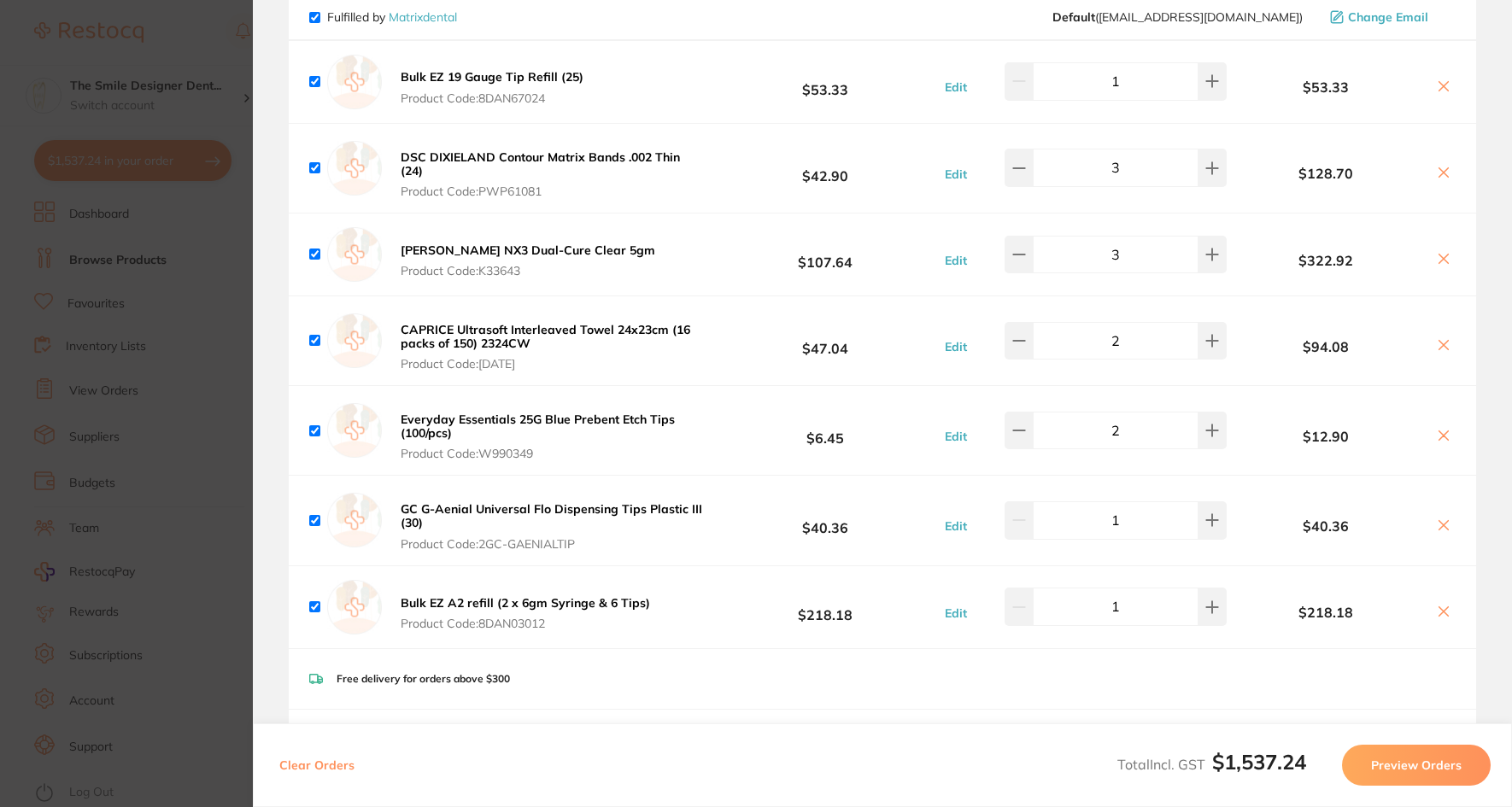
click at [1102, 370] on div "CAPRICE Ultrasoft Interleaved Towel 24x23cm (16 packs of 150) 2324CW Product Co…" at bounding box center [882, 341] width 1188 height 89
drag, startPoint x: 855, startPoint y: 344, endPoint x: 799, endPoint y: 345, distance: 56.0
click at [799, 345] on b "$47.04" at bounding box center [826, 341] width 229 height 31
click at [710, 361] on div "CAPRICE Ultrasoft Interleaved Towel 24x23cm (16 packs of 150) 2324CW Product Co…" at bounding box center [882, 341] width 1188 height 89
drag, startPoint x: 799, startPoint y: 349, endPoint x: 852, endPoint y: 349, distance: 53.0
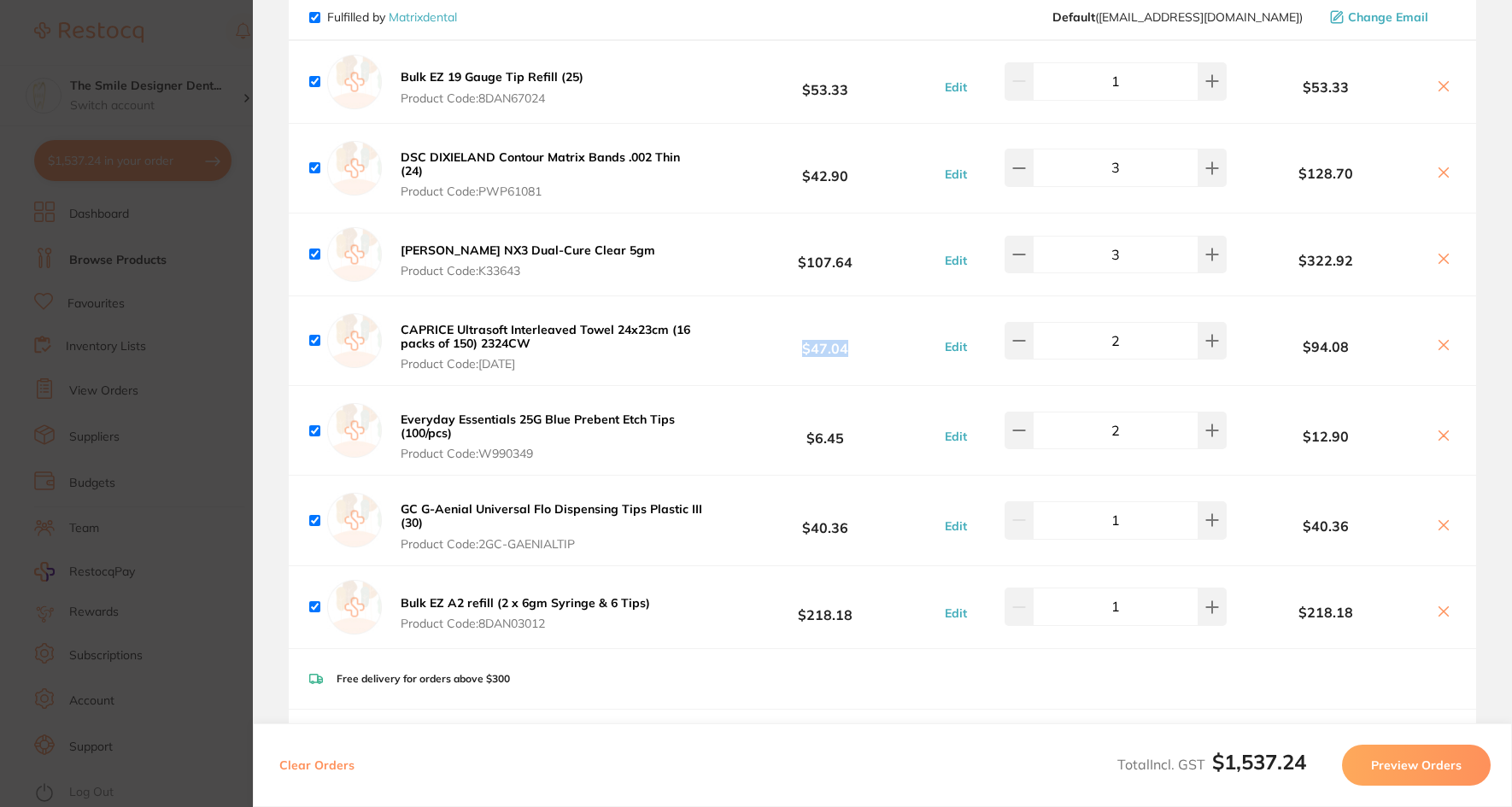
click at [852, 349] on b "$47.04" at bounding box center [826, 341] width 229 height 31
click at [841, 349] on b "$47.04" at bounding box center [826, 341] width 229 height 31
drag, startPoint x: 852, startPoint y: 347, endPoint x: 797, endPoint y: 347, distance: 55.0
click at [797, 347] on b "$47.04" at bounding box center [826, 341] width 229 height 31
click at [776, 424] on b "$6.45" at bounding box center [826, 431] width 229 height 31
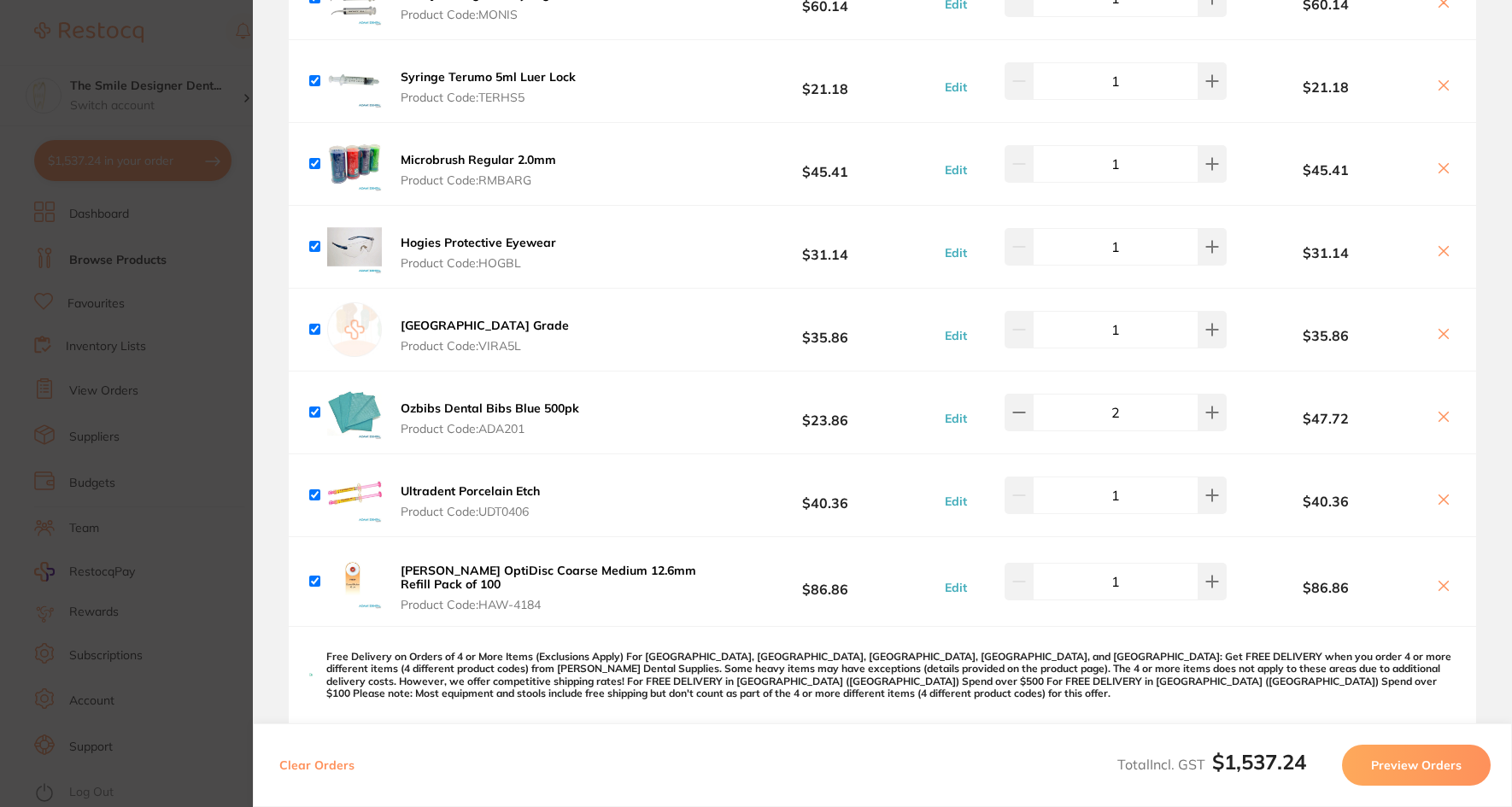
scroll to position [684, 0]
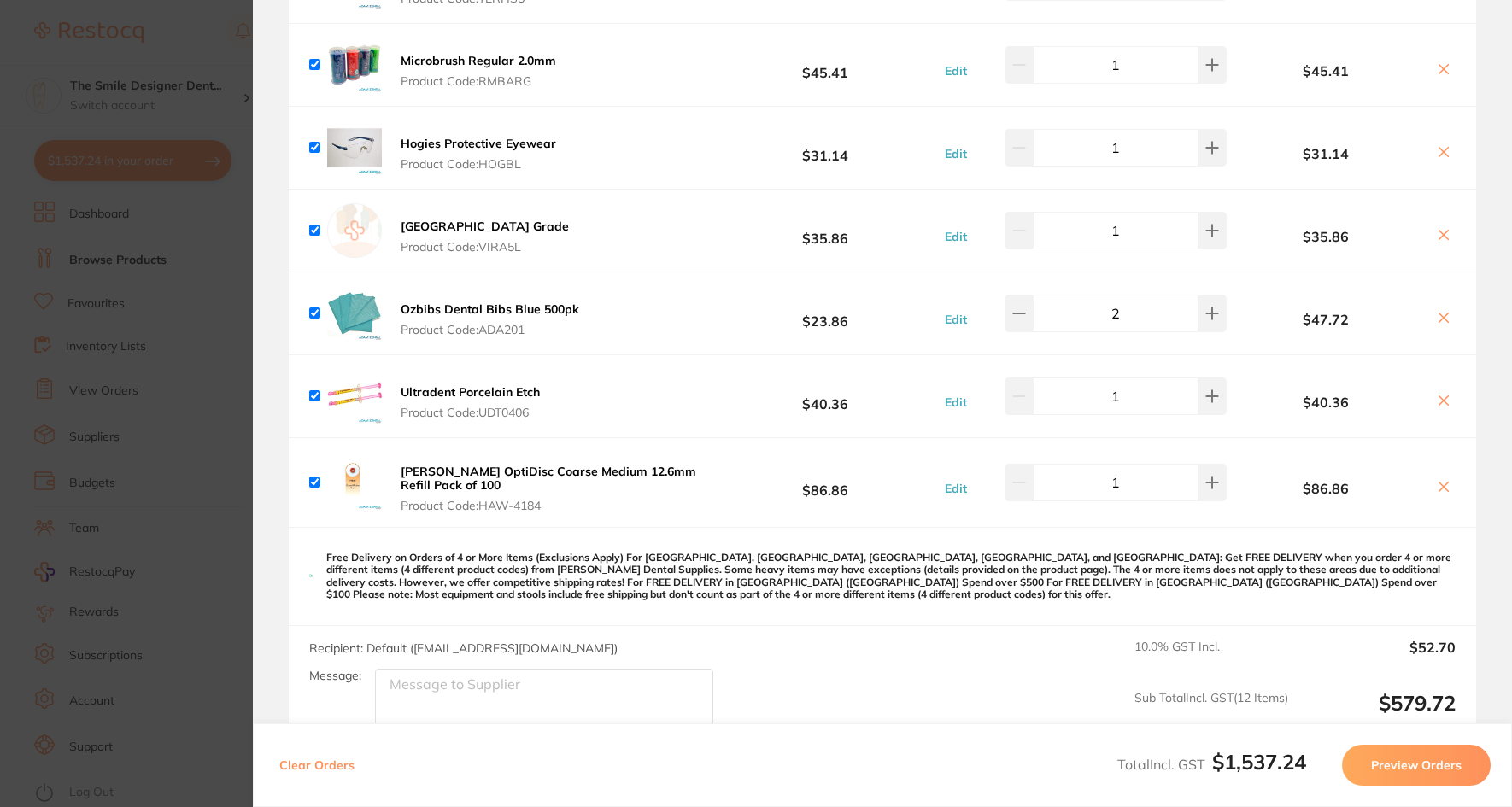
click at [223, 506] on section "Update RRP Set your pre negotiated price for this item. Item Agreed RRP (excl. …" at bounding box center [756, 403] width 1512 height 807
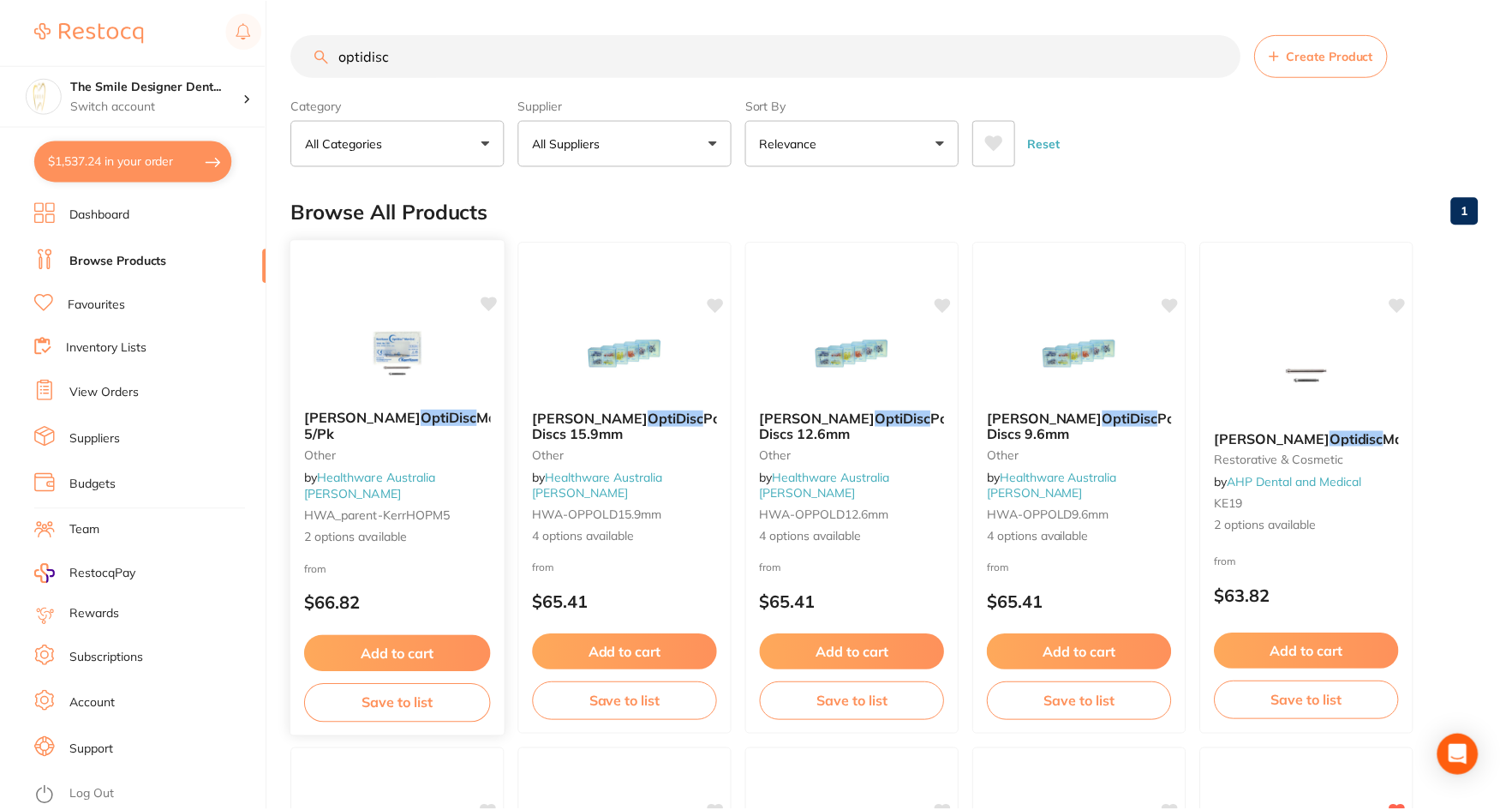
scroll to position [4, 0]
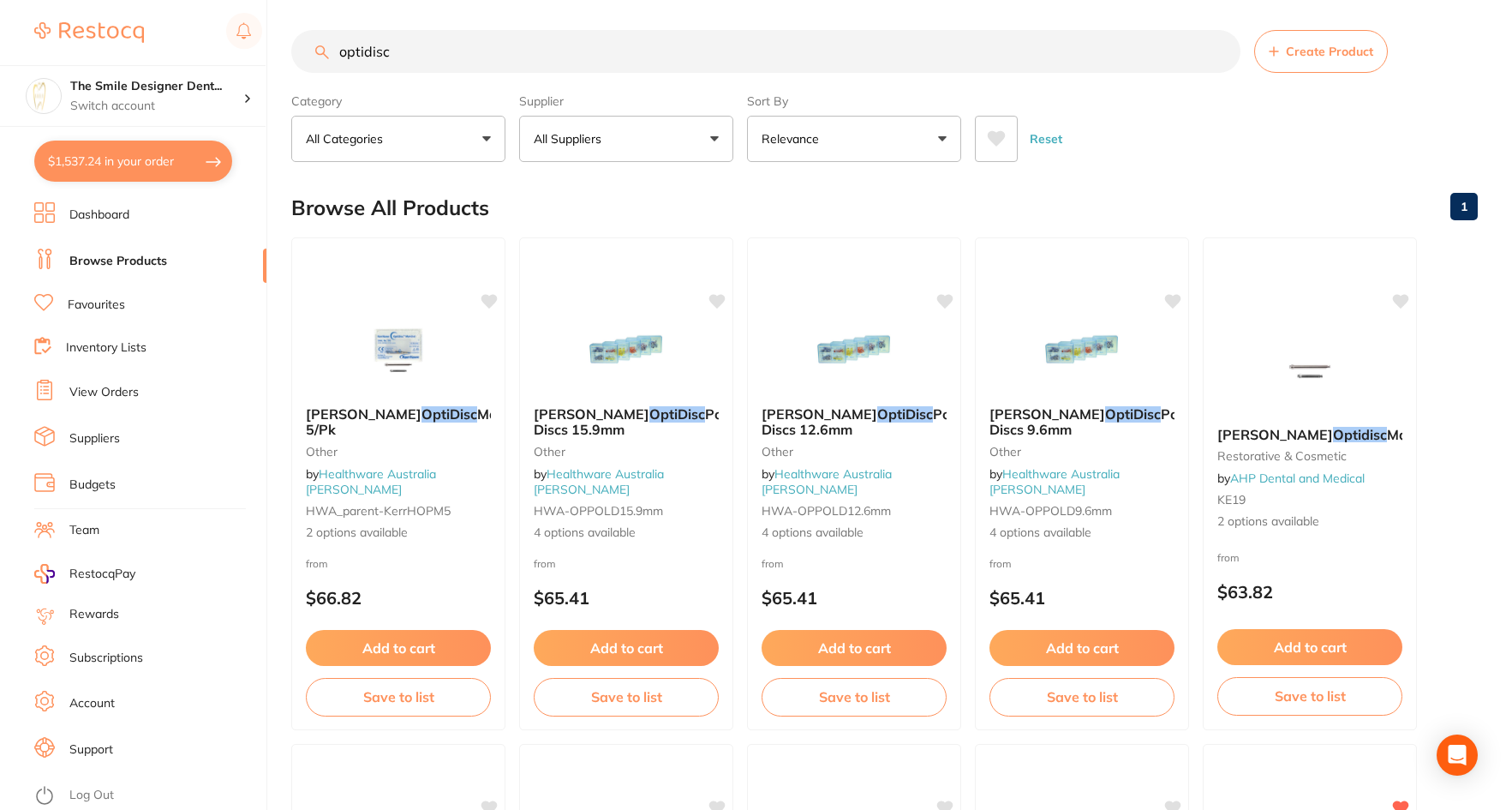
click at [121, 262] on link "Browse Products" at bounding box center [119, 262] width 98 height 17
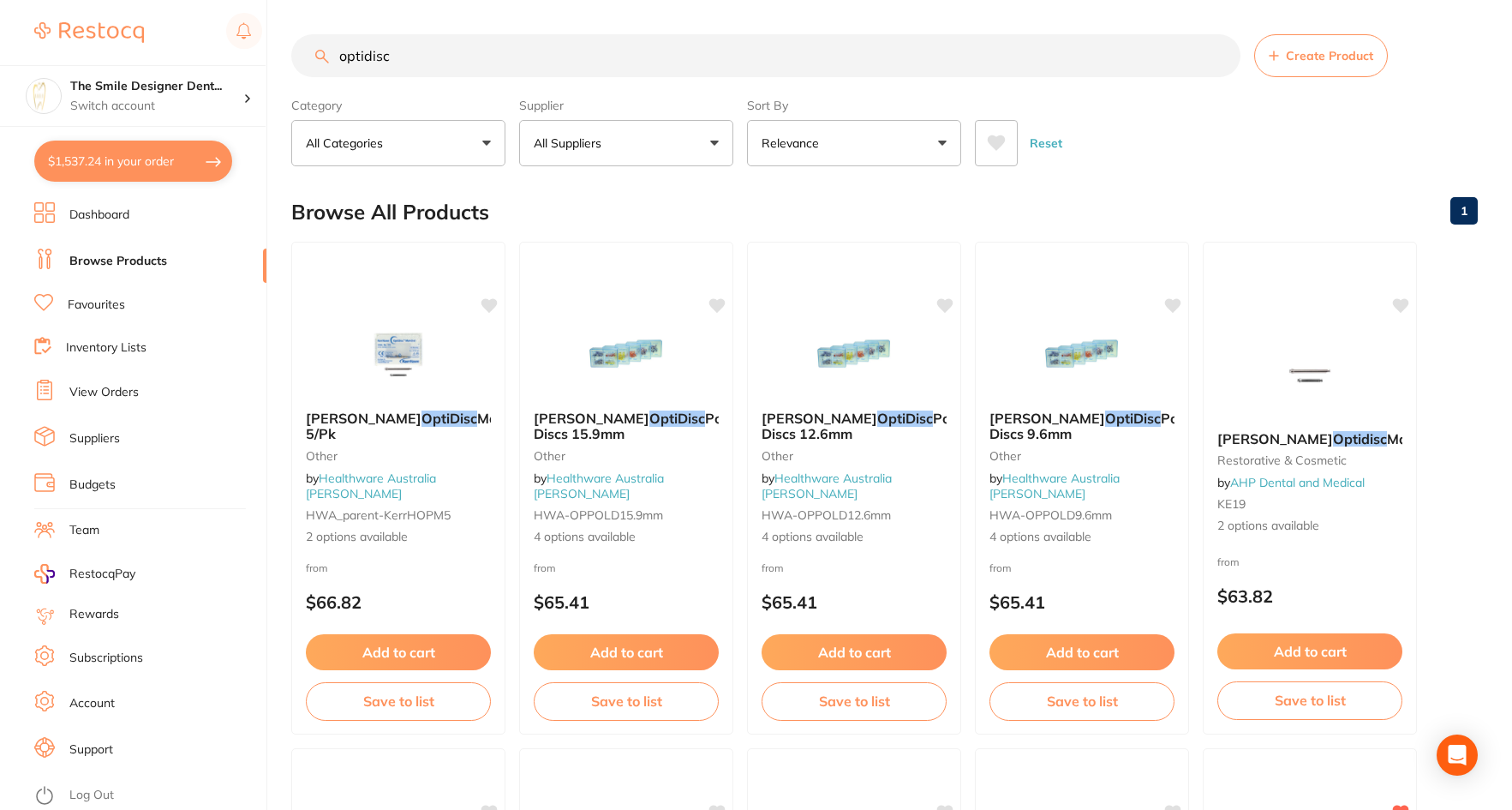
click at [137, 171] on button "$1,537.24 in your order" at bounding box center [132, 160] width 198 height 41
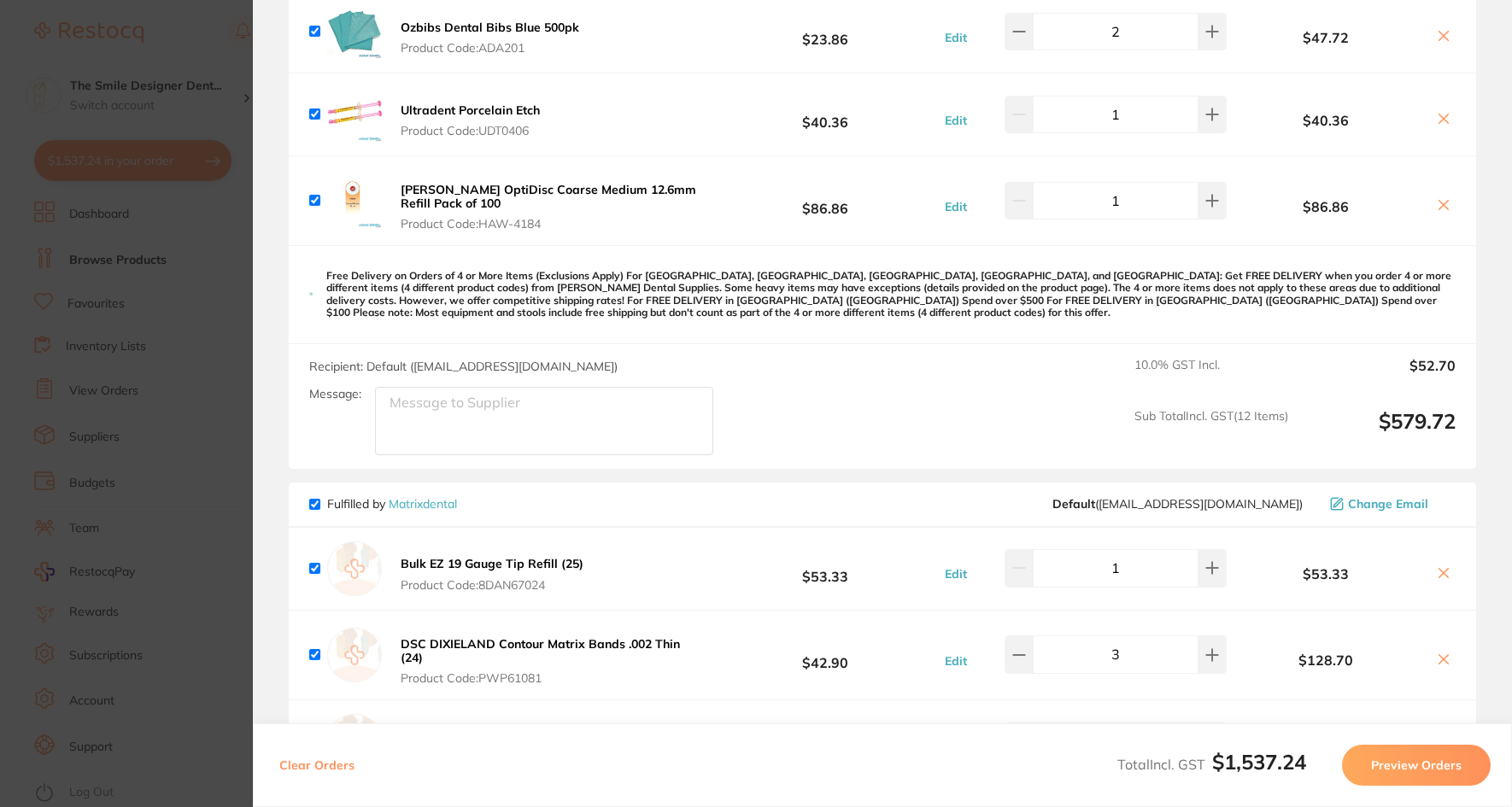
scroll to position [854, 0]
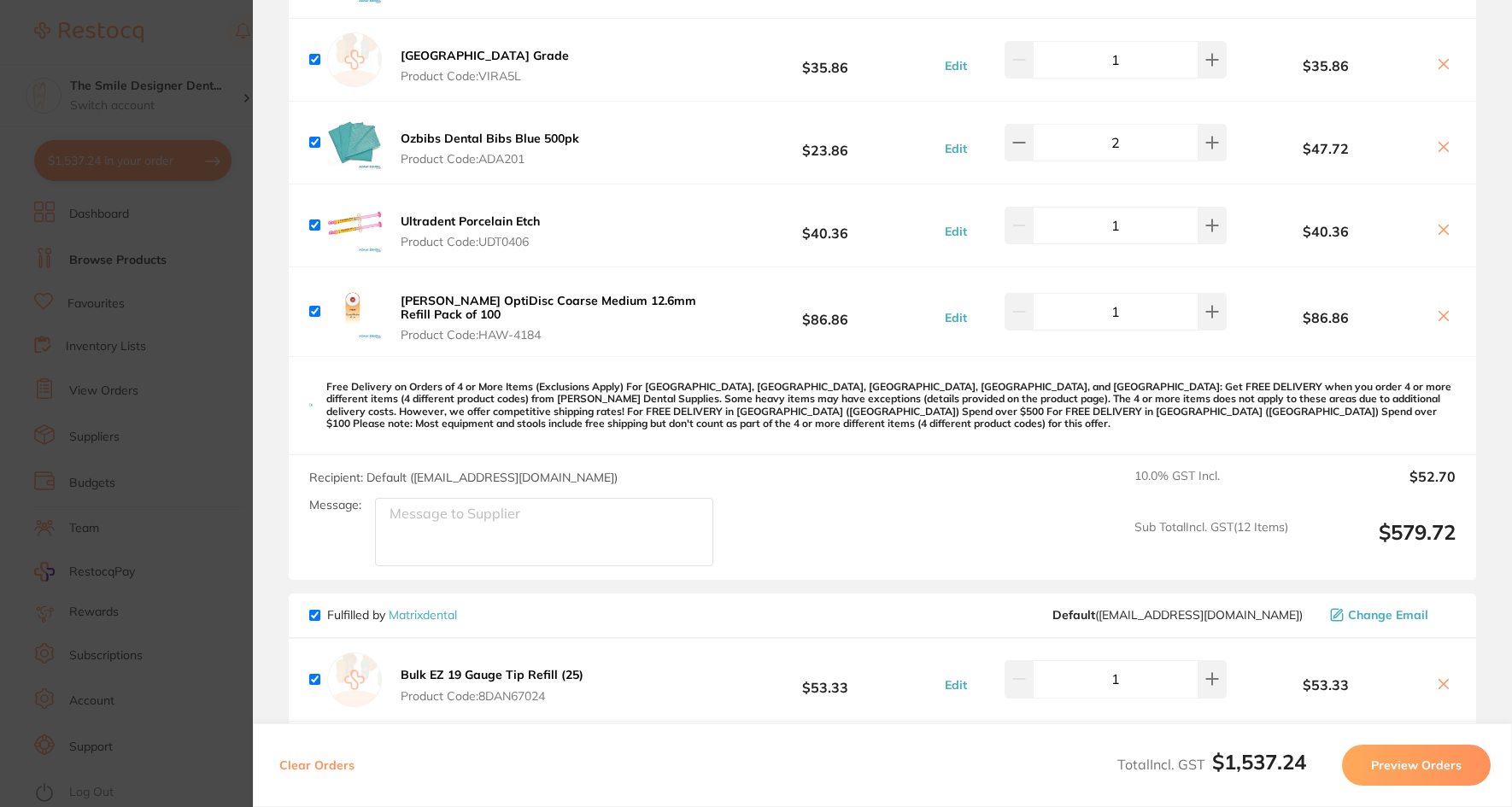
drag, startPoint x: 136, startPoint y: 329, endPoint x: 632, endPoint y: 168, distance: 521.5
click at [136, 330] on section "Update RRP Set your pre negotiated price for this item. Item Agreed RRP (excl. …" at bounding box center [756, 403] width 1512 height 807
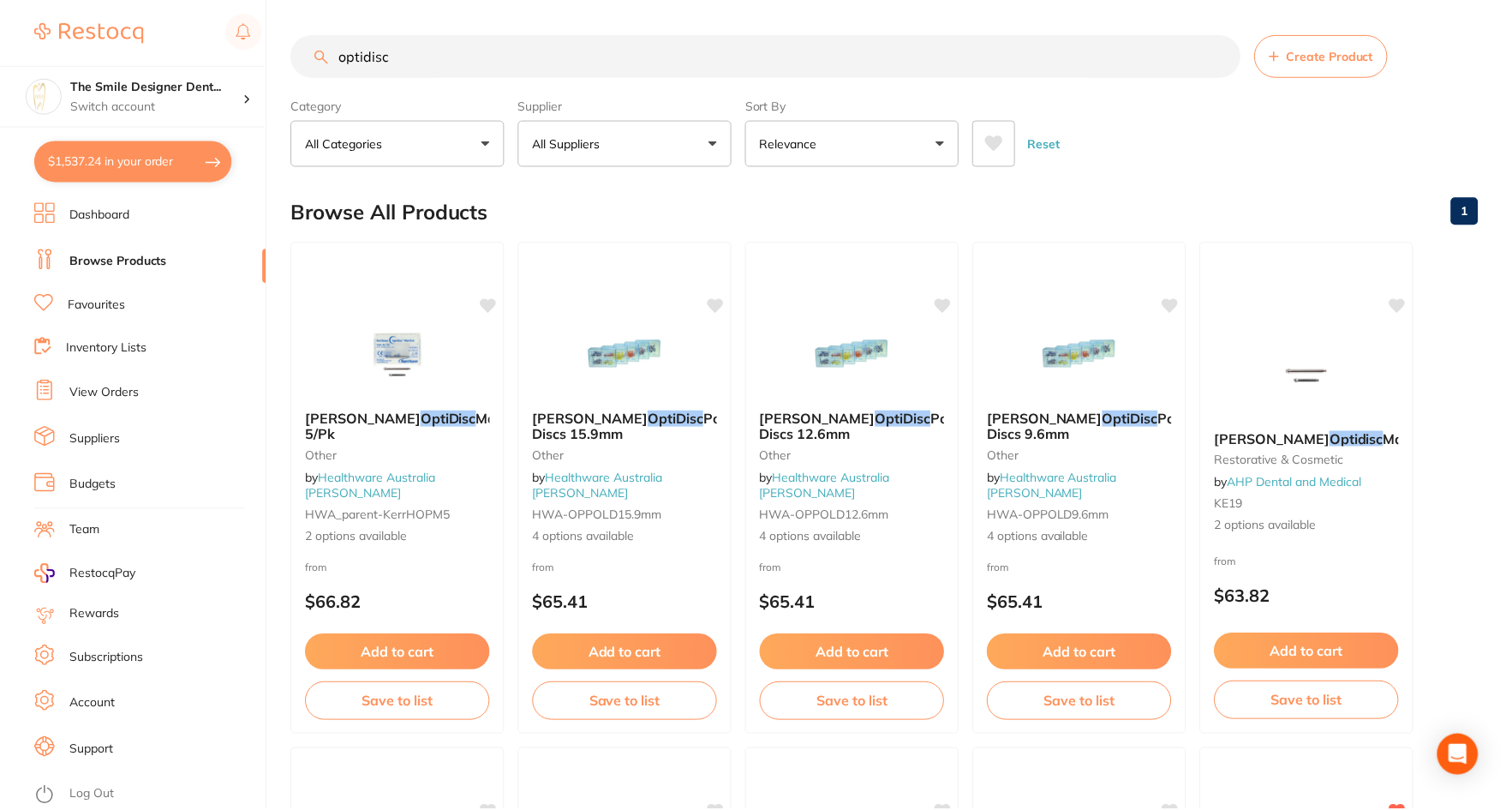
scroll to position [4, 0]
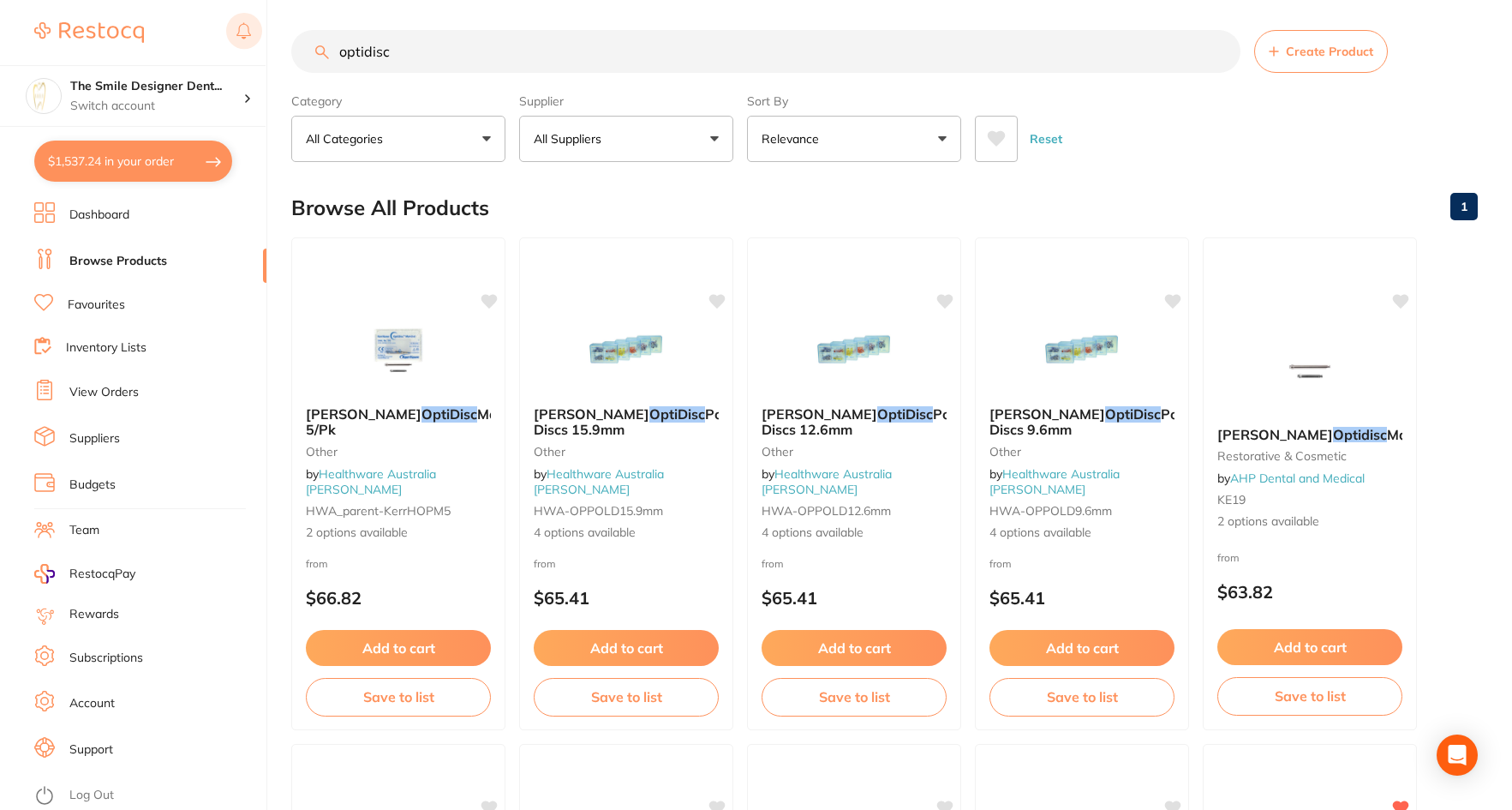
drag, startPoint x: 431, startPoint y: 53, endPoint x: 246, endPoint y: 21, distance: 187.7
click at [246, 21] on div "$1,537.24 The Smile Designer Dent... Switch account The Smile Designer Dental S…" at bounding box center [756, 400] width 1512 height 810
type input "wooden wedge"
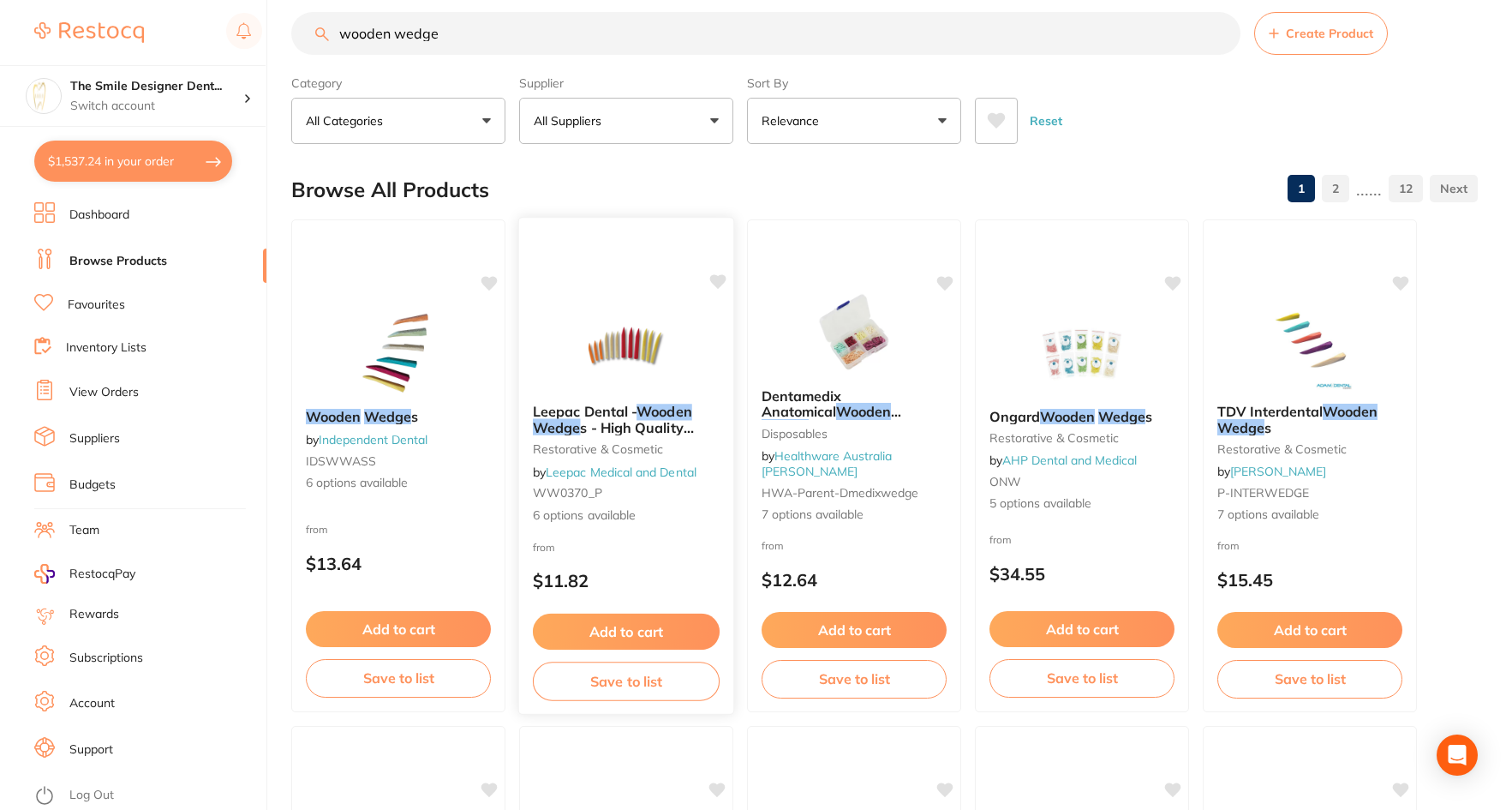
scroll to position [0, 0]
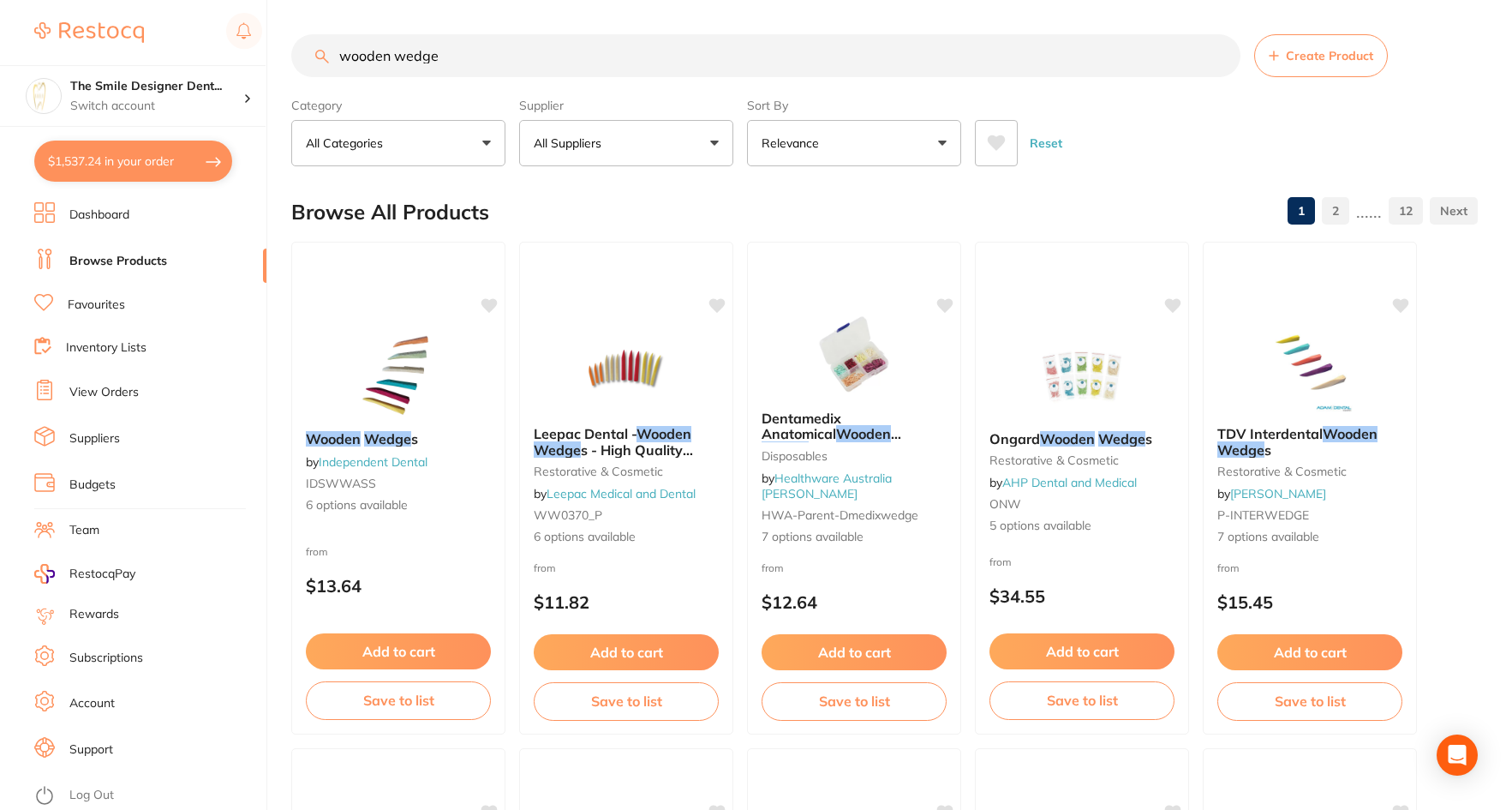
click at [575, 132] on button "All Suppliers" at bounding box center [627, 143] width 214 height 46
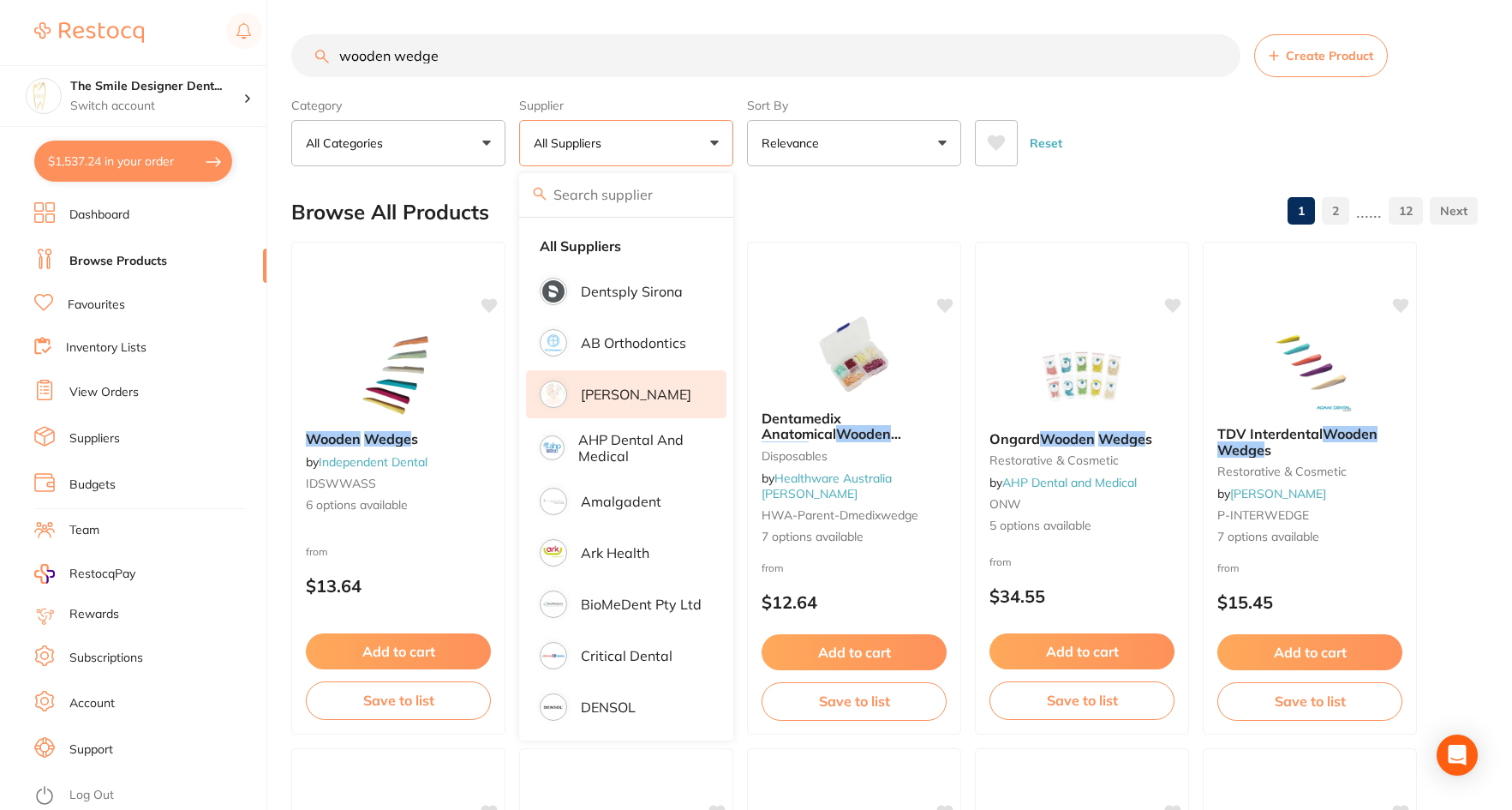
click at [656, 398] on p "[PERSON_NAME]" at bounding box center [636, 394] width 111 height 16
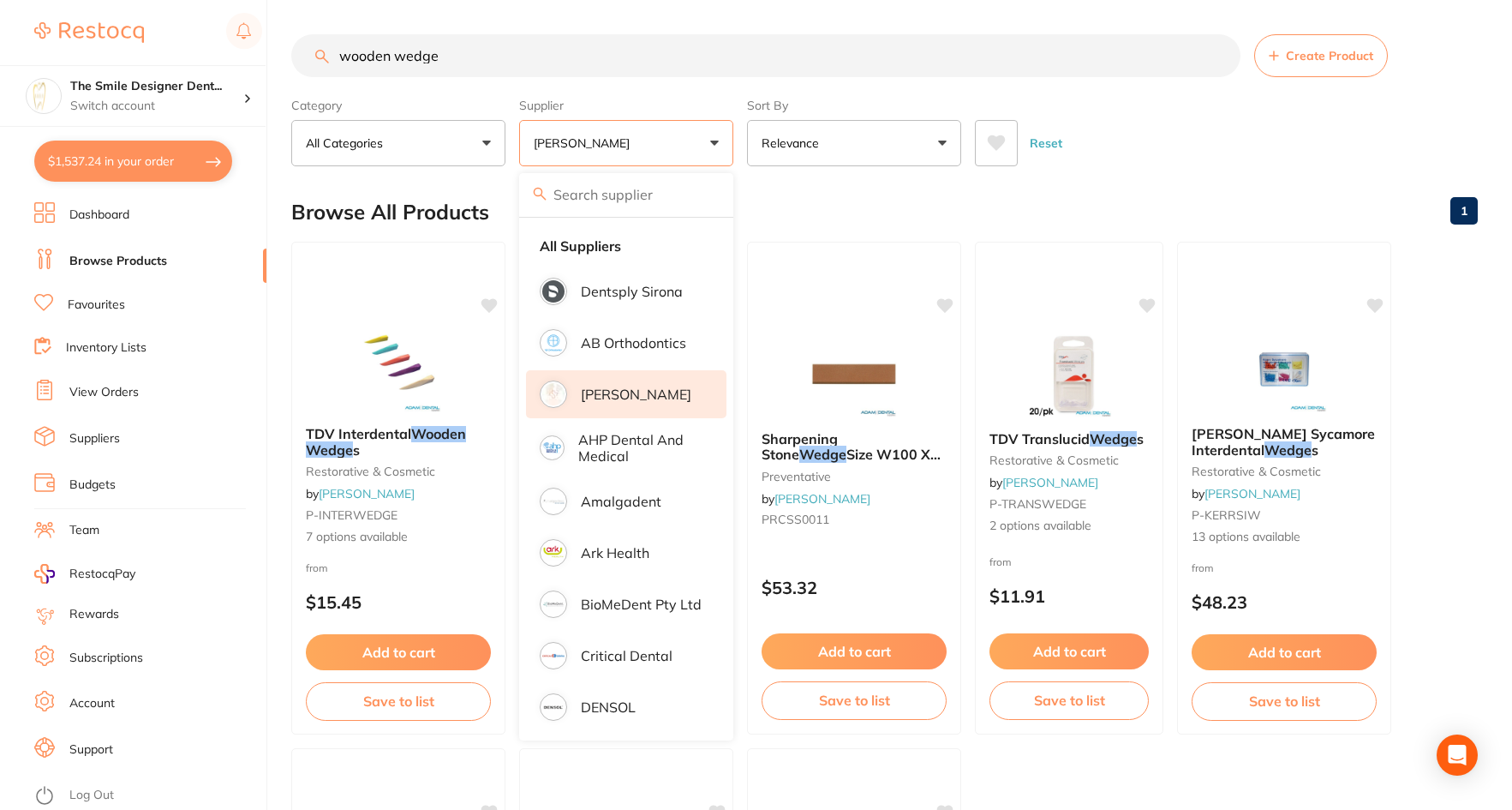
click at [1140, 162] on div "Reset" at bounding box center [1219, 136] width 489 height 60
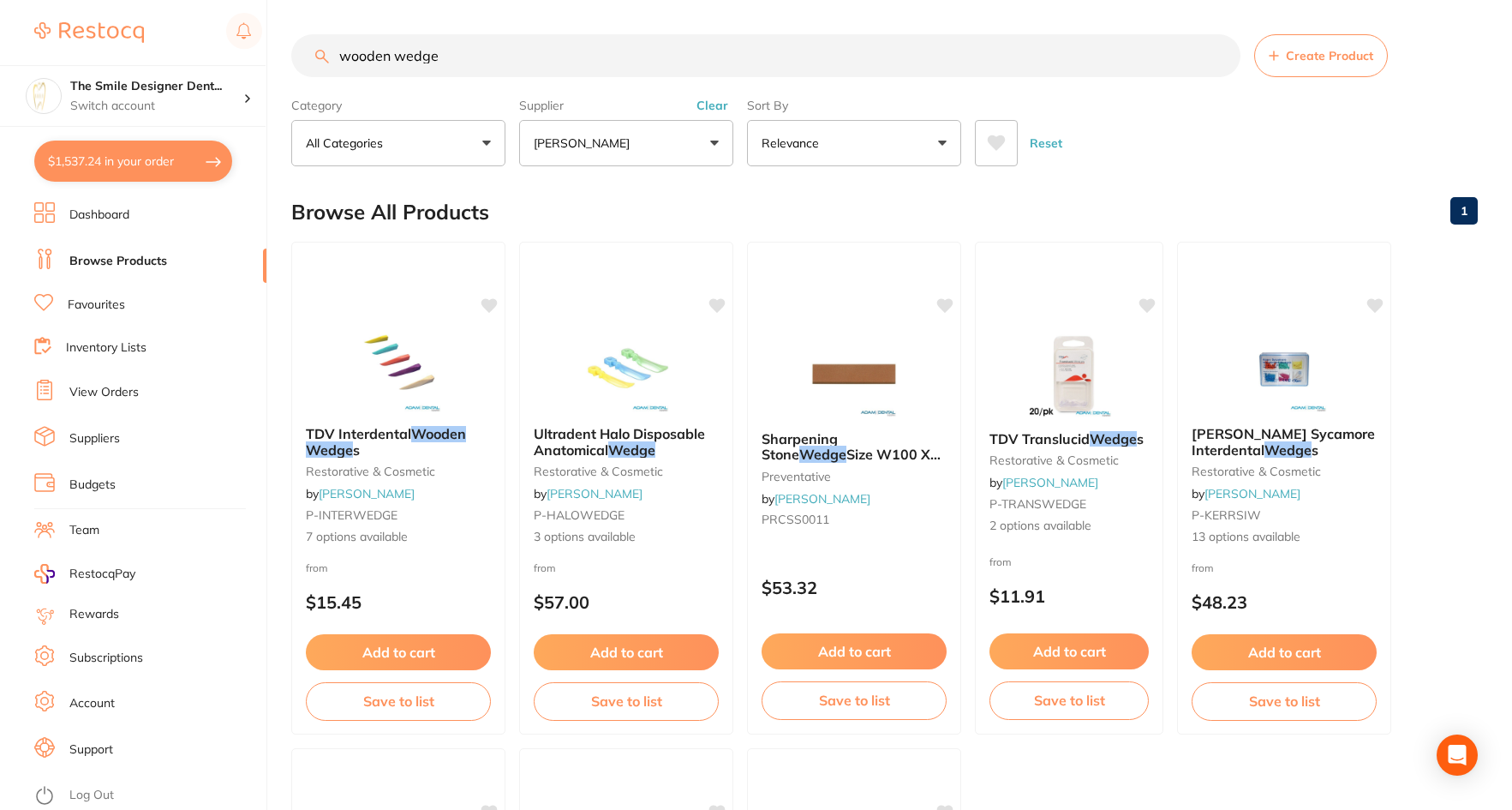
click at [640, 141] on button "[PERSON_NAME]" at bounding box center [627, 143] width 214 height 46
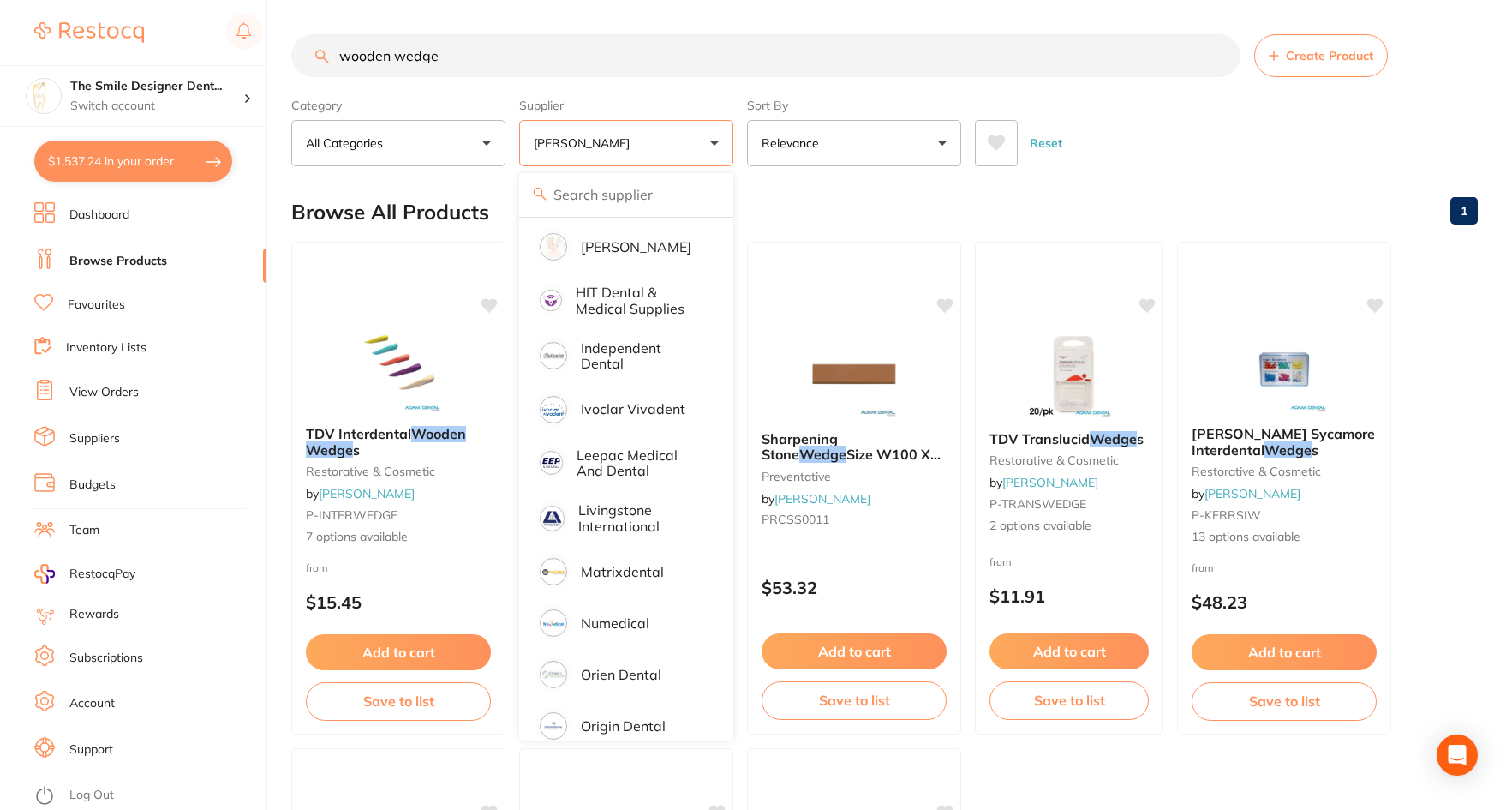
scroll to position [772, 0]
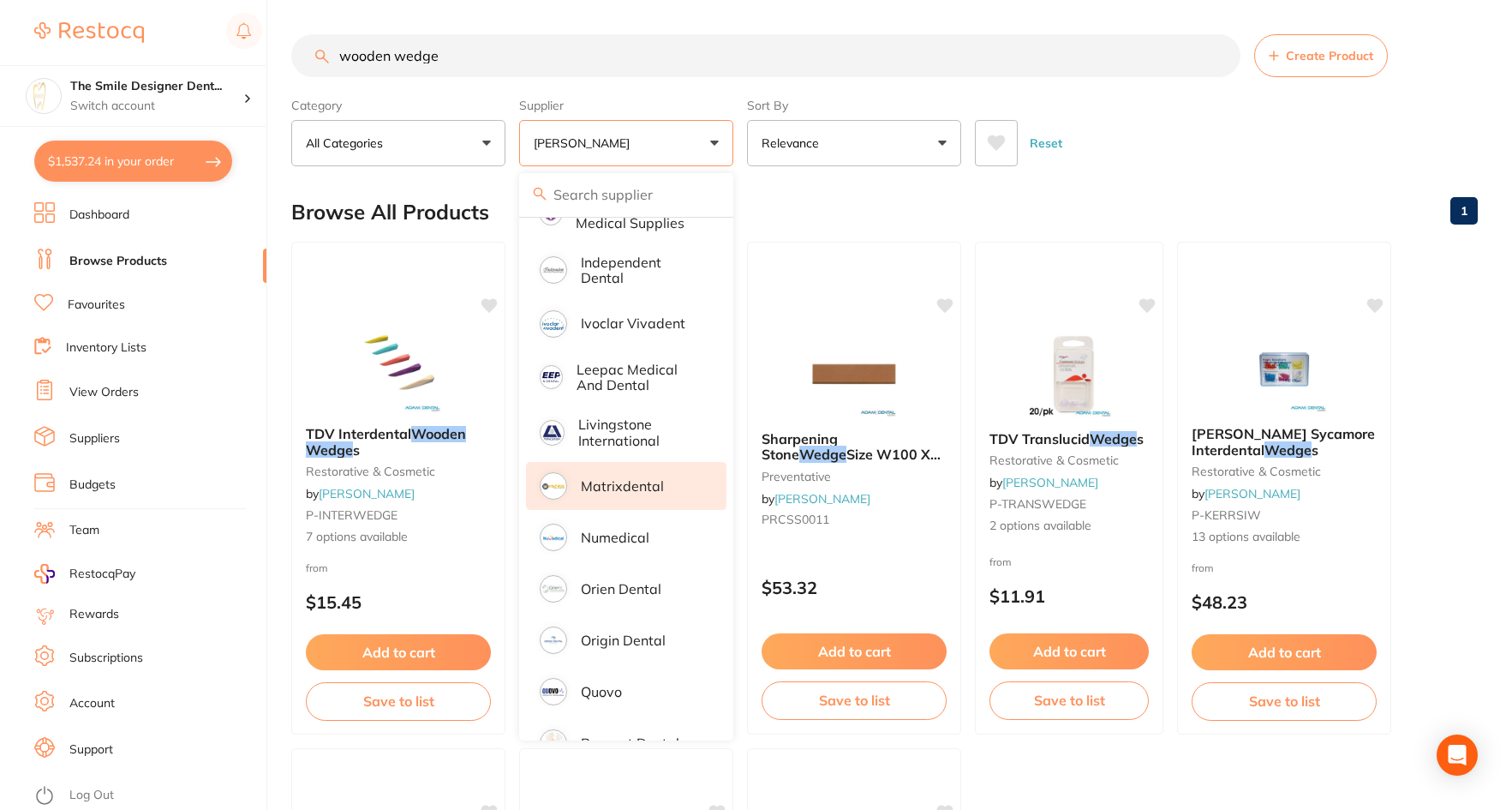
click at [669, 474] on li "Matrixdental" at bounding box center [627, 486] width 200 height 48
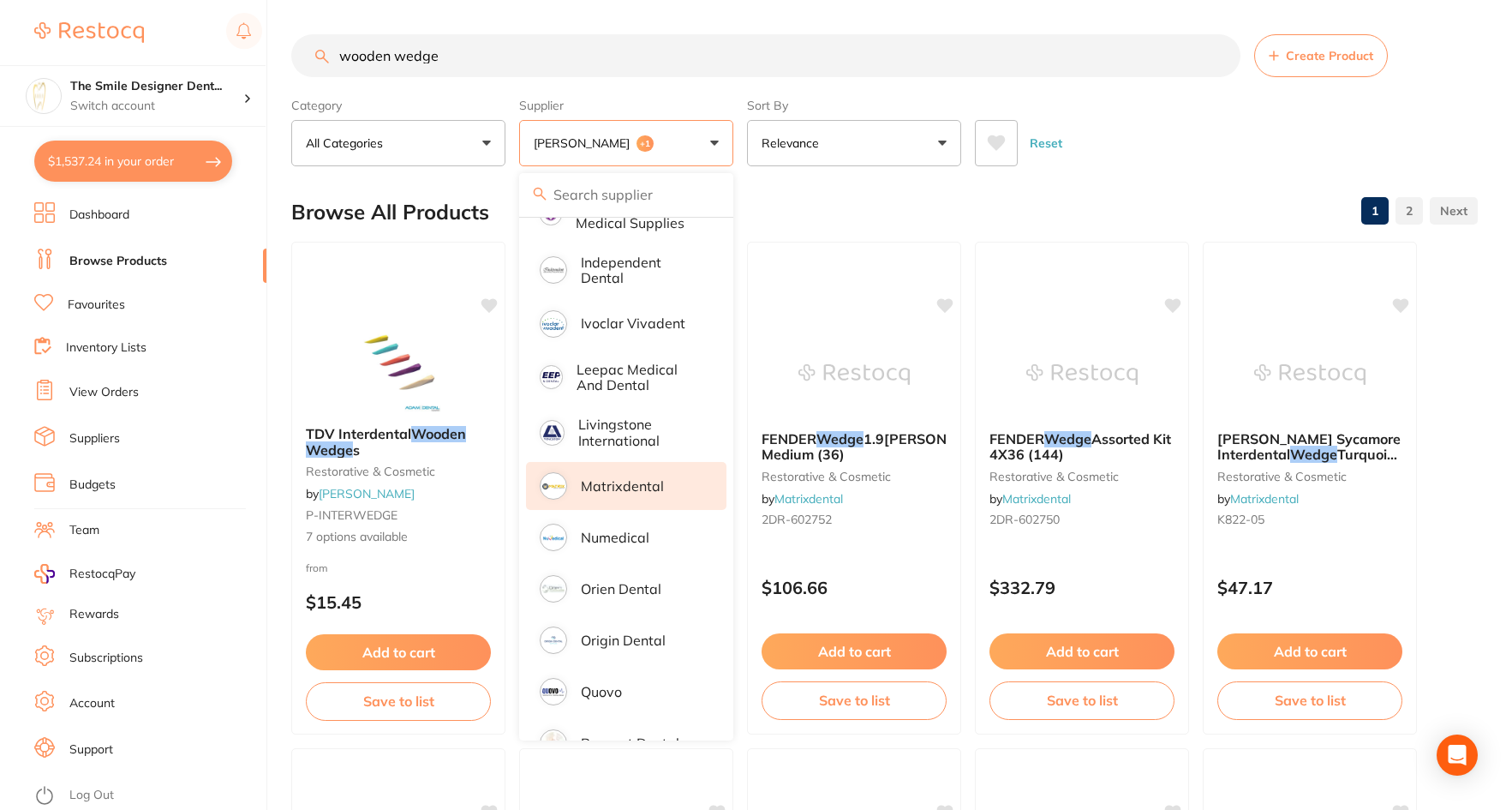
click at [1149, 188] on div "Browse All Products 1 2" at bounding box center [885, 212] width 1187 height 58
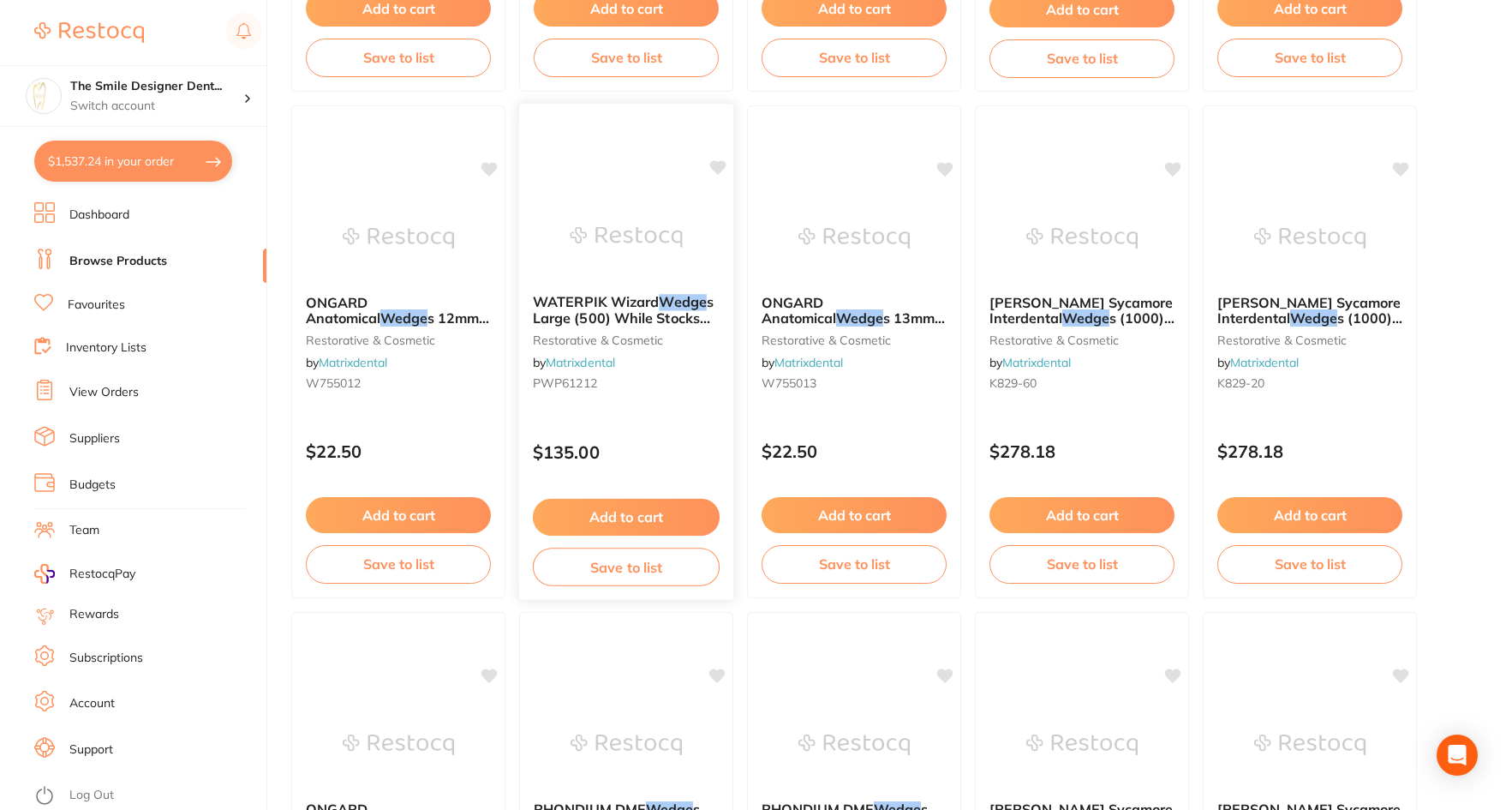
scroll to position [3515, 0]
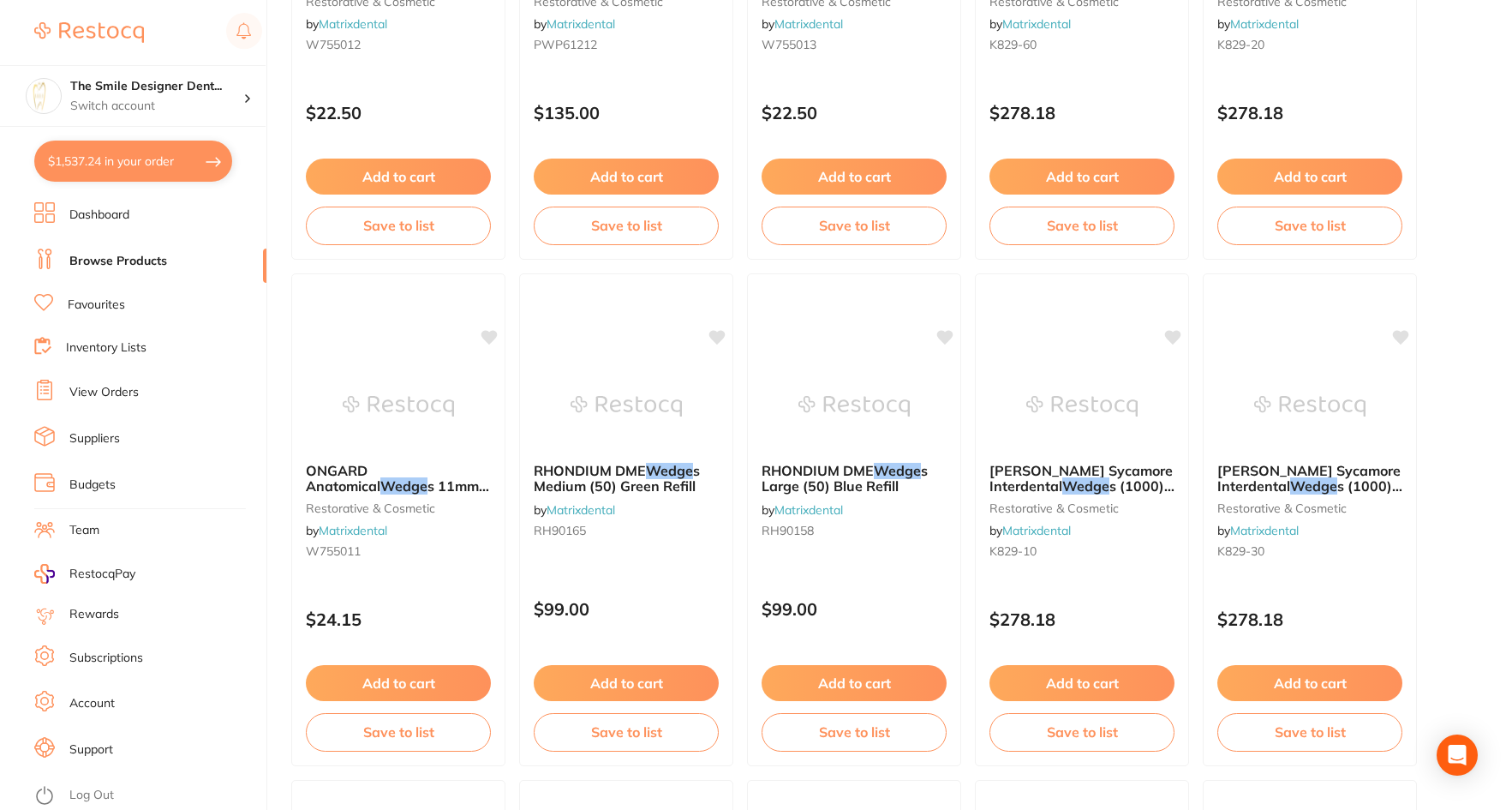
click at [132, 309] on li "Favourites" at bounding box center [150, 305] width 232 height 23
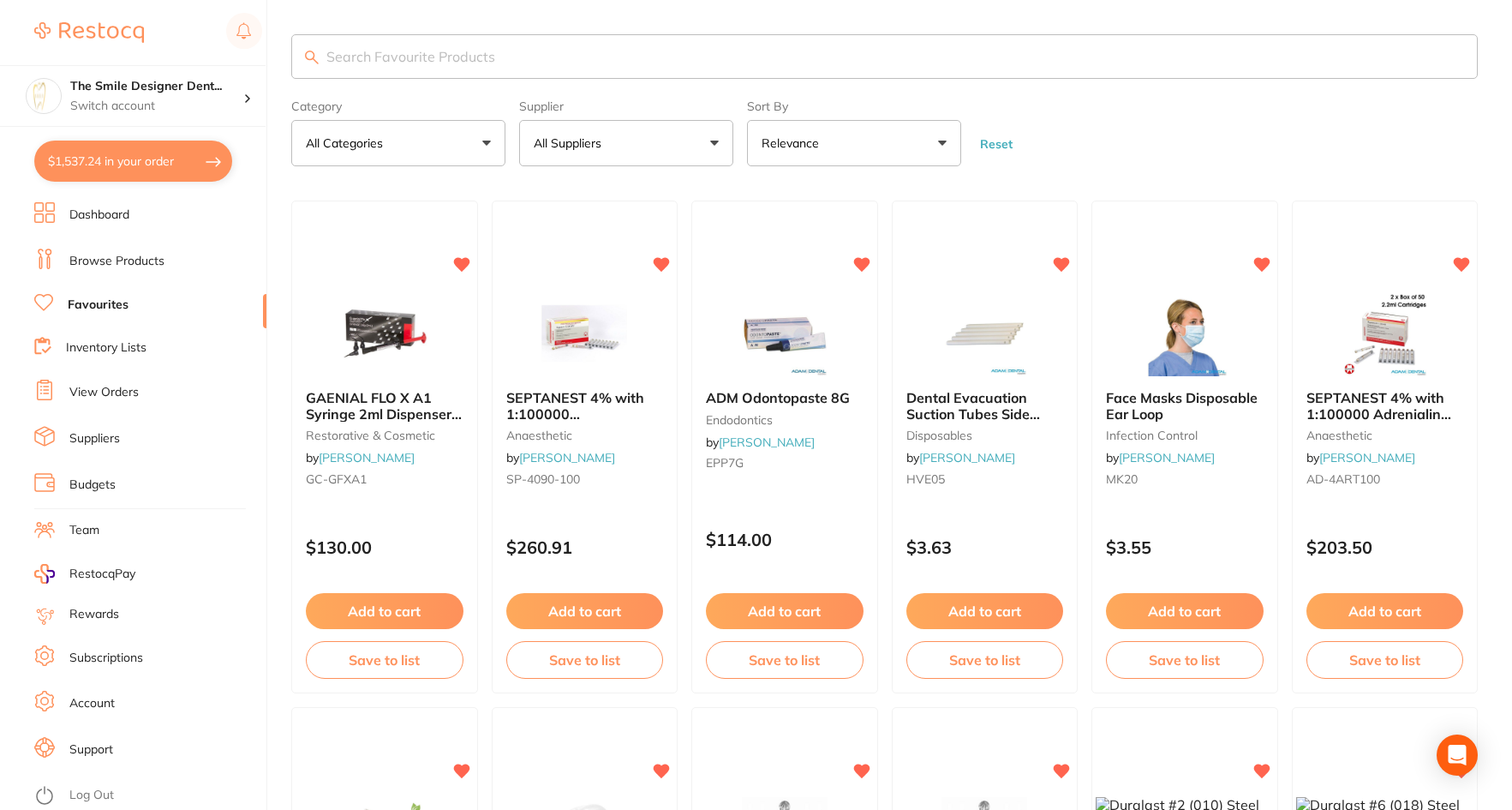
click at [446, 59] on input "search" at bounding box center [885, 56] width 1187 height 44
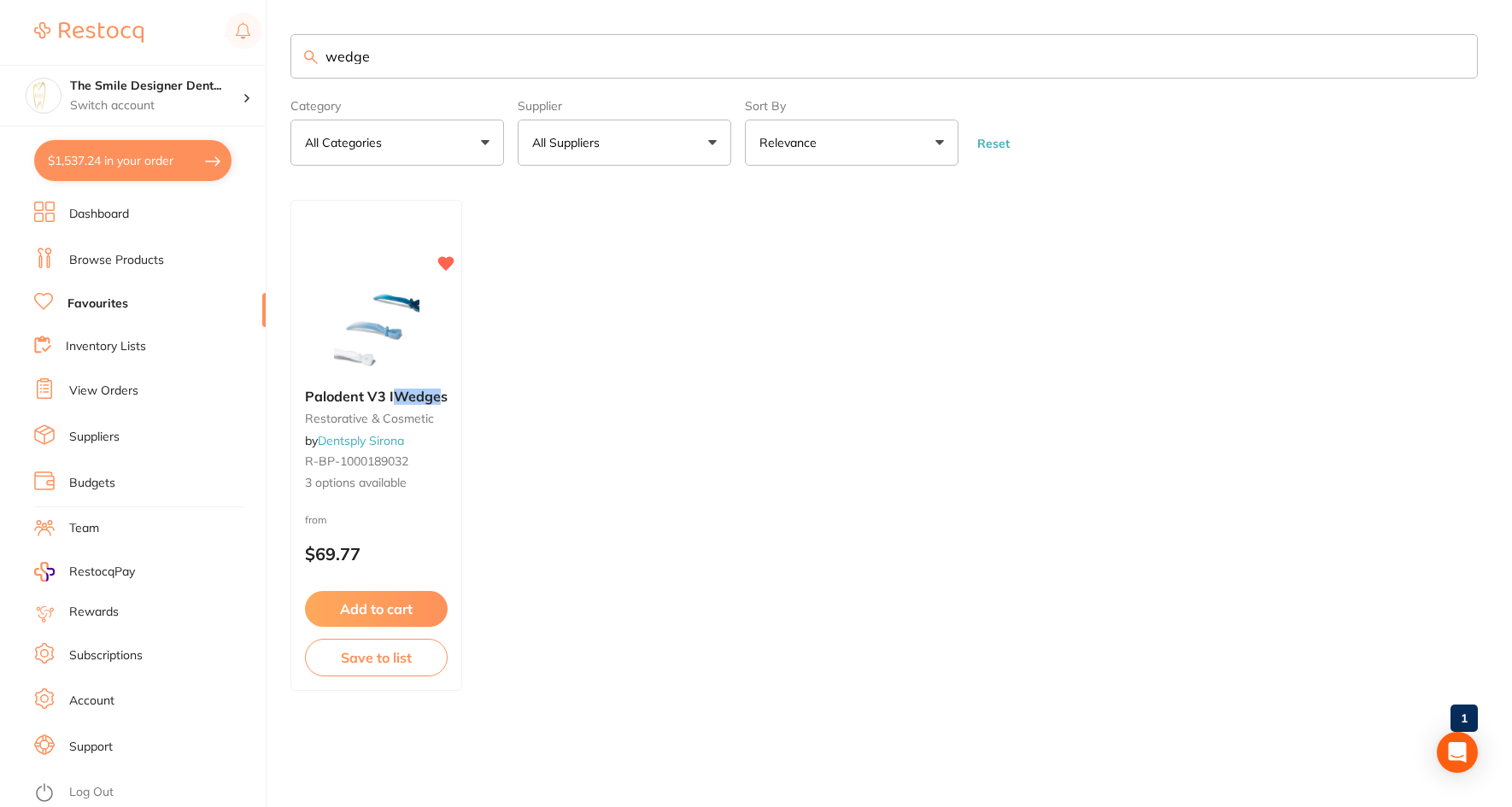
drag, startPoint x: 481, startPoint y: 46, endPoint x: 210, endPoint y: 38, distance: 271.1
click at [210, 38] on div "$1,537.24 The Smile Designer Dent... Switch account The Smile Designer Dental S…" at bounding box center [756, 403] width 1512 height 807
type input "5.5"
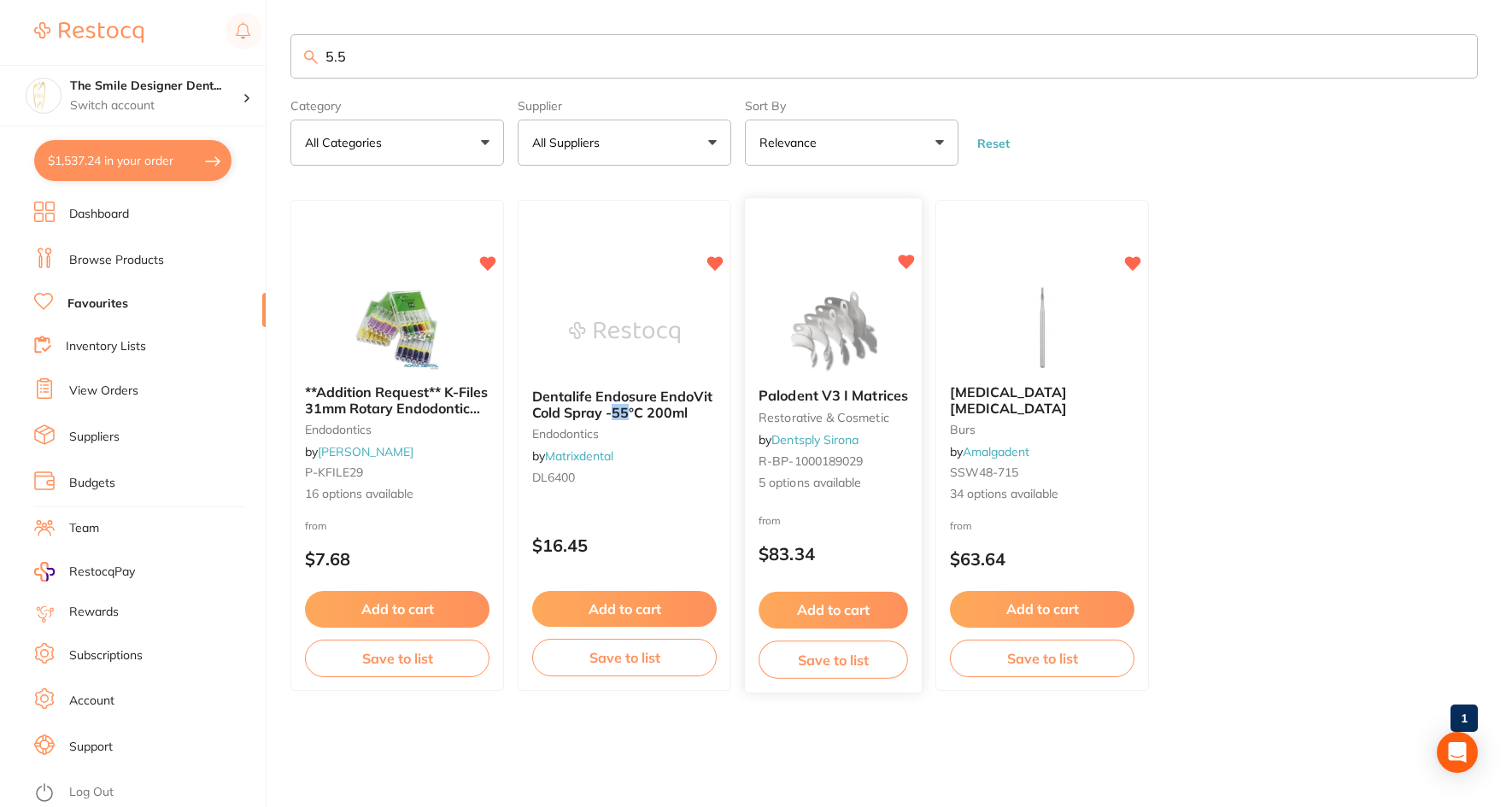
click at [840, 328] on img at bounding box center [833, 331] width 112 height 86
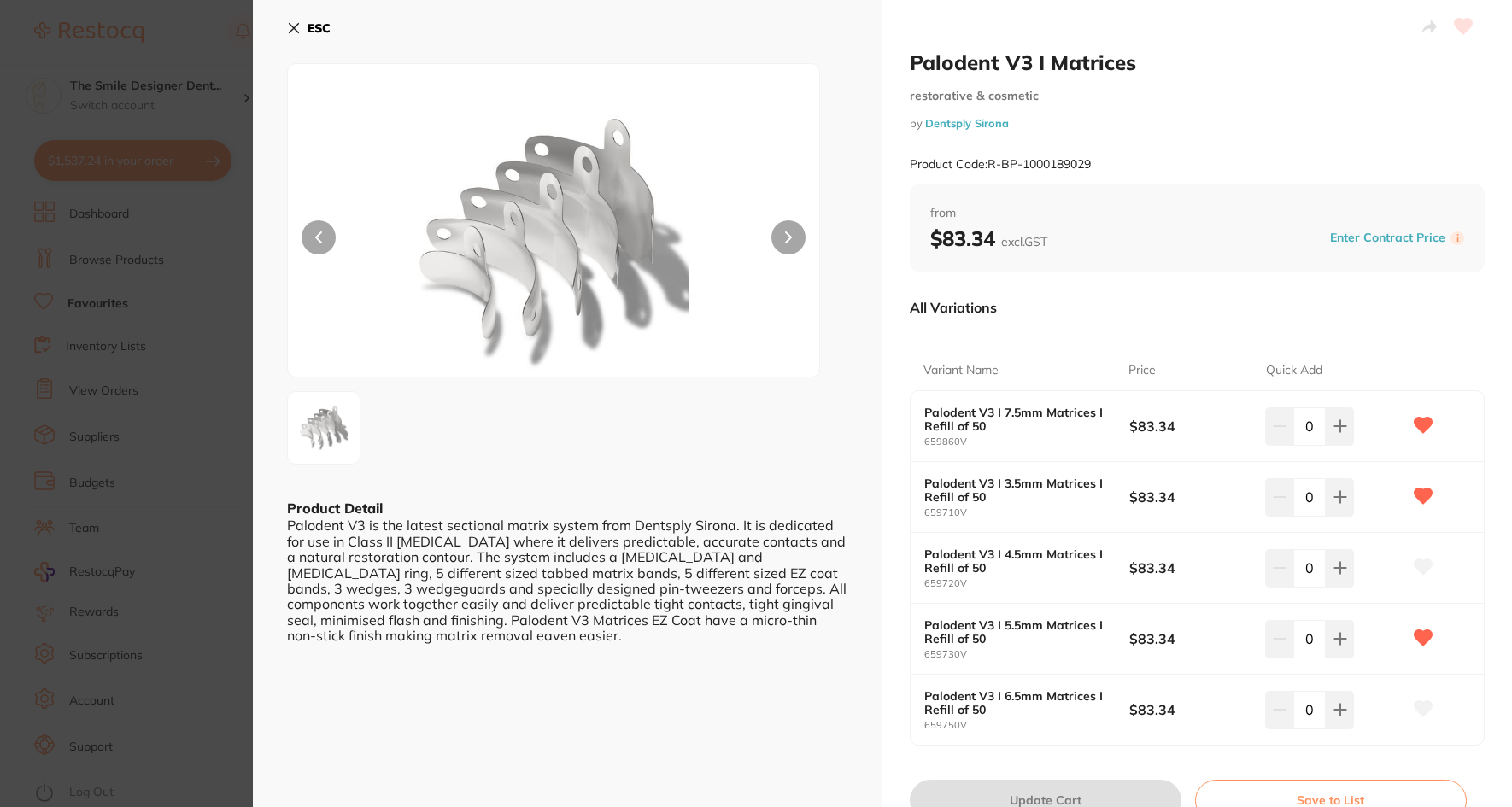
scroll to position [85, 0]
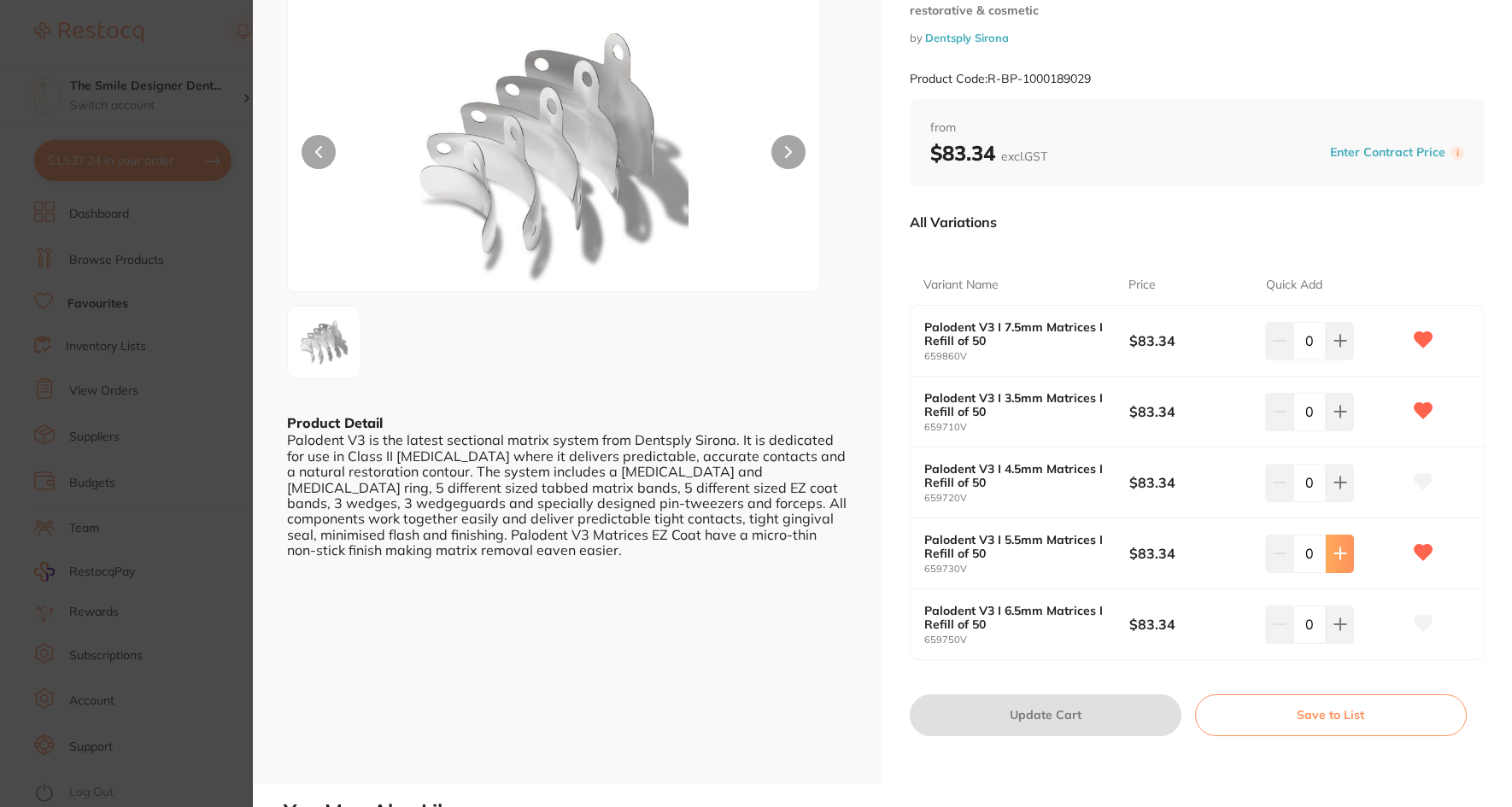
click at [1334, 557] on icon at bounding box center [1341, 553] width 14 height 14
type input "1"
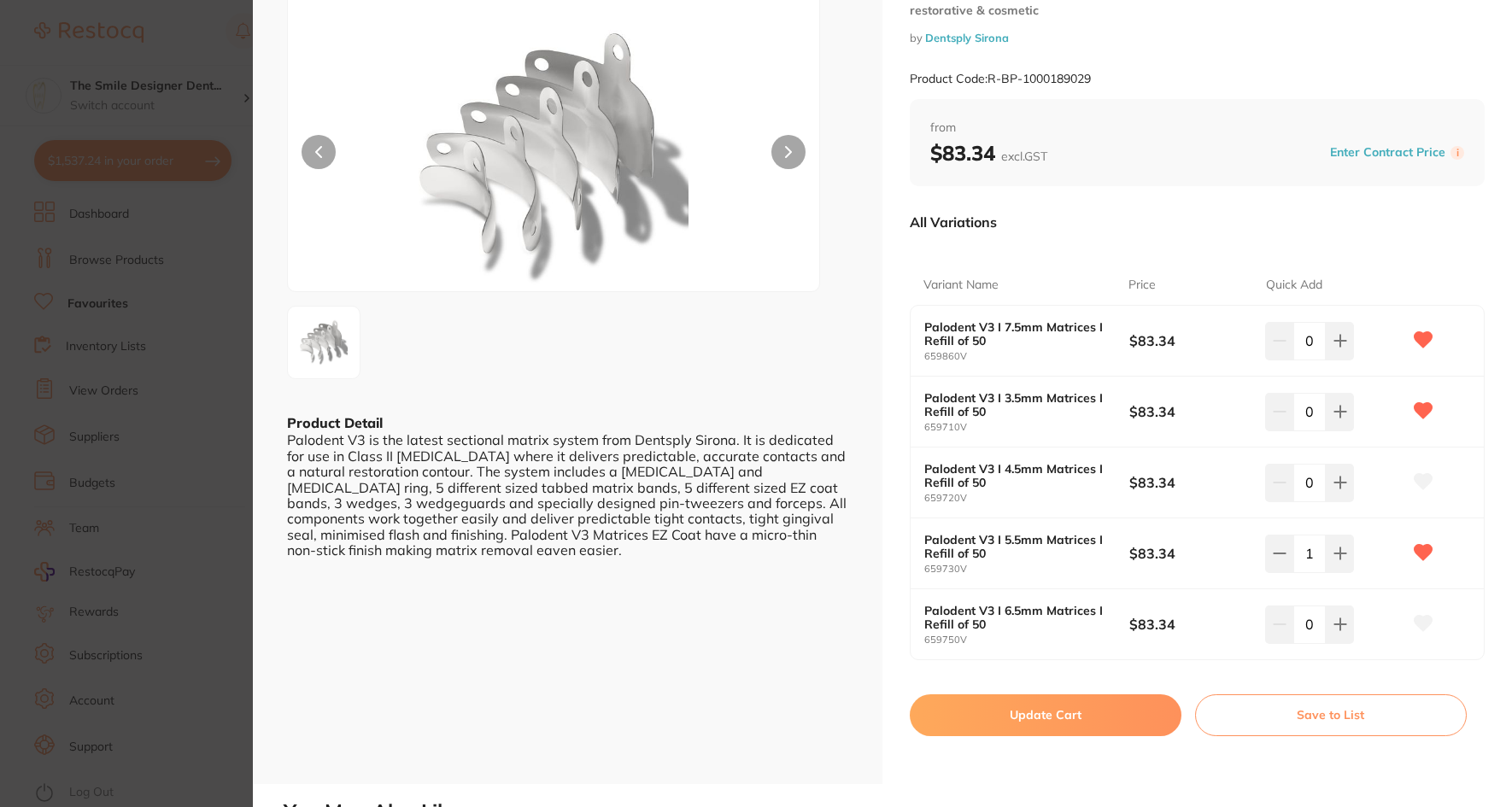
click at [1124, 716] on button "Update Cart" at bounding box center [1045, 714] width 272 height 41
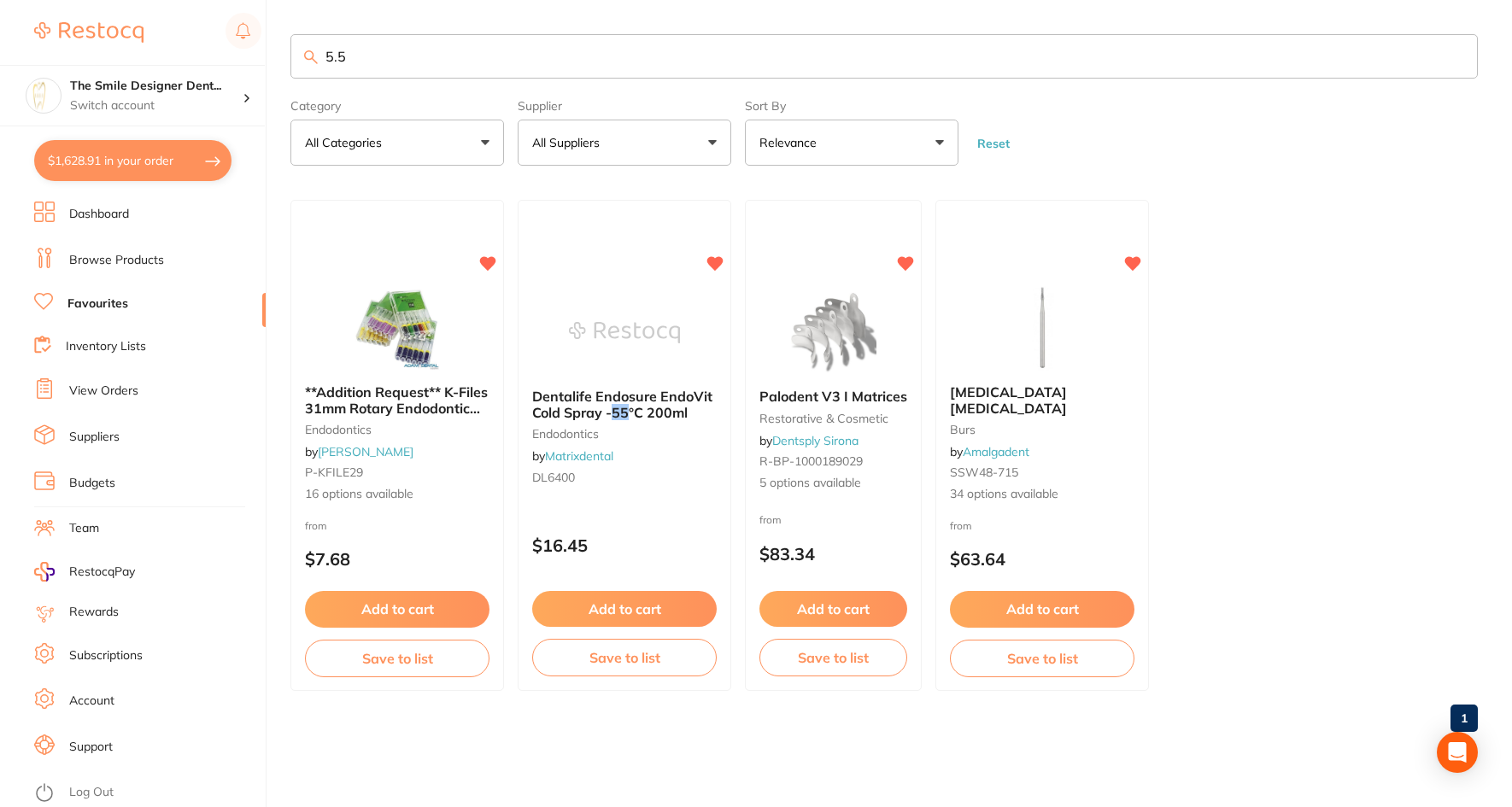
click at [151, 163] on button "$1,628.91 in your order" at bounding box center [132, 160] width 197 height 41
checkbox input "true"
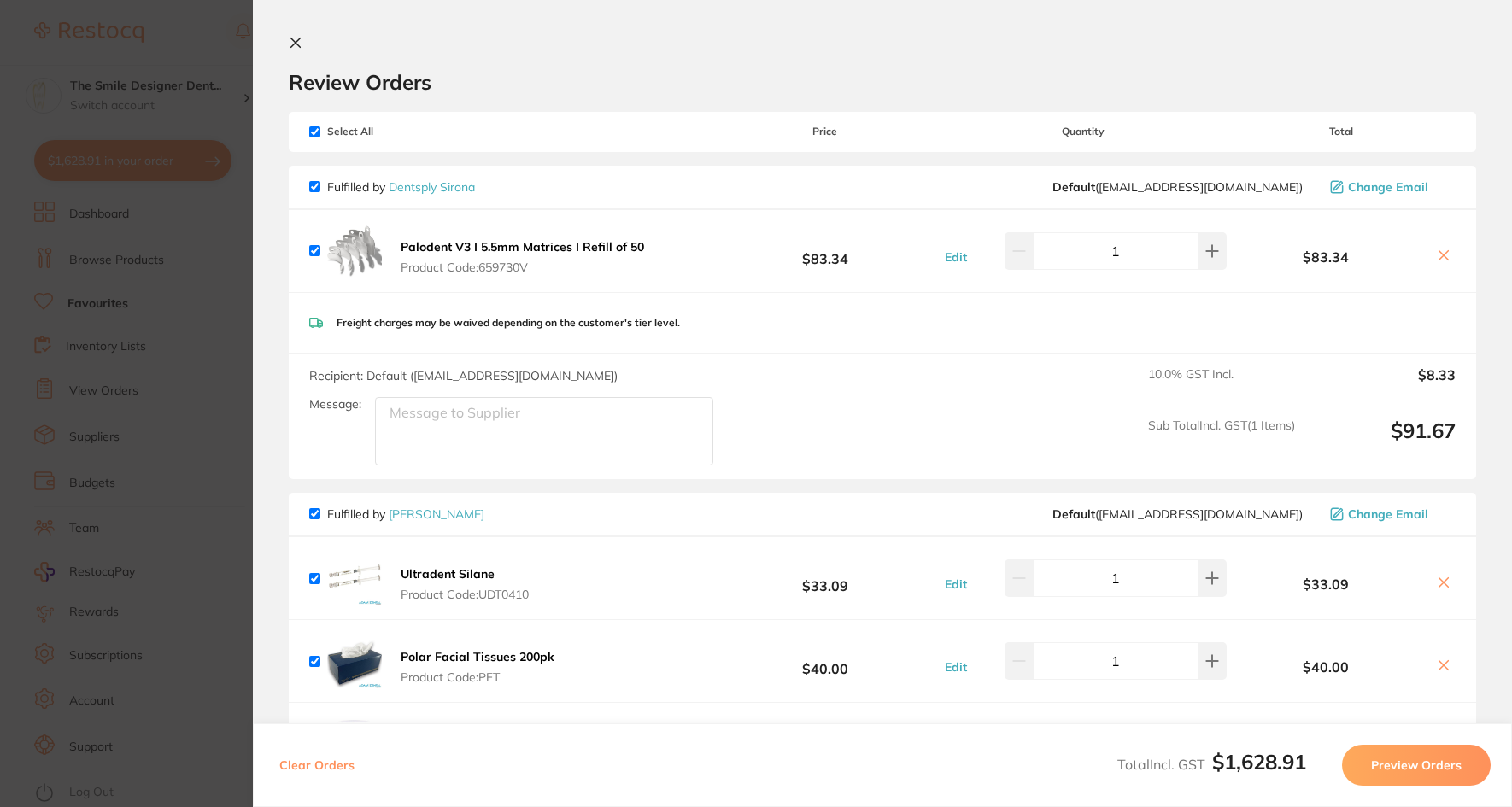
click at [245, 514] on section "Update RRP Set your pre negotiated price for this item. Item Agreed RRP (excl. …" at bounding box center [756, 403] width 1512 height 807
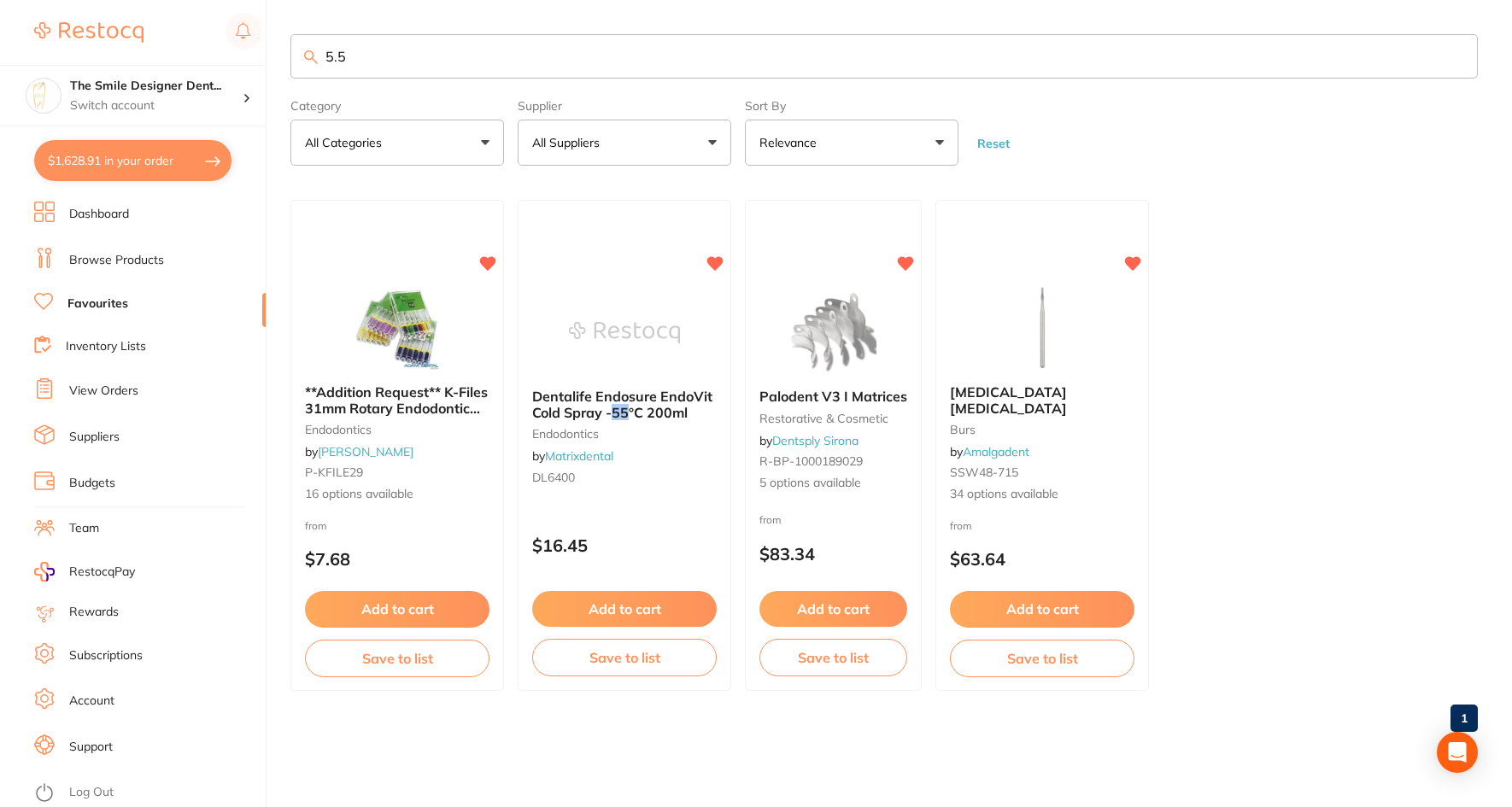
click at [103, 303] on link "Favourites" at bounding box center [98, 304] width 61 height 17
click at [466, 60] on input "5.5" at bounding box center [884, 56] width 1188 height 44
type input "5"
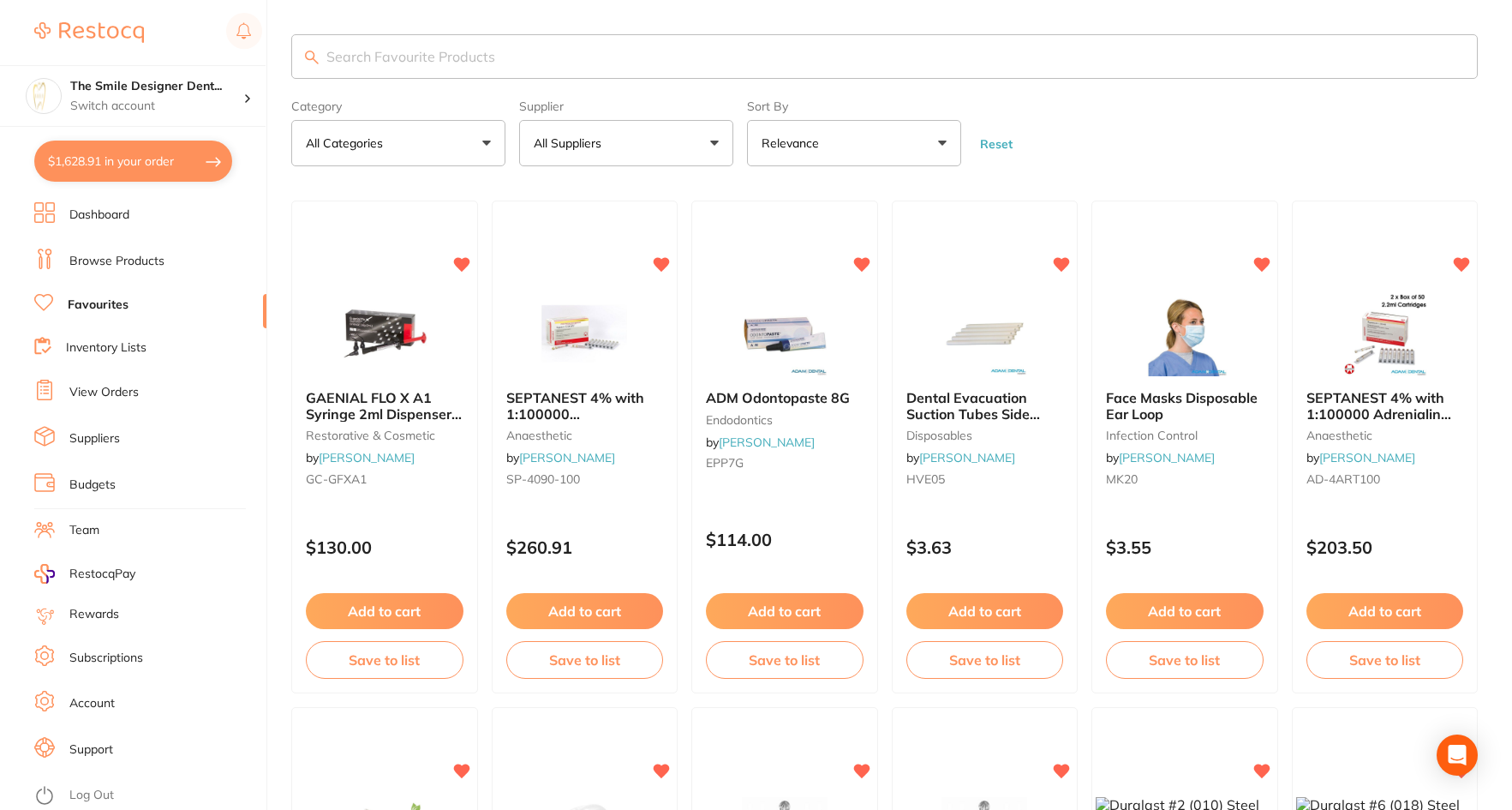
click at [585, 140] on p "All Suppliers" at bounding box center [572, 143] width 75 height 17
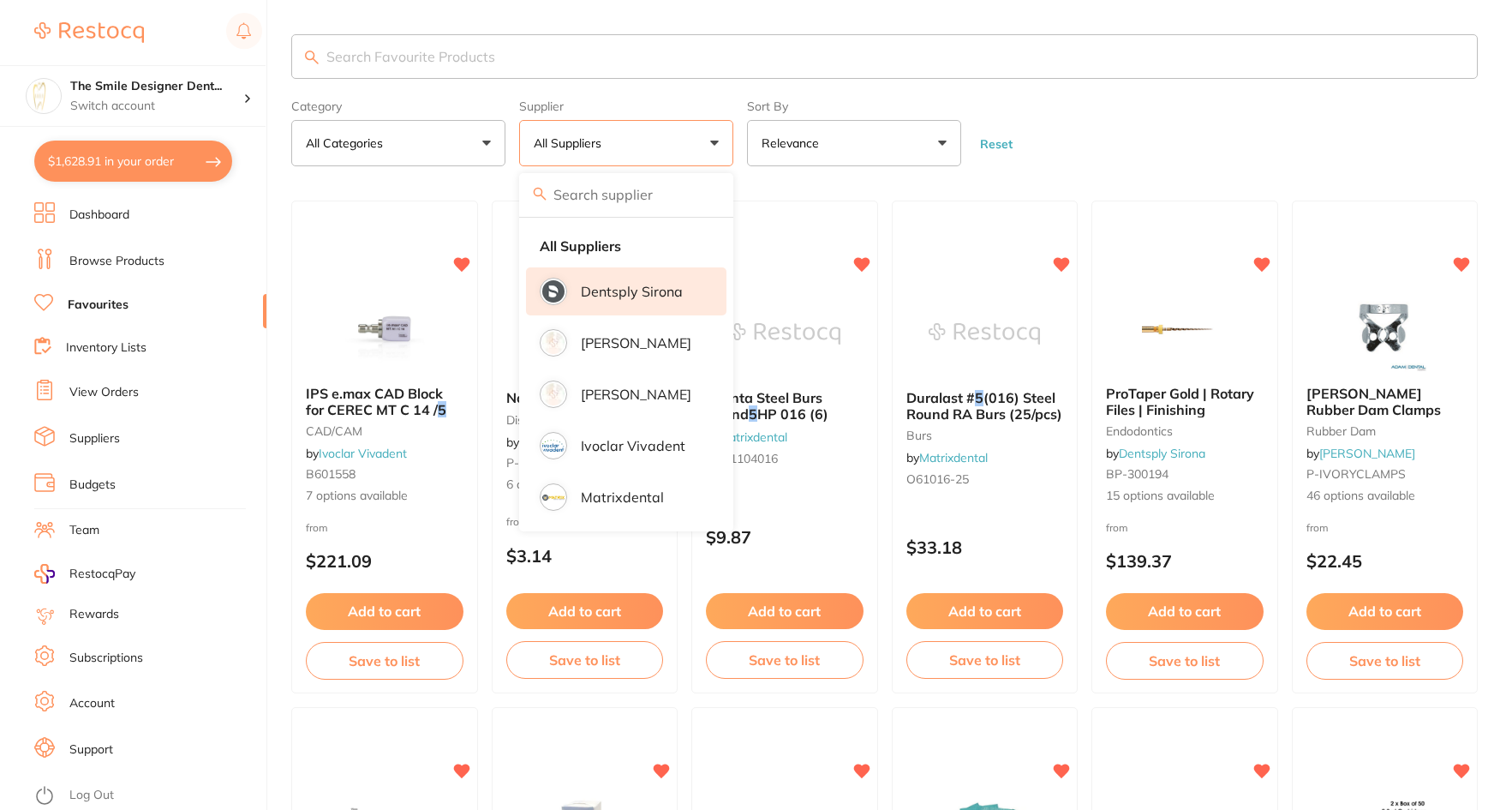
click at [628, 297] on p "Dentsply Sirona" at bounding box center [632, 291] width 102 height 16
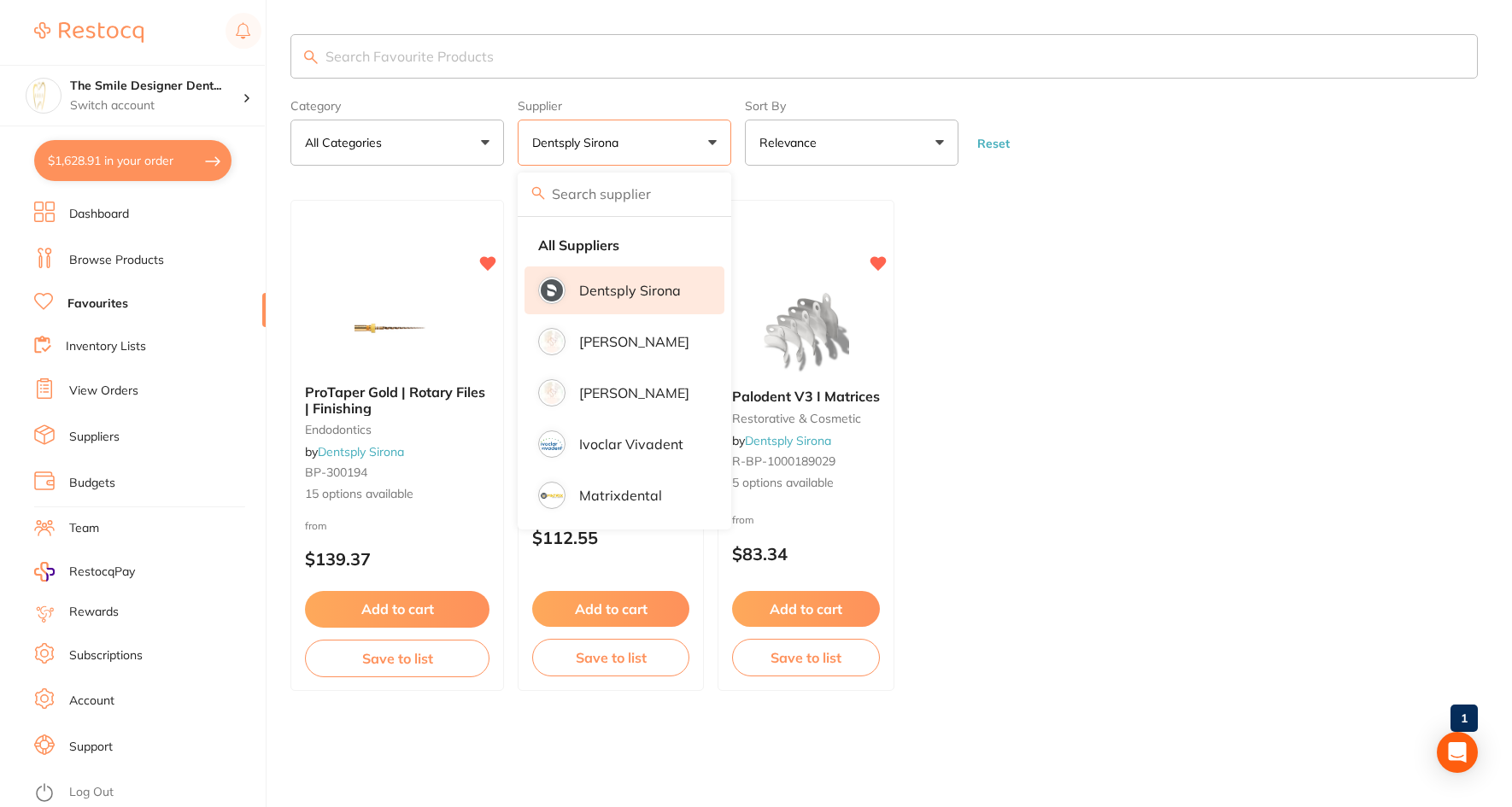
click at [613, 280] on li "Dentsply Sirona" at bounding box center [625, 290] width 200 height 48
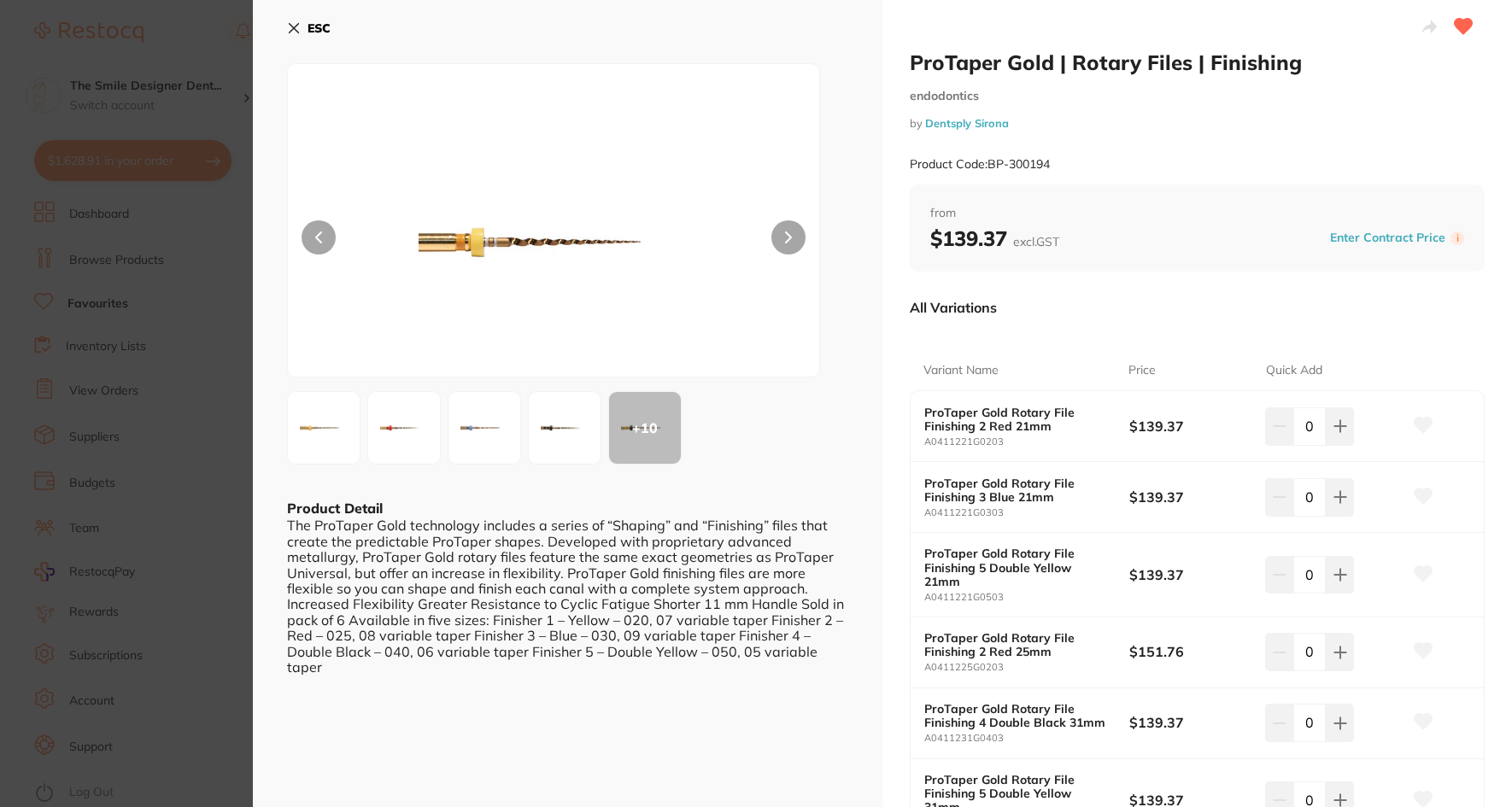
click at [287, 23] on icon at bounding box center [294, 29] width 14 height 14
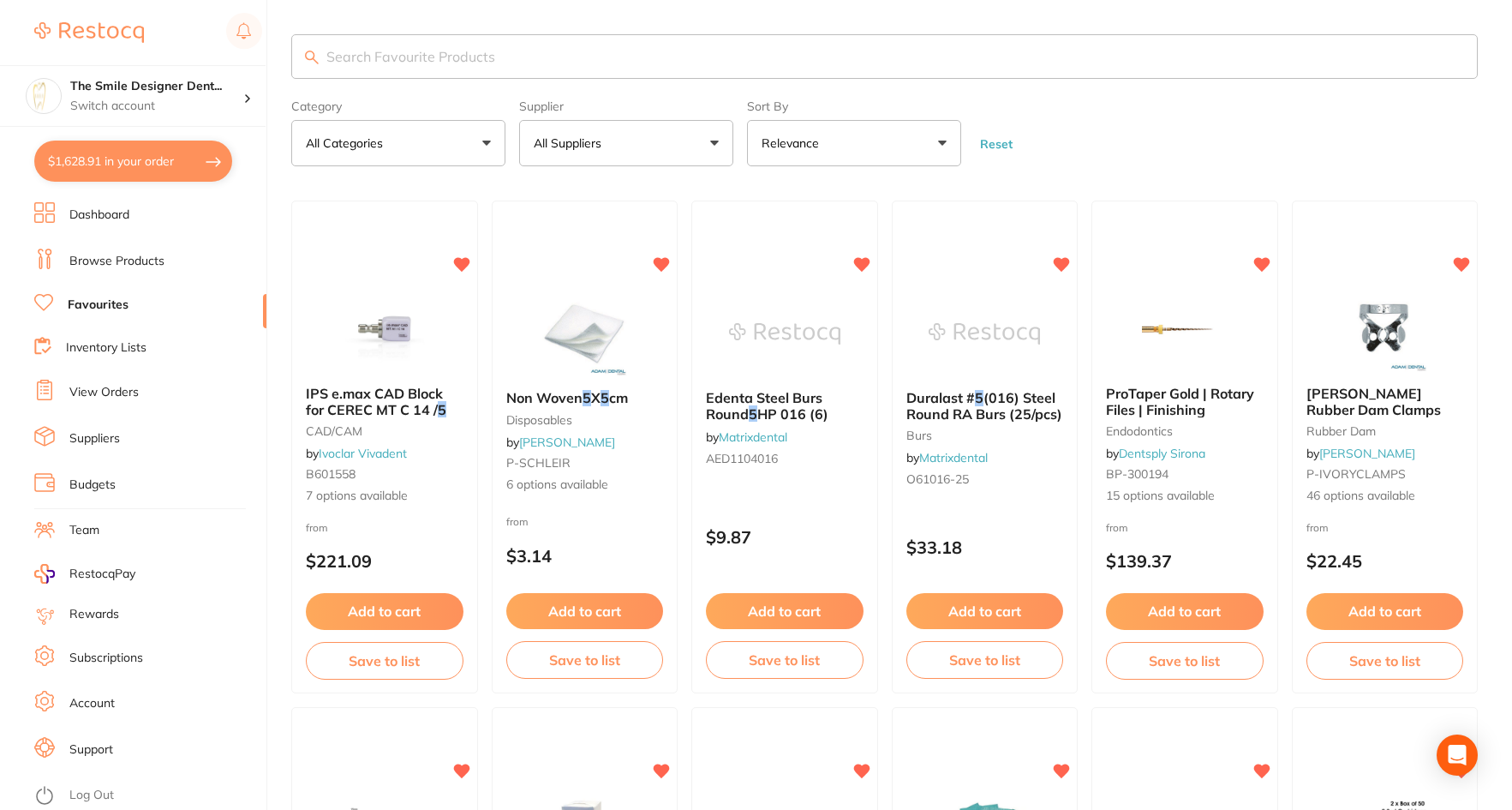
click at [88, 301] on link "Favourites" at bounding box center [98, 305] width 61 height 17
click at [627, 148] on button "All Suppliers" at bounding box center [627, 143] width 214 height 46
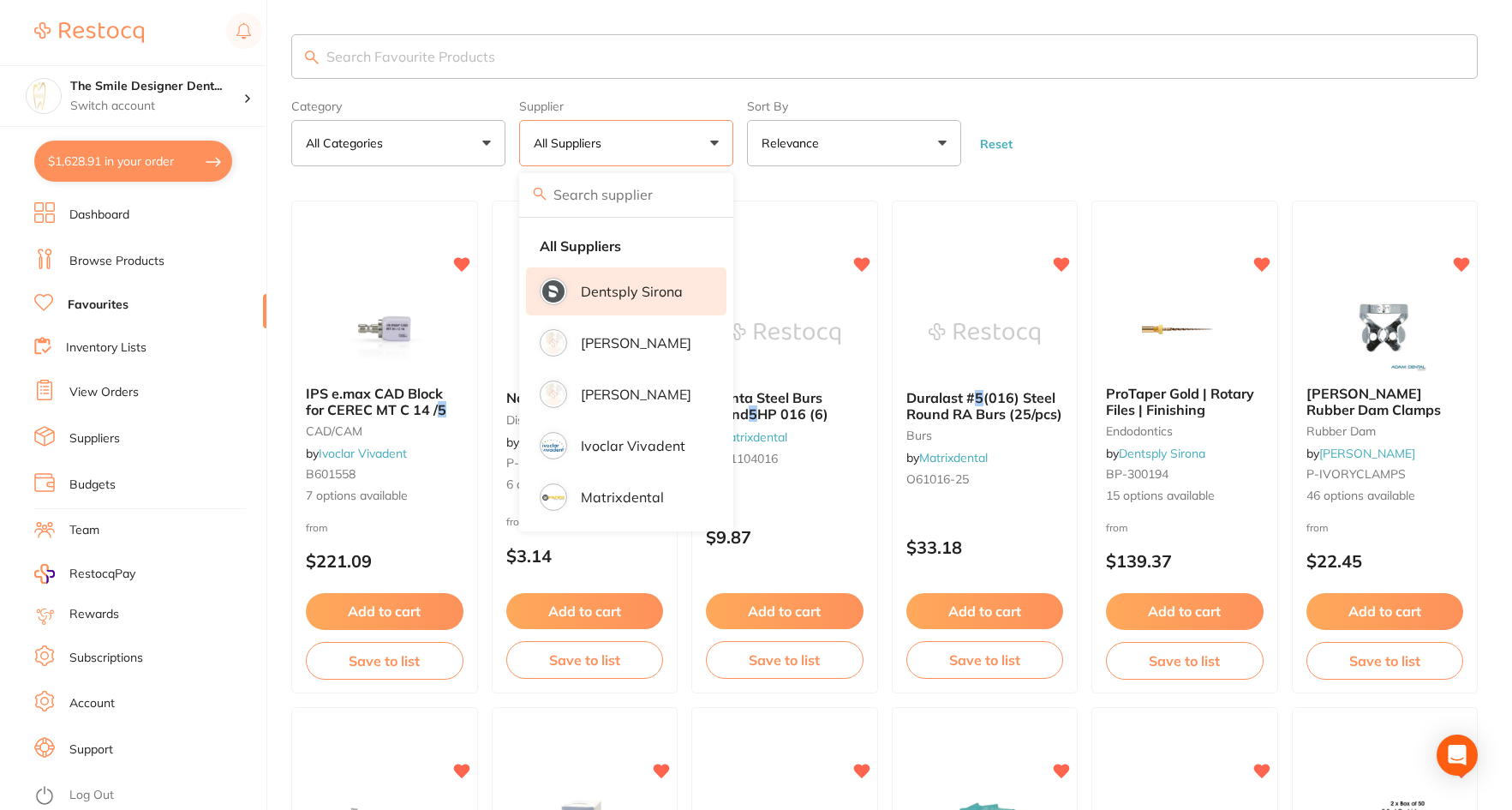
click at [640, 286] on p "Dentsply Sirona" at bounding box center [632, 291] width 102 height 16
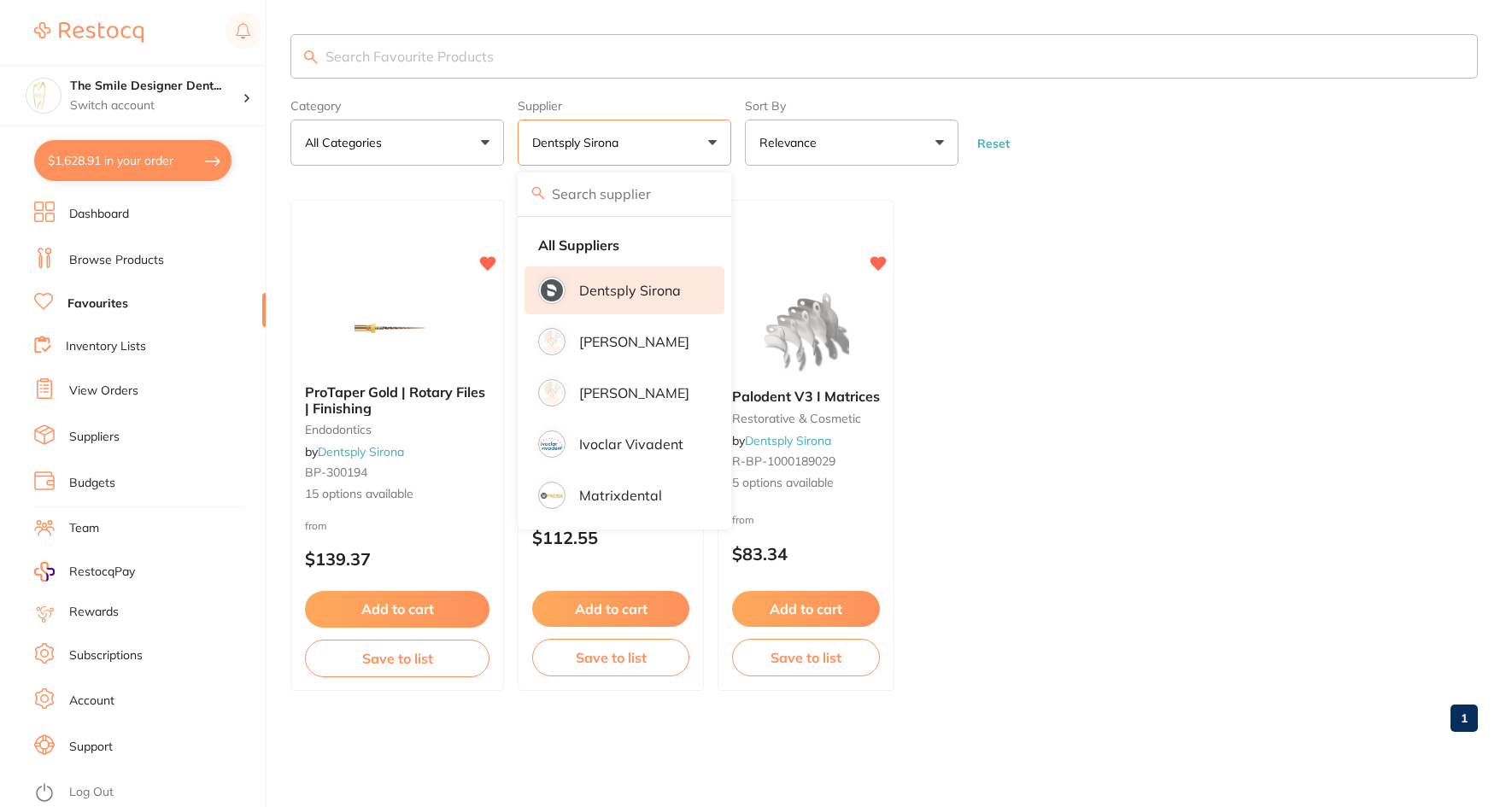
click at [1189, 334] on ul "ProTaper Gold | Rotary Files | Finishing endodontics by Dentsply Sirona BP-3001…" at bounding box center [884, 445] width 1188 height 491
